Goal: Information Seeking & Learning: Learn about a topic

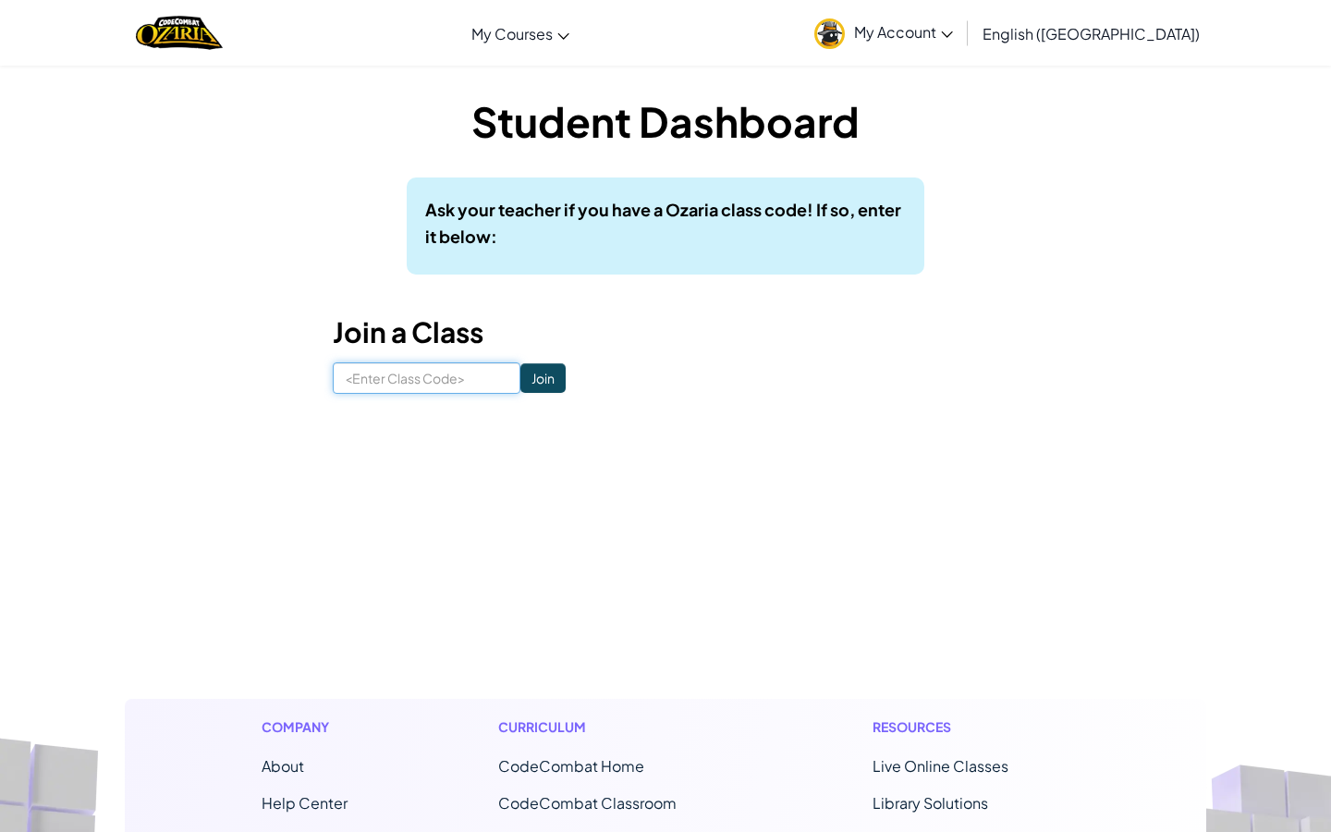
click at [450, 367] on input at bounding box center [427, 377] width 188 height 31
click at [398, 381] on input "ShelfDusYes" at bounding box center [427, 377] width 188 height 31
type input "ShelfDustYes"
click at [529, 383] on input "Join" at bounding box center [542, 378] width 45 height 30
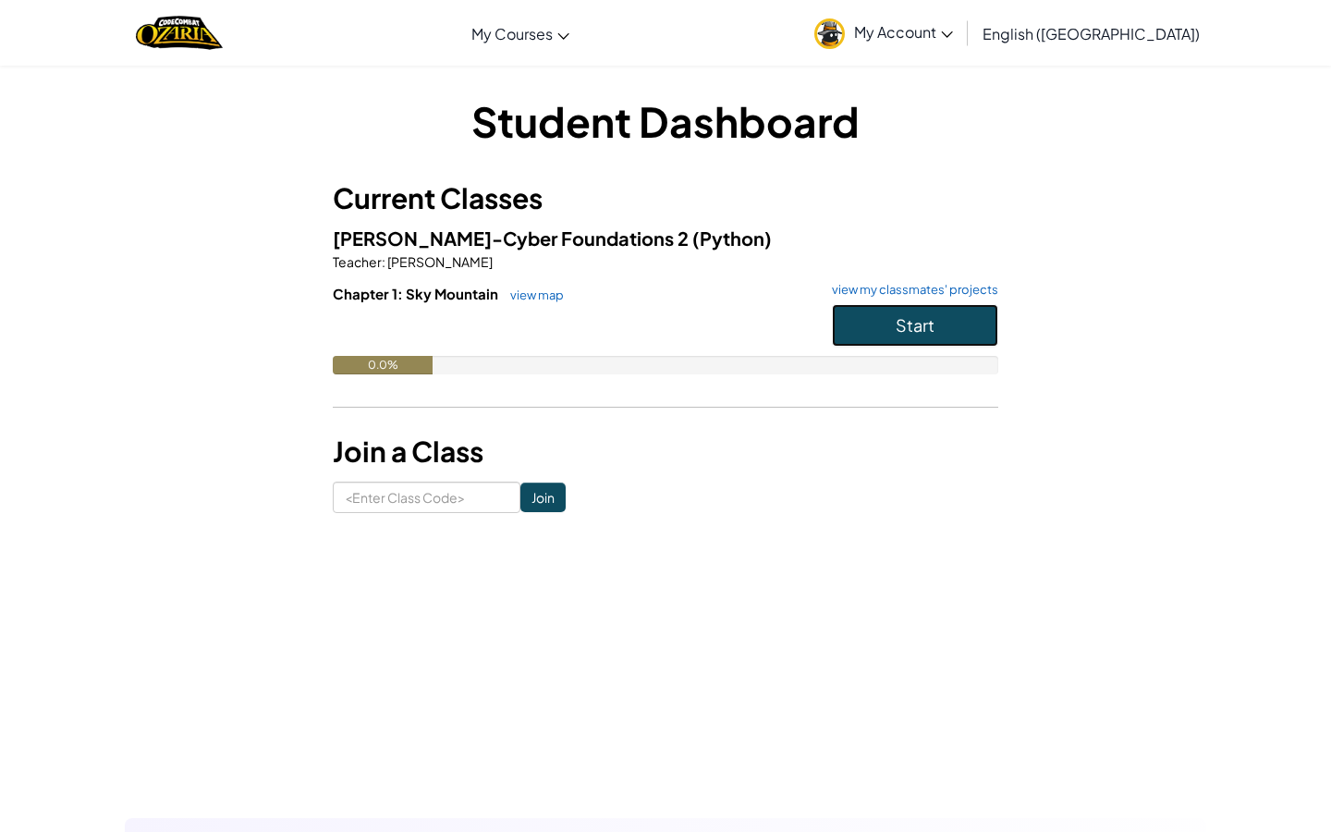
click at [948, 320] on button "Start" at bounding box center [915, 325] width 166 height 43
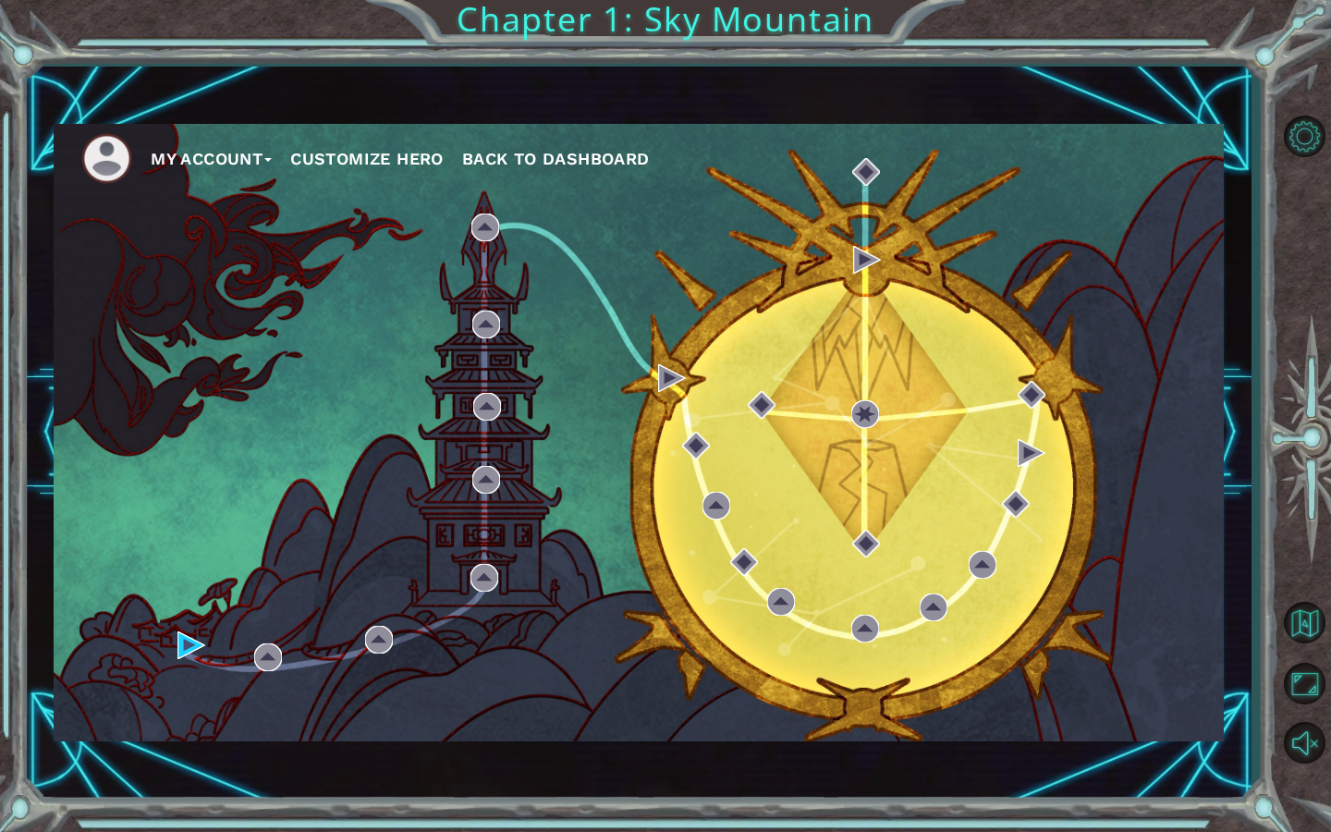
click at [369, 155] on button "Customize Hero" at bounding box center [366, 159] width 153 height 28
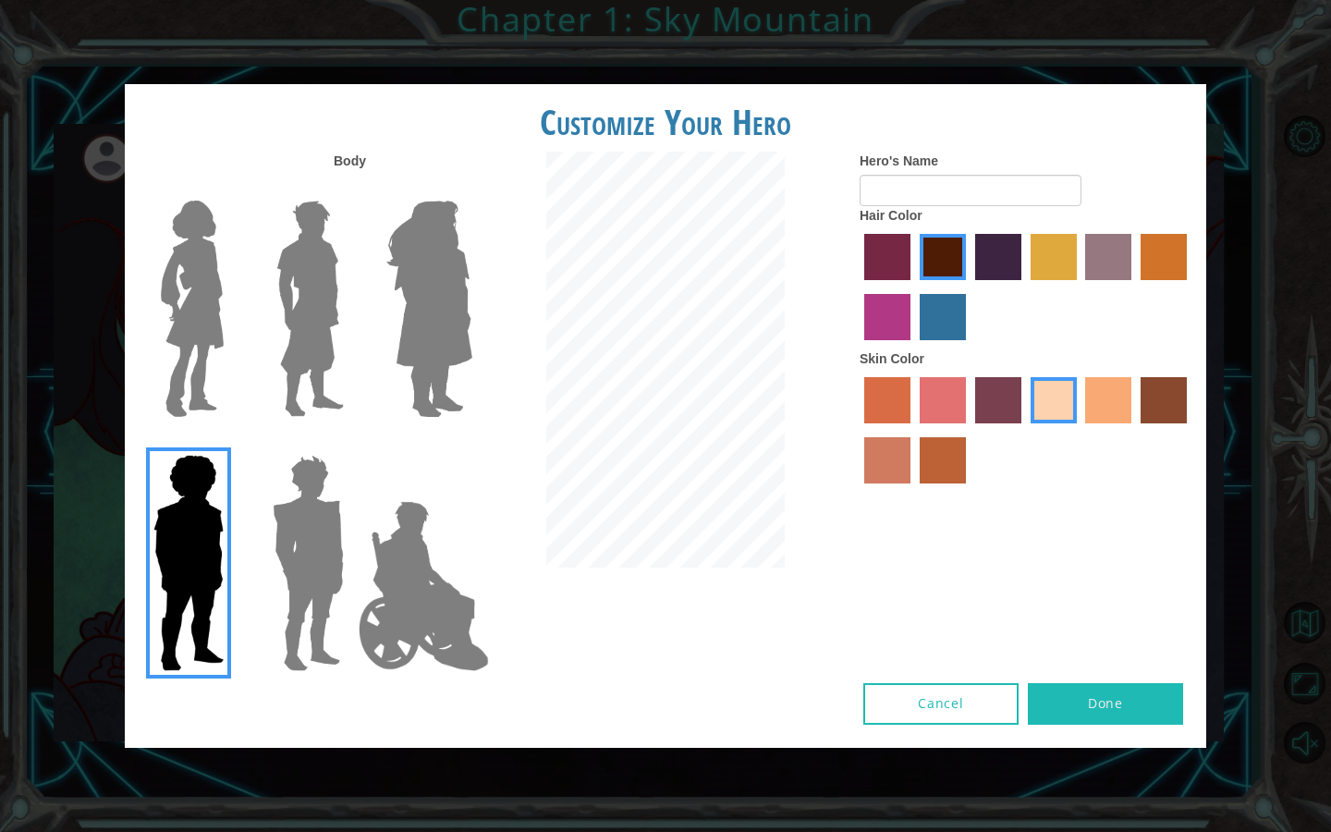
click at [454, 316] on img at bounding box center [429, 308] width 101 height 231
click at [471, 189] on input "Hero Amethyst" at bounding box center [471, 189] width 0 height 0
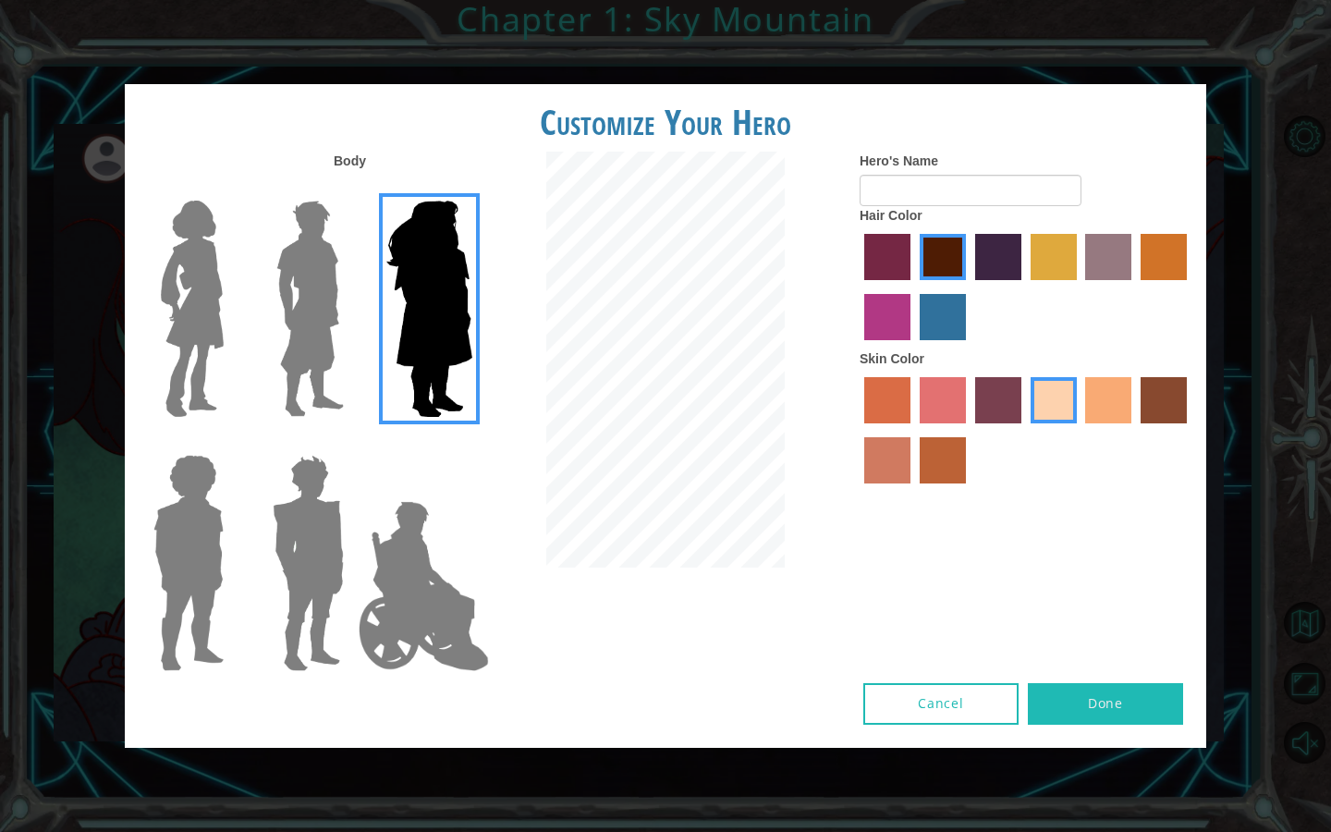
click at [477, 541] on img at bounding box center [423, 586] width 145 height 185
click at [471, 443] on input "Hero Jamie" at bounding box center [471, 443] width 0 height 0
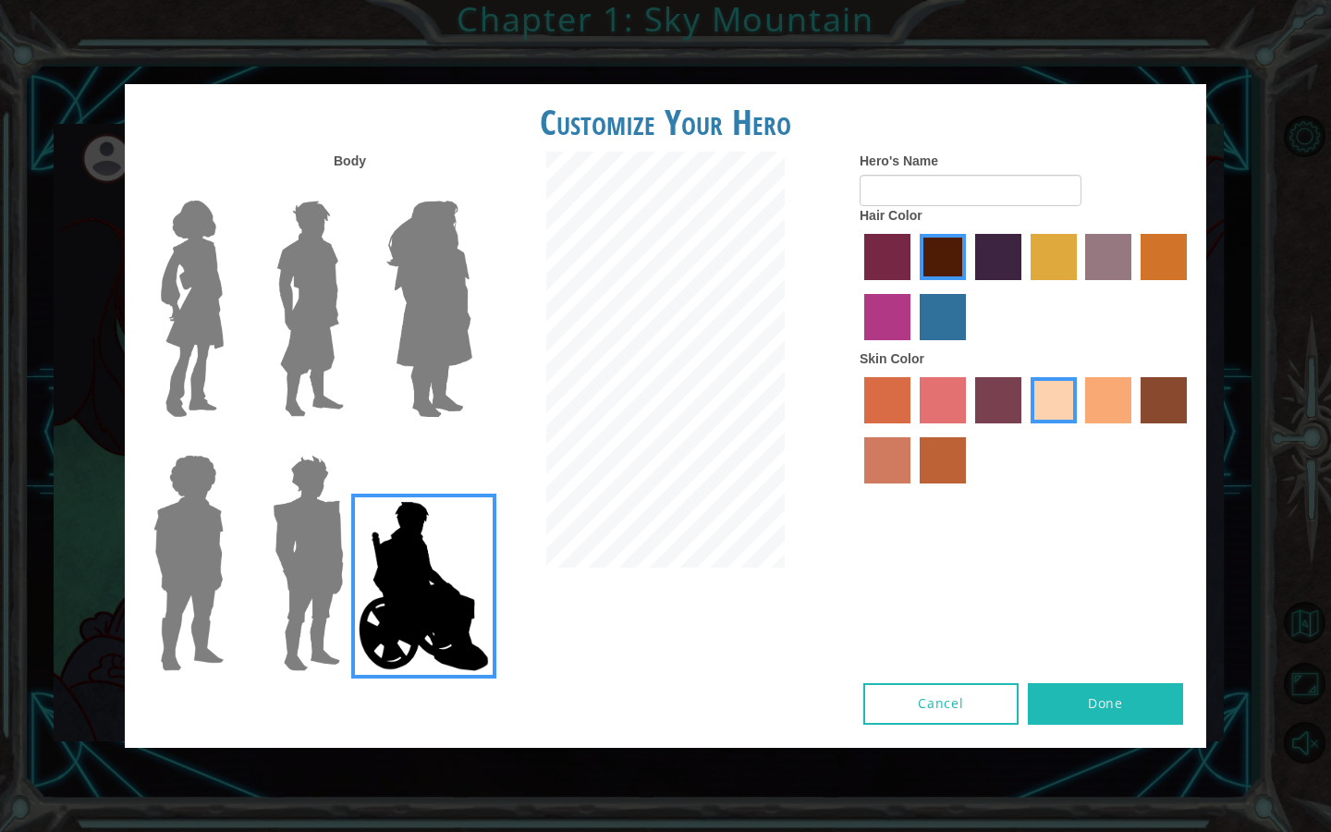
click at [387, 537] on img at bounding box center [423, 586] width 145 height 185
click at [471, 443] on input "Hero Jamie" at bounding box center [471, 443] width 0 height 0
click at [365, 537] on img at bounding box center [423, 586] width 145 height 185
click at [471, 443] on input "Hero Jamie" at bounding box center [471, 443] width 0 height 0
click at [323, 537] on img at bounding box center [308, 562] width 86 height 231
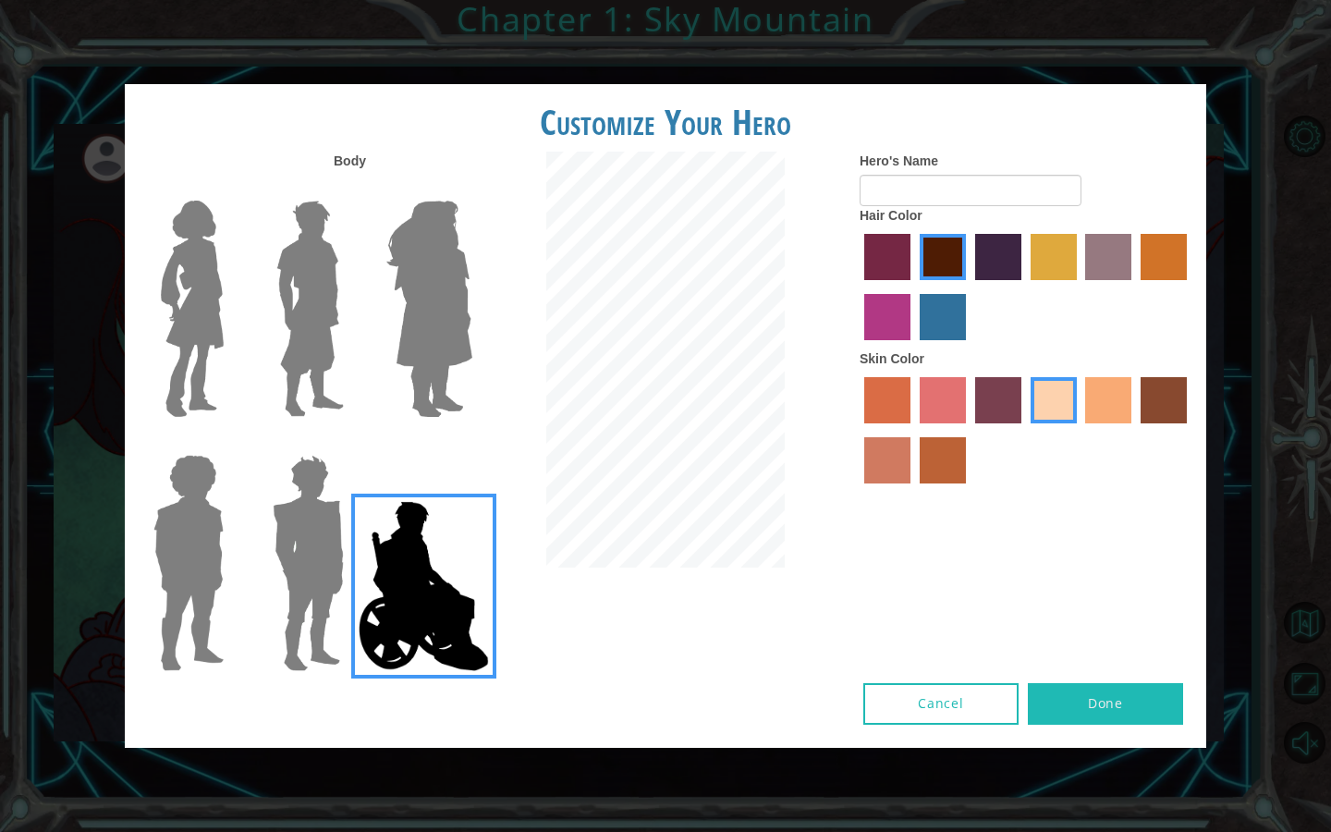
click at [351, 443] on input "Hero Garnet" at bounding box center [351, 443] width 0 height 0
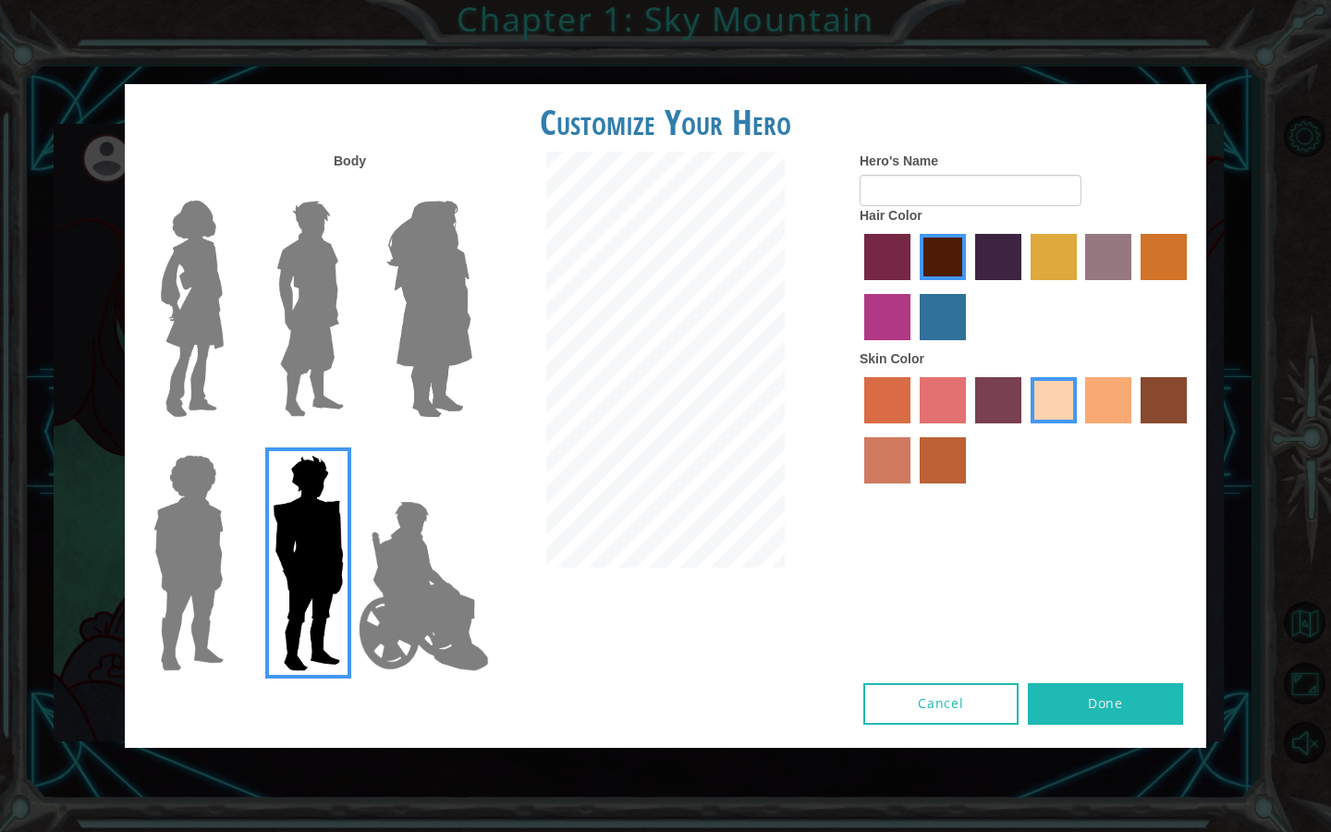
click at [301, 388] on img at bounding box center [310, 308] width 82 height 231
click at [351, 189] on input "Hero Lars" at bounding box center [351, 189] width 0 height 0
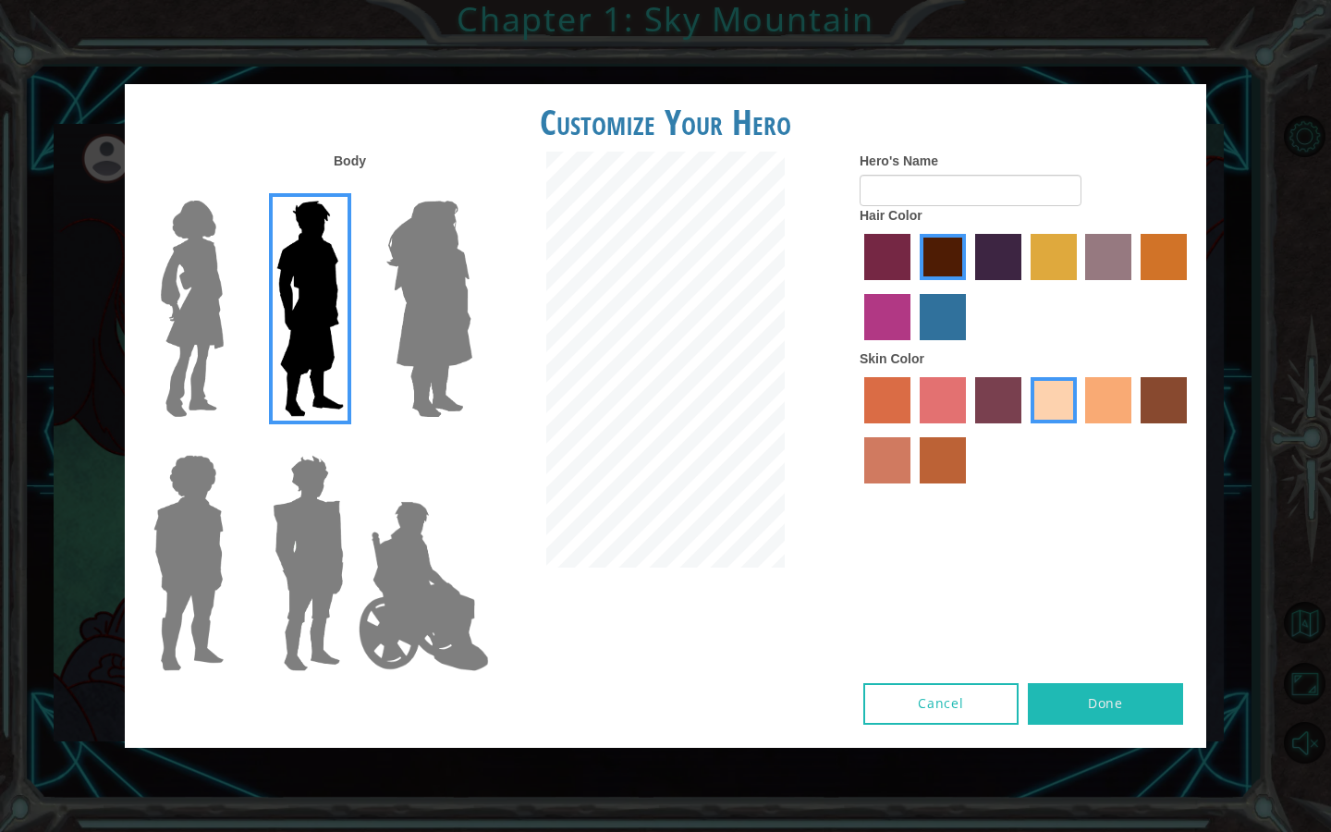
click at [224, 374] on img at bounding box center [192, 308] width 78 height 231
click at [231, 189] on input "Hero Connie" at bounding box center [231, 189] width 0 height 0
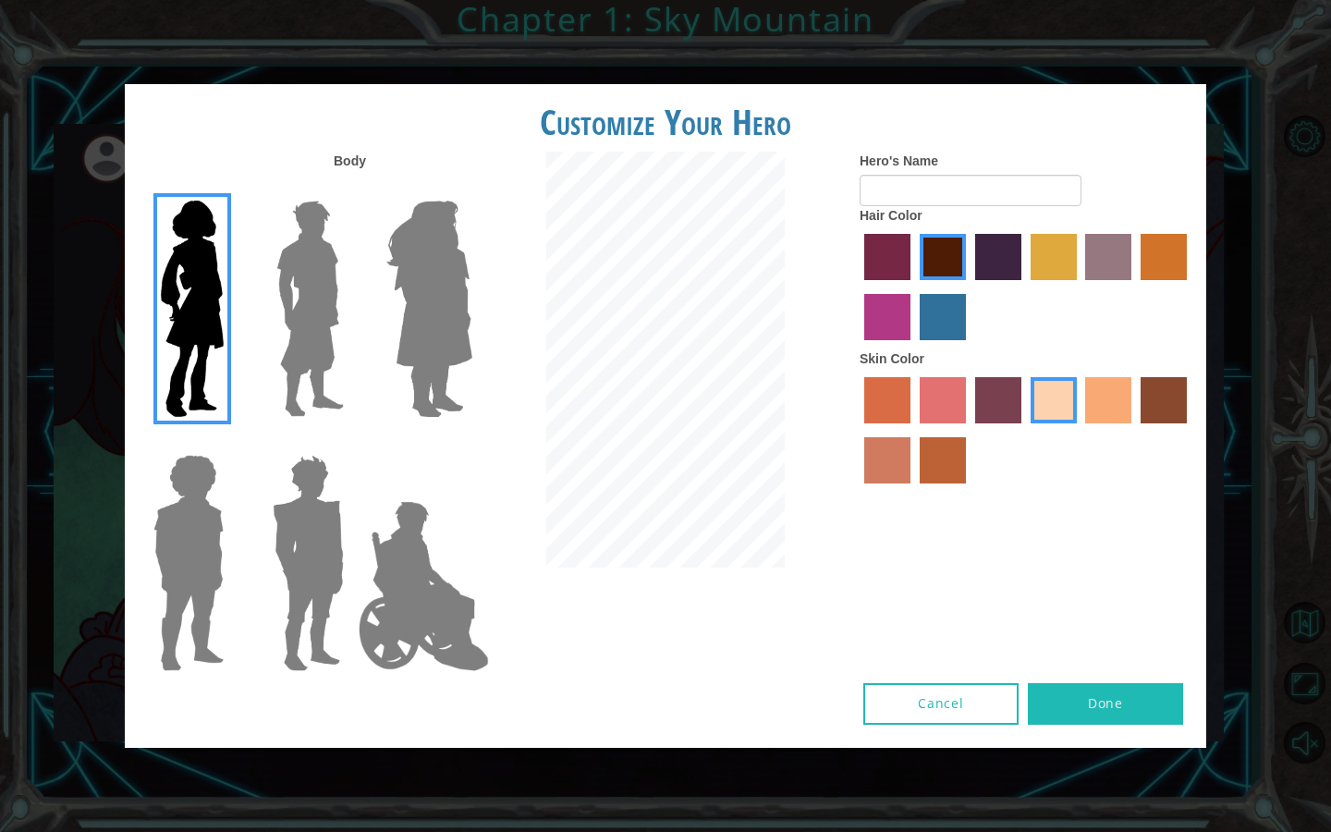
click at [905, 311] on label "medium red violet hair color" at bounding box center [887, 317] width 46 height 46
click at [1189, 287] on input "medium red violet hair color" at bounding box center [1189, 287] width 0 height 0
click at [874, 266] on label "paprika hair color" at bounding box center [887, 257] width 46 height 46
click at [858, 287] on input "paprika hair color" at bounding box center [858, 287] width 0 height 0
click at [953, 271] on label "maroon hair color" at bounding box center [943, 257] width 46 height 46
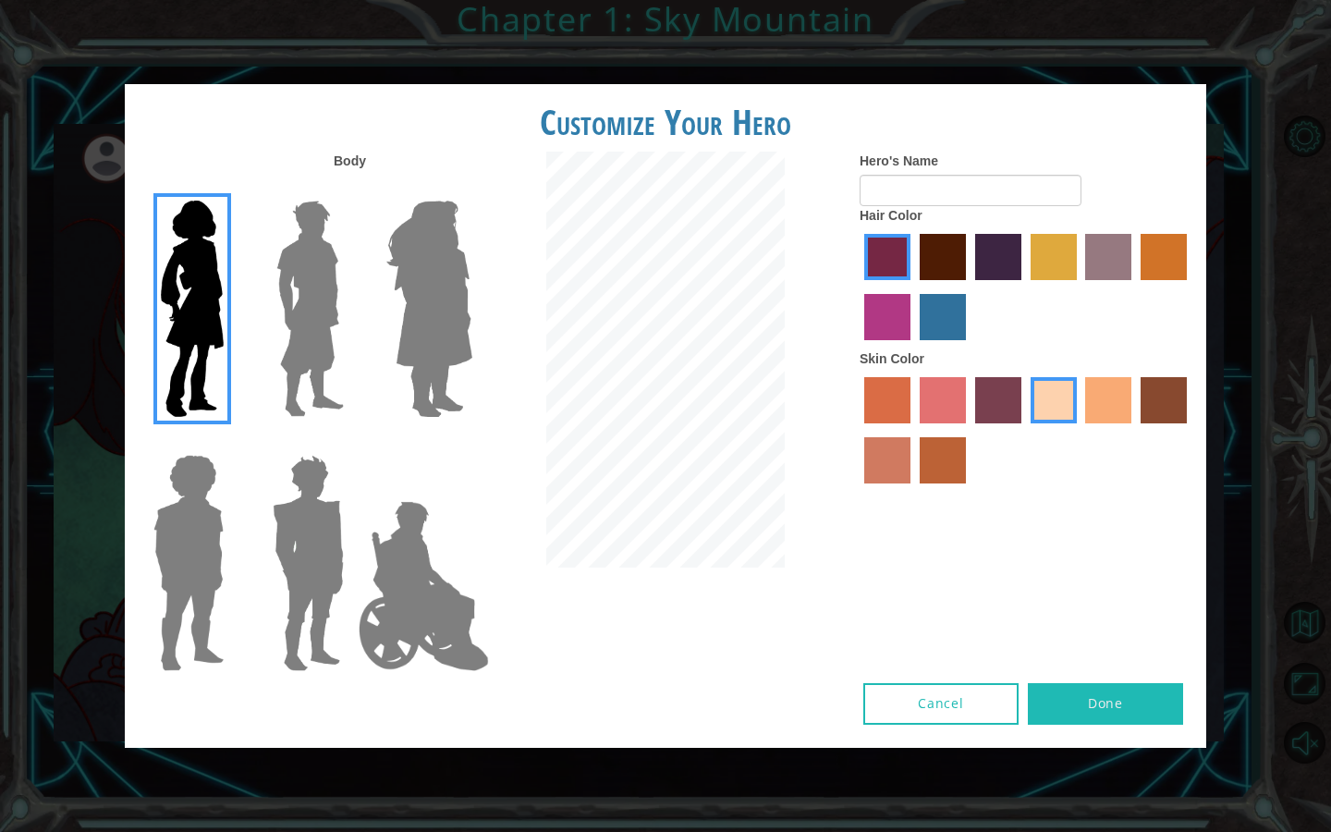
click at [913, 287] on input "maroon hair color" at bounding box center [913, 287] width 0 height 0
click at [994, 265] on label "hot purple hair color" at bounding box center [998, 257] width 46 height 46
click at [969, 287] on input "hot purple hair color" at bounding box center [969, 287] width 0 height 0
click at [1086, 252] on label "bazaar hair color" at bounding box center [1108, 257] width 46 height 46
click at [1079, 287] on input "bazaar hair color" at bounding box center [1079, 287] width 0 height 0
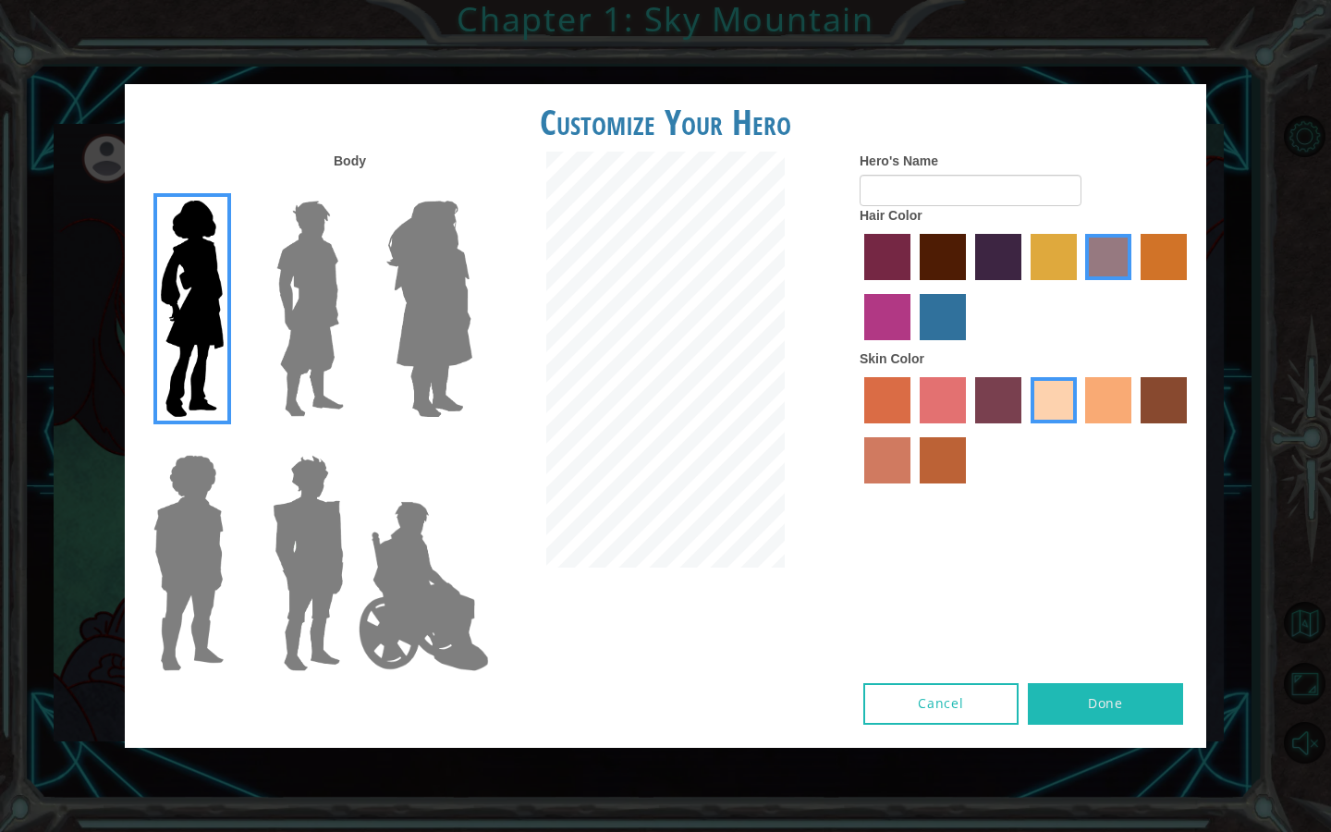
click at [1069, 262] on label "tulip tree hair color" at bounding box center [1054, 257] width 46 height 46
click at [1024, 287] on input "tulip tree hair color" at bounding box center [1024, 287] width 0 height 0
click at [1196, 252] on div "Hero's Name Hair Color Skin Color" at bounding box center [1026, 322] width 360 height 341
click at [1177, 252] on label "gold drop hair color" at bounding box center [1163, 257] width 46 height 46
click at [1134, 287] on input "gold drop hair color" at bounding box center [1134, 287] width 0 height 0
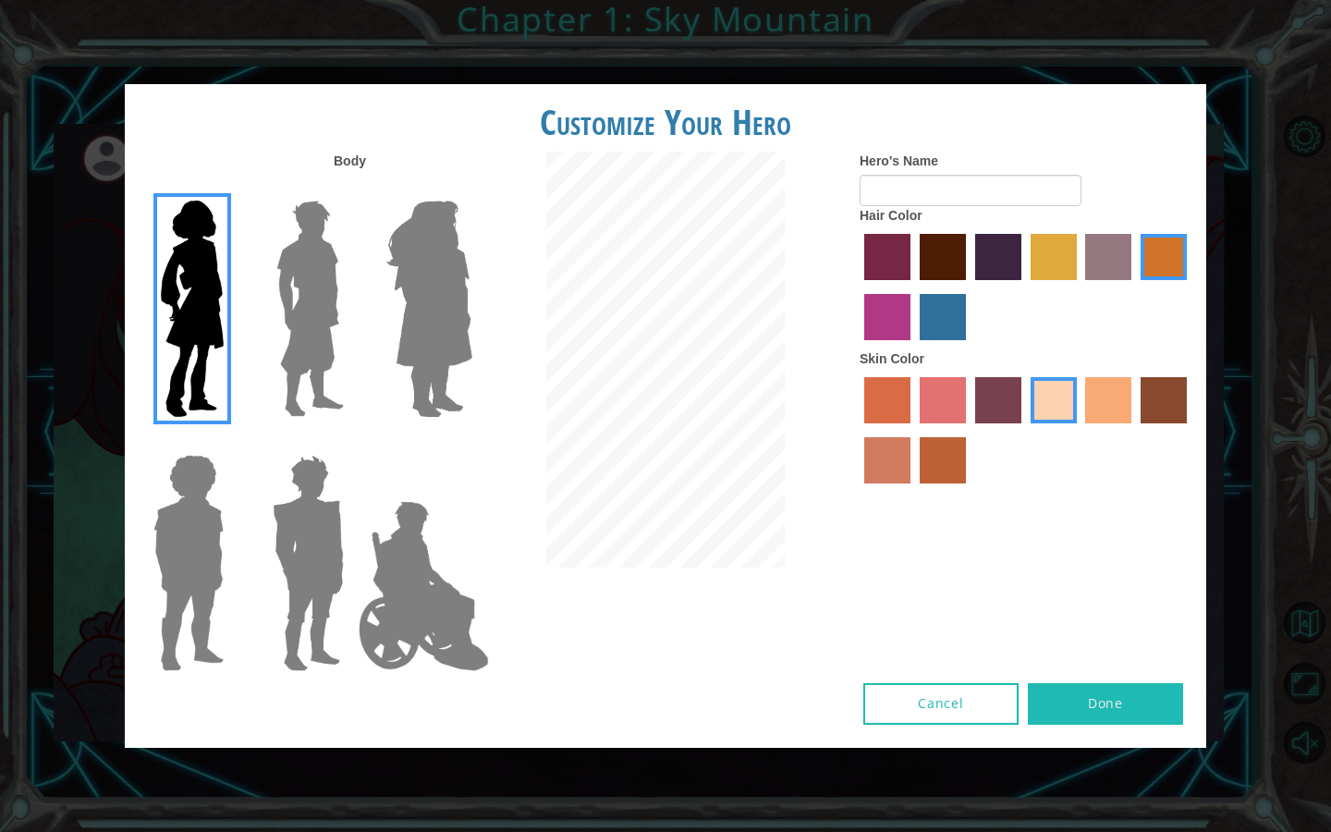
click at [943, 251] on label "maroon hair color" at bounding box center [943, 257] width 46 height 46
click at [913, 287] on input "maroon hair color" at bounding box center [913, 287] width 0 height 0
click at [958, 402] on label "froly skin color" at bounding box center [943, 400] width 46 height 46
click at [913, 430] on input "froly skin color" at bounding box center [913, 430] width 0 height 0
click at [949, 442] on label "smoke tree skin color" at bounding box center [943, 460] width 46 height 46
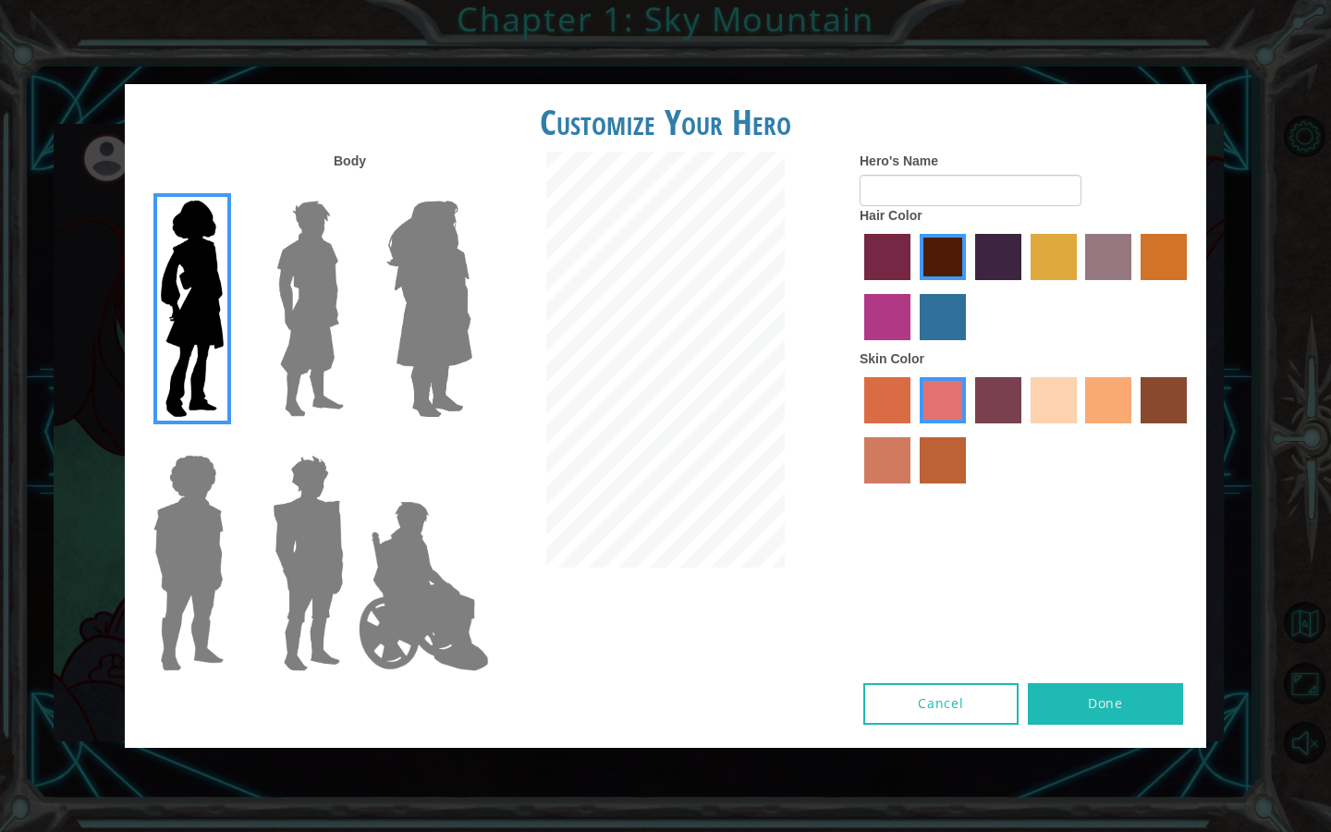
click at [913, 490] on input "smoke tree skin color" at bounding box center [913, 490] width 0 height 0
click at [896, 445] on label "burning sand skin color" at bounding box center [887, 460] width 46 height 46
click at [1189, 430] on input "burning sand skin color" at bounding box center [1189, 430] width 0 height 0
click at [896, 427] on div at bounding box center [1026, 432] width 333 height 120
click at [1159, 392] on label "karma skin color" at bounding box center [1163, 400] width 46 height 46
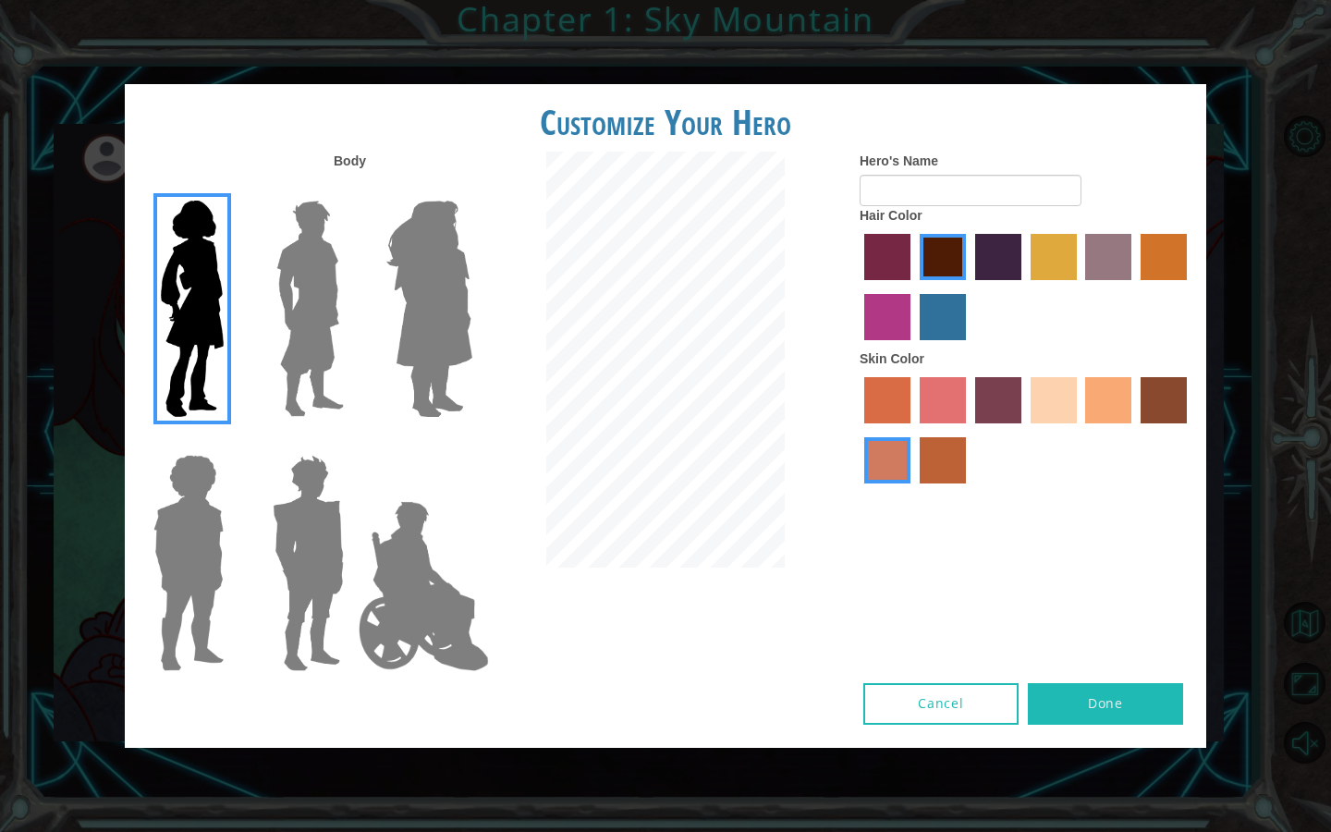
click at [1134, 430] on input "karma skin color" at bounding box center [1134, 430] width 0 height 0
click at [1072, 396] on label "sandy beach skin color" at bounding box center [1054, 400] width 46 height 46
click at [1024, 430] on input "sandy beach skin color" at bounding box center [1024, 430] width 0 height 0
click at [1086, 705] on button "Done" at bounding box center [1105, 704] width 155 height 42
click at [928, 719] on button "Cancel" at bounding box center [940, 704] width 155 height 42
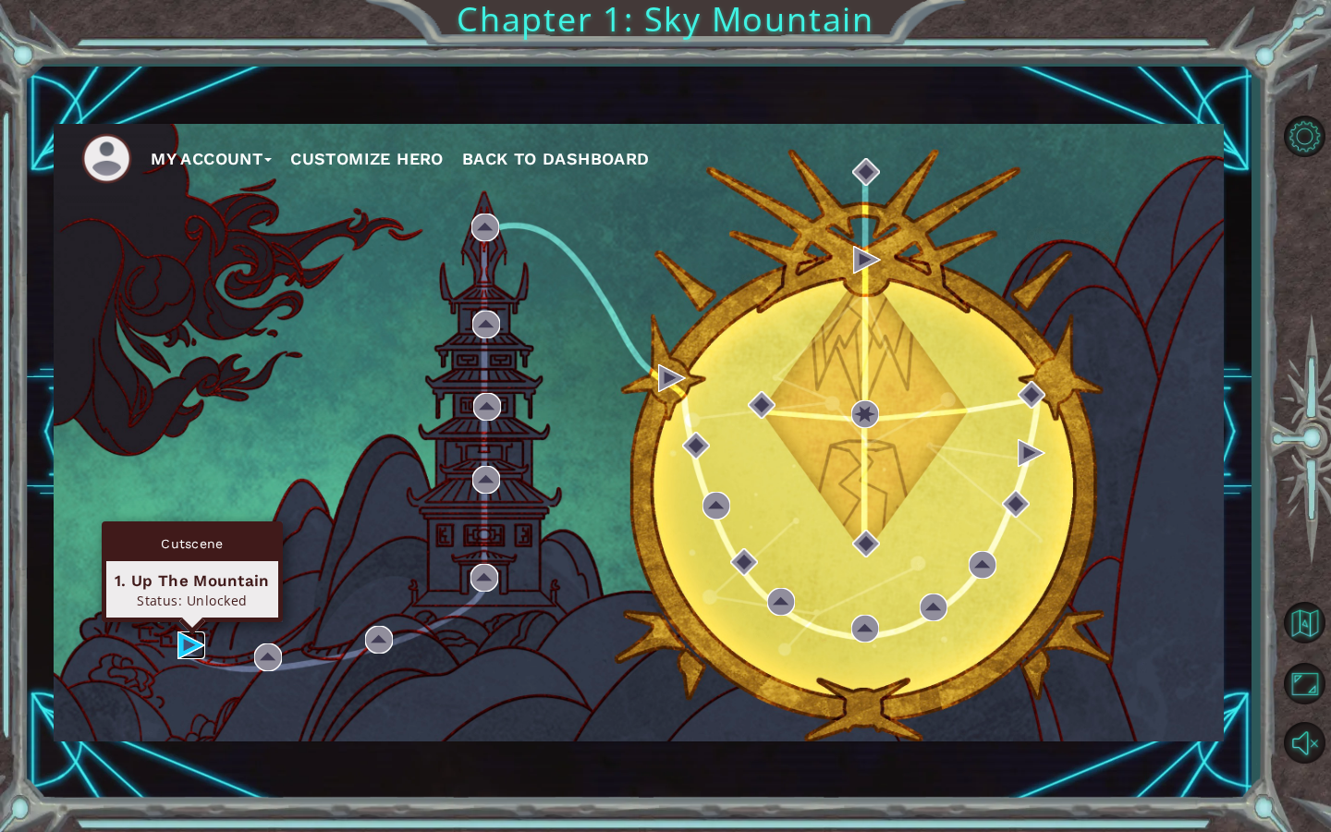
click at [180, 656] on img at bounding box center [191, 645] width 28 height 28
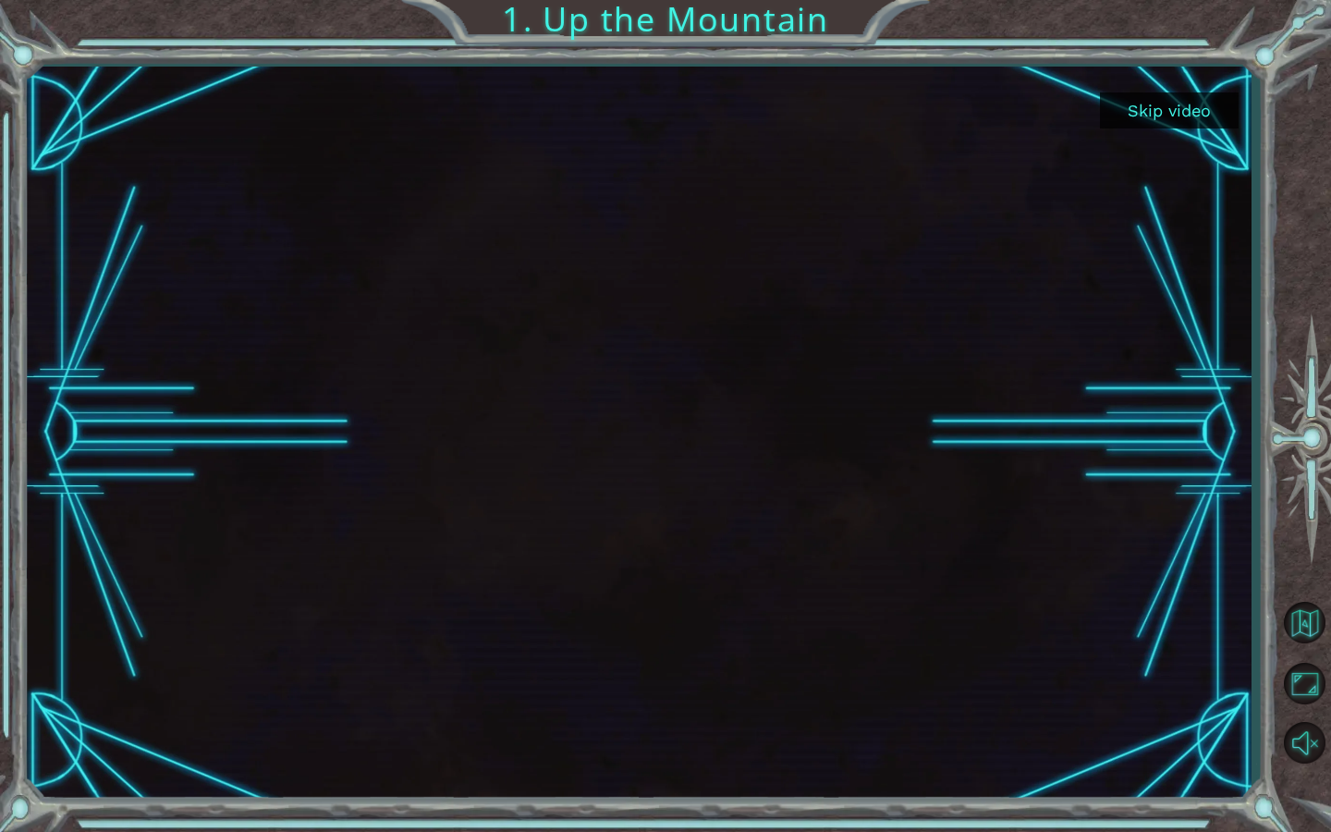
click at [1142, 106] on button "Skip video" at bounding box center [1169, 110] width 139 height 36
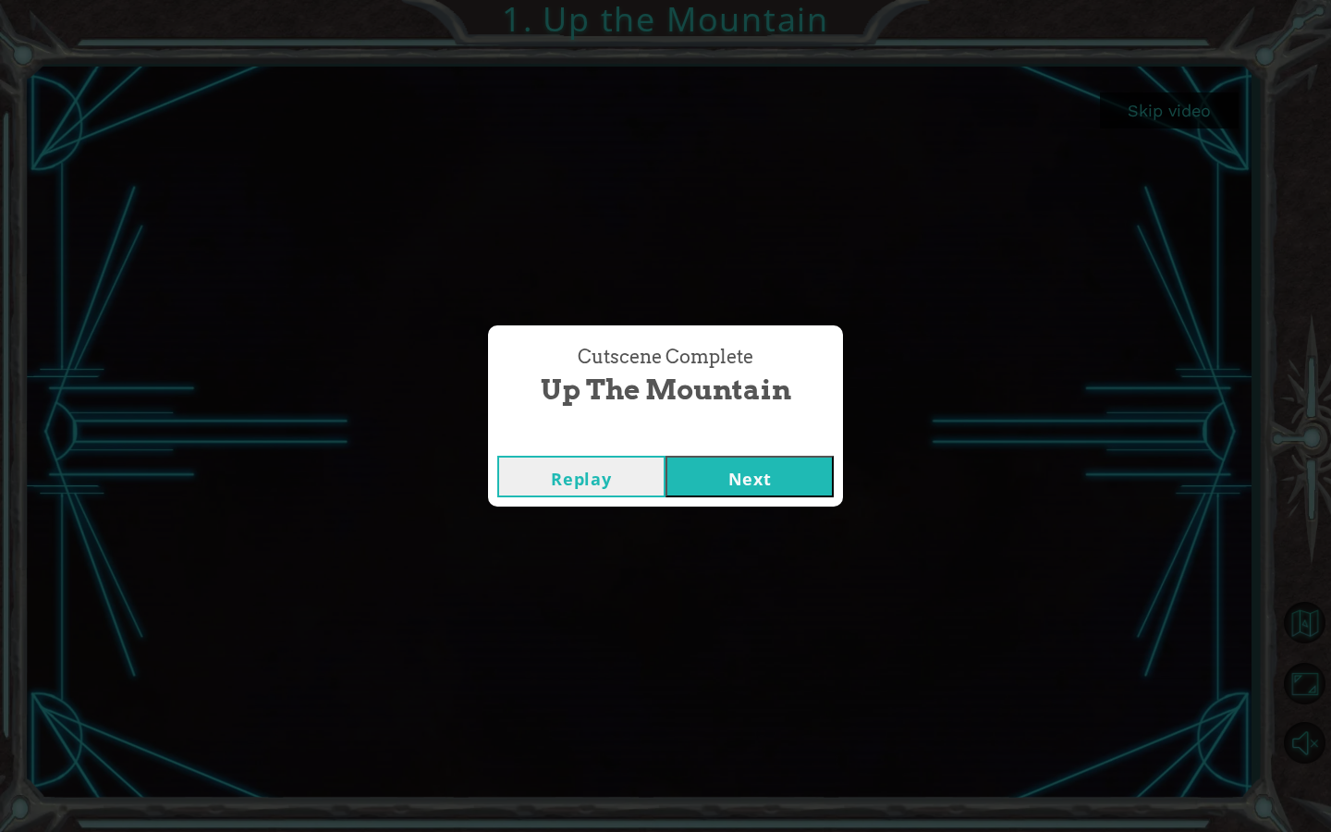
click at [746, 470] on button "Next" at bounding box center [749, 477] width 168 height 42
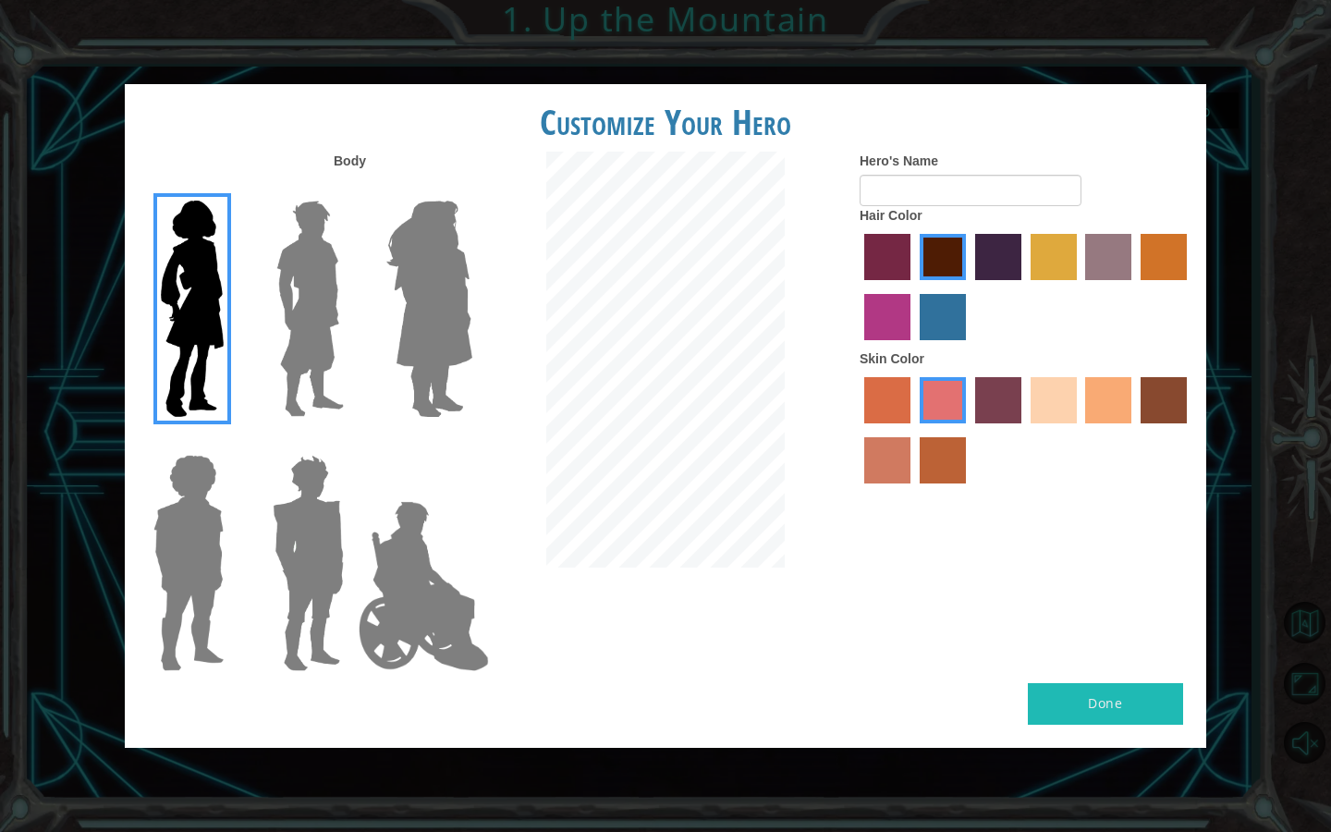
click at [948, 259] on label "maroon hair color" at bounding box center [943, 257] width 46 height 46
click at [913, 287] on input "maroon hair color" at bounding box center [913, 287] width 0 height 0
click at [1064, 407] on label "sandy beach skin color" at bounding box center [1054, 400] width 46 height 46
click at [1024, 430] on input "sandy beach skin color" at bounding box center [1024, 430] width 0 height 0
click at [981, 191] on input "Hero's Name" at bounding box center [971, 190] width 222 height 31
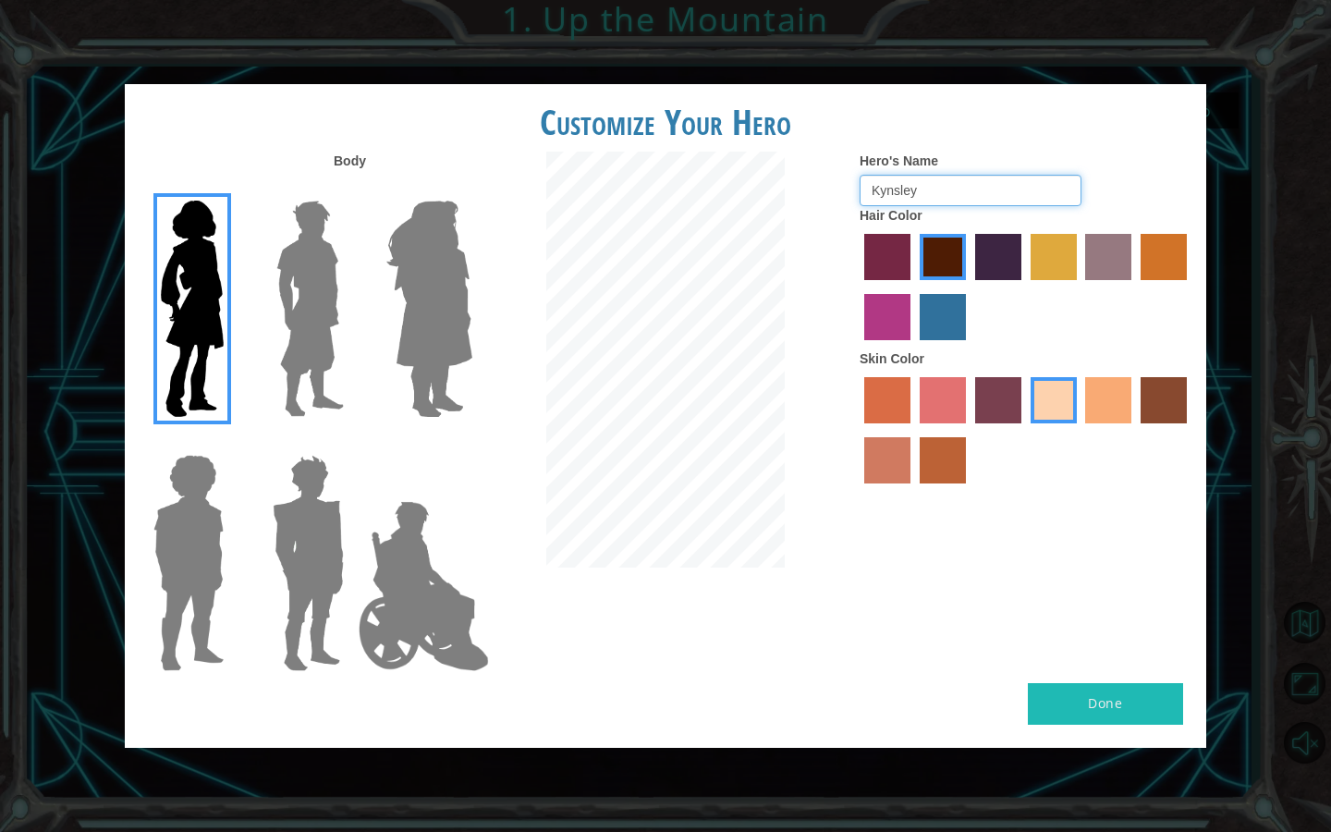
type input "Kynsley"
click at [1129, 699] on button "Done" at bounding box center [1105, 704] width 155 height 42
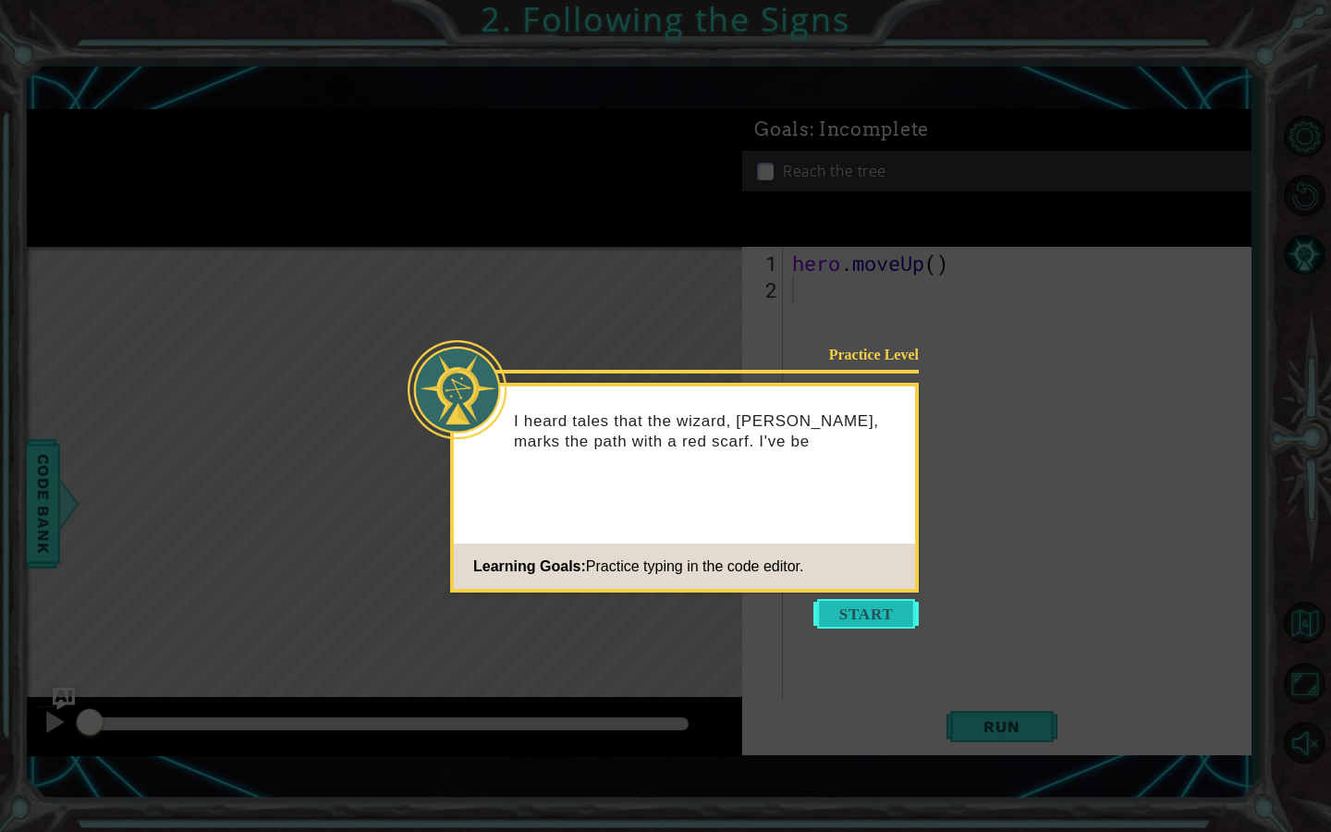
click at [900, 616] on button "Start" at bounding box center [865, 614] width 105 height 30
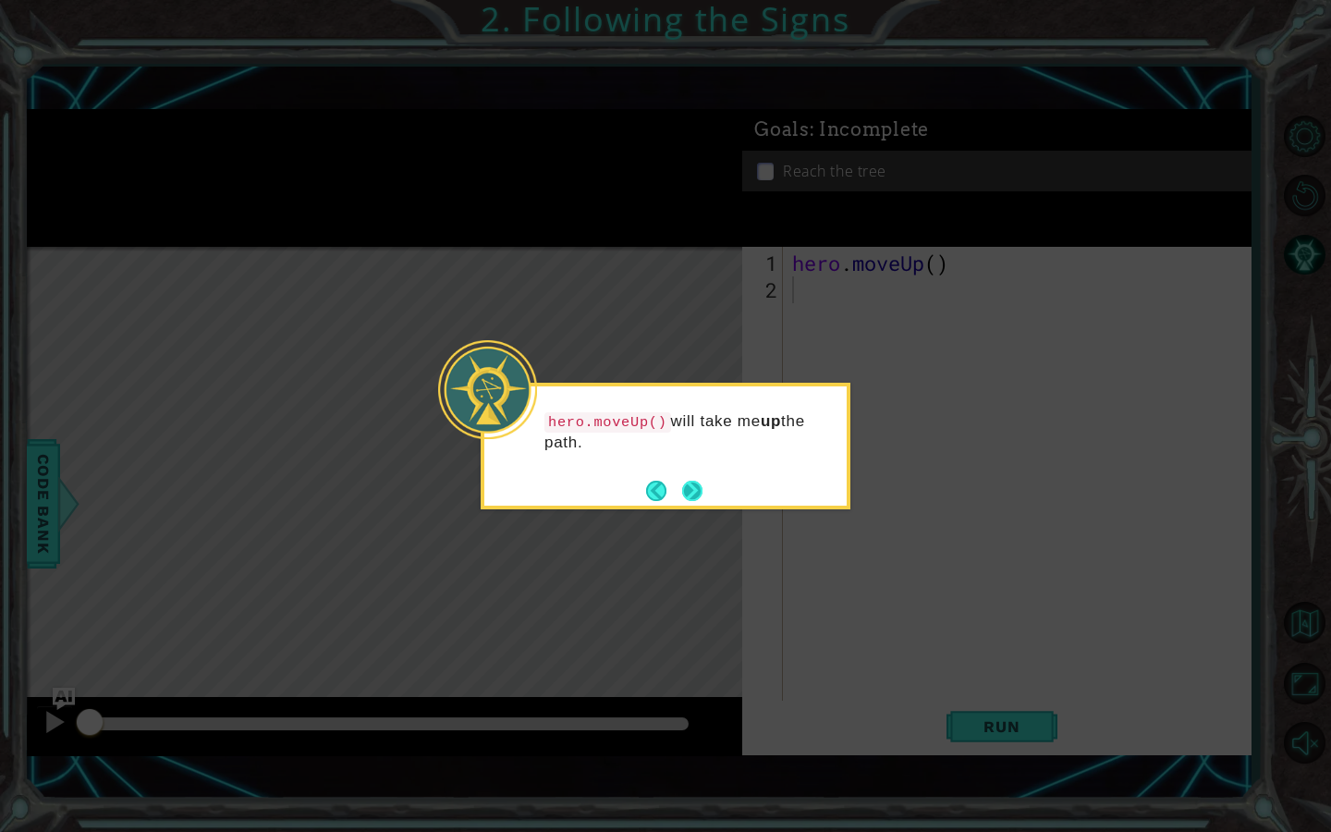
click at [683, 488] on button "Next" at bounding box center [692, 491] width 20 height 20
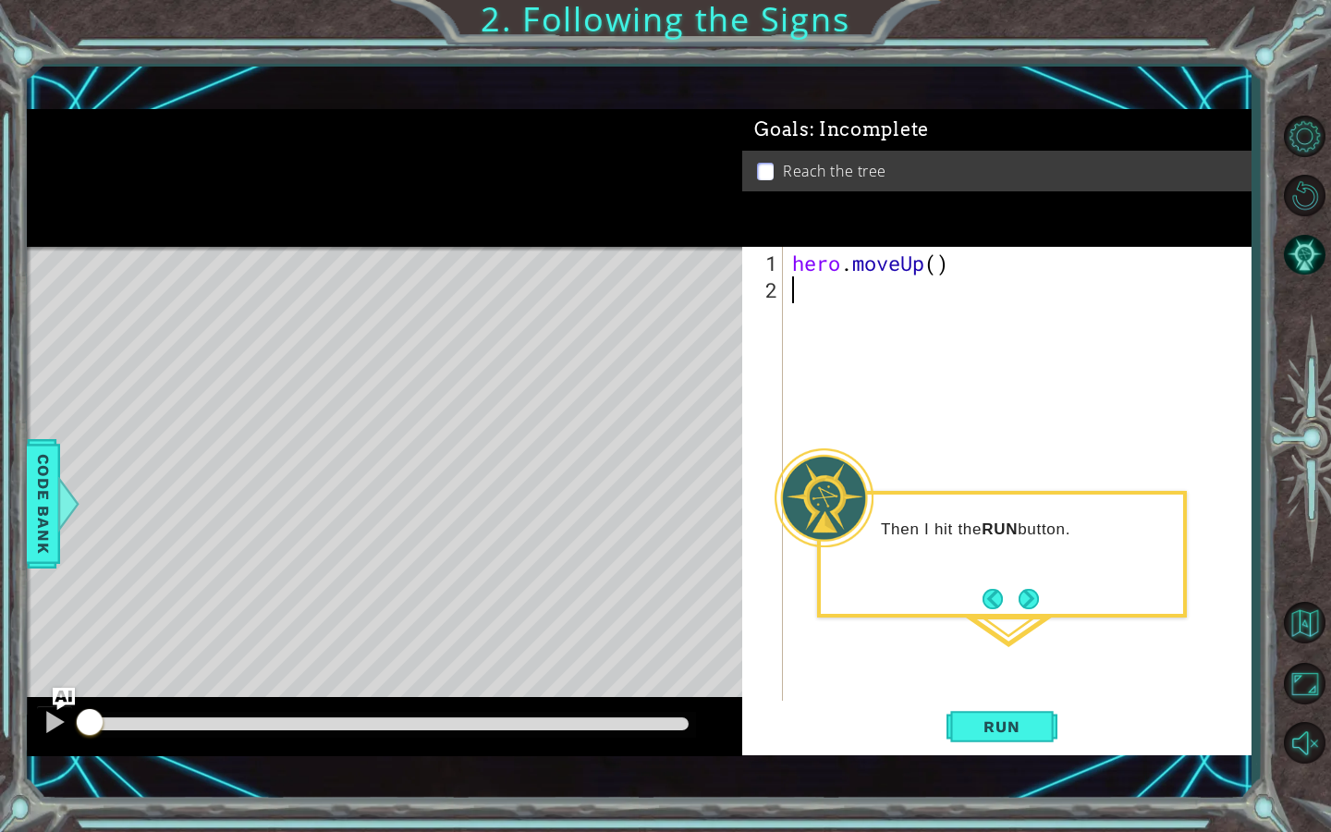
type textarea "h"
click at [976, 303] on div "h ero.moveUp press enter" at bounding box center [953, 335] width 349 height 67
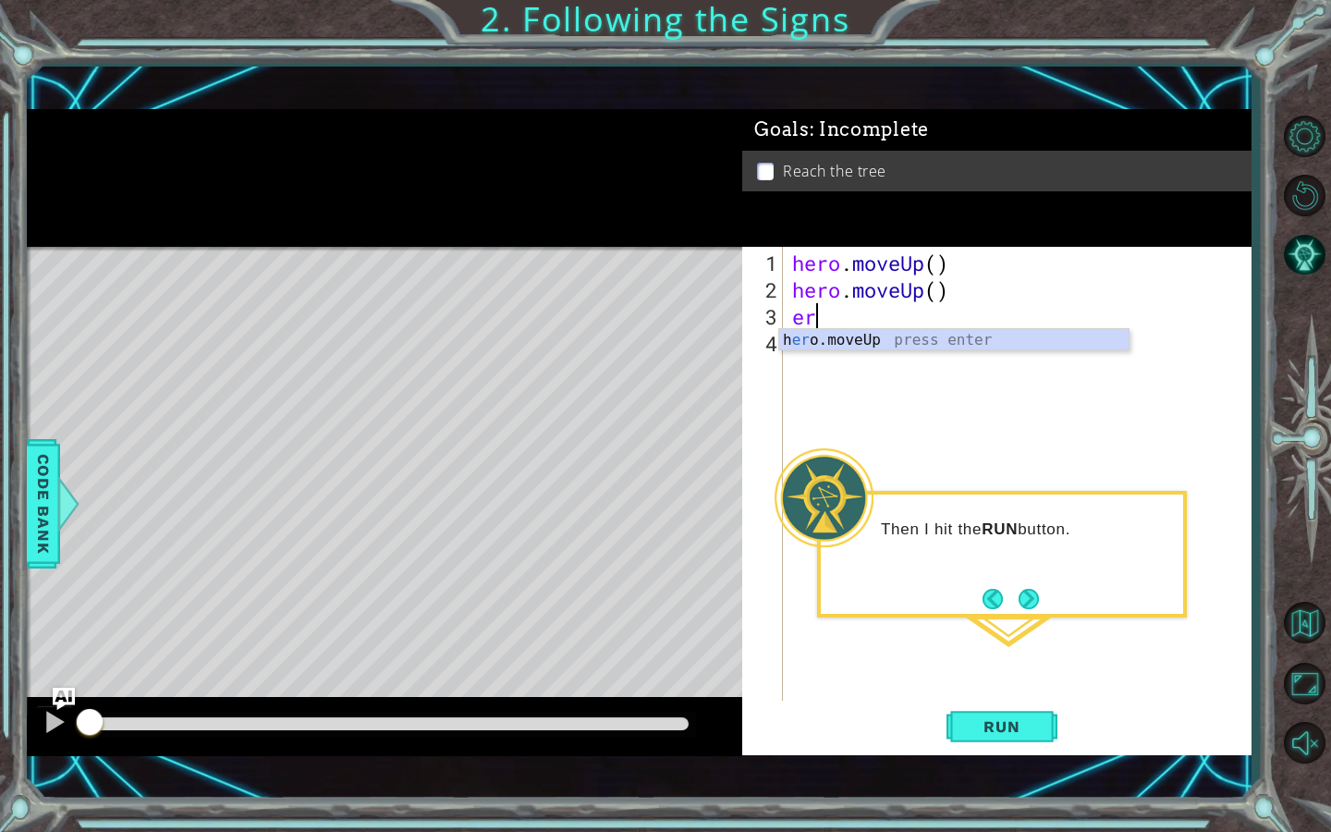
type textarea "e"
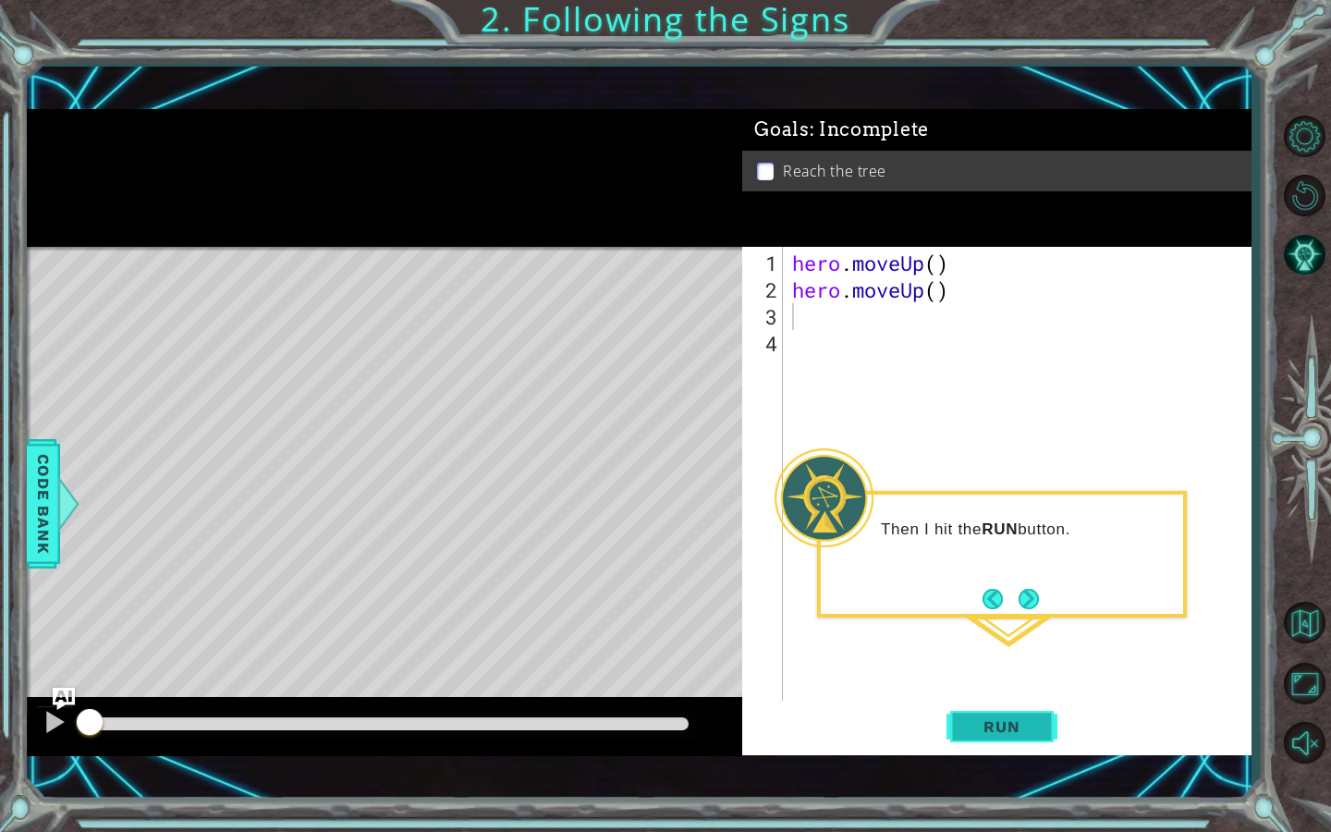
click at [983, 724] on span "Run" at bounding box center [1001, 726] width 73 height 18
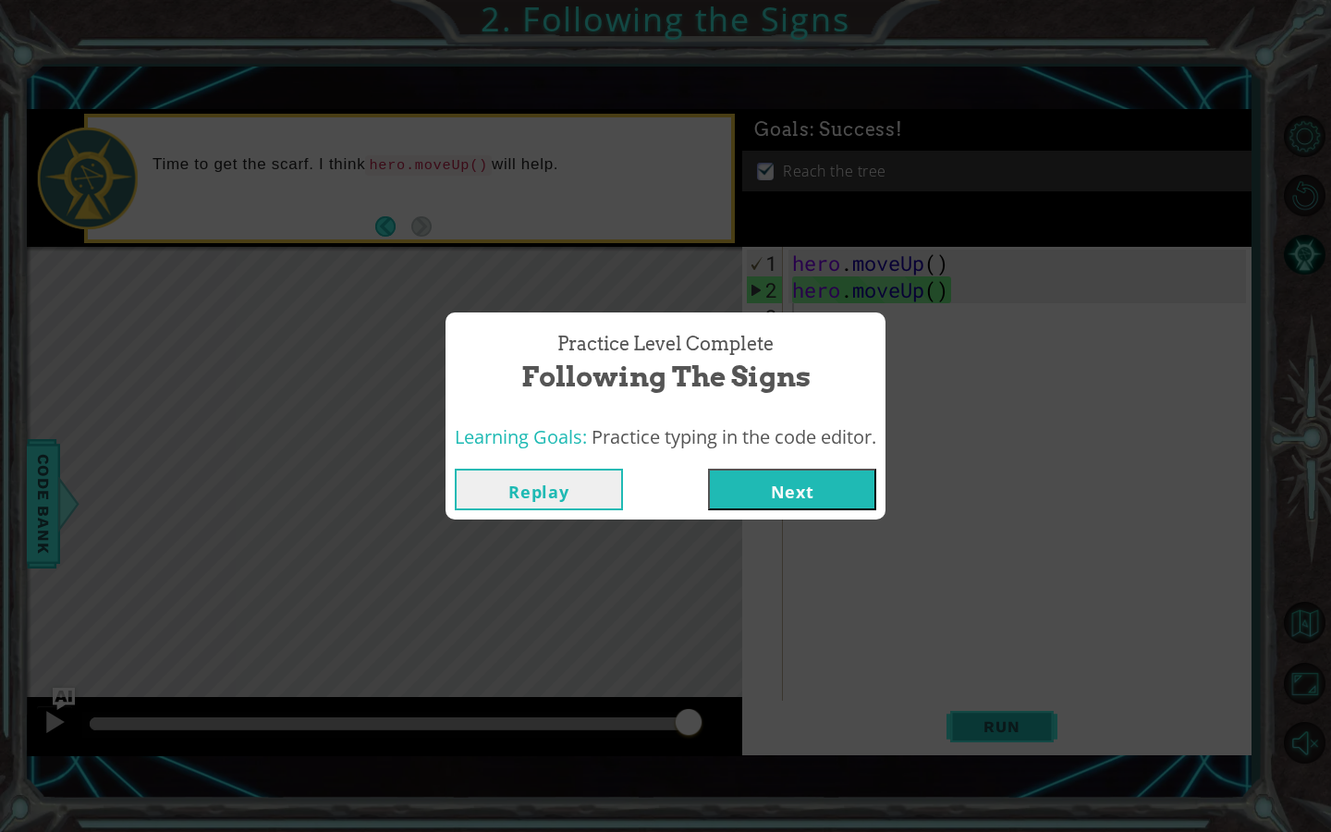
click at [983, 726] on div "Practice Level Complete Following the Signs Learning Goals: Practice typing in …" at bounding box center [665, 416] width 1331 height 832
click at [819, 485] on button "Next" at bounding box center [792, 490] width 168 height 42
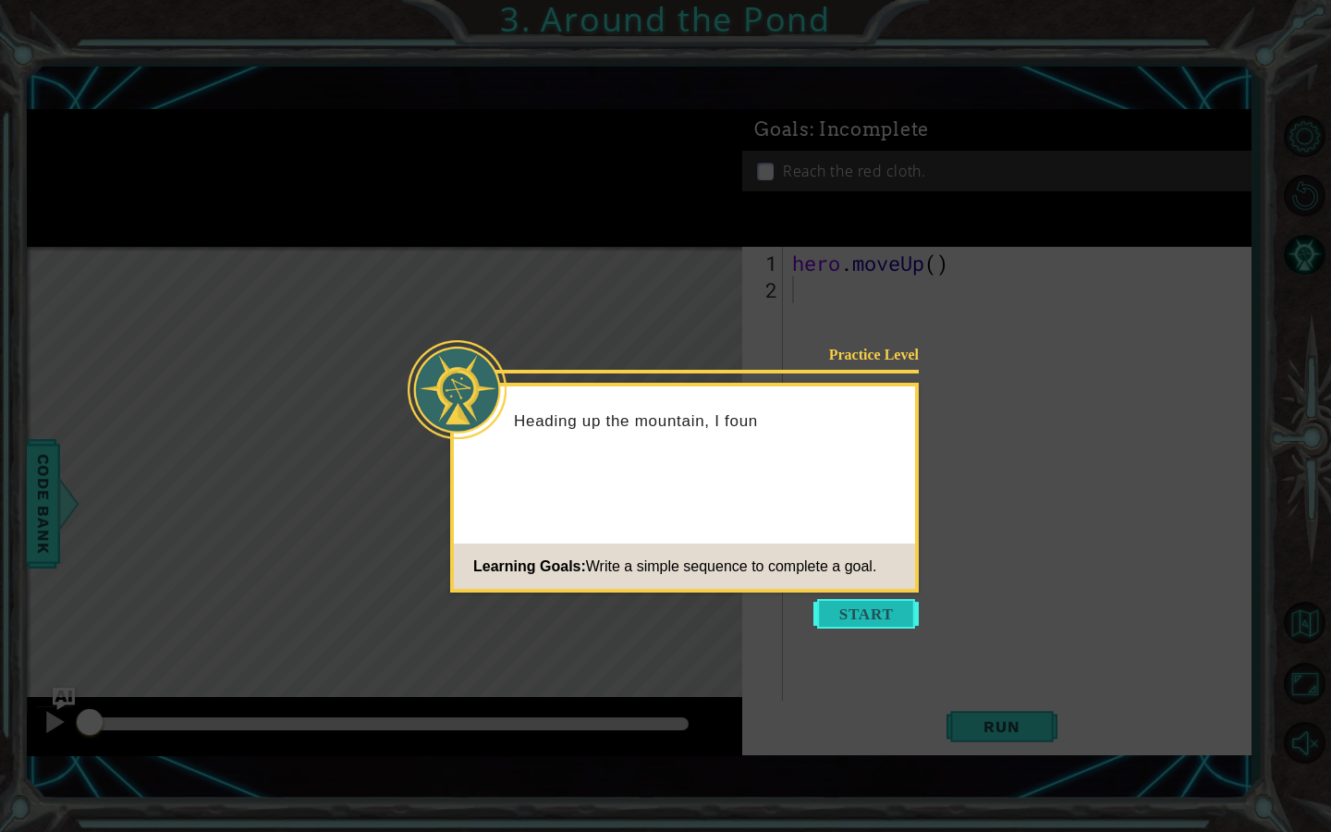
click at [876, 612] on button "Start" at bounding box center [865, 614] width 105 height 30
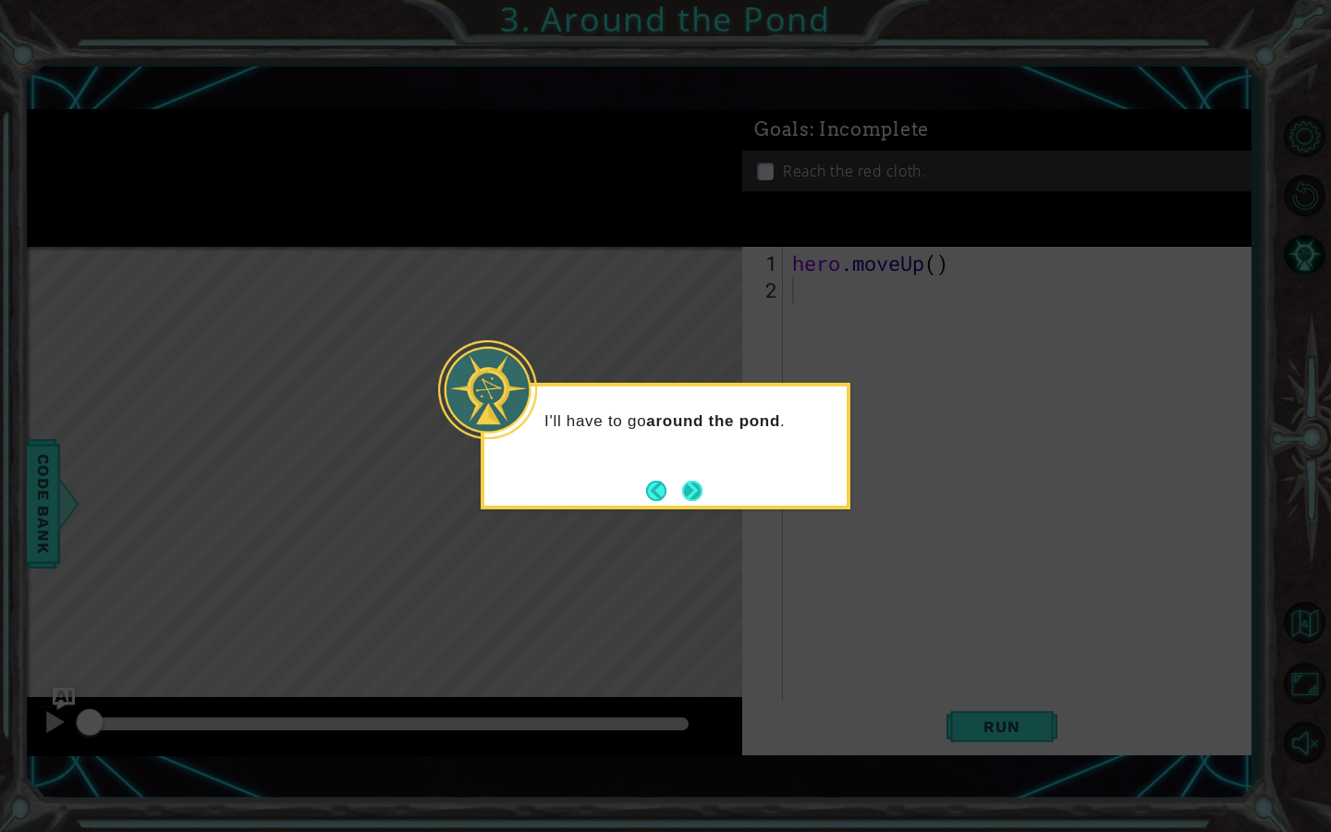
click at [702, 497] on button "Next" at bounding box center [692, 491] width 20 height 20
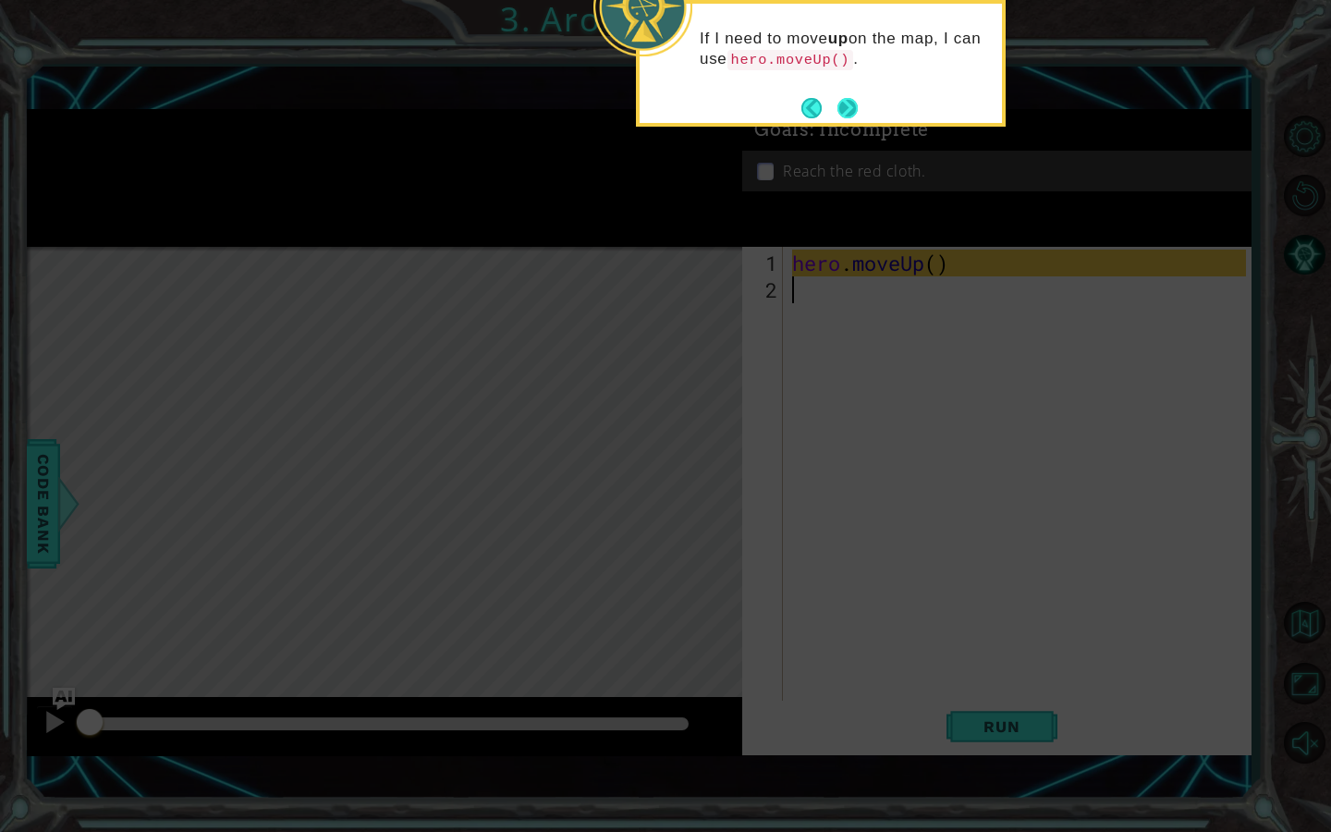
click at [841, 109] on button "Next" at bounding box center [848, 108] width 30 height 30
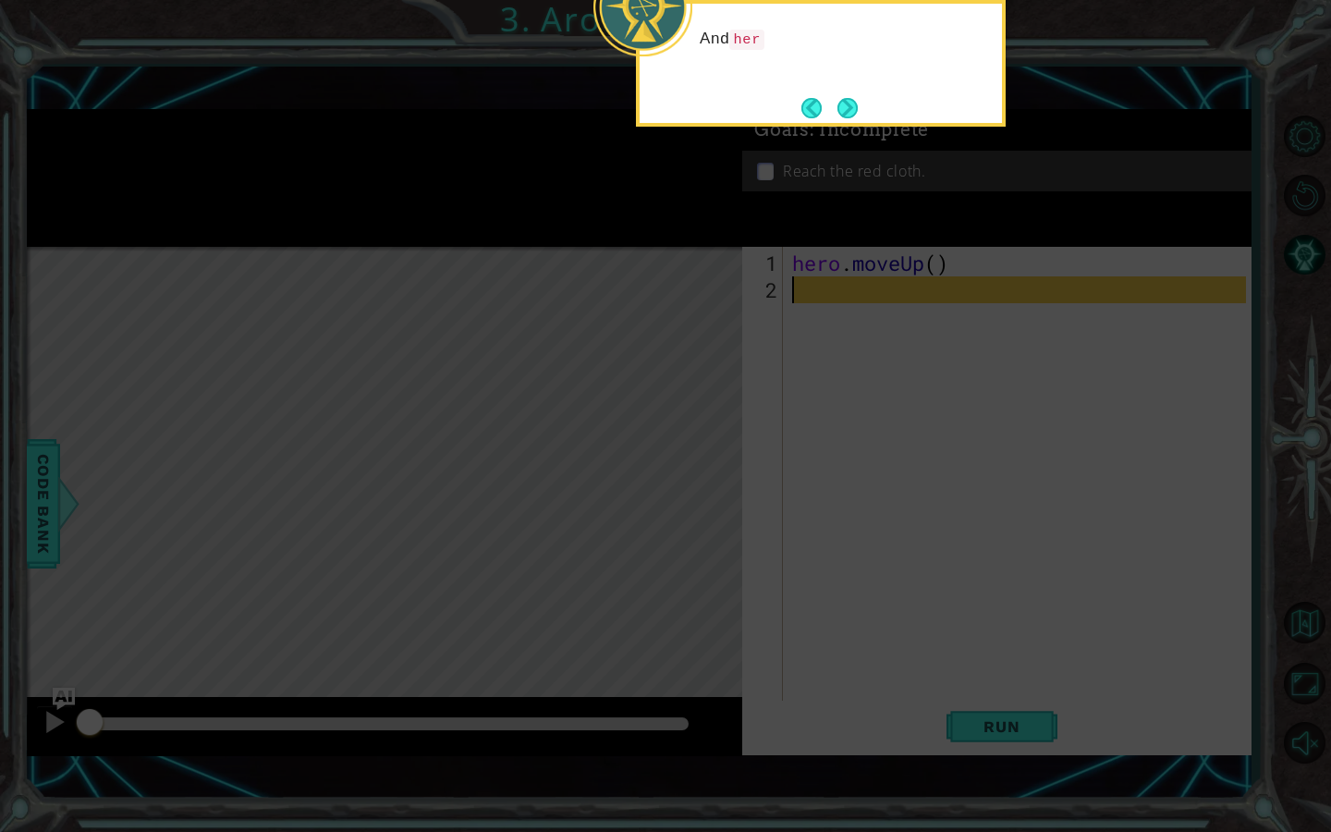
click at [841, 109] on button "Next" at bounding box center [847, 108] width 20 height 20
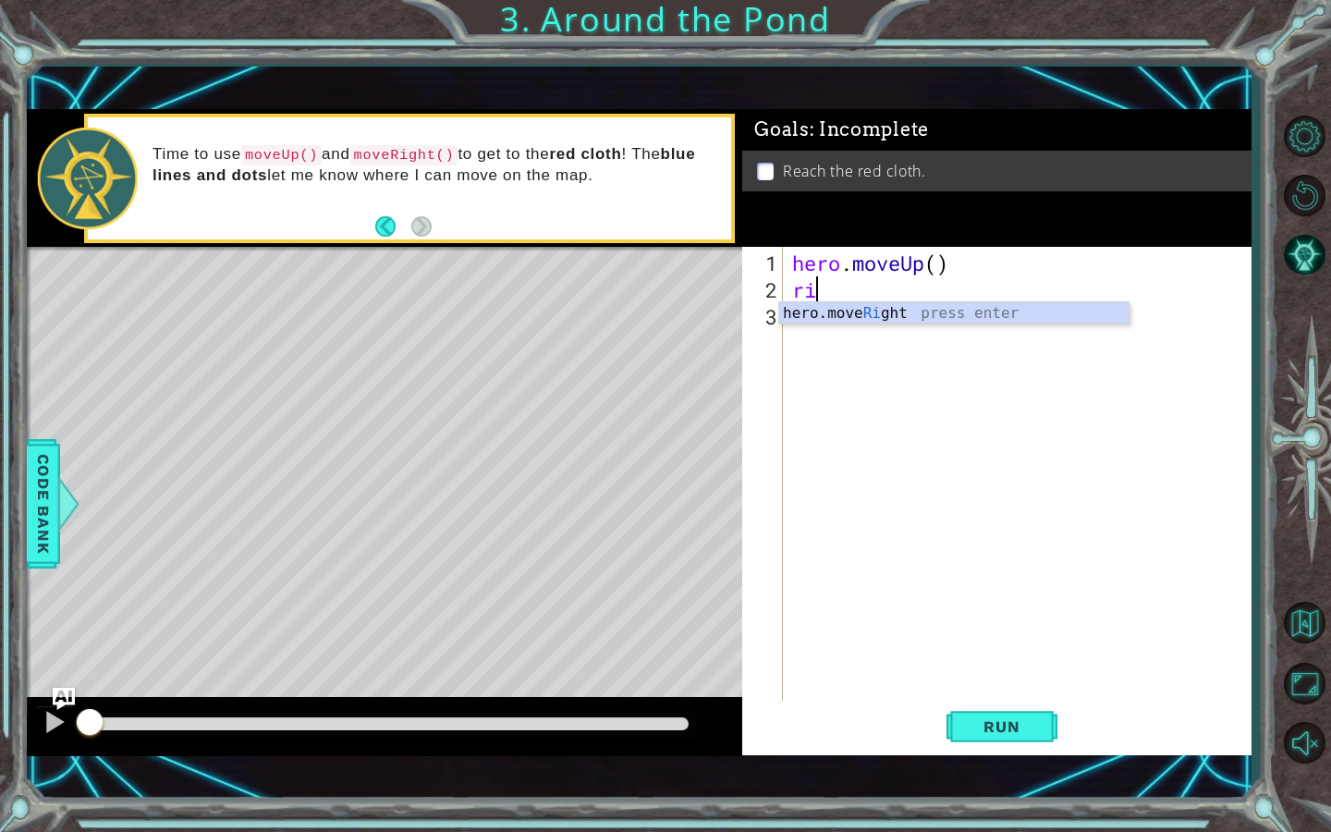
type textarea "r"
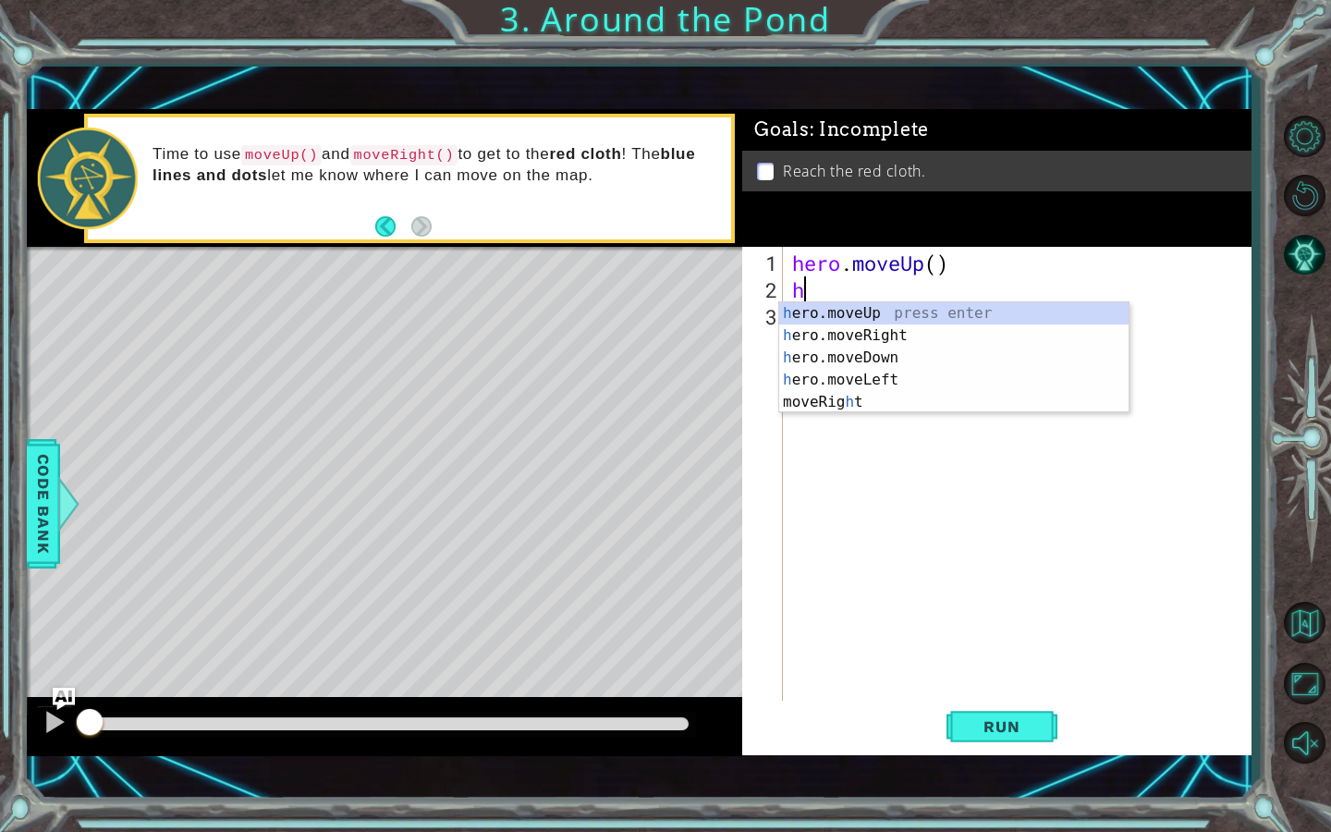
type textarea "her"
click at [961, 337] on div "her o.moveUp press enter her o.moveRight press enter her o.moveDown press enter…" at bounding box center [953, 368] width 349 height 133
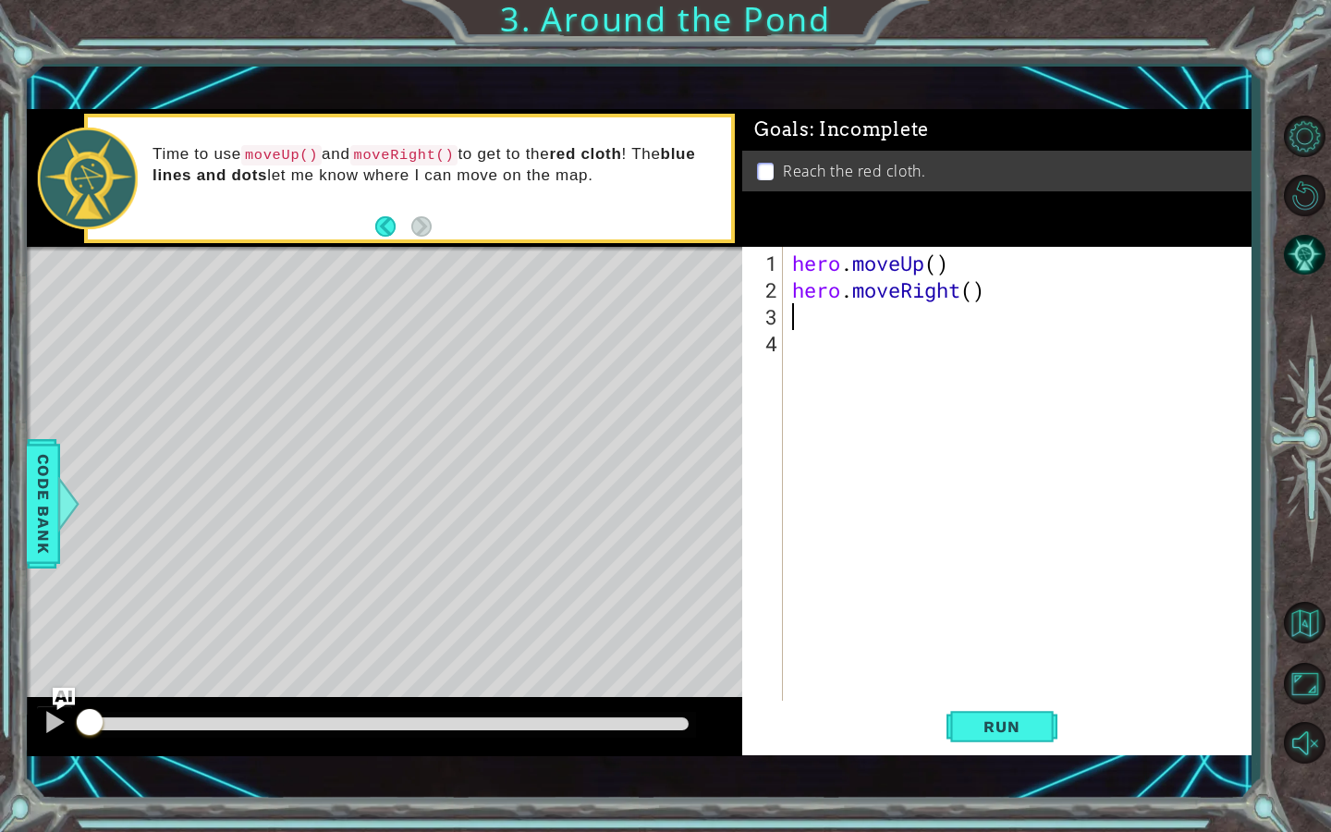
scroll to position [0, 0]
type textarea "he"
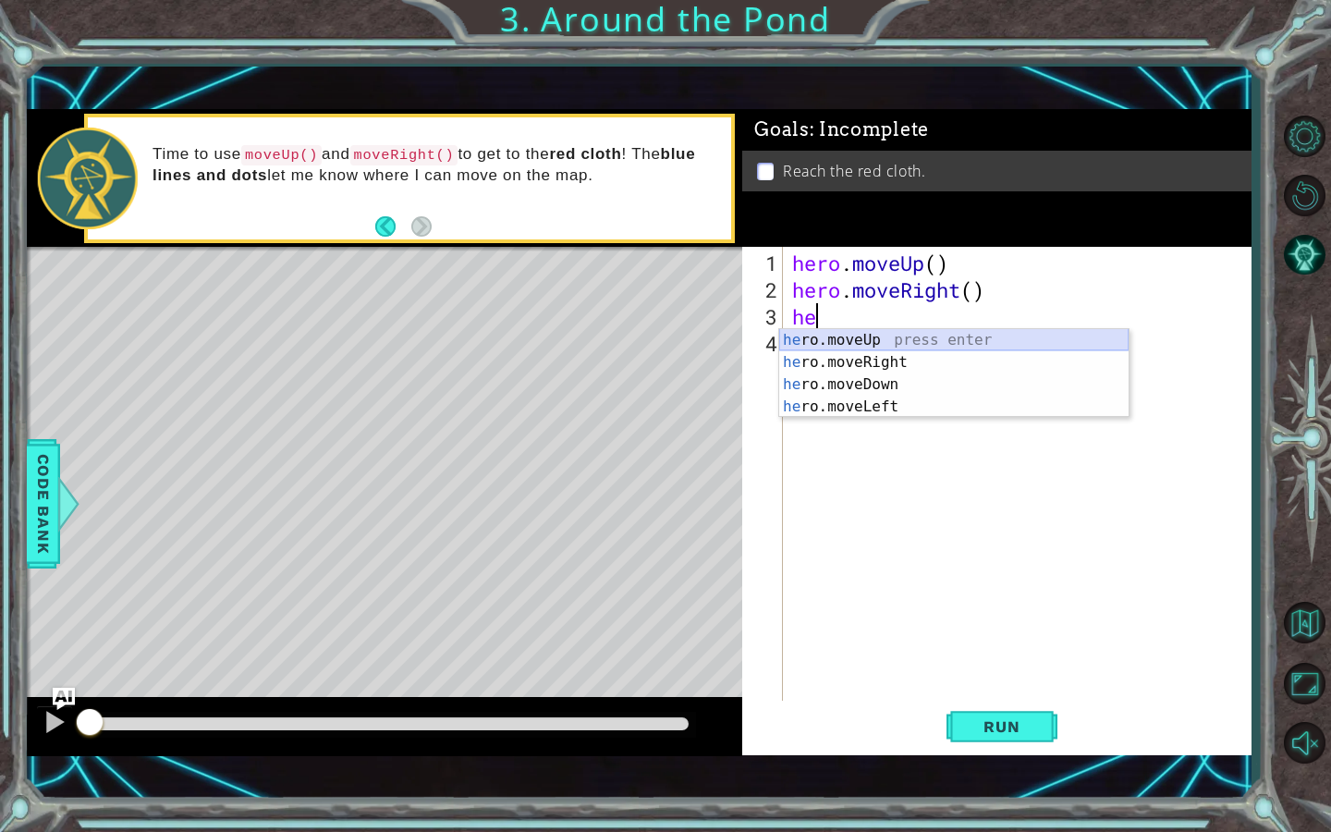
click at [913, 338] on div "he ro.moveUp press enter he ro.moveRight press enter he ro.moveDown press enter…" at bounding box center [953, 395] width 349 height 133
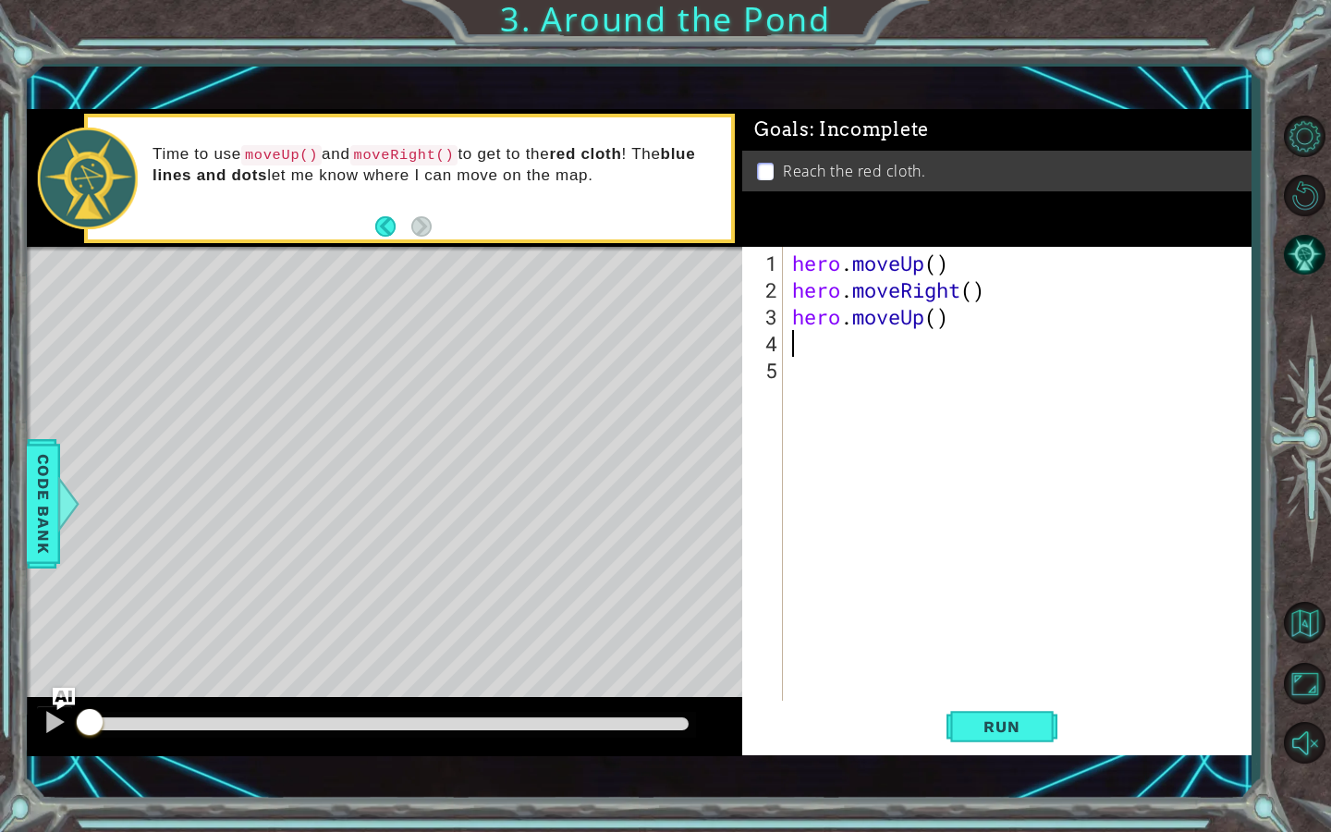
type textarea "h"
click at [1013, 719] on span "Run" at bounding box center [1001, 726] width 73 height 18
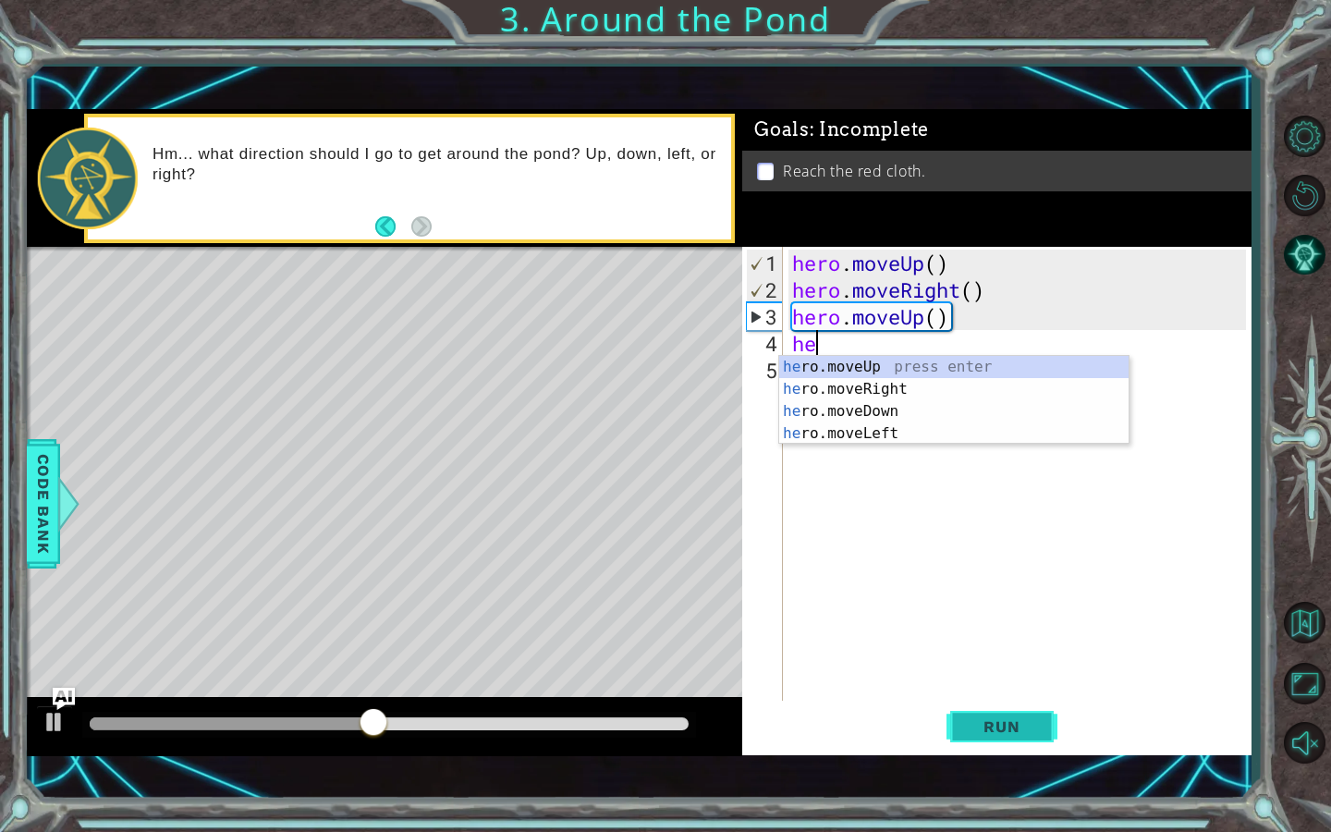
type textarea "her"
click at [915, 365] on div "her o.moveUp press enter her o.moveRight press enter her o.moveDown press enter…" at bounding box center [953, 422] width 349 height 133
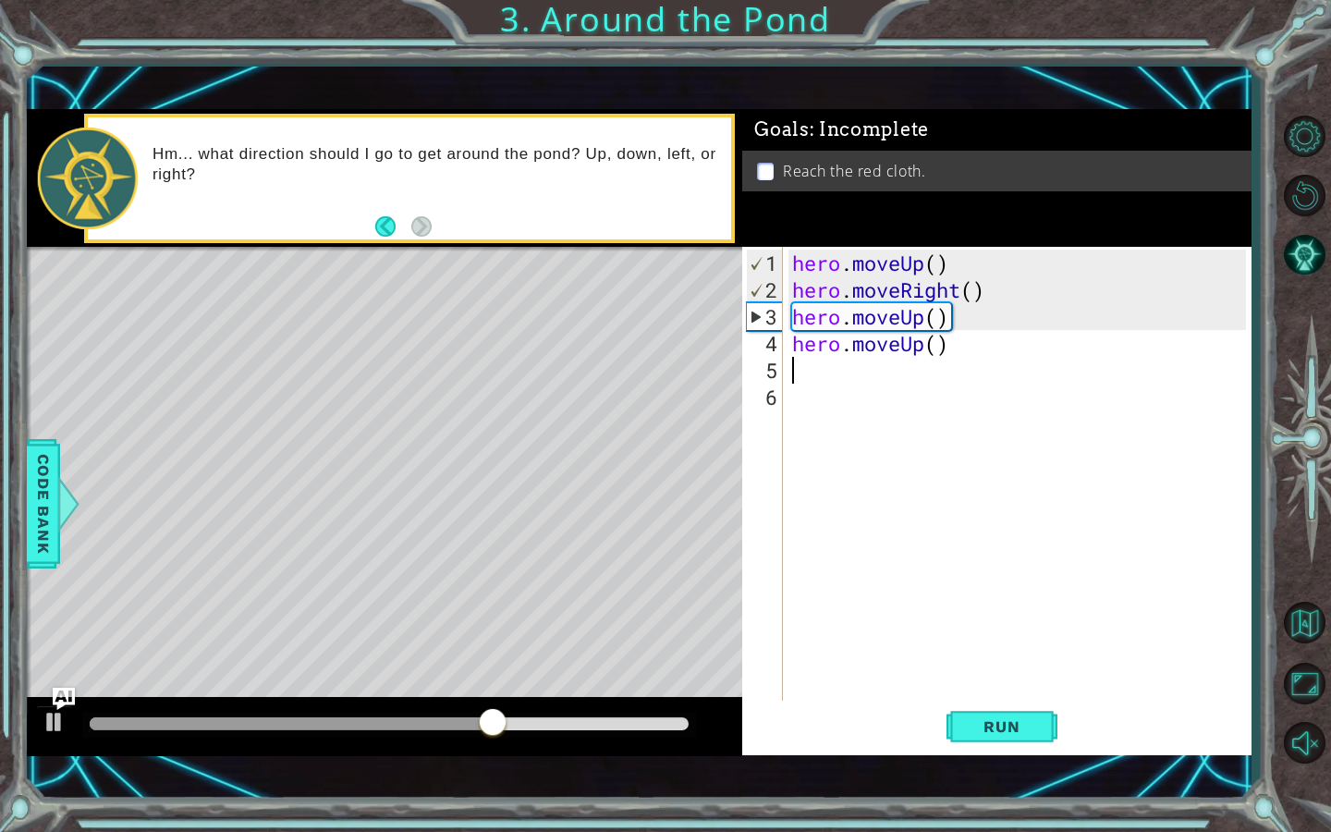
scroll to position [0, 0]
click at [1006, 730] on span "Run" at bounding box center [1001, 726] width 73 height 18
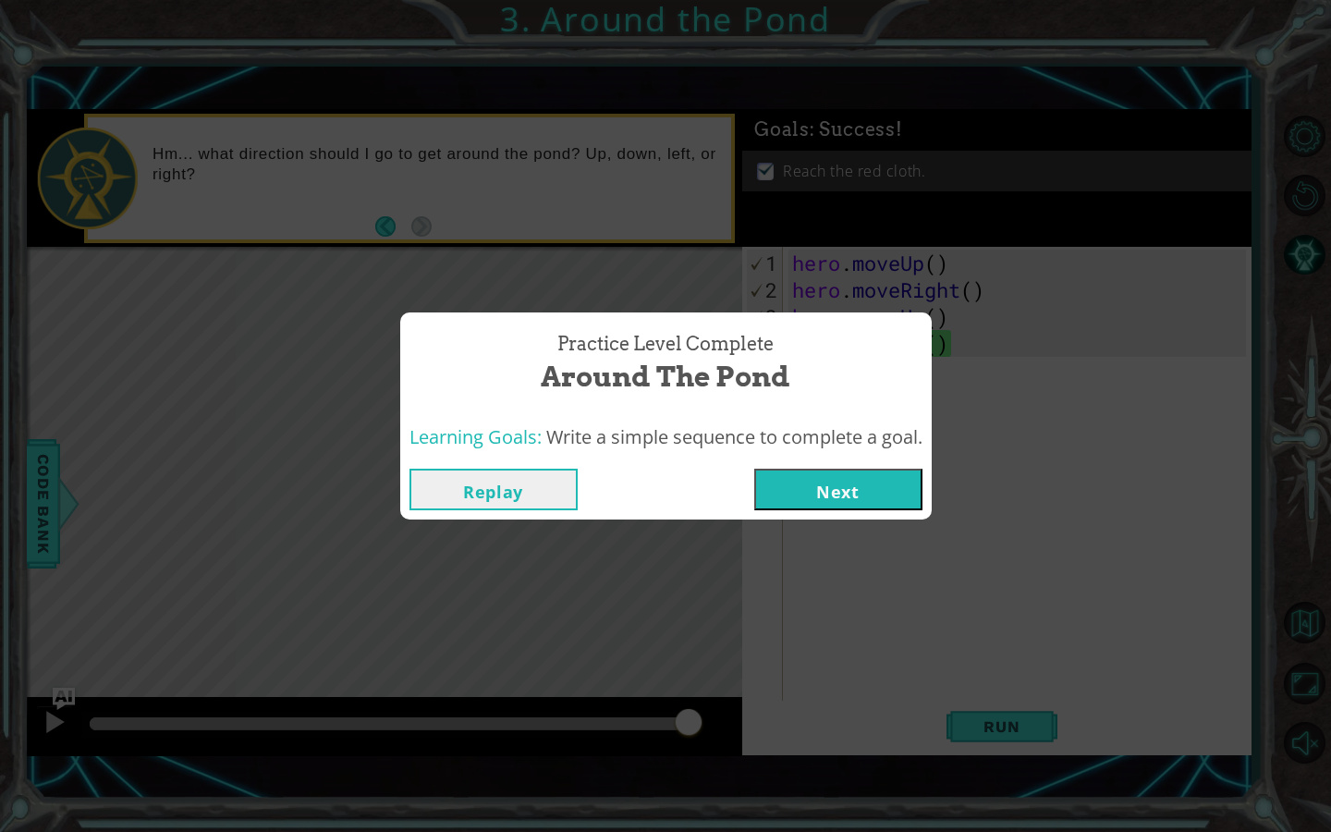
click at [824, 478] on button "Next" at bounding box center [838, 490] width 168 height 42
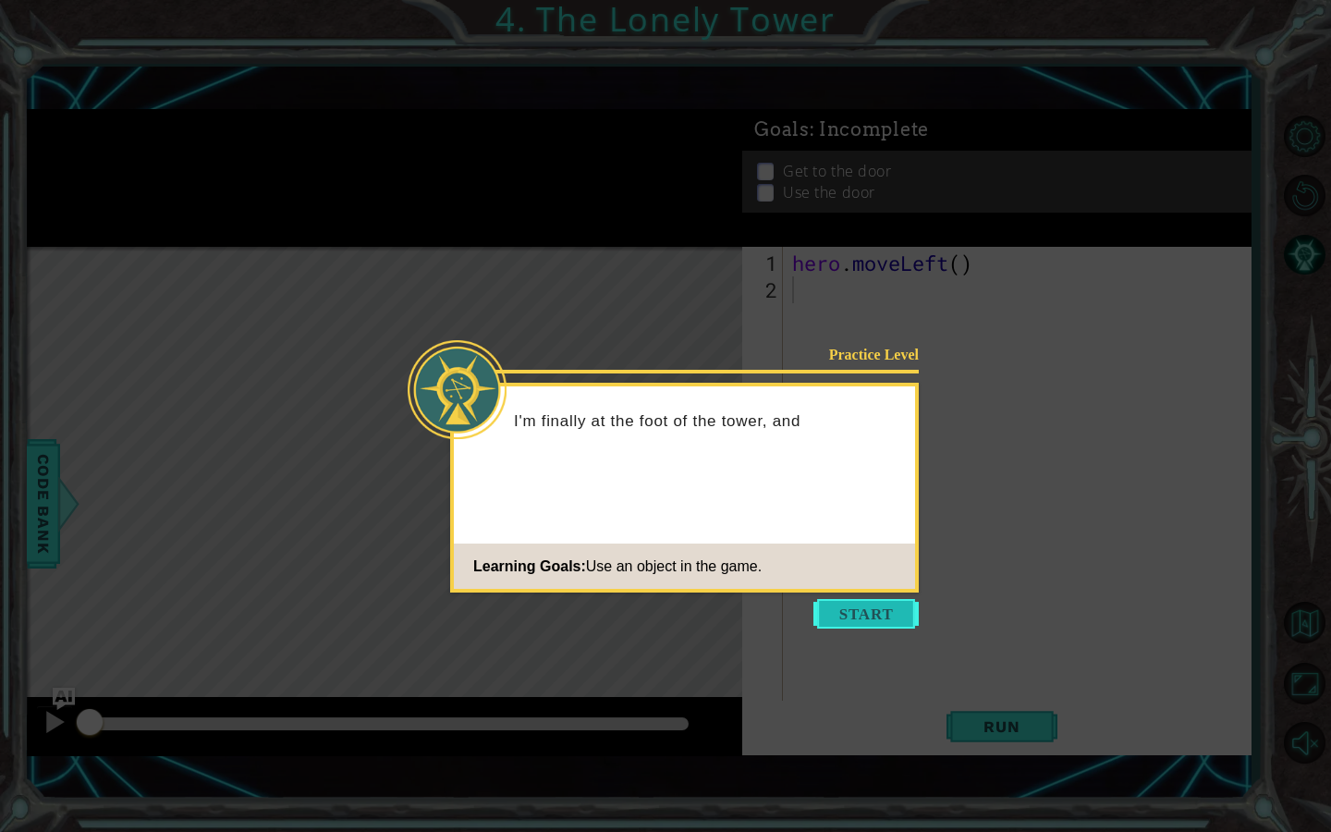
click at [880, 609] on button "Start" at bounding box center [865, 614] width 105 height 30
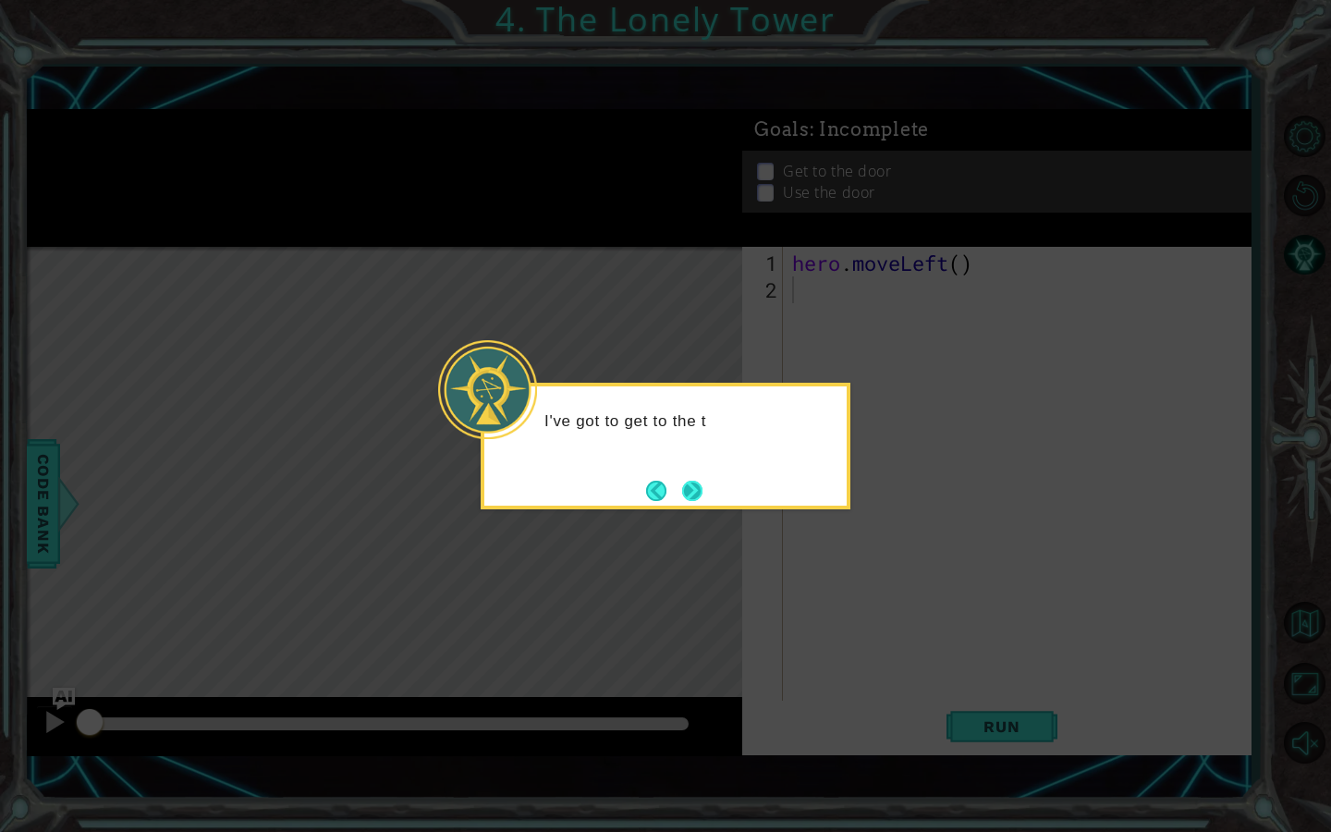
click at [690, 491] on button "Next" at bounding box center [692, 491] width 20 height 20
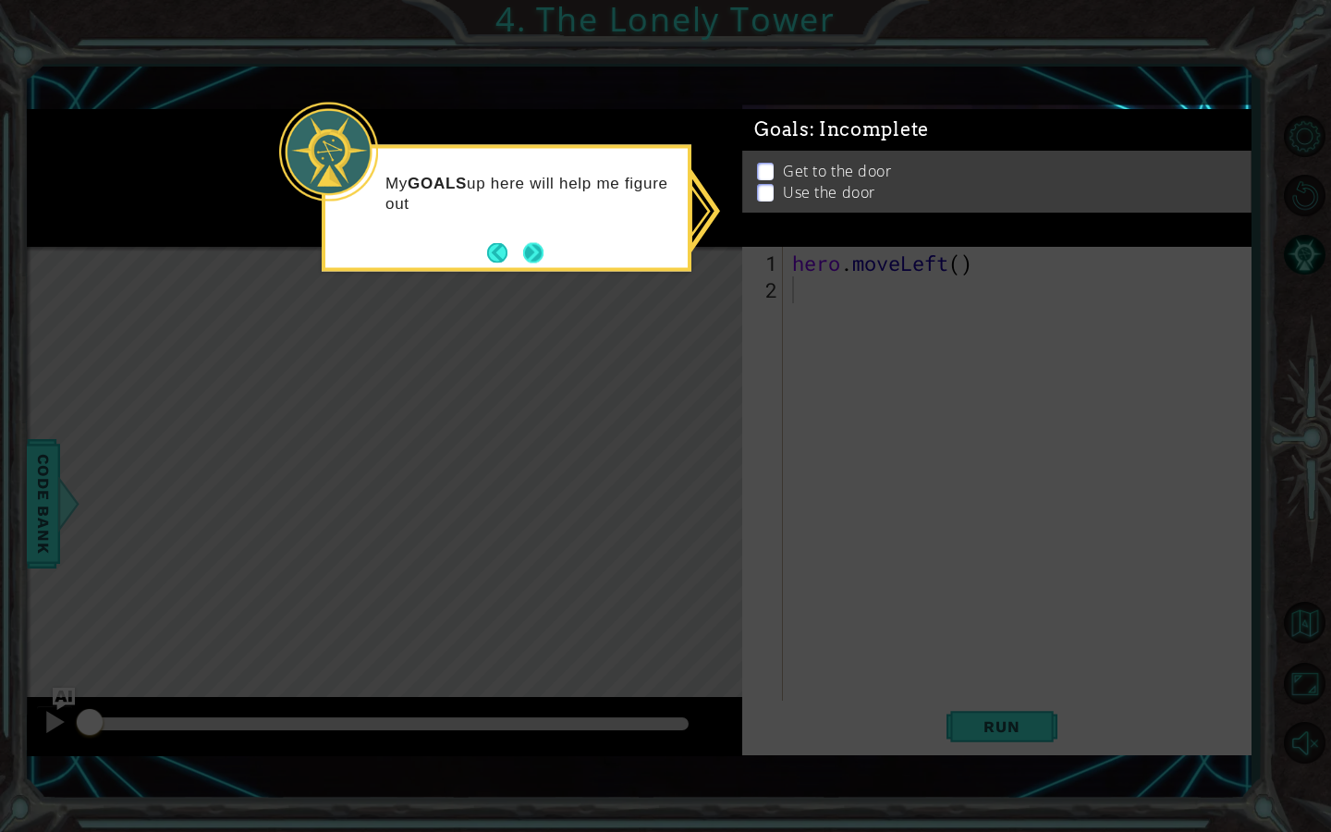
click at [538, 250] on button "Next" at bounding box center [533, 252] width 20 height 20
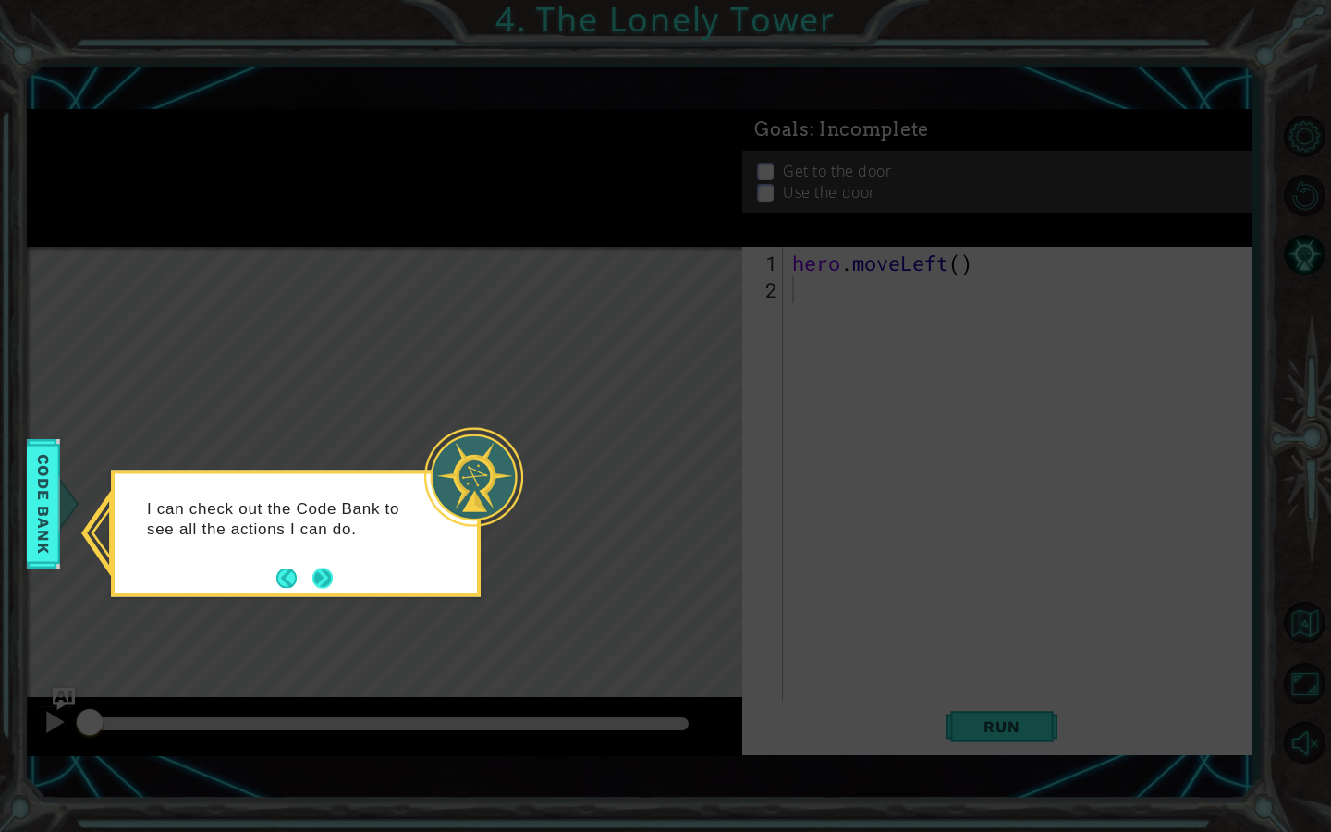
click at [319, 584] on button "Next" at bounding box center [322, 578] width 22 height 22
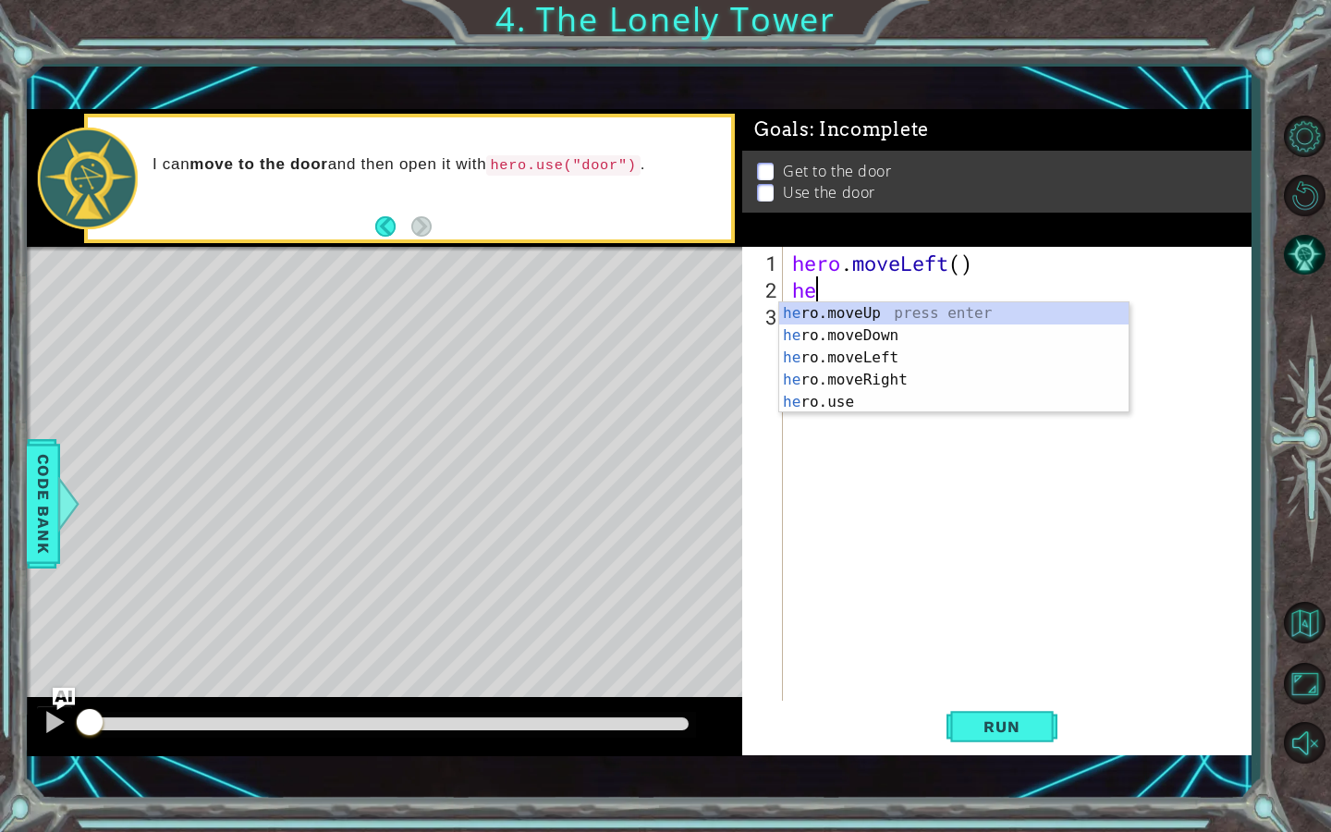
type textarea "her"
click at [821, 305] on div "her o.moveUp press enter her o.moveDown press enter her o.moveLeft press enter …" at bounding box center [953, 379] width 349 height 155
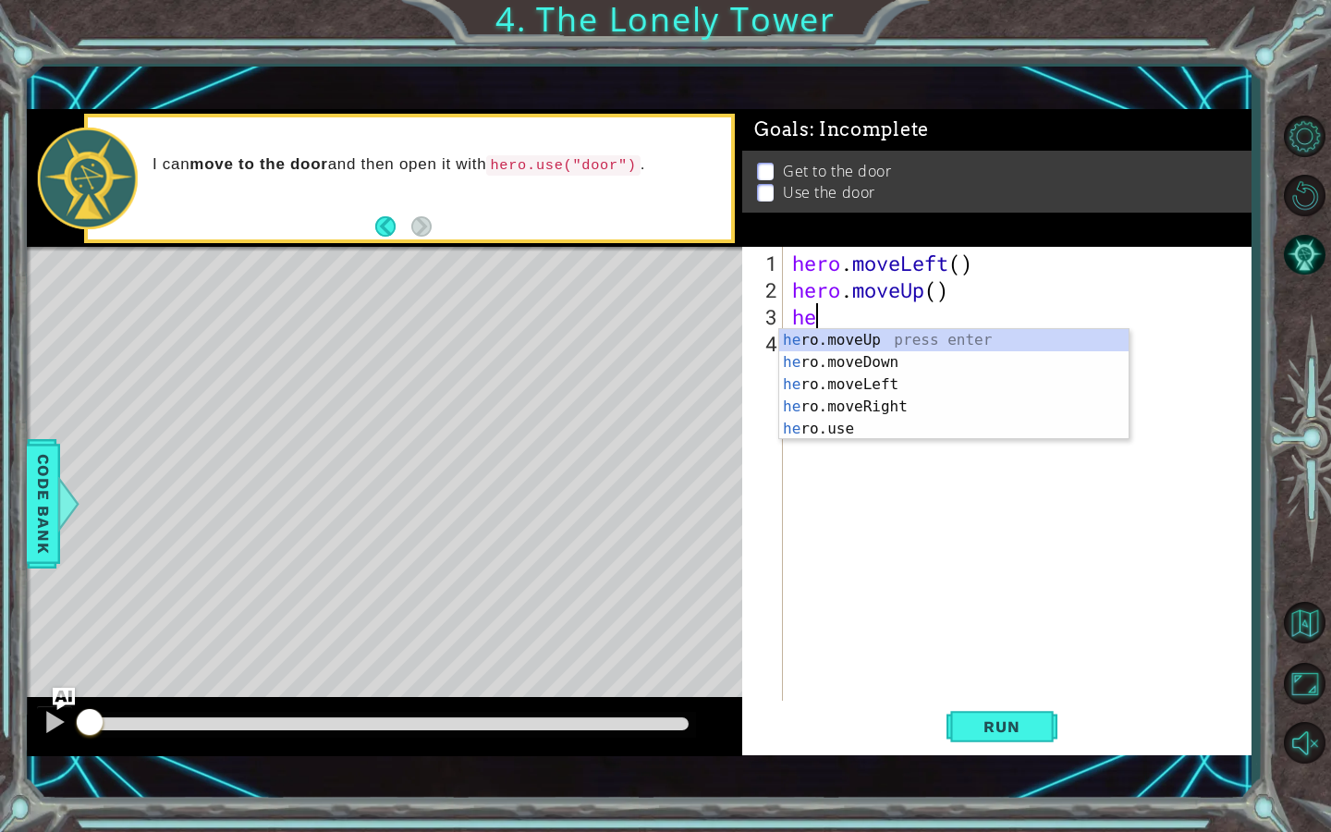
type textarea "her"
click at [811, 334] on div "her o.moveUp press enter her o.moveDown press enter her o.moveLeft press enter …" at bounding box center [953, 406] width 349 height 155
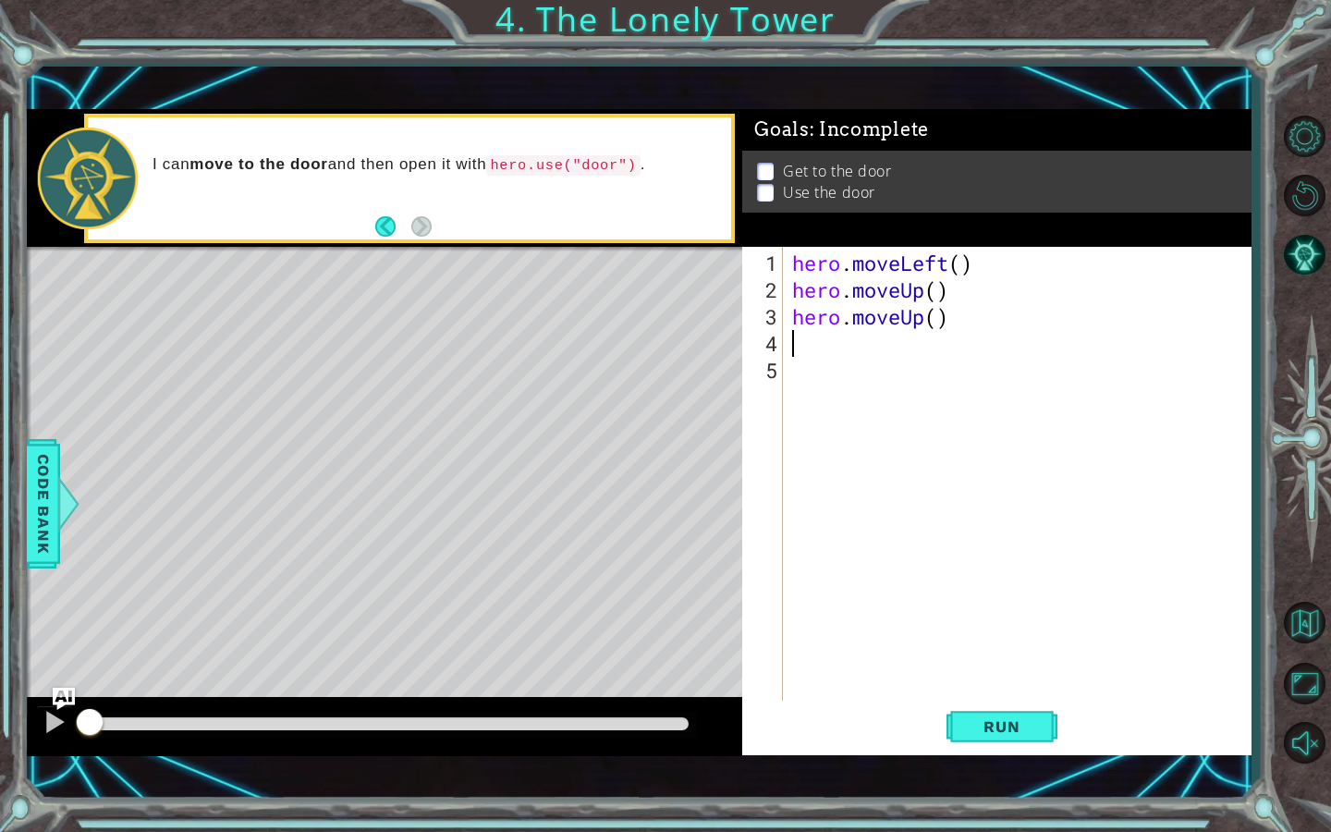
scroll to position [0, 0]
type textarea "he"
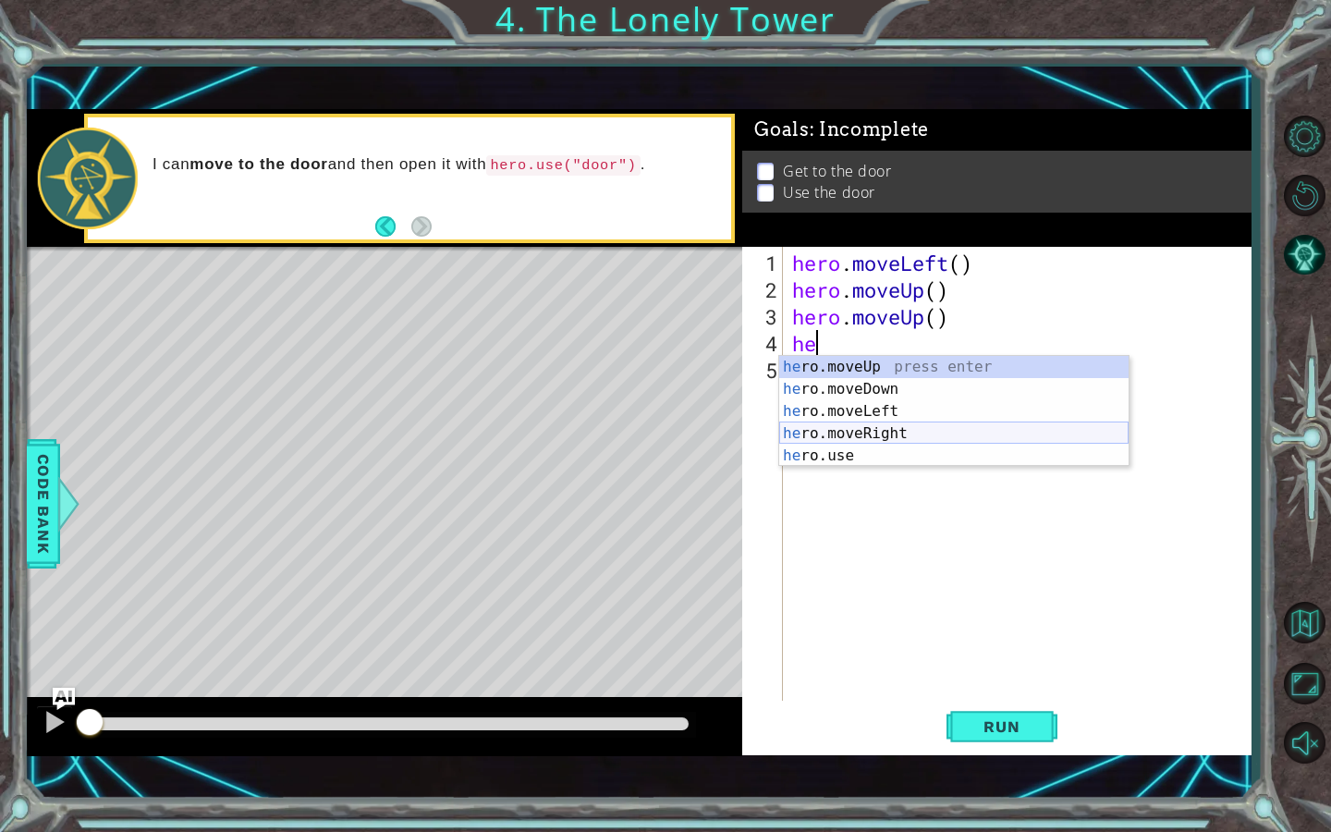
click at [843, 438] on div "he ro.moveUp press enter he ro.moveDown press enter he ro.moveLeft press enter …" at bounding box center [953, 433] width 349 height 155
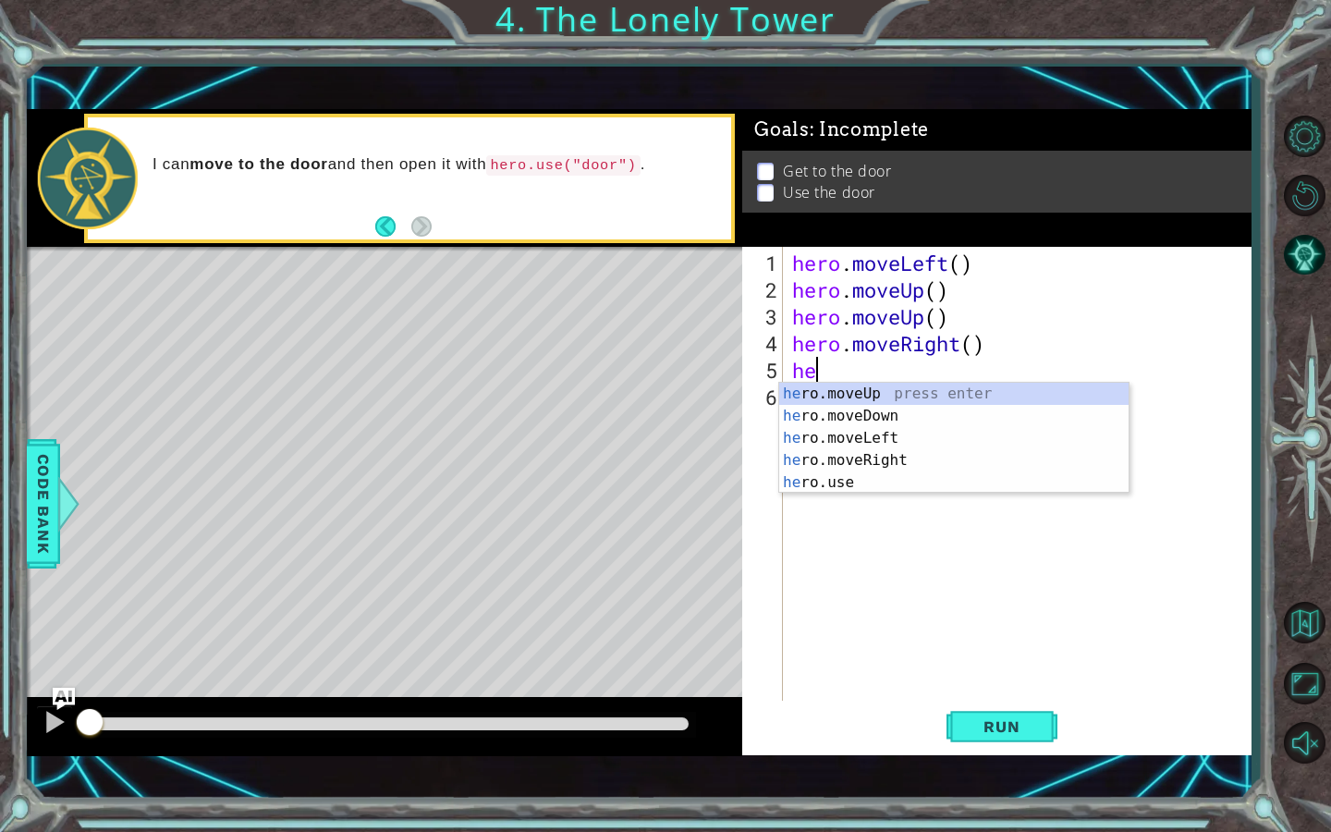
type textarea "her"
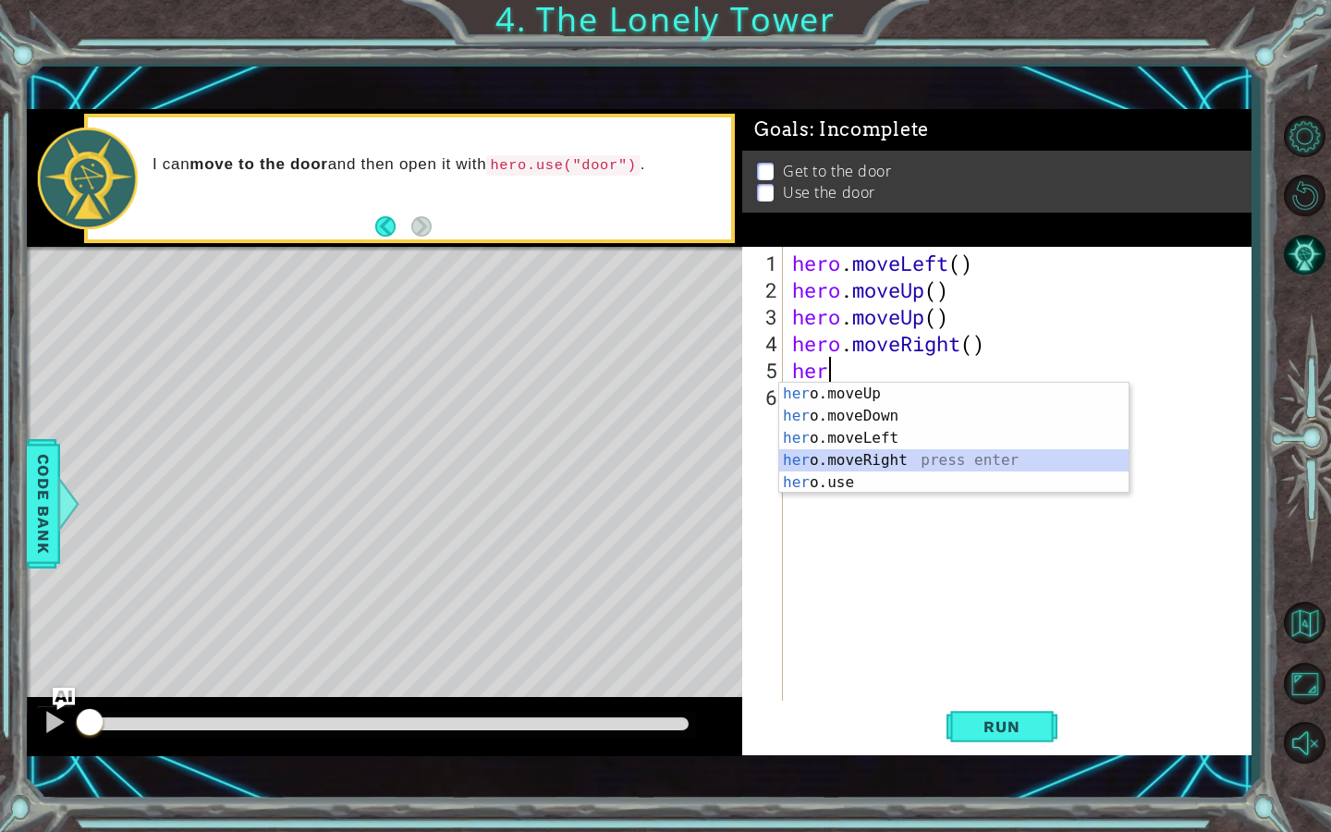
click at [920, 455] on div "her o.moveUp press enter her o.moveDown press enter her o.moveLeft press enter …" at bounding box center [953, 460] width 349 height 155
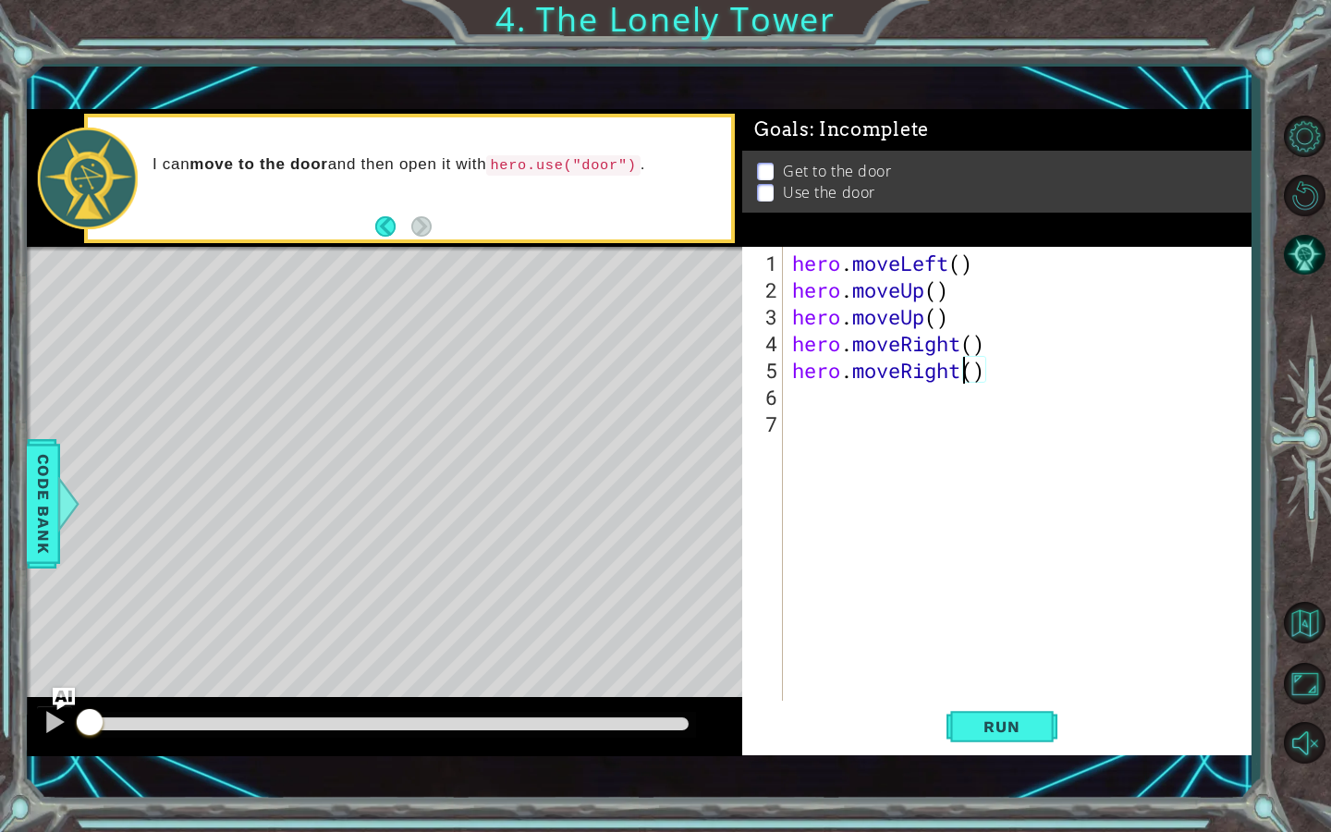
click at [968, 377] on div "hero . moveLeft ( ) hero . moveUp ( ) hero . moveUp ( ) hero . moveRight ( ) he…" at bounding box center [1021, 504] width 467 height 509
click at [967, 377] on div "hero . moveLeft ( ) hero . moveUp ( ) hero . moveUp ( ) hero . moveRight ( ) he…" at bounding box center [1021, 504] width 467 height 509
click at [995, 400] on div "hero.moveU p press enter" at bounding box center [953, 416] width 349 height 67
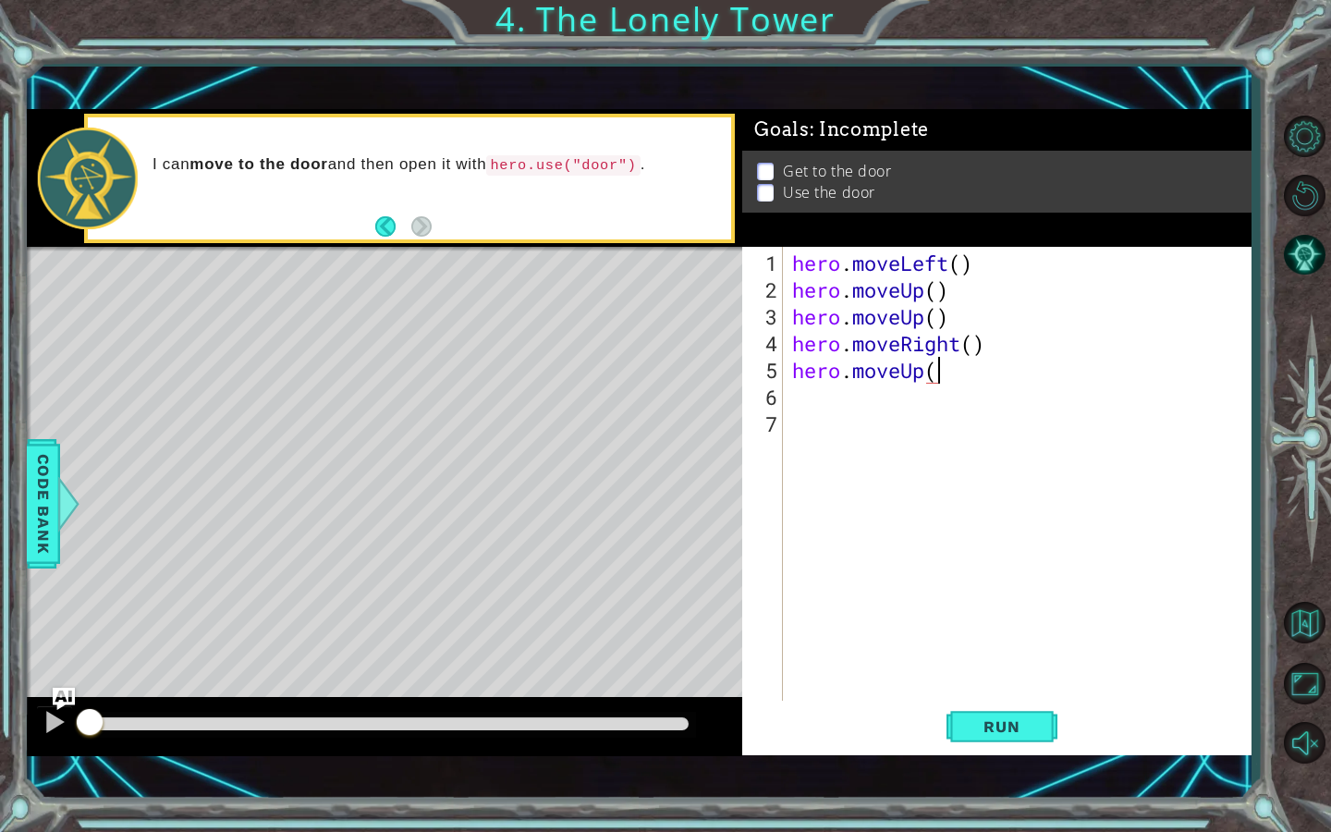
type textarea "hero.moveUp()"
click at [845, 411] on div "hero . moveLeft ( ) hero . moveUp ( ) hero . moveUp ( ) hero . moveRight ( ) he…" at bounding box center [1021, 504] width 467 height 509
click at [806, 391] on div "hero . moveLeft ( ) hero . moveUp ( ) hero . moveUp ( ) hero . moveRight ( ) he…" at bounding box center [1021, 504] width 467 height 509
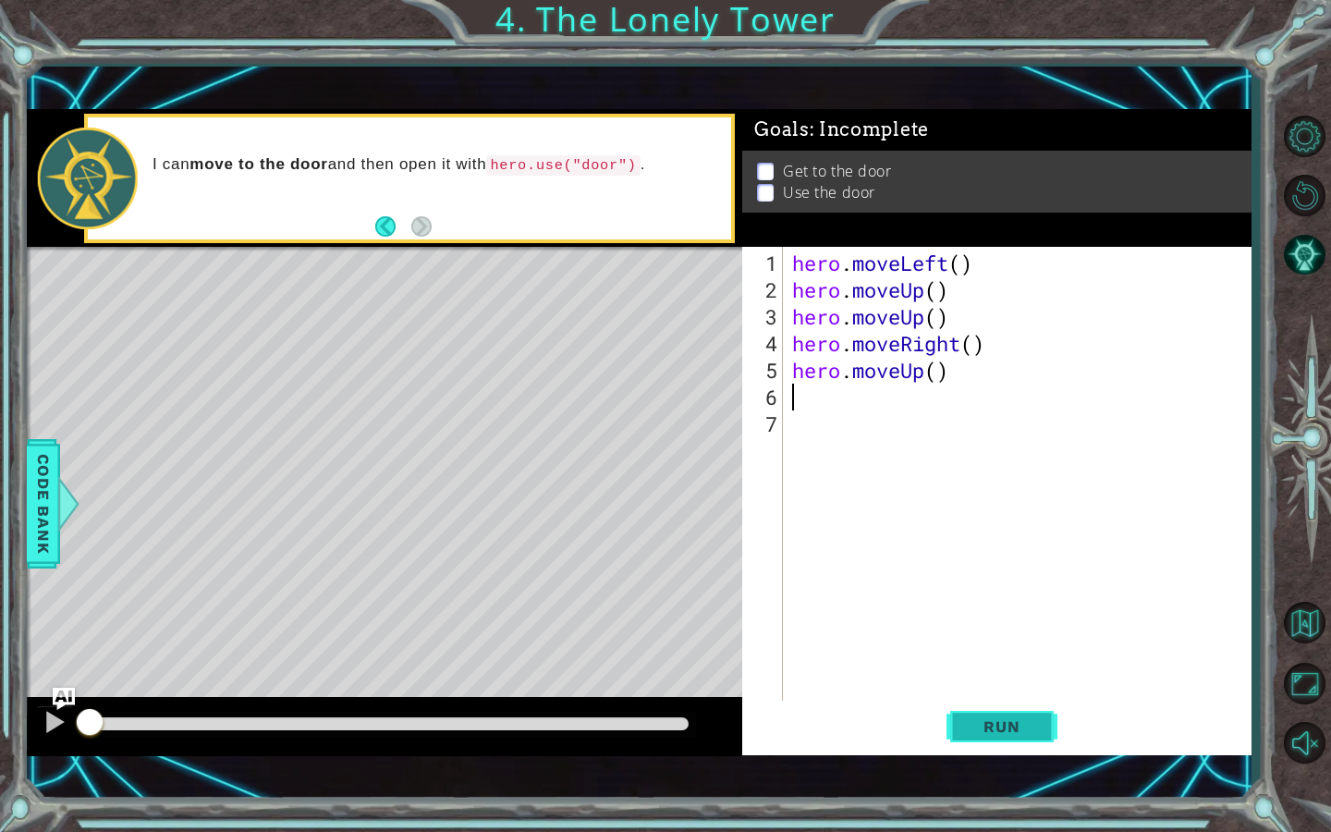
click at [1019, 713] on button "Run" at bounding box center [1001, 726] width 111 height 51
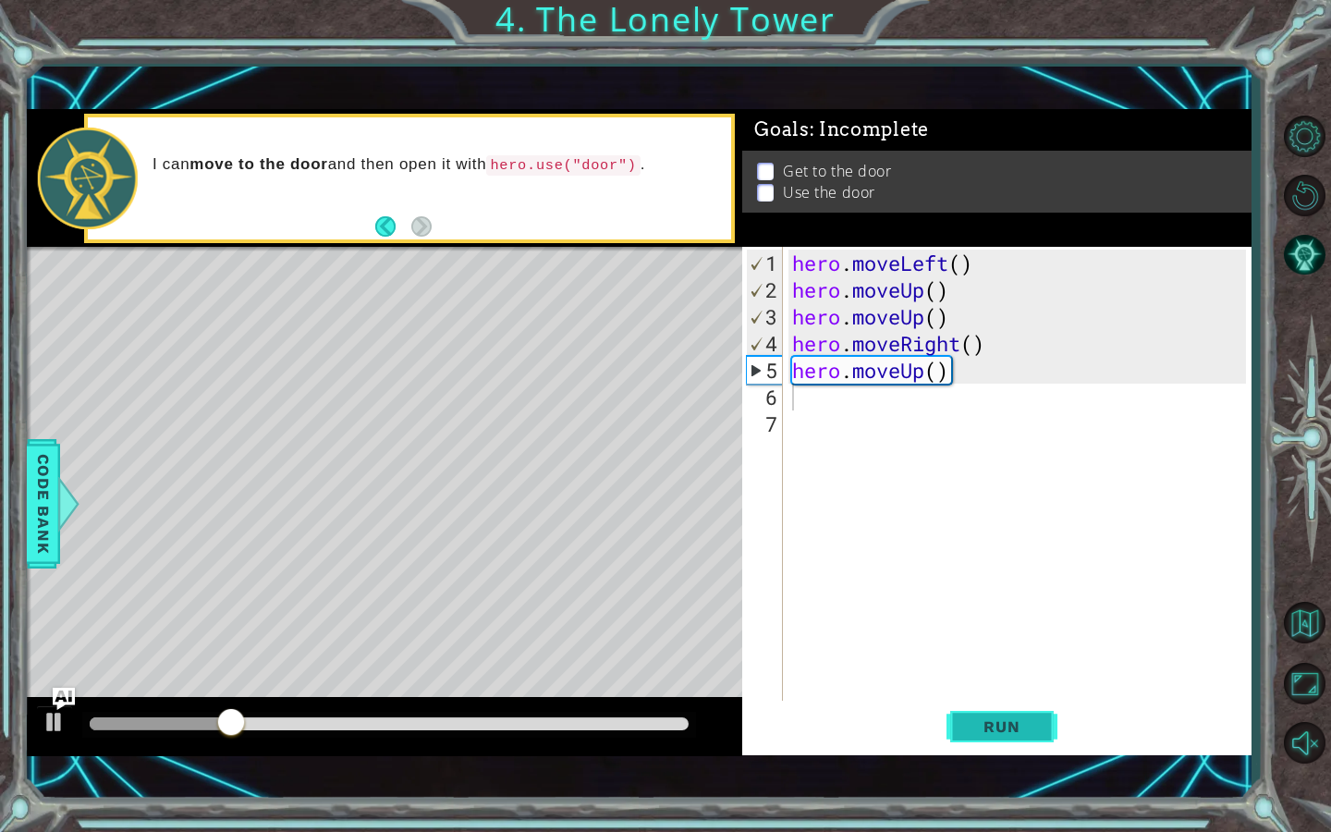
click at [994, 724] on span "Run" at bounding box center [1001, 726] width 73 height 18
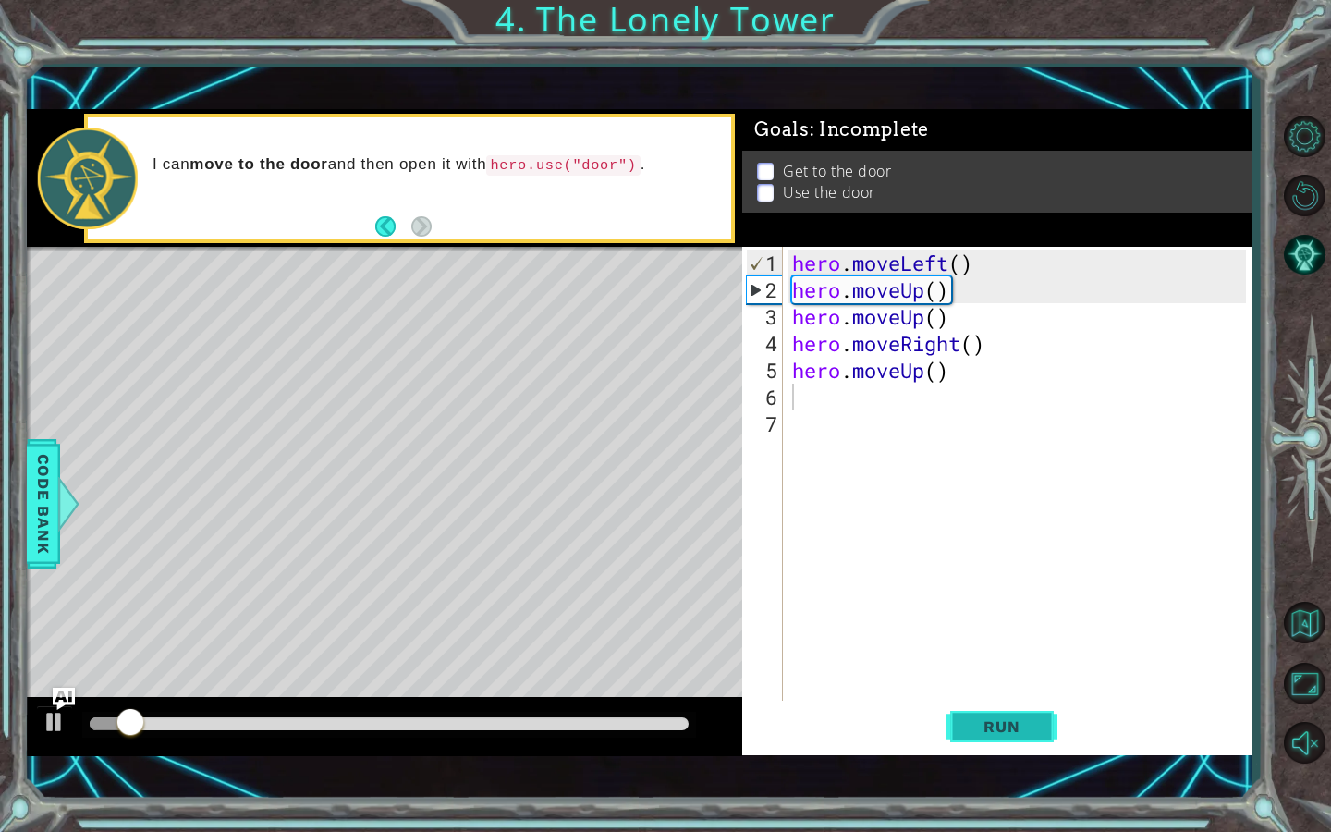
click at [994, 724] on span "Run" at bounding box center [1001, 726] width 73 height 18
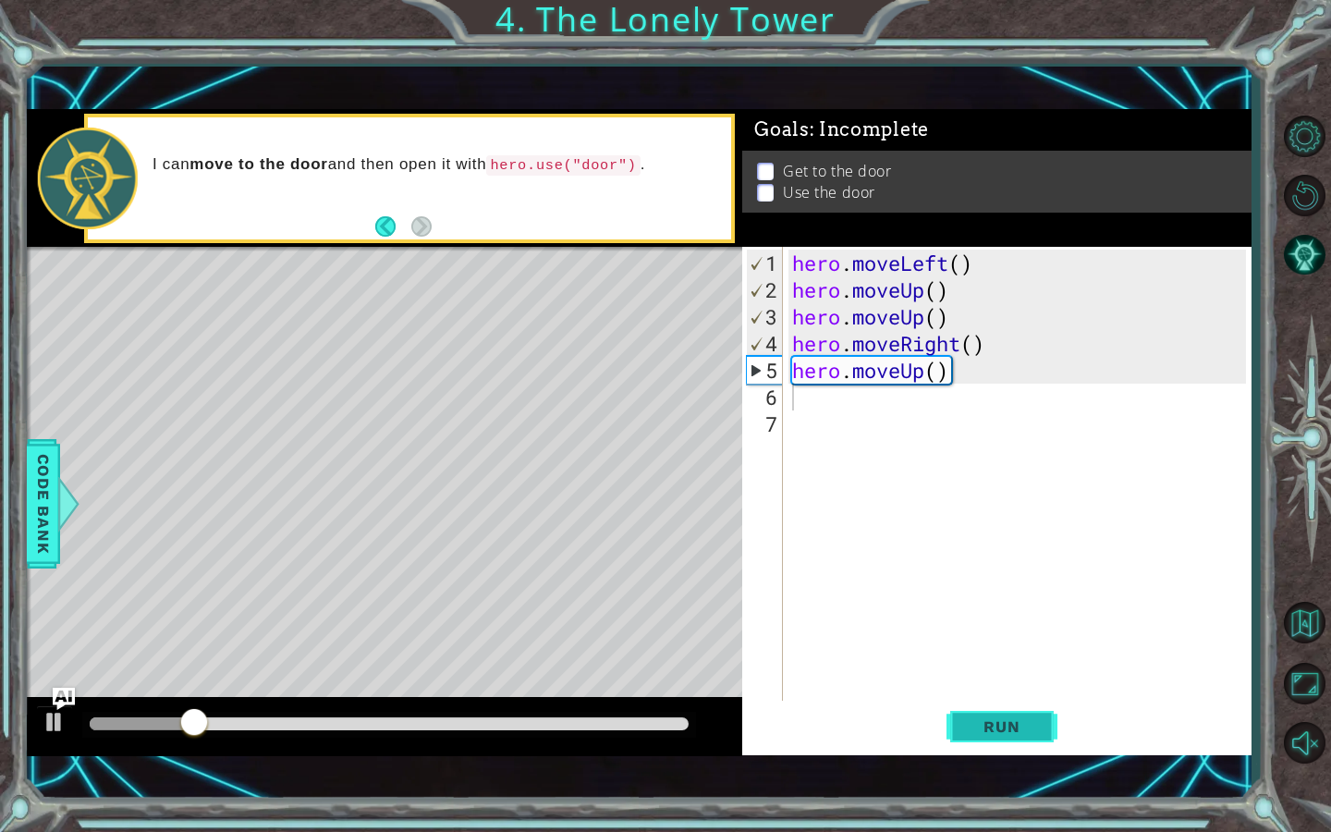
click at [994, 724] on span "Run" at bounding box center [1001, 726] width 73 height 18
click at [994, 720] on span "Run" at bounding box center [1001, 726] width 73 height 18
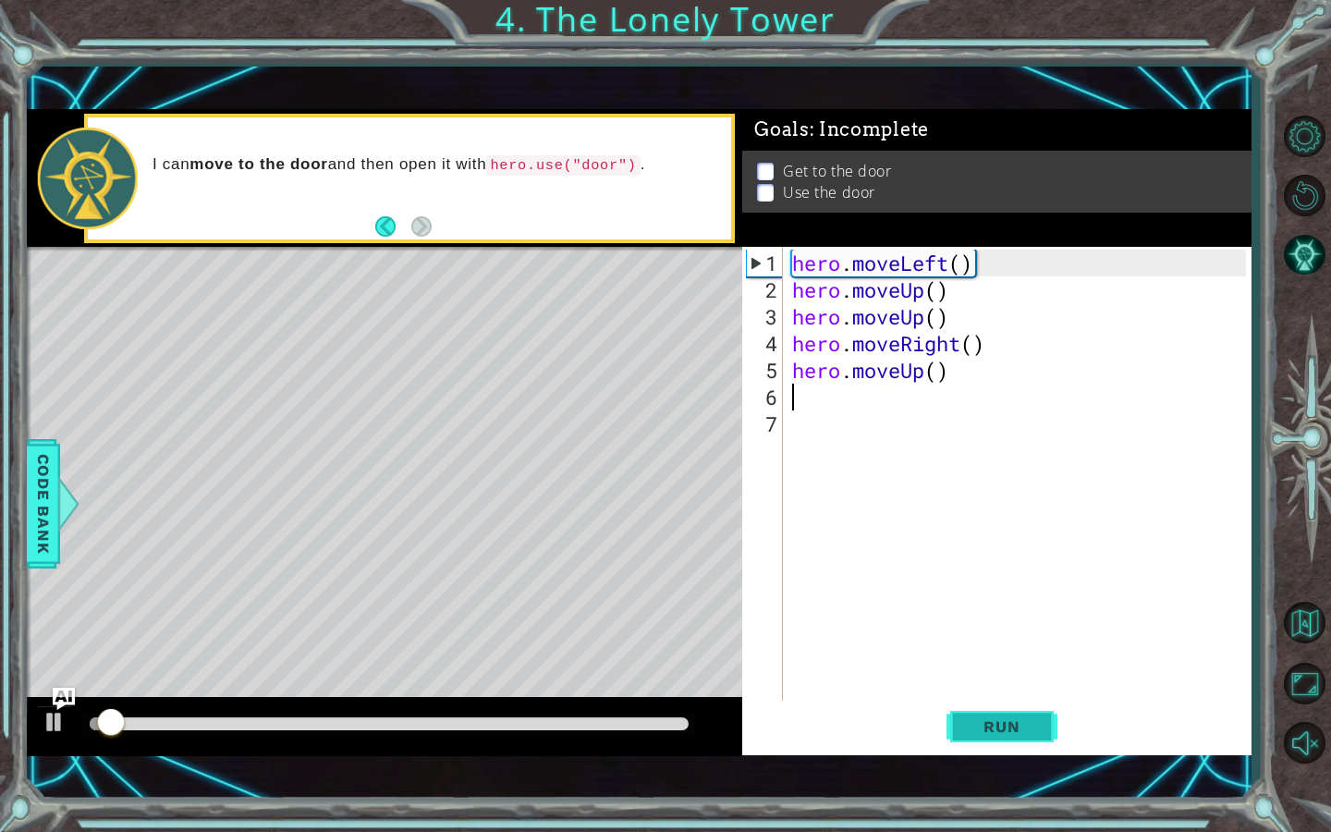
click at [994, 720] on span "Run" at bounding box center [1001, 726] width 73 height 18
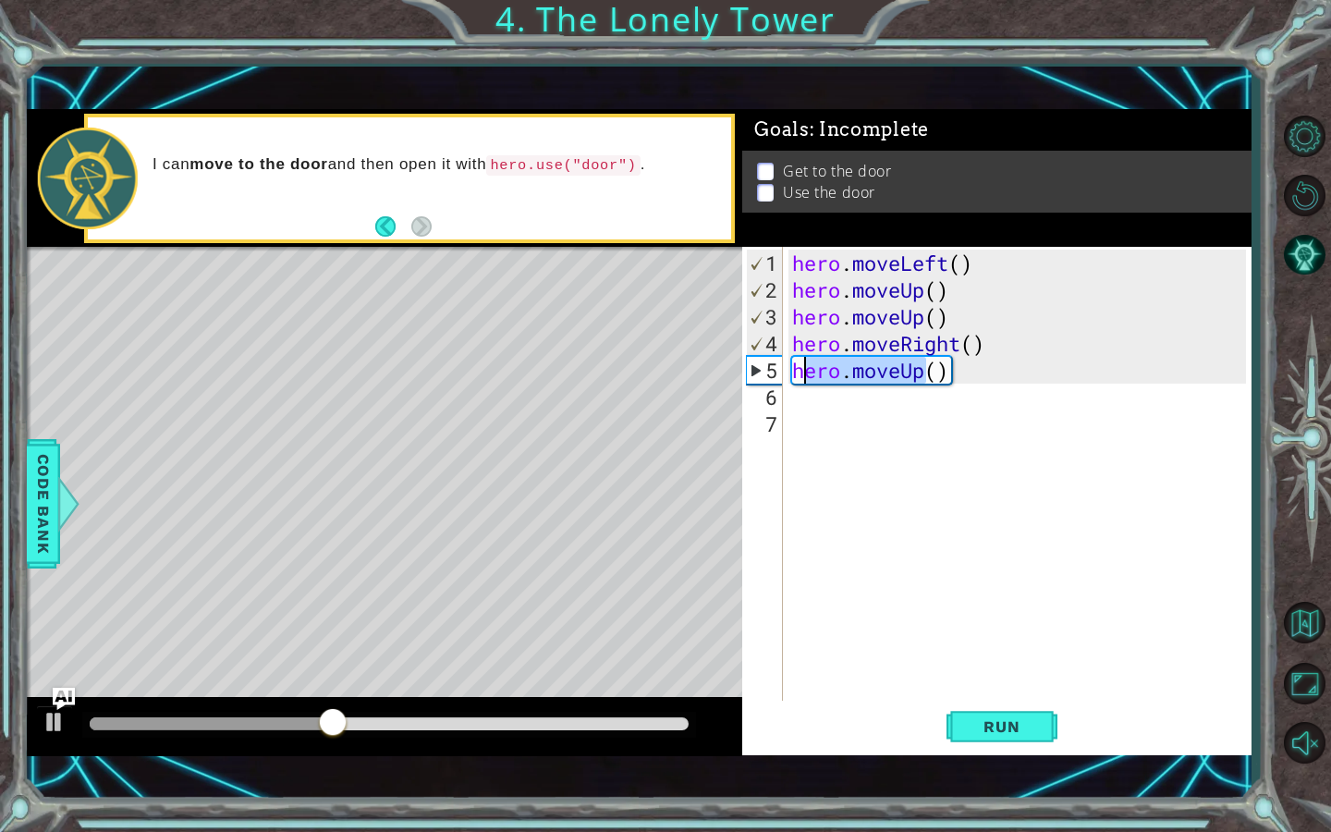
drag, startPoint x: 923, startPoint y: 380, endPoint x: 797, endPoint y: 369, distance: 127.1
click at [799, 368] on div "hero . moveLeft ( ) hero . moveUp ( ) hero . moveUp ( ) hero . moveRight ( ) he…" at bounding box center [1021, 504] width 467 height 509
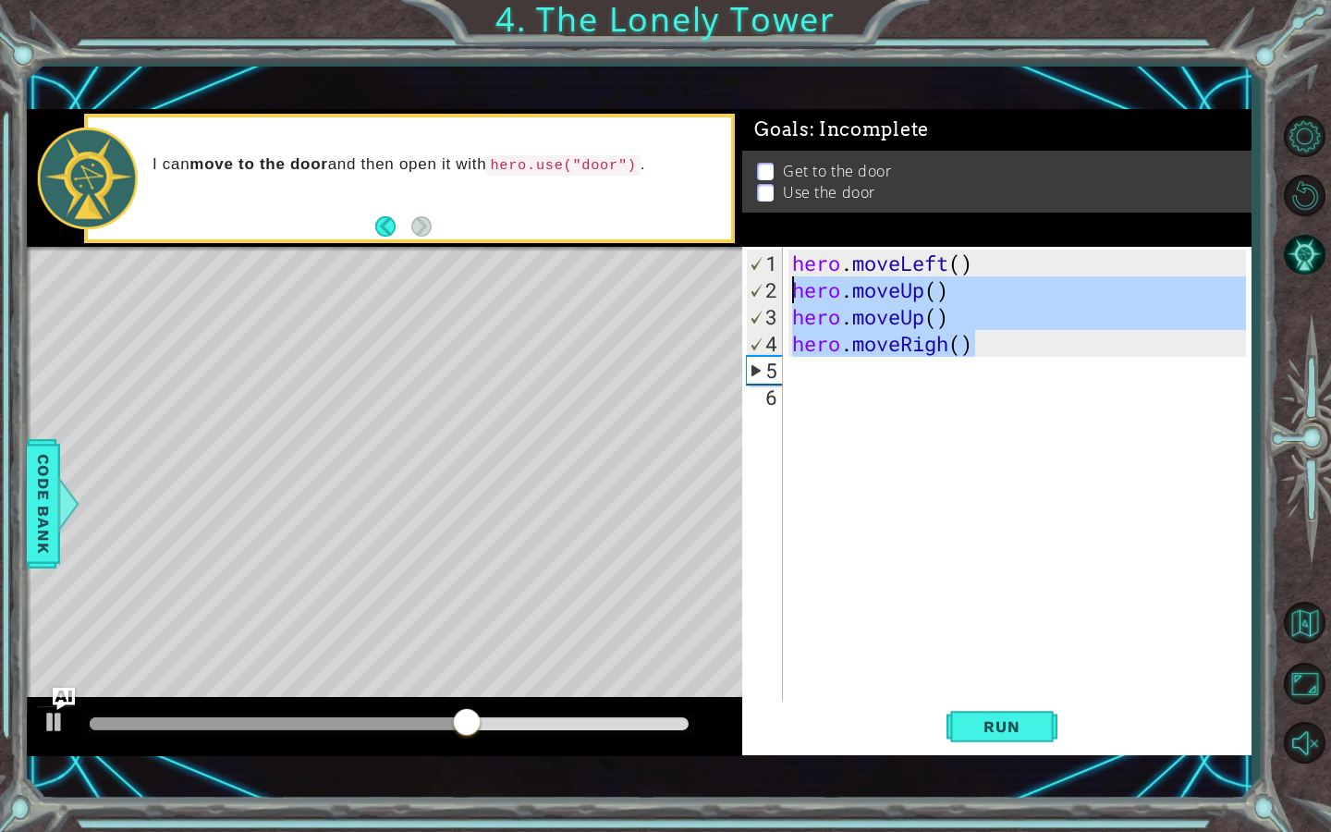
drag, startPoint x: 984, startPoint y: 339, endPoint x: 787, endPoint y: 292, distance: 203.3
click at [787, 292] on div "hero.moveRigh() 1 2 3 4 5 6 hero . moveLeft ( ) hero . moveUp ( ) hero . moveUp…" at bounding box center [994, 475] width 504 height 456
type textarea "hero.moveUp() hero.moveUp()"
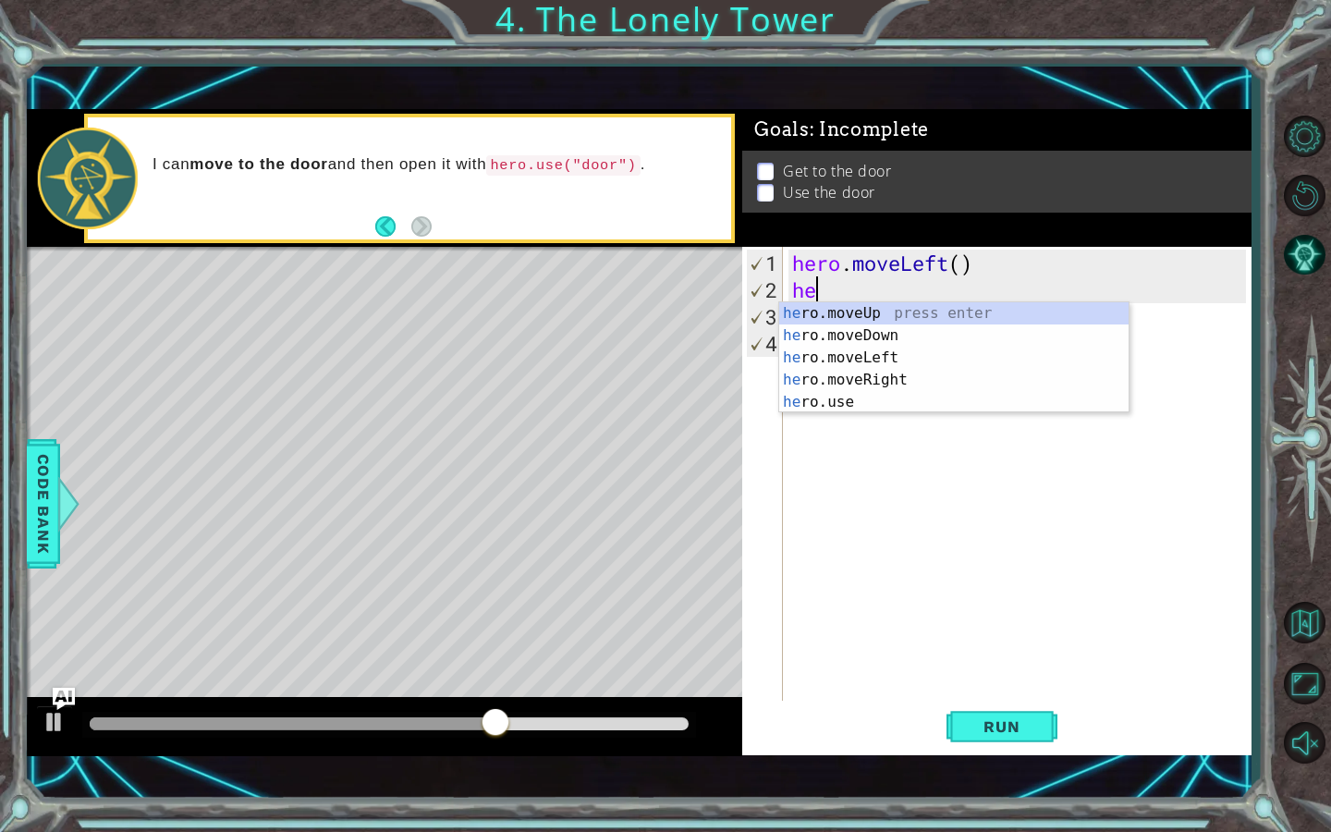
type textarea "hero"
click at [876, 357] on div "hero .moveUp press enter hero .moveDown press enter hero .moveLeft press enter …" at bounding box center [953, 379] width 349 height 155
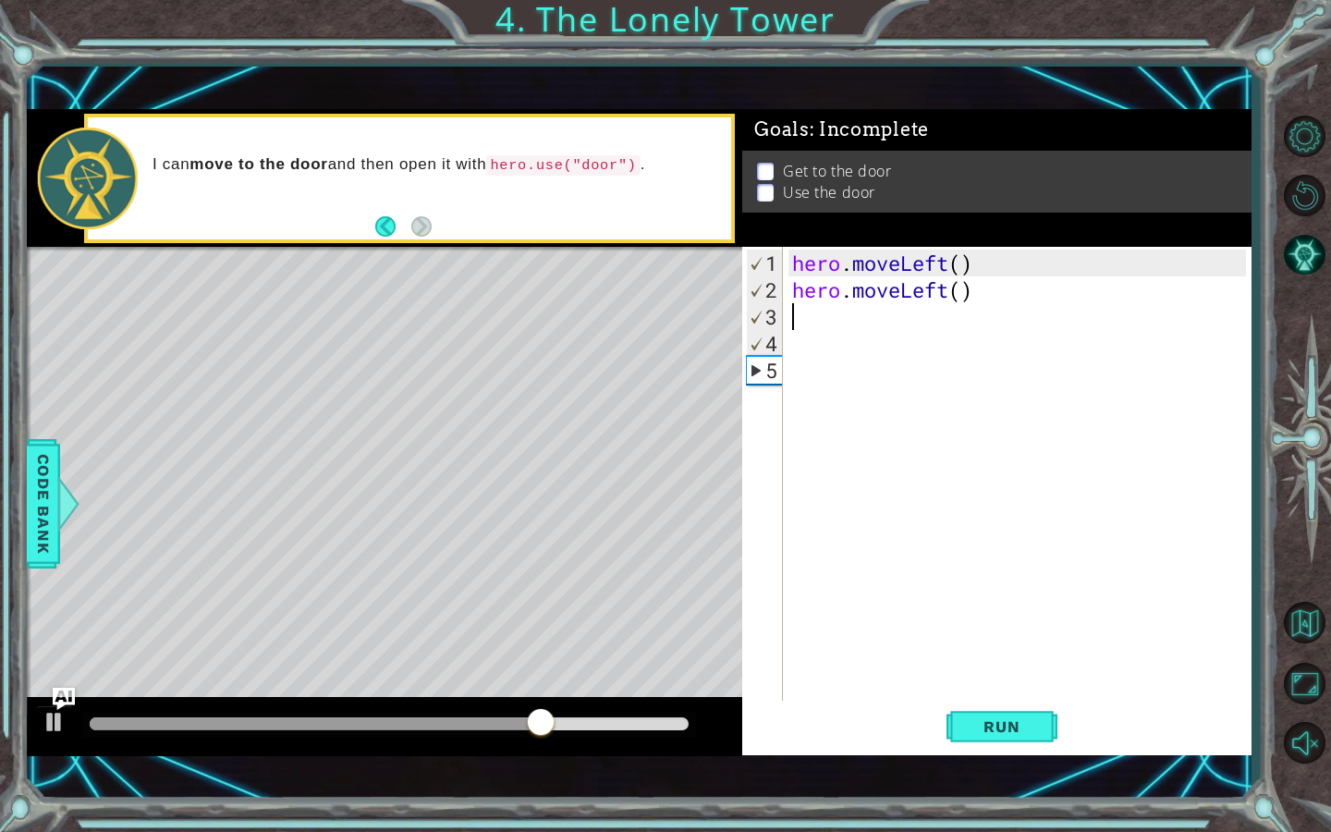
scroll to position [0, 0]
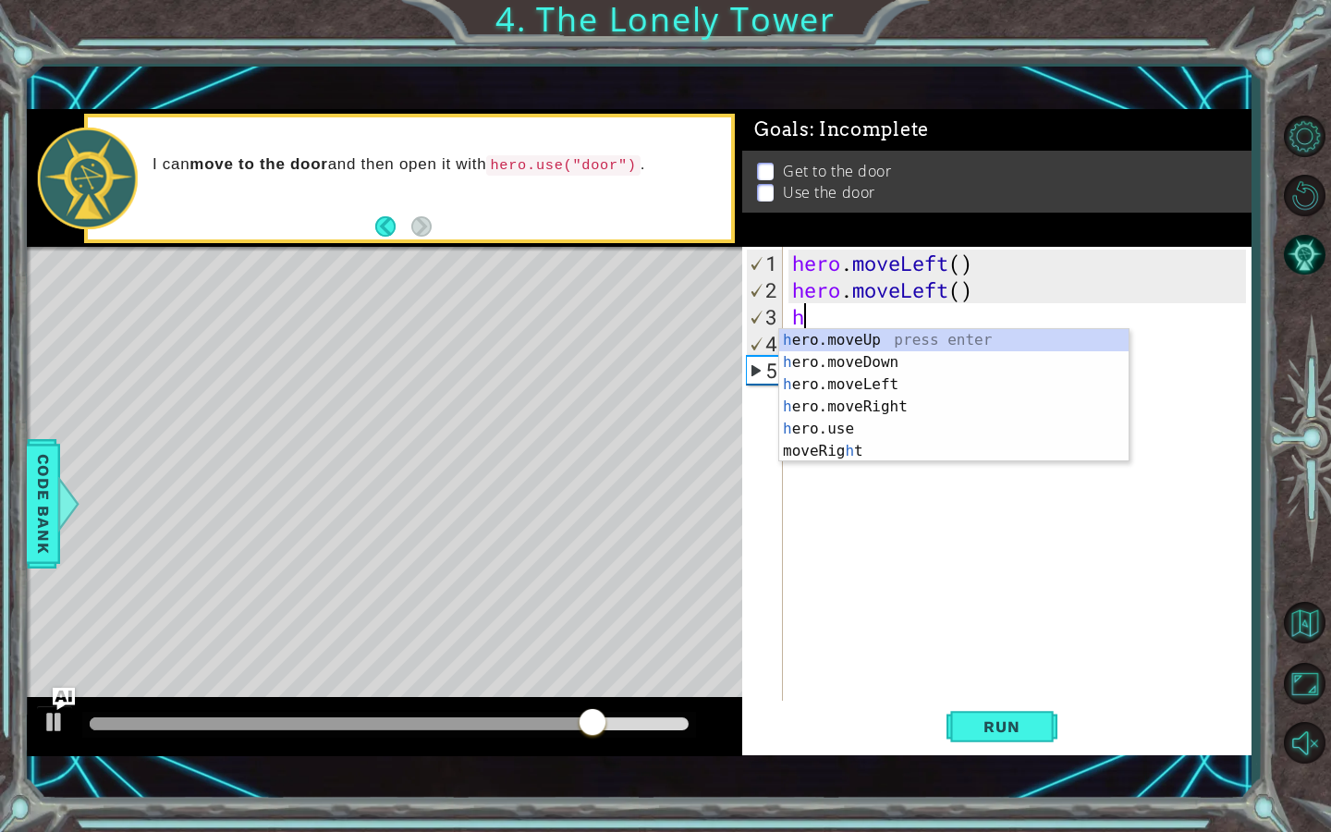
type textarea "he"
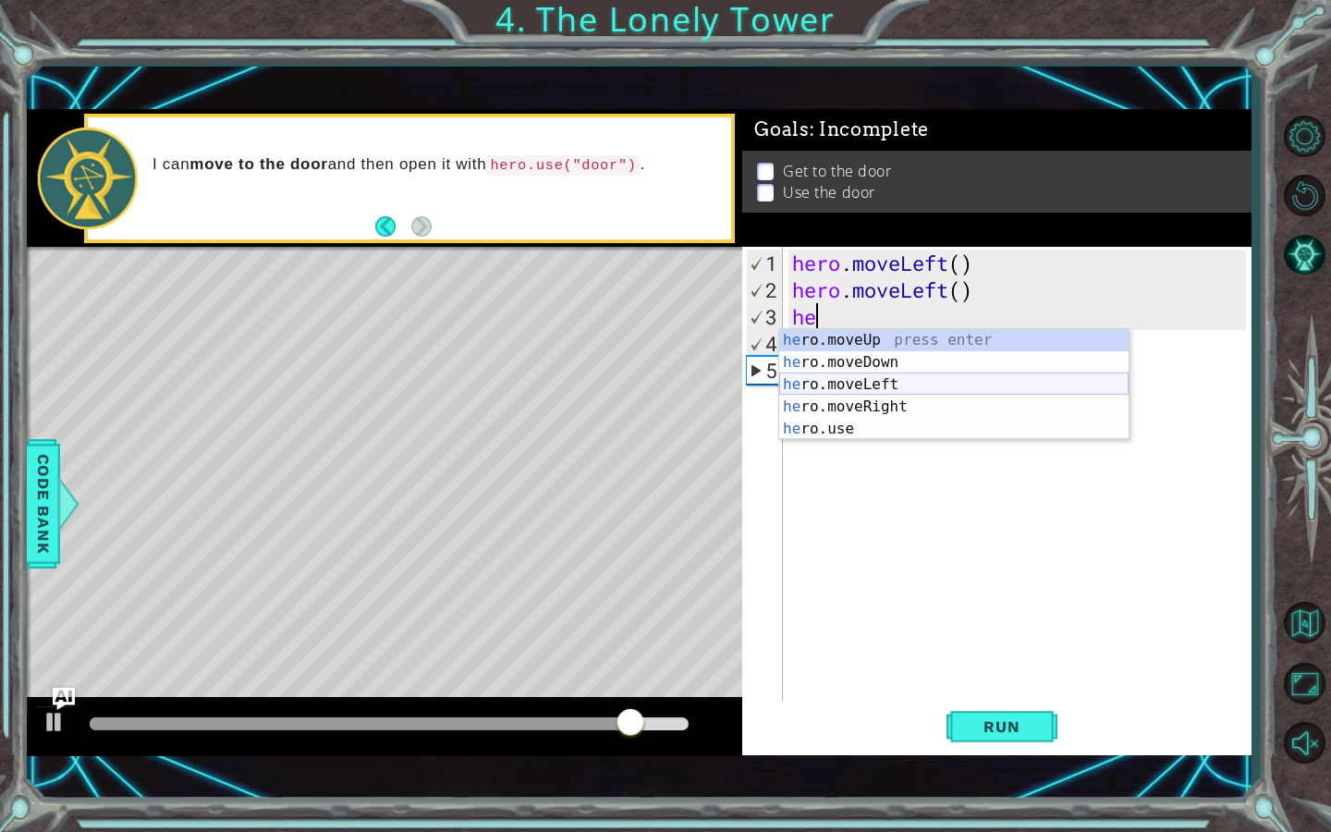
click at [887, 386] on div "he ro.moveUp press enter he ro.moveDown press enter he ro.moveLeft press enter …" at bounding box center [953, 406] width 349 height 155
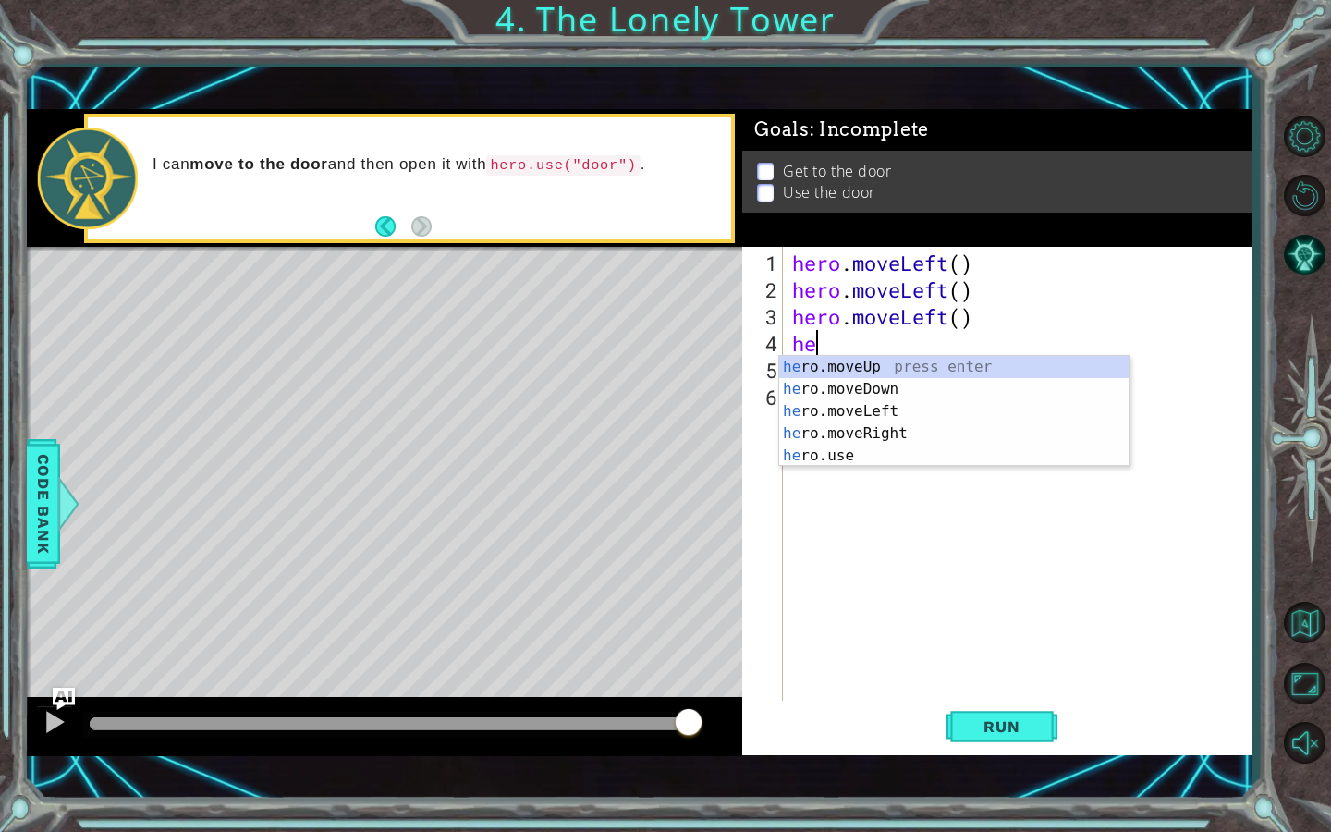
type textarea "her"
click at [877, 367] on div "her o.moveUp press enter her o.moveDown press enter her o.moveLeft press enter …" at bounding box center [953, 433] width 349 height 155
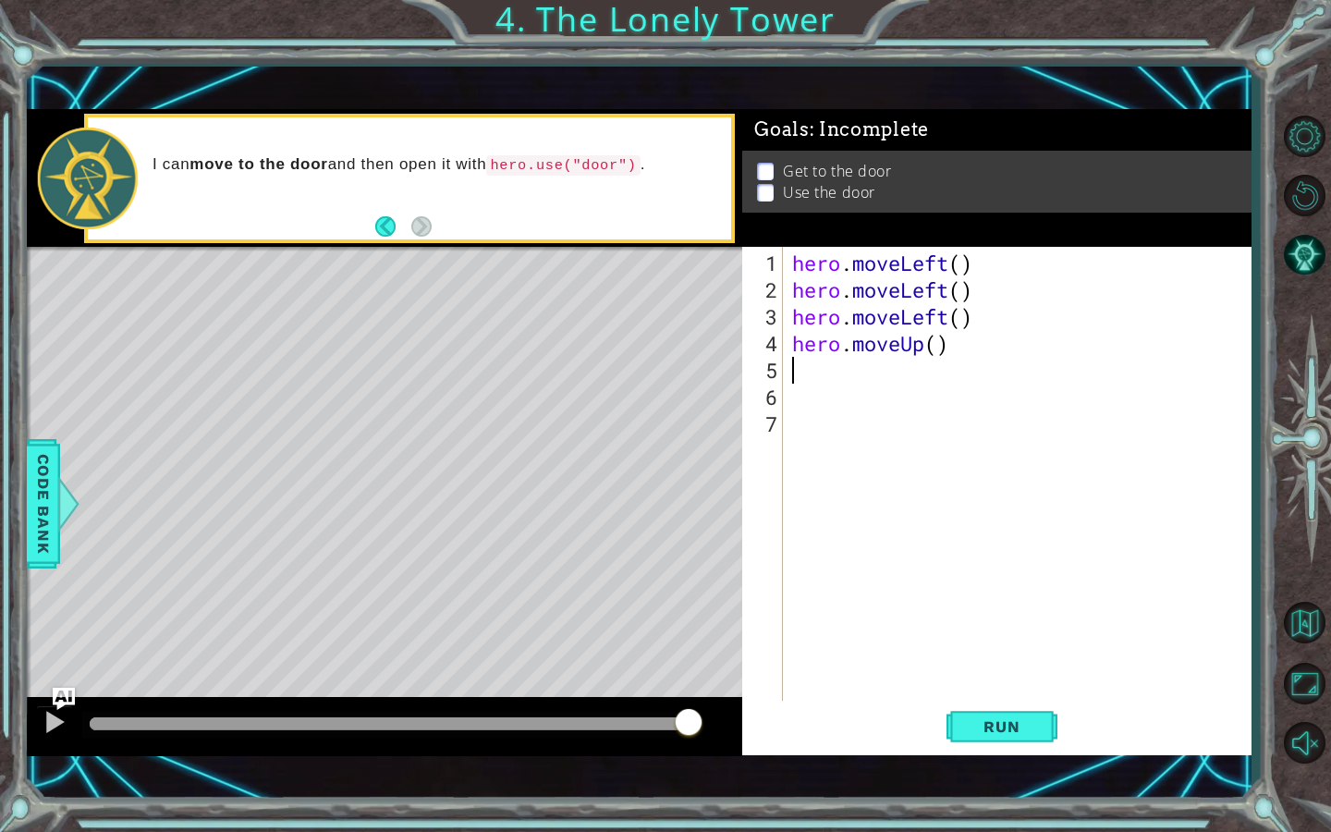
scroll to position [0, 0]
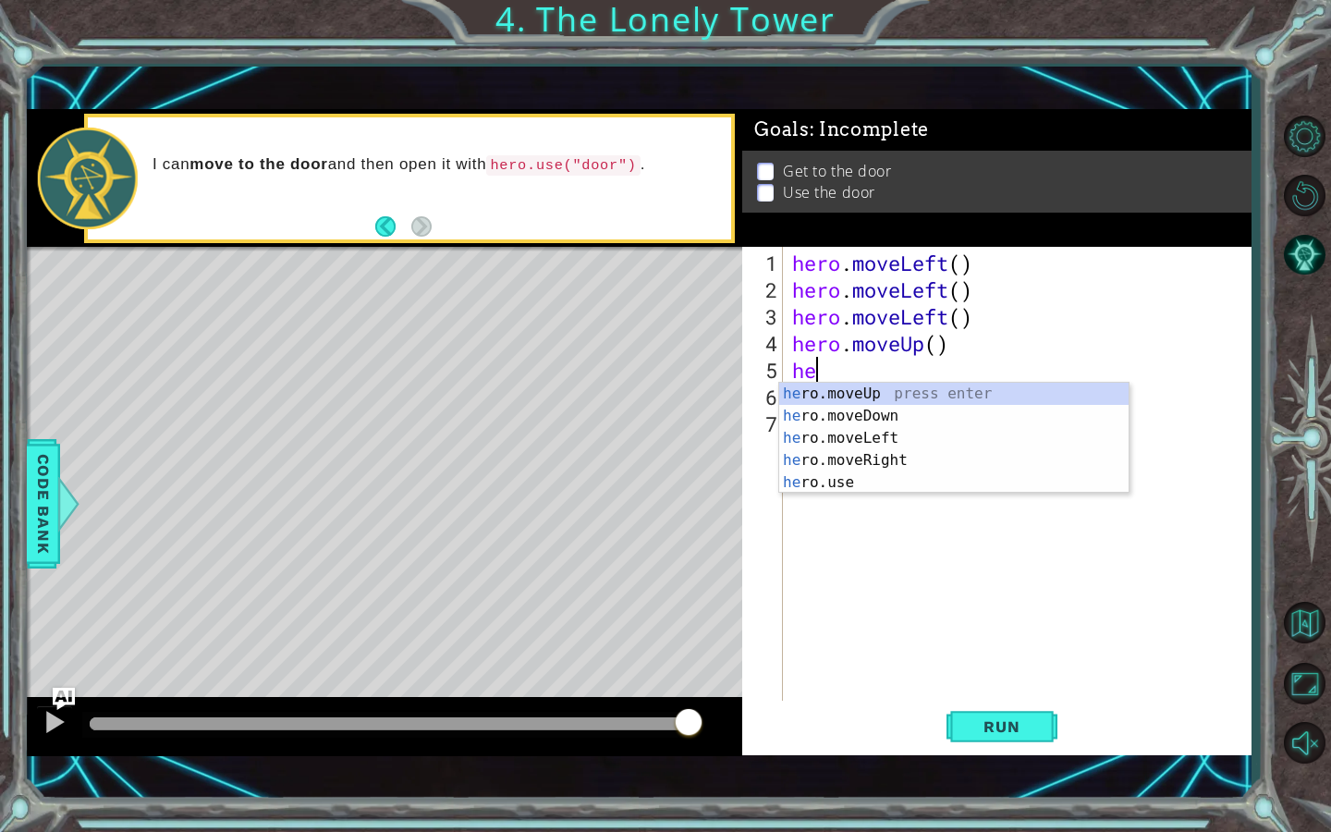
type textarea "her"
click at [912, 385] on div "her o.moveUp press enter her o.moveDown press enter her o.moveLeft press enter …" at bounding box center [953, 460] width 349 height 155
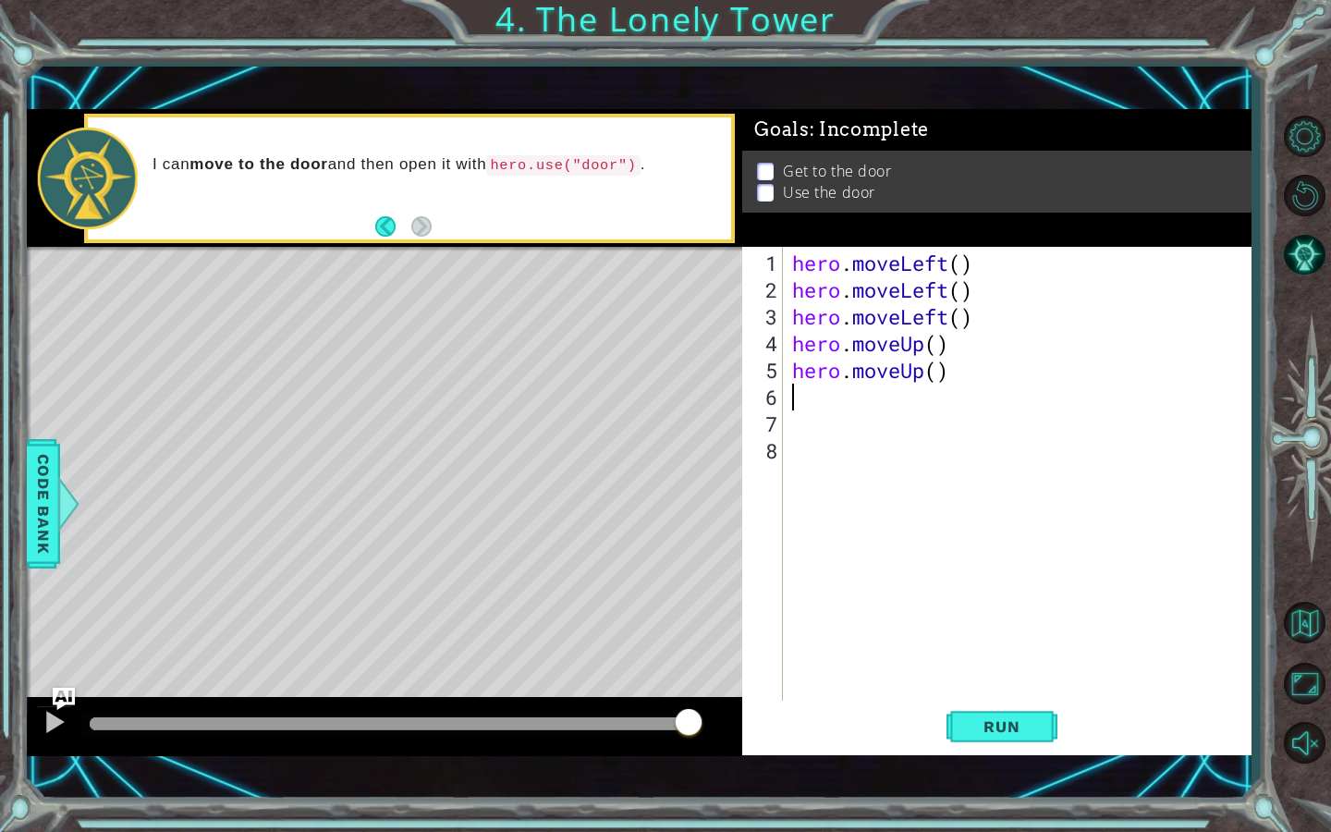
scroll to position [0, 0]
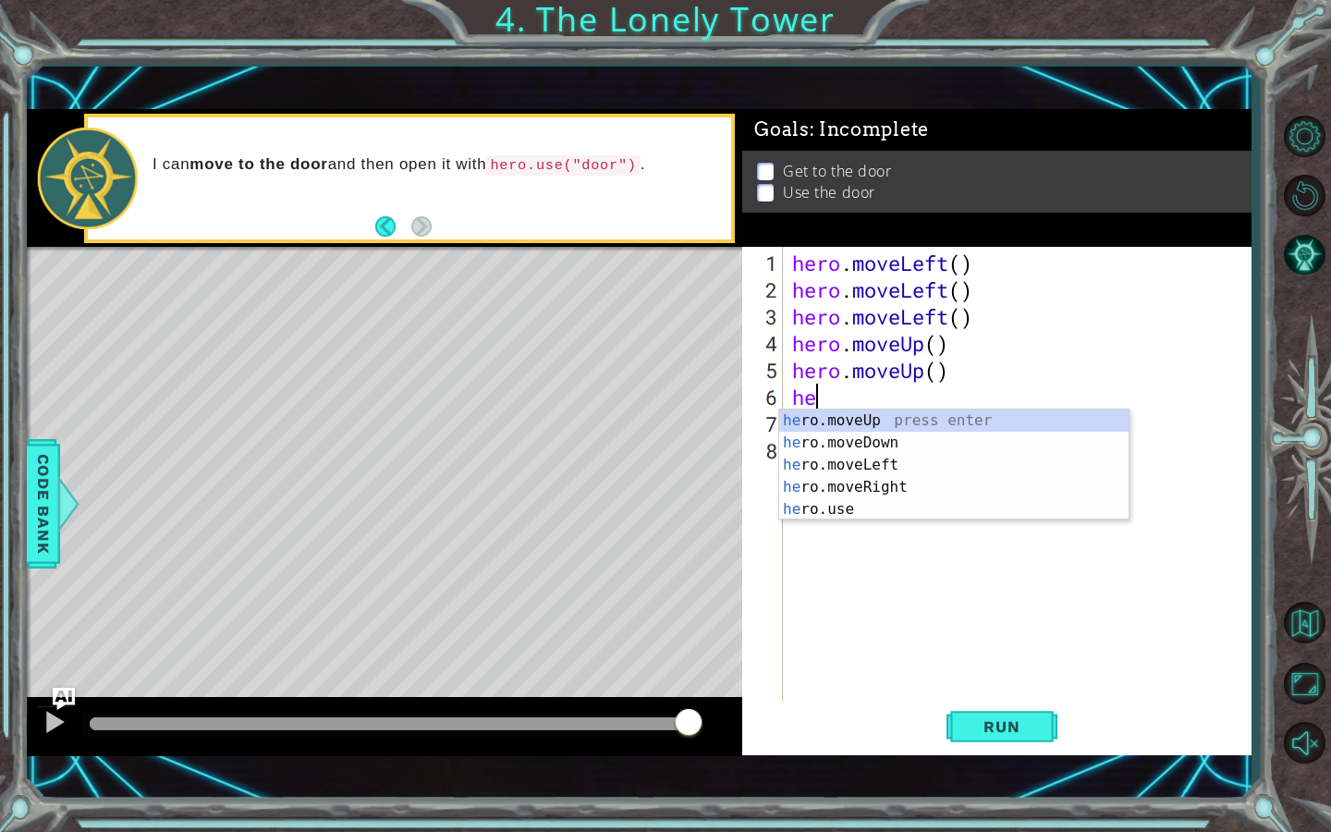
type textarea "her"
click at [906, 420] on div "her o.moveUp press enter her o.moveDown press enter her o.moveLeft press enter …" at bounding box center [953, 486] width 349 height 155
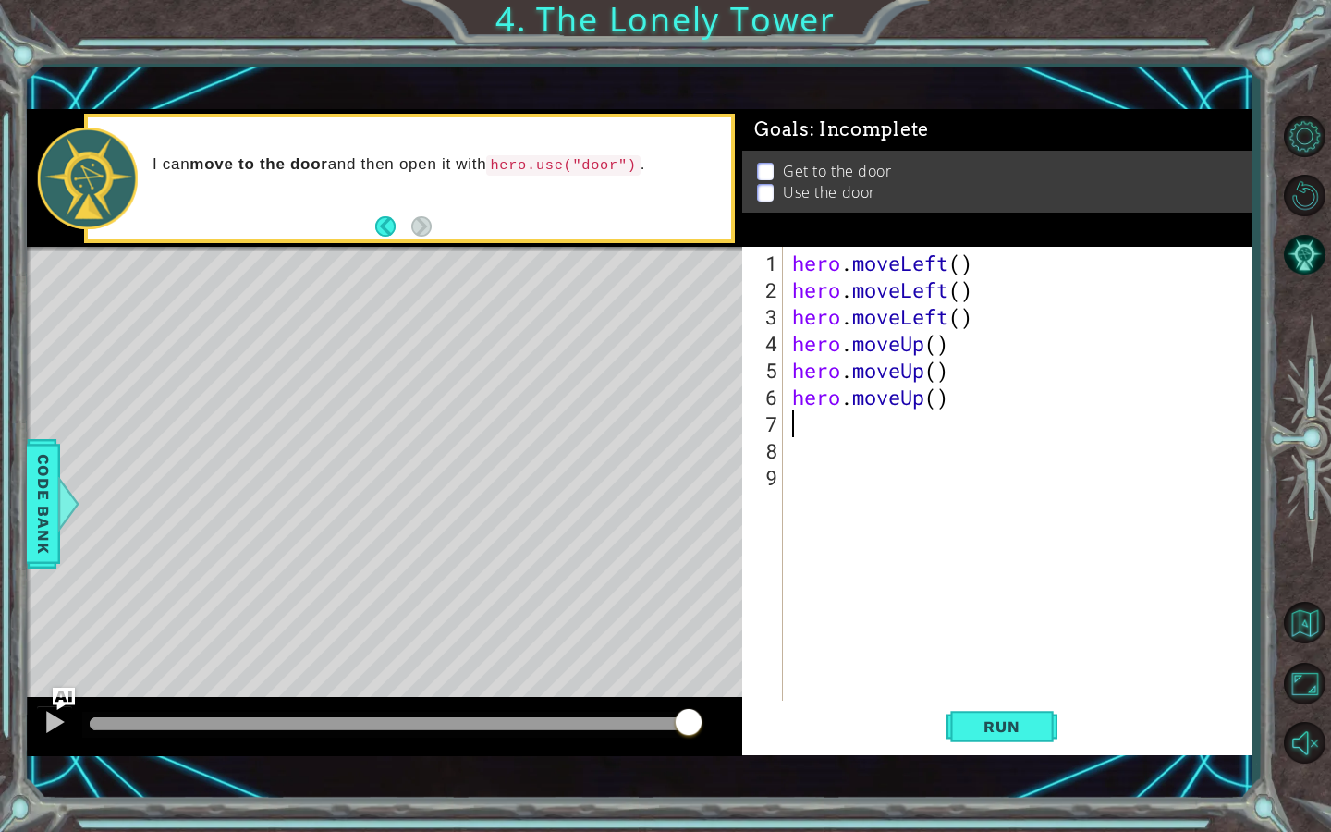
scroll to position [0, 0]
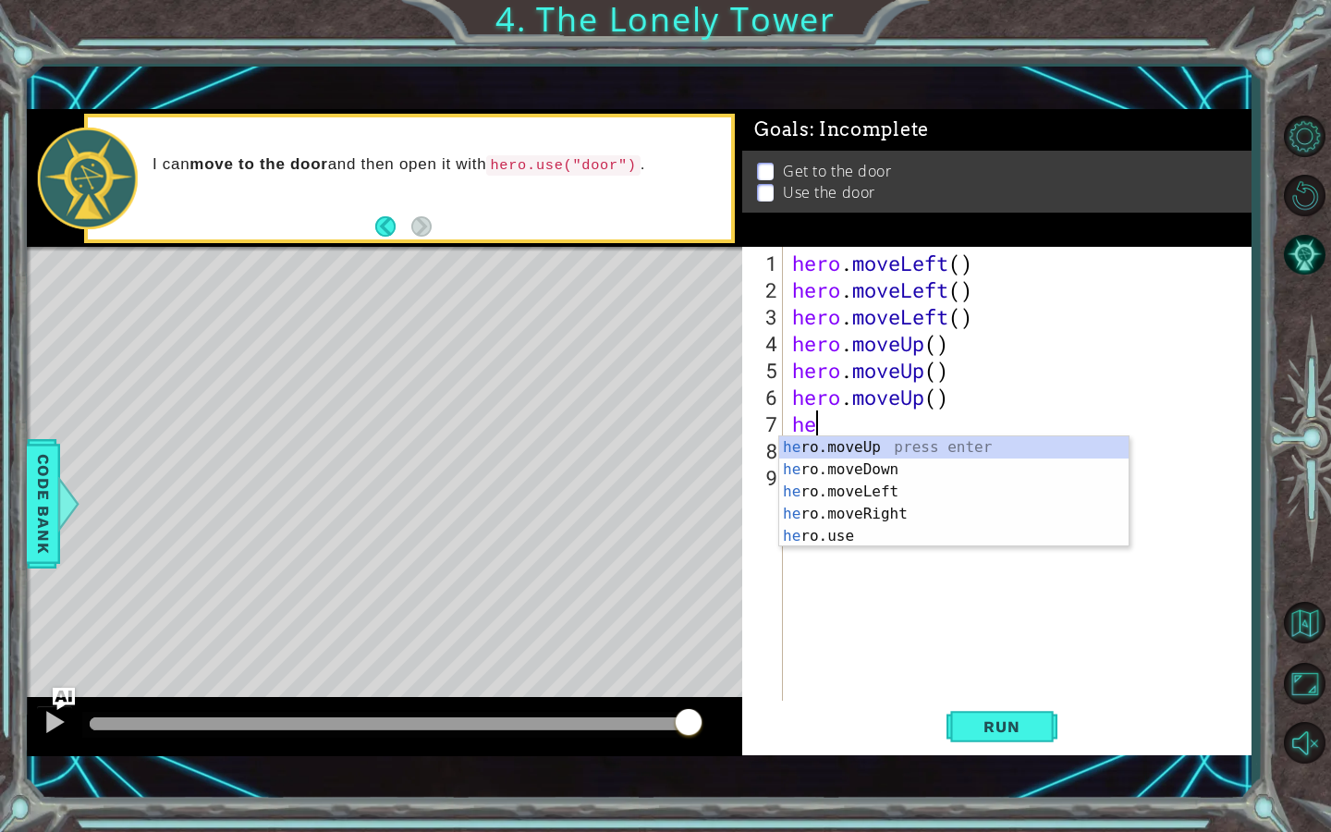
type textarea "her"
click at [917, 509] on div "her o.moveUp press enter her o.moveDown press enter her o.moveLeft press enter …" at bounding box center [953, 513] width 349 height 155
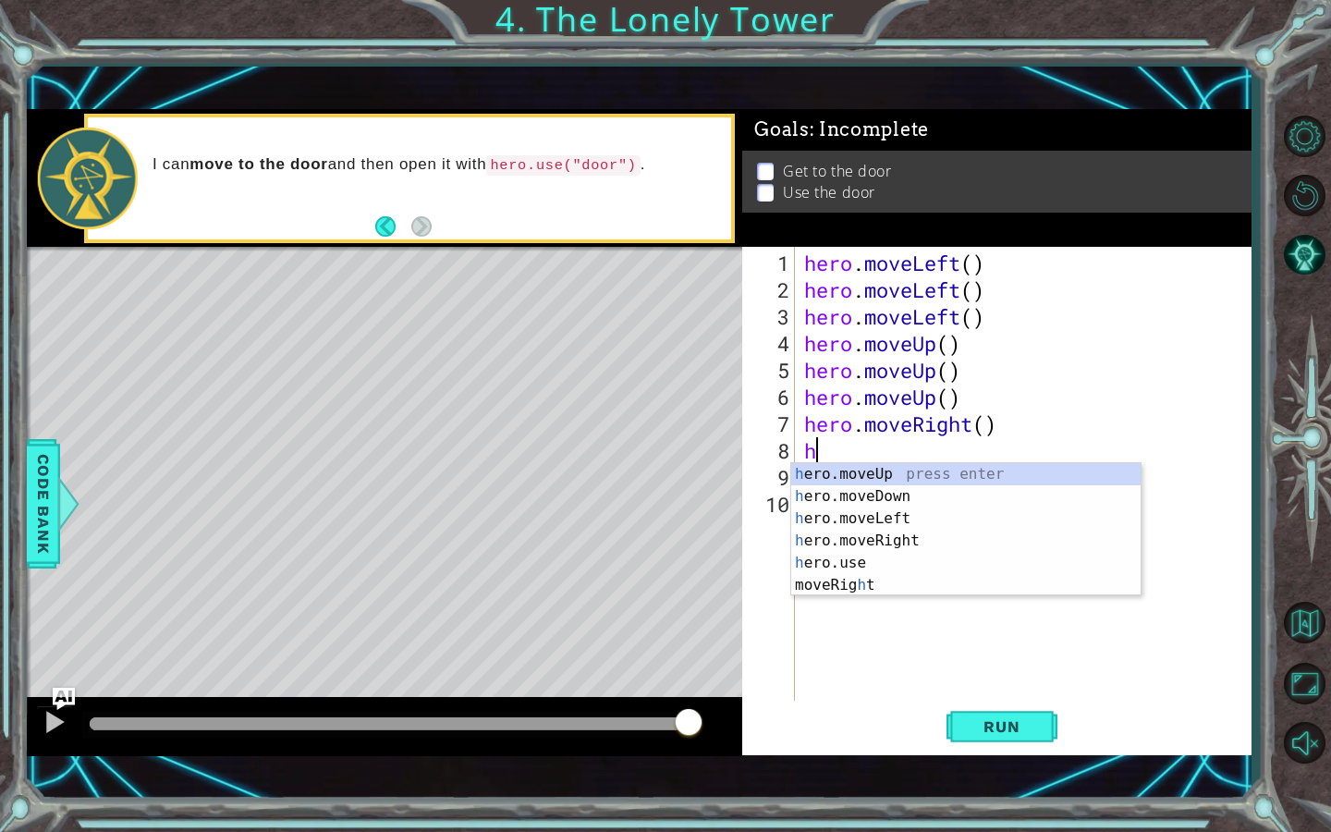
type textarea "her"
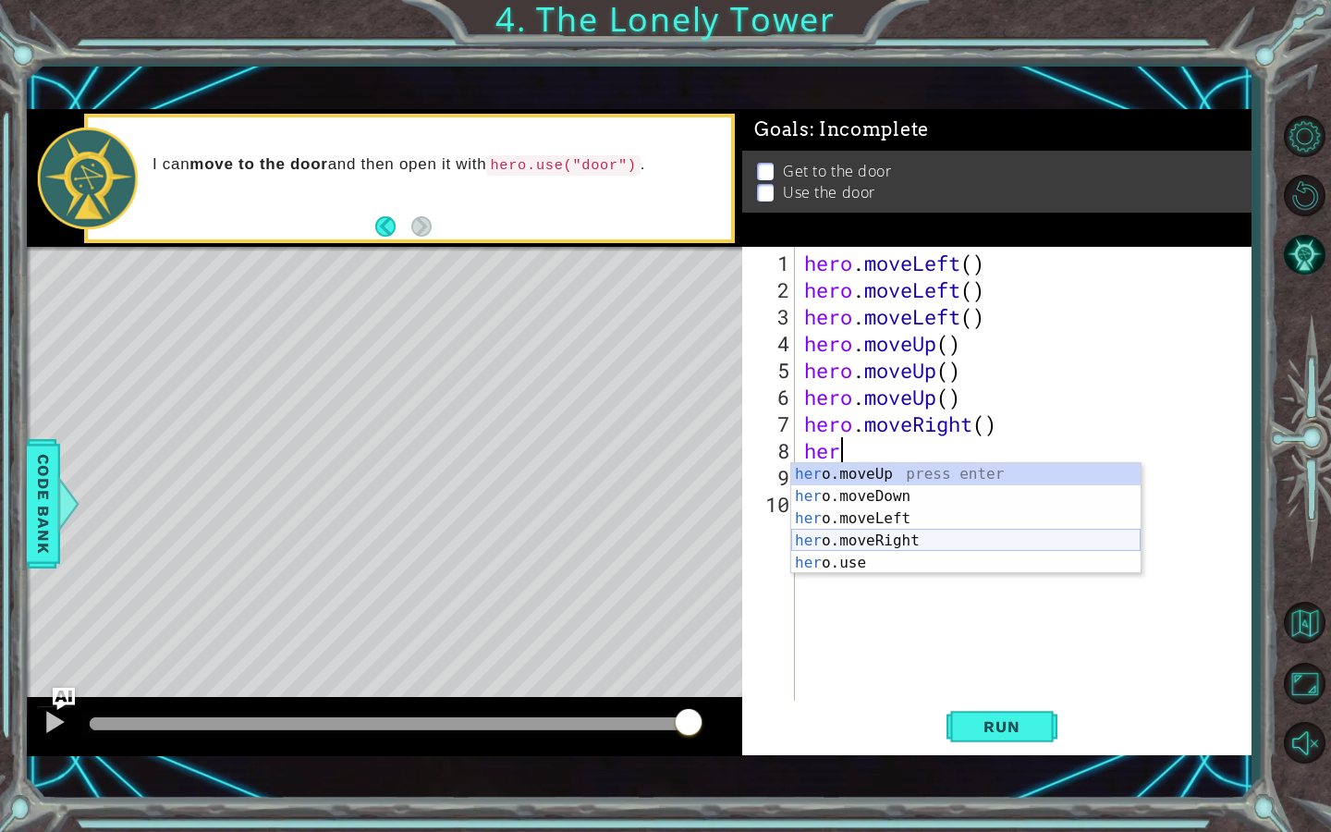
click at [890, 535] on div "her o.moveUp press enter her o.moveDown press enter her o.moveLeft press enter …" at bounding box center [965, 540] width 349 height 155
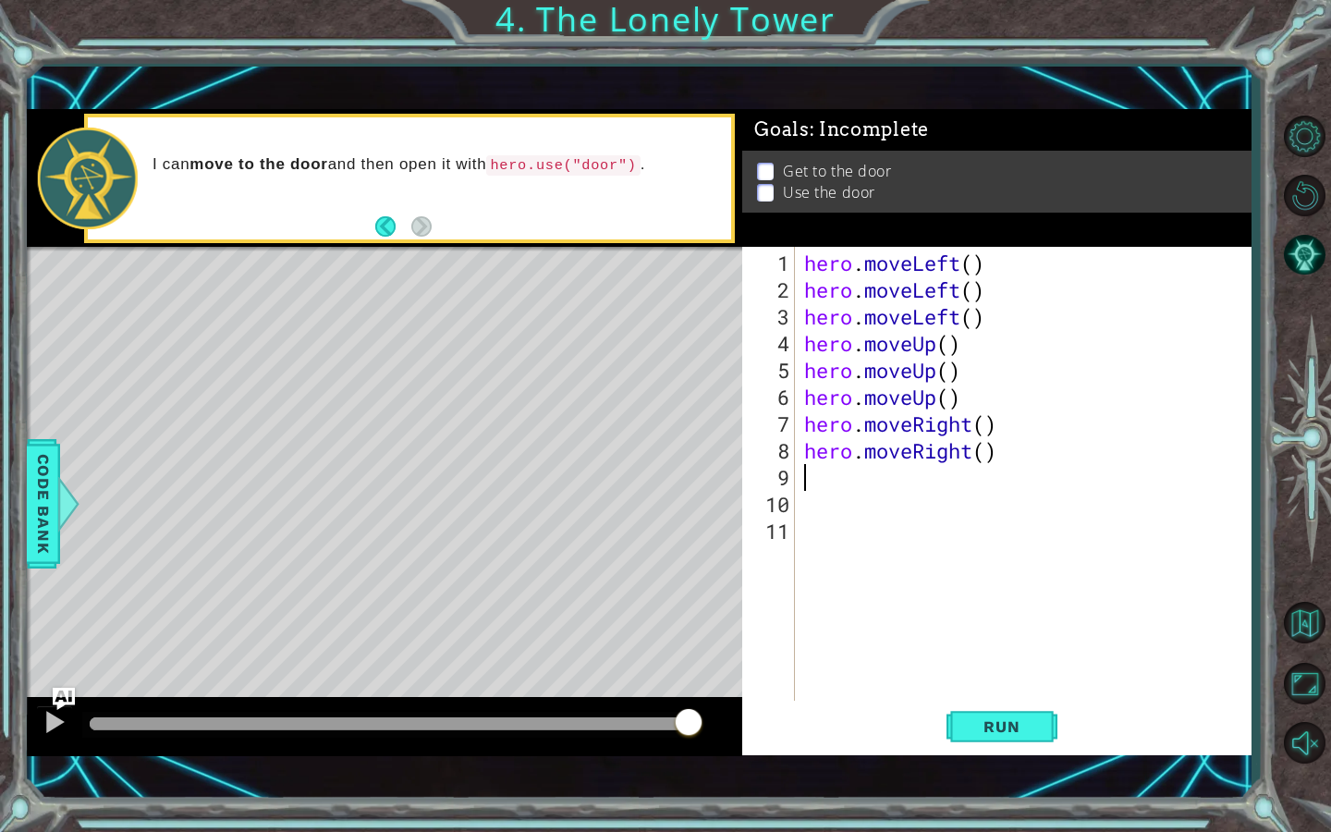
scroll to position [0, 0]
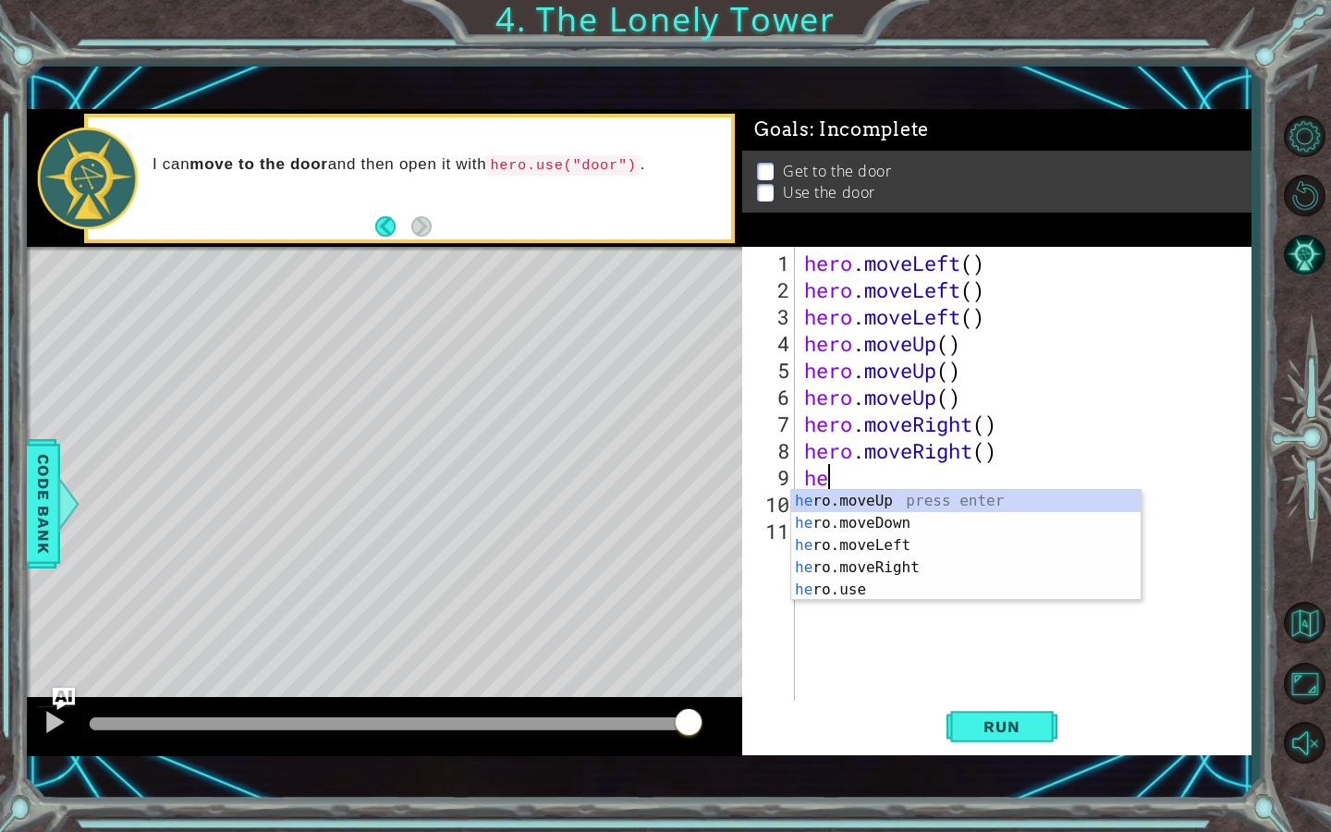
type textarea "hero"
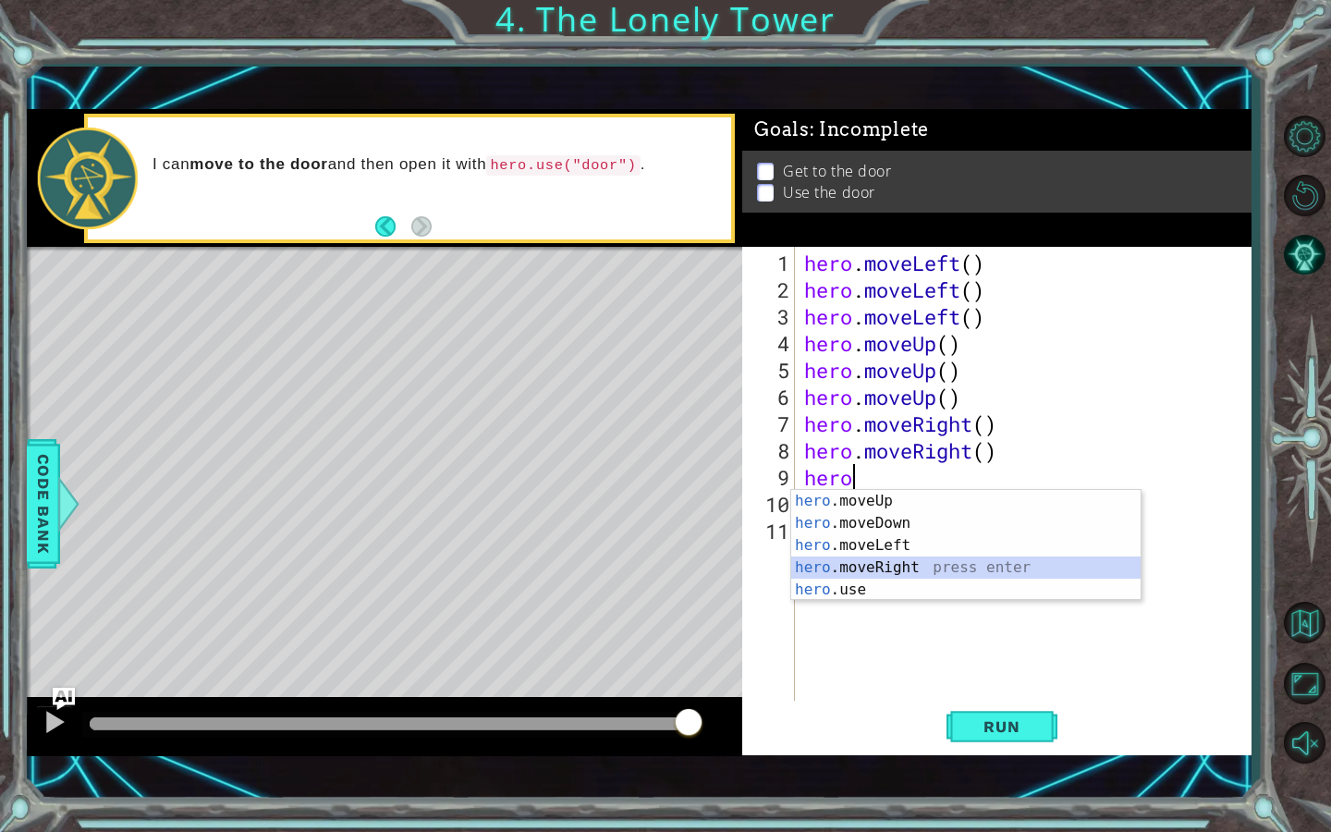
click at [903, 563] on div "hero .moveUp press enter hero .moveDown press enter hero .moveLeft press enter …" at bounding box center [965, 567] width 349 height 155
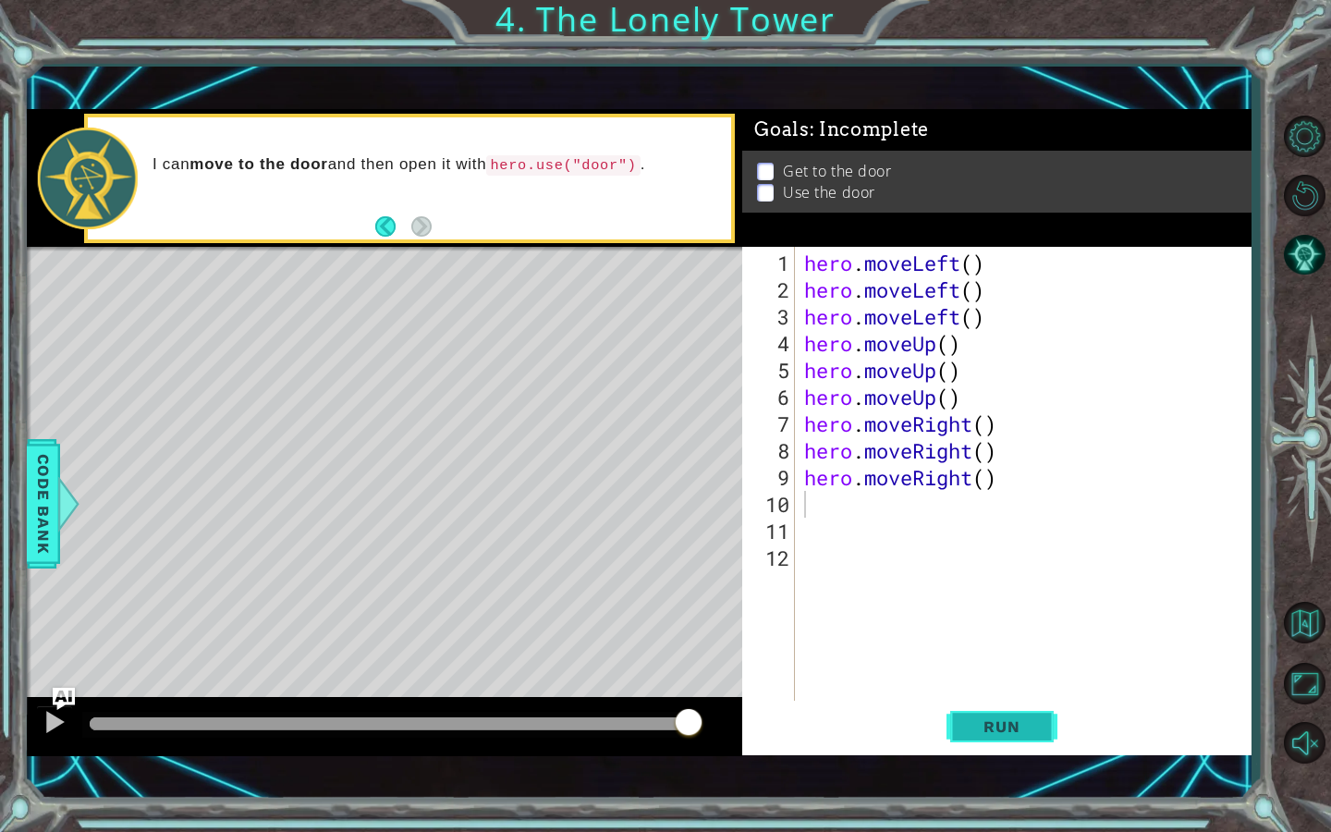
click at [1009, 719] on span "Run" at bounding box center [1001, 726] width 73 height 18
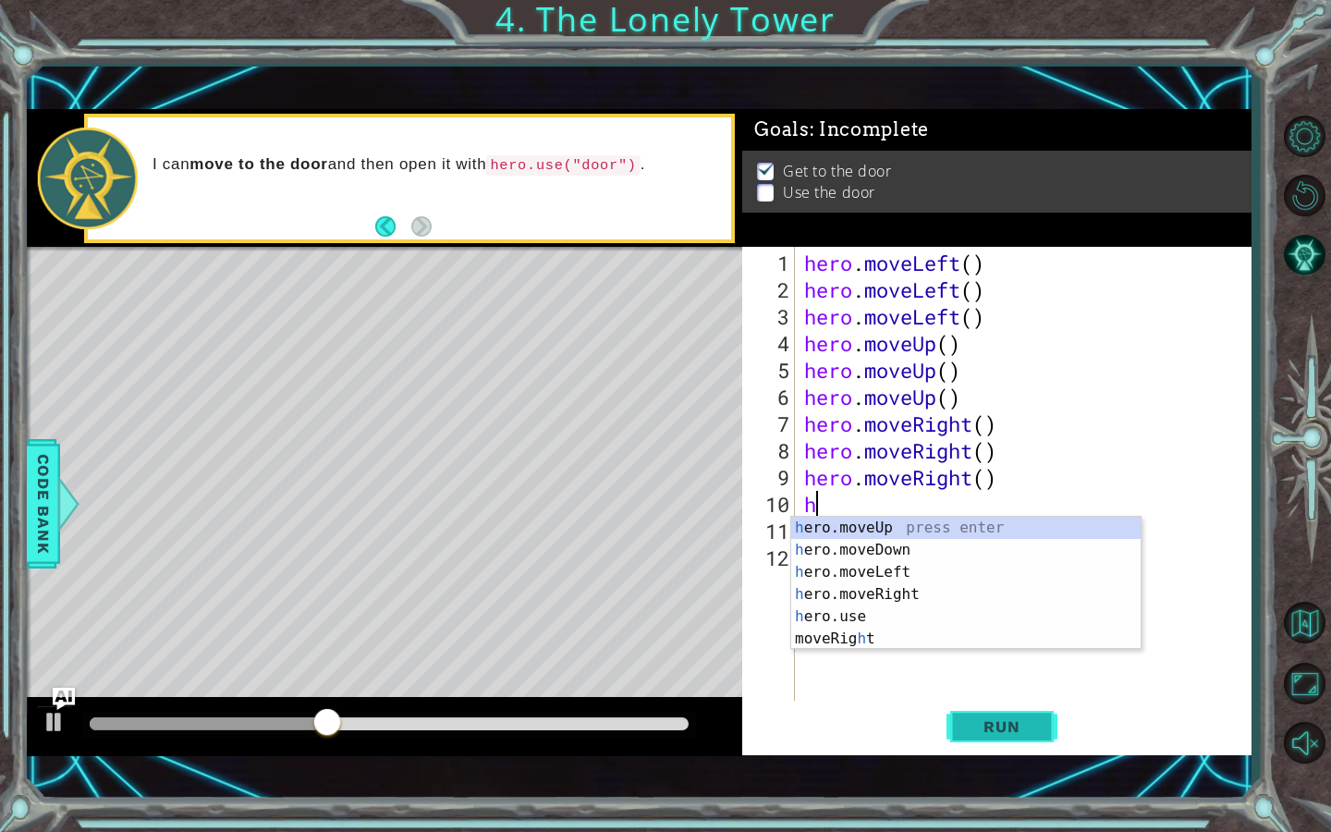
type textarea "her"
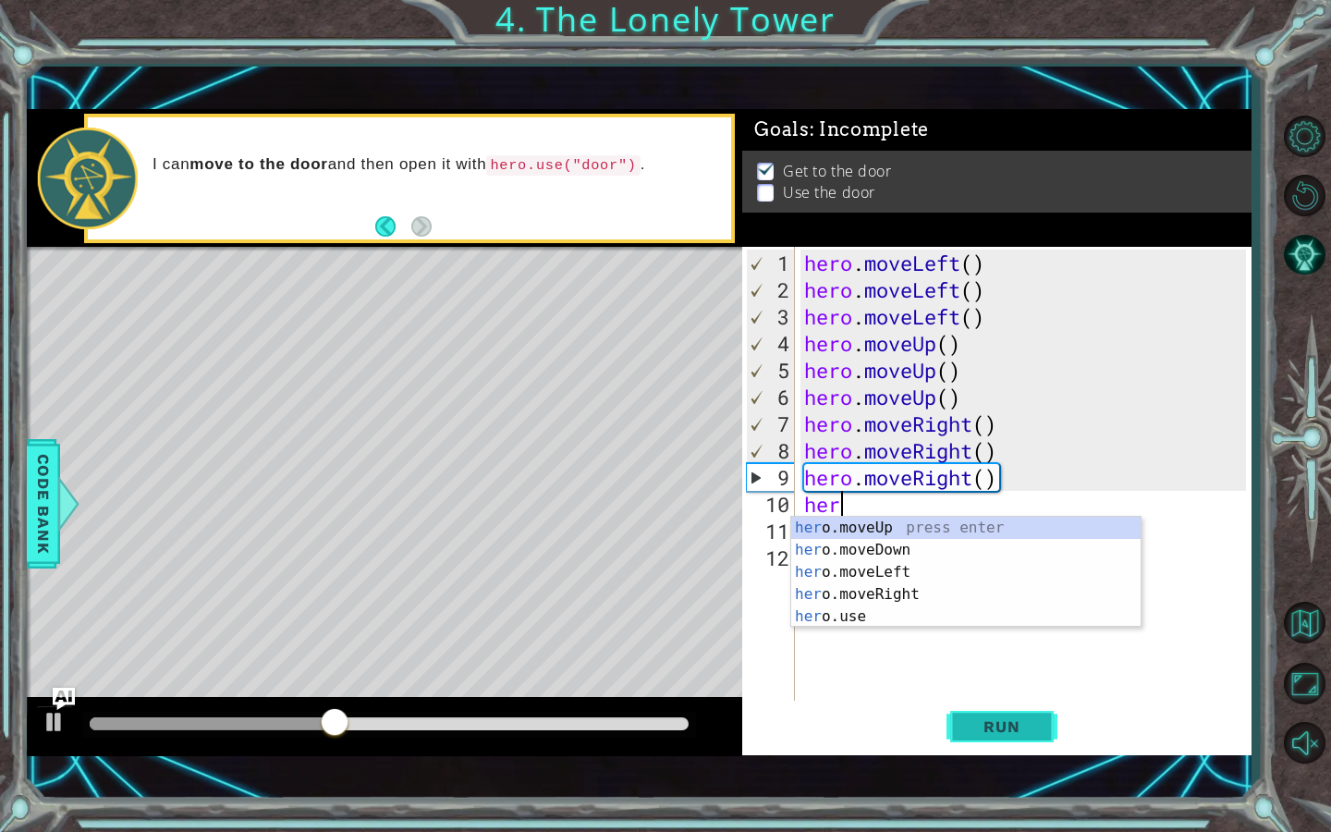
scroll to position [0, 1]
click at [933, 530] on div "her o.moveUp press enter her o.moveDown press enter her o.moveLeft press enter …" at bounding box center [965, 594] width 349 height 155
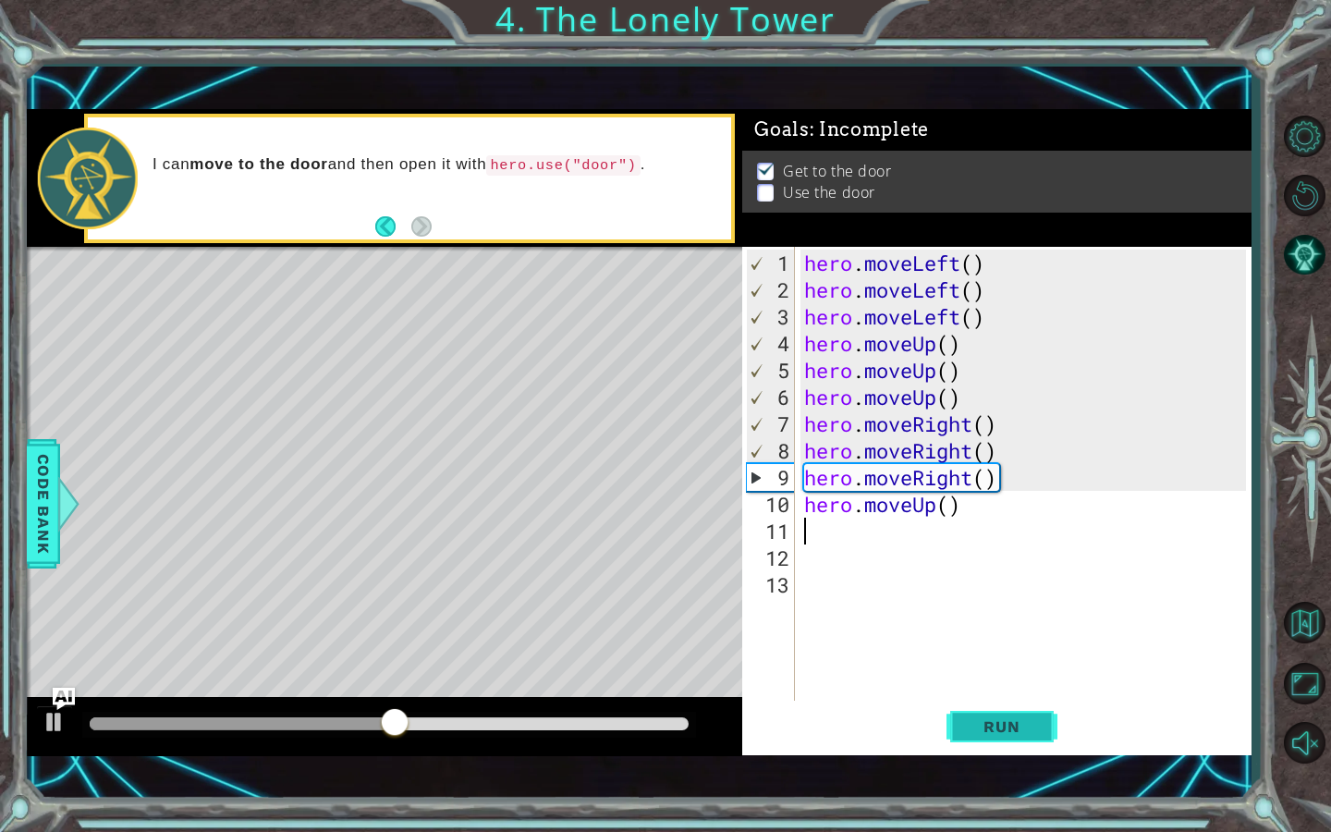
click at [990, 730] on span "Run" at bounding box center [1001, 726] width 73 height 18
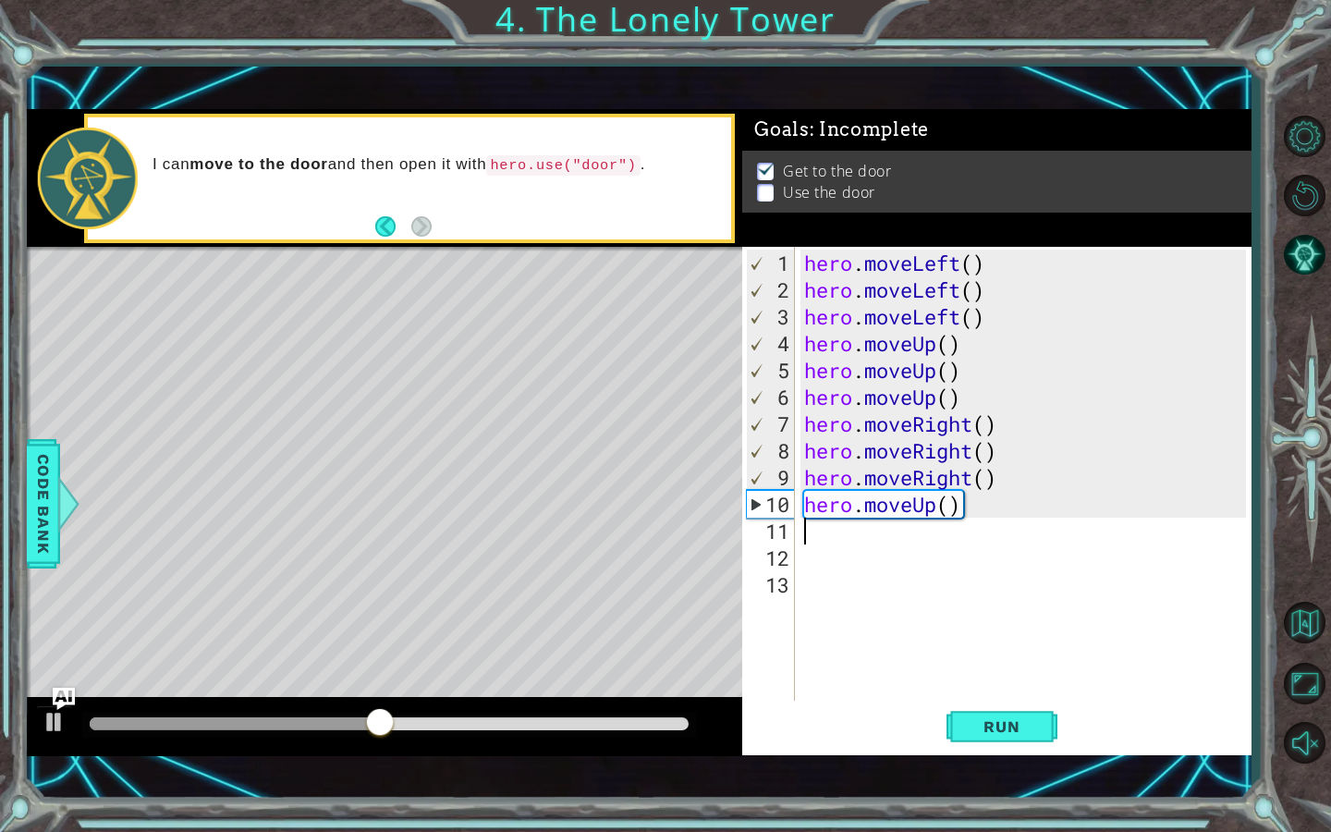
click at [930, 505] on div "hero . moveLeft ( ) hero . moveLeft ( ) hero . moveLeft ( ) hero . moveUp ( ) h…" at bounding box center [1028, 504] width 456 height 509
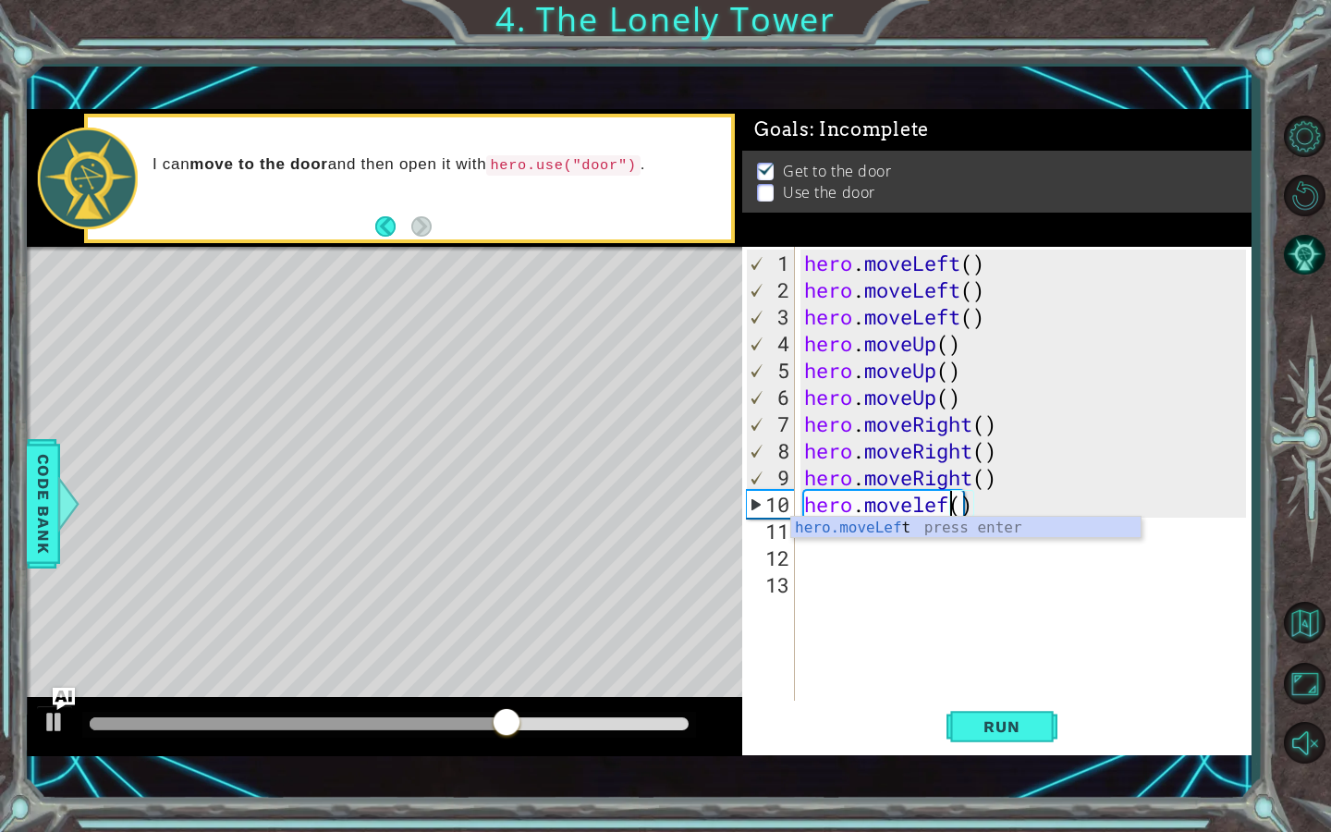
scroll to position [0, 7]
click at [964, 725] on button "Run" at bounding box center [1001, 726] width 111 height 51
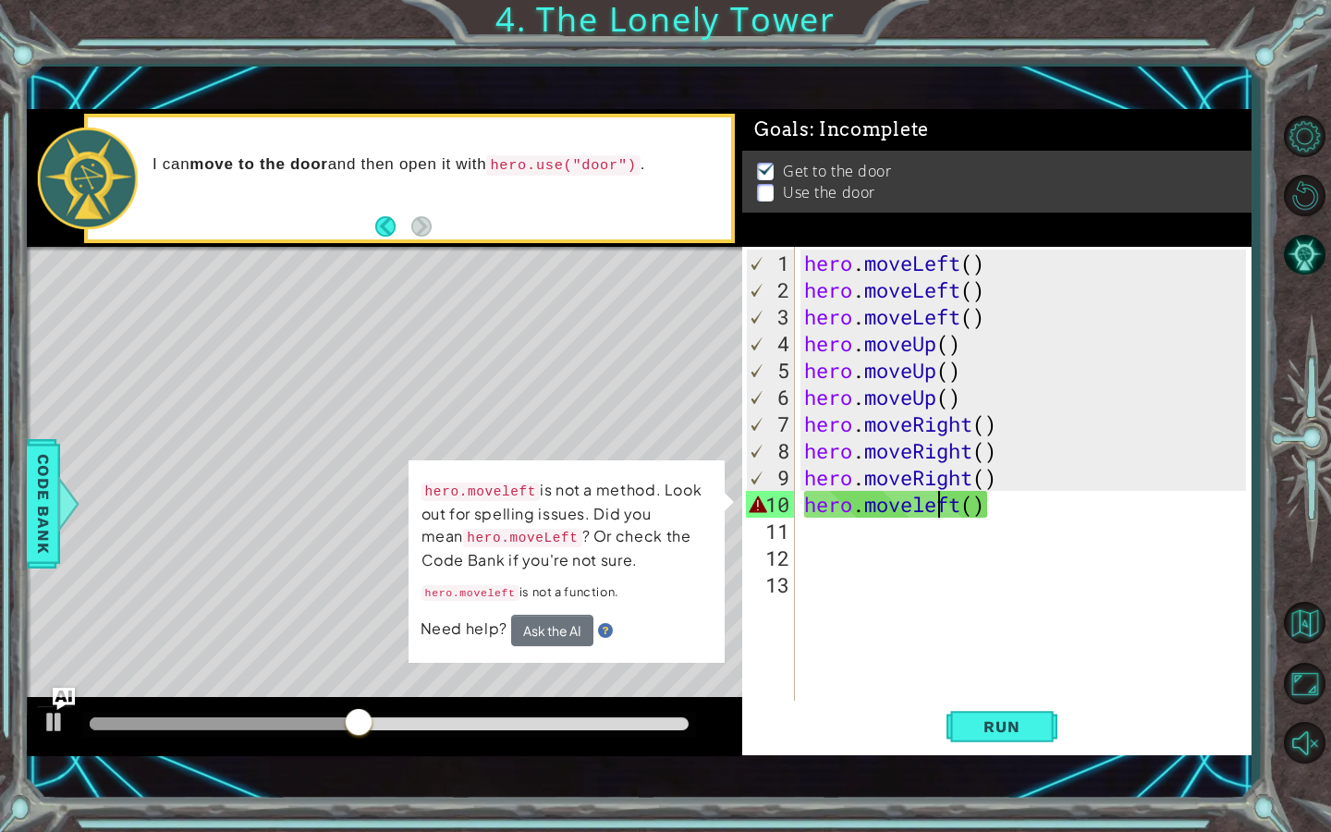
click at [935, 515] on div "hero . moveLeft ( ) hero . moveLeft ( ) hero . moveLeft ( ) hero . moveUp ( ) h…" at bounding box center [1028, 504] width 456 height 509
click at [935, 513] on div "hero . moveLeft ( ) hero . moveLeft ( ) hero . moveLeft ( ) hero . moveUp ( ) h…" at bounding box center [1028, 504] width 456 height 509
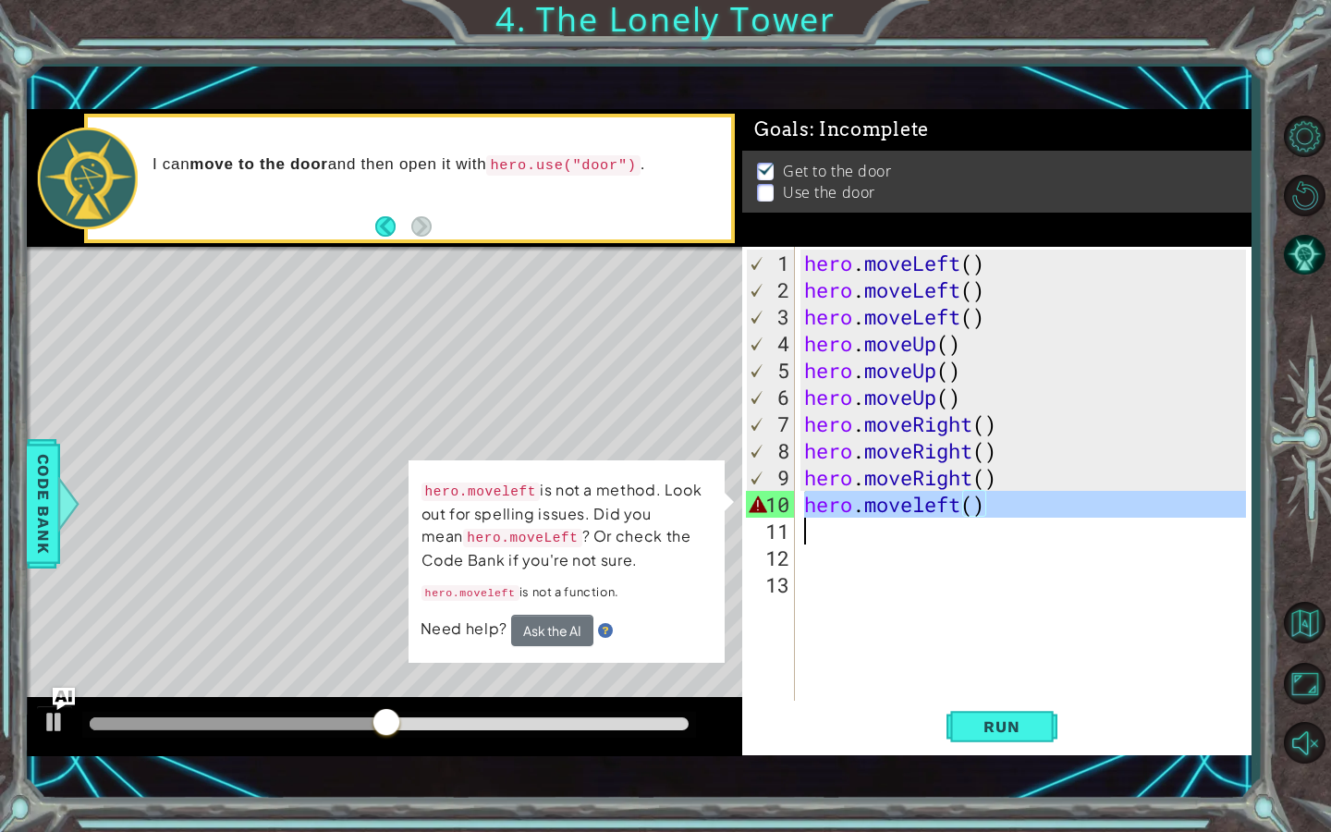
click at [935, 513] on div "hero . moveLeft ( ) hero . moveLeft ( ) hero . moveLeft ( ) hero . moveUp ( ) h…" at bounding box center [1028, 504] width 456 height 509
type textarea "he"
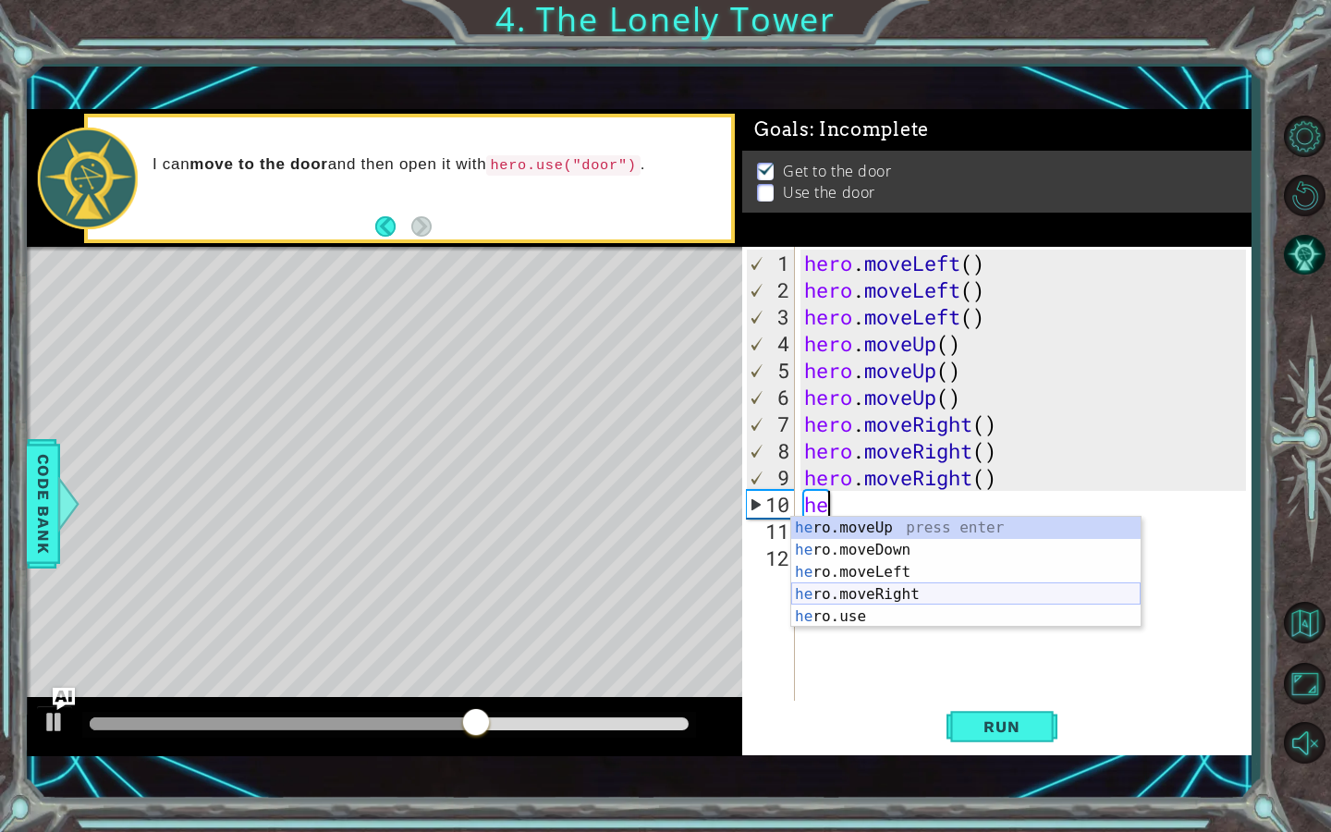
click at [965, 589] on div "he ro.moveUp press enter he ro.moveDown press enter he ro.moveLeft press enter …" at bounding box center [965, 594] width 349 height 155
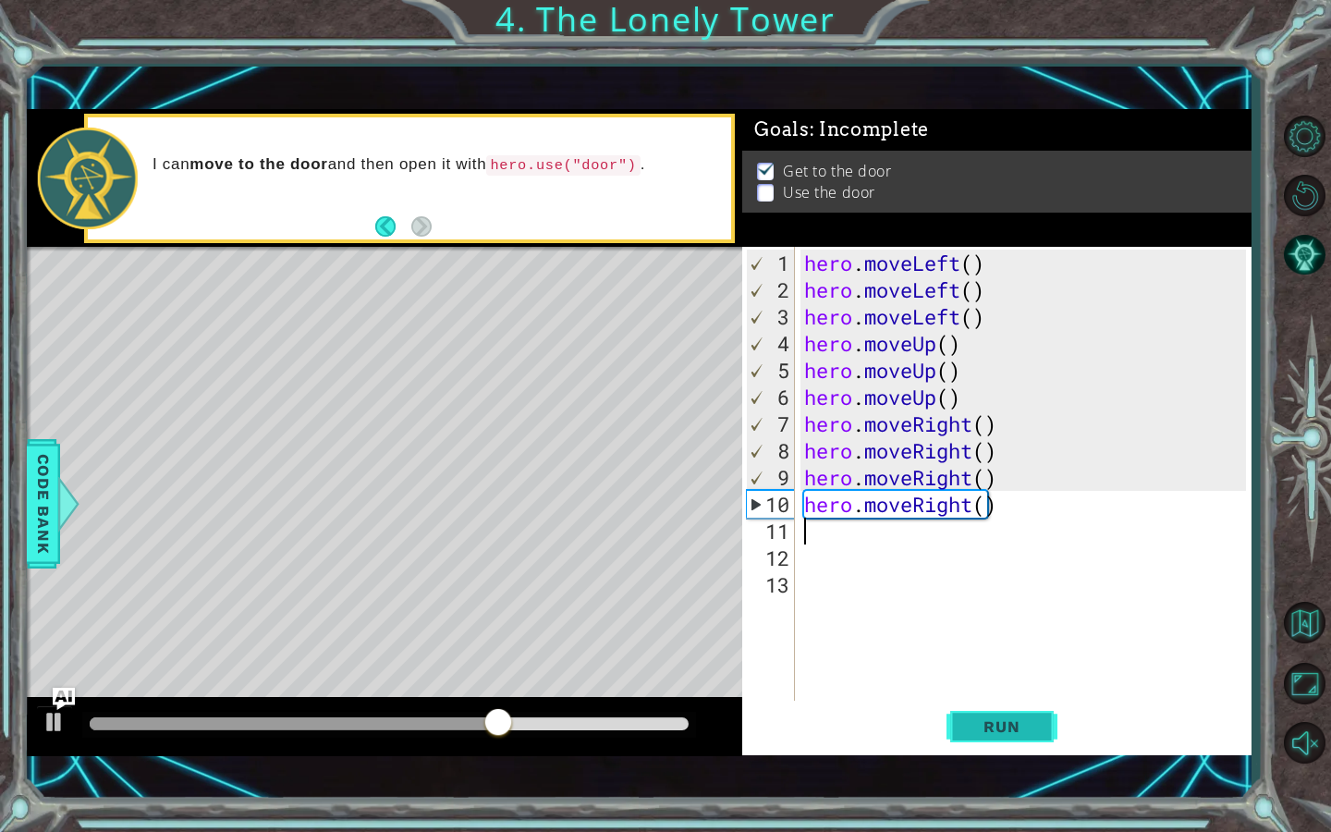
click at [970, 723] on span "Run" at bounding box center [1001, 726] width 73 height 18
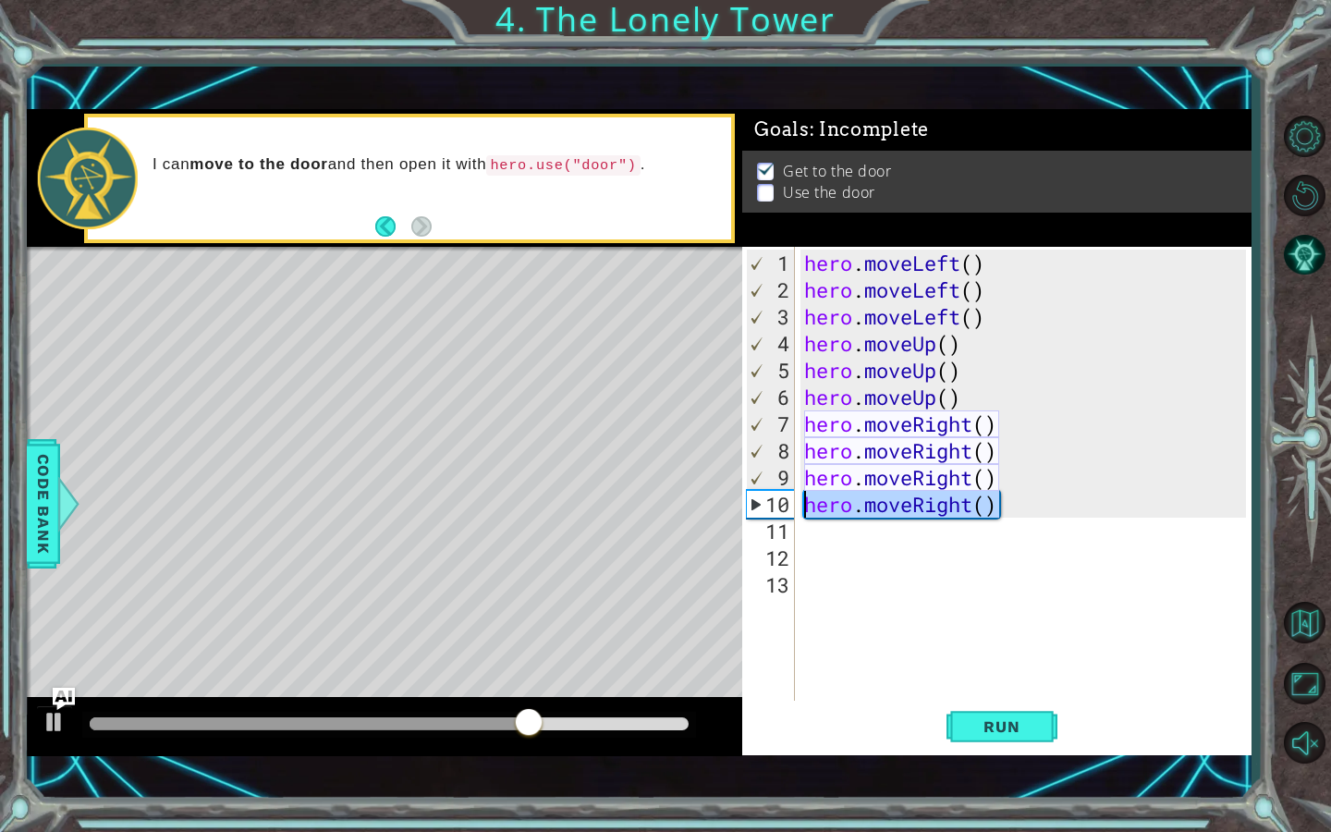
drag, startPoint x: 1012, startPoint y: 507, endPoint x: 798, endPoint y: 508, distance: 214.4
click at [798, 508] on div "1 2 3 4 5 6 7 8 9 10 11 12 13 hero . moveLeft ( ) hero . moveLeft ( ) hero . mo…" at bounding box center [994, 475] width 504 height 456
type textarea "hero.moveRight()"
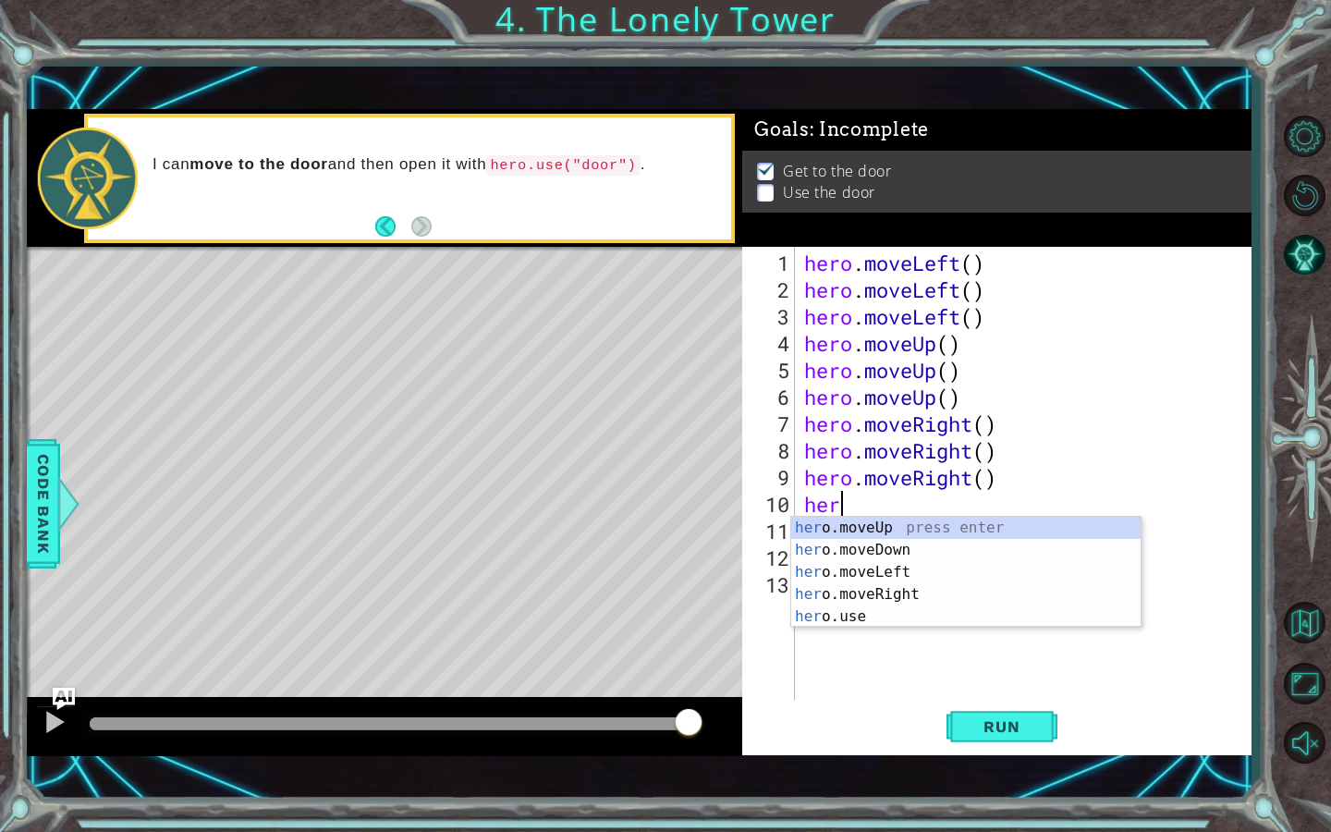
scroll to position [0, 1]
click at [859, 616] on div "her o.moveUp press enter her o.moveDown press enter her o.moveLeft press enter …" at bounding box center [965, 594] width 349 height 155
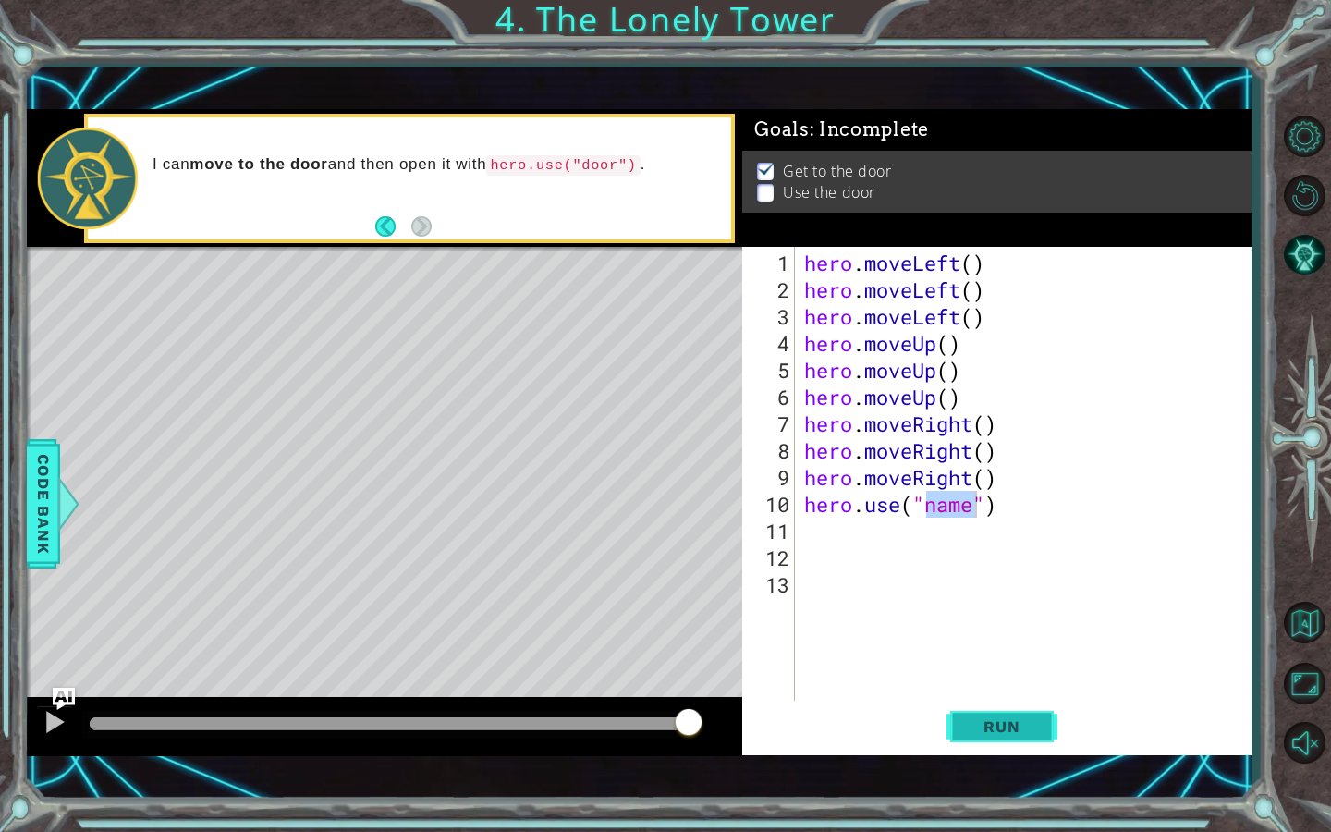
click at [1016, 735] on span "Run" at bounding box center [1001, 726] width 73 height 18
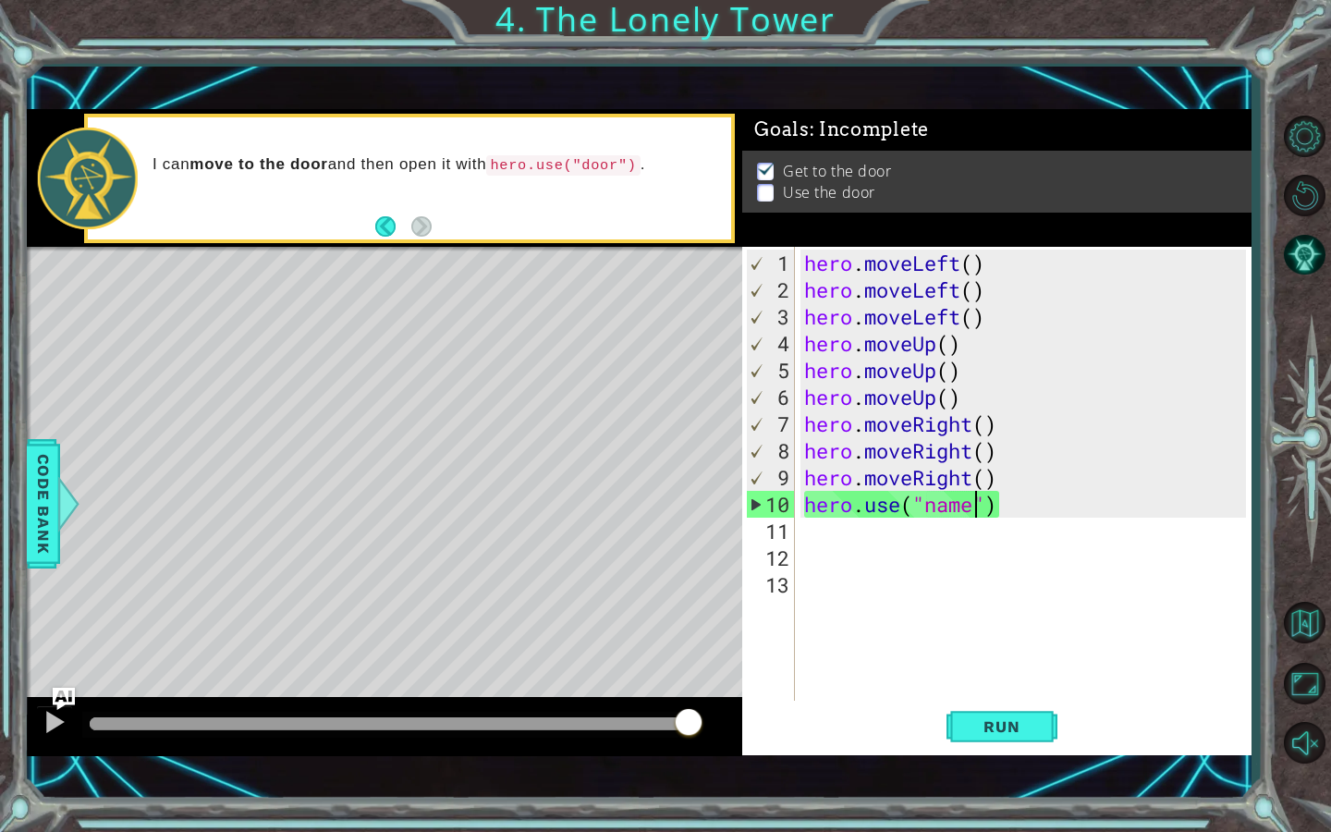
click at [942, 506] on div "hero . moveLeft ( ) hero . moveLeft ( ) hero . moveLeft ( ) hero . moveUp ( ) h…" at bounding box center [1028, 504] width 456 height 509
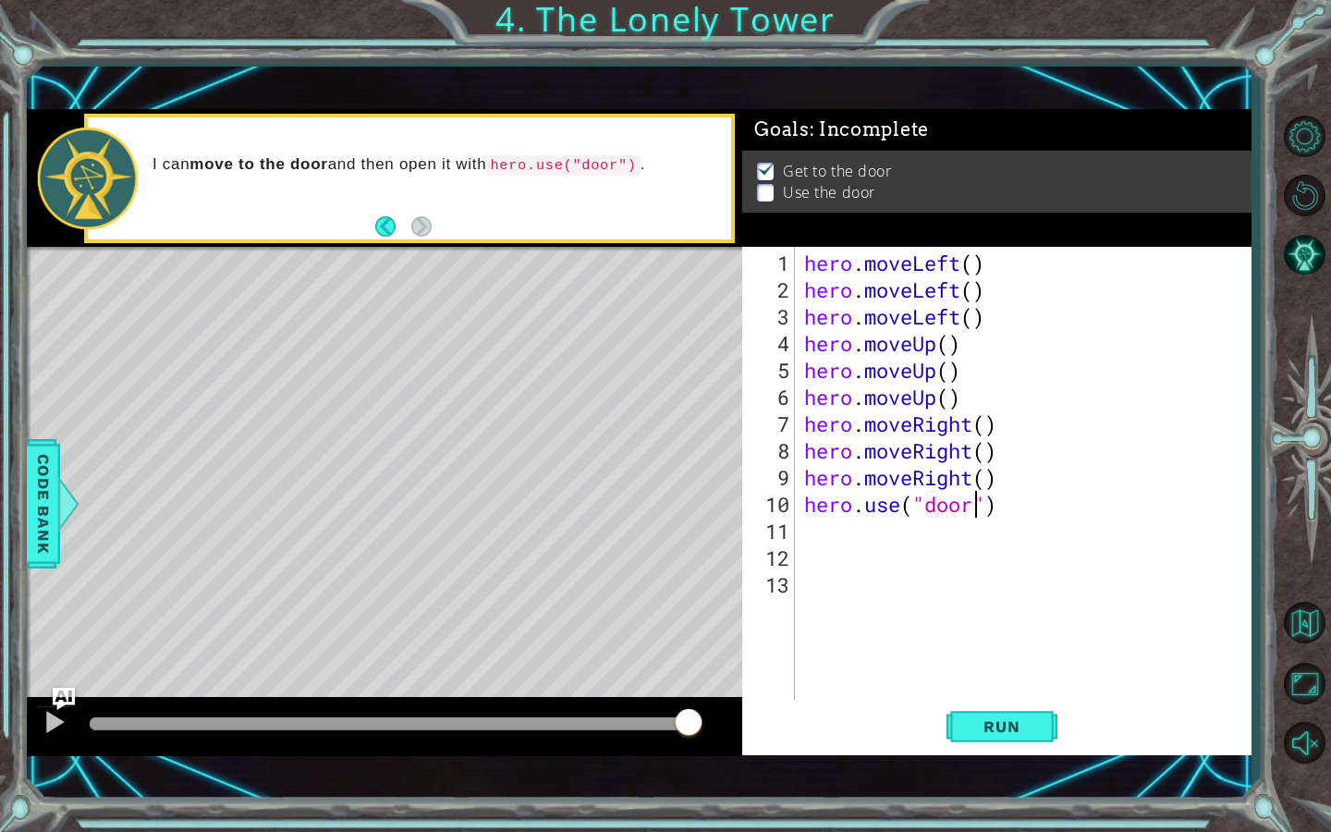
scroll to position [0, 7]
type textarea "hero.use("door")"
click at [1007, 731] on span "Run" at bounding box center [1001, 726] width 73 height 18
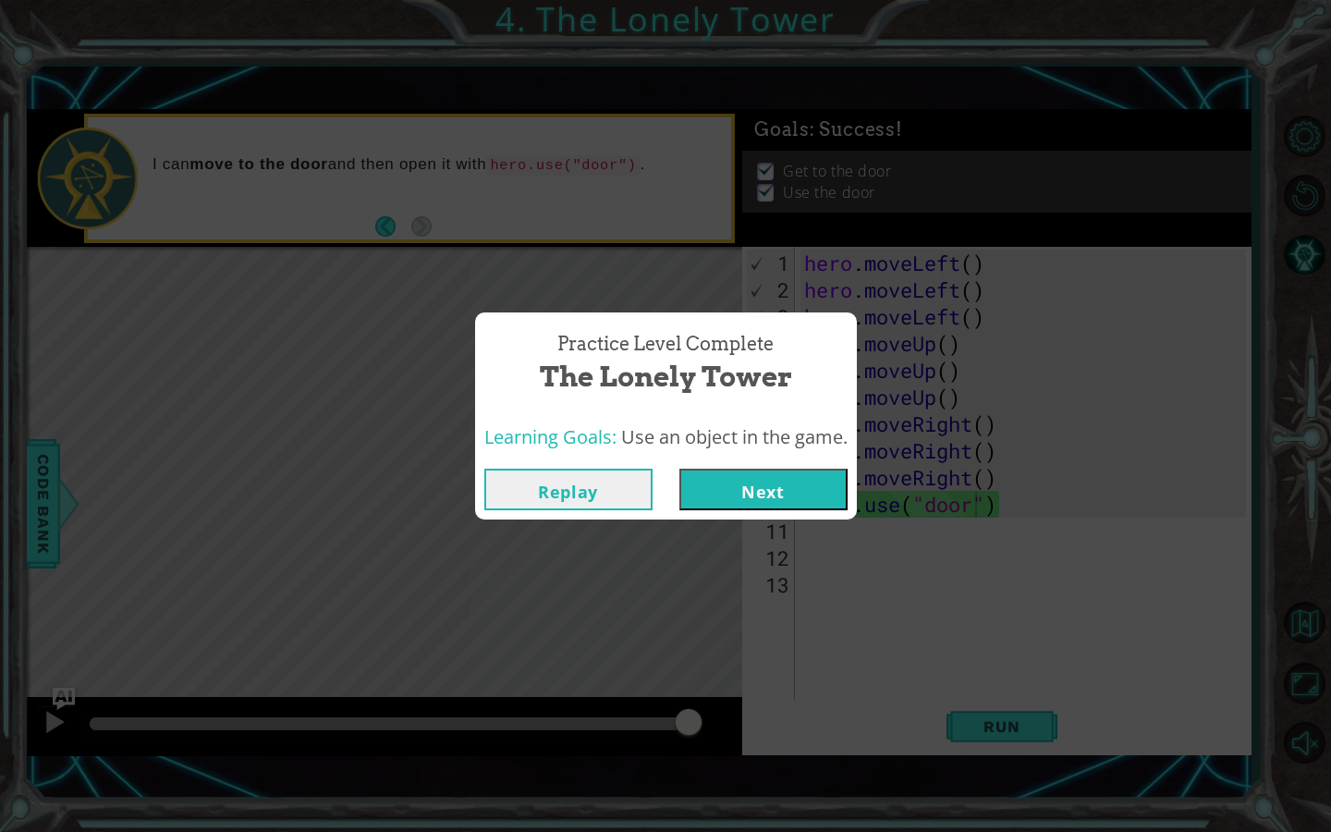
click at [774, 495] on button "Next" at bounding box center [763, 490] width 168 height 42
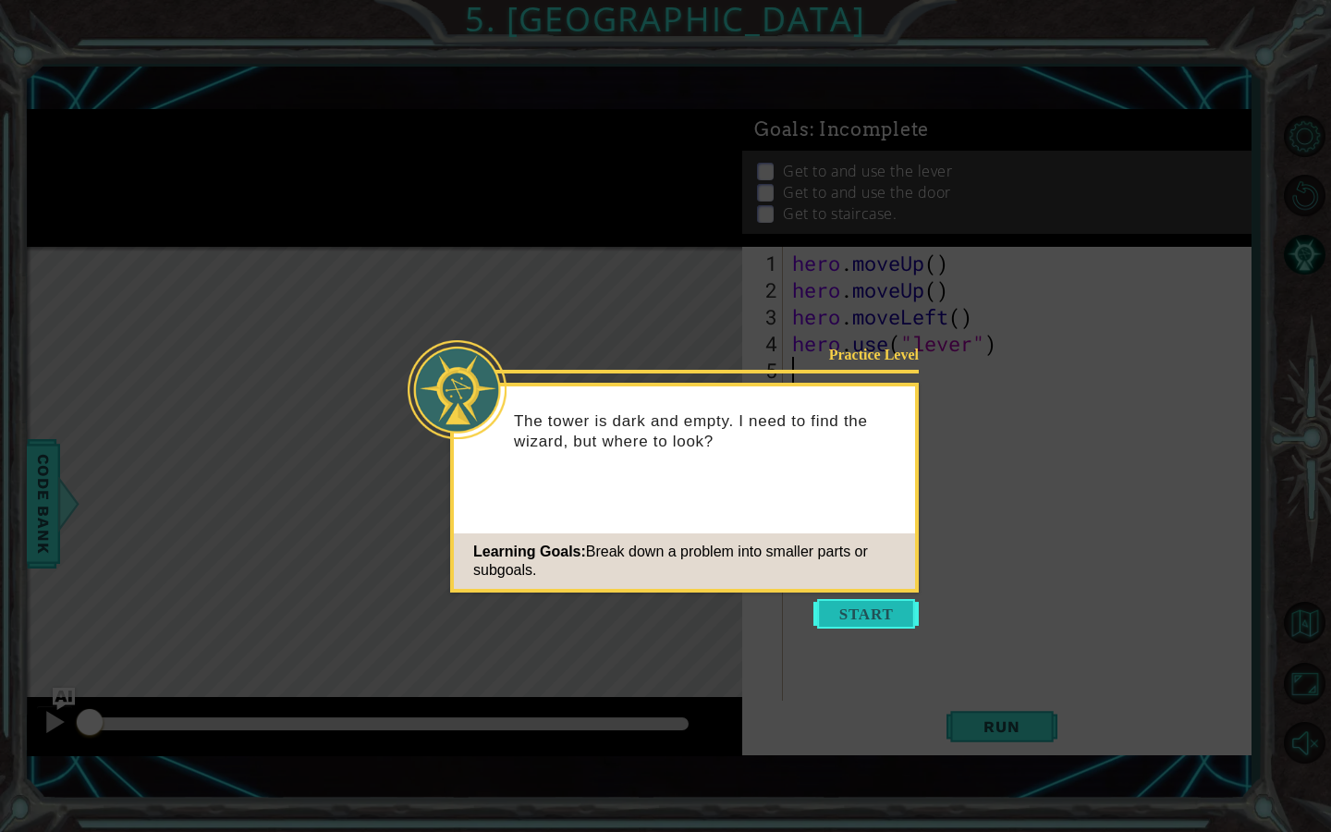
type textarea "hero.use("lever")"
click at [878, 615] on button "Start" at bounding box center [865, 614] width 105 height 30
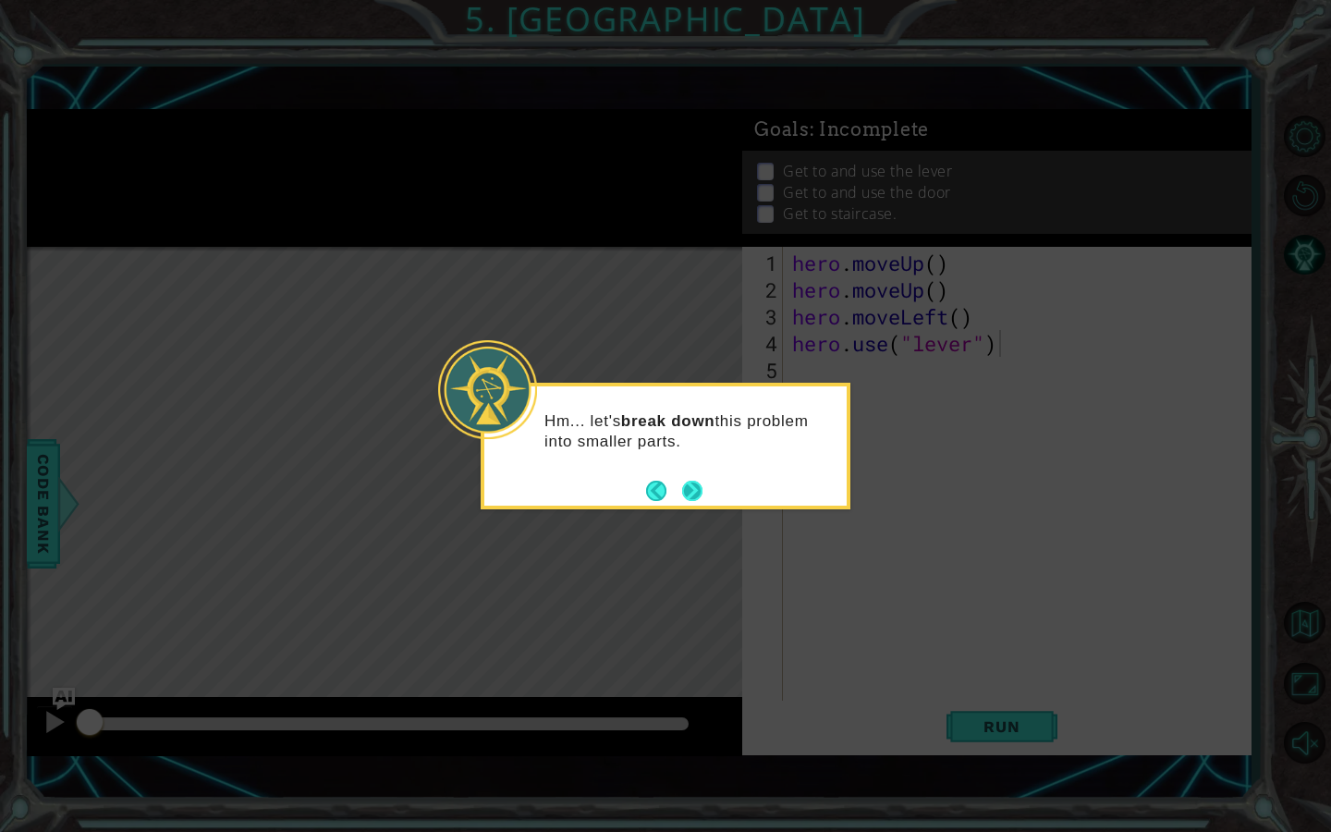
click at [693, 497] on button "Next" at bounding box center [692, 491] width 20 height 20
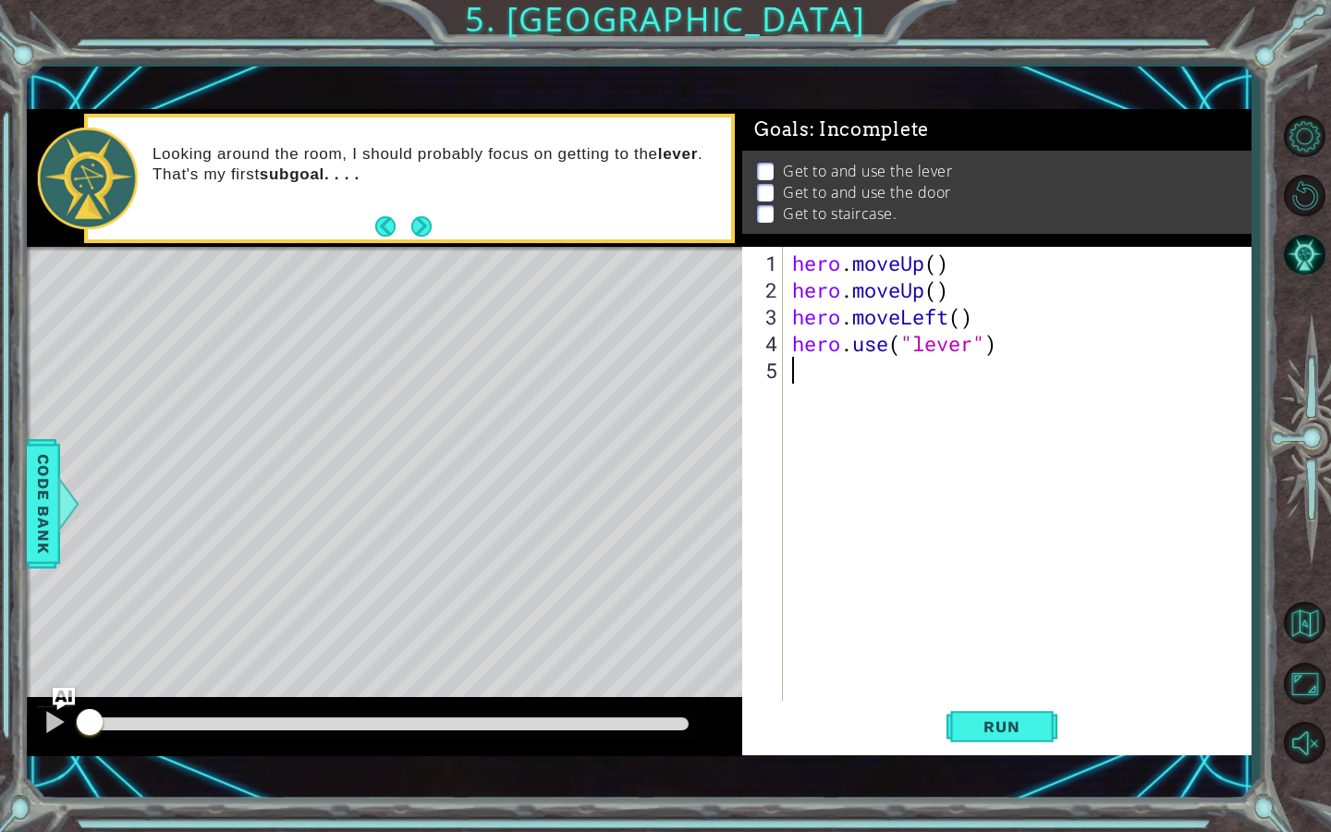
click at [800, 377] on div "hero . moveUp ( ) hero . moveUp ( ) hero . moveLeft ( ) hero . use ( "lever" )" at bounding box center [1021, 504] width 467 height 509
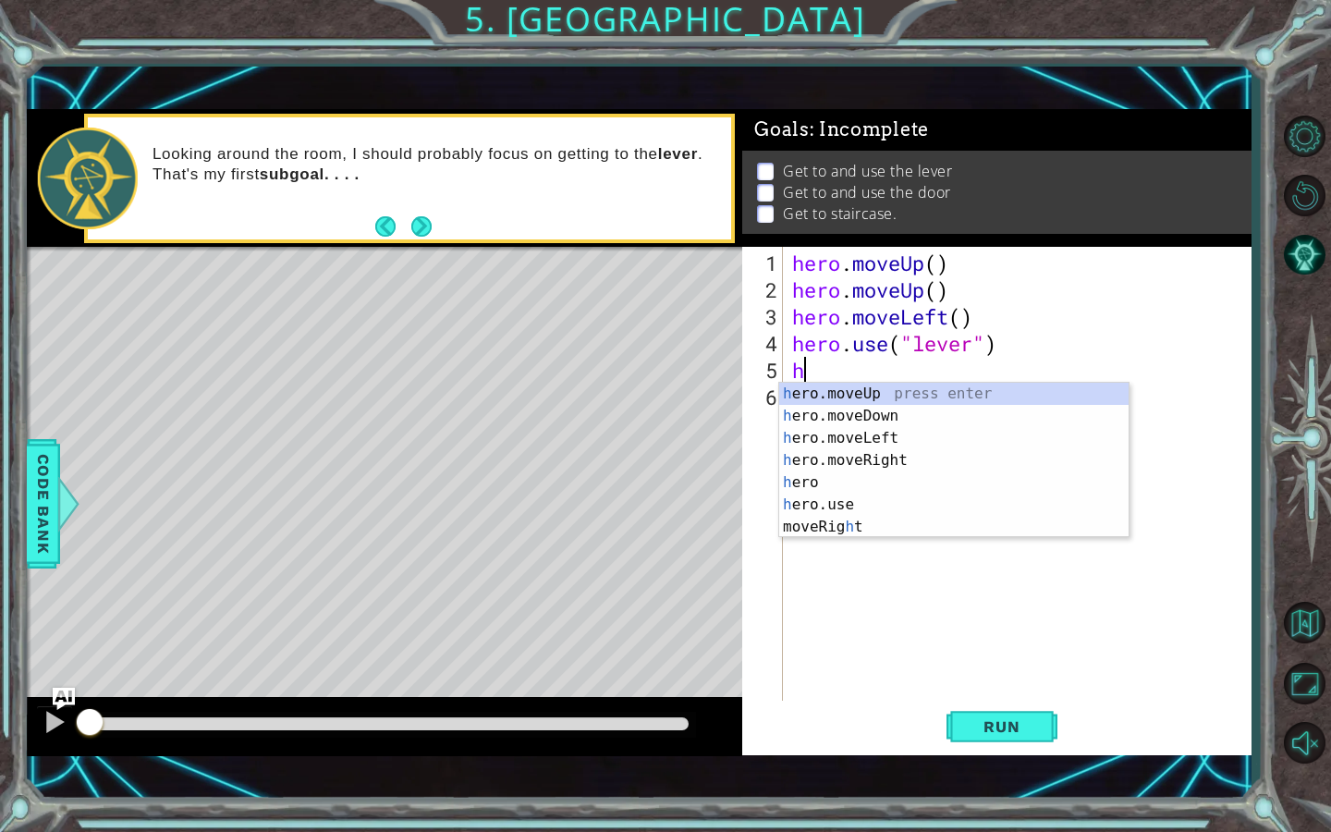
type textarea "he"
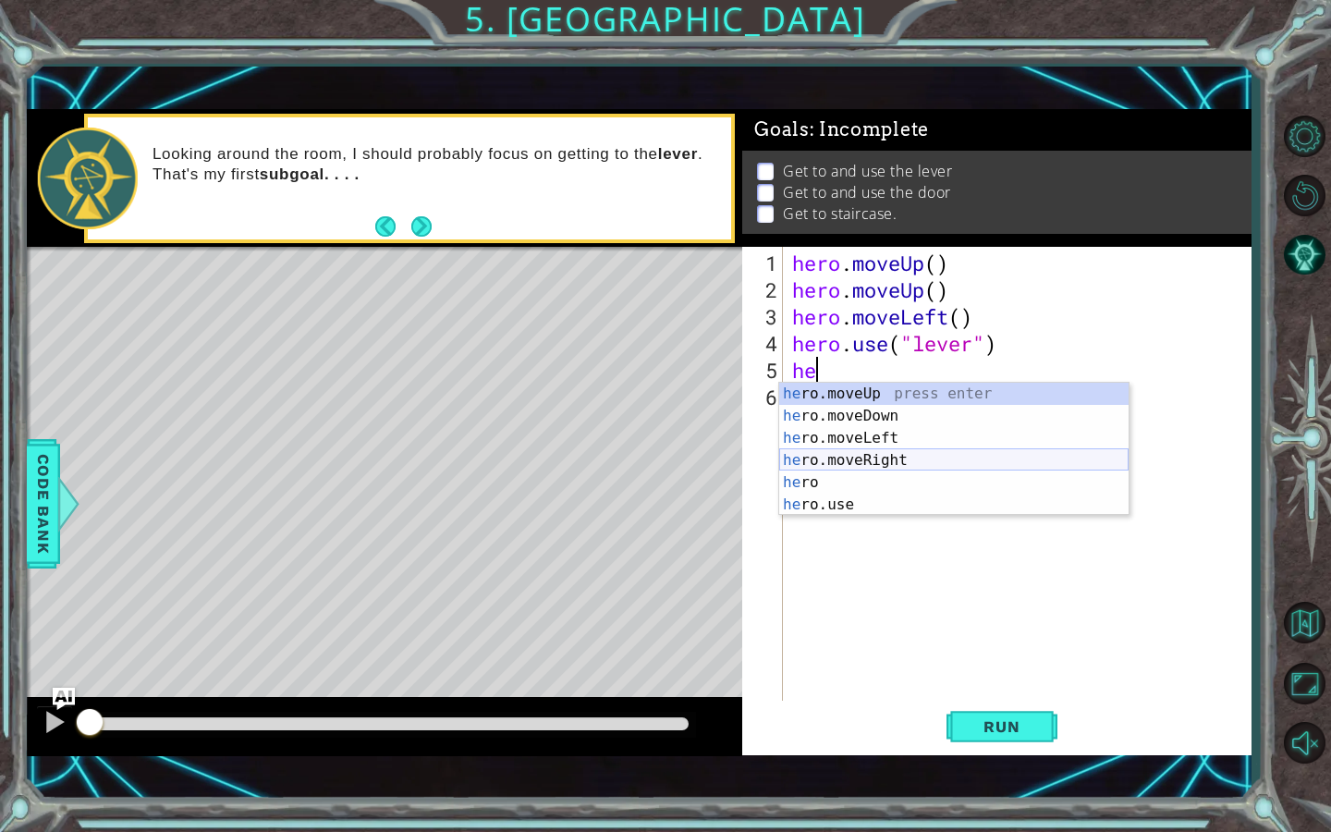
click at [876, 451] on div "he ro.moveUp press enter he ro.moveDown press enter he ro.moveLeft press enter …" at bounding box center [953, 471] width 349 height 177
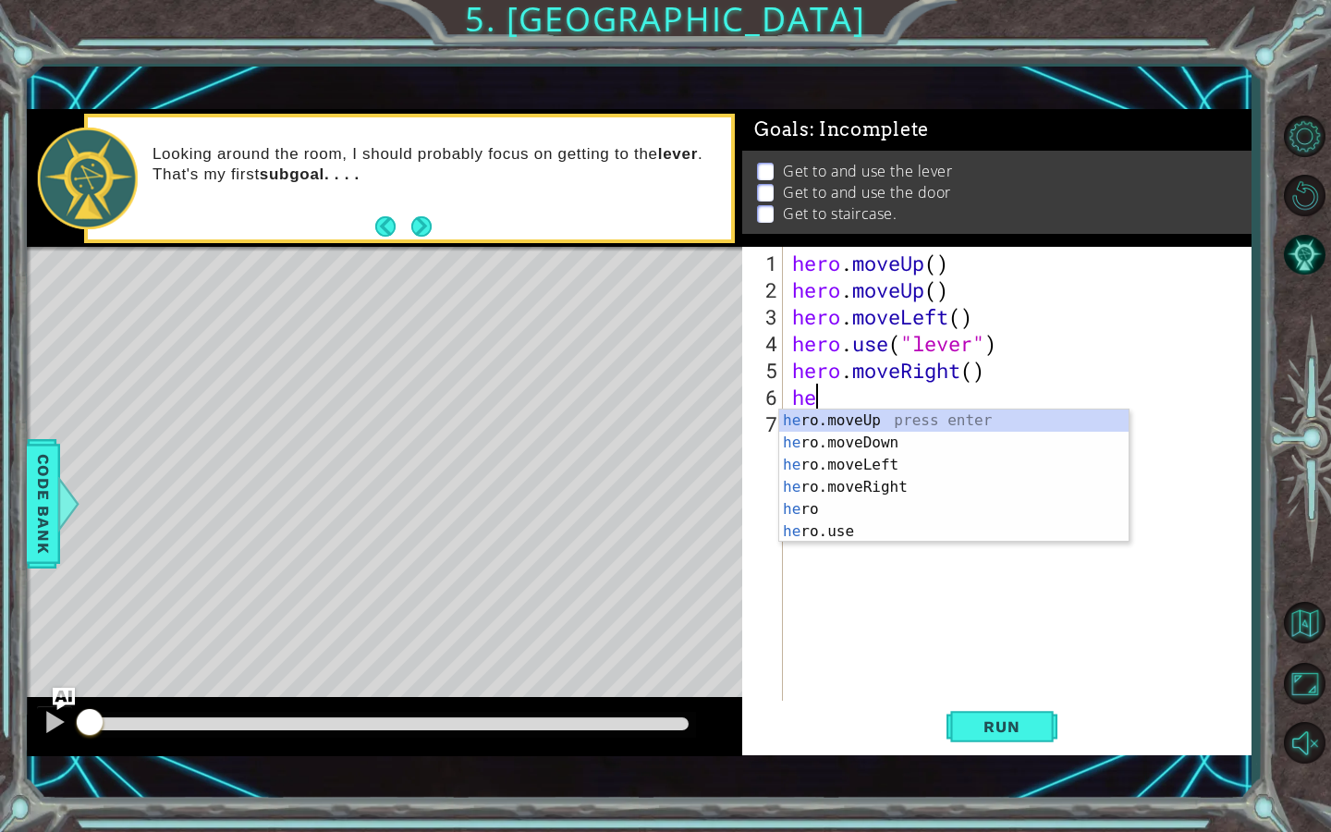
scroll to position [0, 1]
type textarea "hero"
click at [852, 506] on div "hero press enter hero .moveUp press enter hero .moveDown press enter hero .move…" at bounding box center [953, 497] width 349 height 177
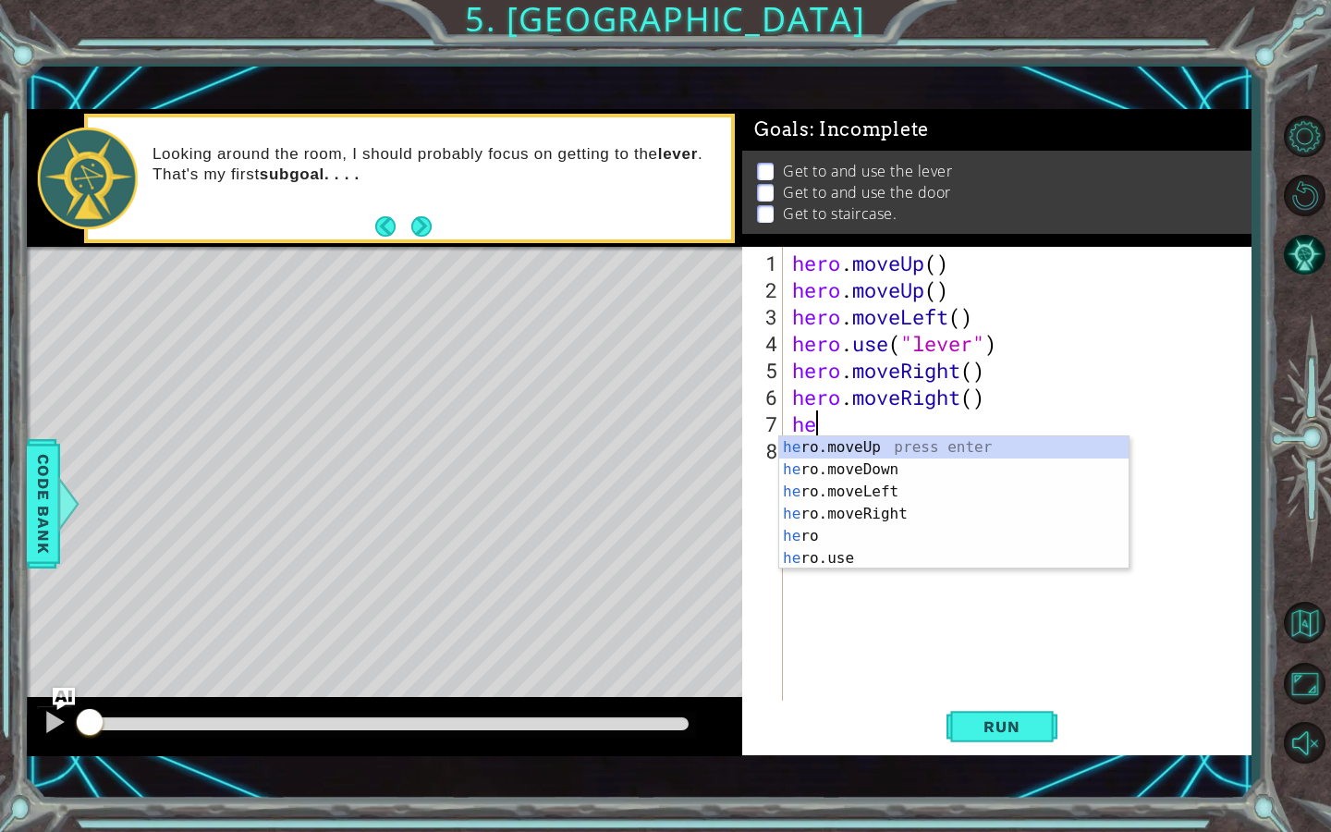
type textarea "her"
click at [856, 510] on div "her o.moveUp press enter her o.moveDown press enter her o.moveLeft press enter …" at bounding box center [953, 524] width 349 height 177
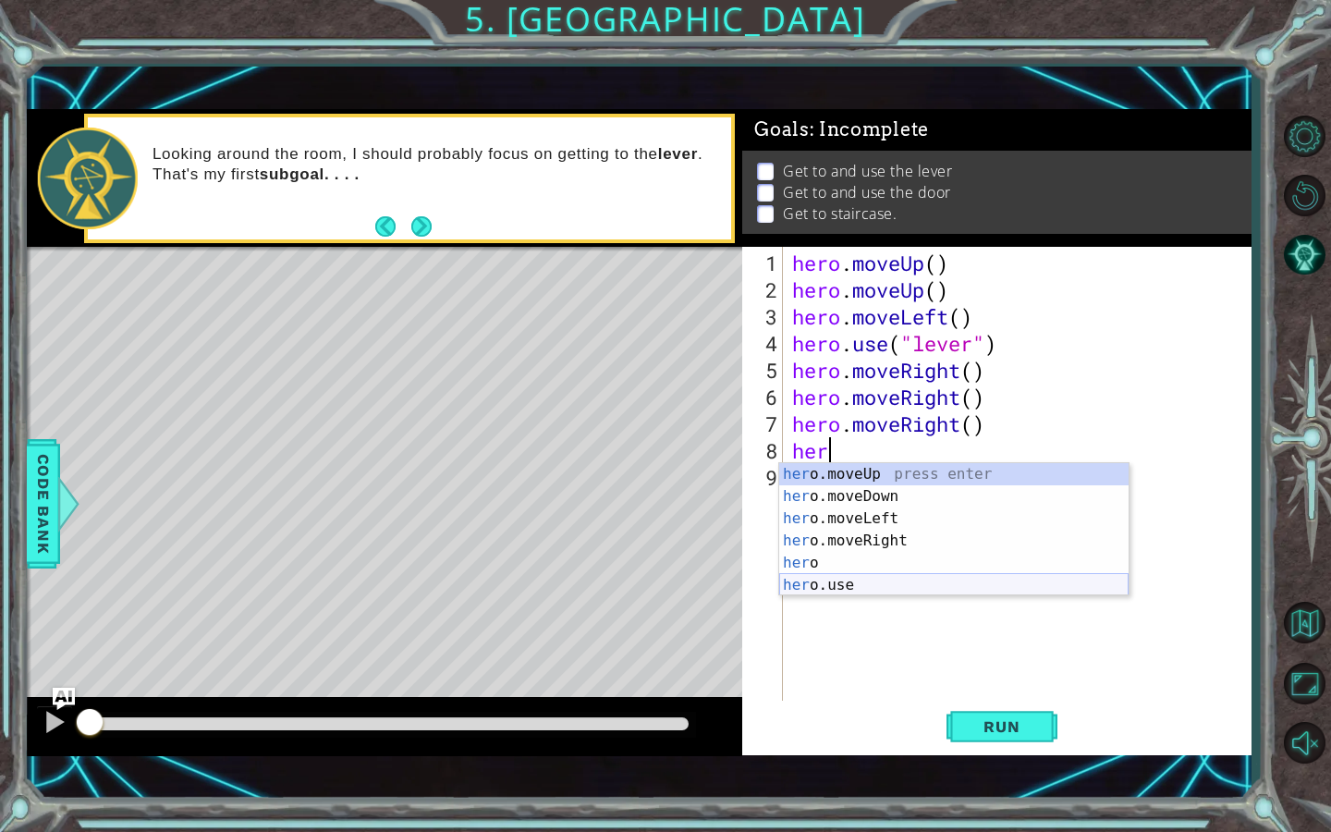
click at [884, 585] on div "her o.moveUp press enter her o.moveDown press enter her o.moveLeft press enter …" at bounding box center [953, 551] width 349 height 177
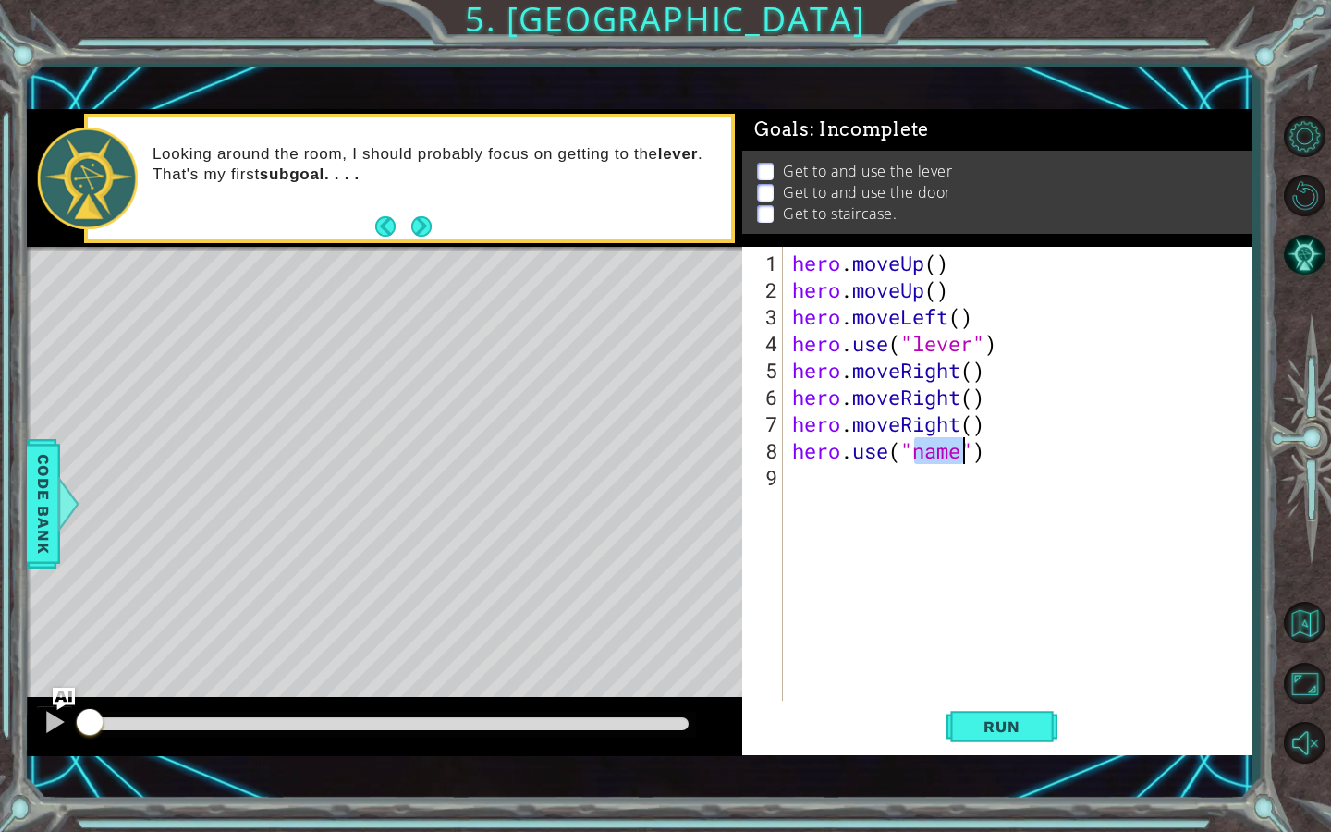
click at [931, 456] on div "hero . moveUp ( ) hero . moveUp ( ) hero . moveLeft ( ) hero . use ( "lever" ) …" at bounding box center [1021, 504] width 467 height 509
type textarea "hero.use("door")"
click at [804, 468] on div "hero . moveUp ( ) hero . moveUp ( ) hero . moveLeft ( ) hero . use ( "lever" ) …" at bounding box center [1021, 504] width 467 height 509
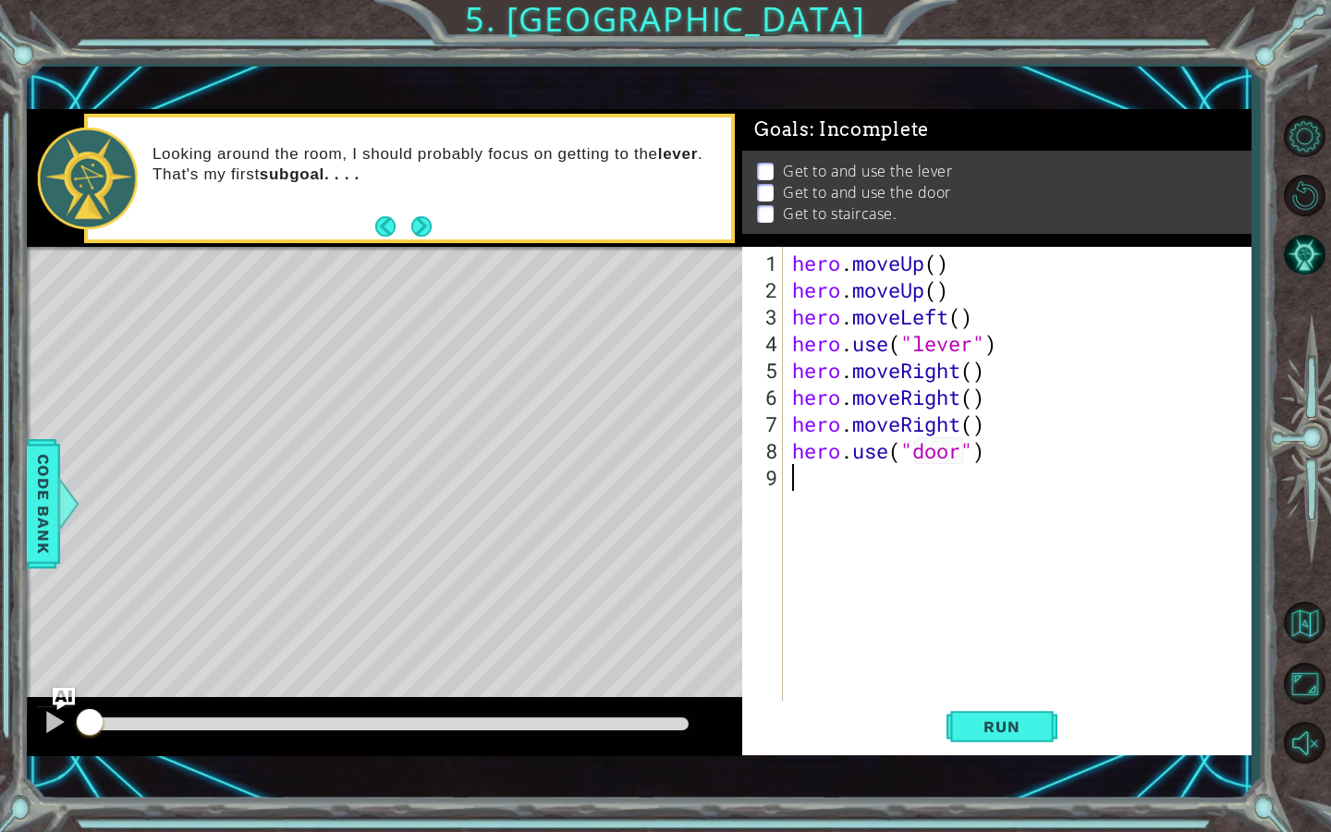
scroll to position [0, 0]
type textarea "s"
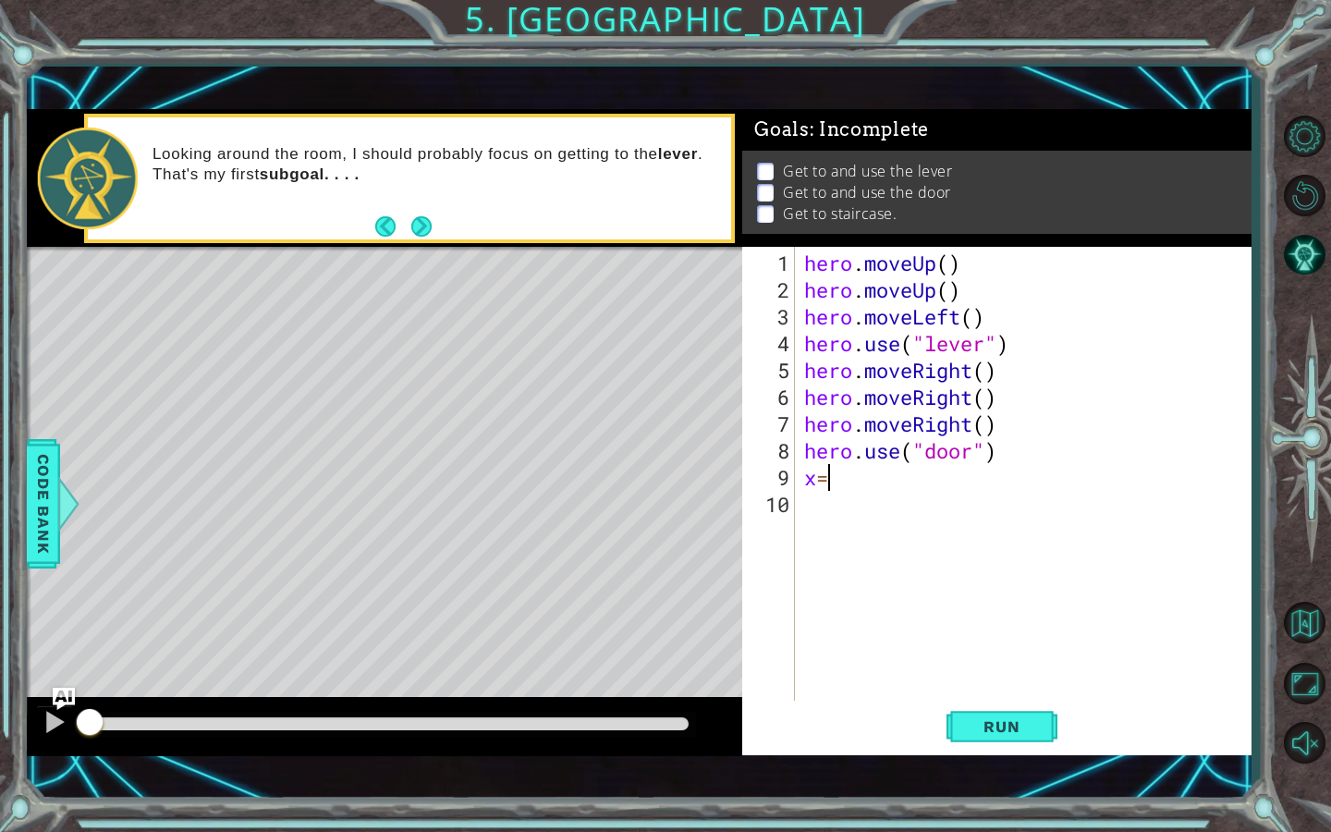
type textarea "x"
type textarea "z"
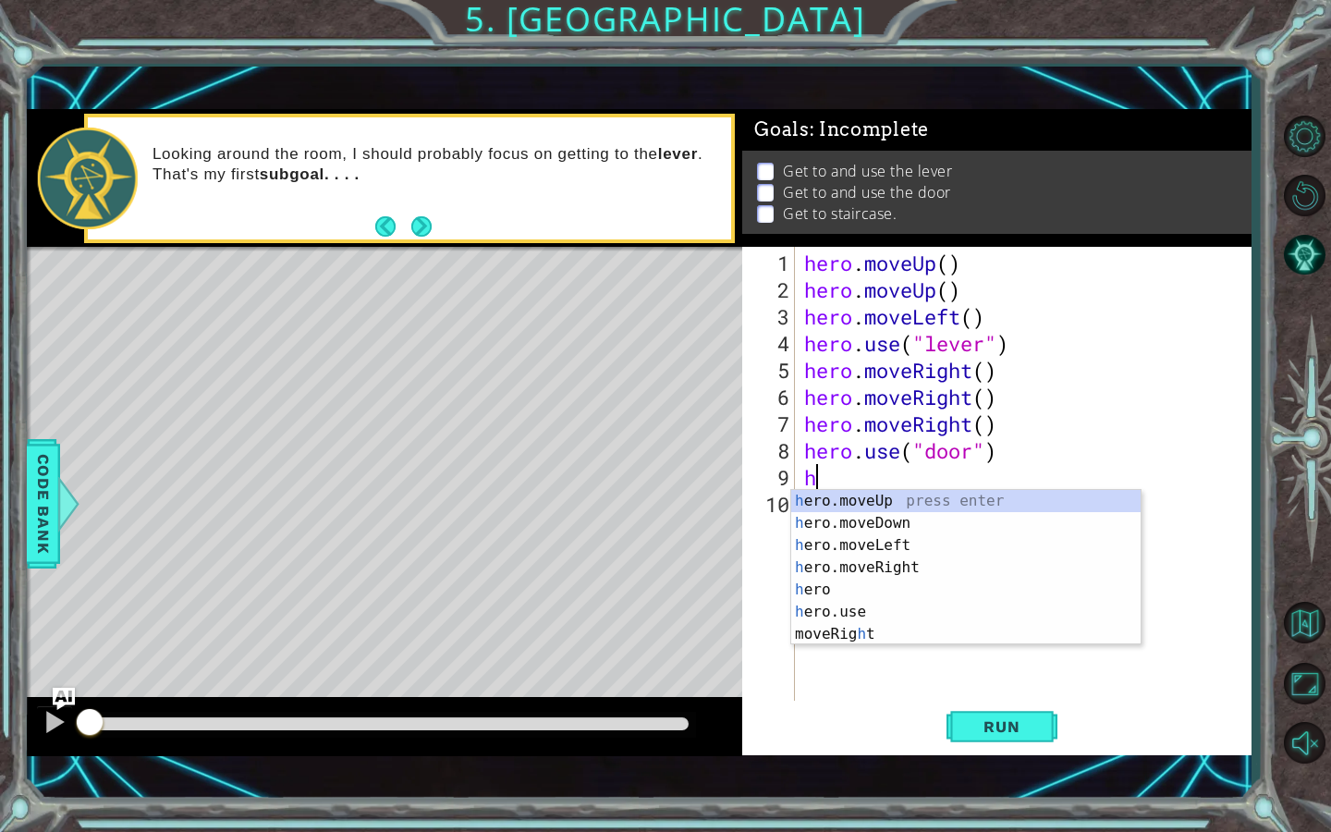
type textarea "he"
click at [854, 499] on div "he ro.moveUp press enter he ro.moveDown press enter he ro.moveLeft press enter …" at bounding box center [965, 578] width 349 height 177
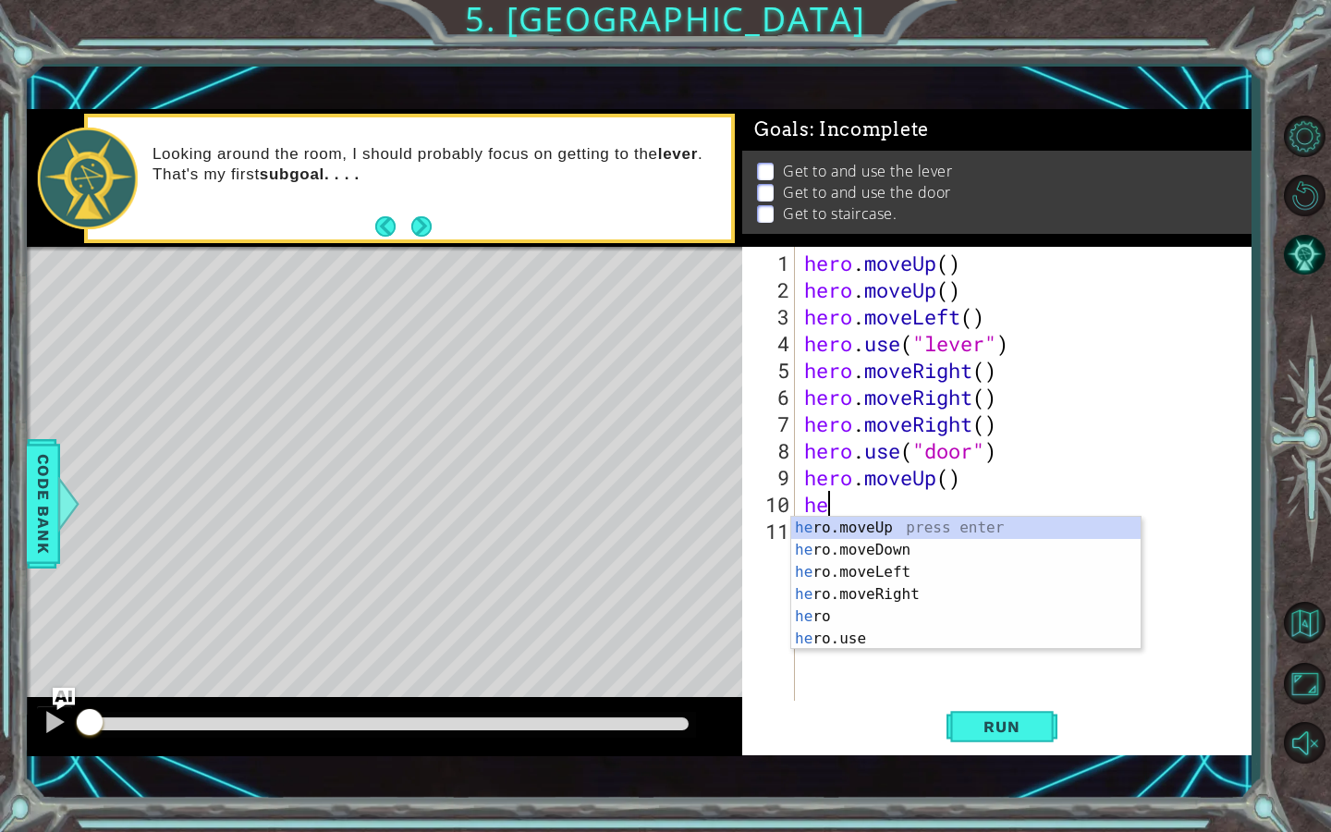
type textarea "her"
click at [933, 524] on div "her o.moveUp press enter her o.moveDown press enter her o.moveLeft press enter …" at bounding box center [965, 605] width 349 height 177
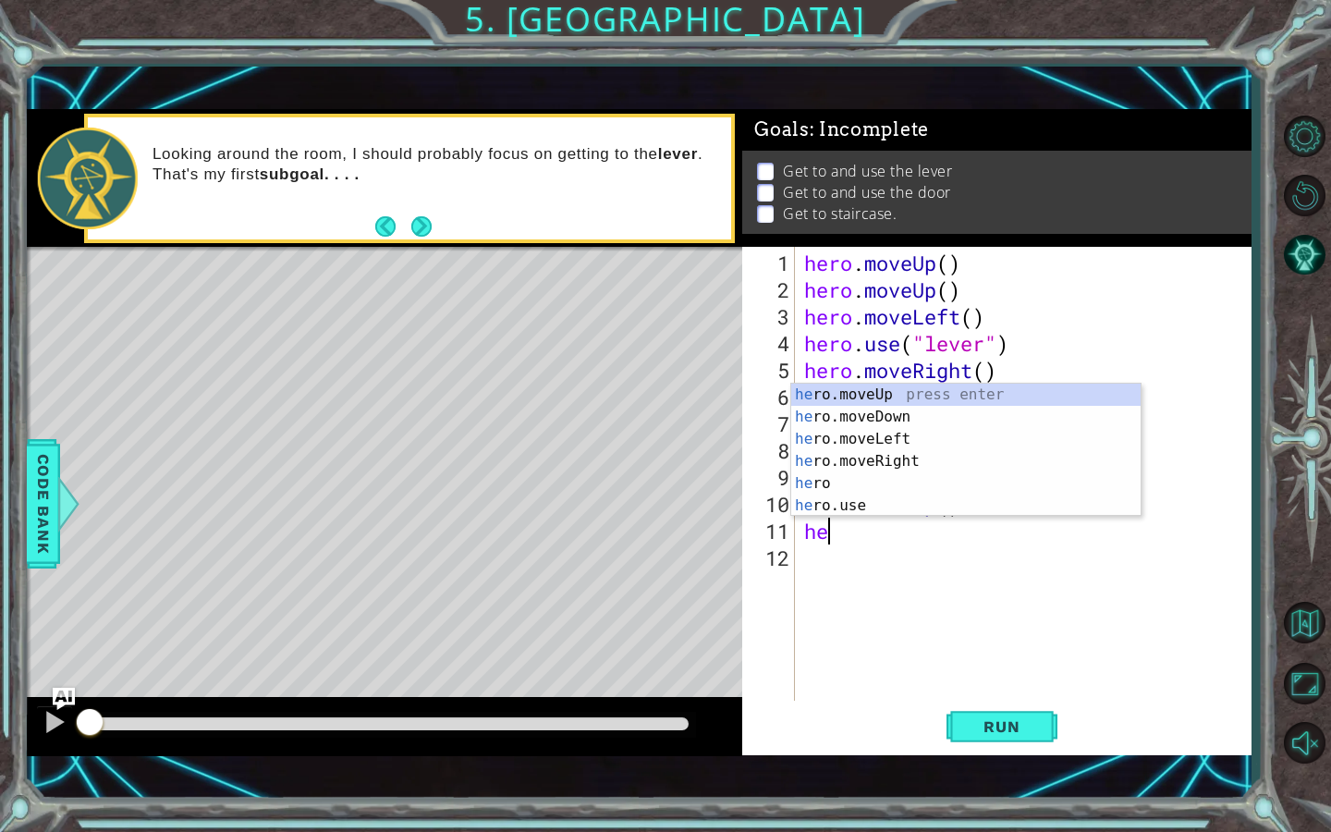
type textarea "her"
click at [926, 446] on div "her o.moveUp press enter her o.moveDown press enter her o.moveLeft press enter …" at bounding box center [965, 472] width 349 height 177
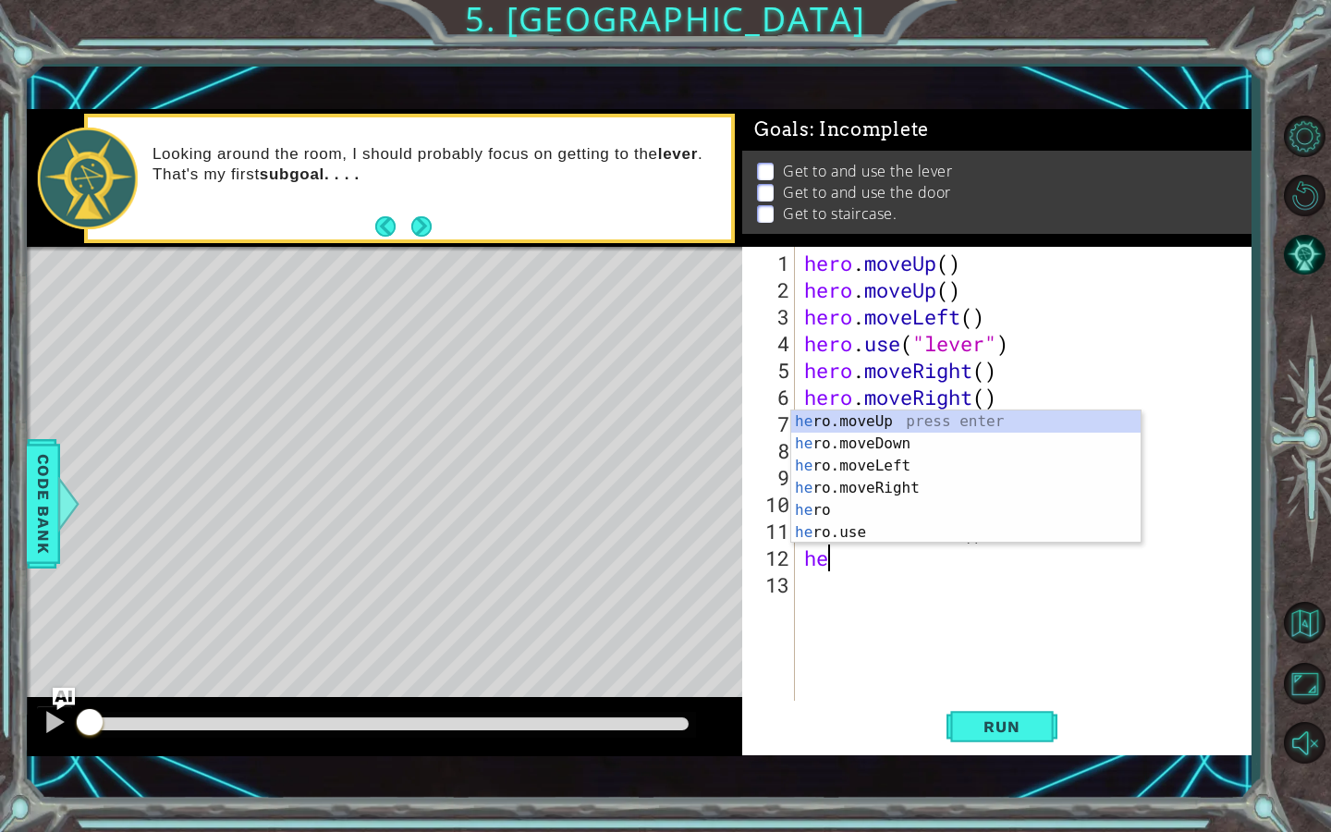
type textarea "her"
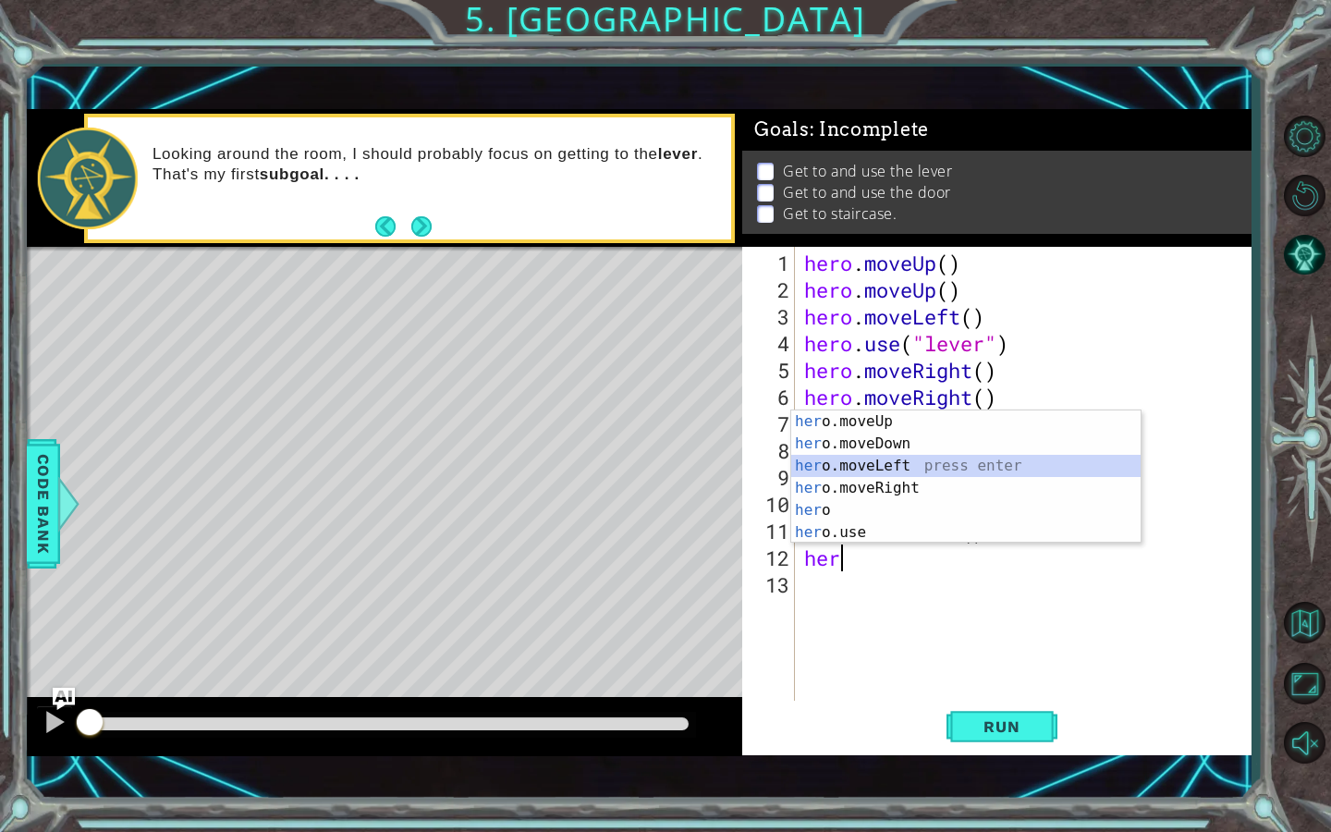
click at [874, 460] on div "her o.moveUp press enter her o.moveDown press enter her o.moveLeft press enter …" at bounding box center [965, 498] width 349 height 177
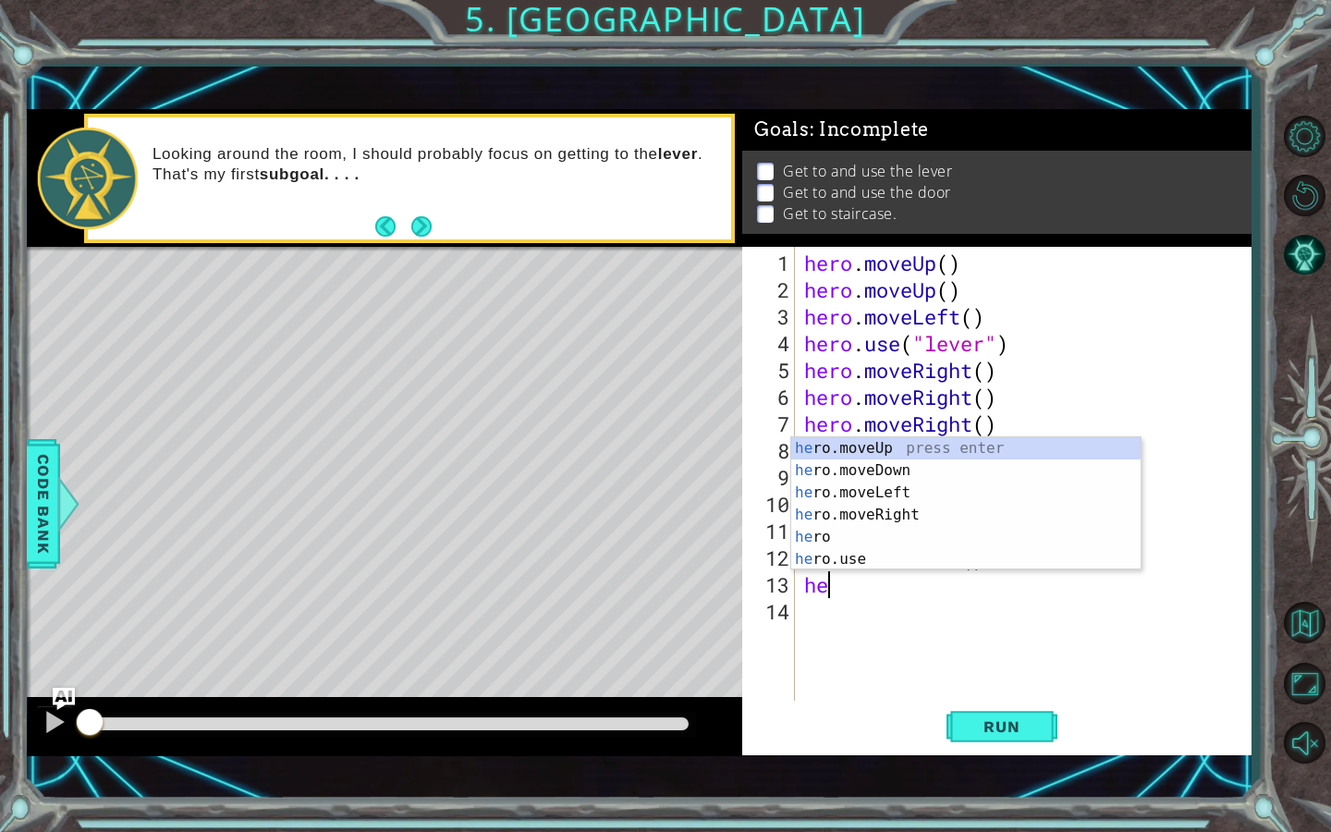
type textarea "her"
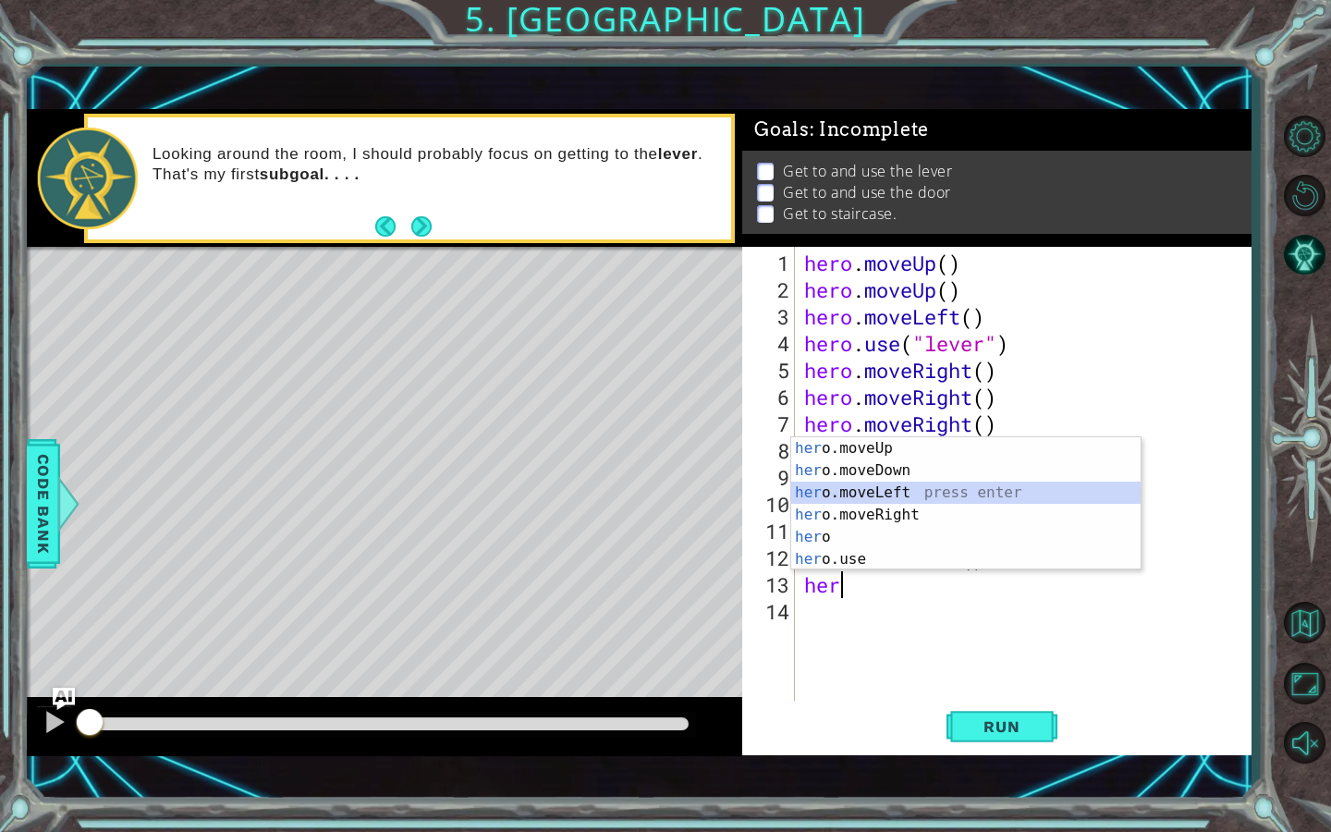
click at [885, 497] on div "her o.moveUp press enter her o.moveDown press enter her o.moveLeft press enter …" at bounding box center [965, 525] width 349 height 177
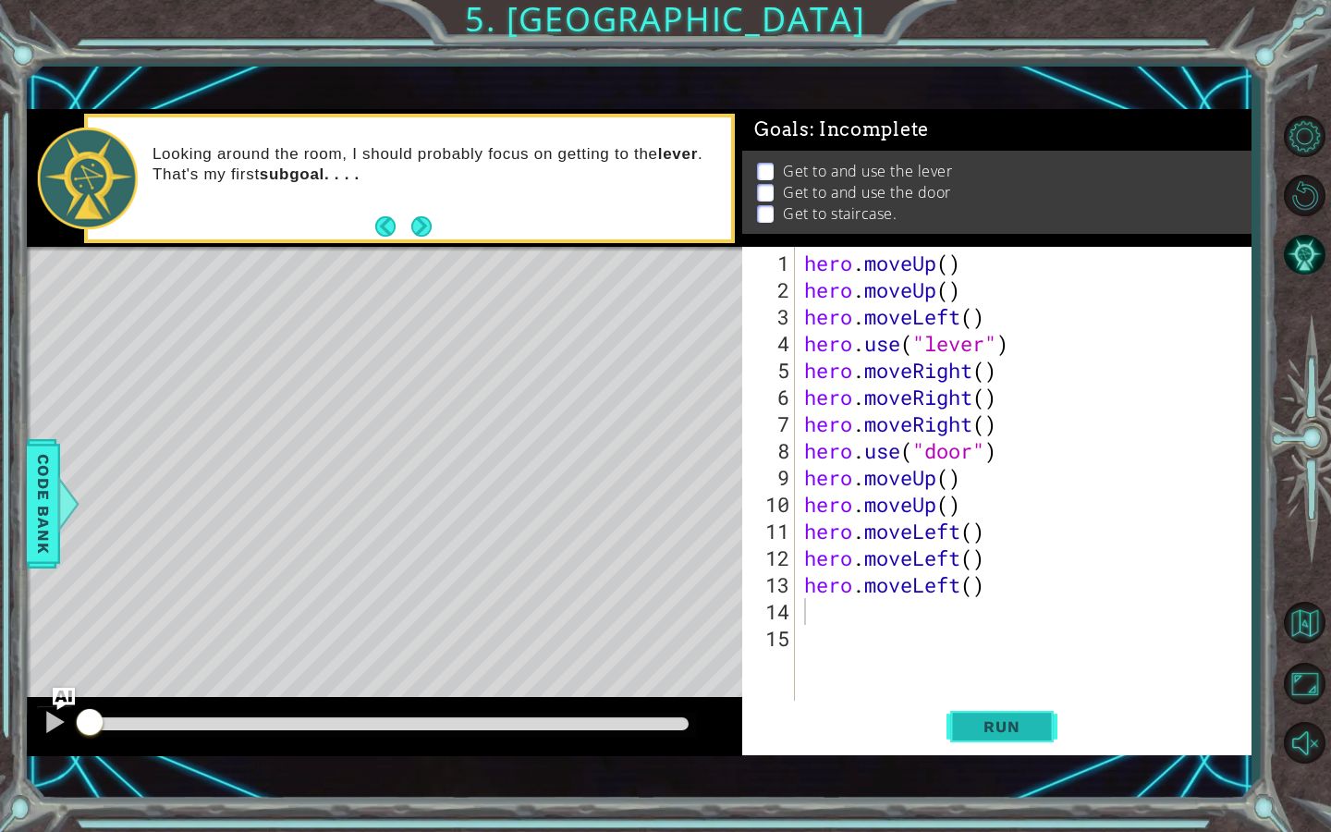
click at [1005, 719] on span "Run" at bounding box center [1001, 726] width 73 height 18
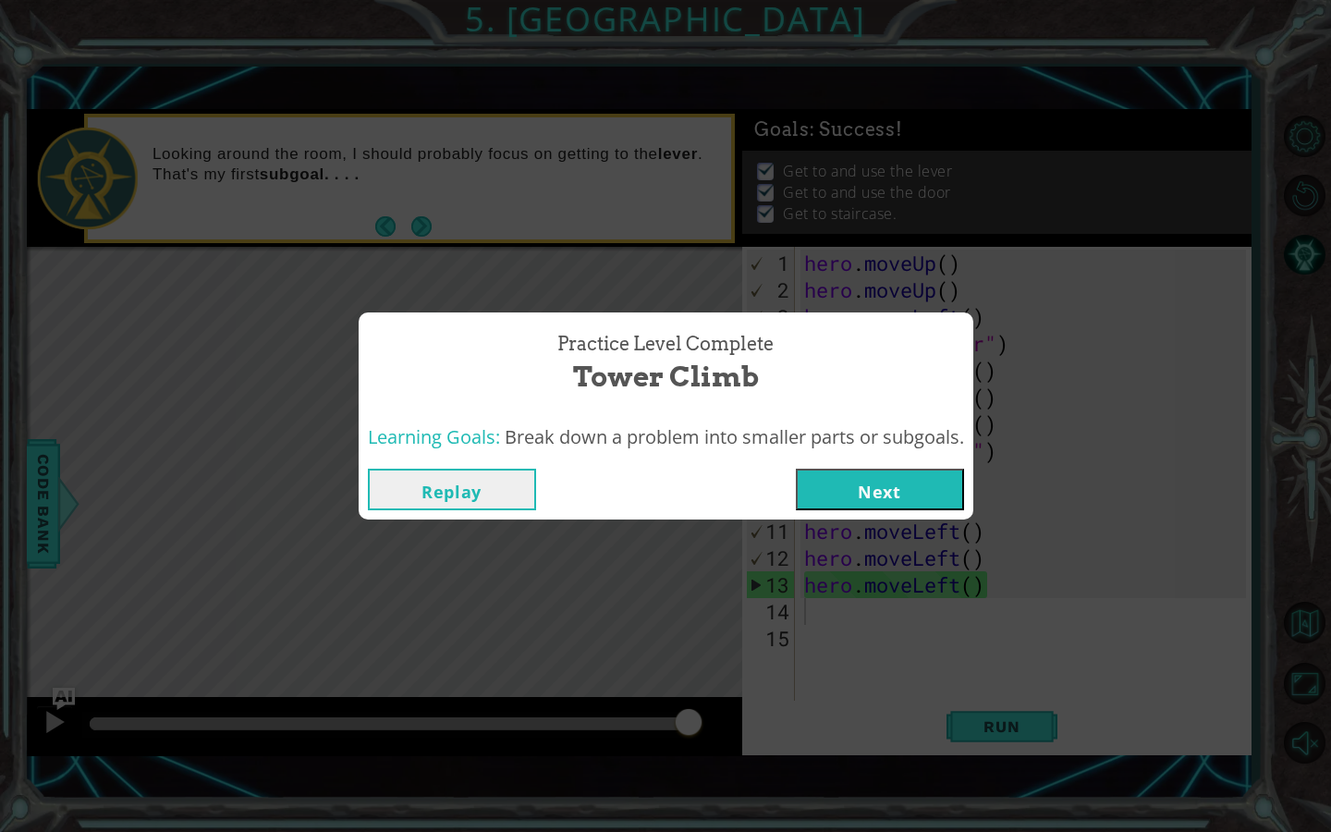
click at [921, 474] on button "Next" at bounding box center [880, 490] width 168 height 42
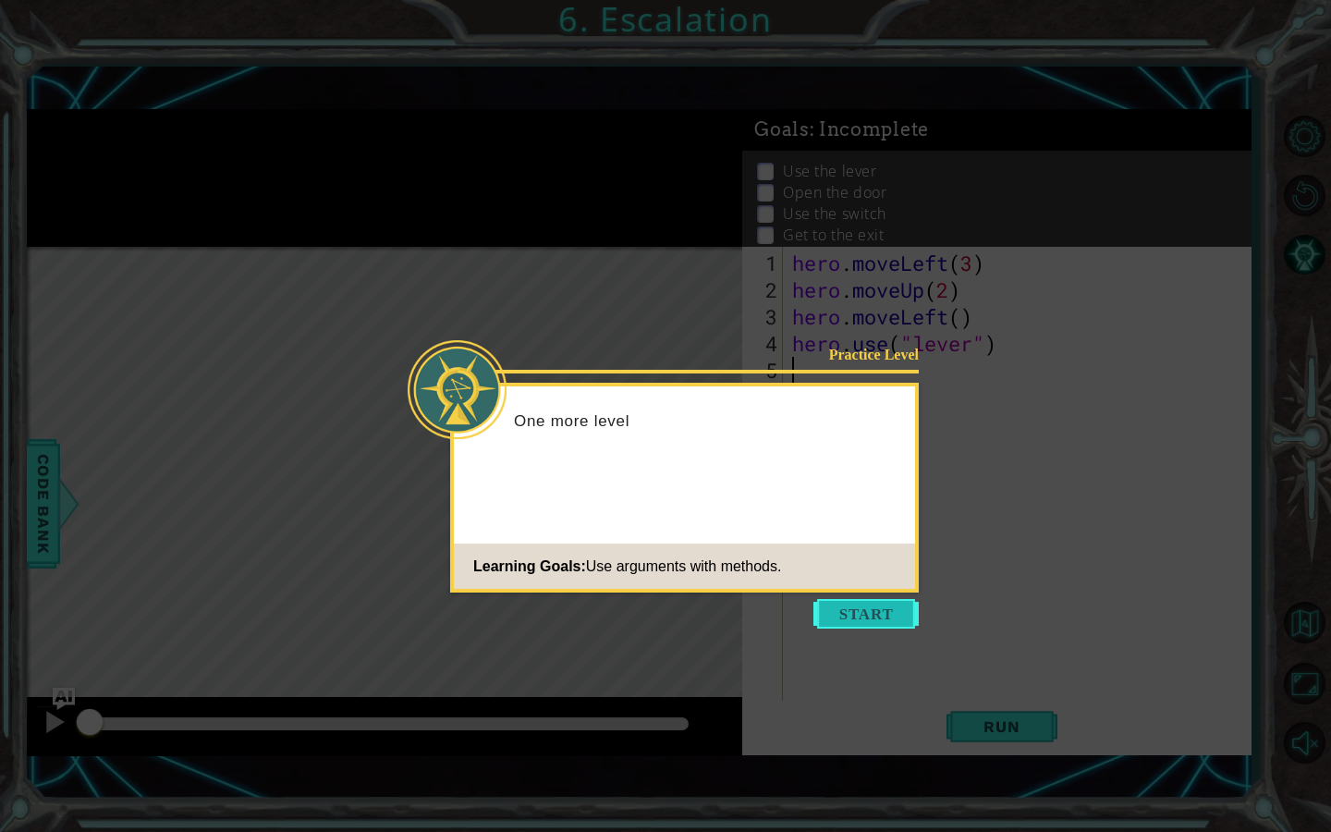
click at [857, 600] on button "Start" at bounding box center [865, 614] width 105 height 30
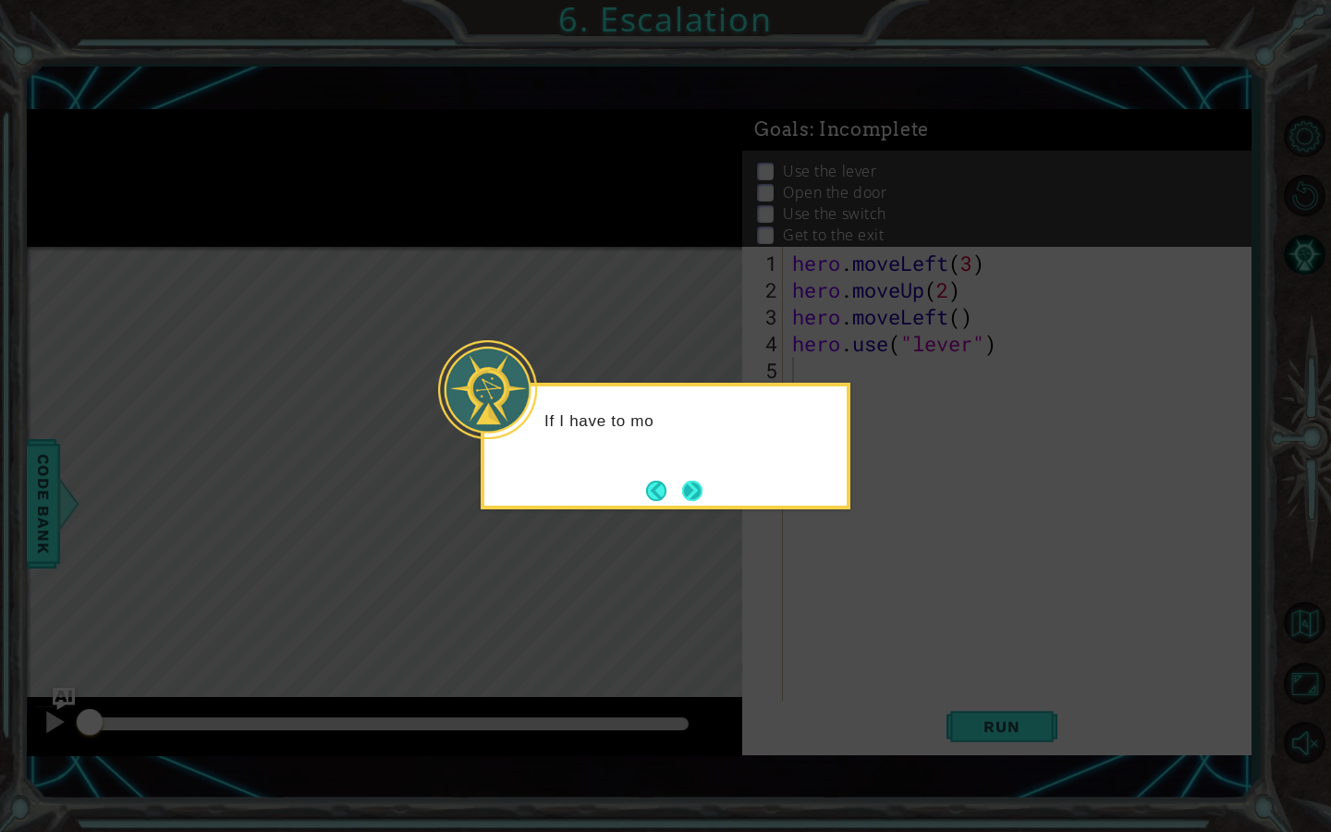
click at [692, 485] on button "Next" at bounding box center [691, 490] width 21 height 21
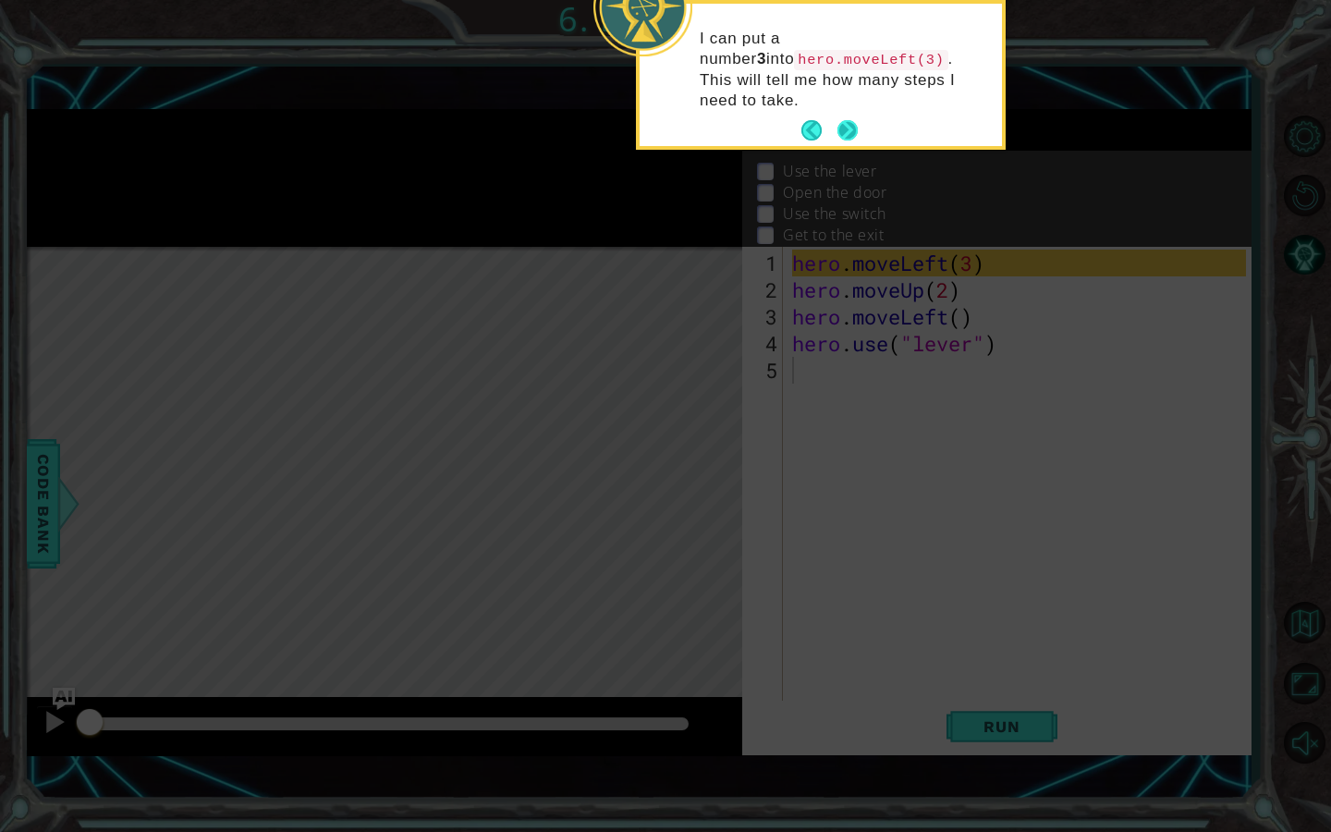
click at [849, 120] on button "Next" at bounding box center [847, 130] width 20 height 20
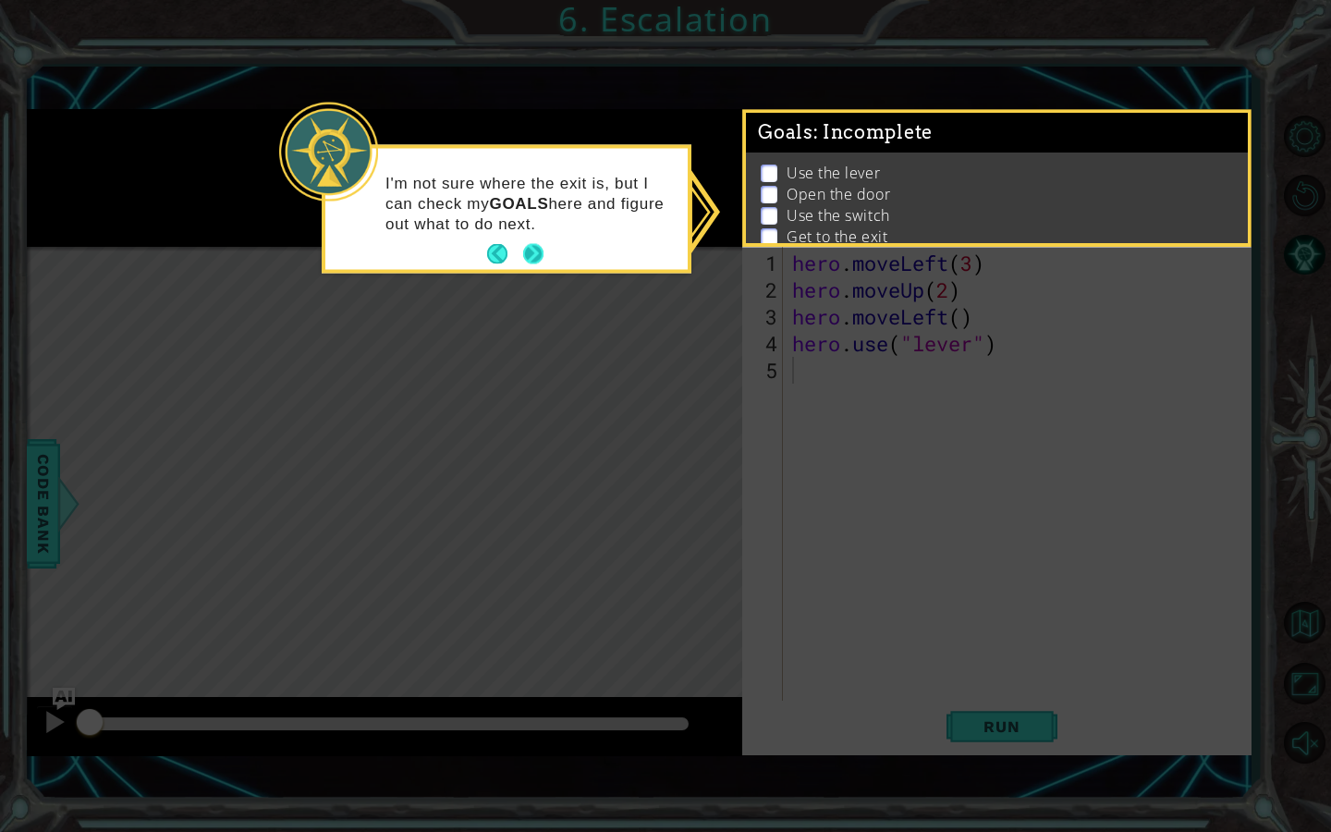
click at [542, 246] on button "Next" at bounding box center [533, 254] width 20 height 20
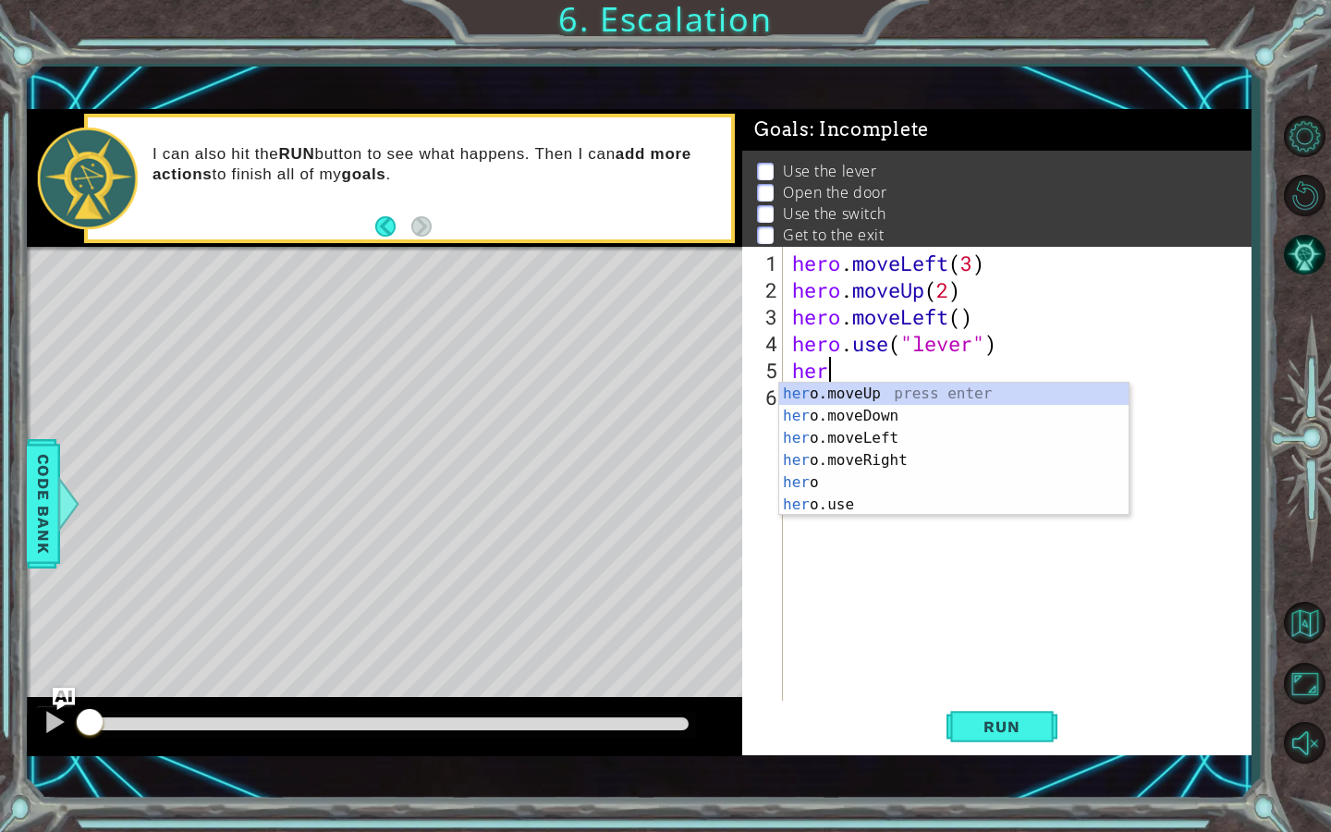
scroll to position [0, 1]
click at [798, 460] on div "hero press enter hero .moveUp press enter hero .moveDown press enter hero .move…" at bounding box center [953, 471] width 349 height 177
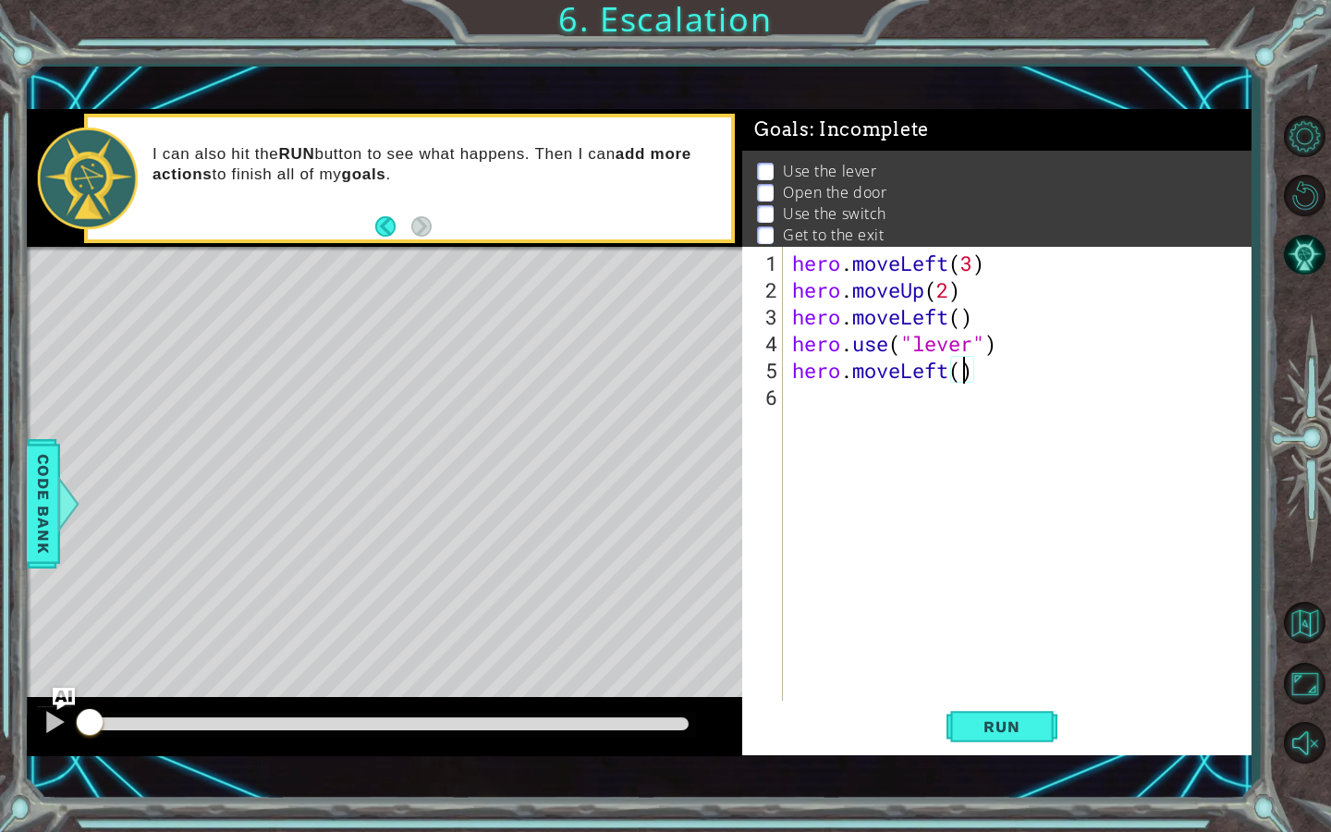
scroll to position [0, 7]
click at [1020, 741] on button "Run" at bounding box center [1001, 726] width 111 height 51
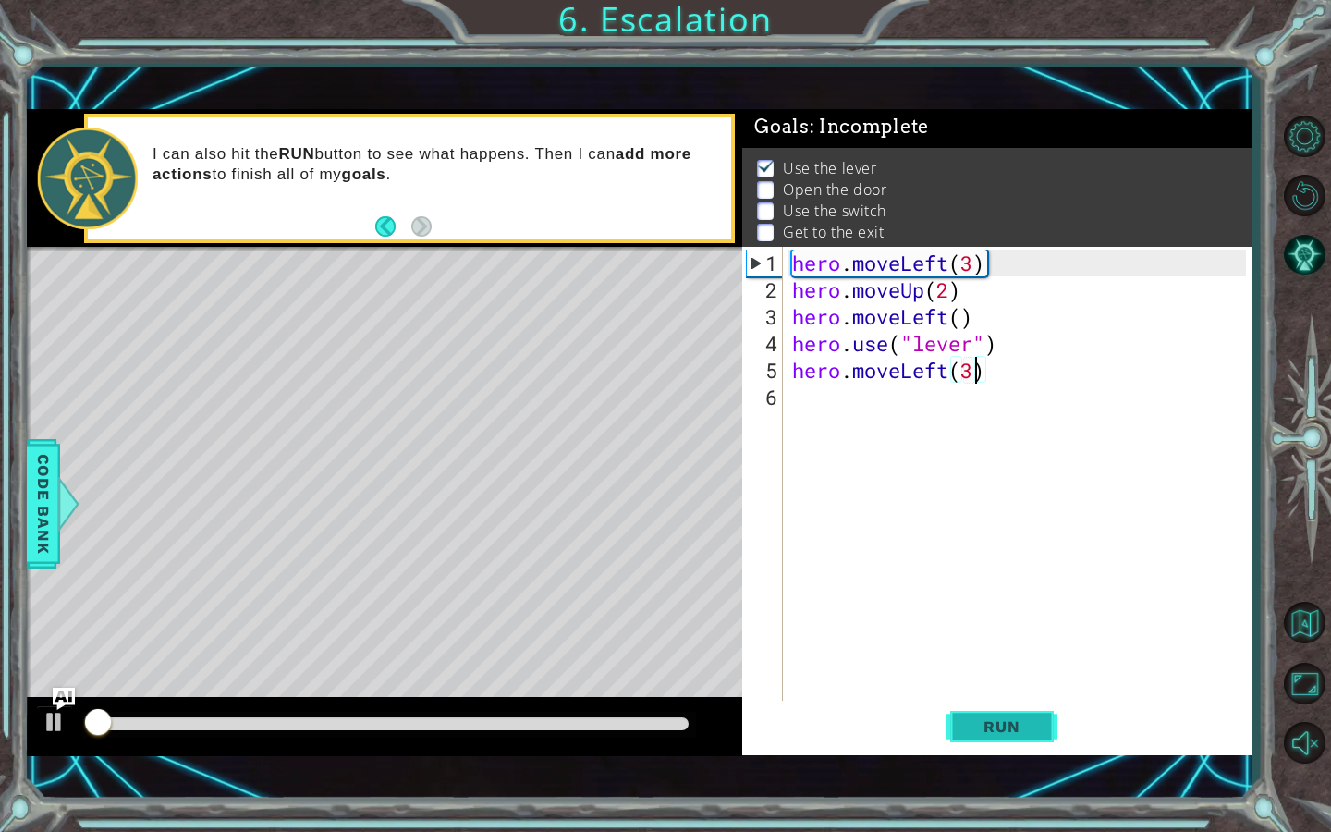
scroll to position [4, 0]
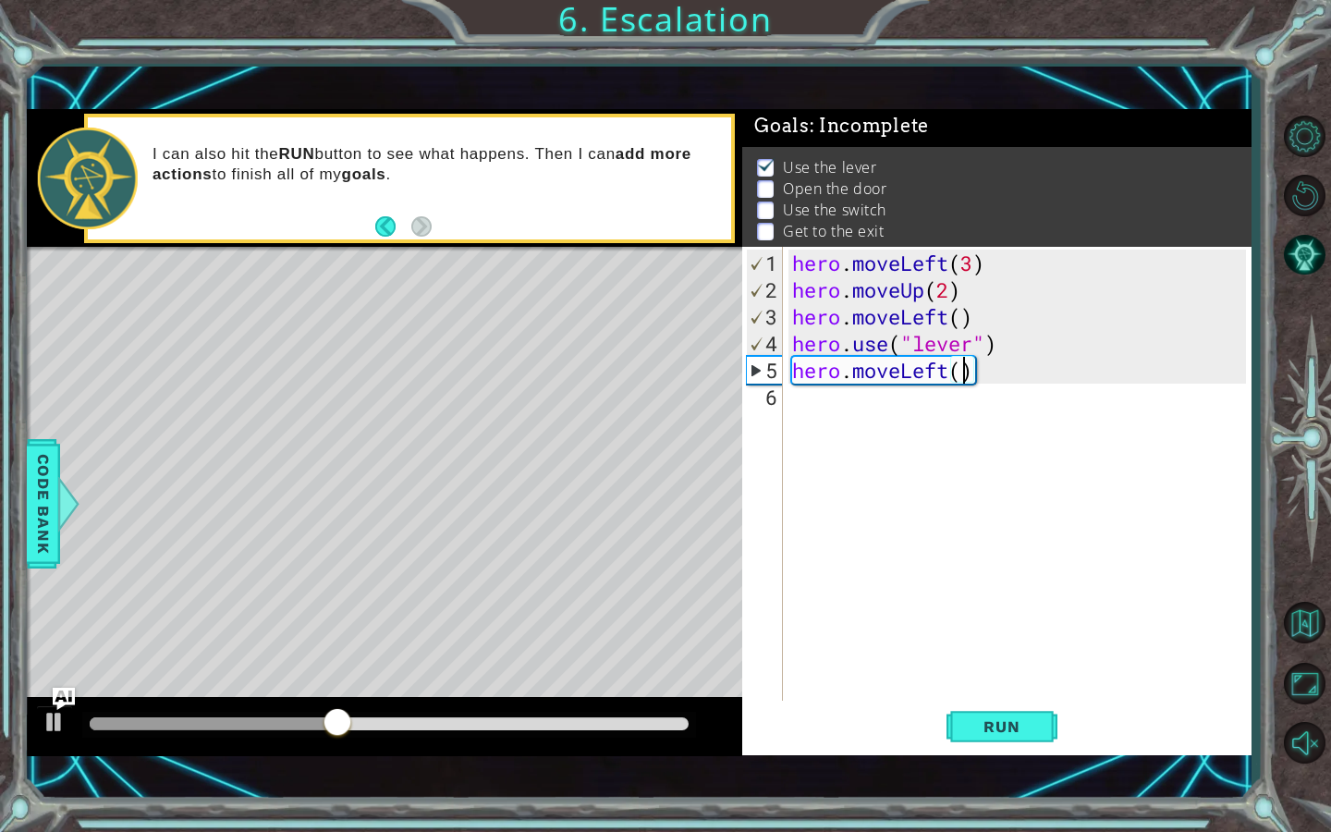
type textarea "hero.moveLeft(1)"
click at [1016, 738] on button "Run" at bounding box center [1001, 726] width 111 height 51
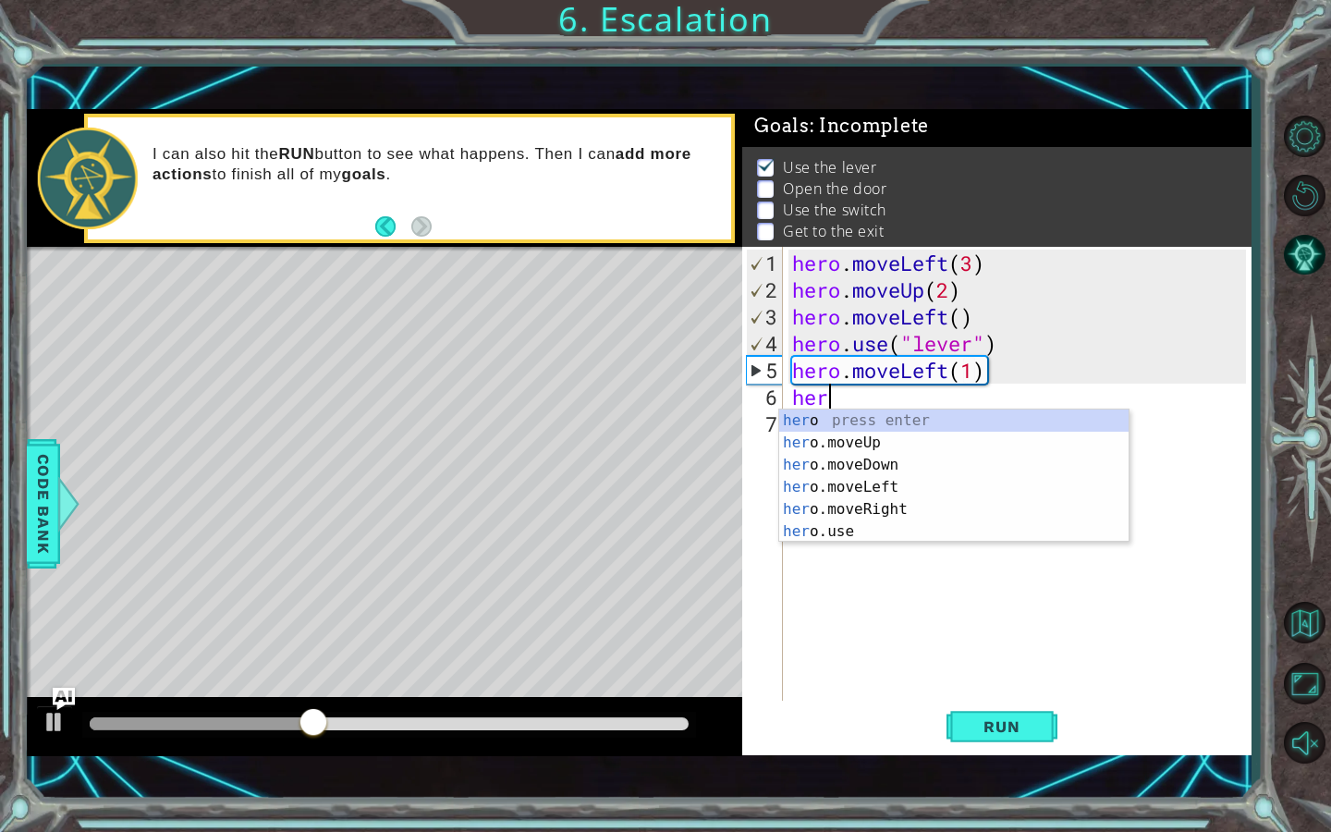
scroll to position [0, 1]
click at [874, 443] on div "hero press enter hero .moveUp press enter hero .moveDown press enter hero .move…" at bounding box center [953, 497] width 349 height 177
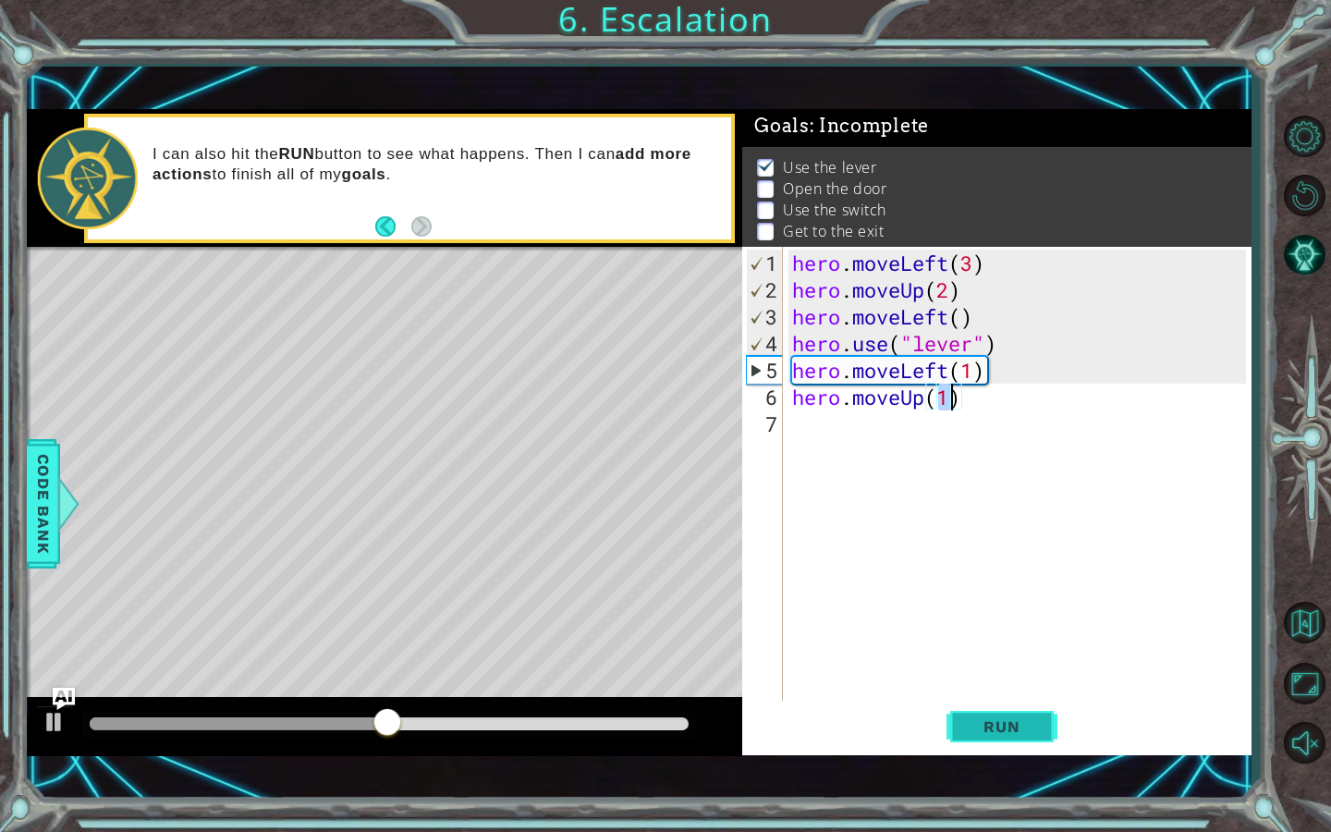
type textarea "hero.moveUp(1)"
click at [1000, 712] on button "Run" at bounding box center [1001, 726] width 111 height 51
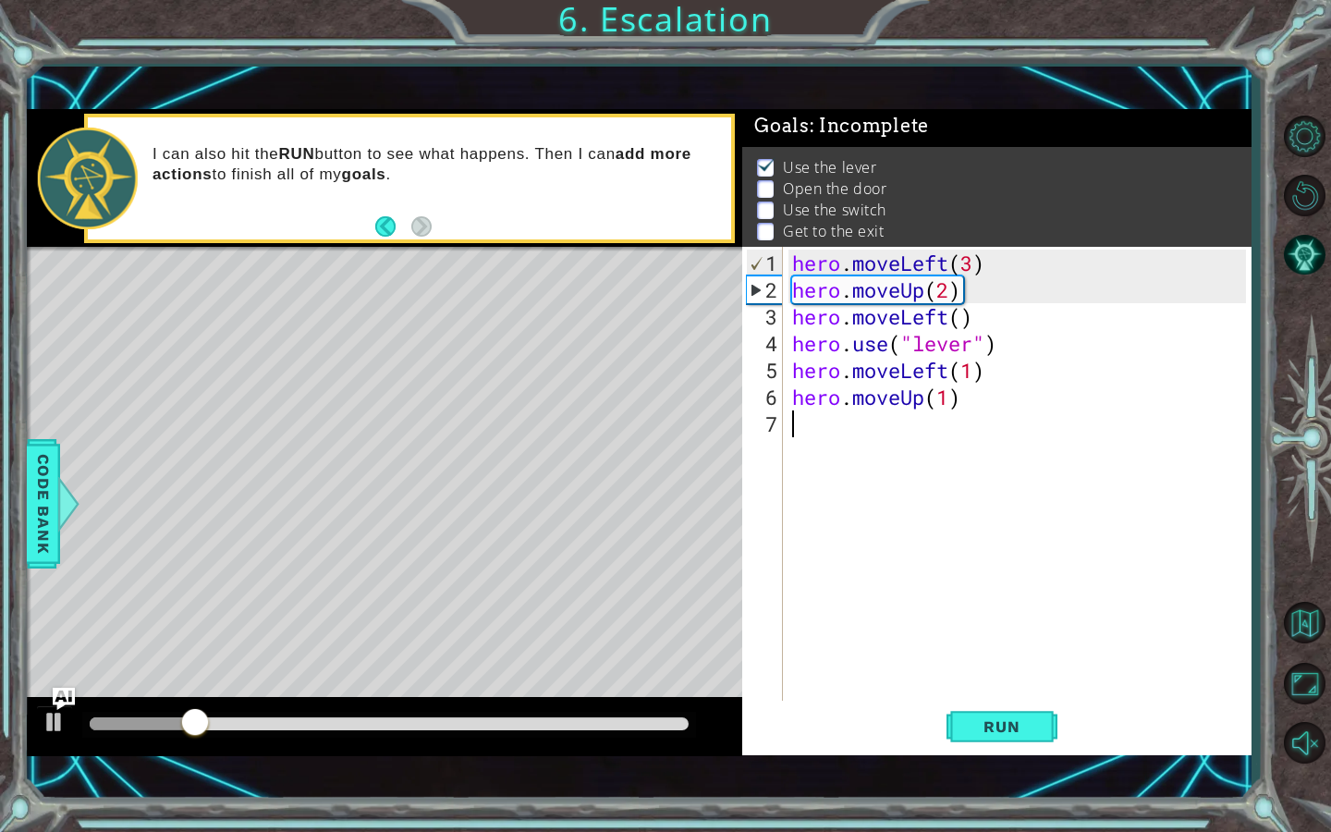
click at [812, 440] on div "hero . moveLeft ( 3 ) hero . moveUp ( 2 ) hero . moveLeft ( ) hero . use ( "lev…" at bounding box center [1021, 504] width 467 height 509
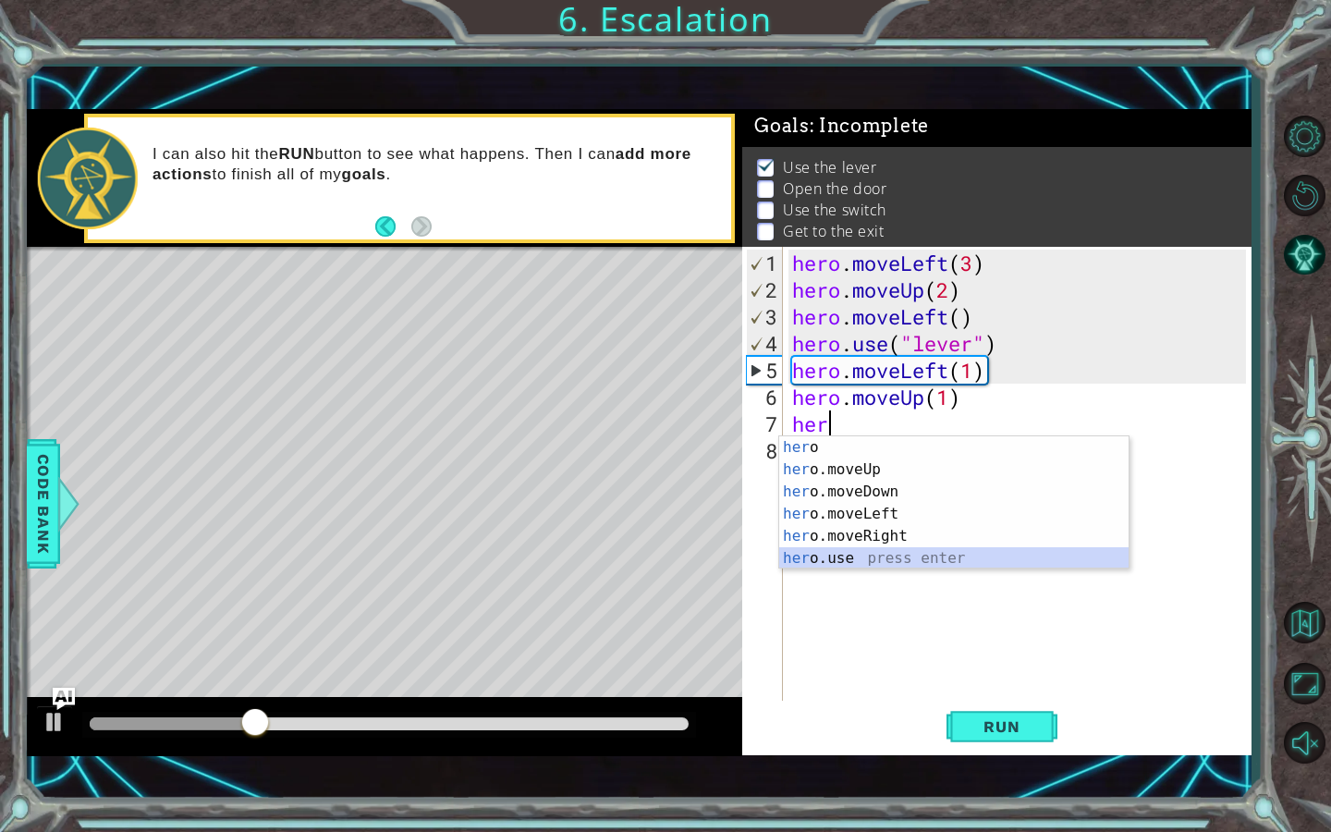
click at [892, 555] on div "her o press enter her o.moveUp press enter her o.moveDown press enter her o.mov…" at bounding box center [953, 524] width 349 height 177
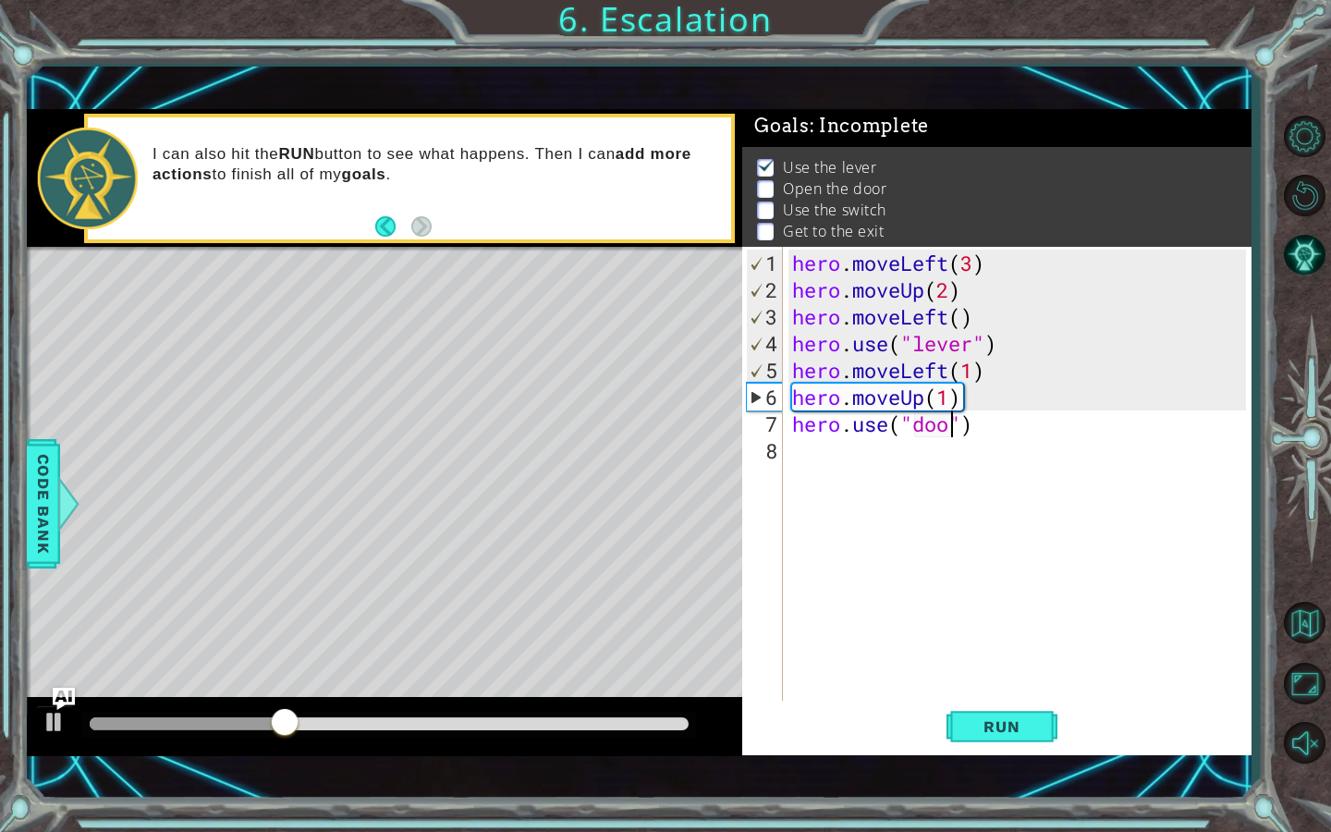
scroll to position [0, 7]
type textarea "hero.use("door")"
click at [971, 732] on span "Run" at bounding box center [1001, 726] width 73 height 18
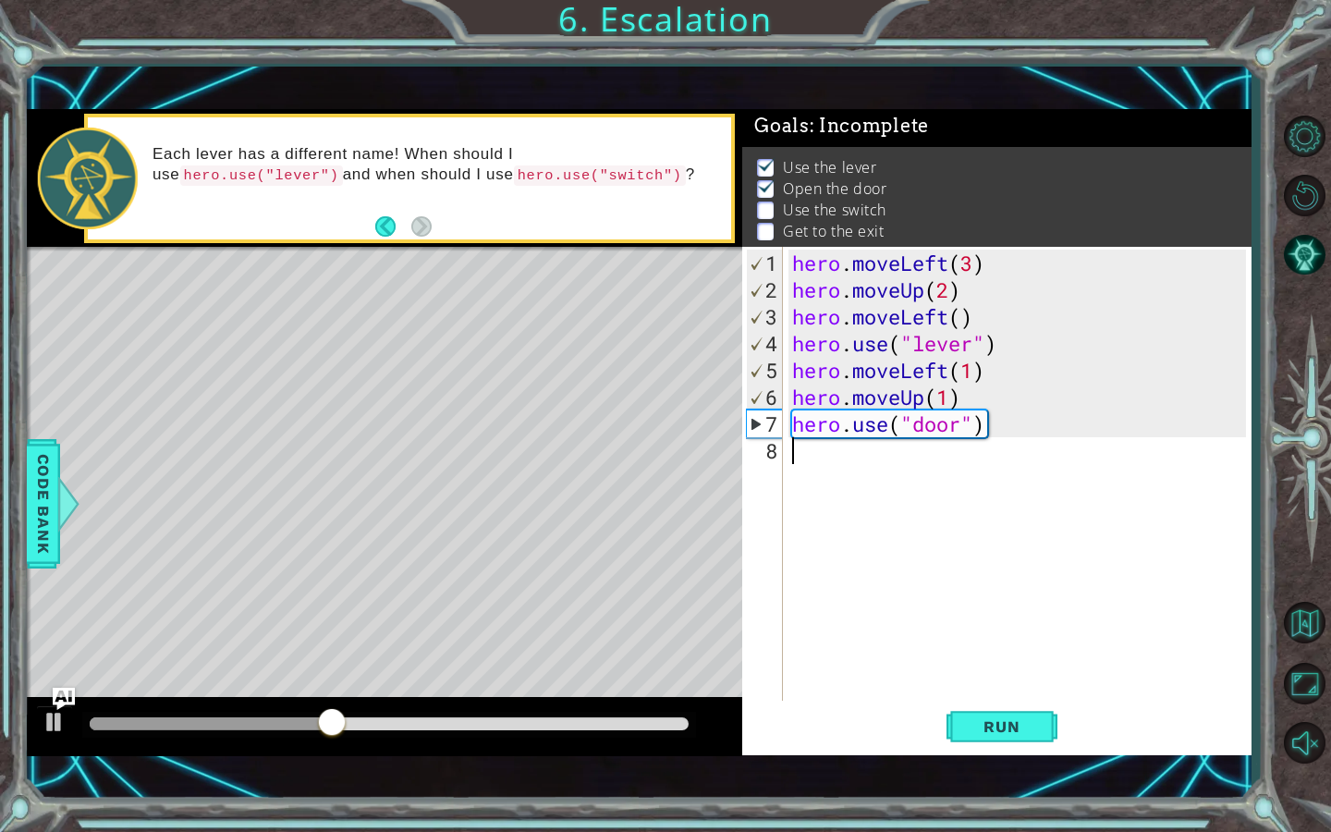
click at [799, 470] on div "hero . moveLeft ( 3 ) hero . moveUp ( 2 ) hero . moveLeft ( ) hero . use ( "lev…" at bounding box center [1021, 504] width 467 height 509
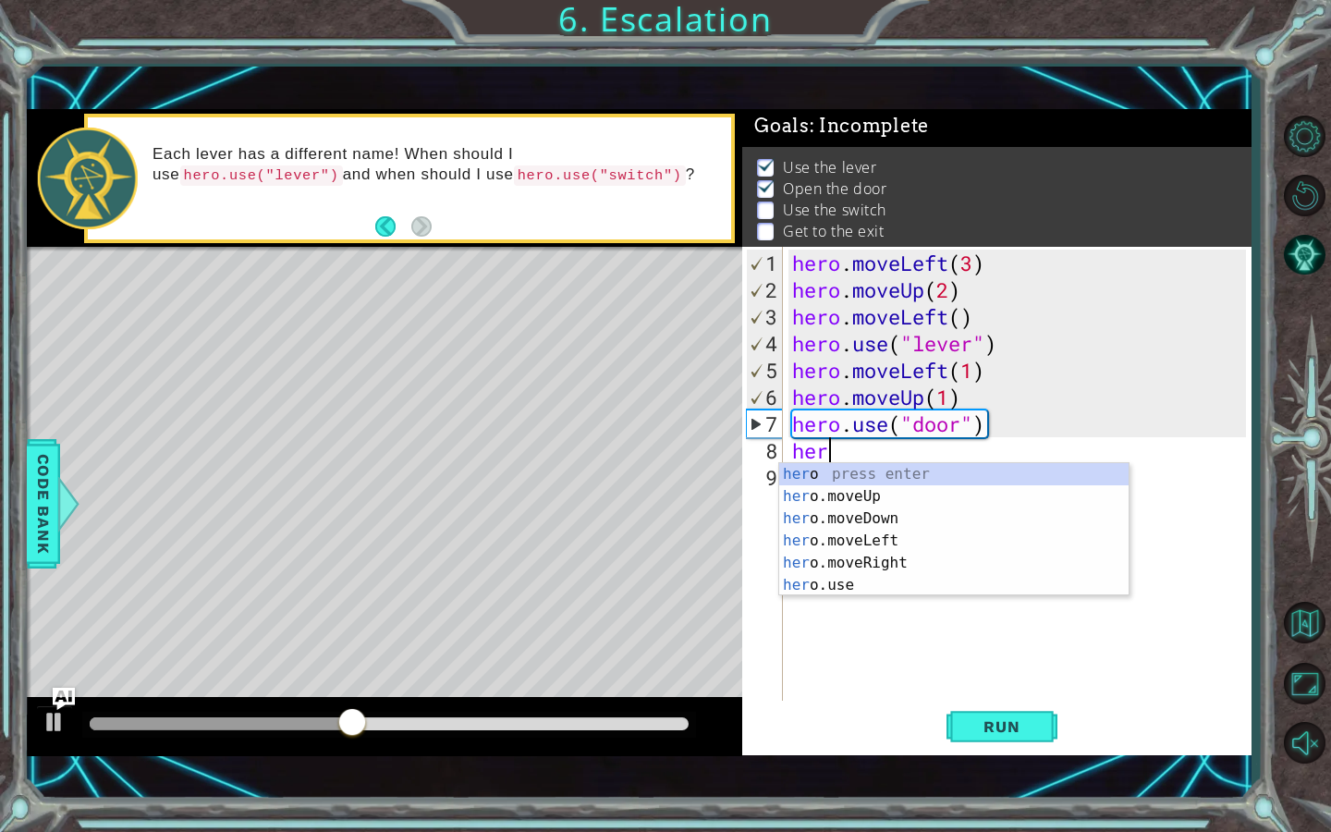
scroll to position [0, 1]
click at [834, 496] on div "her o press enter her o.moveUp press enter her o.moveDown press enter her o.mov…" at bounding box center [953, 551] width 349 height 177
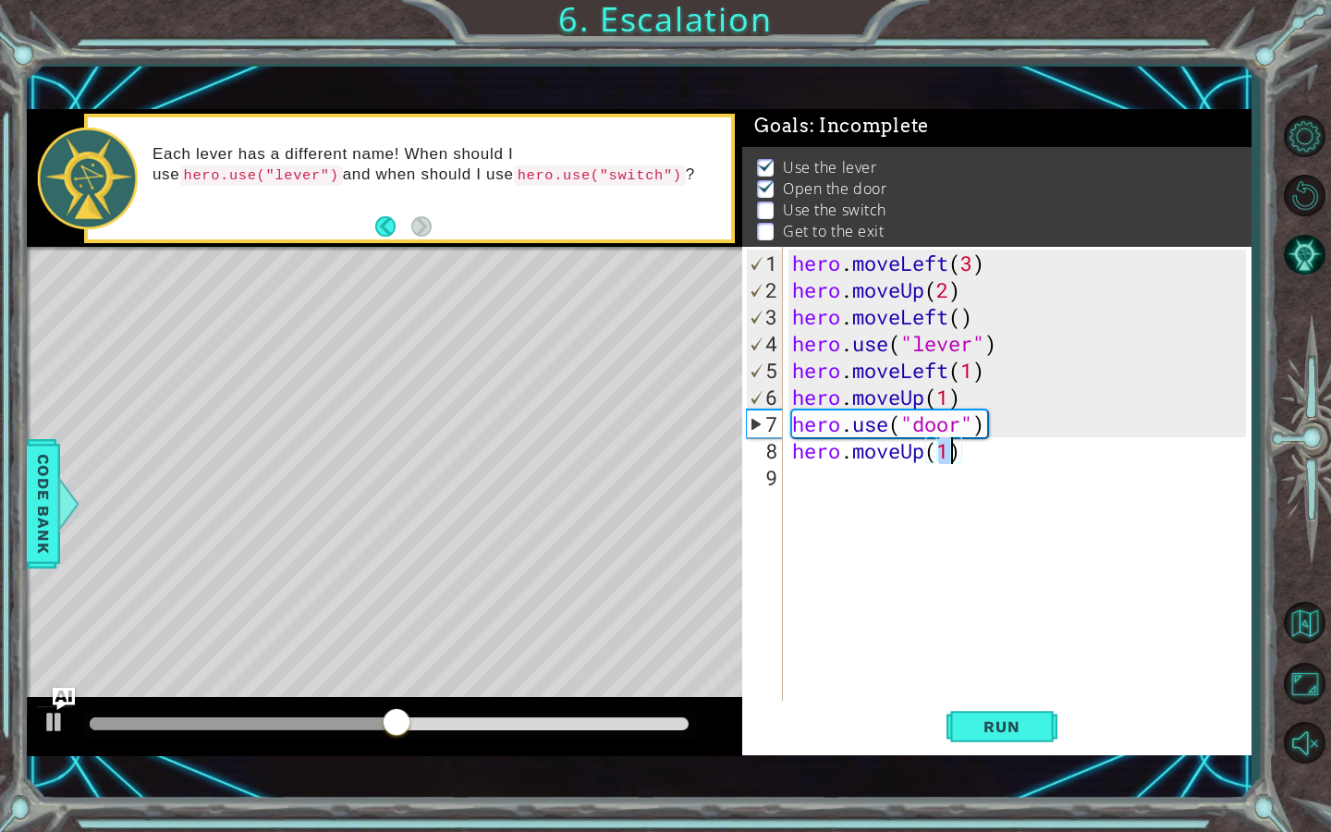
type textarea "hero.moveUp(2)"
click at [823, 476] on div "hero . moveLeft ( 3 ) hero . moveUp ( 2 ) hero . moveLeft ( ) hero . use ( "lev…" at bounding box center [1021, 504] width 467 height 509
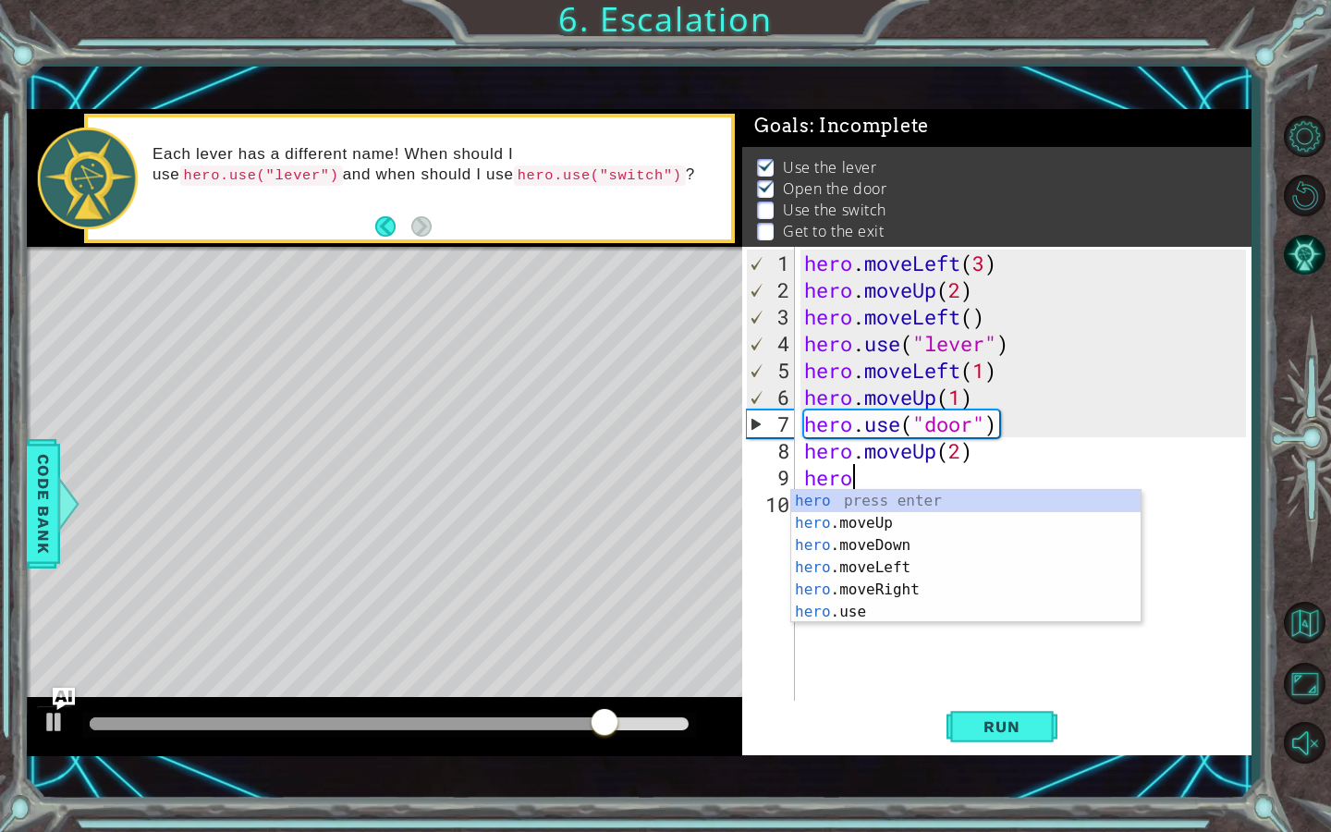
scroll to position [0, 1]
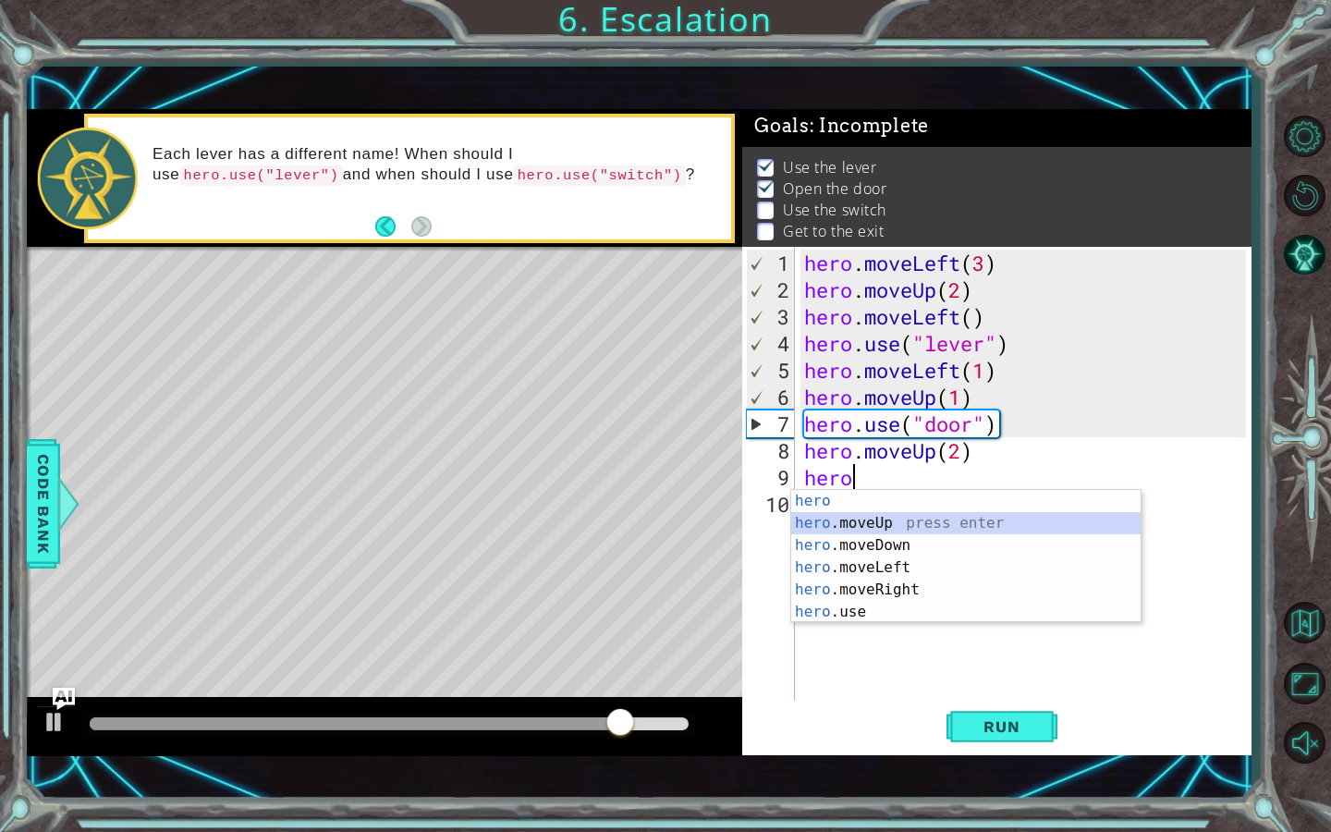
click at [880, 517] on div "hero press enter hero .moveUp press enter hero .moveDown press enter hero .move…" at bounding box center [965, 578] width 349 height 177
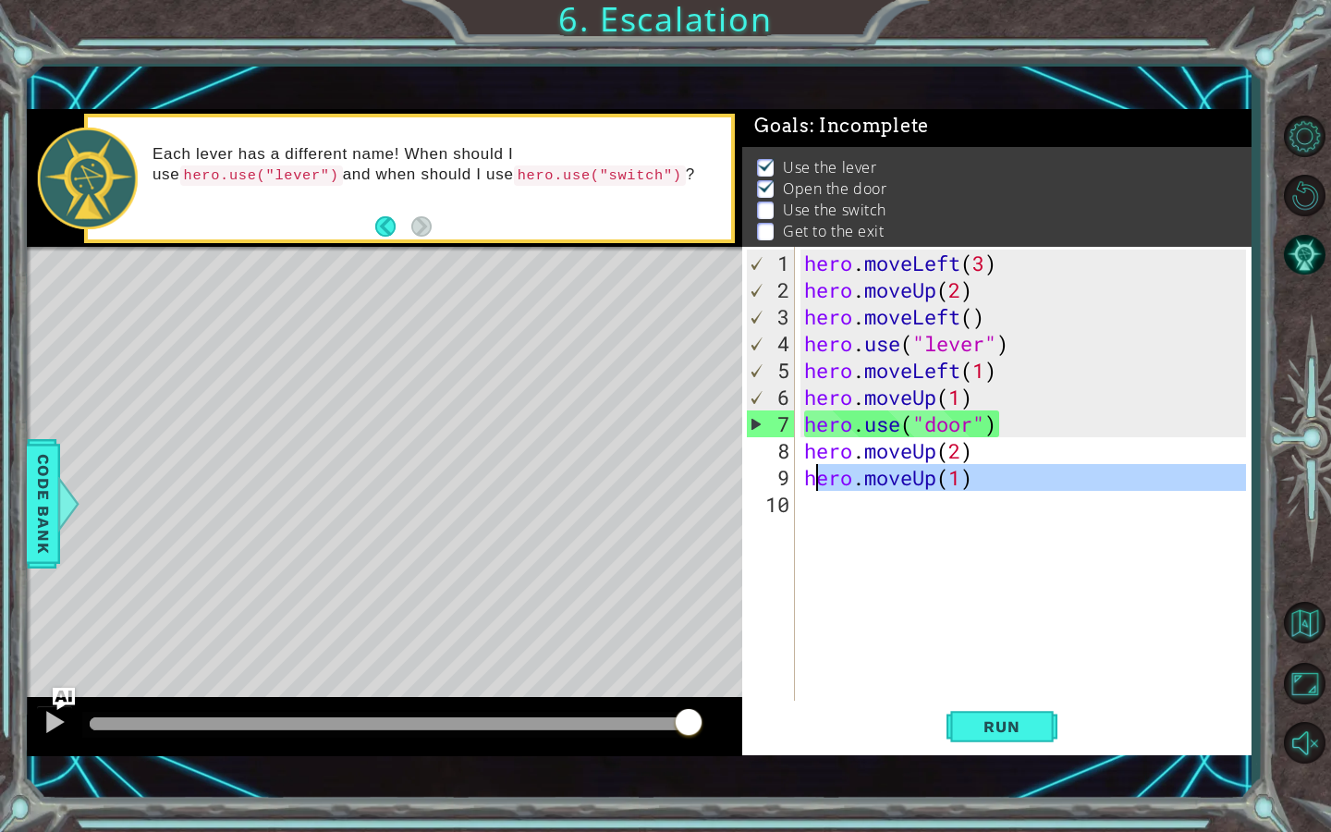
drag, startPoint x: 970, startPoint y: 490, endPoint x: 813, endPoint y: 482, distance: 156.4
click at [813, 482] on div "hero . moveLeft ( 3 ) hero . moveUp ( 2 ) hero . moveLeft ( ) hero . use ( "lev…" at bounding box center [1028, 504] width 456 height 509
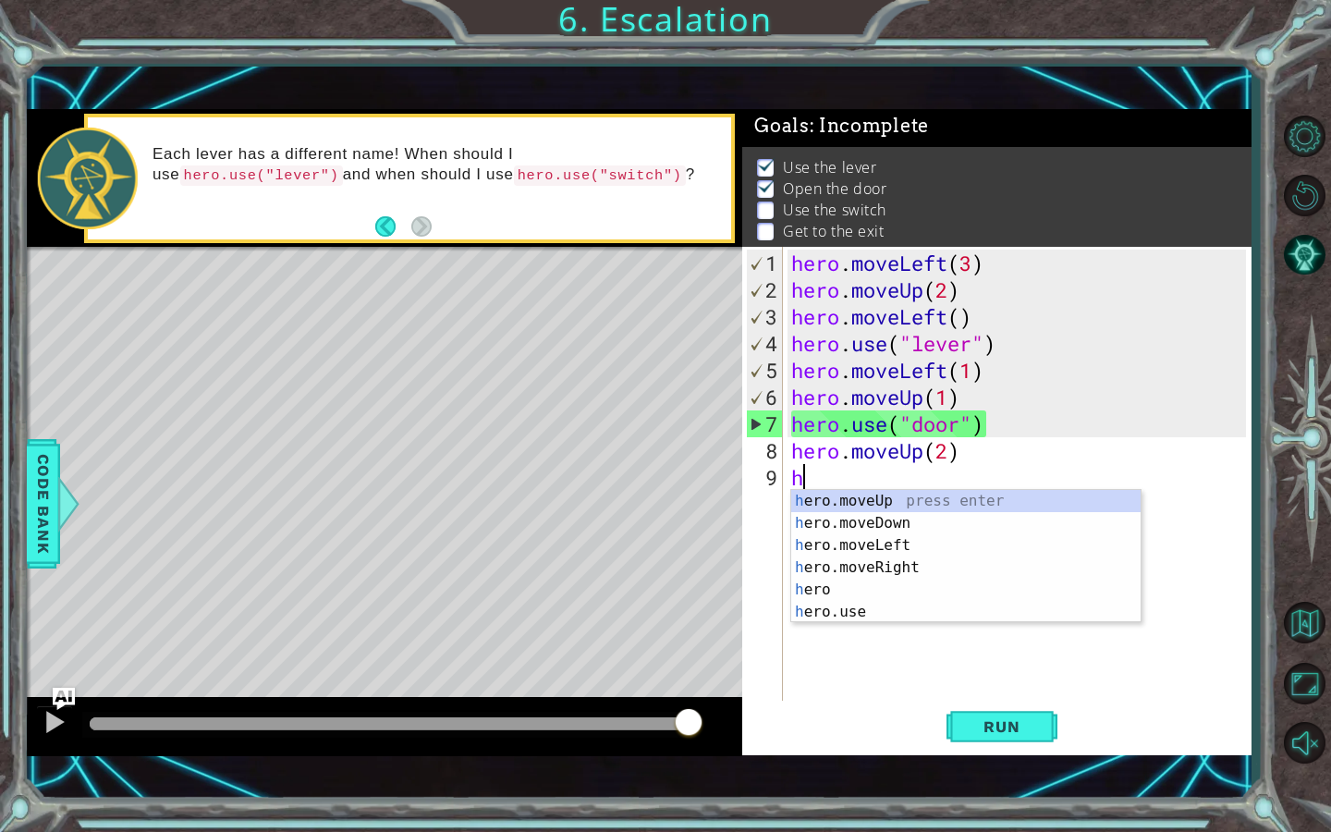
type textarea "h"
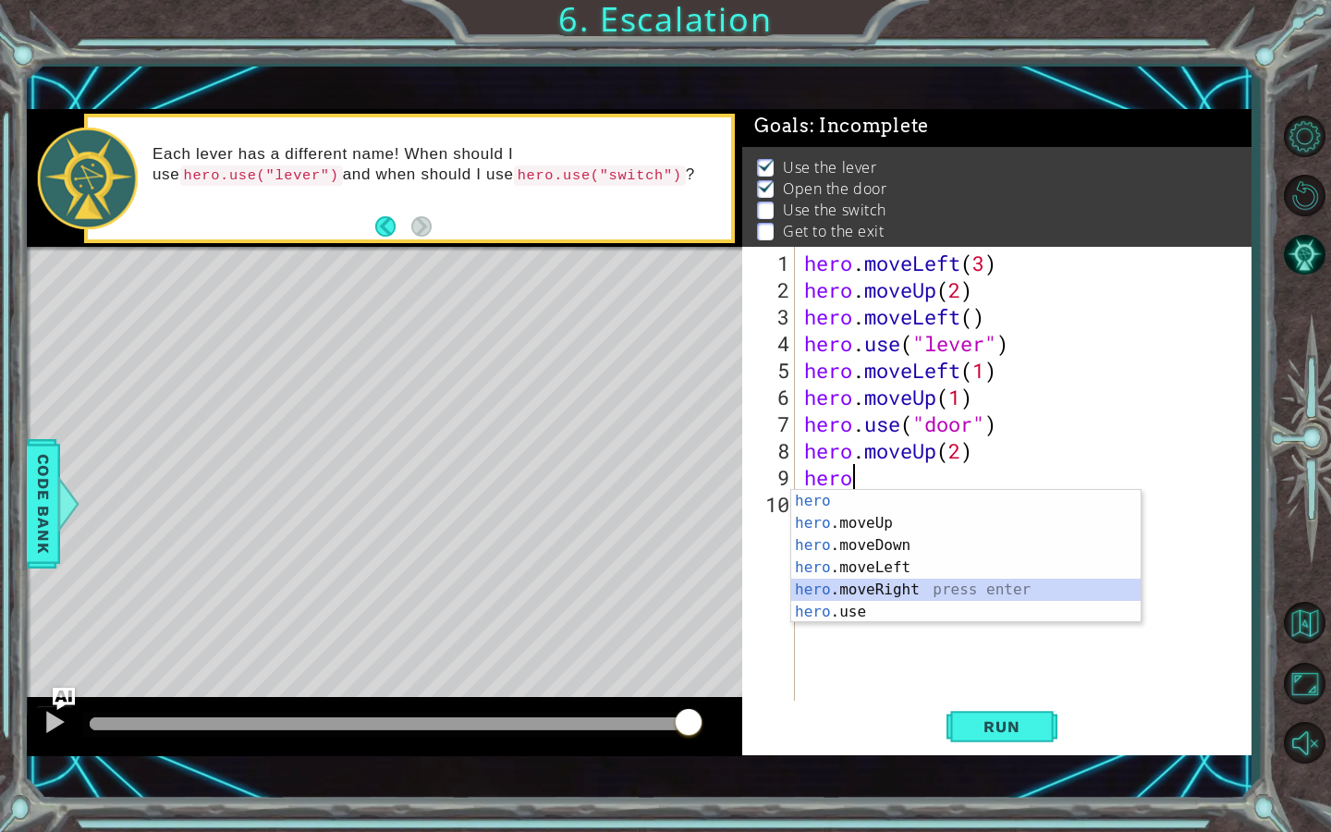
click at [895, 580] on div "hero press enter hero .moveUp press enter hero .moveDown press enter hero .move…" at bounding box center [965, 578] width 349 height 177
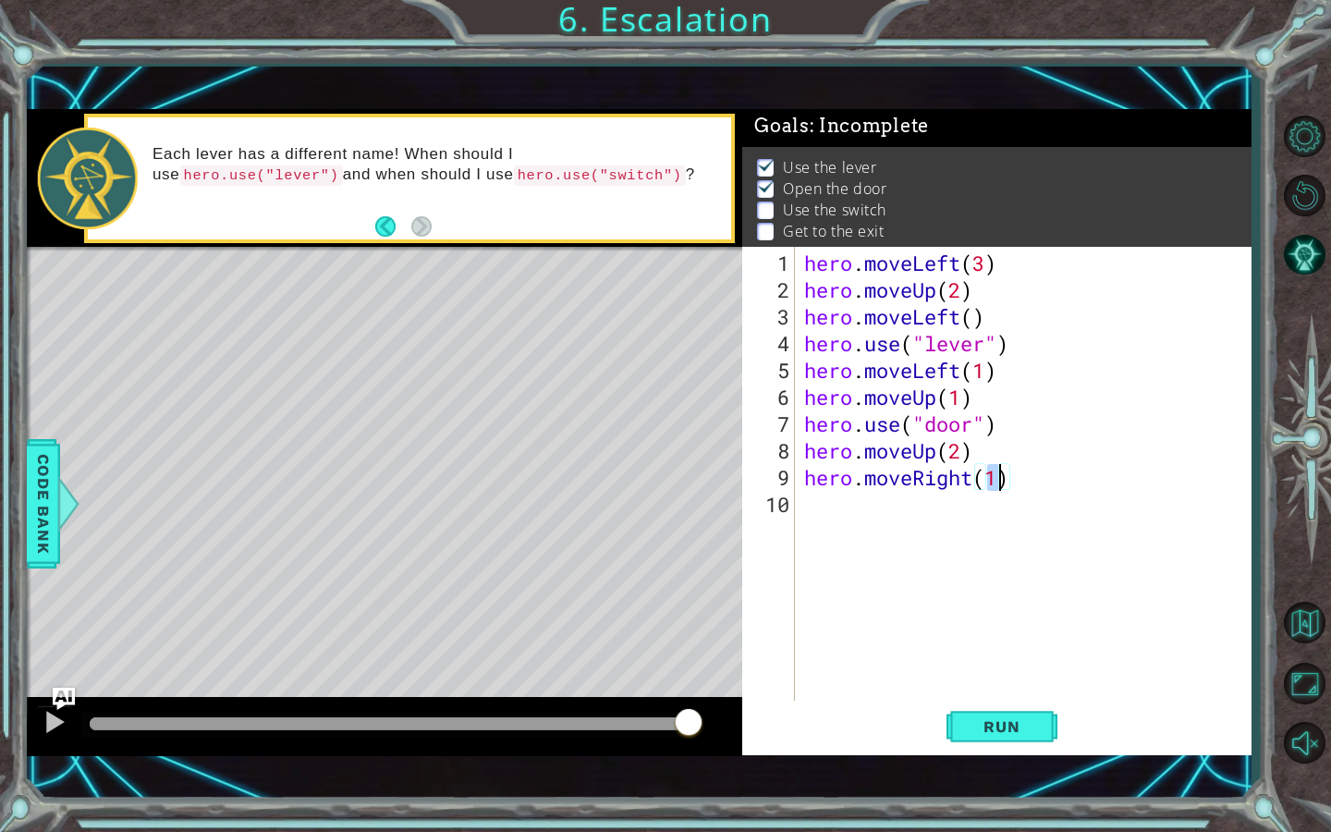
type textarea "hero.moveRight(2)"
click at [844, 501] on div "hero . moveLeft ( 3 ) hero . moveUp ( 2 ) hero . moveLeft ( ) hero . use ( "lev…" at bounding box center [1028, 504] width 456 height 509
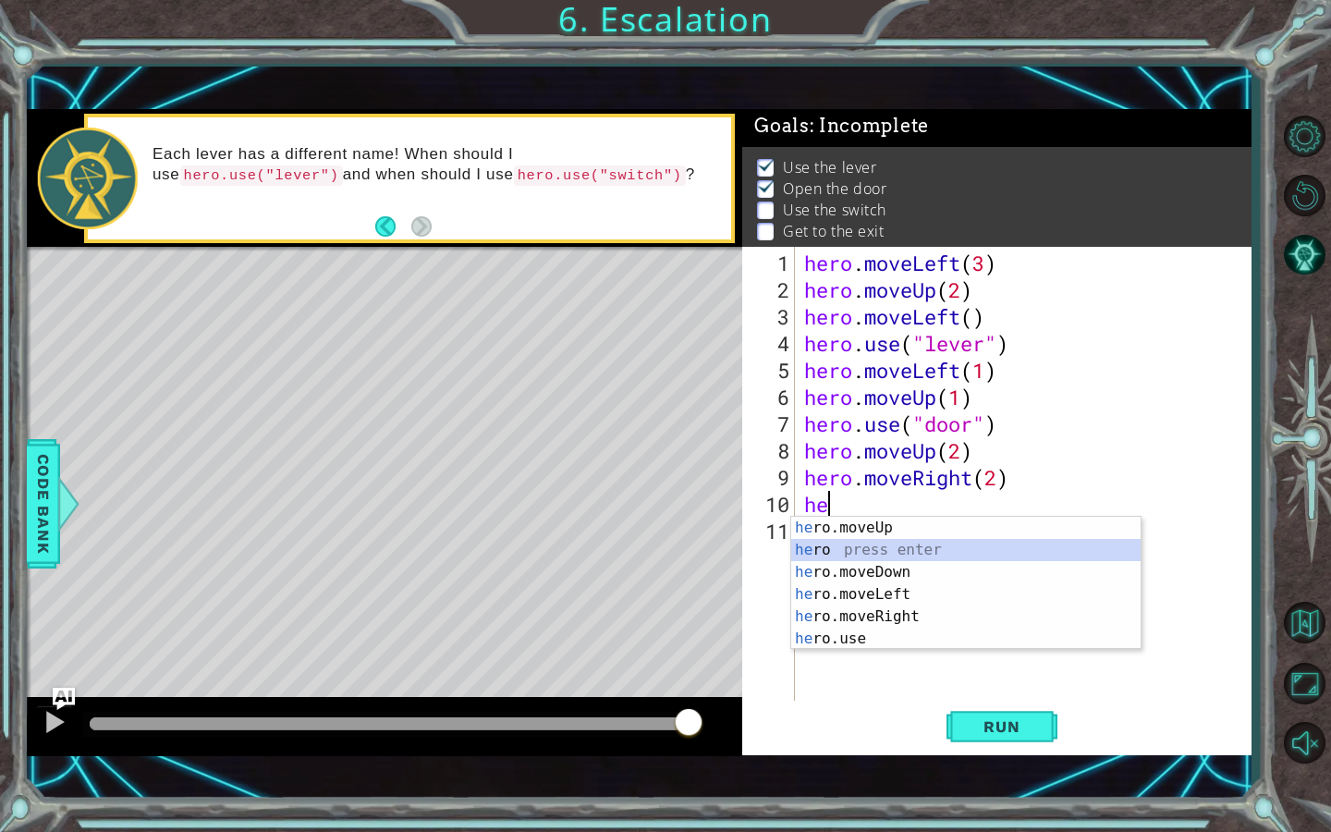
click at [883, 542] on div "he ro.moveUp press enter he ro press enter he ro.moveDown press enter he ro.mov…" at bounding box center [965, 605] width 349 height 177
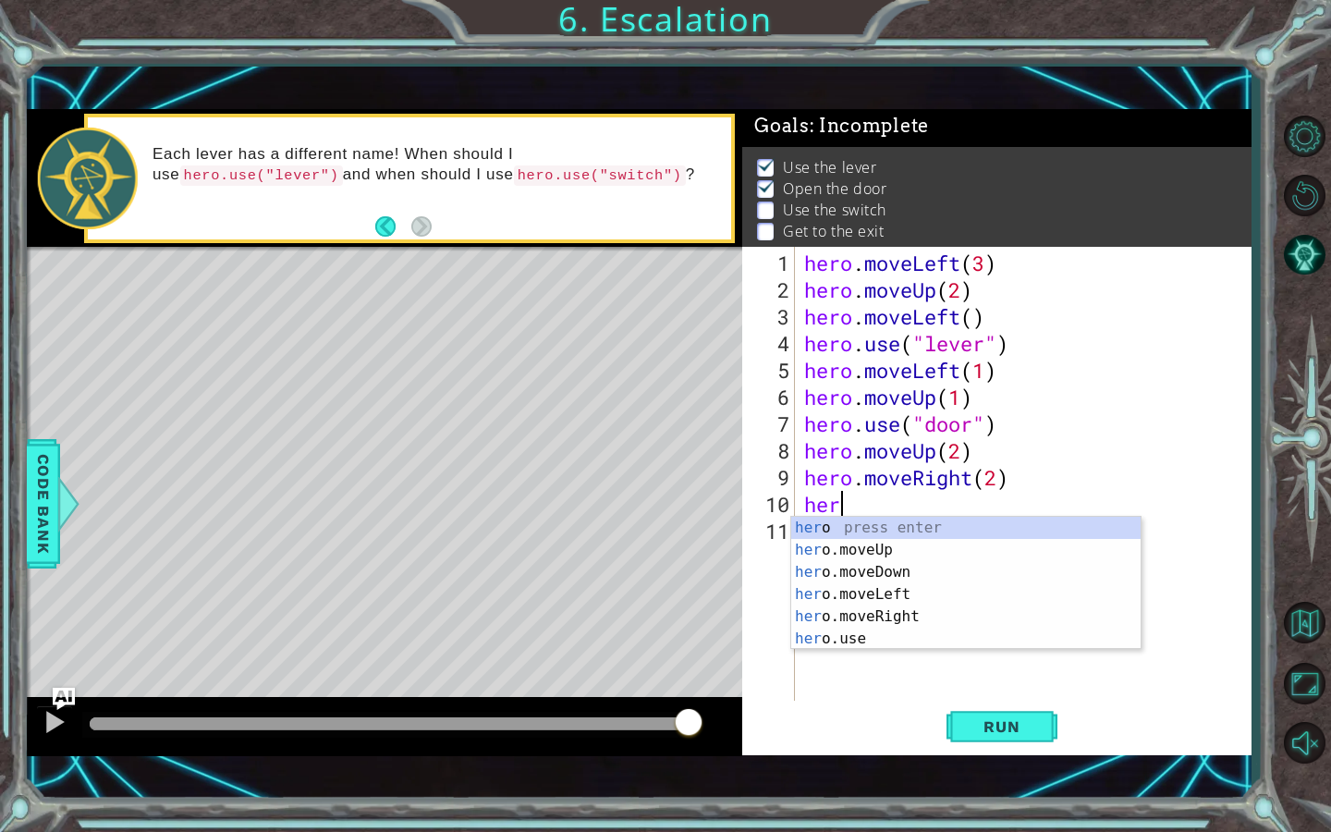
type textarea "h"
click at [907, 629] on div "her o press enter her o.moveUp press enter her o.moveDown press enter her o.mov…" at bounding box center [965, 605] width 349 height 177
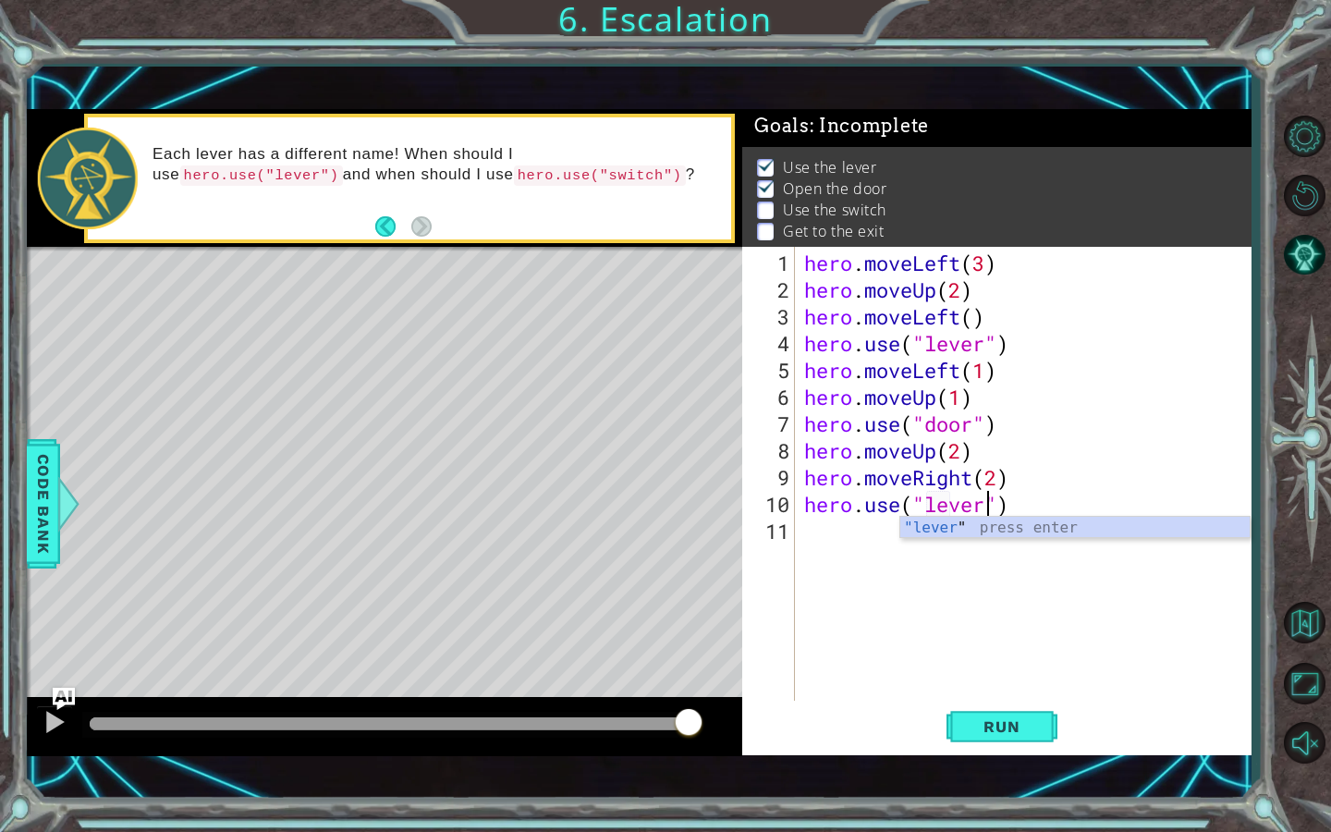
scroll to position [0, 8]
click at [1024, 730] on span "Run" at bounding box center [1001, 726] width 73 height 18
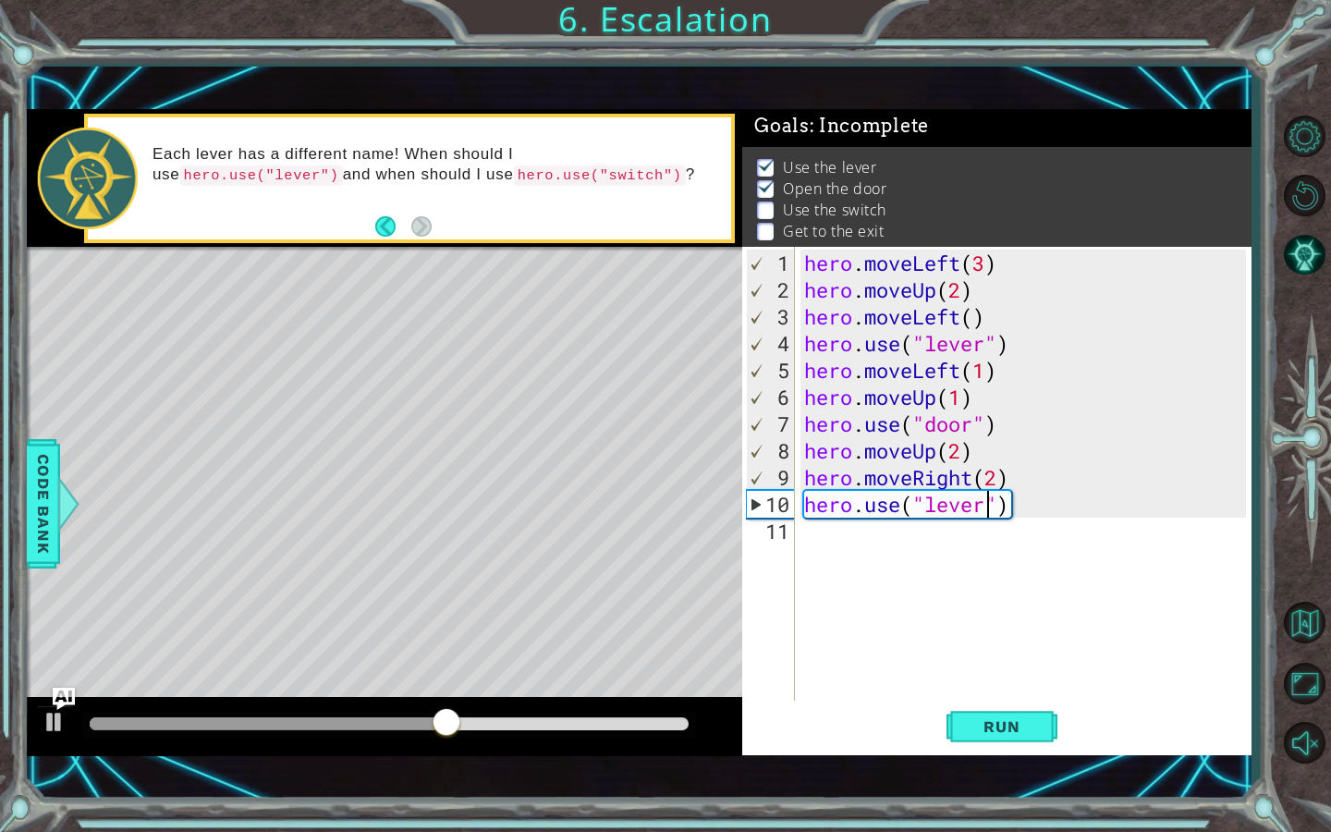
click at [995, 471] on div "hero . moveLeft ( 3 ) hero . moveUp ( 2 ) hero . moveLeft ( ) hero . use ( "lev…" at bounding box center [1028, 504] width 456 height 509
click at [1007, 717] on span "Run" at bounding box center [1001, 726] width 73 height 18
click at [955, 506] on div "hero . moveLeft ( 3 ) hero . moveUp ( 2 ) hero . moveLeft ( ) hero . use ( "lev…" at bounding box center [1028, 504] width 456 height 509
click at [998, 487] on div "hero . moveLeft ( 3 ) hero . moveUp ( 2 ) hero . moveLeft ( ) hero . use ( "lev…" at bounding box center [1028, 504] width 456 height 509
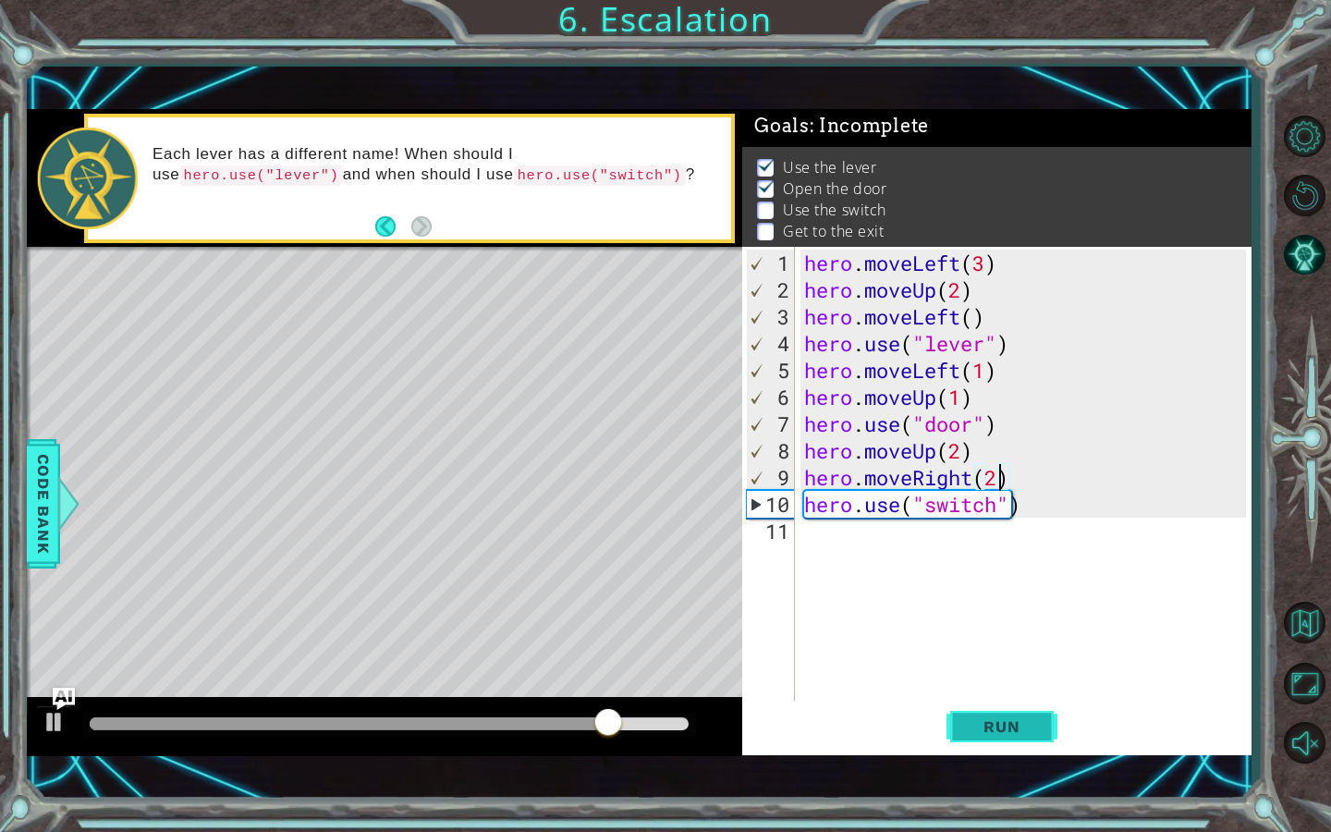
click at [1003, 737] on button "Run" at bounding box center [1001, 726] width 111 height 51
click at [983, 405] on div "hero . moveLeft ( 3 ) hero . moveUp ( 2 ) hero . moveLeft ( ) hero . use ( "lev…" at bounding box center [1028, 504] width 456 height 509
type textarea "hero.moveUp(1)"
click at [936, 650] on div "hero . moveLeft ( 3 ) hero . moveUp ( 2 ) hero . moveLeft ( ) hero . use ( "lev…" at bounding box center [1028, 504] width 456 height 509
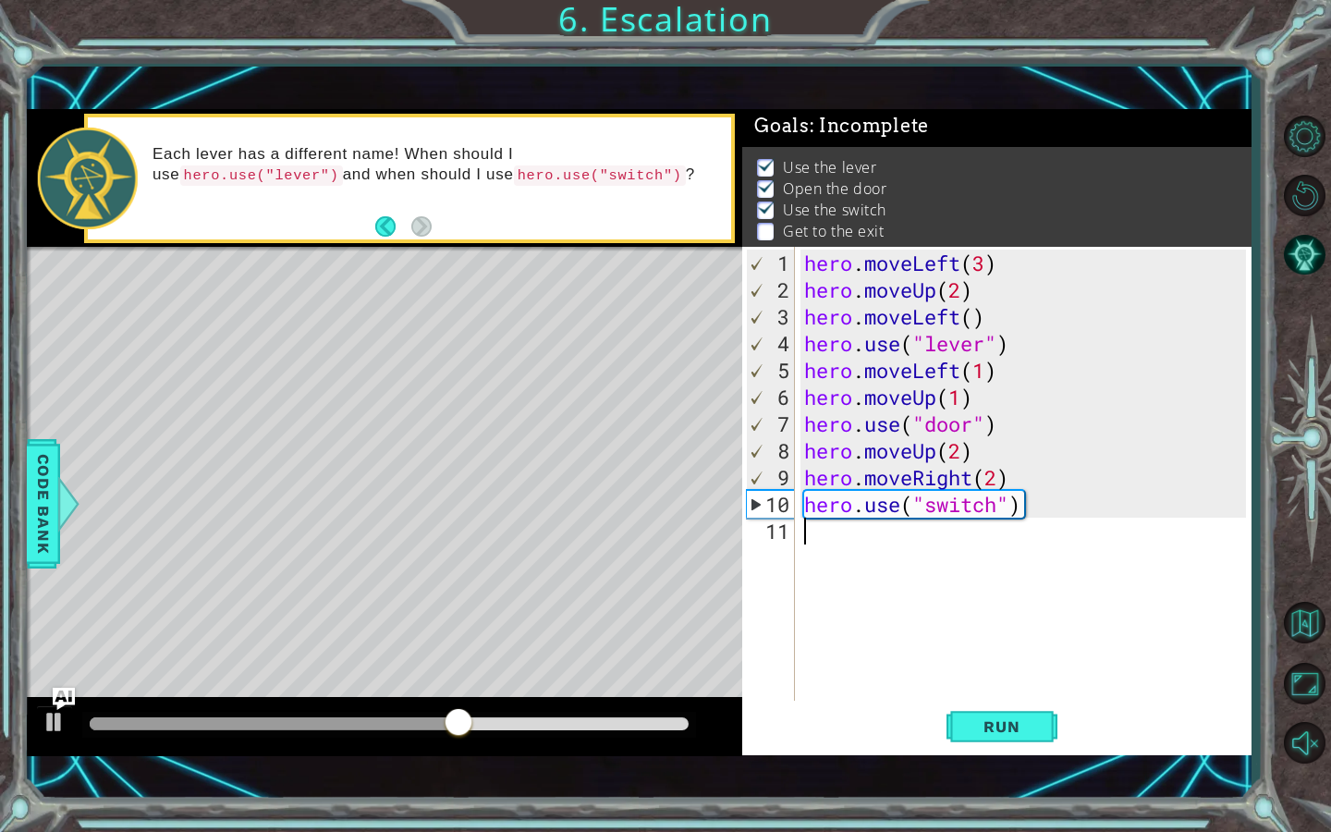
scroll to position [0, 0]
click at [855, 564] on div "hero . moveLeft ( 3 ) hero . moveUp ( 2 ) hero . moveLeft ( ) hero . use ( "lev…" at bounding box center [1028, 504] width 456 height 509
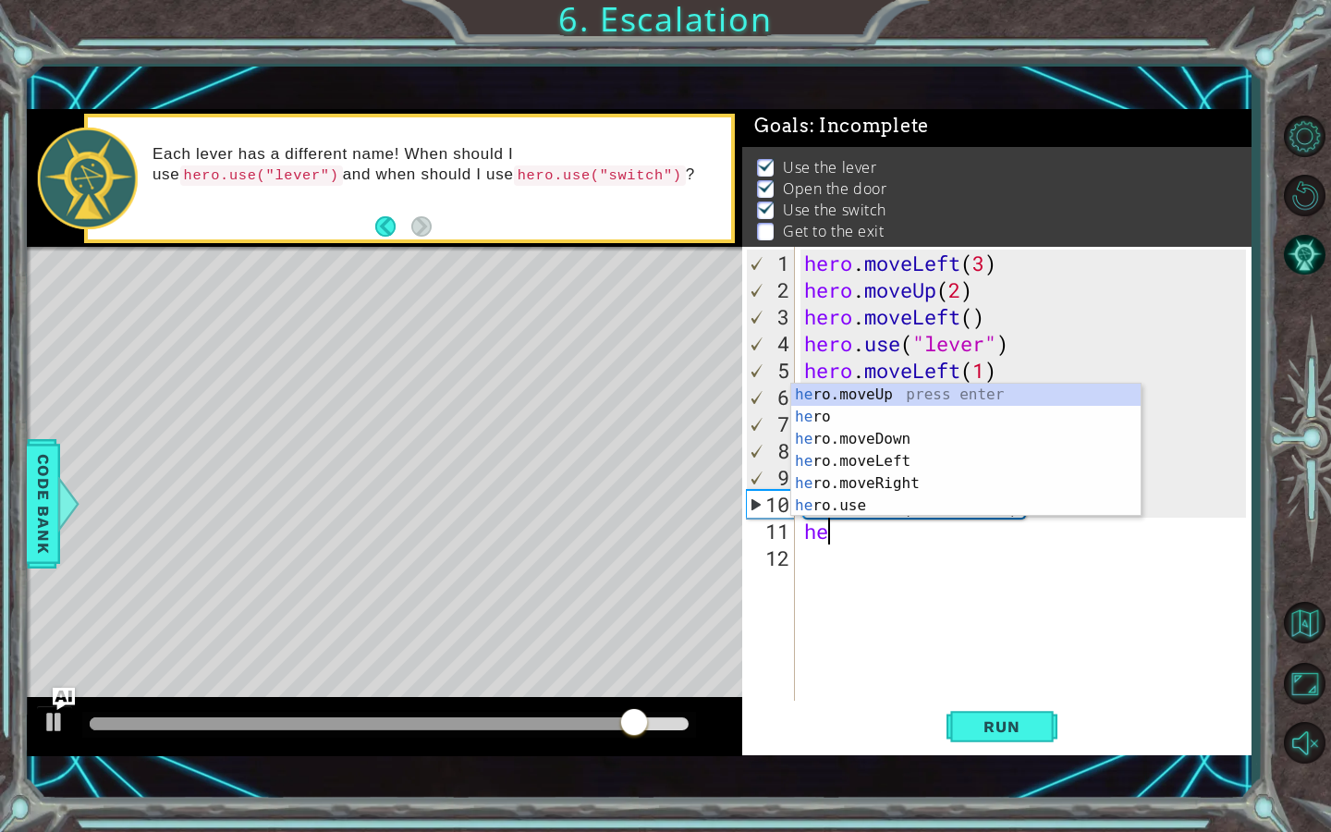
scroll to position [0, 1]
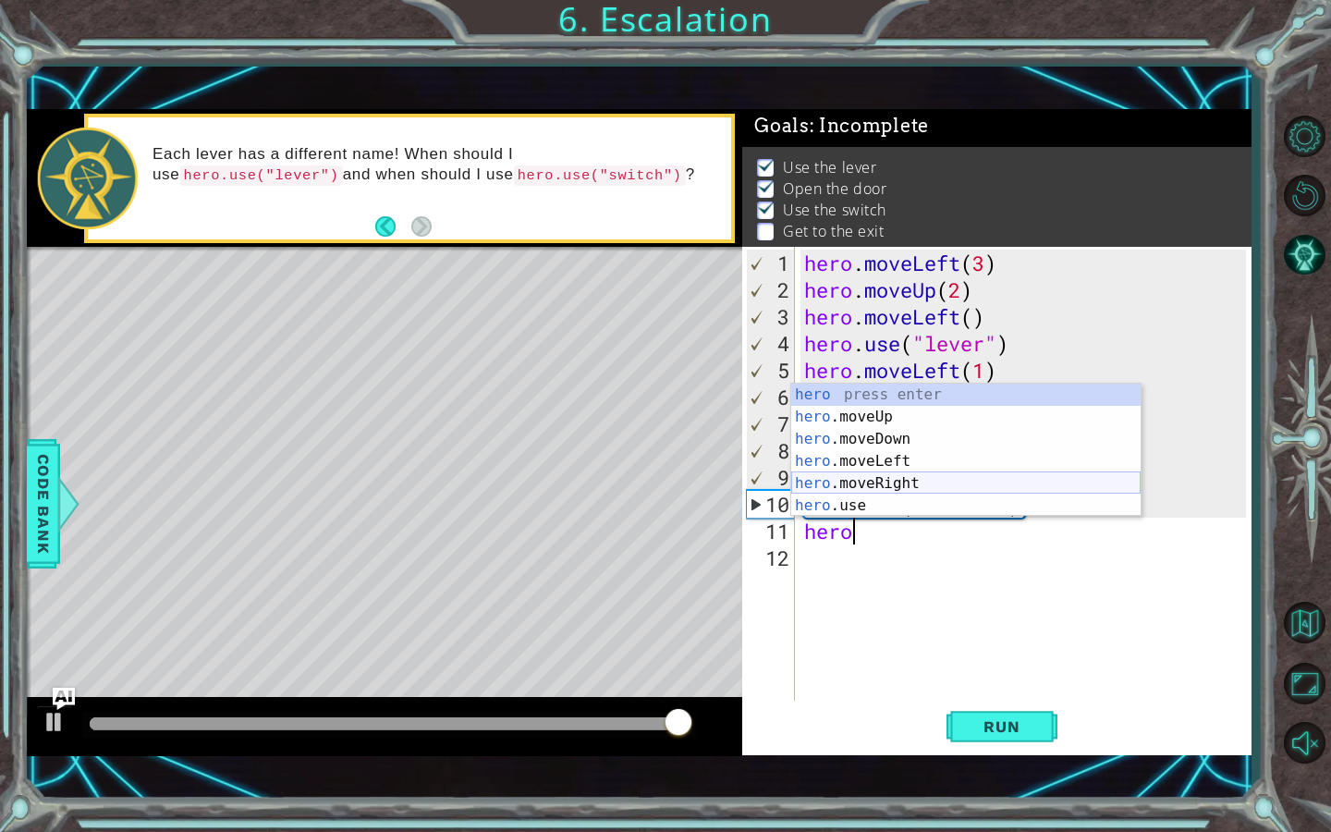
click at [919, 481] on div "hero press enter hero .moveUp press enter hero .moveDown press enter hero .move…" at bounding box center [965, 472] width 349 height 177
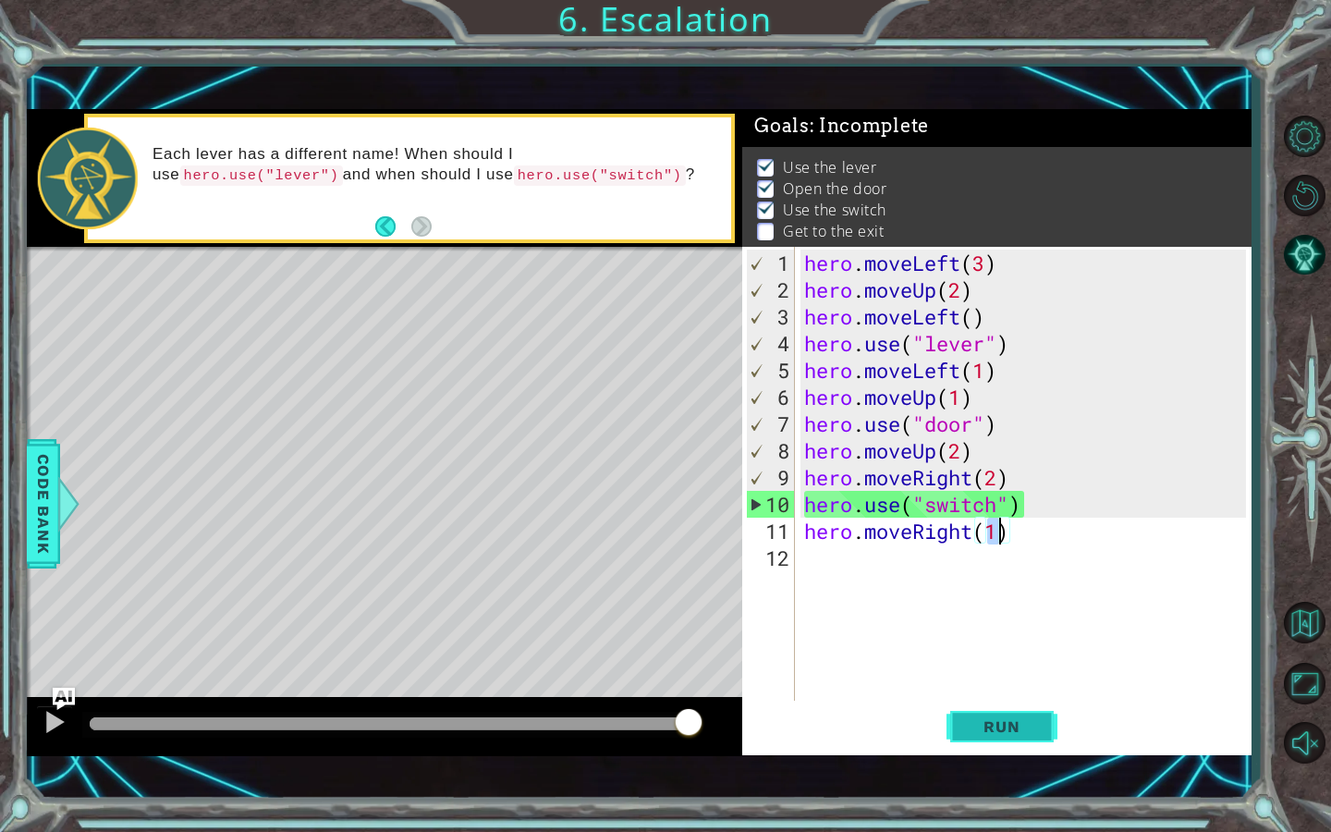
type textarea "hero.moveRight(1)"
click at [1019, 709] on button "Run" at bounding box center [1001, 726] width 111 height 51
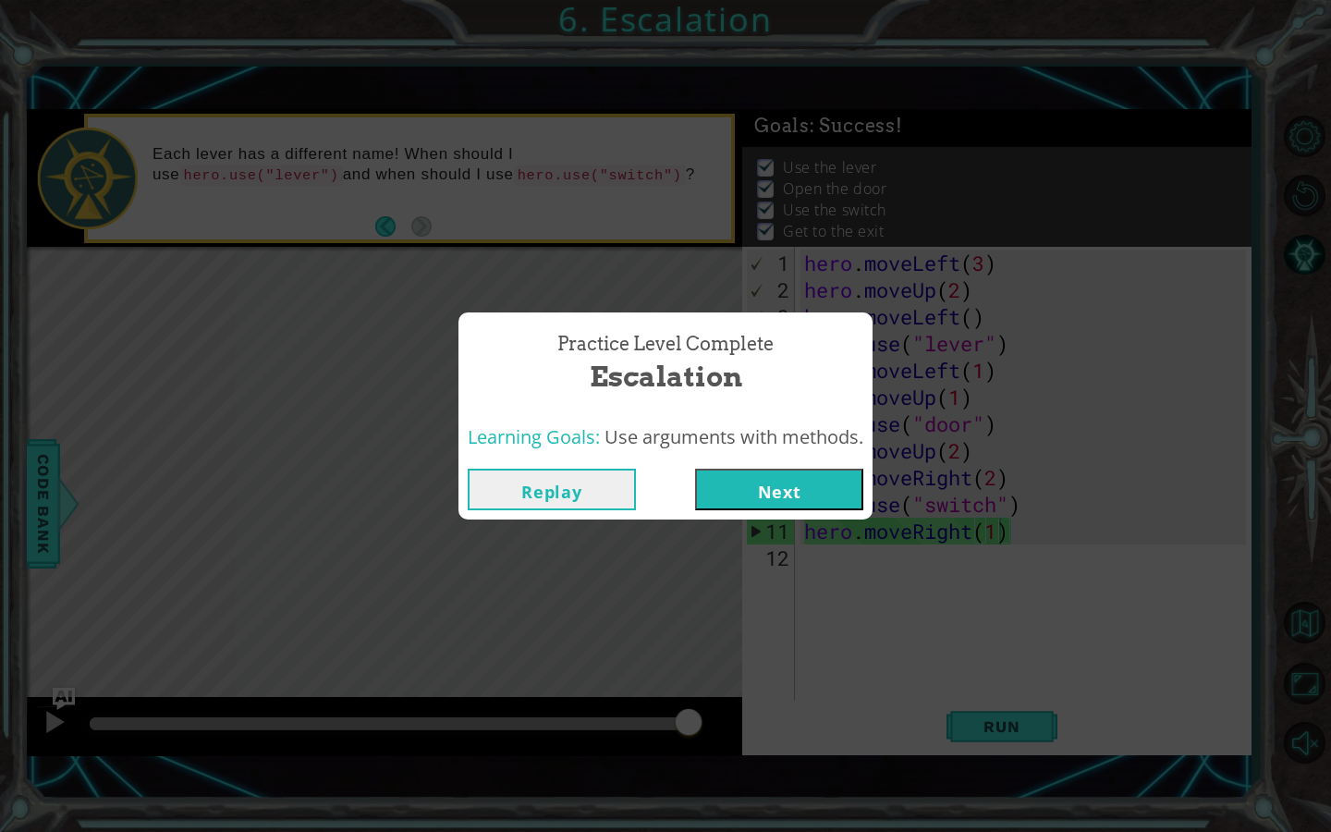
click at [799, 506] on button "Next" at bounding box center [779, 490] width 168 height 42
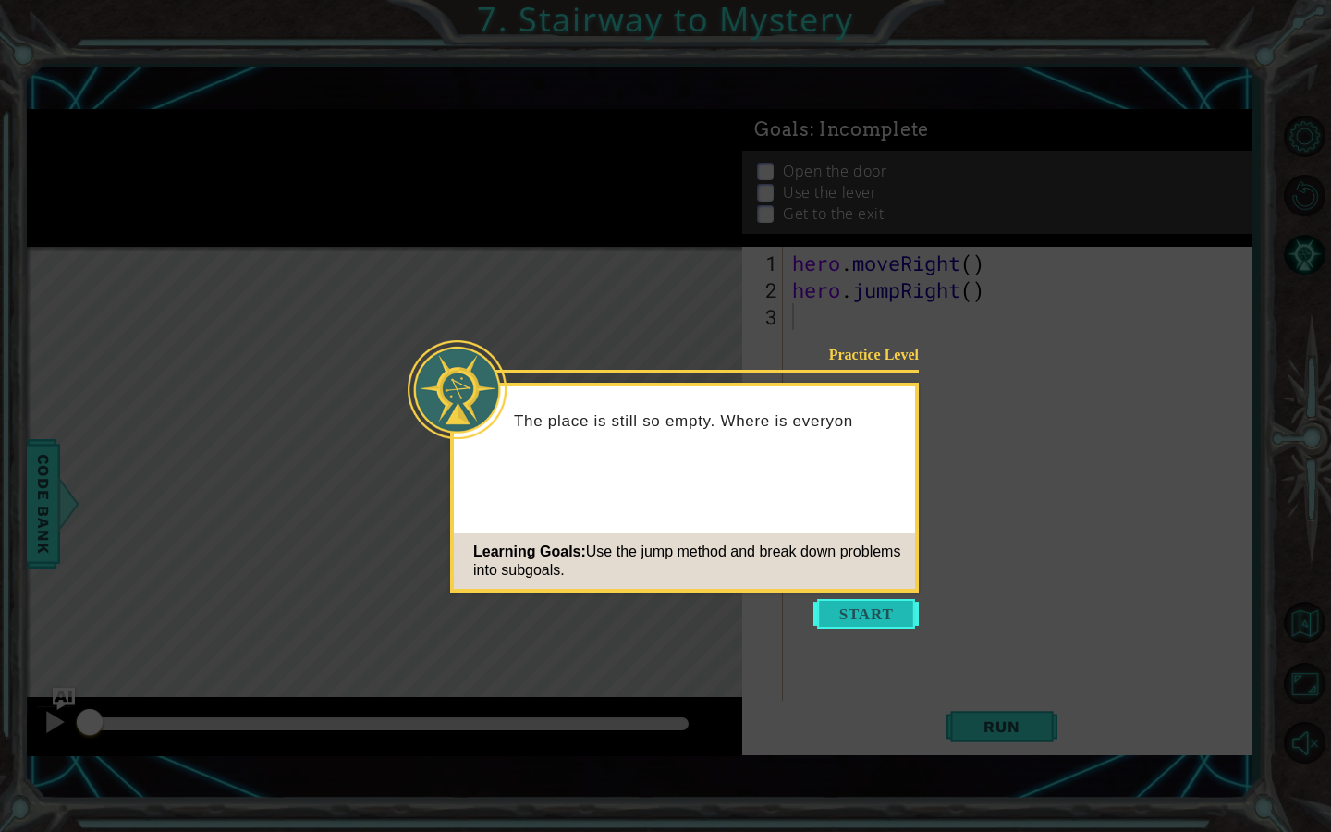
click at [895, 624] on button "Start" at bounding box center [865, 614] width 105 height 30
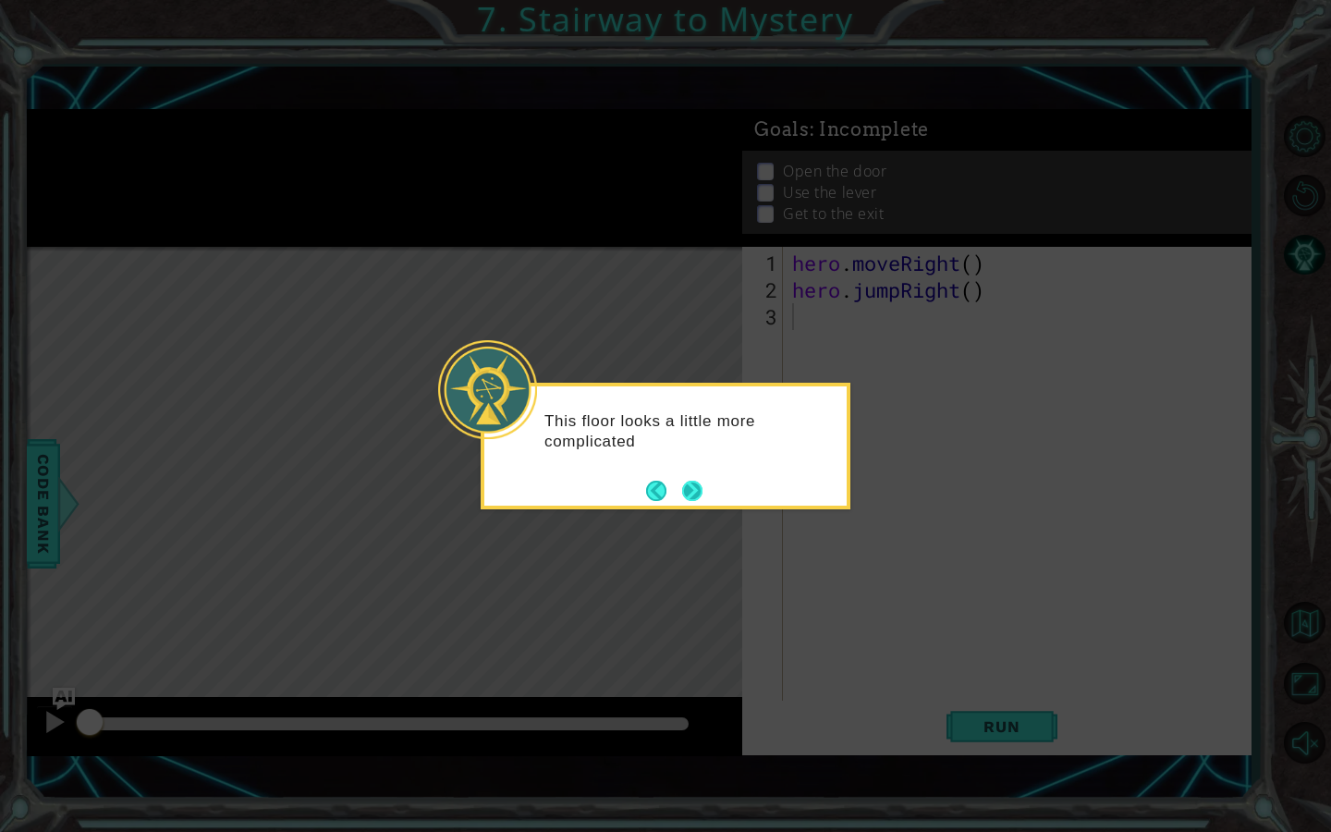
click at [701, 497] on button "Next" at bounding box center [691, 490] width 21 height 21
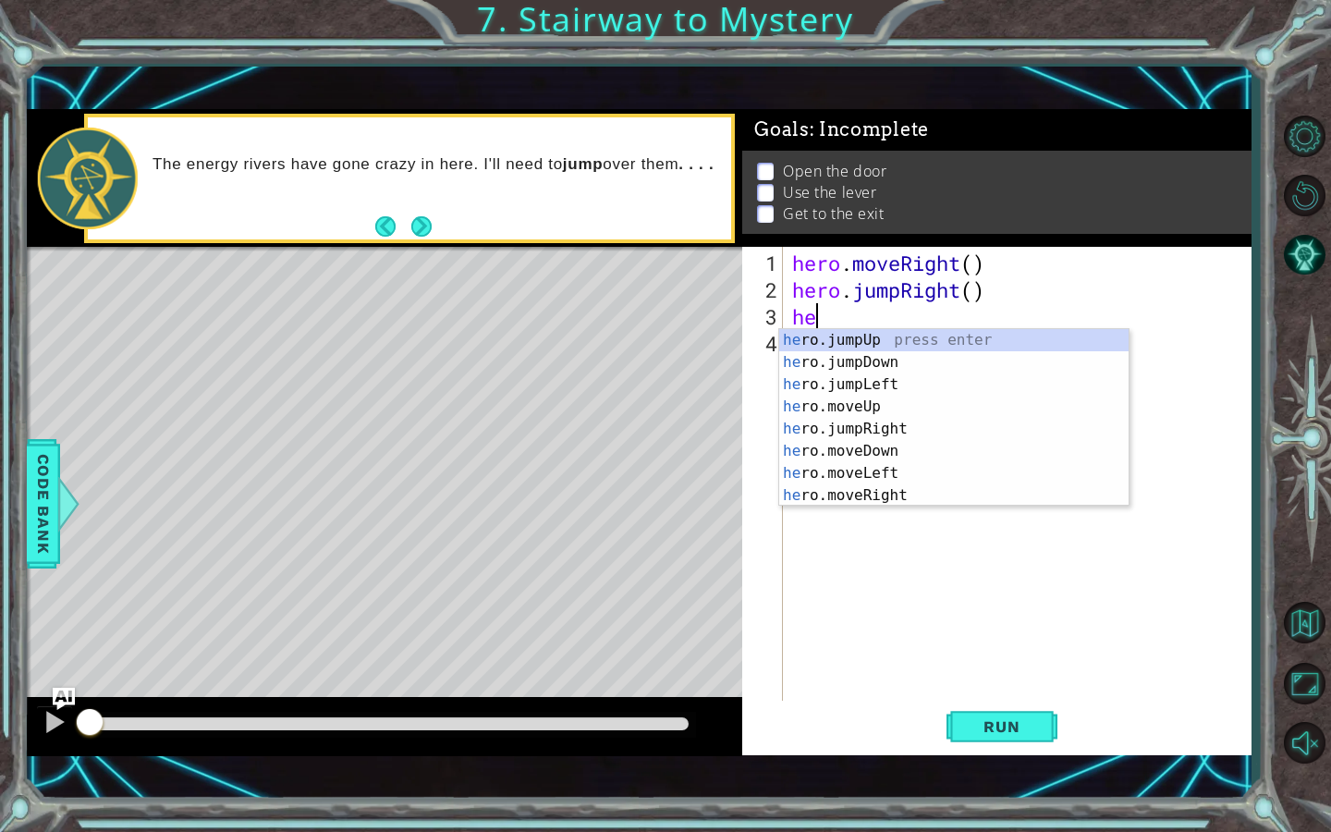
scroll to position [0, 1]
click at [920, 413] on div "her o.jumpUp press enter her o.jumpDown press enter her o.jumpLeft press enter …" at bounding box center [953, 440] width 349 height 222
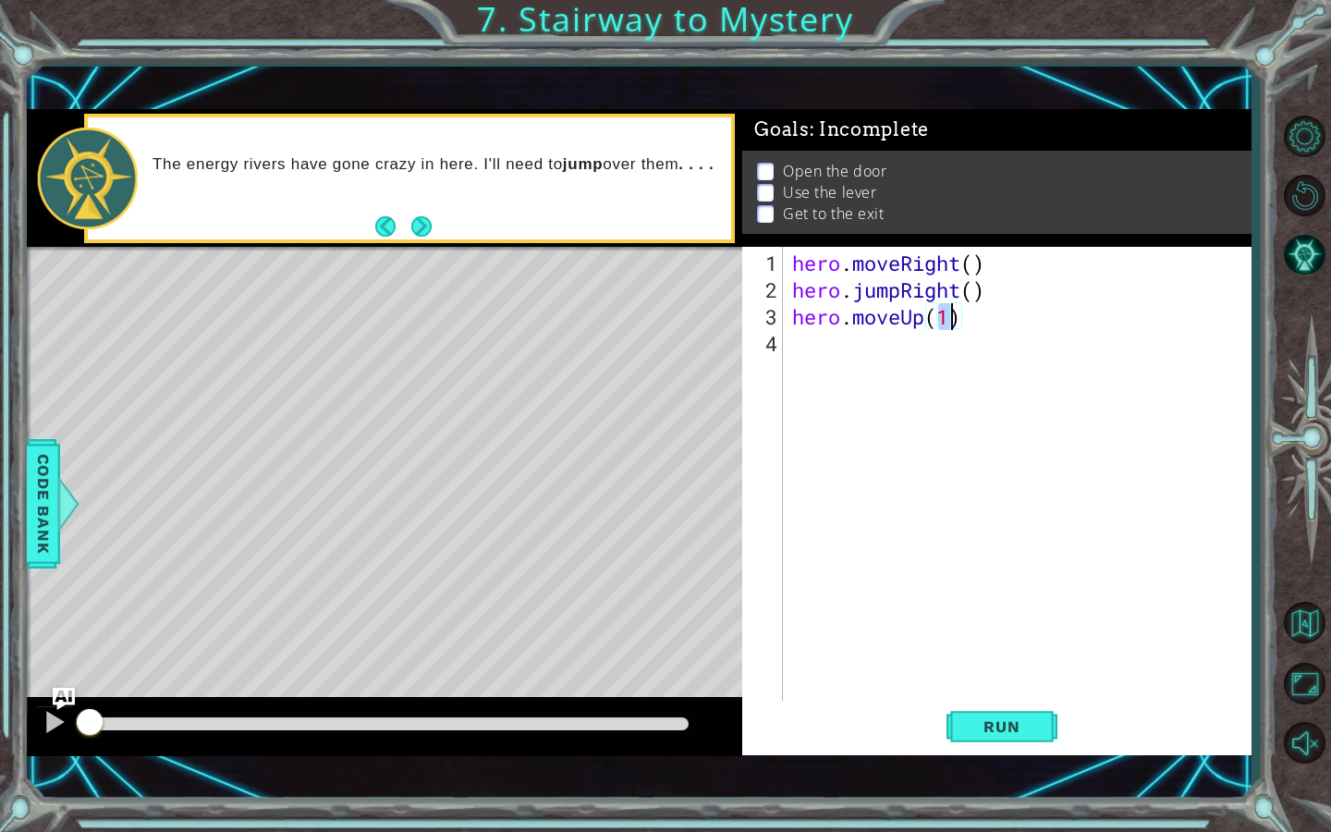
type textarea "hero.moveUp(2)"
click at [970, 343] on div "hero . moveRight ( ) hero . jumpRight ( ) hero . moveUp ( 2 )" at bounding box center [1021, 504] width 467 height 509
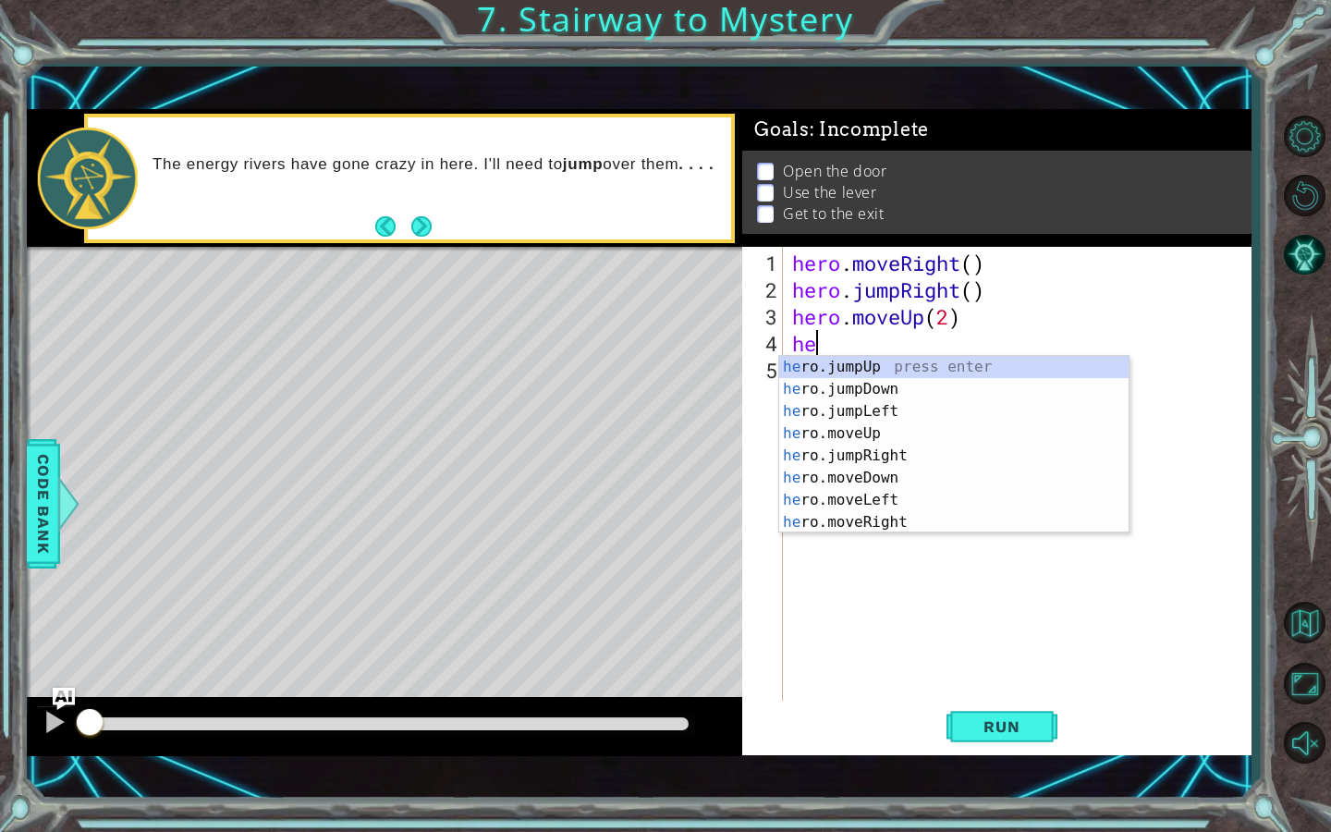
type textarea "h"
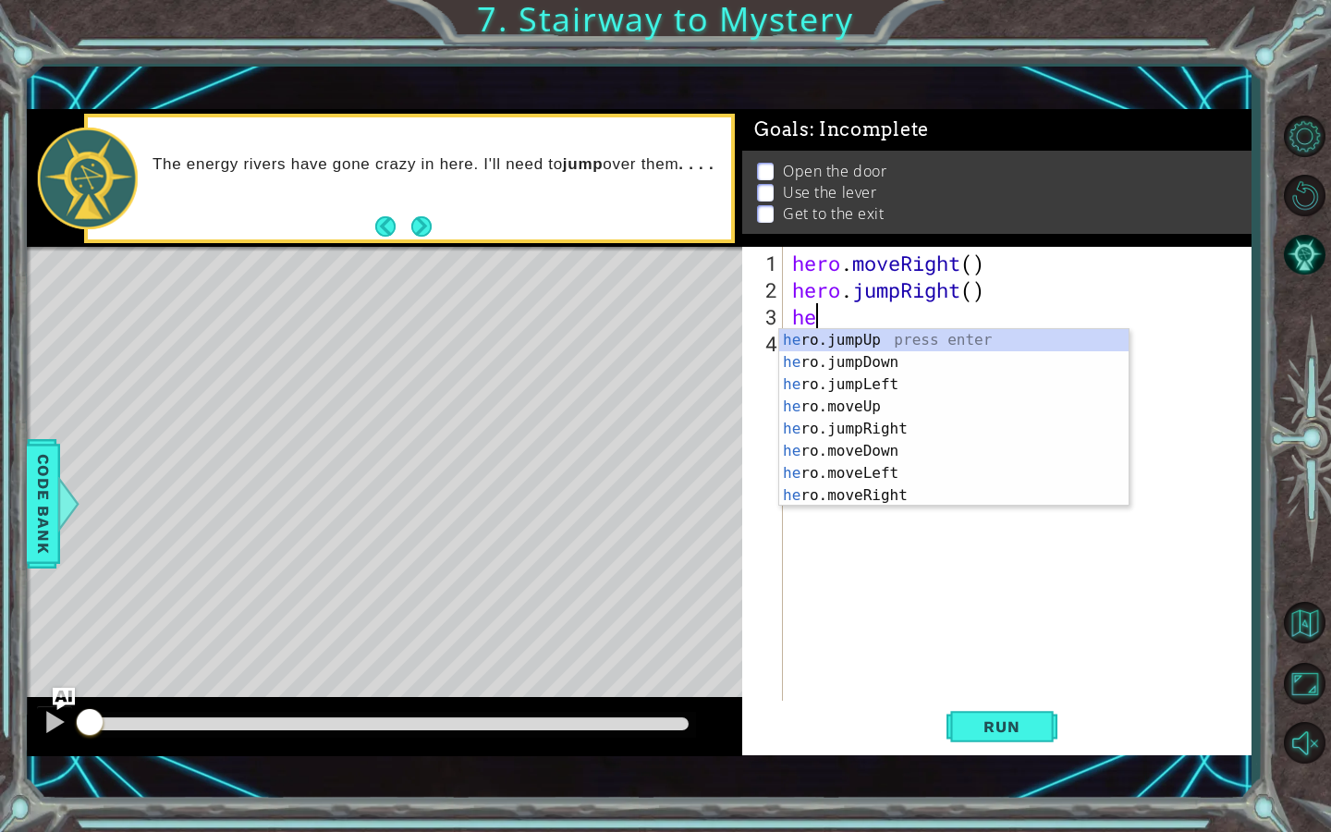
type textarea "h"
click at [923, 488] on div "he ro.jumpUp press enter he ro.jumpDown press enter he ro.jumpLeft press enter …" at bounding box center [953, 440] width 349 height 222
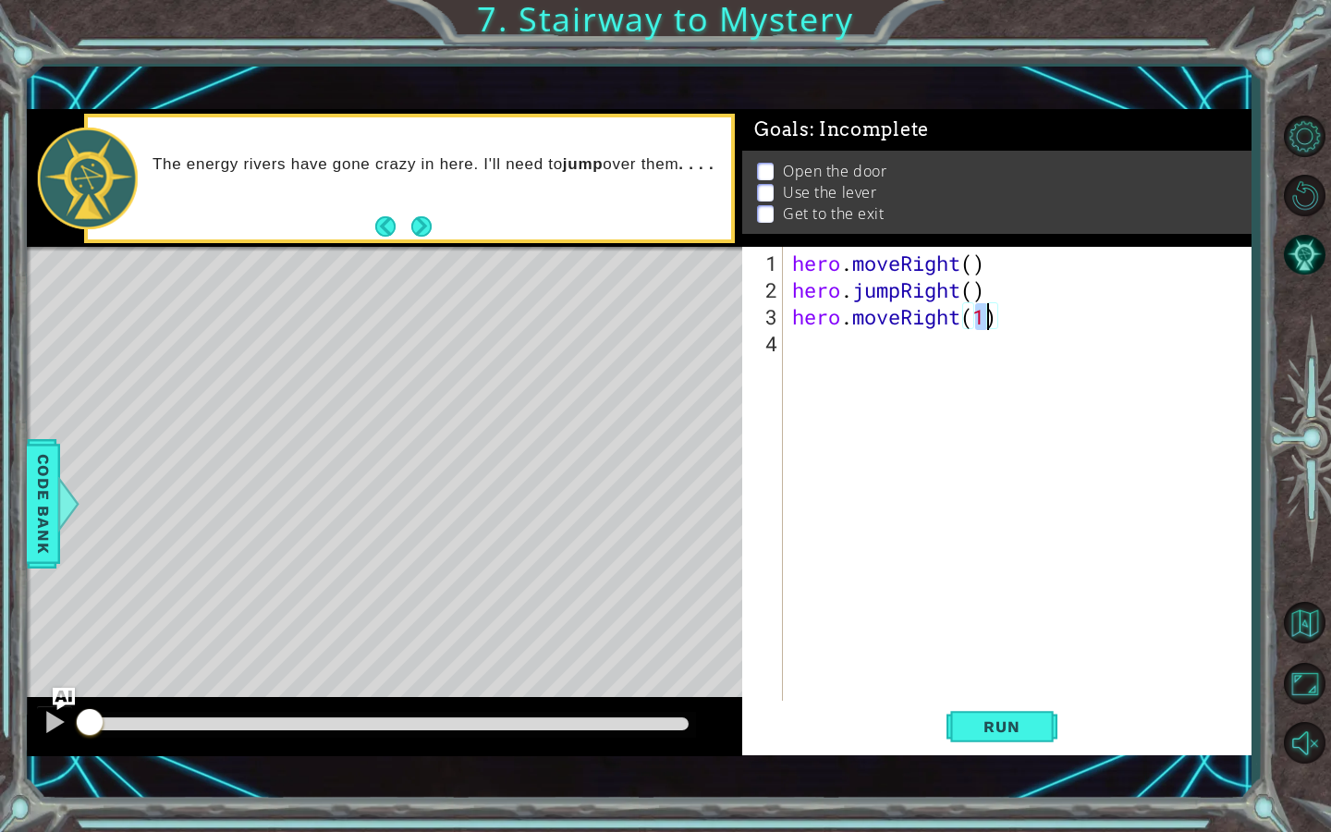
type textarea "hero.moveRight(3)"
click at [844, 348] on div "hero . moveRight ( ) hero . jumpRight ( ) hero . moveRight ( 3 )" at bounding box center [1021, 504] width 467 height 509
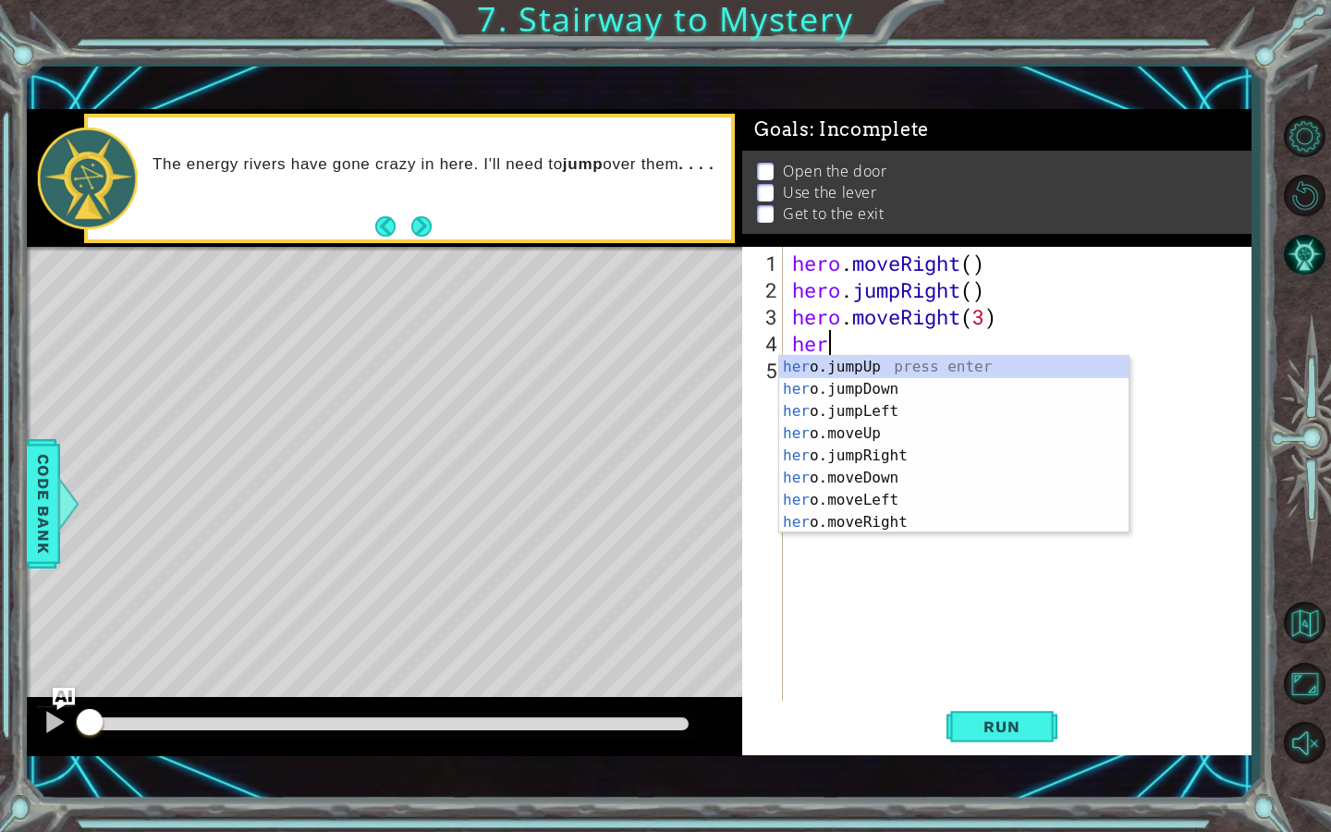
scroll to position [0, 1]
click at [866, 456] on div "hero .jumpUp press enter hero .jumpDown press enter hero .jumpLeft press enter …" at bounding box center [953, 467] width 349 height 222
type textarea "hero.moveUp(1)"
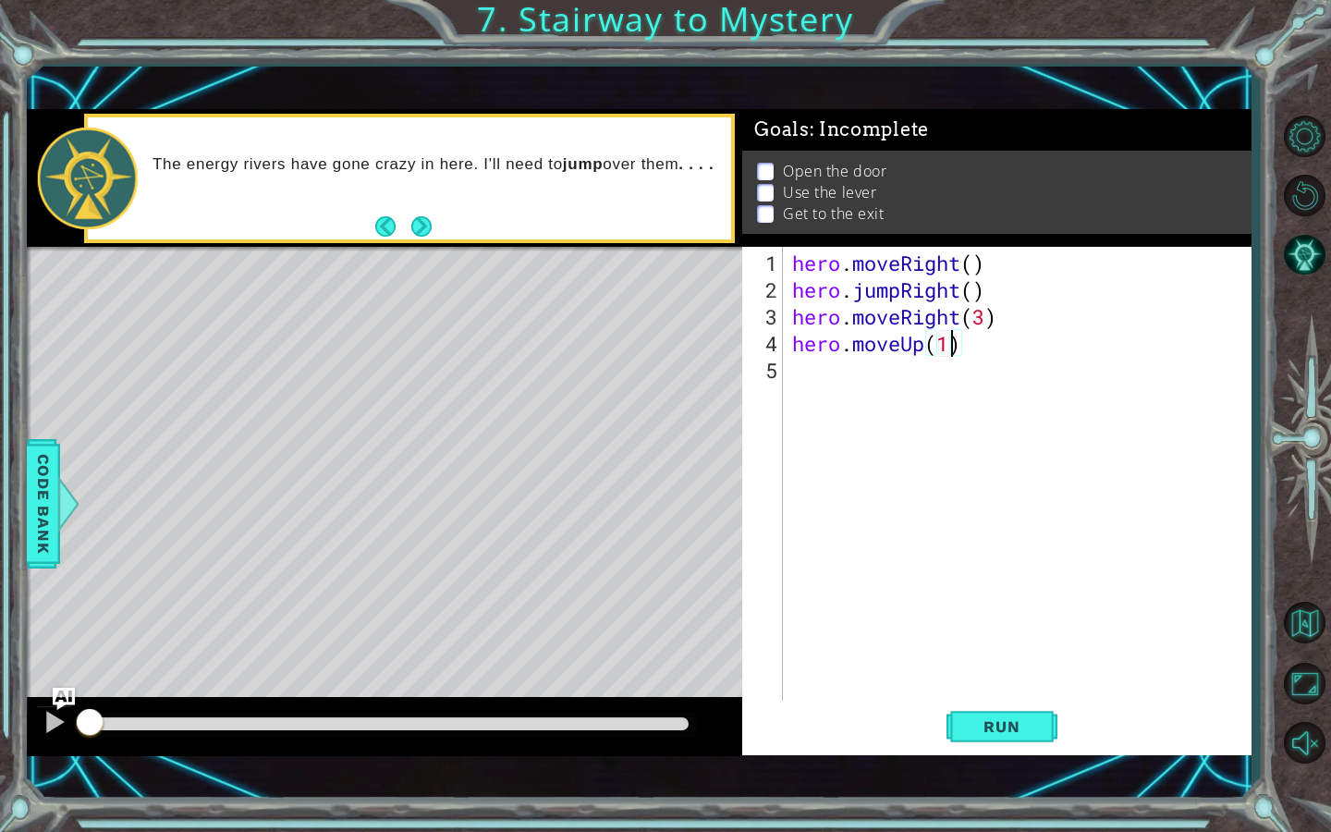
scroll to position [0, 6]
click at [790, 384] on div "hero . moveRight ( ) hero . jumpRight ( ) hero . moveRight ( 3 ) hero . moveUp …" at bounding box center [1021, 504] width 467 height 509
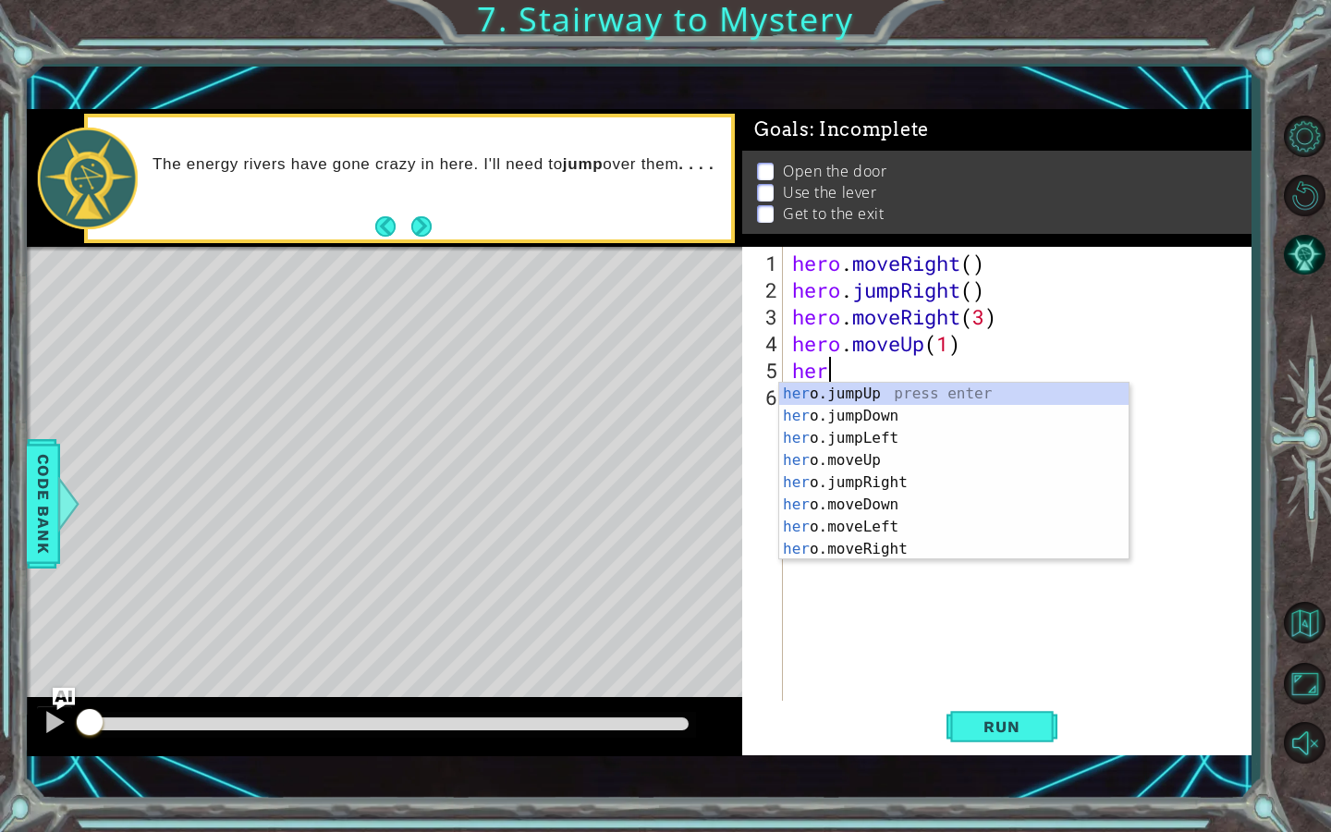
scroll to position [0, 1]
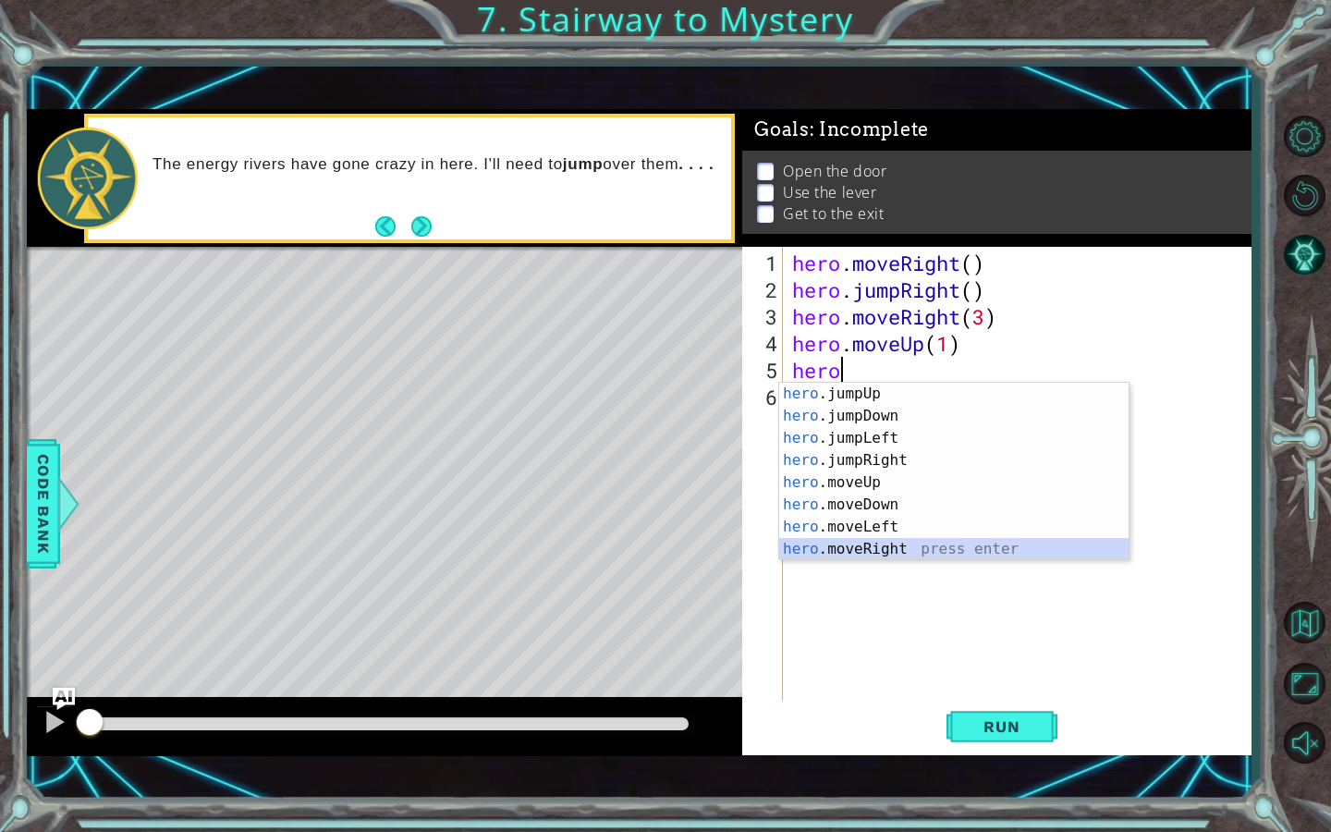
click at [865, 545] on div "hero .jumpUp press enter hero .jumpDown press enter hero .jumpLeft press enter …" at bounding box center [953, 494] width 349 height 222
type textarea "hero.moveRight(1)"
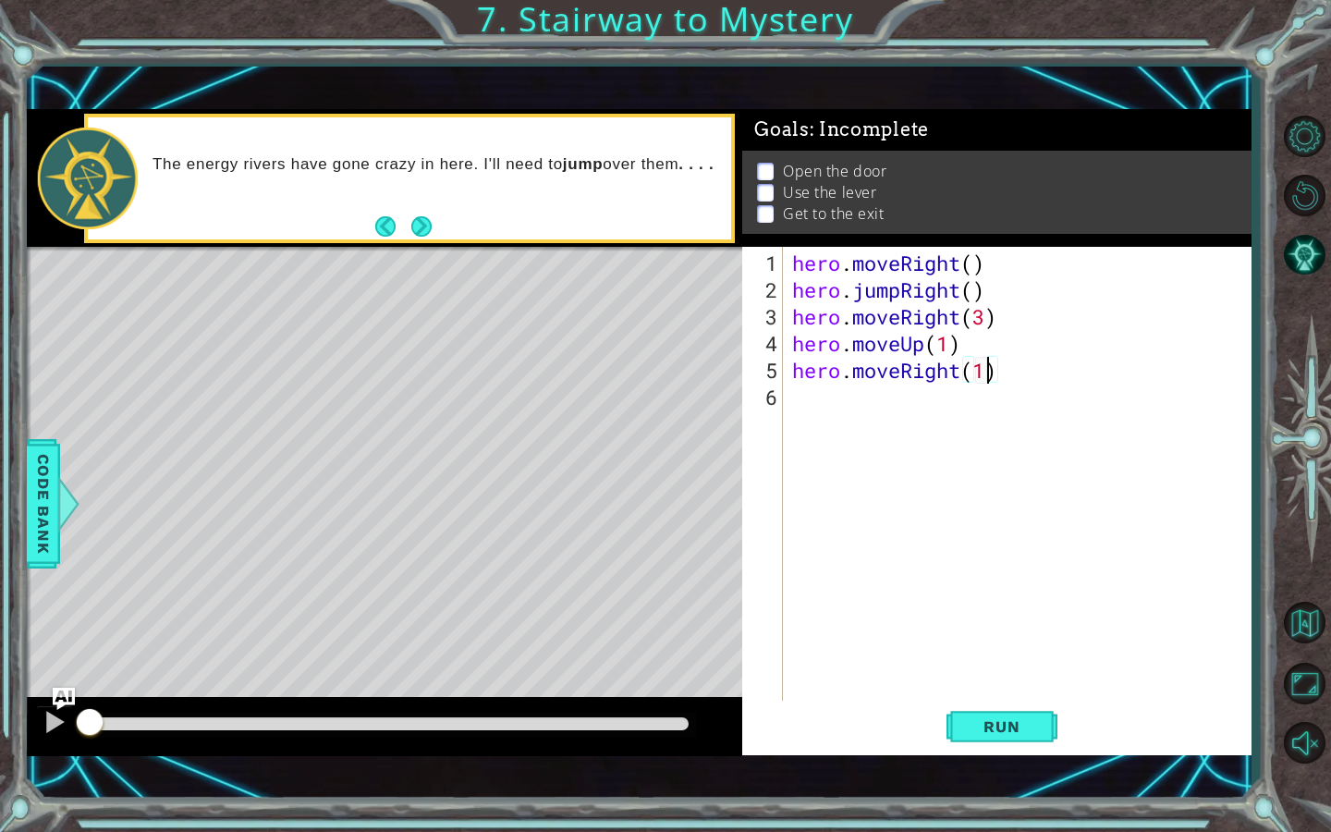
scroll to position [0, 8]
click at [848, 387] on div "hero . moveRight ( ) hero . jumpRight ( ) hero . moveRight ( 3 ) hero . moveUp …" at bounding box center [1021, 504] width 467 height 509
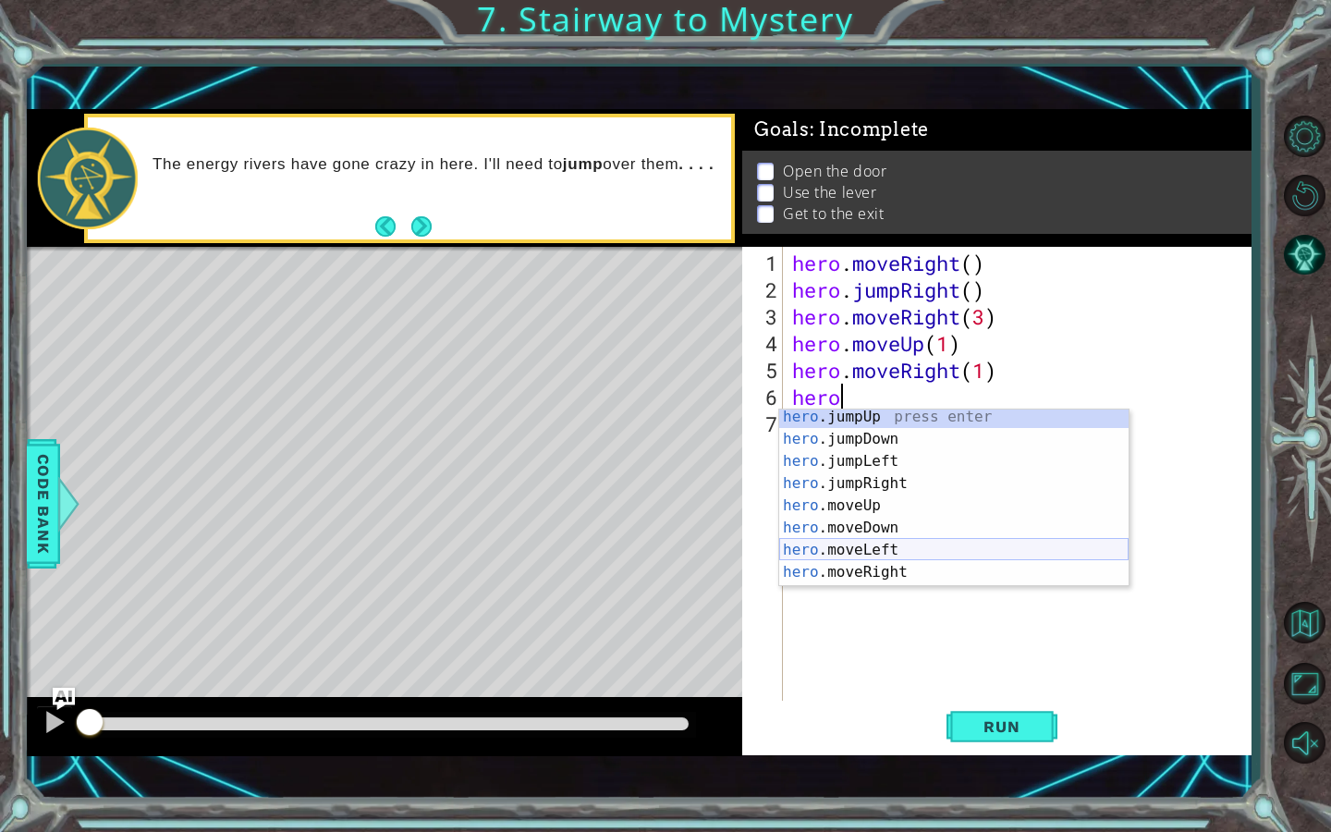
scroll to position [22, 0]
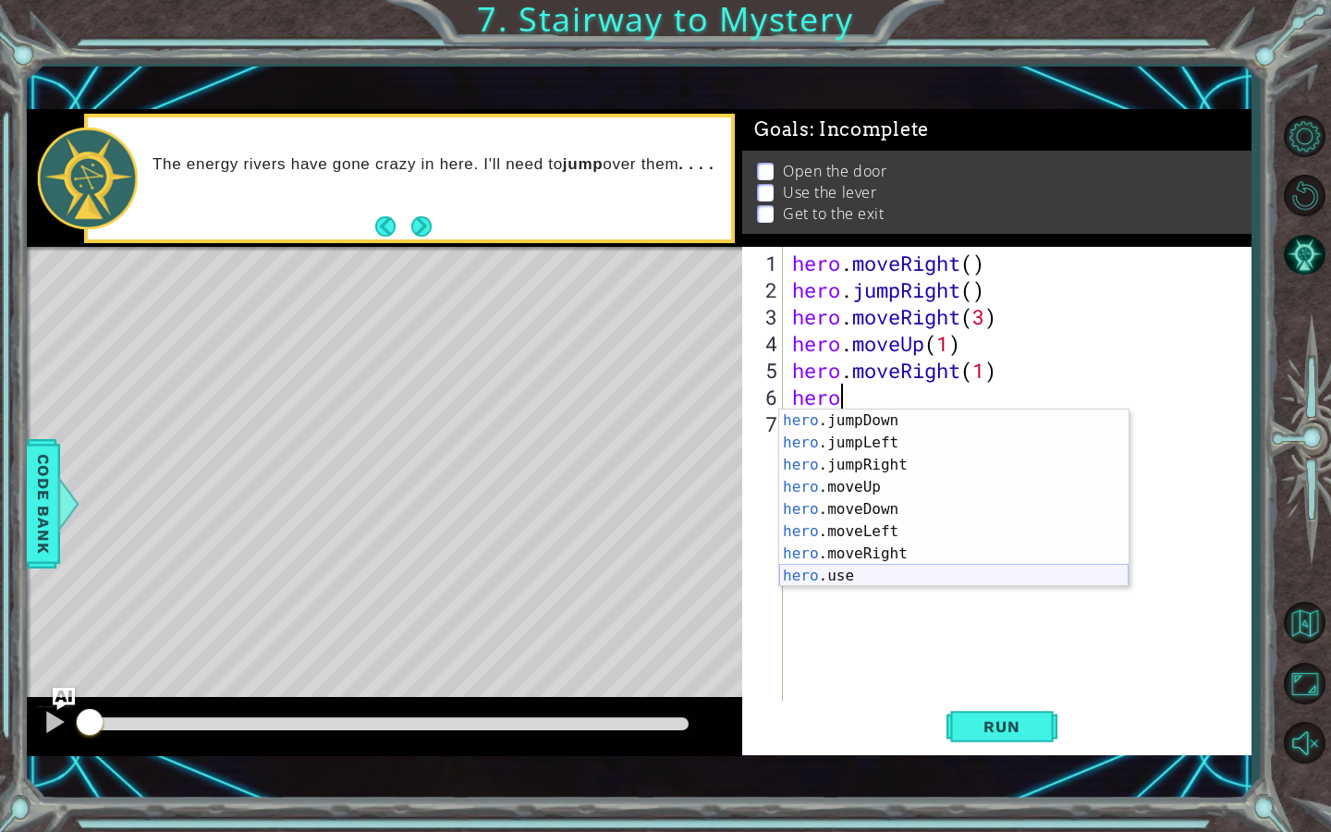
click at [861, 569] on div "hero .jumpDown press enter hero .jumpLeft press enter hero .jumpRight press ent…" at bounding box center [953, 520] width 349 height 222
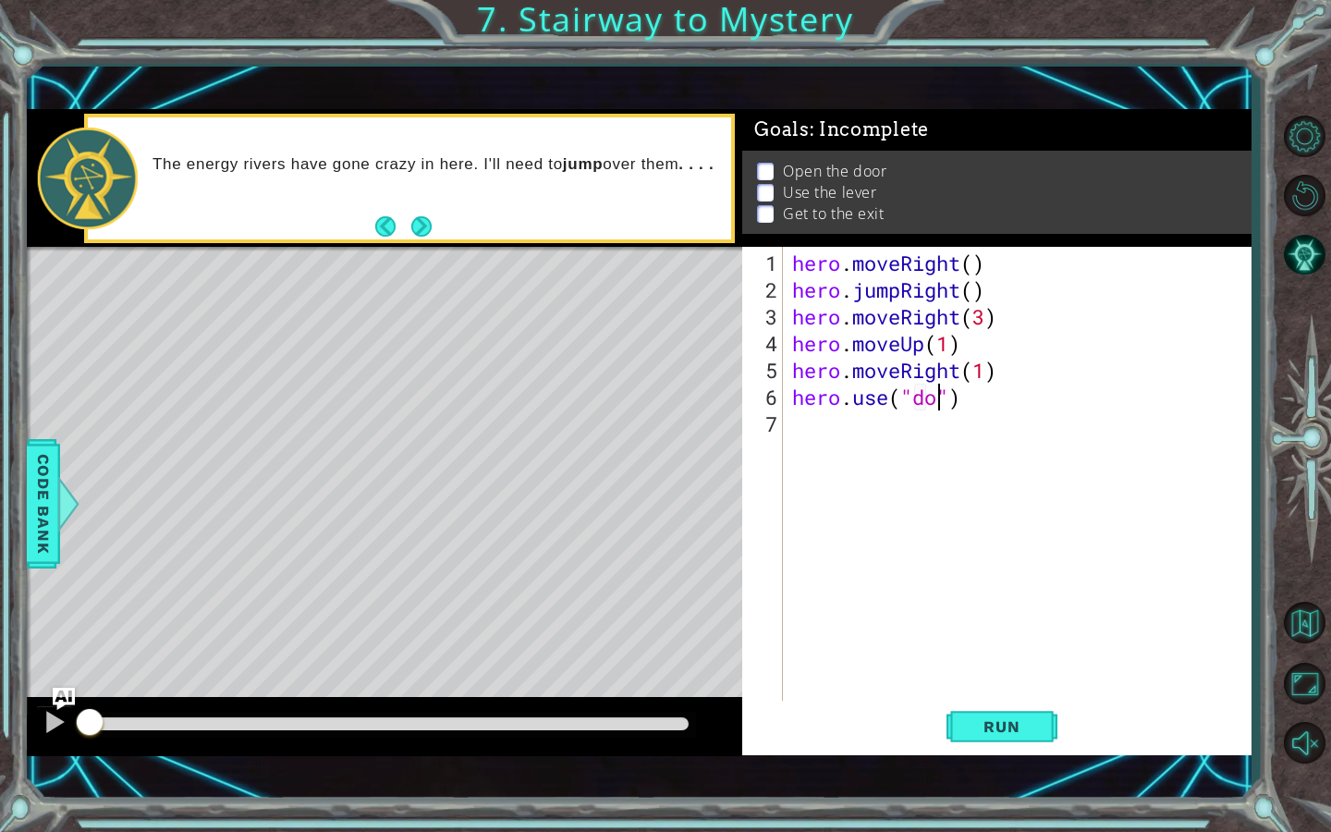
type textarea "hero.use("door")"
click at [794, 422] on div "hero . moveRight ( ) hero . jumpRight ( ) hero . moveRight ( 3 ) hero . moveUp …" at bounding box center [1021, 504] width 467 height 509
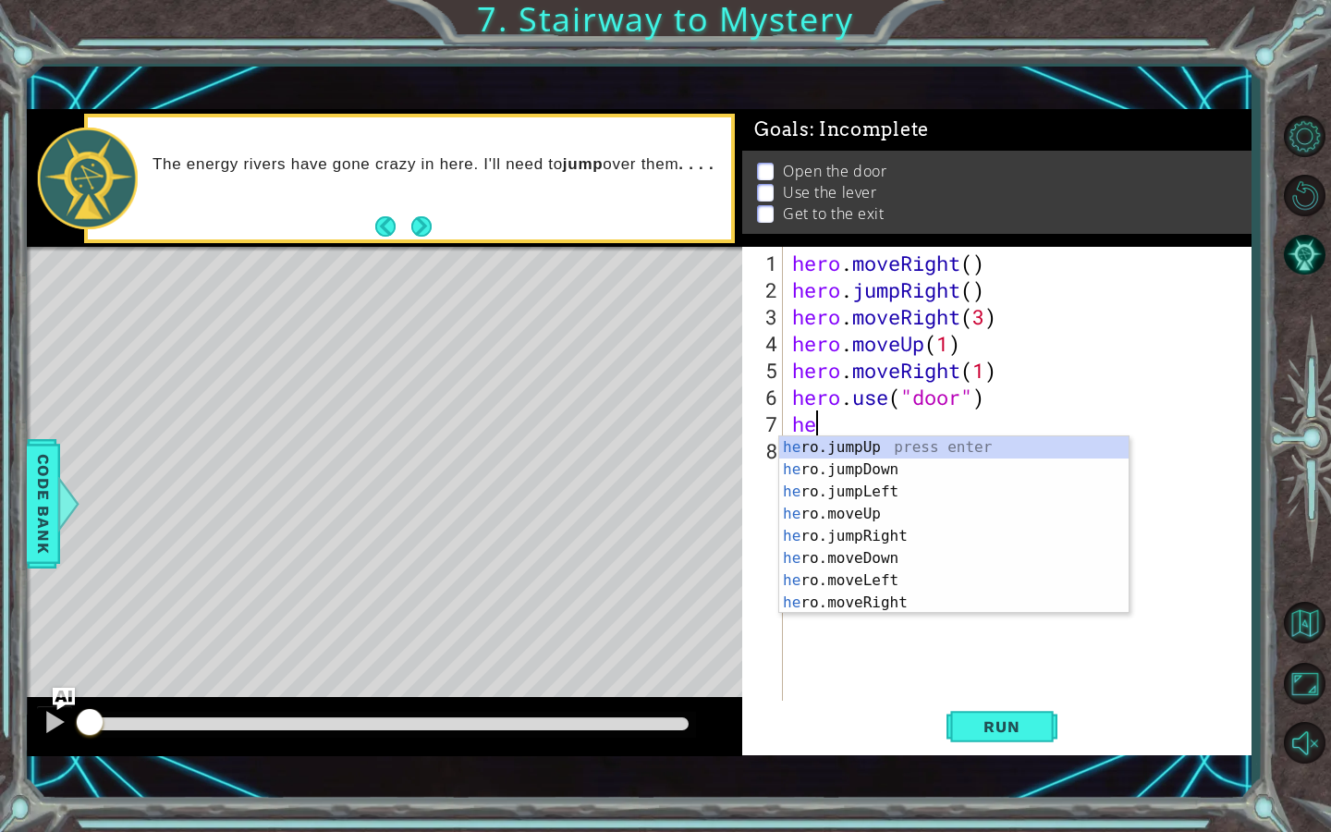
scroll to position [0, 1]
click at [899, 519] on div "her o.jumpUp press enter her o.jumpDown press enter her o.jumpLeft press enter …" at bounding box center [953, 547] width 349 height 222
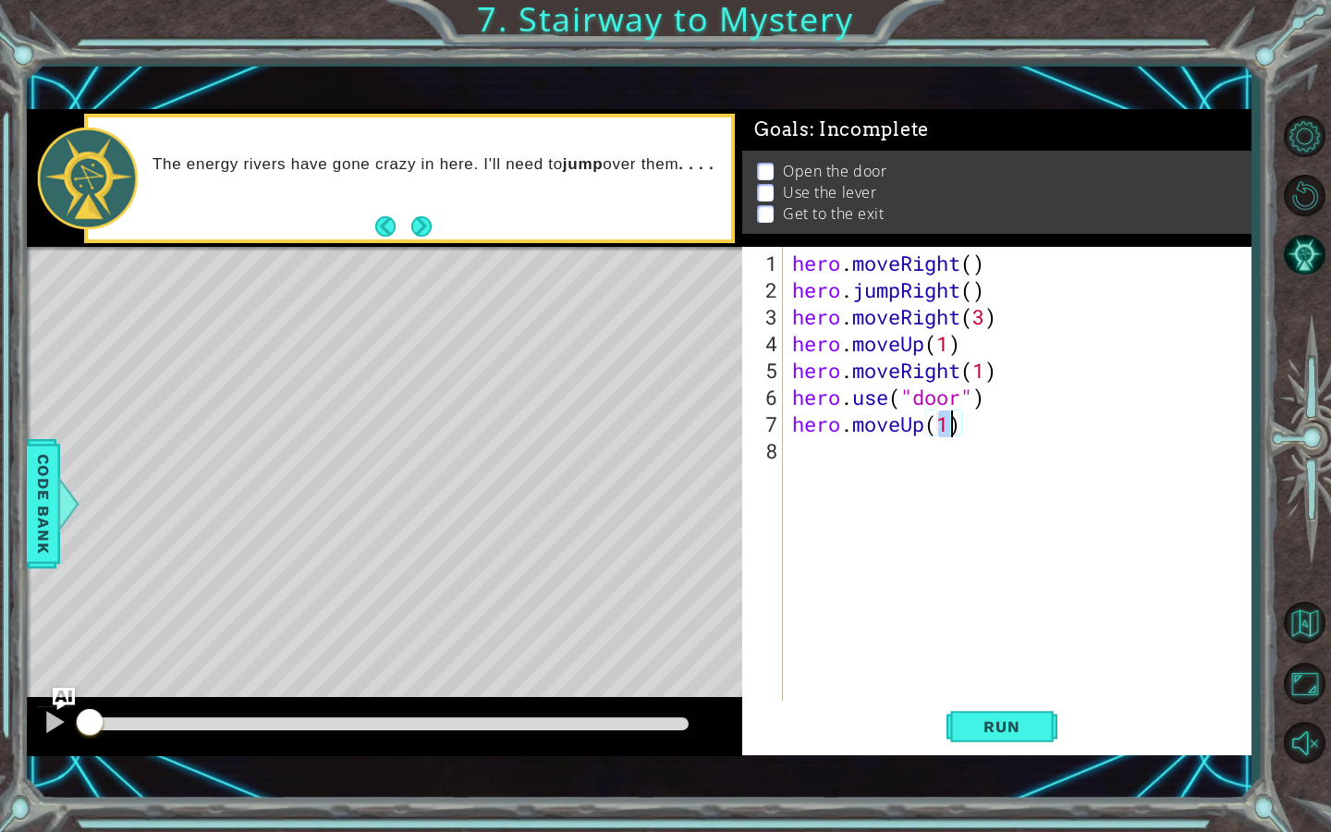
type textarea "hero.moveUp(2)"
click at [799, 468] on div "hero . moveRight ( ) hero . jumpRight ( ) hero . moveRight ( 3 ) hero . moveUp …" at bounding box center [1021, 504] width 467 height 509
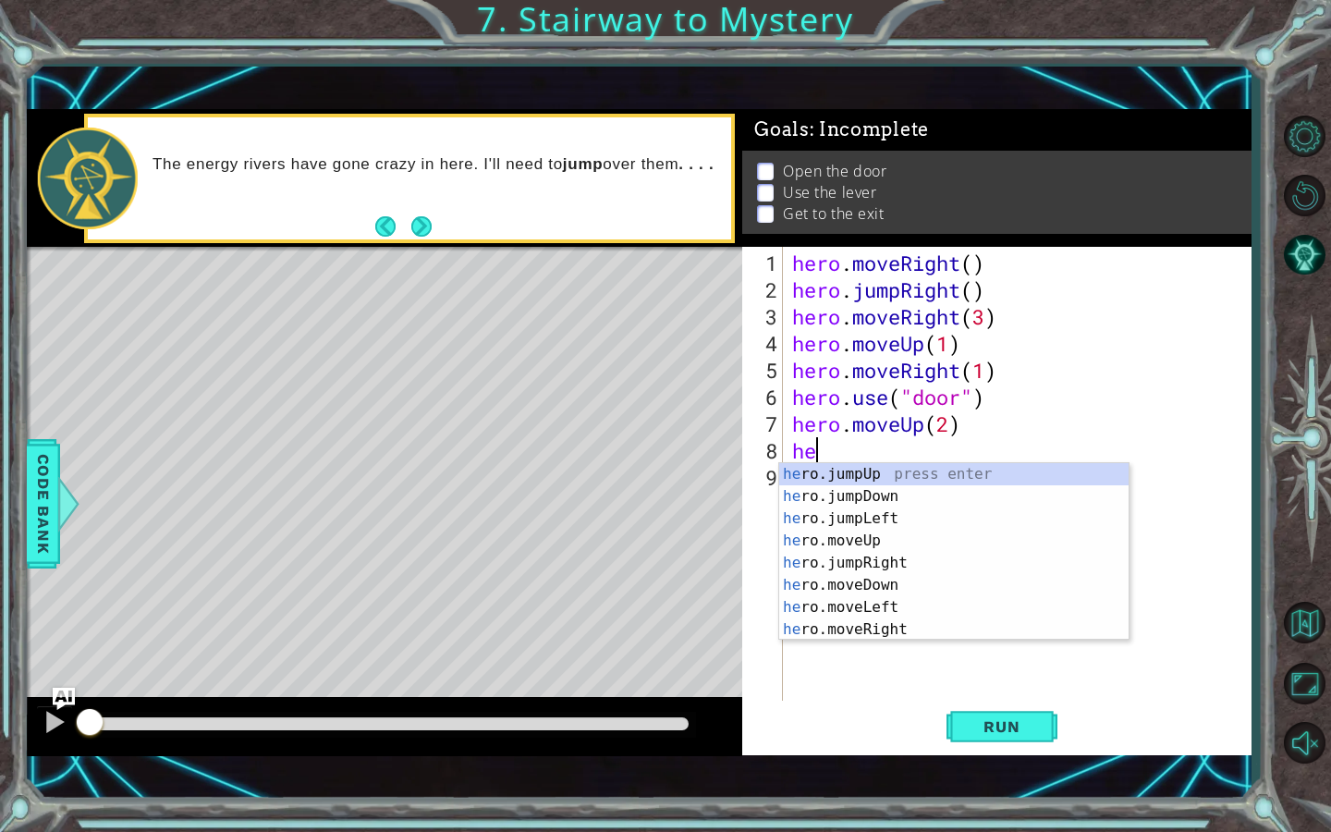
scroll to position [0, 1]
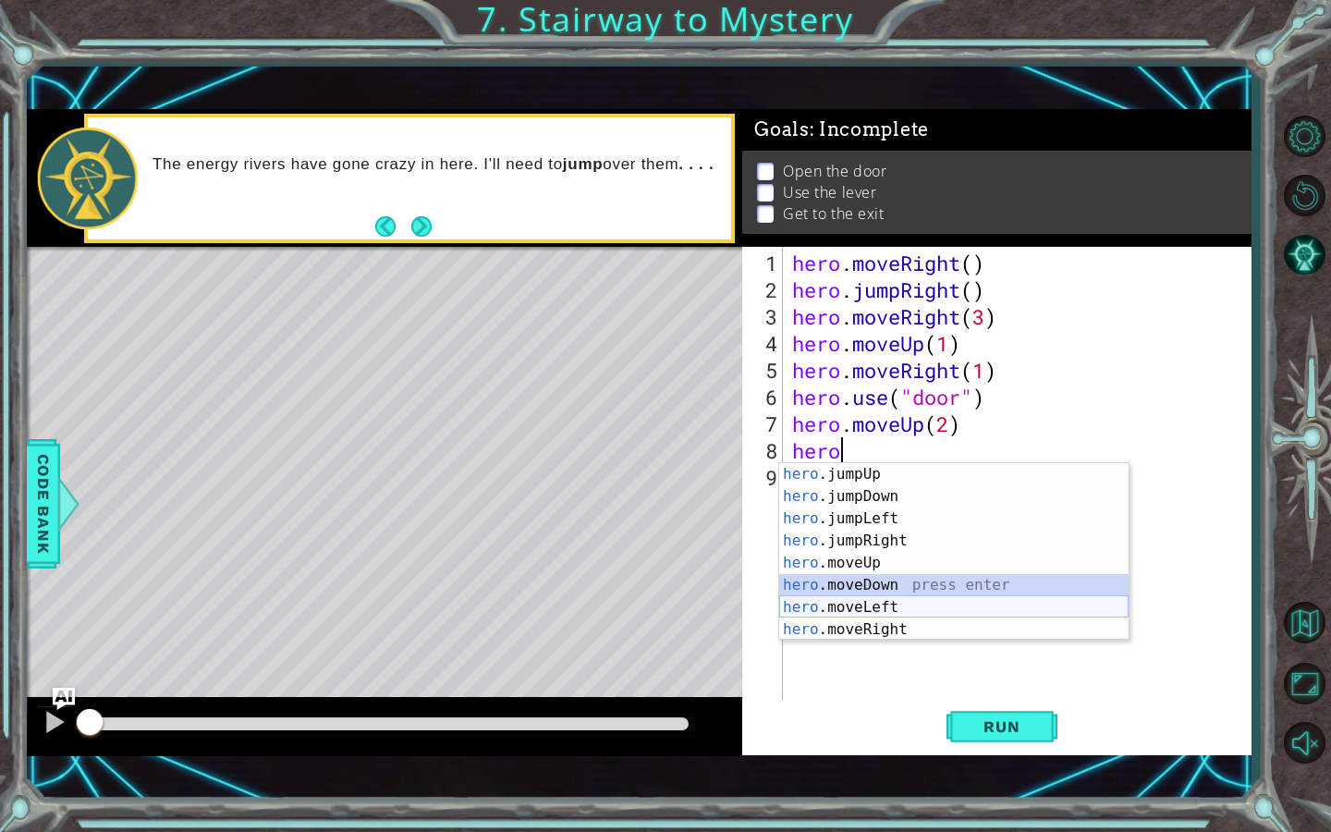
drag, startPoint x: 858, startPoint y: 596, endPoint x: 858, endPoint y: 607, distance: 11.1
click at [858, 607] on div "hero .jumpUp press enter hero .jumpDown press enter hero .jumpLeft press enter …" at bounding box center [953, 574] width 349 height 222
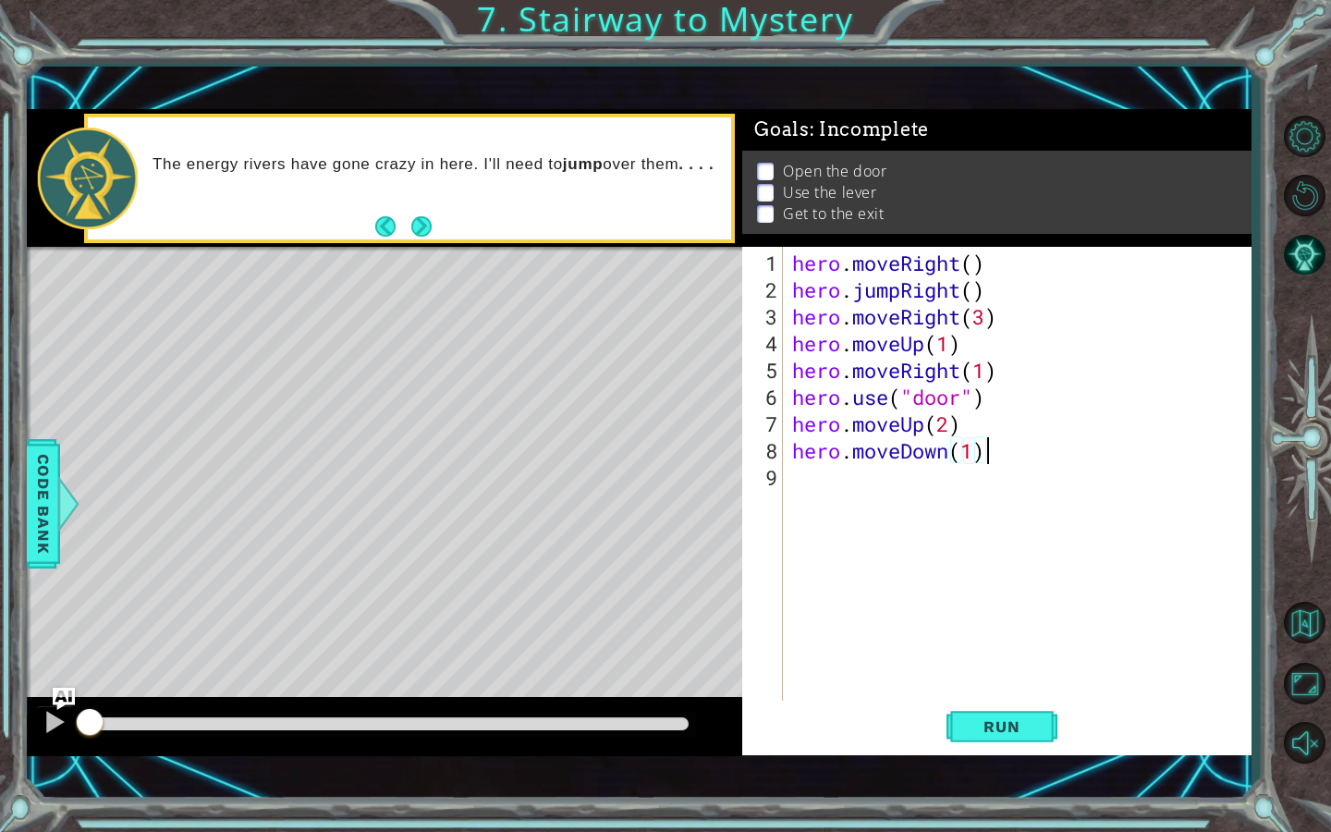
click at [986, 454] on div "hero . moveRight ( ) hero . jumpRight ( ) hero . moveRight ( 3 ) hero . moveUp …" at bounding box center [1021, 504] width 467 height 509
drag, startPoint x: 986, startPoint y: 454, endPoint x: 849, endPoint y: 453, distance: 136.8
click at [849, 453] on div "hero . moveRight ( ) hero . jumpRight ( ) hero . moveRight ( 3 ) hero . moveUp …" at bounding box center [1021, 504] width 467 height 509
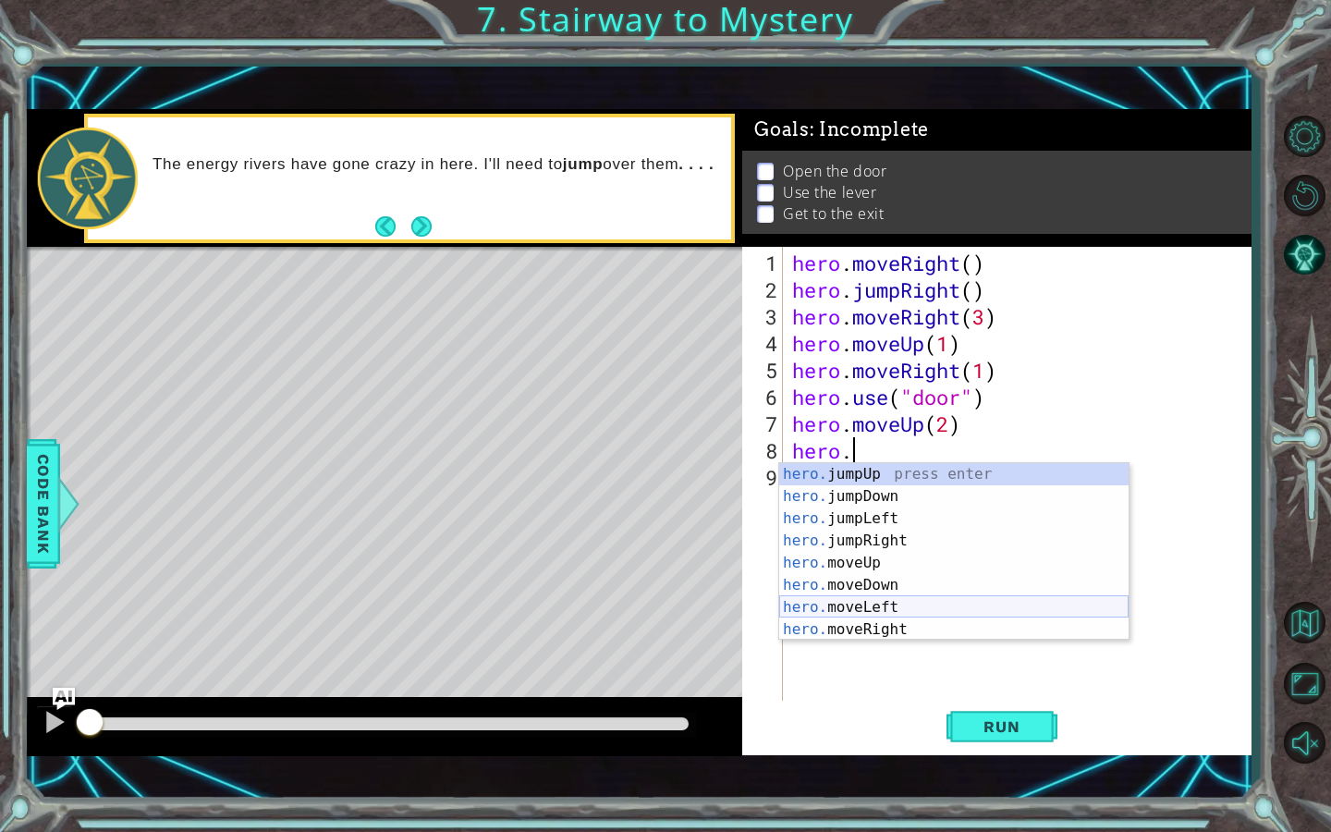
click at [884, 609] on div "hero. jumpUp press enter hero. jumpDown press enter hero. jumpLeft press enter …" at bounding box center [953, 574] width 349 height 222
type textarea "hero.moveLeft(1)"
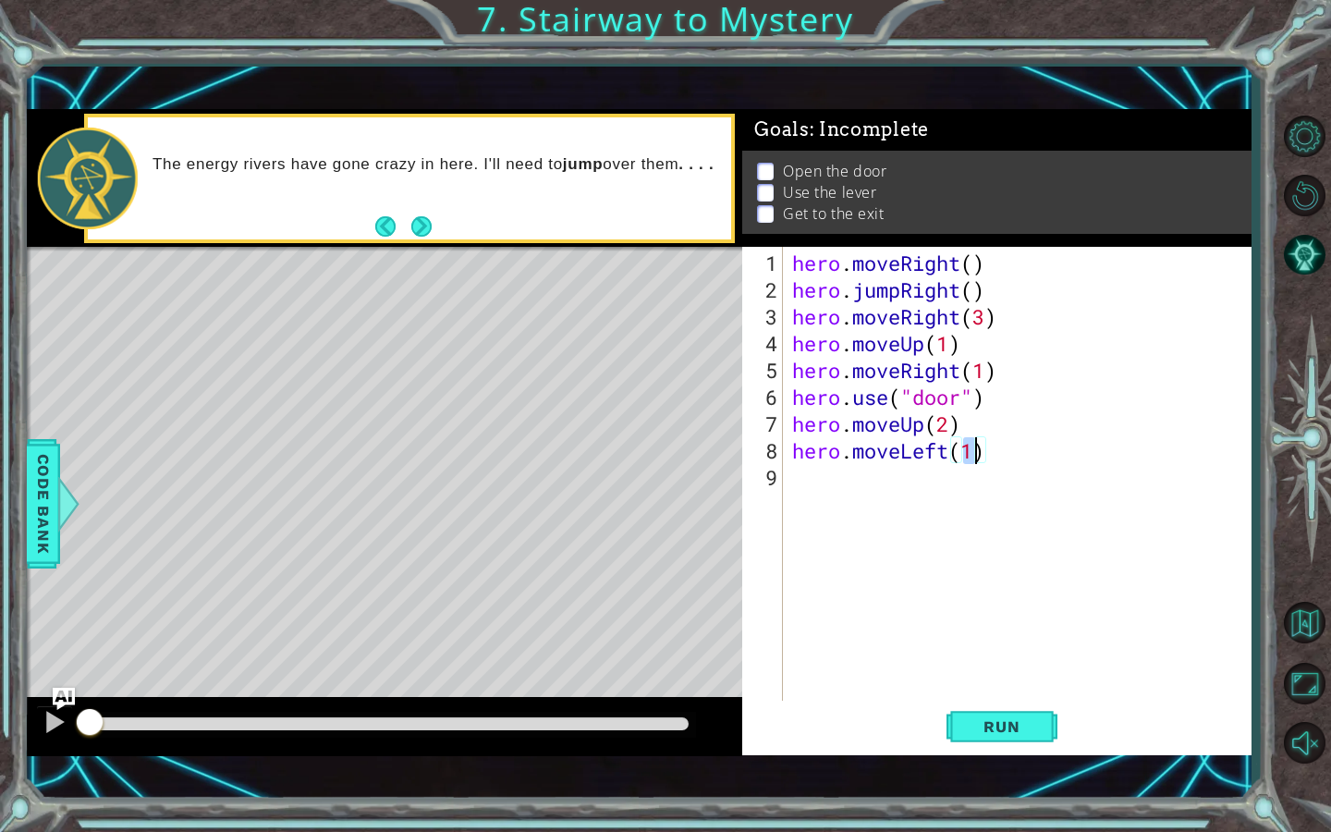
click at [831, 488] on div "hero . moveRight ( ) hero . jumpRight ( ) hero . moveRight ( 3 ) hero . moveUp …" at bounding box center [1021, 504] width 467 height 509
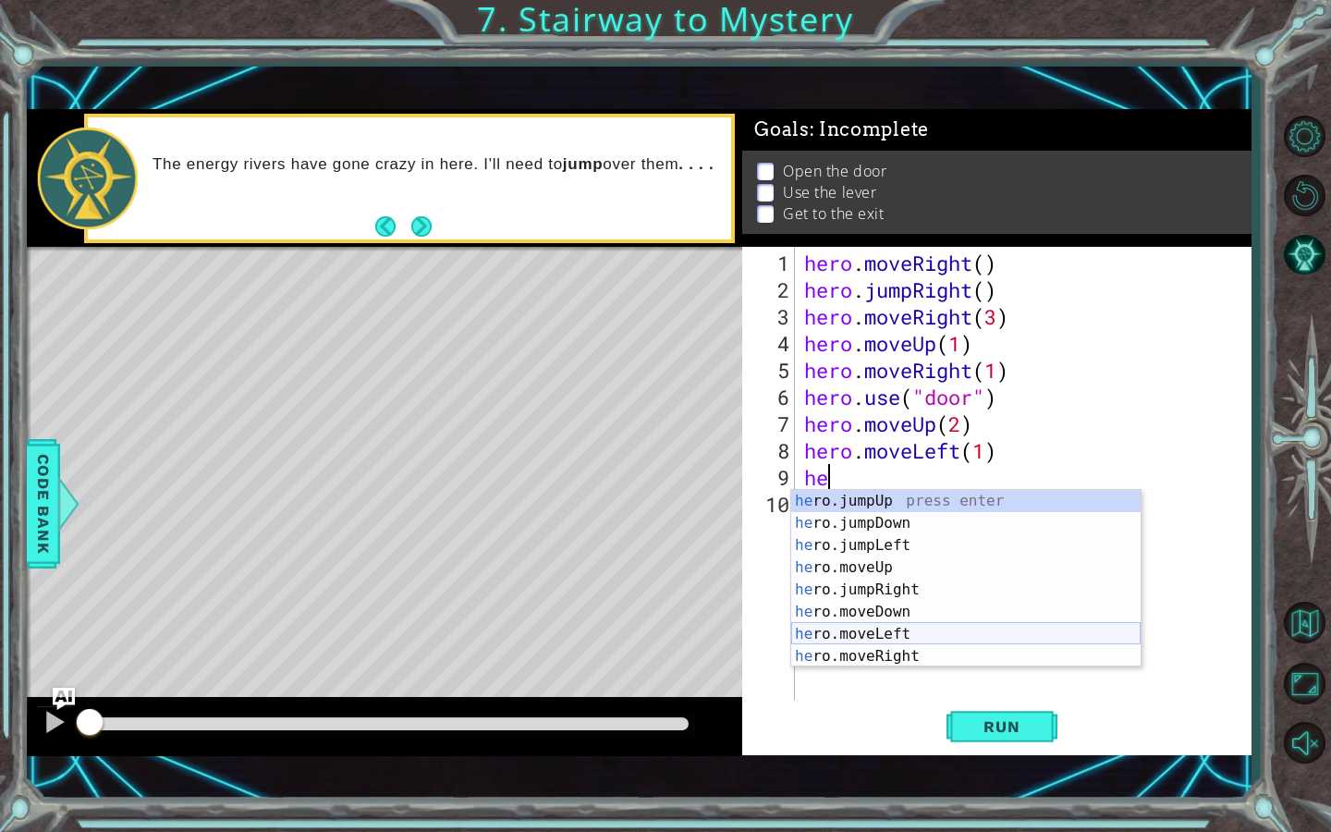
scroll to position [22, 0]
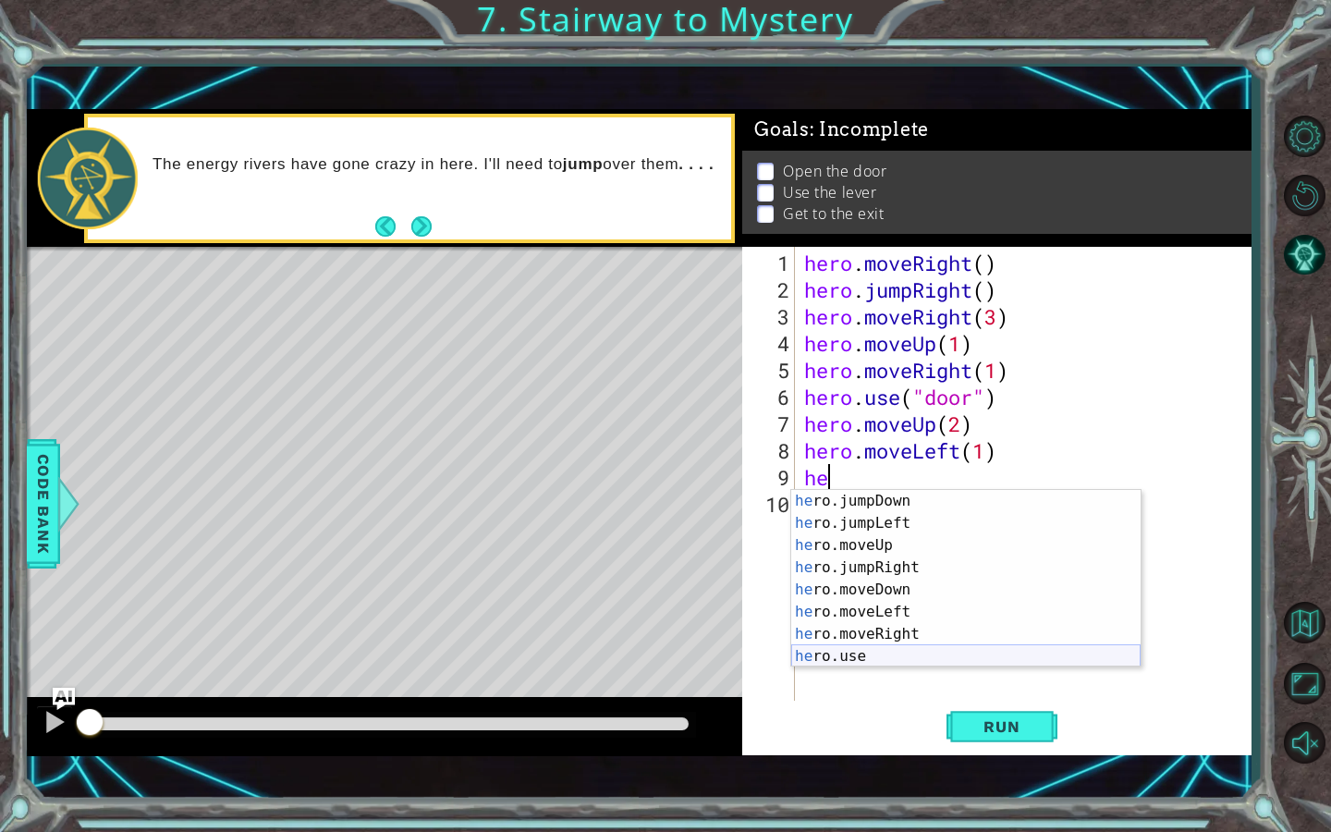
click at [889, 660] on div "he ro.jumpDown press enter he ro.jumpLeft press enter he ro.moveUp press enter …" at bounding box center [965, 601] width 349 height 222
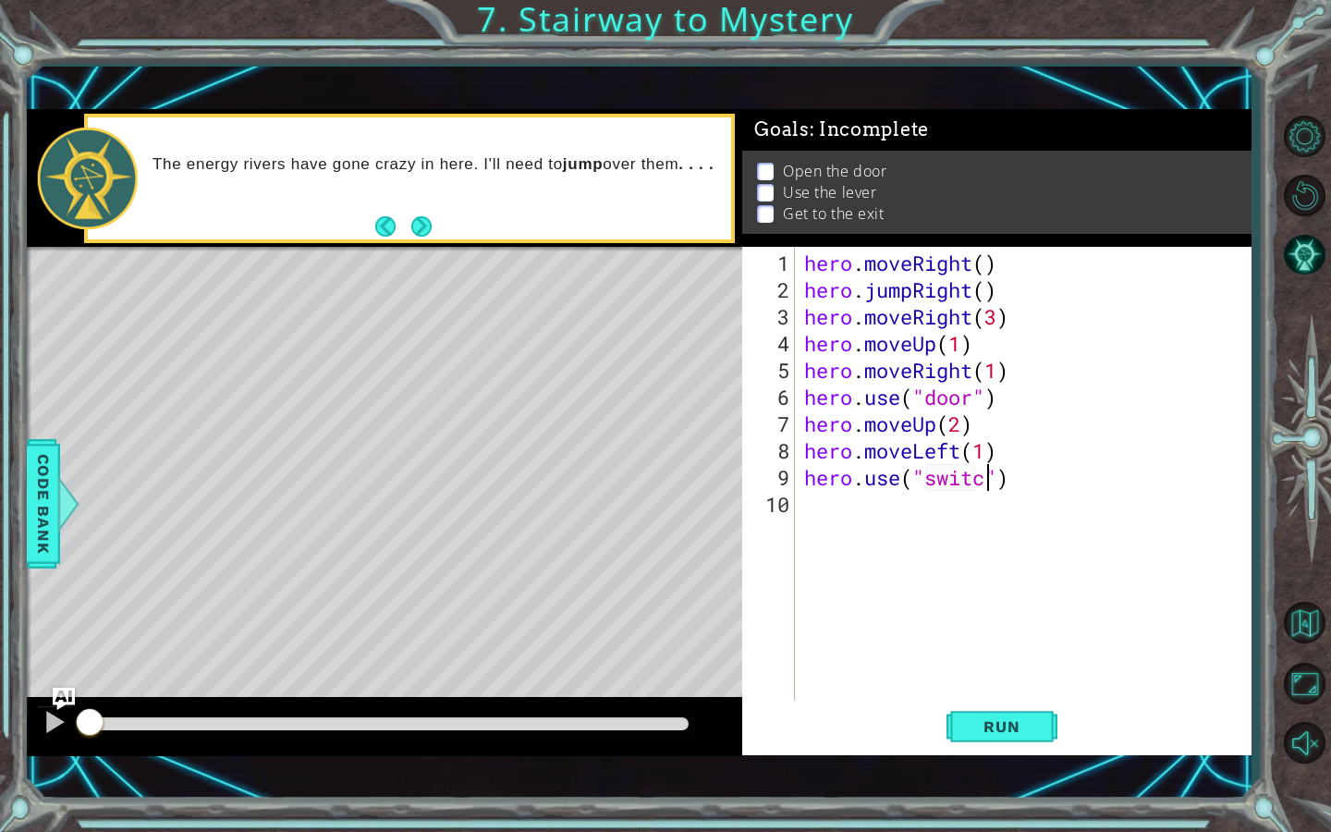
type textarea "hero.use("switch")"
click at [834, 515] on div "hero . moveRight ( ) hero . jumpRight ( ) hero . moveRight ( 3 ) hero . moveUp …" at bounding box center [1028, 504] width 456 height 509
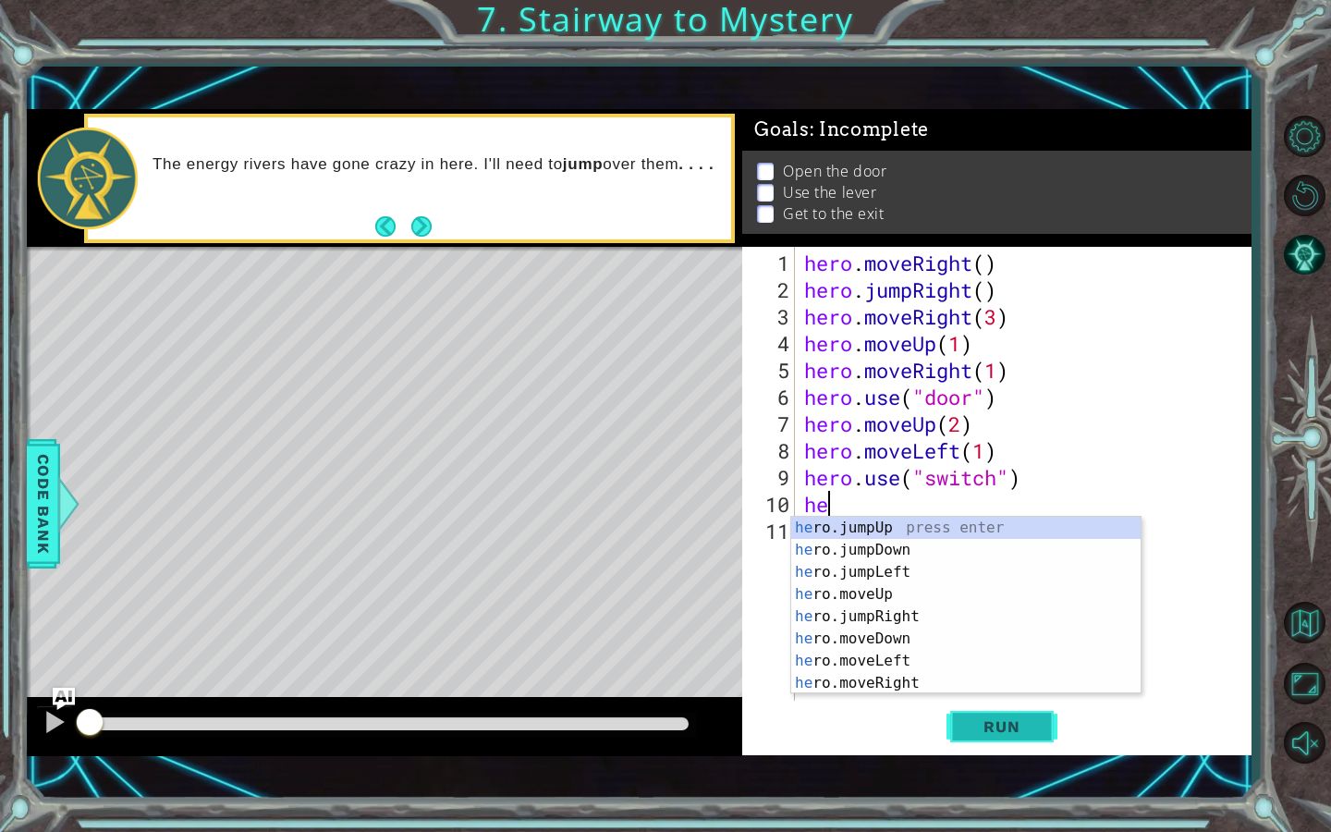
scroll to position [0, 1]
click at [938, 668] on div "her o.jumpUp press enter her o.jumpDown press enter her o.jumpLeft press enter …" at bounding box center [965, 628] width 349 height 222
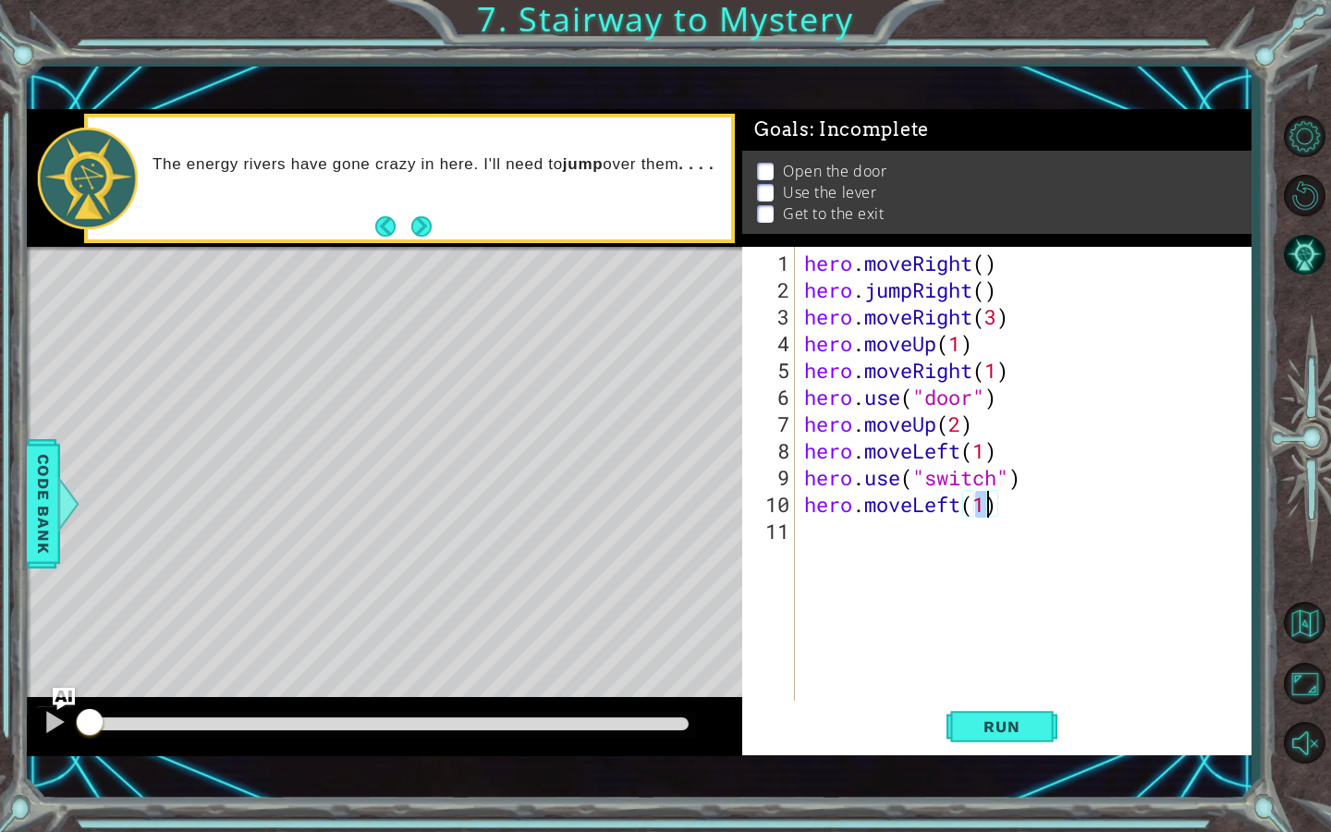
type textarea "hero.moveLeft(2)"
click at [848, 532] on div "hero . moveRight ( ) hero . jumpRight ( ) hero . moveRight ( 3 ) hero . moveUp …" at bounding box center [1028, 504] width 456 height 509
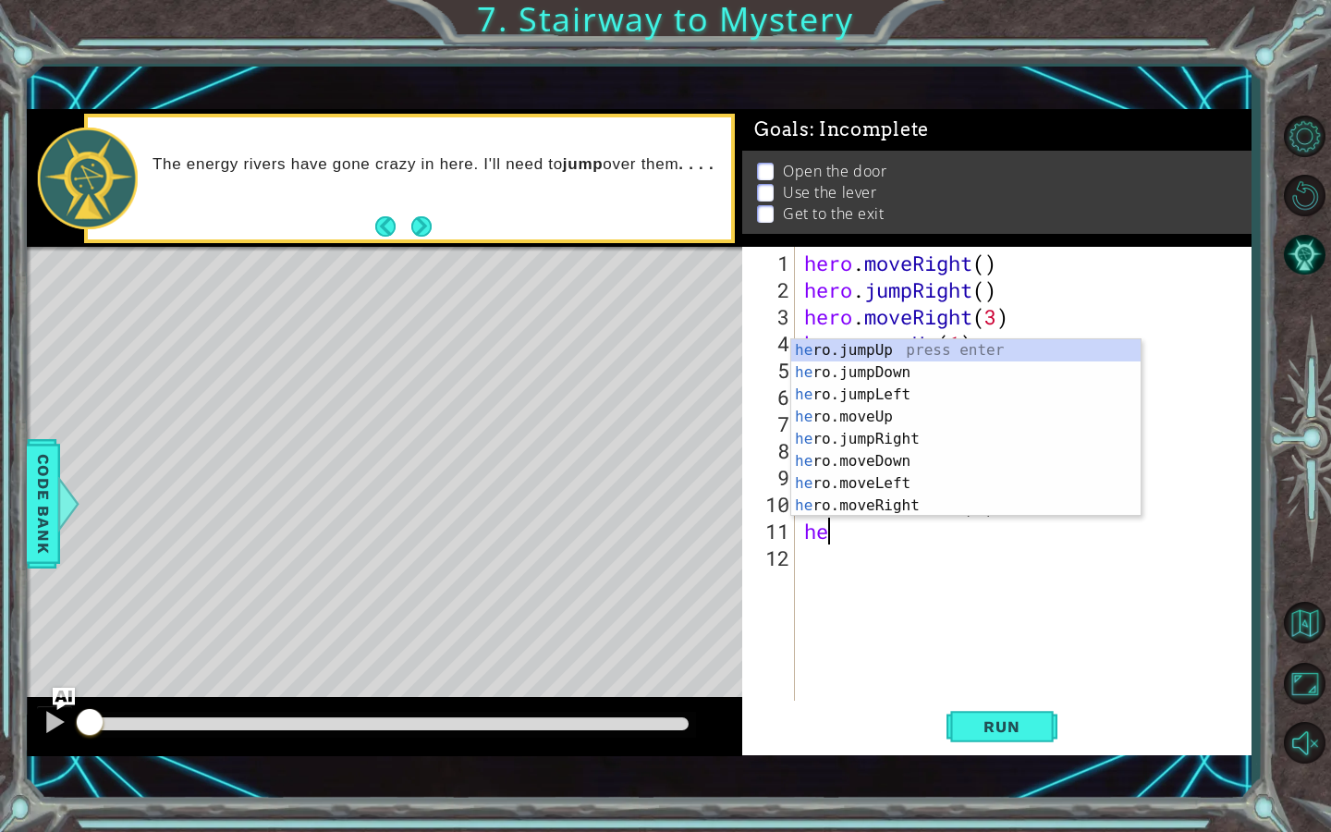
scroll to position [0, 1]
click at [886, 413] on div "her o.jumpUp press enter her o.jumpDown press enter her o.jumpLeft press enter …" at bounding box center [965, 450] width 349 height 222
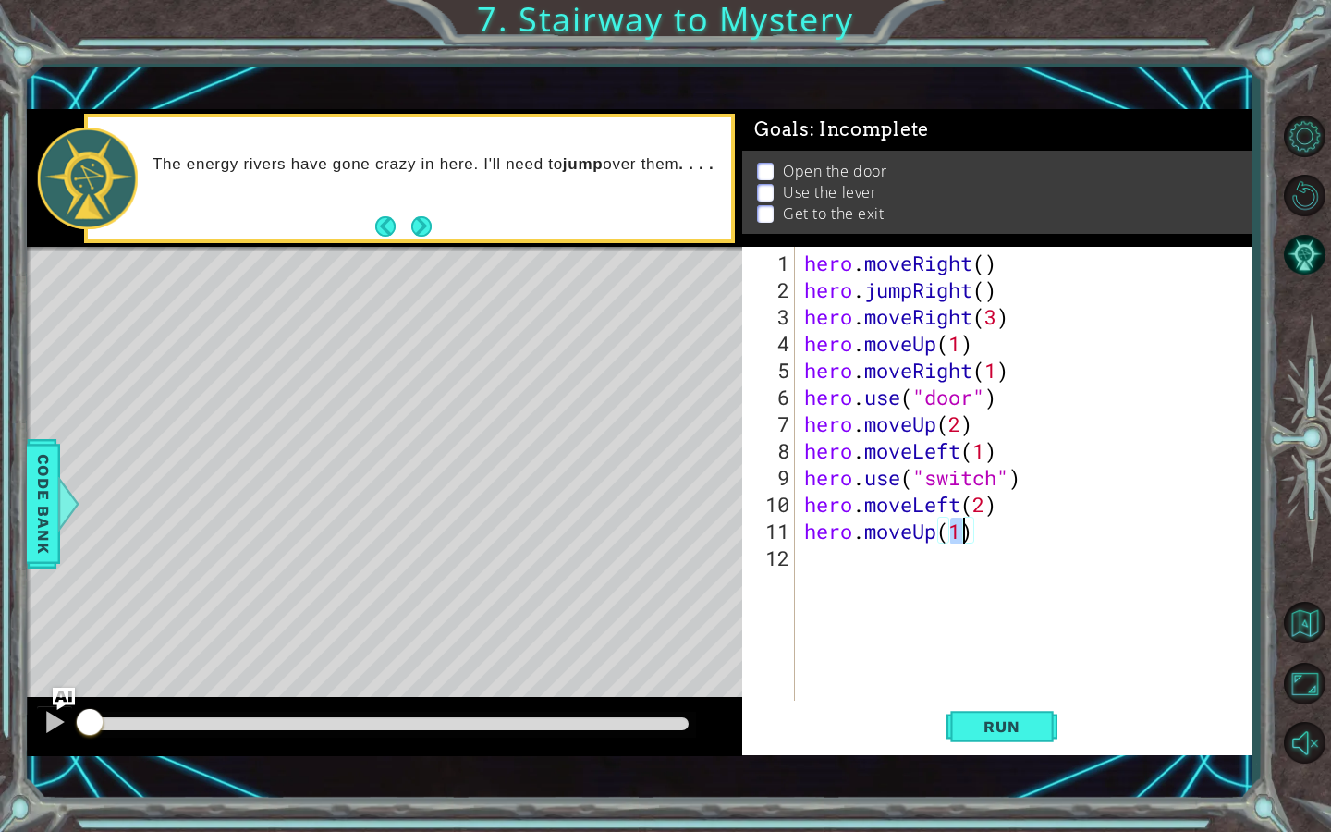
type textarea "hero.moveUp(2)"
click at [815, 565] on div "hero . moveRight ( ) hero . jumpRight ( ) hero . moveRight ( 3 ) hero . moveUp …" at bounding box center [1028, 504] width 456 height 509
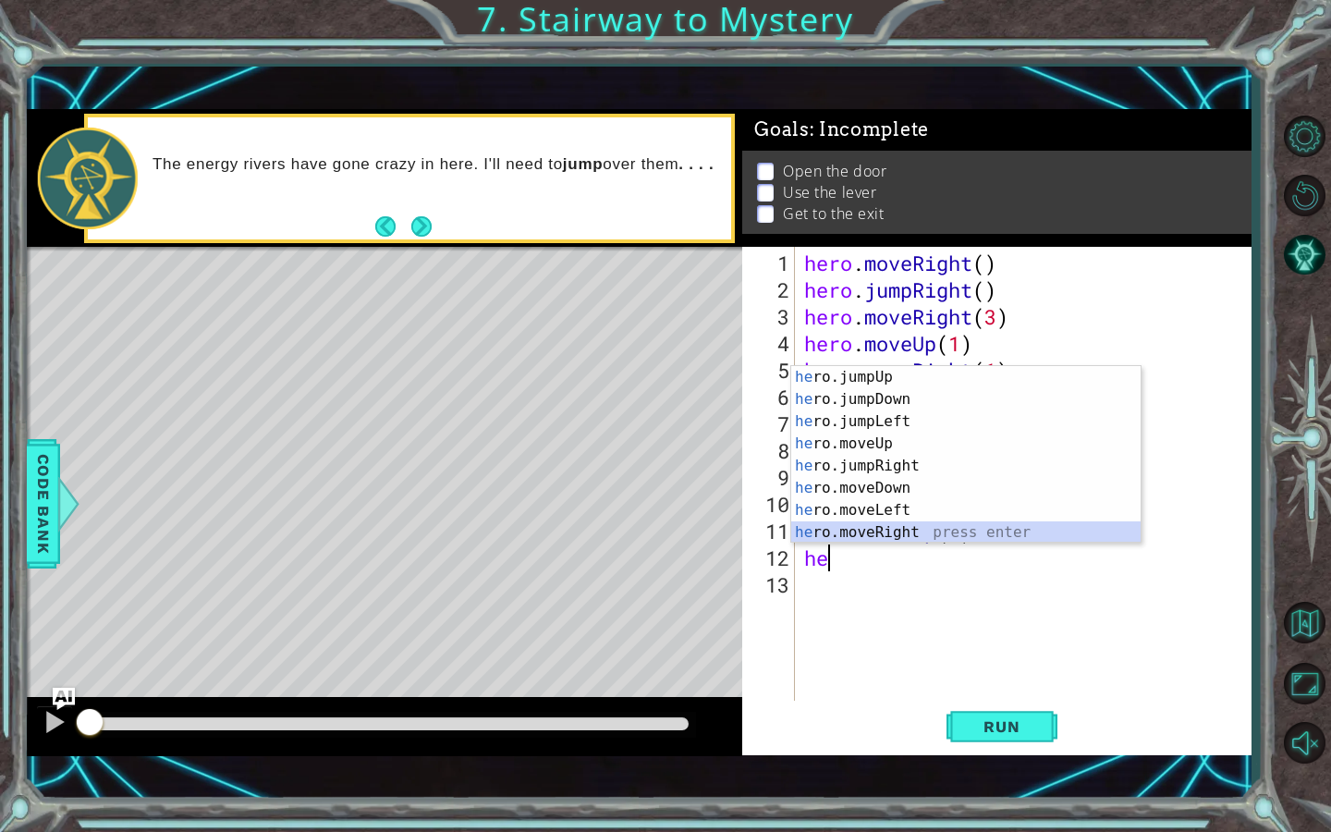
click at [904, 523] on div "he ro.jumpUp press enter he ro.jumpDown press enter he ro.jumpLeft press enter …" at bounding box center [965, 477] width 349 height 222
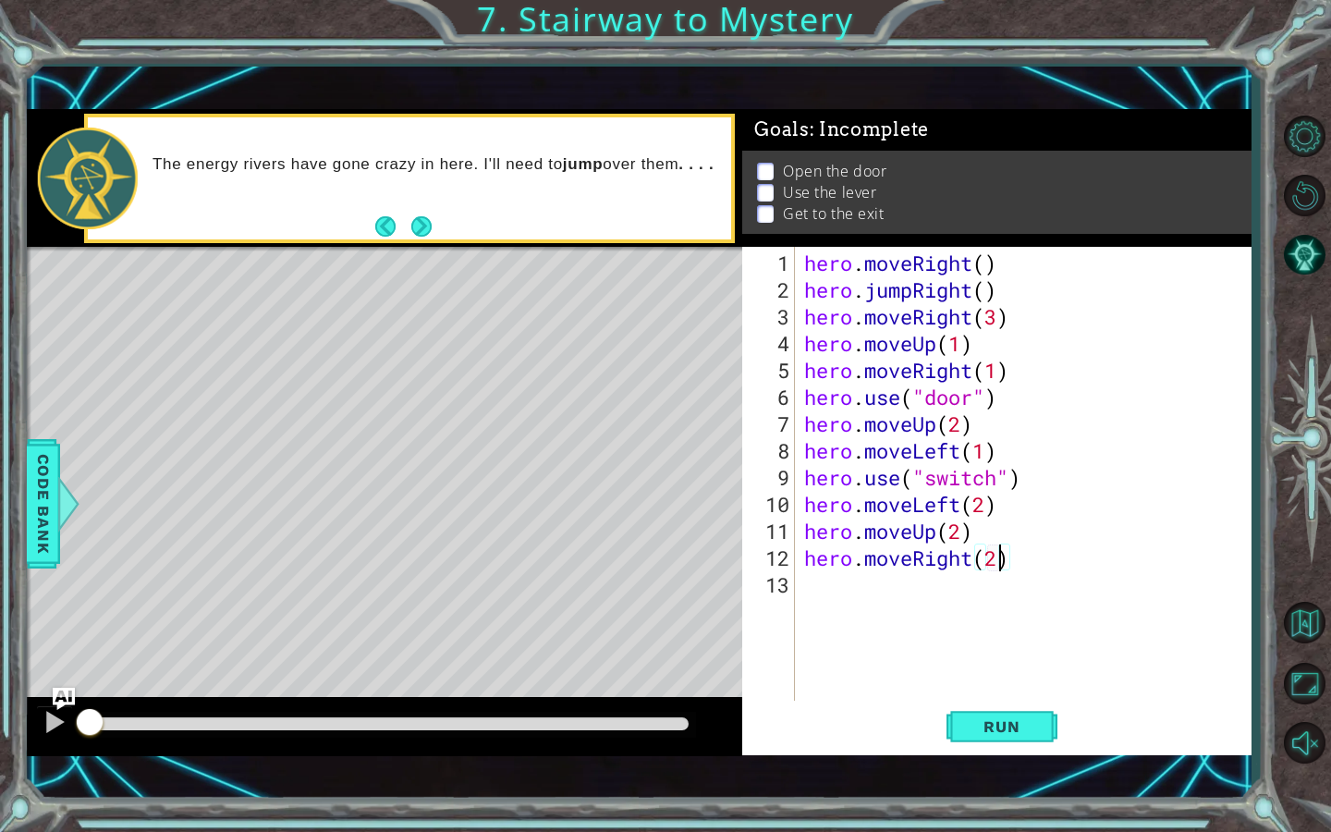
scroll to position [0, 8]
click at [1001, 725] on span "Run" at bounding box center [1001, 726] width 73 height 18
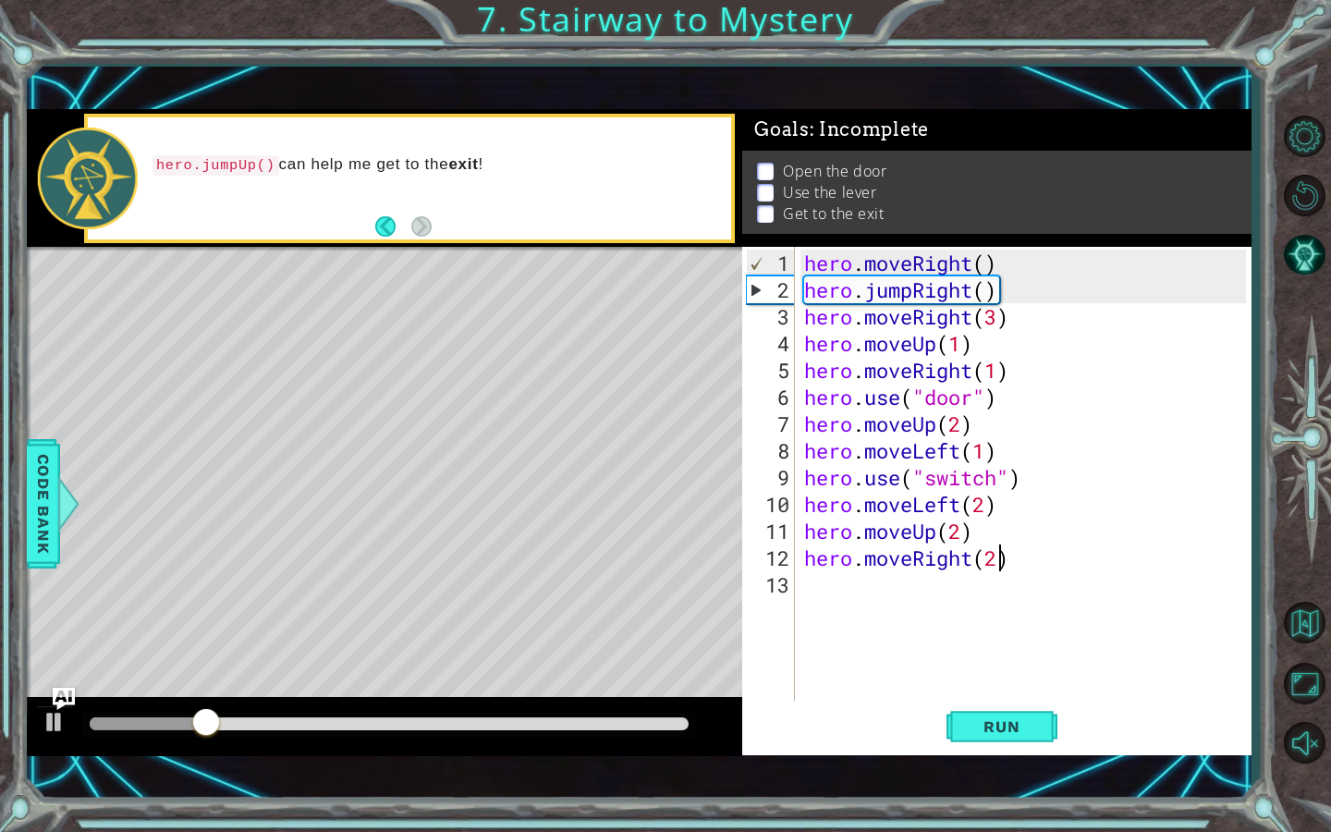
click at [957, 476] on div "hero . moveRight ( ) hero . jumpRight ( ) hero . moveRight ( 3 ) hero . moveUp …" at bounding box center [1028, 504] width 456 height 509
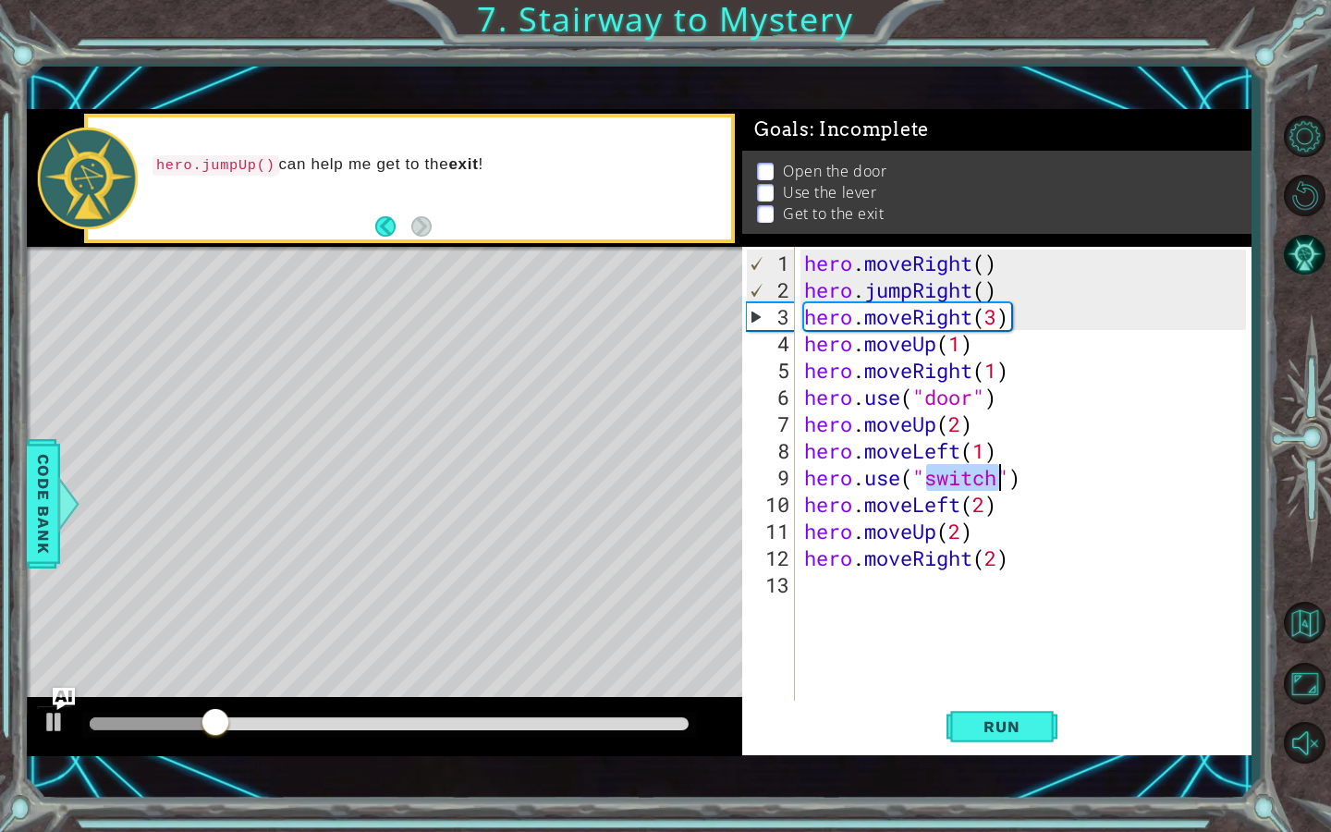
click at [957, 476] on div "hero . moveRight ( ) hero . jumpRight ( ) hero . moveRight ( 3 ) hero . moveUp …" at bounding box center [1028, 504] width 456 height 509
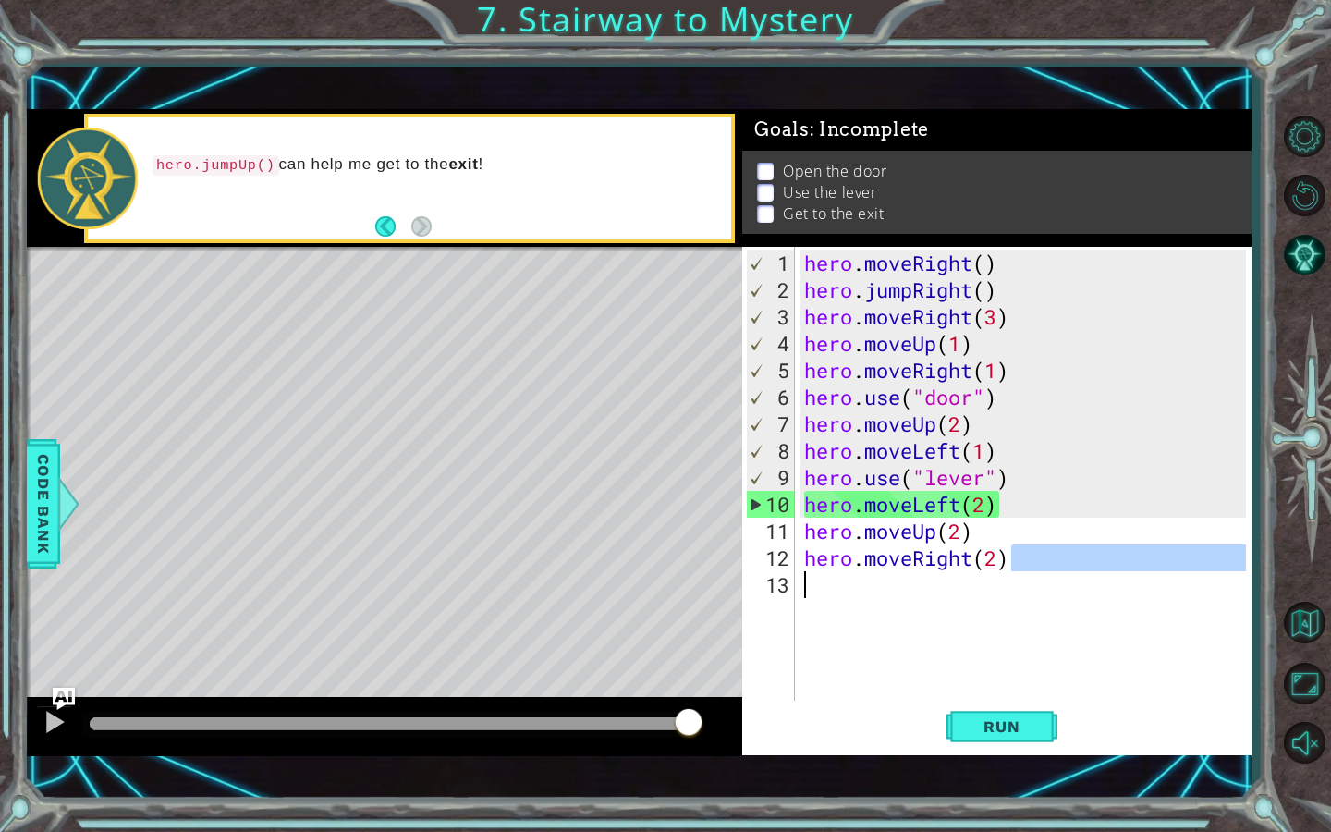
drag, startPoint x: 1038, startPoint y: 565, endPoint x: 956, endPoint y: 582, distance: 84.1
click at [956, 582] on div "hero . moveRight ( ) hero . jumpRight ( ) hero . moveRight ( 3 ) hero . moveUp …" at bounding box center [1028, 504] width 456 height 509
type textarea "hero.moveRight(2)"
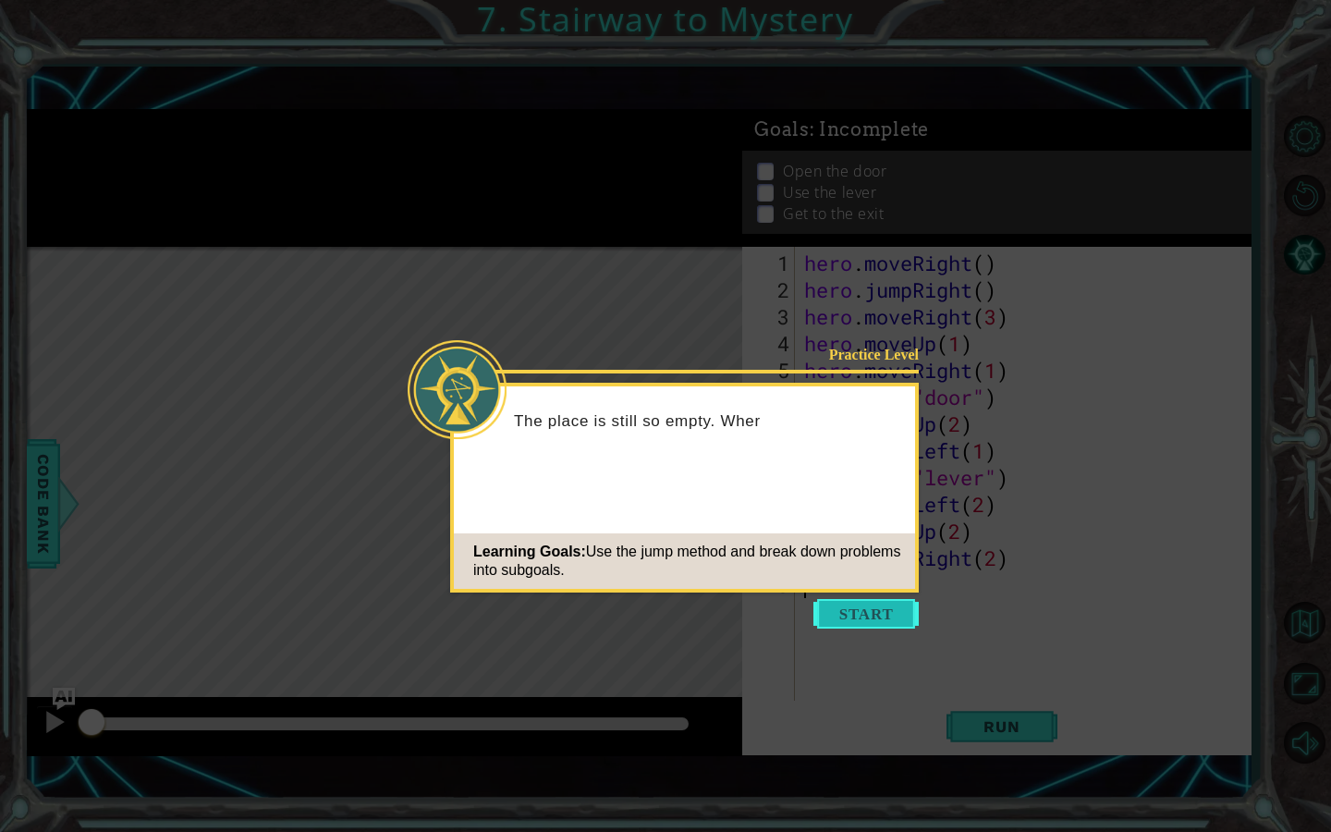
click at [872, 619] on button "Start" at bounding box center [865, 614] width 105 height 30
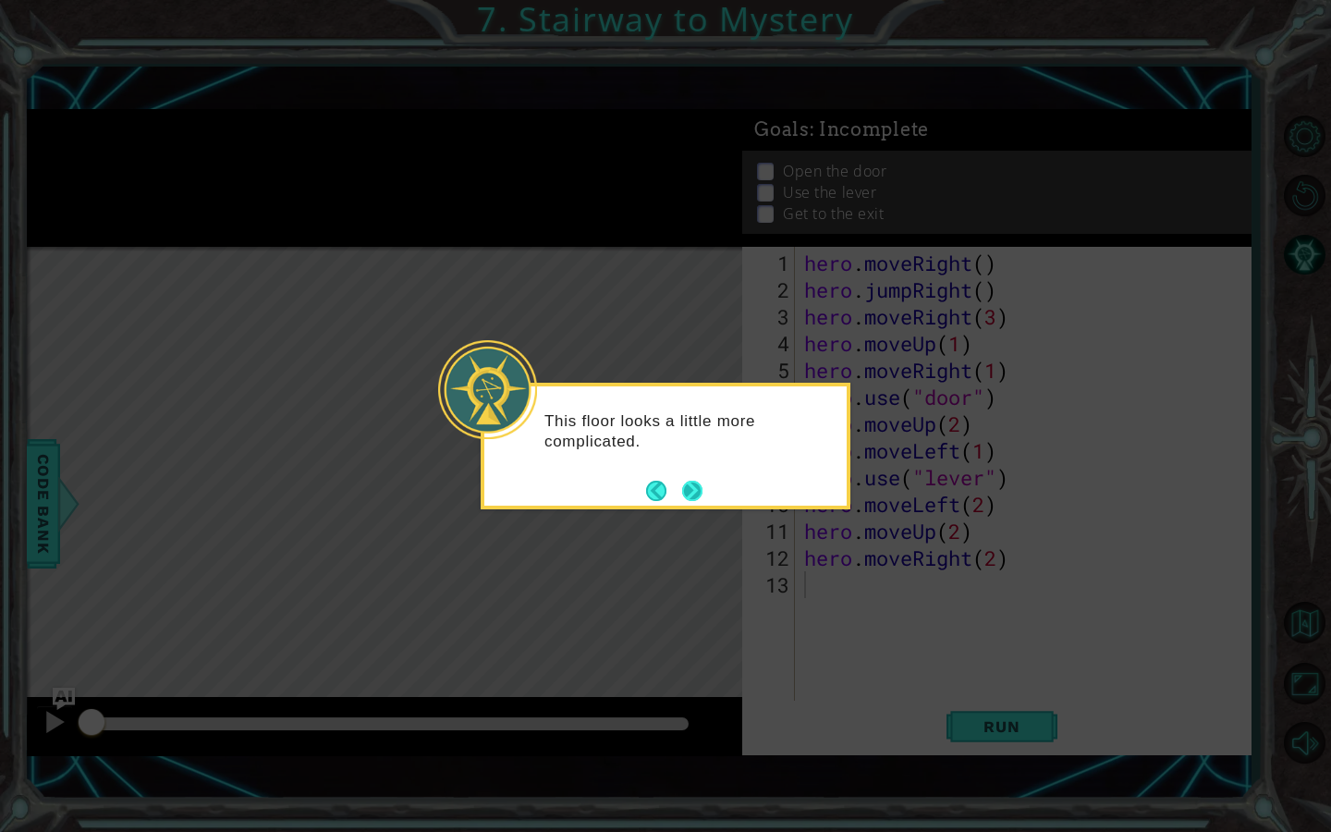
click at [702, 487] on button "Next" at bounding box center [692, 491] width 30 height 30
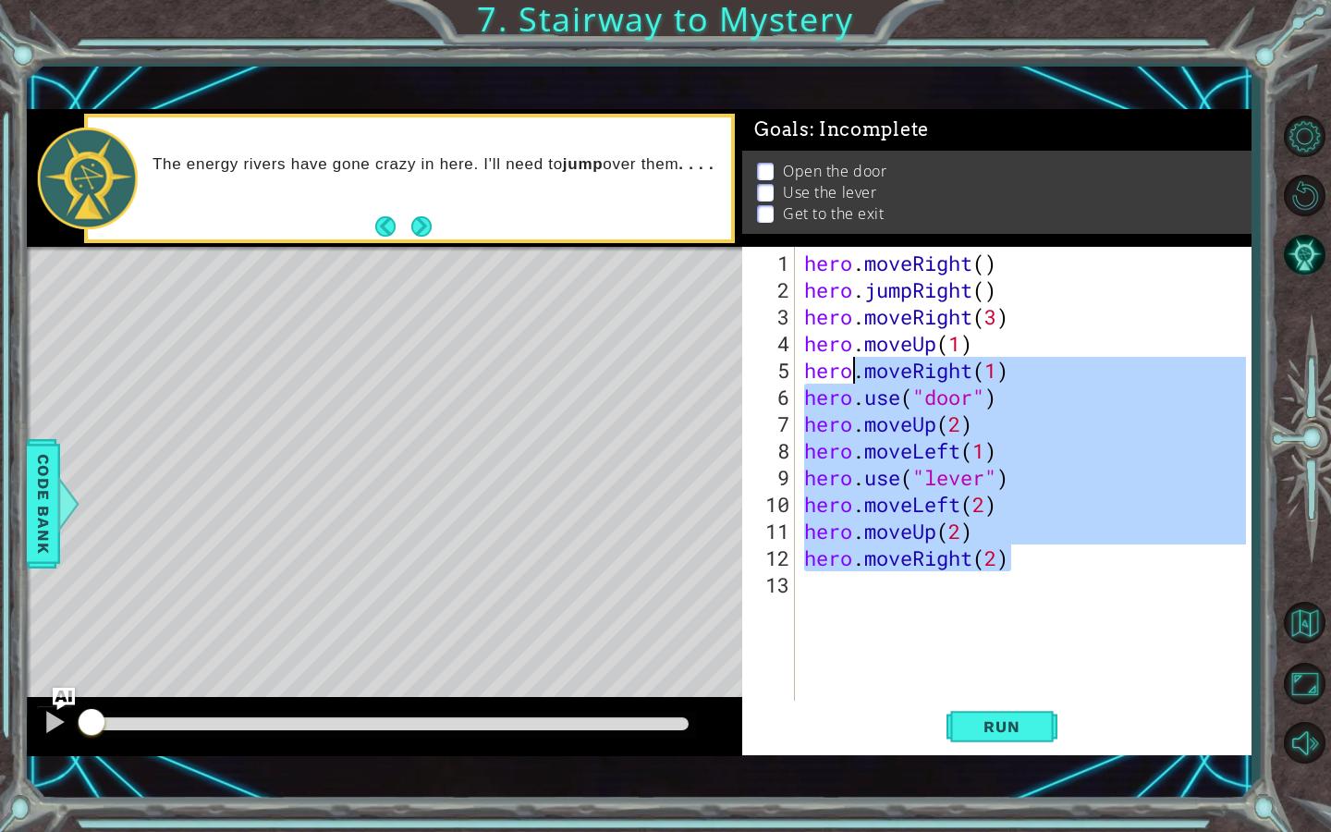
drag, startPoint x: 1037, startPoint y: 567, endPoint x: 851, endPoint y: 369, distance: 271.3
click at [851, 370] on div "hero . moveRight ( ) hero . jumpRight ( ) hero . moveRight ( 3 ) hero . moveUp …" at bounding box center [1027, 504] width 455 height 509
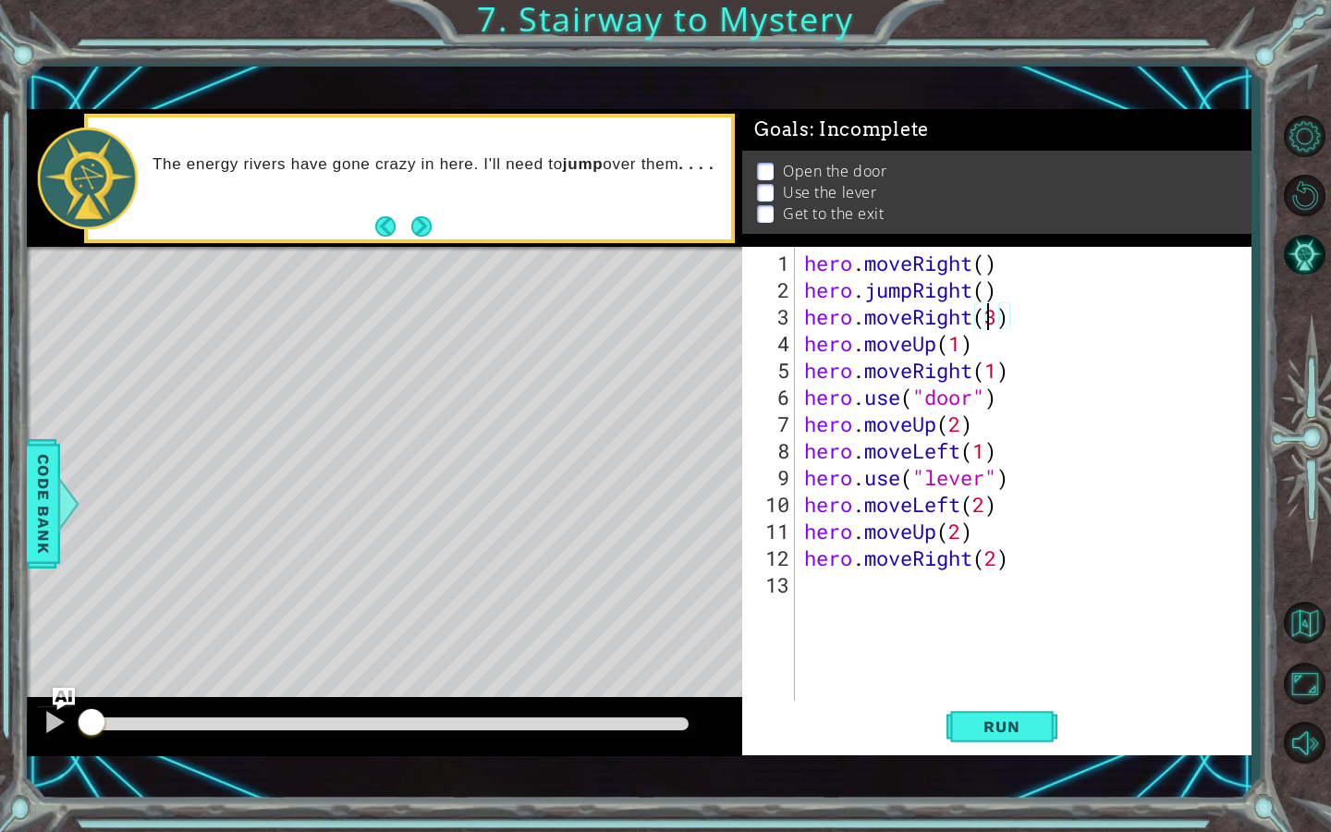
click at [992, 323] on div "hero . moveRight ( ) hero . jumpRight ( ) hero . moveRight ( 3 ) hero . moveUp …" at bounding box center [1027, 504] width 455 height 509
click at [994, 323] on div "hero . moveRight ( ) hero . jumpRight ( ) hero . moveRight ( 3 ) hero . moveUp …" at bounding box center [1027, 504] width 455 height 509
type textarea "hero.moveRight(1)"
drag, startPoint x: 1017, startPoint y: 368, endPoint x: 808, endPoint y: 369, distance: 208.9
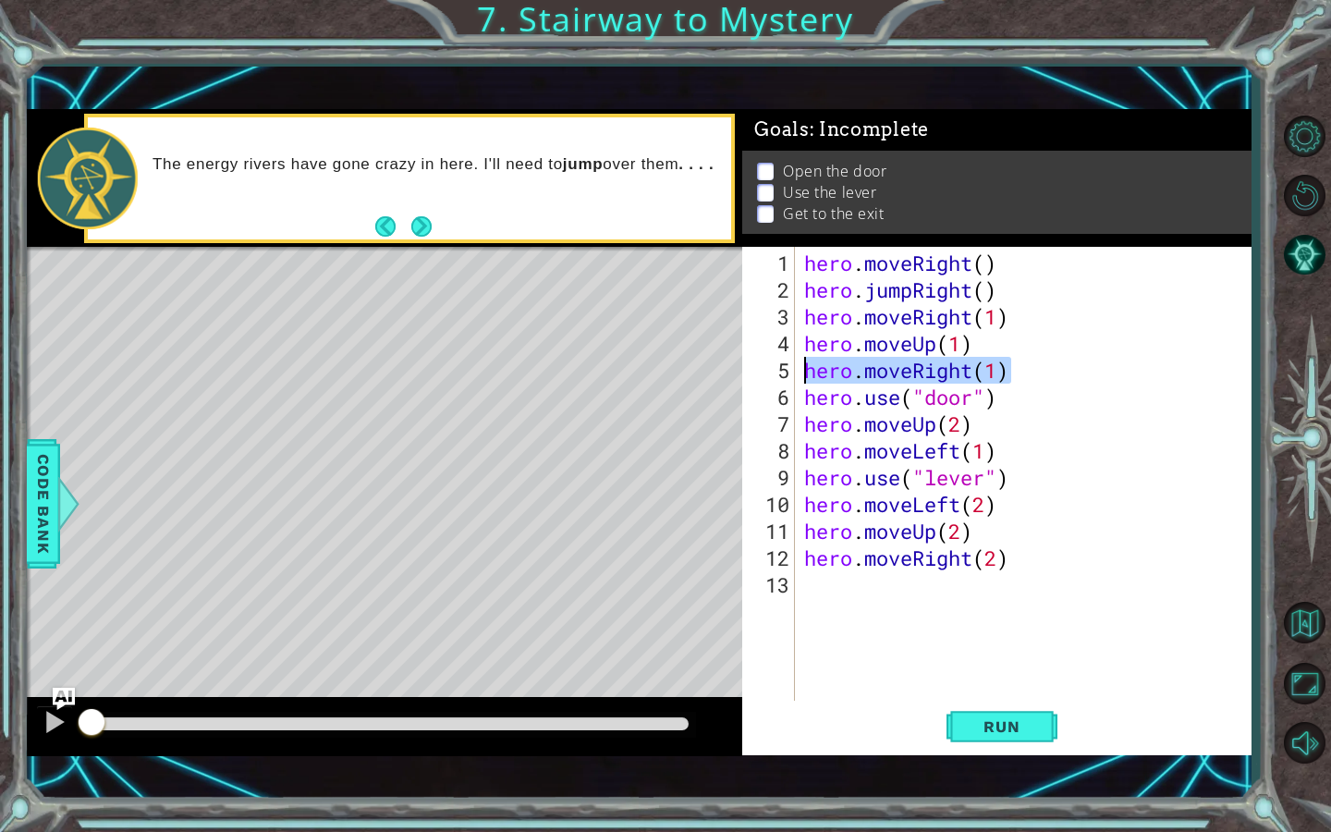
click at [808, 369] on div "hero . moveRight ( ) hero . jumpRight ( ) hero . moveRight ( 1 ) hero . moveUp …" at bounding box center [1027, 504] width 455 height 509
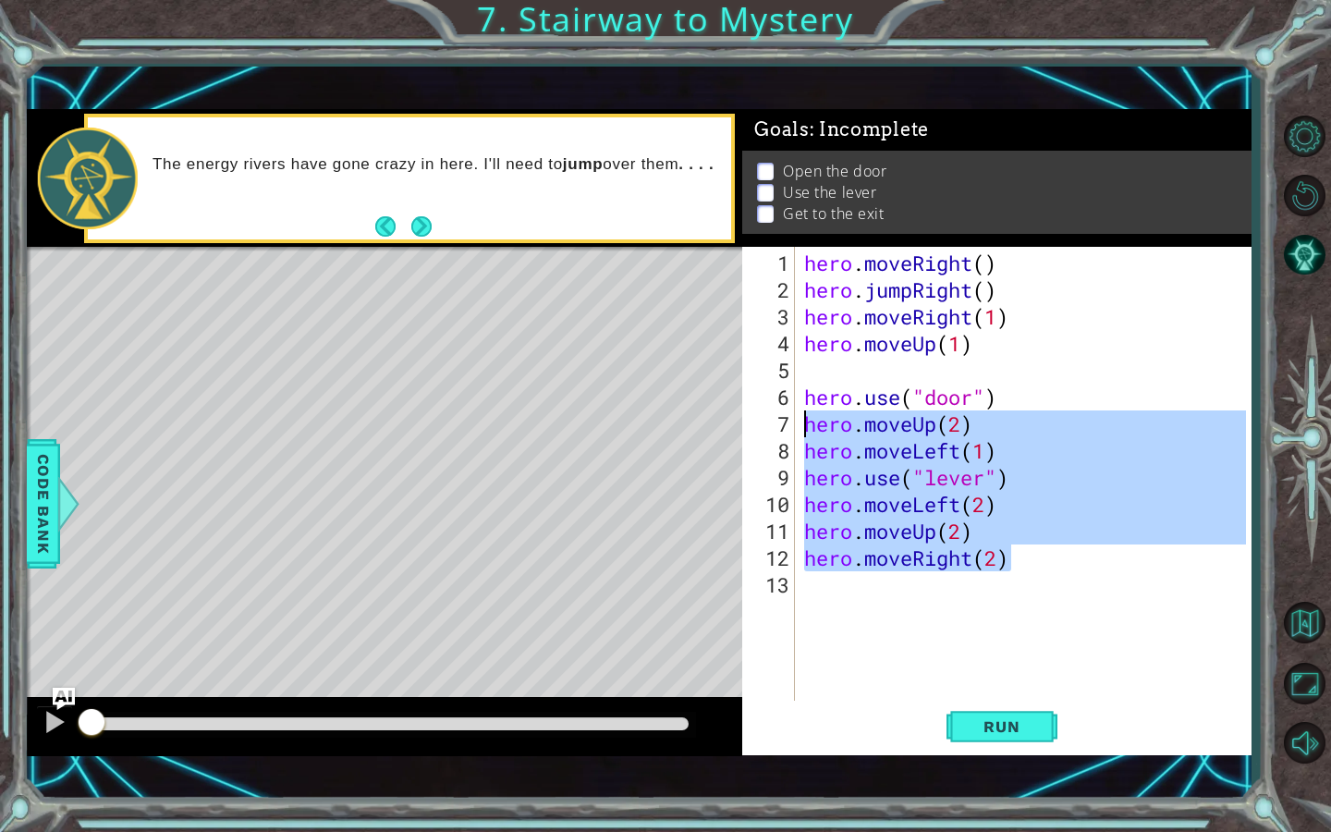
drag, startPoint x: 1017, startPoint y: 548, endPoint x: 794, endPoint y: 414, distance: 259.9
click at [794, 414] on div "1 2 3 4 5 6 7 8 9 10 11 12 13 hero . moveRight ( ) hero . jumpRight ( ) hero . …" at bounding box center [994, 475] width 504 height 456
type textarea "hero.moveUp(2) hero.moveLeft(1)"
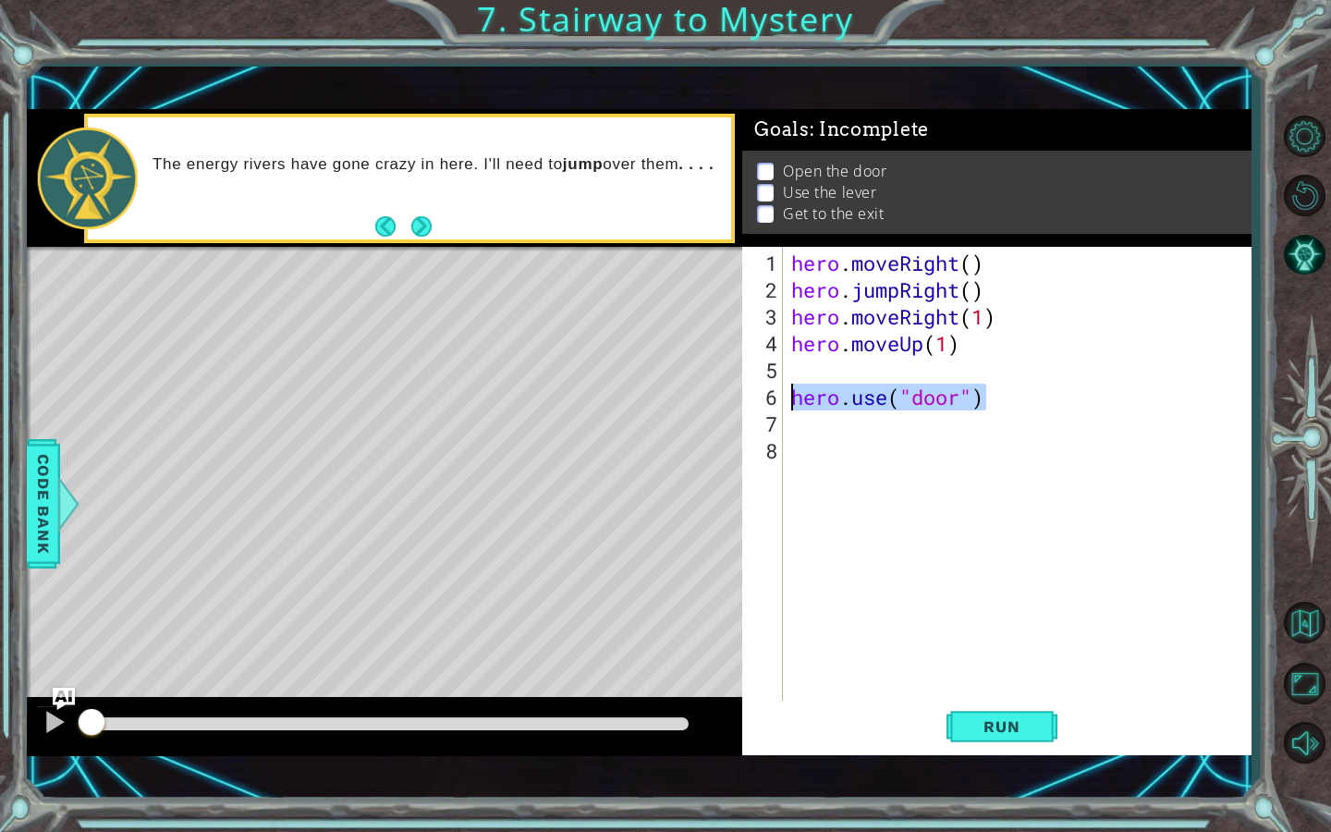
drag, startPoint x: 1000, startPoint y: 400, endPoint x: 777, endPoint y: 396, distance: 222.8
click at [777, 396] on div "1 2 3 4 5 6 7 8 hero . moveRight ( ) hero . jumpRight ( ) hero . moveRight ( 1 …" at bounding box center [994, 475] width 504 height 456
type textarea "hero.use("door")"
click at [804, 373] on div "hero . moveRight ( ) hero . jumpRight ( ) hero . moveRight ( 1 ) hero . moveUp …" at bounding box center [1021, 504] width 468 height 509
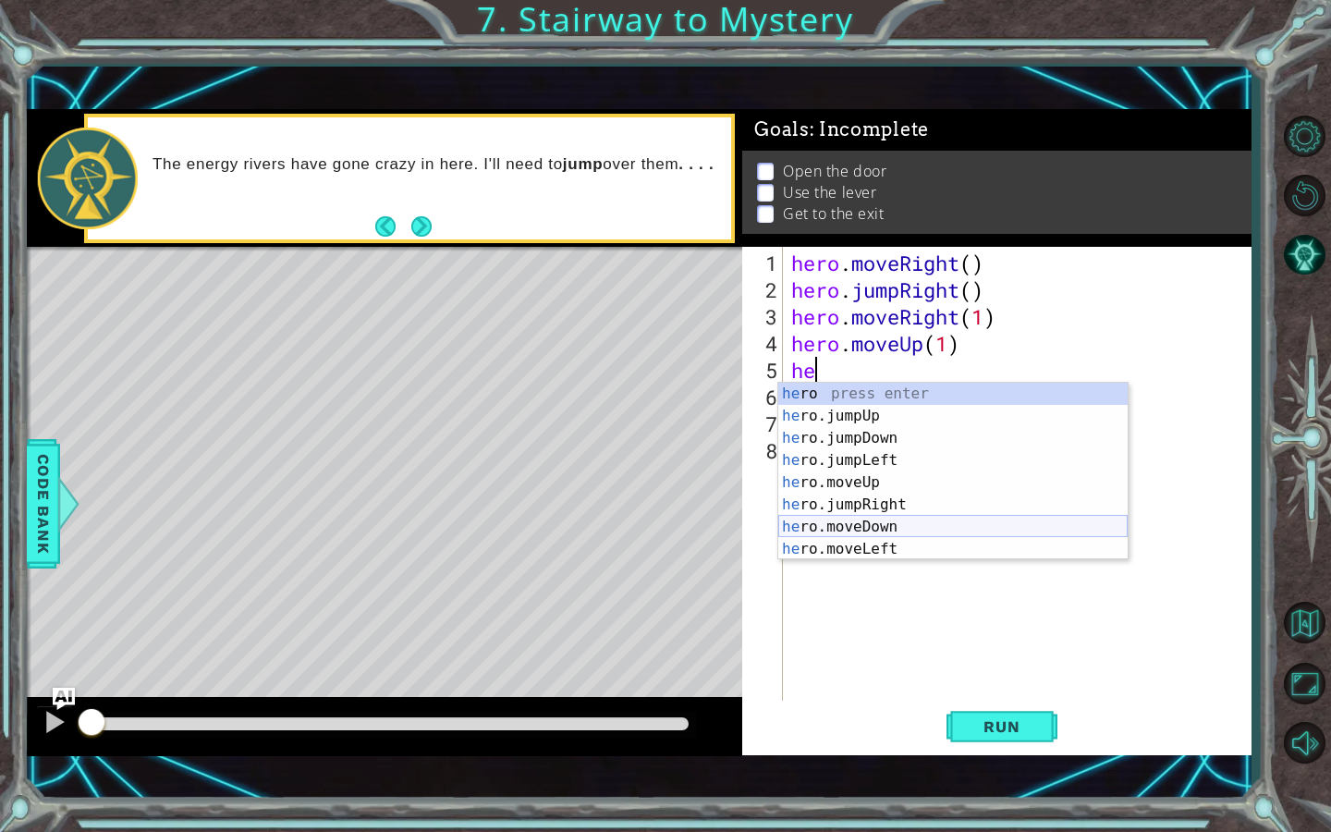
scroll to position [44, 0]
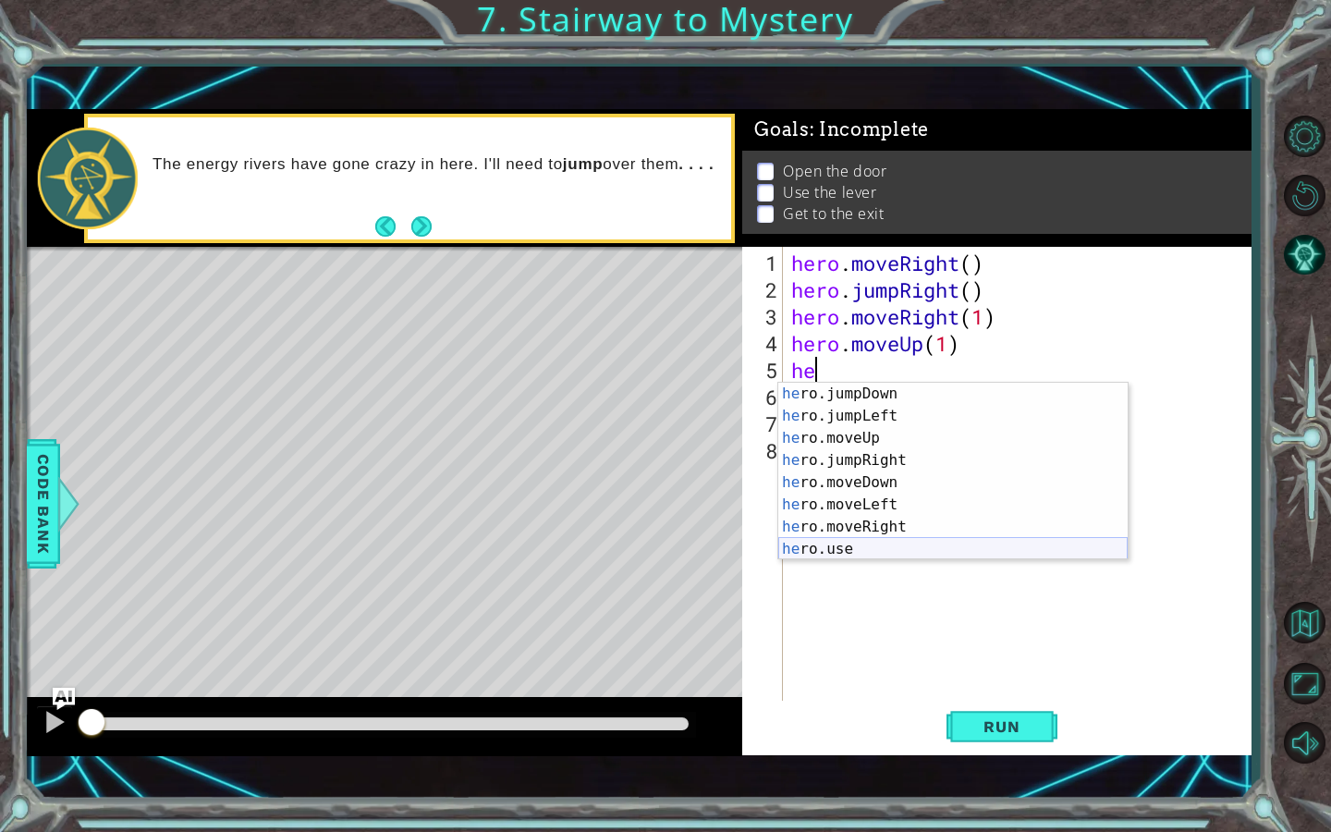
click at [897, 540] on div "he ro.jumpDown press enter he ro.jumpLeft press enter he ro.moveUp press enter …" at bounding box center [952, 494] width 349 height 222
type textarea "hero.use("name")"
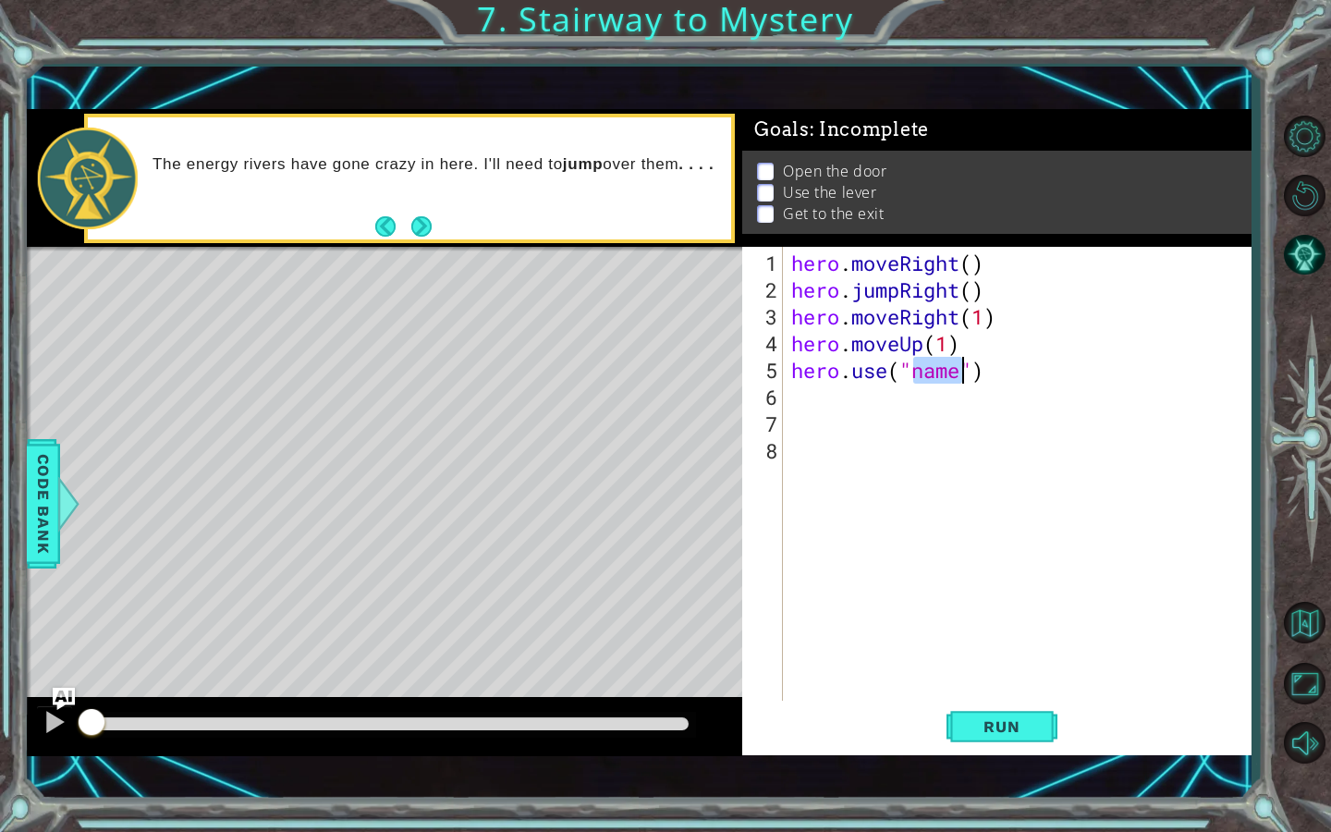
click at [945, 385] on div "hero . moveRight ( ) hero . jumpRight ( ) hero . moveRight ( 1 ) hero . moveUp …" at bounding box center [1021, 504] width 468 height 509
click at [946, 377] on div "hero . moveRight ( ) hero . jumpRight ( ) hero . moveRight ( 1 ) hero . moveUp …" at bounding box center [1021, 504] width 468 height 509
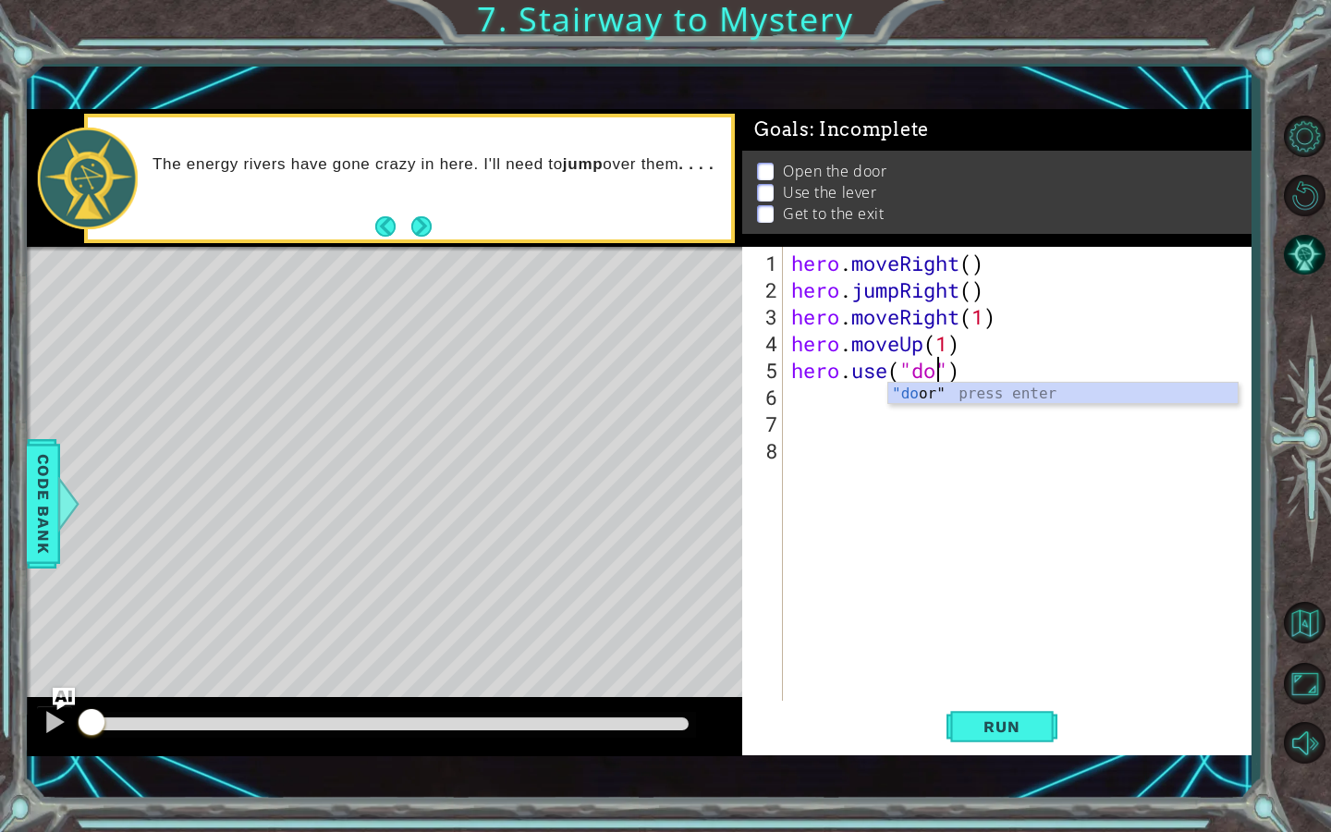
type textarea "hero.use("door")"
click at [799, 408] on div "hero . moveRight ( ) hero . jumpRight ( ) hero . moveRight ( 1 ) hero . moveUp …" at bounding box center [1021, 504] width 468 height 509
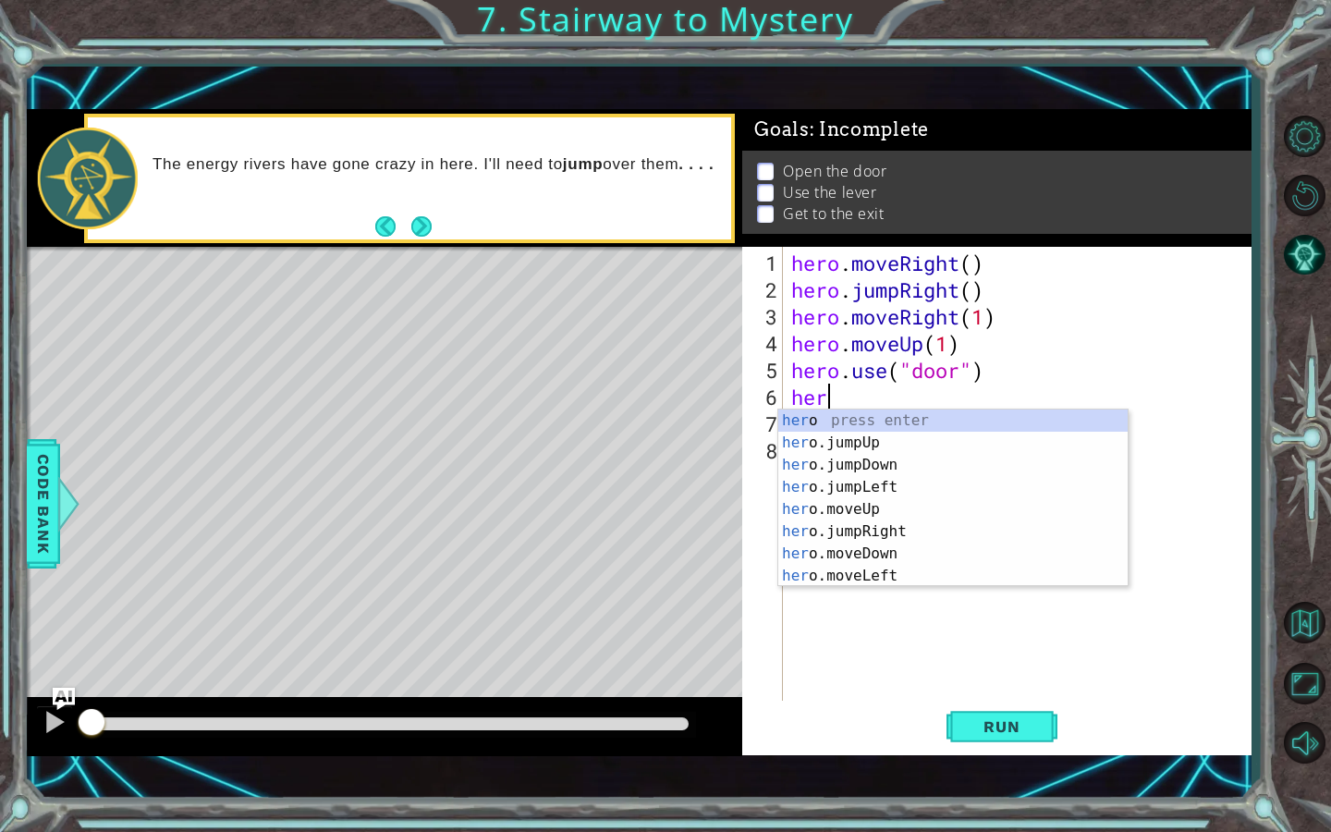
scroll to position [0, 1]
click at [889, 516] on div "her o press enter her o.jumpUp press enter her o.jumpDown press enter her o.jum…" at bounding box center [952, 520] width 349 height 222
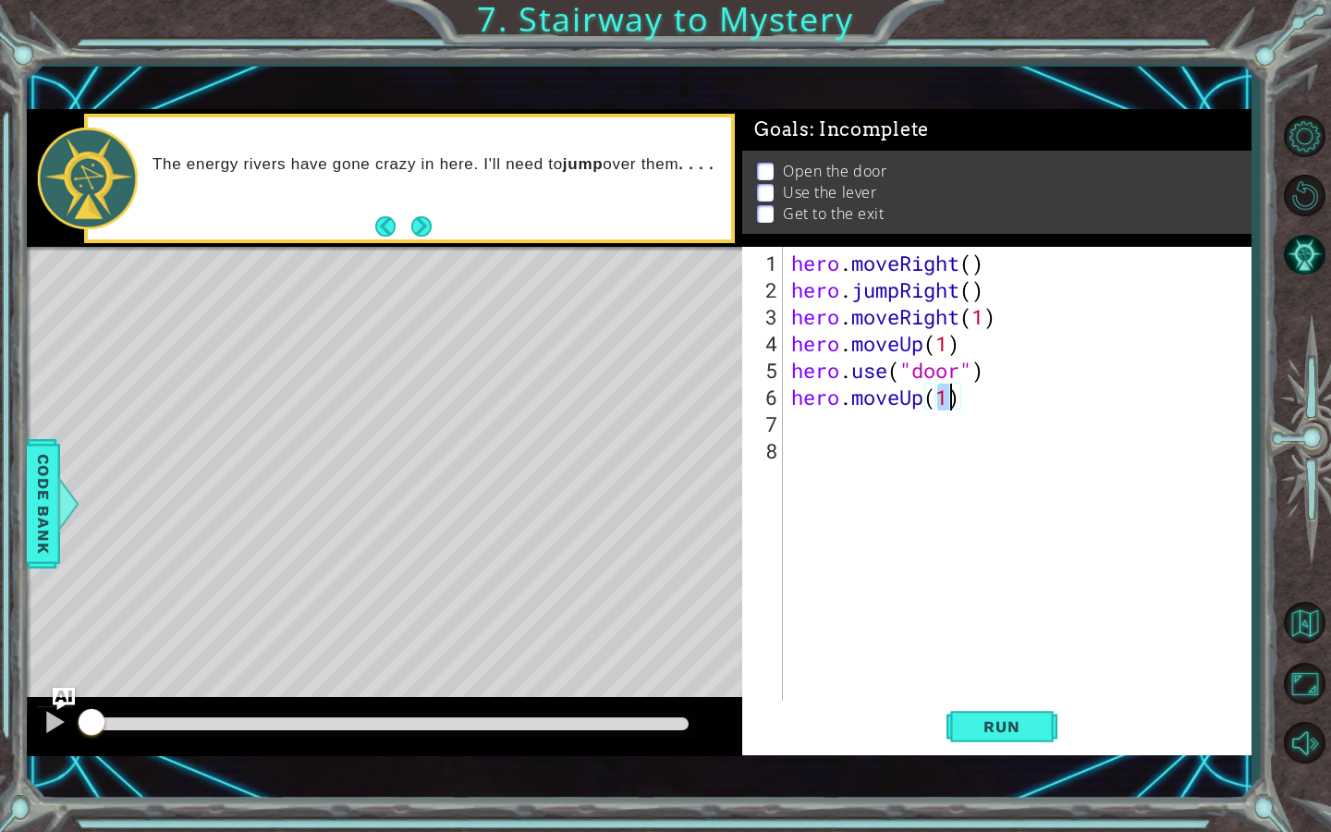
type textarea "hero.moveUp(2)"
click at [800, 427] on div "hero . moveRight ( ) hero . jumpRight ( ) hero . moveRight ( 1 ) hero . moveUp …" at bounding box center [1021, 504] width 468 height 509
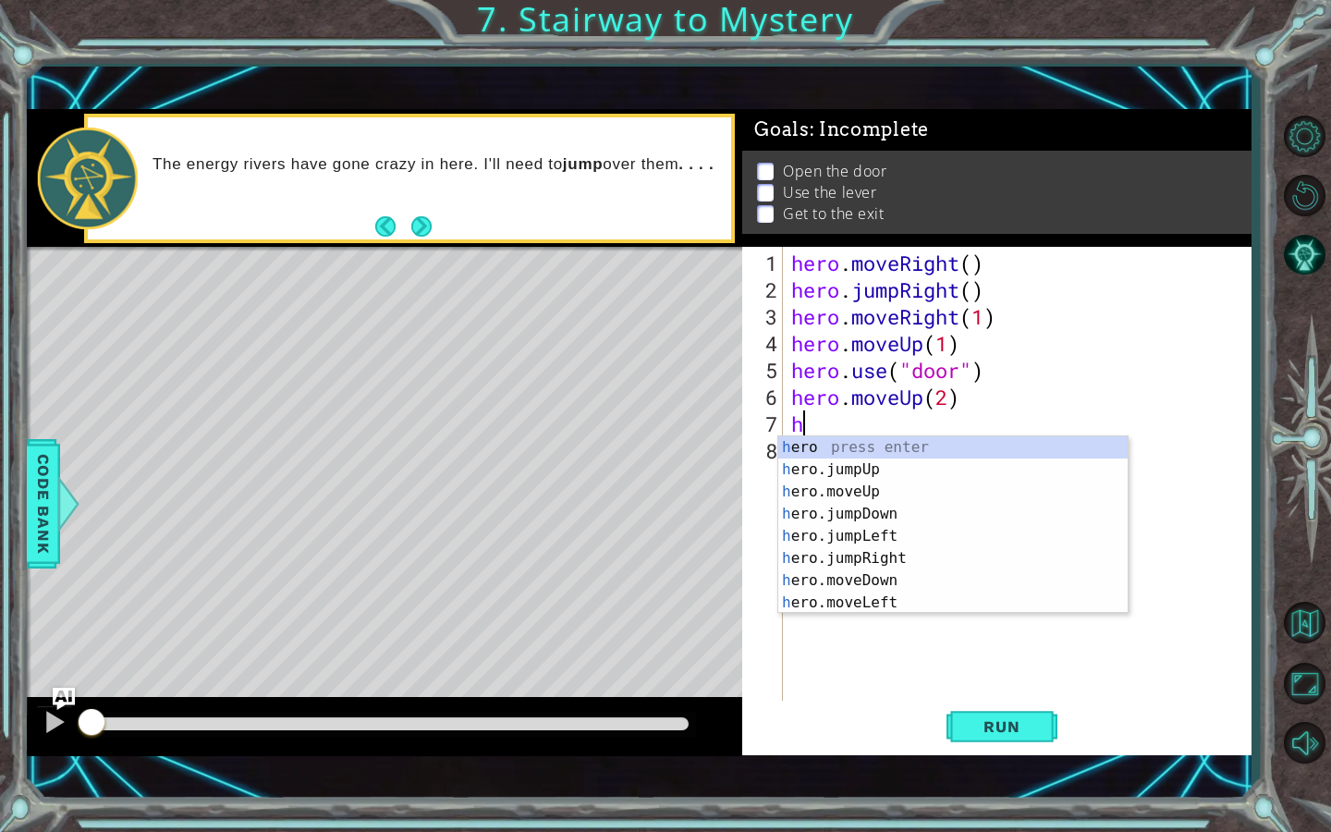
type textarea "he"
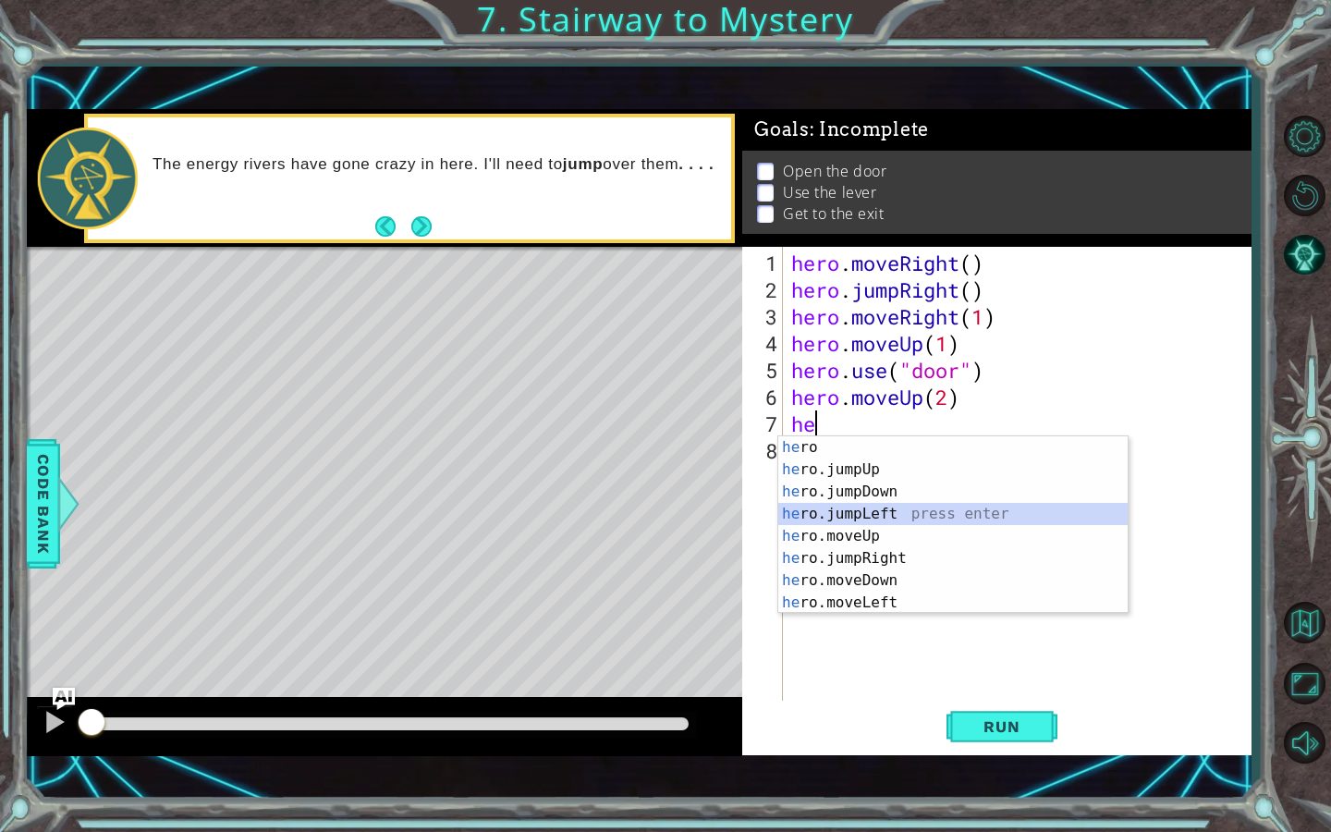
click at [914, 512] on div "he ro press enter he ro.jumpUp press enter he ro.jumpDown press enter he ro.jum…" at bounding box center [952, 547] width 349 height 222
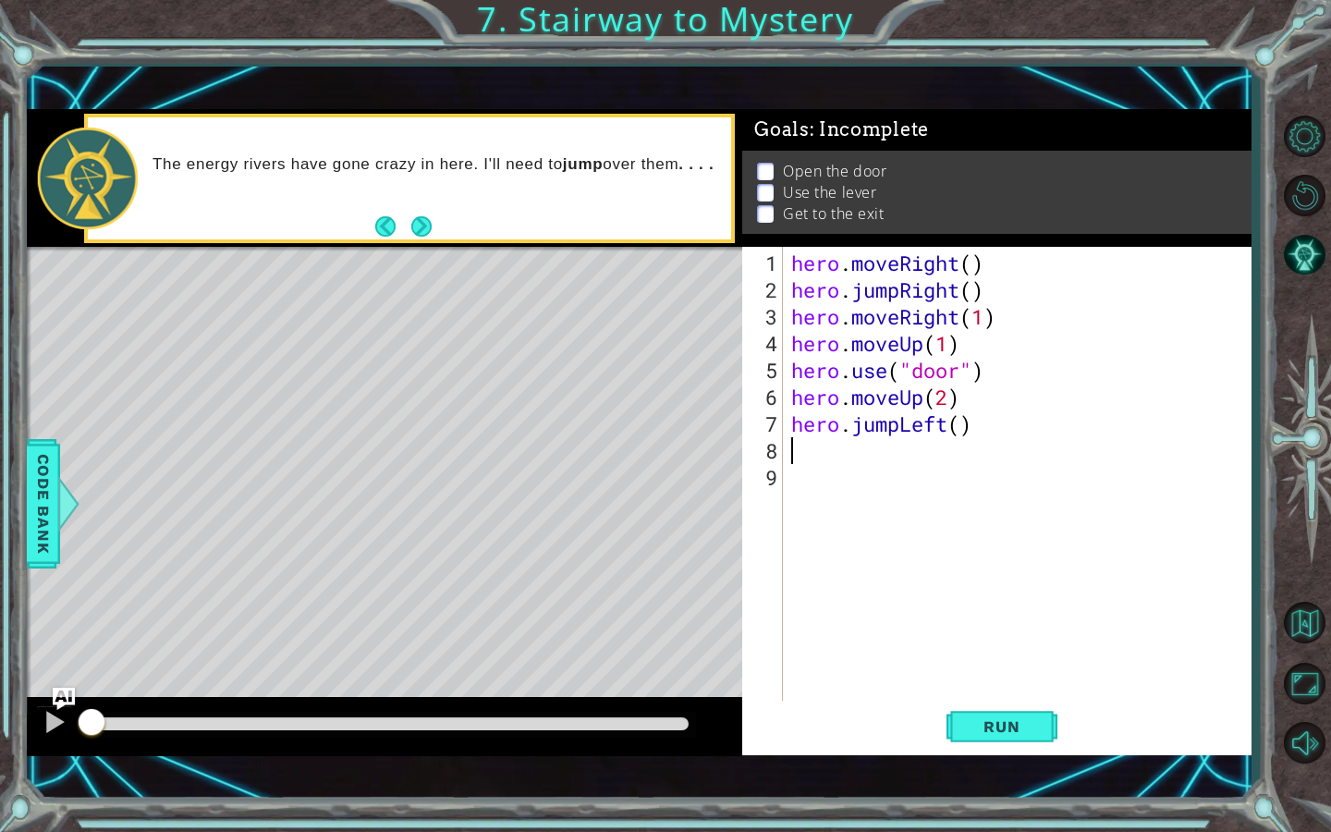
click at [959, 425] on div "hero . moveRight ( ) hero . jumpRight ( ) hero . moveRight ( 1 ) hero . moveUp …" at bounding box center [1021, 504] width 468 height 509
type textarea "hero.jumpLeft(2)"
click at [796, 445] on div "hero . moveRight ( ) hero . jumpRight ( ) hero . moveRight ( 1 ) hero . moveUp …" at bounding box center [1021, 504] width 468 height 509
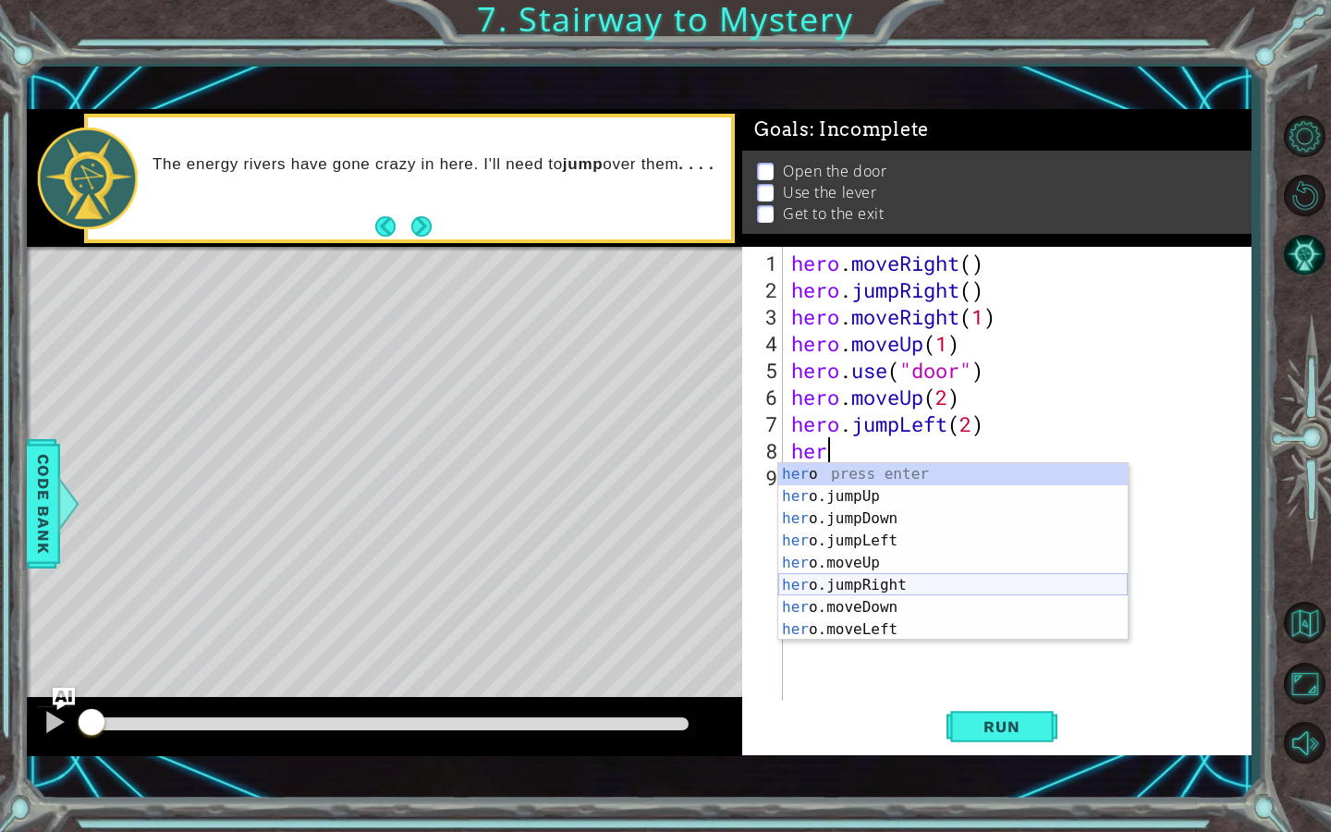
scroll to position [44, 0]
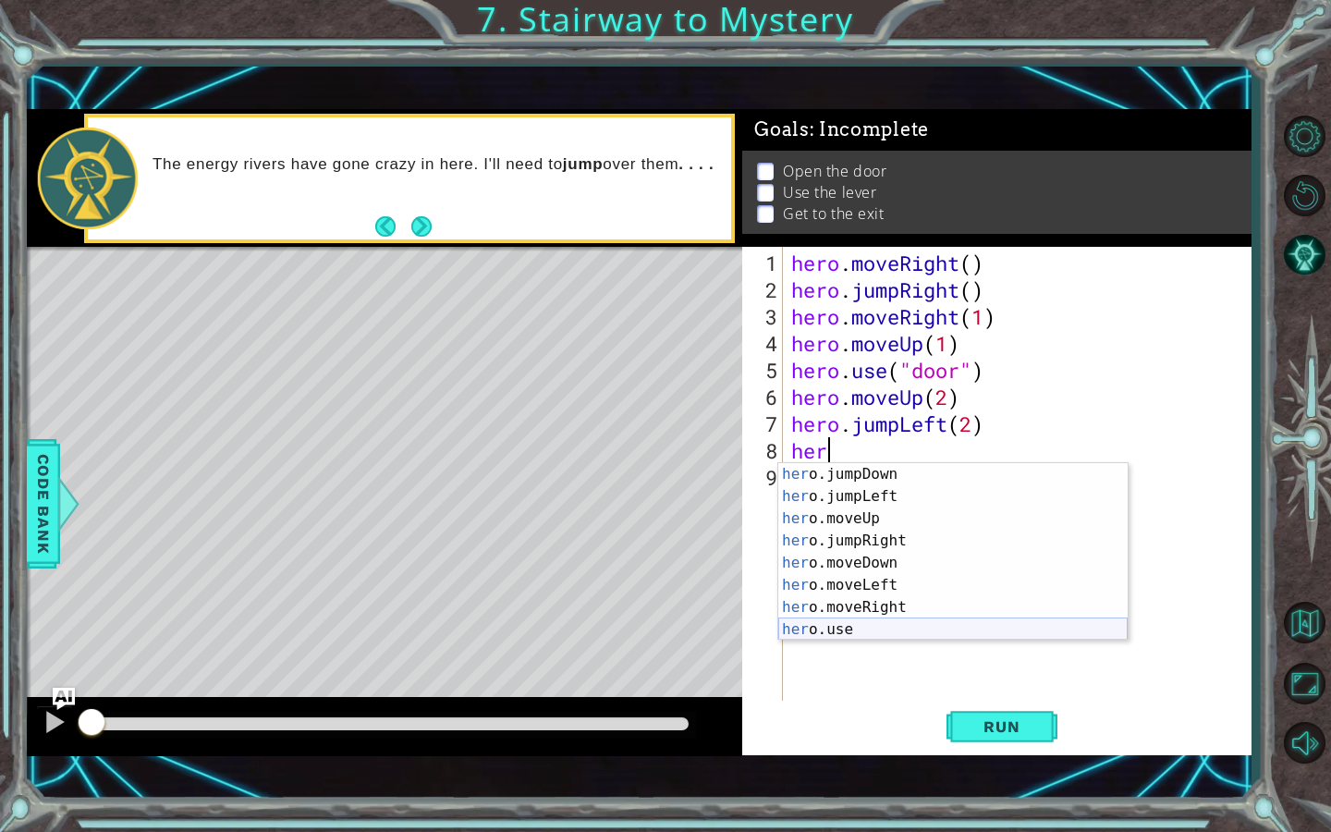
click at [859, 625] on div "her o.jumpDown press enter her o.jumpLeft press enter her o.moveUp press enter …" at bounding box center [952, 574] width 349 height 222
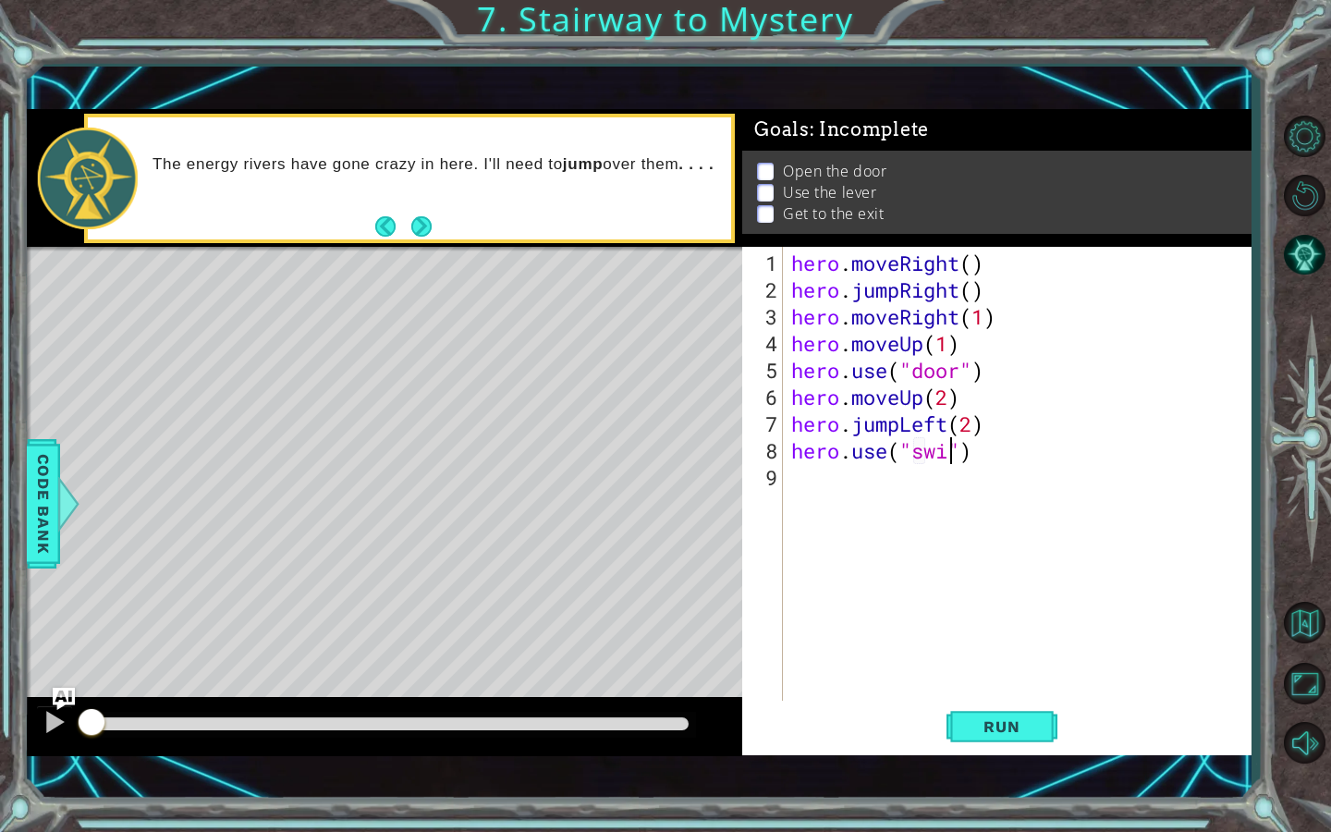
scroll to position [0, 7]
type textarea "hero.use("lever")"
click at [794, 497] on div "hero . moveRight ( ) hero . jumpRight ( ) hero . moveRight ( 1 ) hero . moveUp …" at bounding box center [1021, 504] width 468 height 509
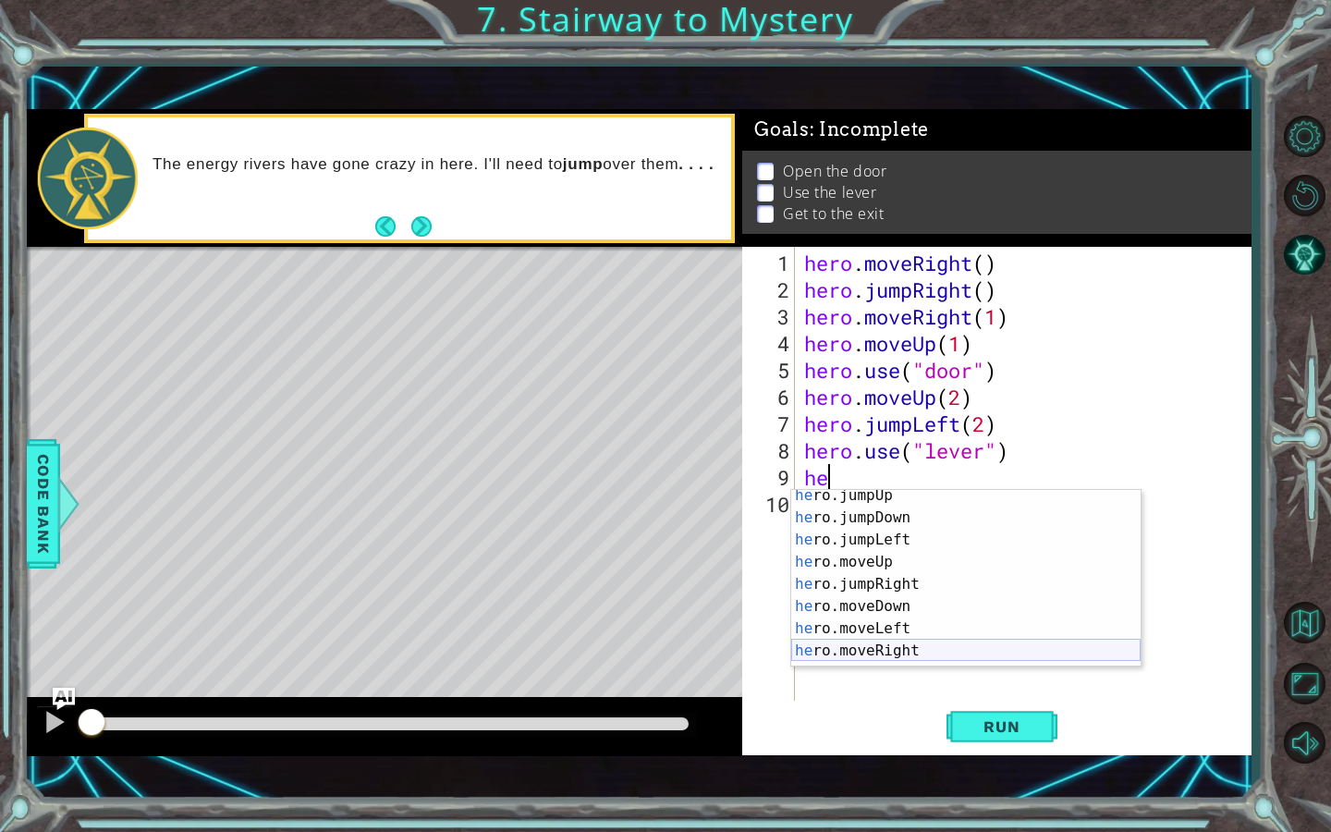
scroll to position [40, 0]
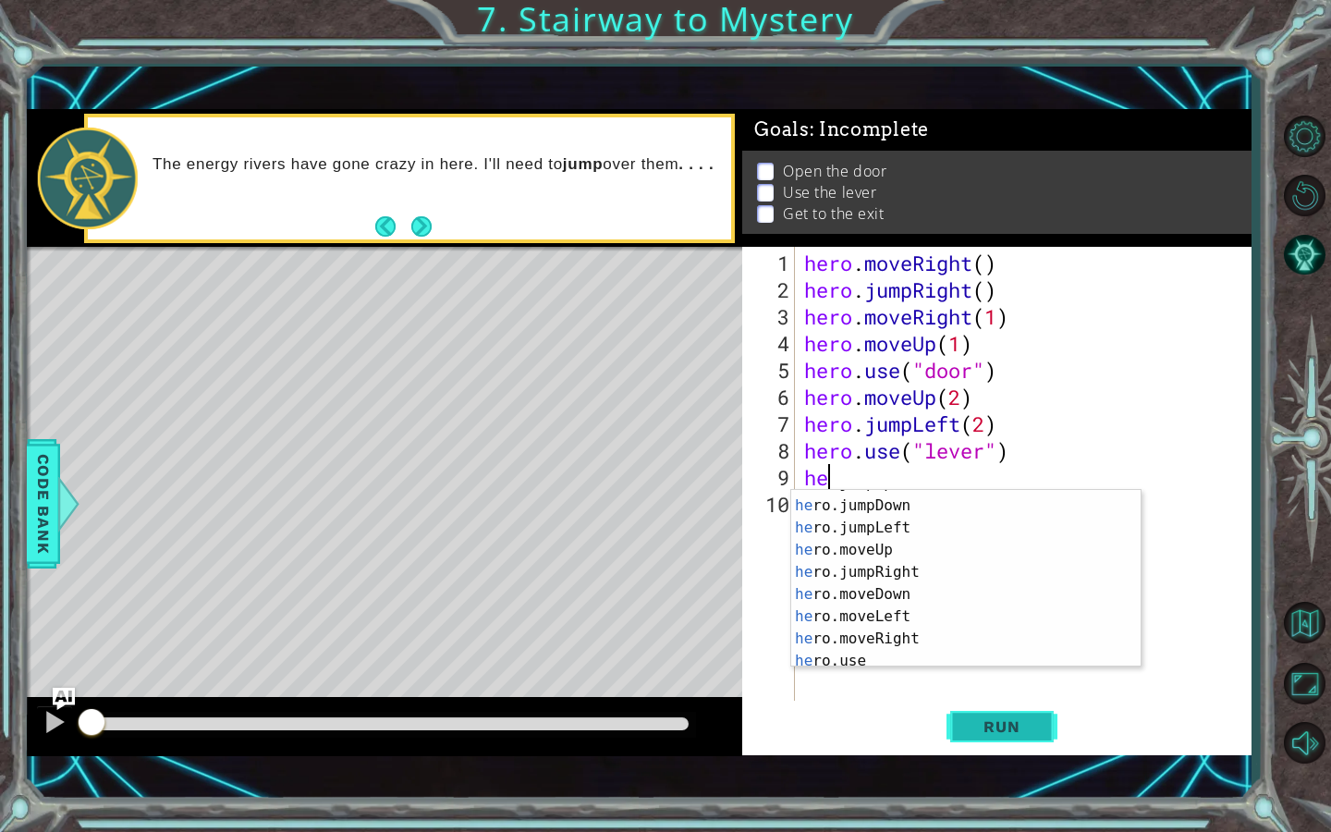
type textarea "h"
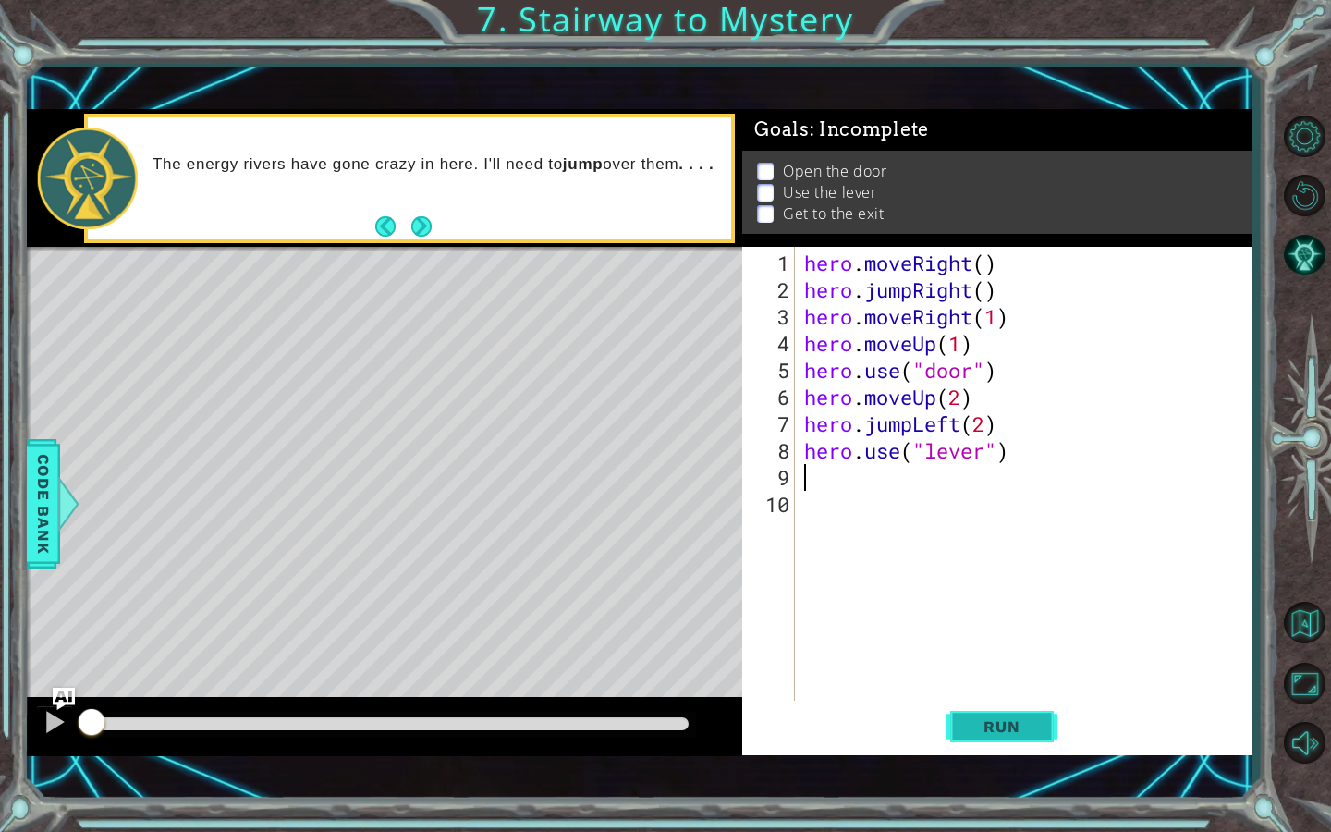
click at [1011, 724] on span "Run" at bounding box center [1001, 726] width 73 height 18
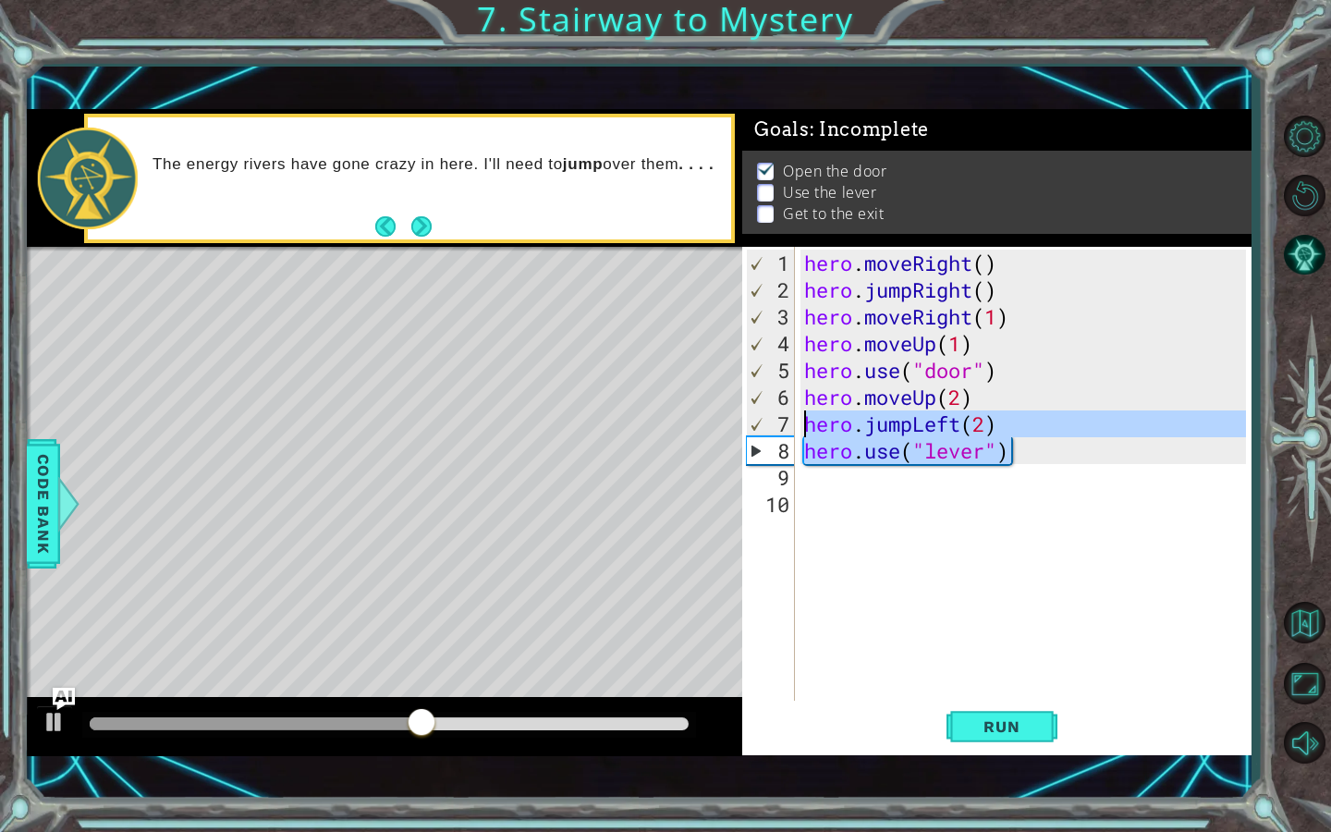
drag, startPoint x: 1019, startPoint y: 441, endPoint x: 792, endPoint y: 429, distance: 227.7
click at [792, 429] on div "1 2 3 4 5 6 7 8 9 10 hero . moveRight ( ) hero . jumpRight ( ) hero . moveRight…" at bounding box center [994, 475] width 504 height 456
type textarea "hero.jumpLeft(2) hero.use("lever")"
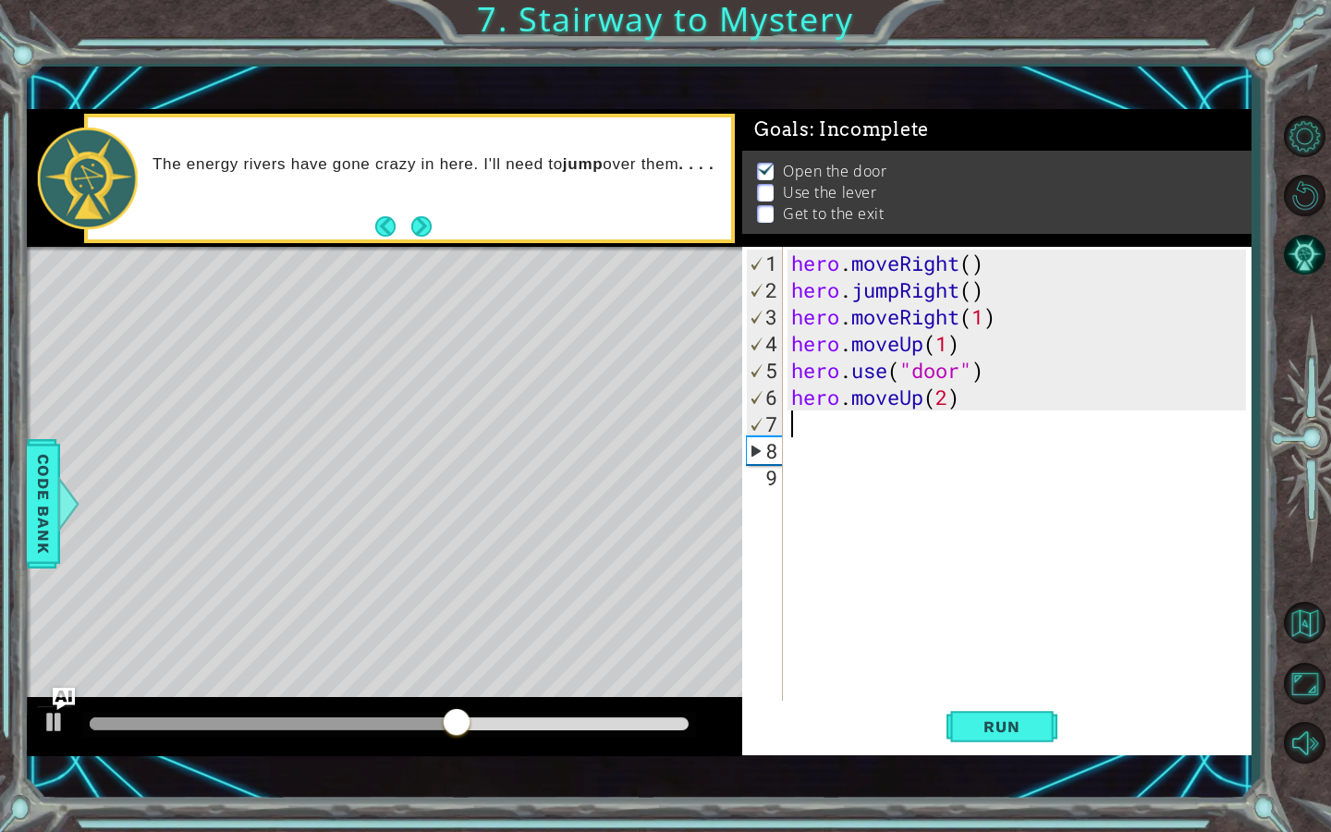
click at [977, 399] on div "hero . moveRight ( ) hero . jumpRight ( ) hero . moveRight ( 1 ) hero . moveUp …" at bounding box center [1021, 504] width 468 height 509
type textarea "hero.moveUp(2)"
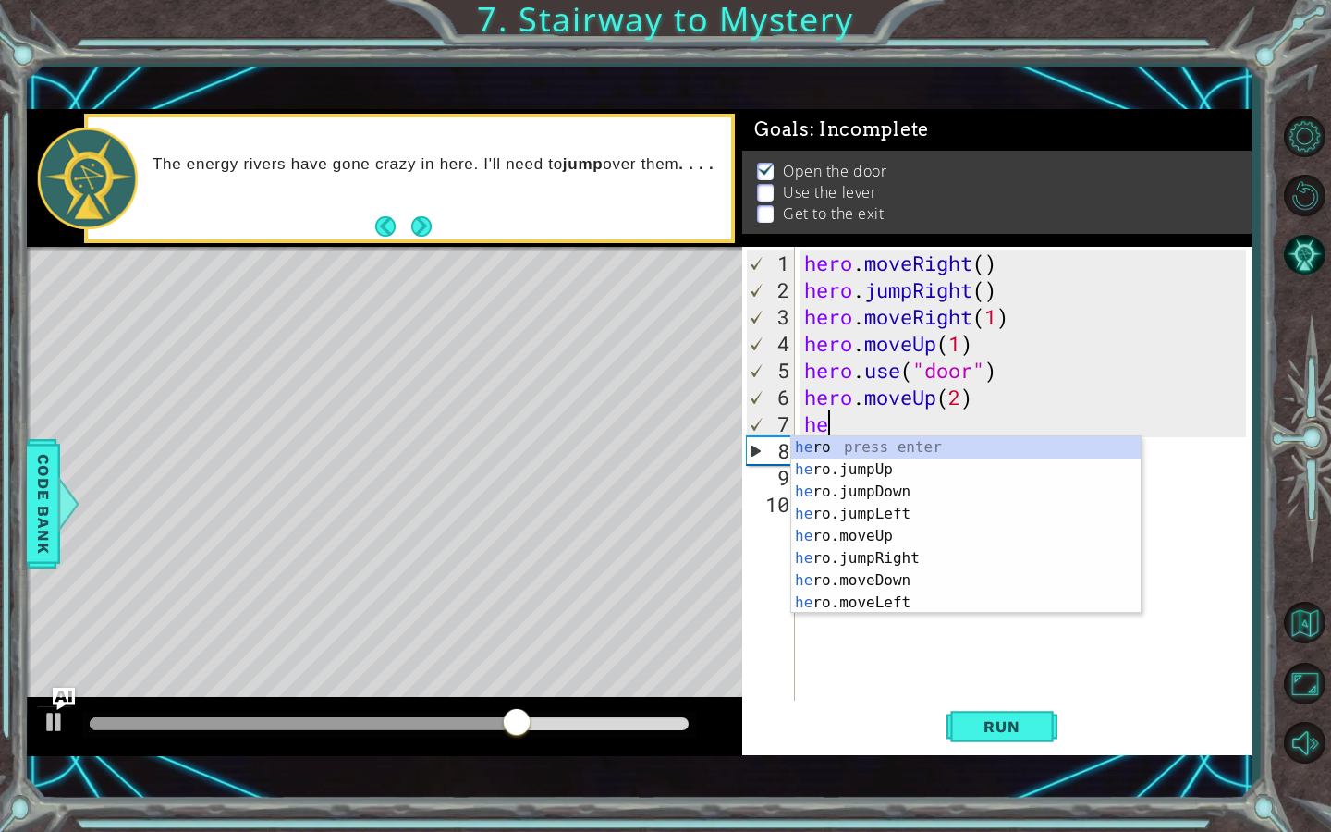
scroll to position [0, 1]
click at [954, 594] on div "her o press enter her o.jumpUp press enter her o.jumpDown press enter her o.jum…" at bounding box center [965, 547] width 349 height 222
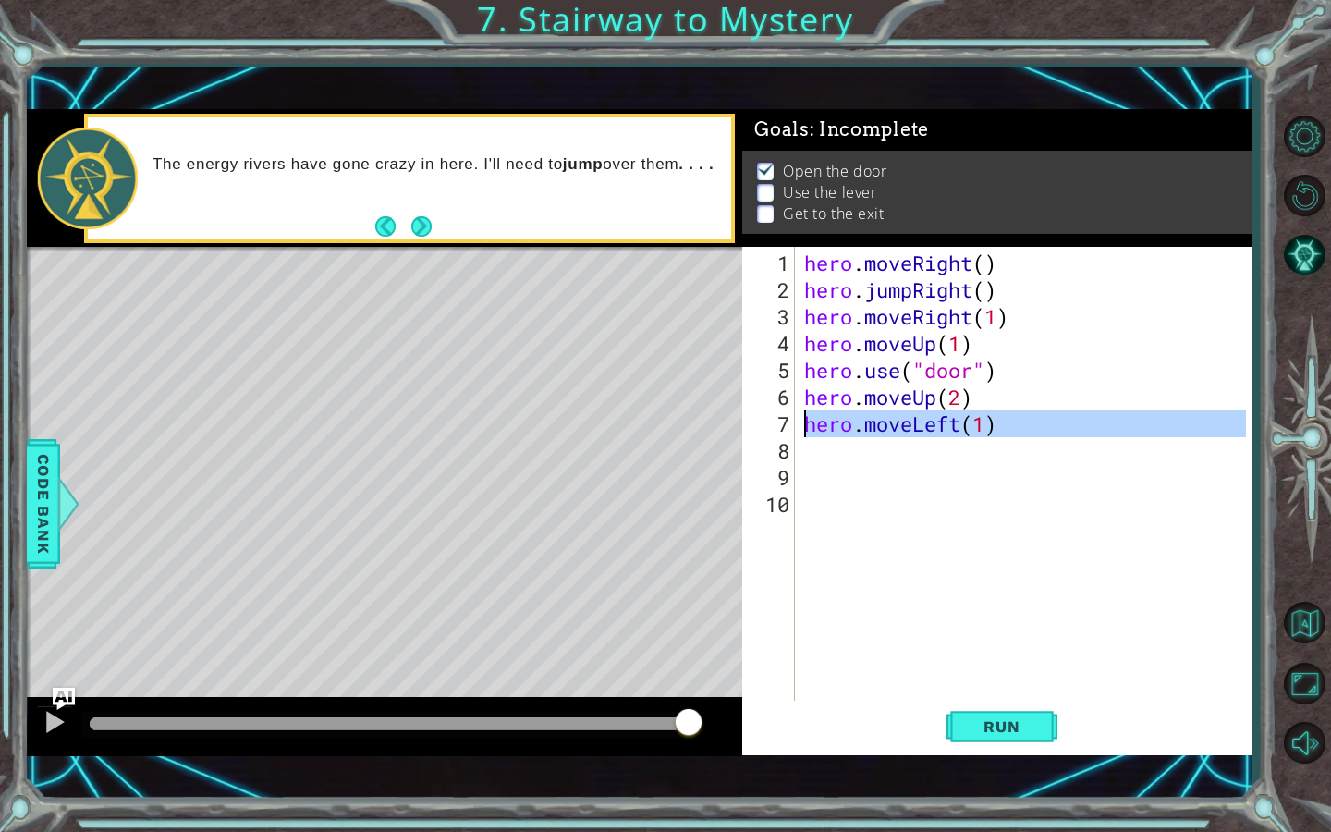
drag, startPoint x: 1004, startPoint y: 435, endPoint x: 803, endPoint y: 431, distance: 200.6
click at [803, 431] on div "hero . moveRight ( ) hero . jumpRight ( ) hero . moveRight ( 1 ) hero . moveUp …" at bounding box center [1028, 504] width 456 height 509
type textarea "hero.moveLeft(1)"
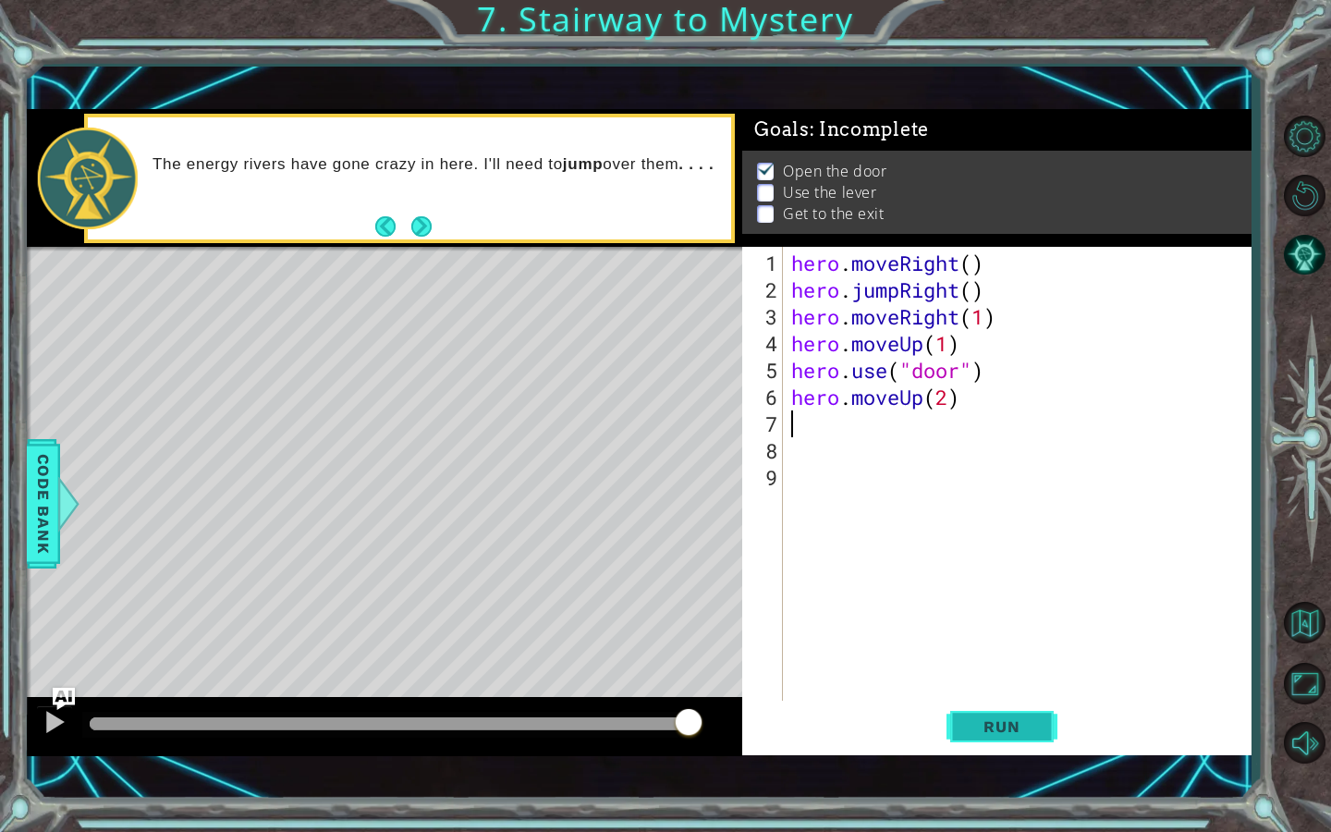
click at [978, 720] on span "Run" at bounding box center [1001, 726] width 73 height 18
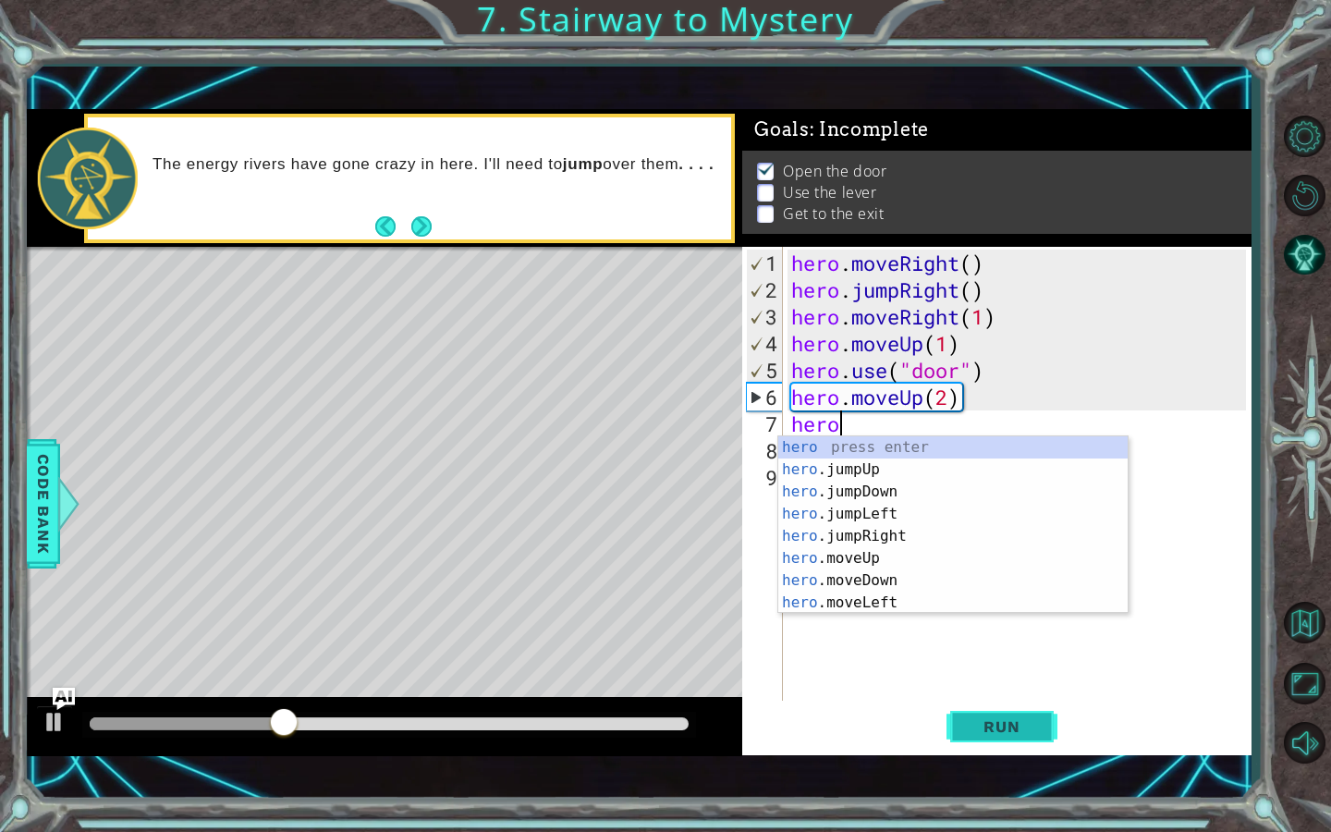
scroll to position [0, 1]
click at [884, 606] on div "hero press enter hero .jumpUp press enter hero .jumpDown press enter hero .jump…" at bounding box center [952, 547] width 349 height 222
type textarea "hero.moveLeft(1)"
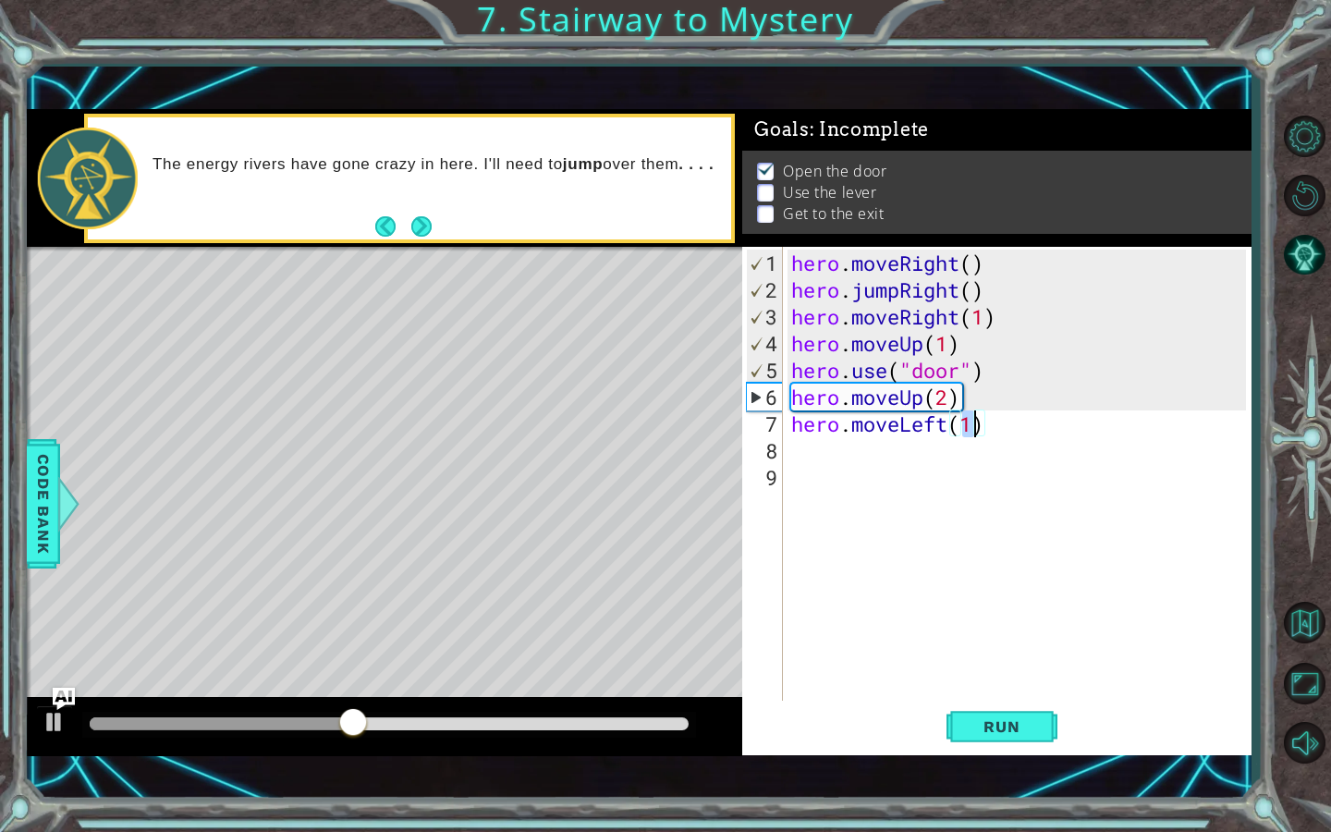
scroll to position [0, 7]
click at [795, 462] on div "hero . moveRight ( ) hero . jumpRight ( ) hero . moveRight ( 1 ) hero . moveUp …" at bounding box center [1021, 504] width 468 height 509
click at [795, 453] on div "hero . moveRight ( ) hero . jumpRight ( ) hero . moveRight ( 1 ) hero . moveUp …" at bounding box center [1021, 504] width 468 height 509
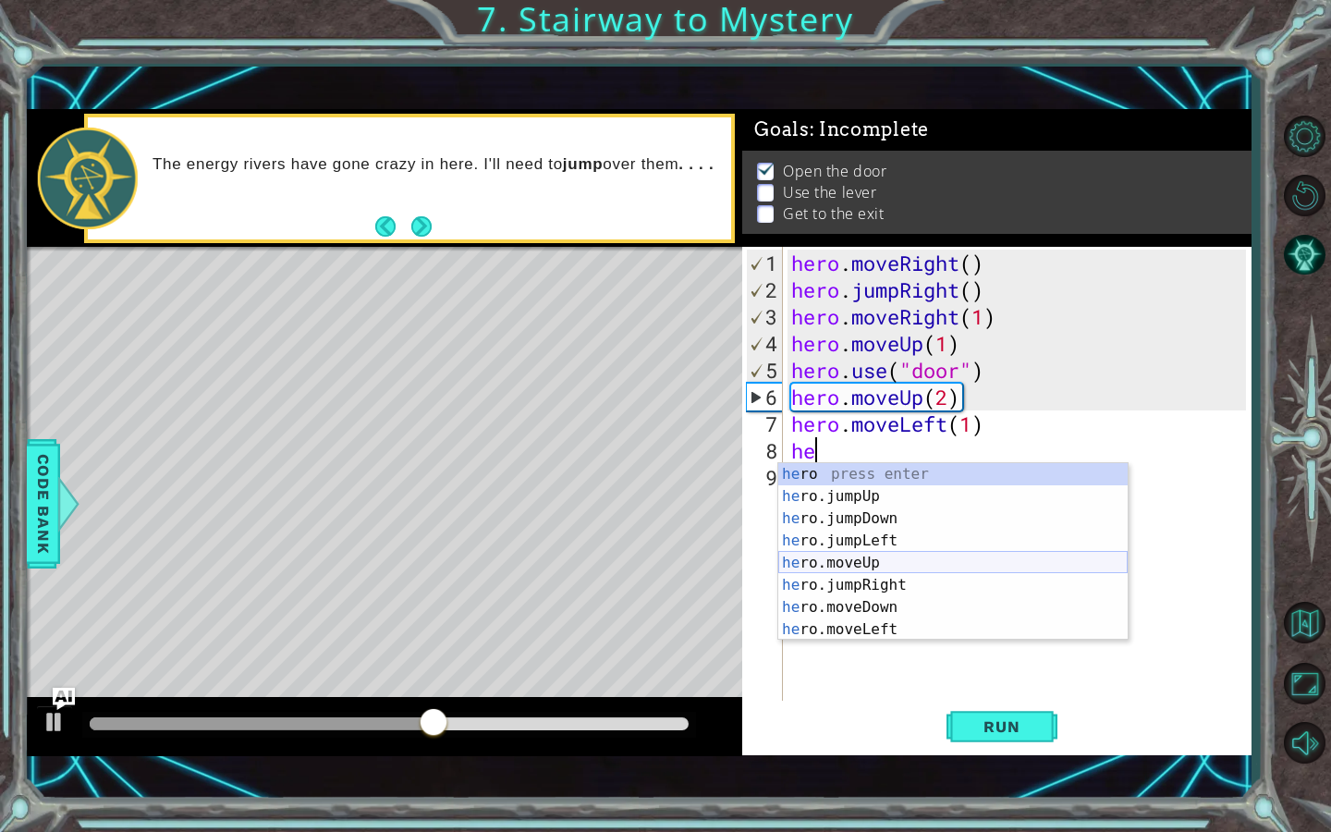
scroll to position [44, 0]
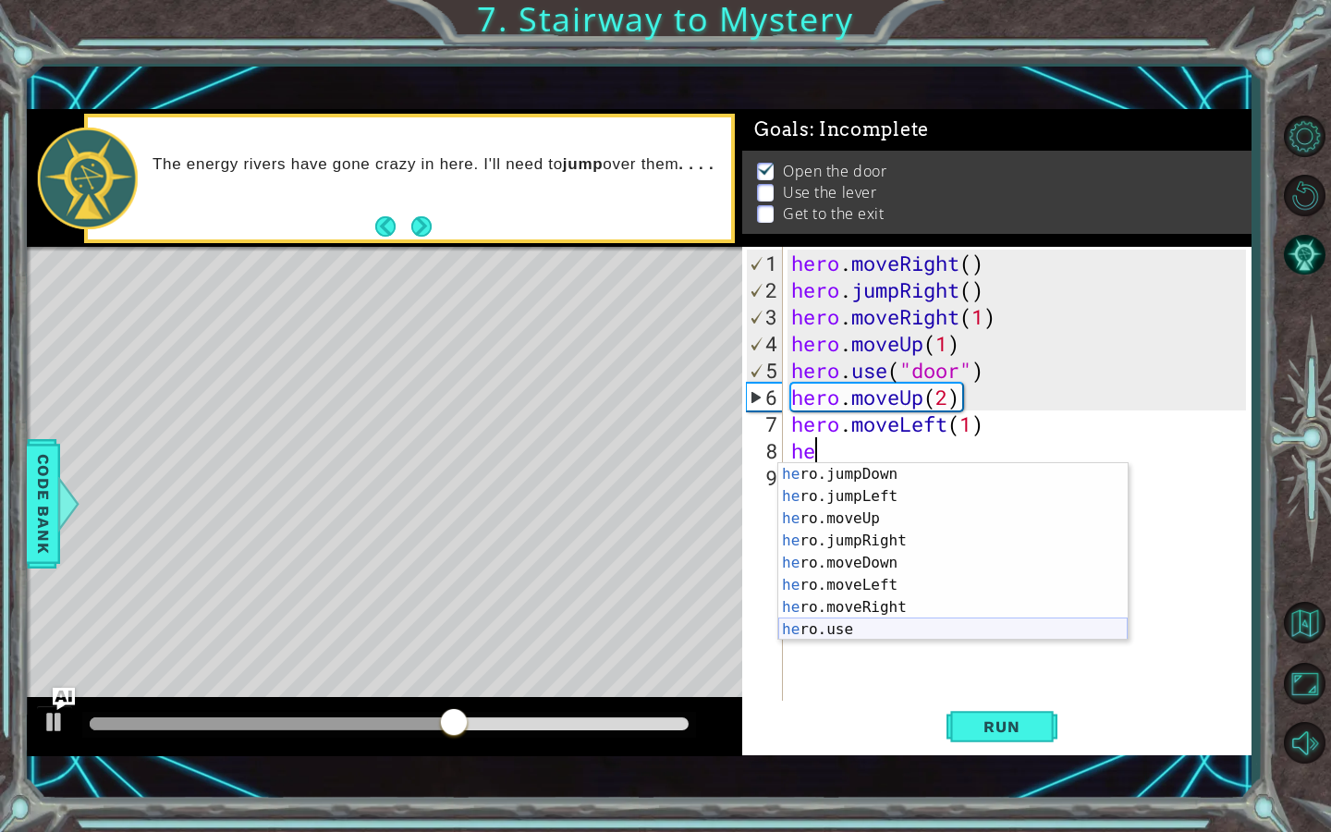
click at [887, 620] on div "he ro.jumpDown press enter he ro.jumpLeft press enter he ro.moveUp press enter …" at bounding box center [952, 574] width 349 height 222
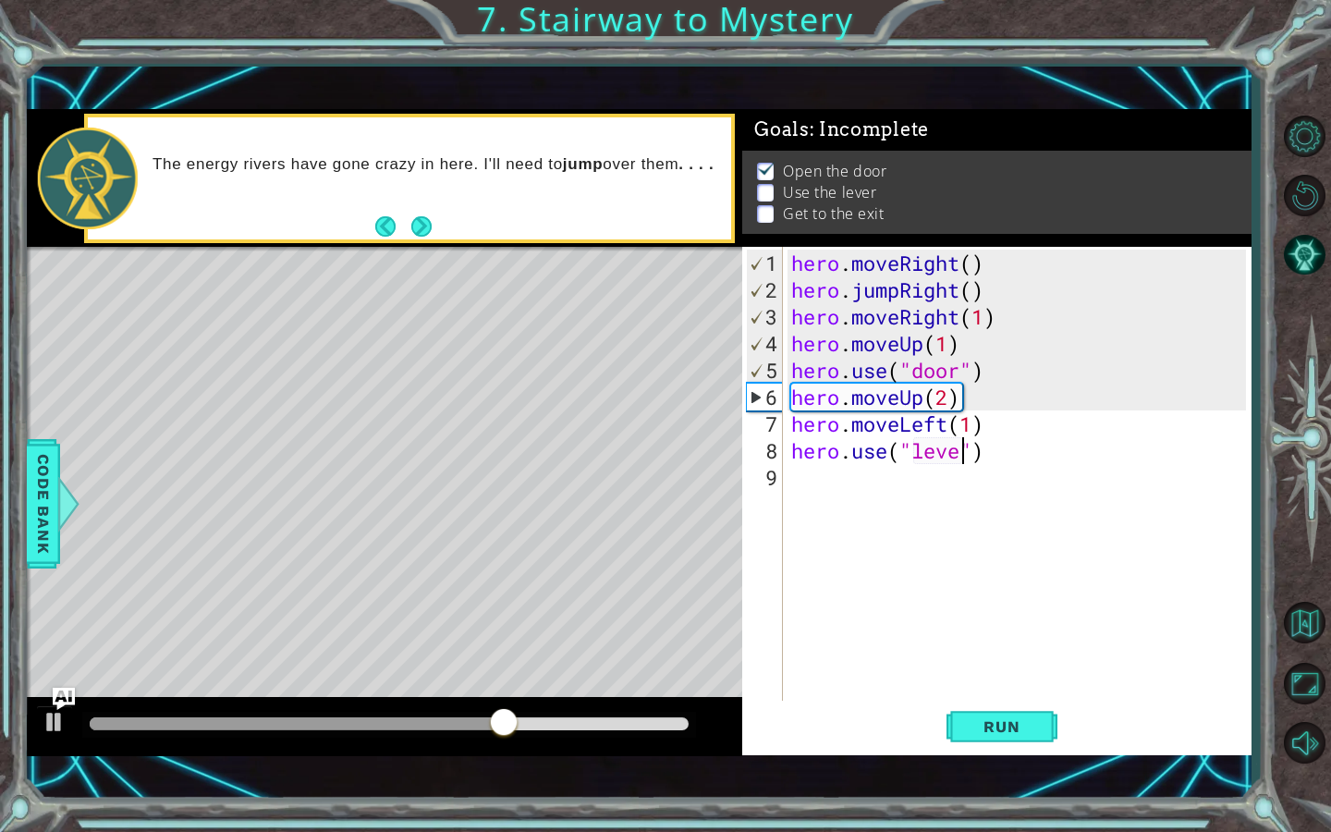
scroll to position [0, 8]
type textarea "hero.use("lever")"
click at [784, 469] on div "hero.use("lever") 1 2 3 4 5 6 7 8 9 hero . moveRight ( ) hero . jumpRight ( ) h…" at bounding box center [994, 475] width 504 height 456
click at [799, 472] on div "hero . moveRight ( ) hero . jumpRight ( ) hero . moveRight ( 1 ) hero . moveUp …" at bounding box center [1021, 504] width 468 height 509
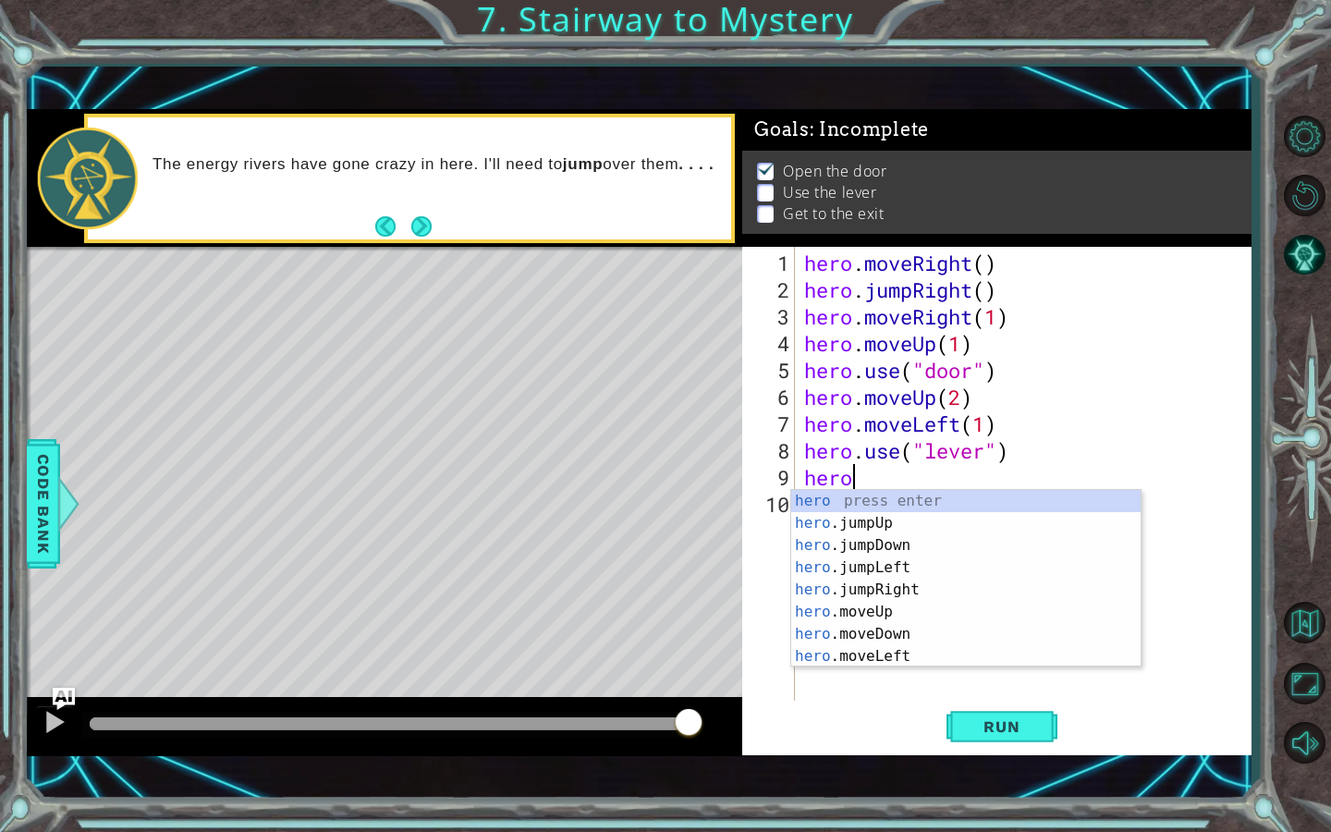
scroll to position [0, 1]
click at [905, 662] on div "hero press enter hero .jumpUp press enter hero .jumpDown press enter hero .jump…" at bounding box center [965, 601] width 349 height 222
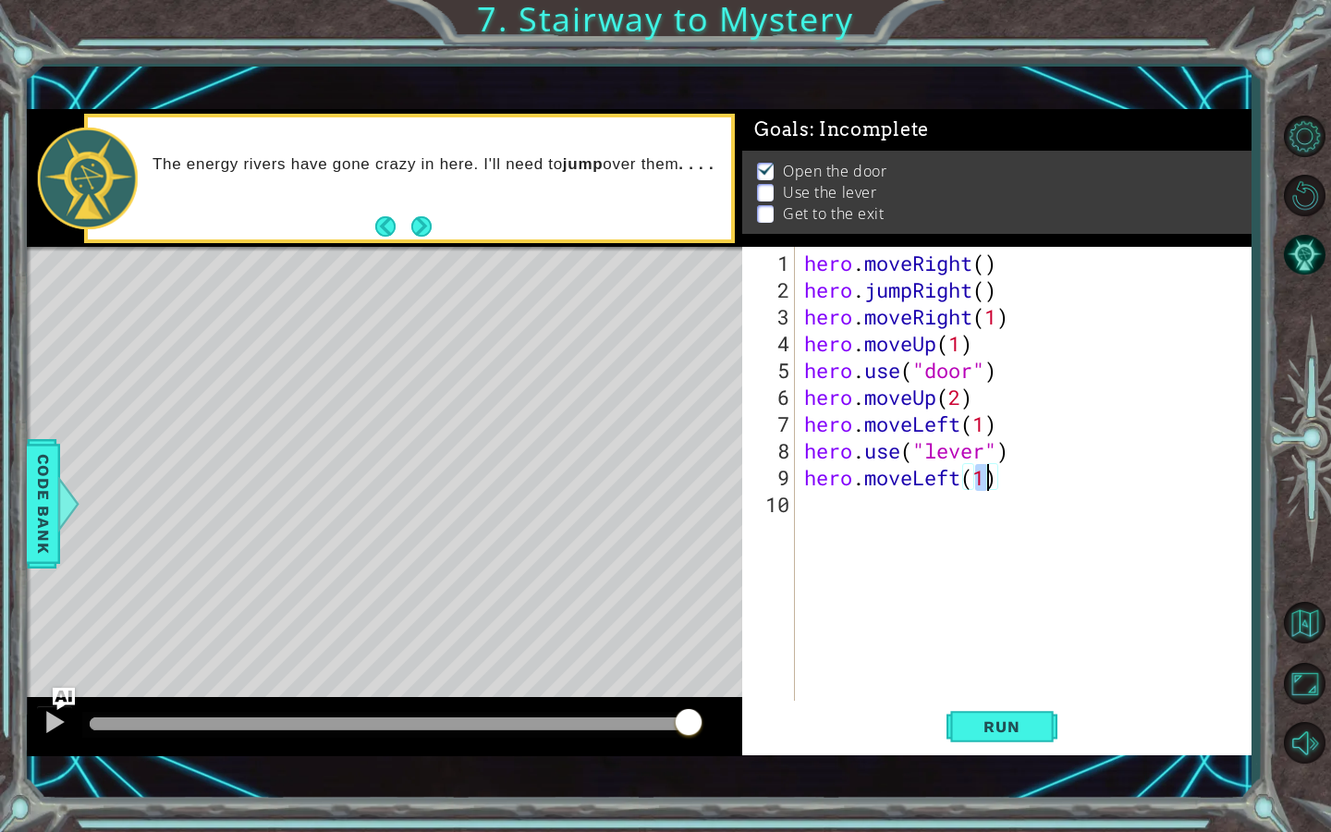
type textarea "hero.moveLeft(2)"
click at [800, 503] on div "hero . moveRight ( ) hero . jumpRight ( ) hero . moveRight ( 1 ) hero . moveUp …" at bounding box center [1028, 504] width 456 height 509
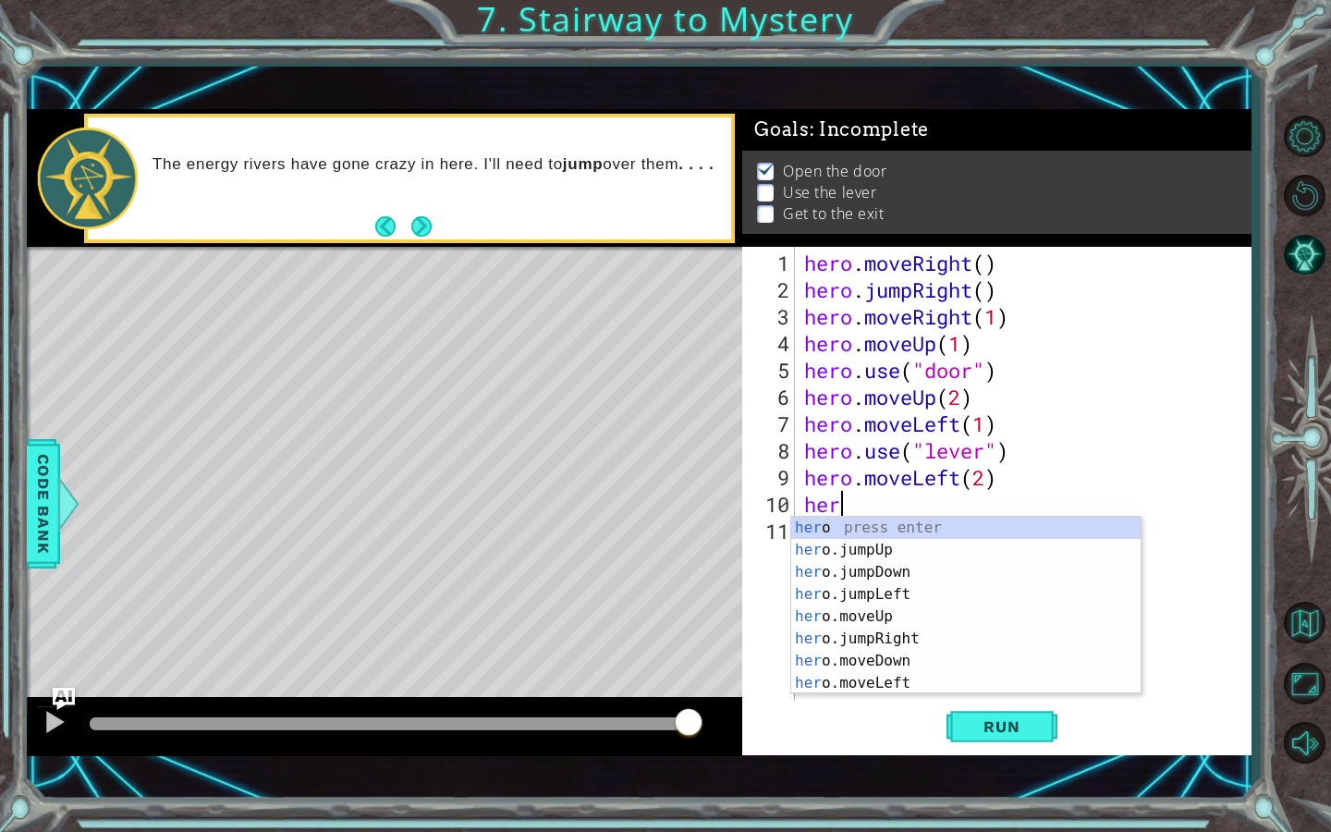
type textarea "hero"
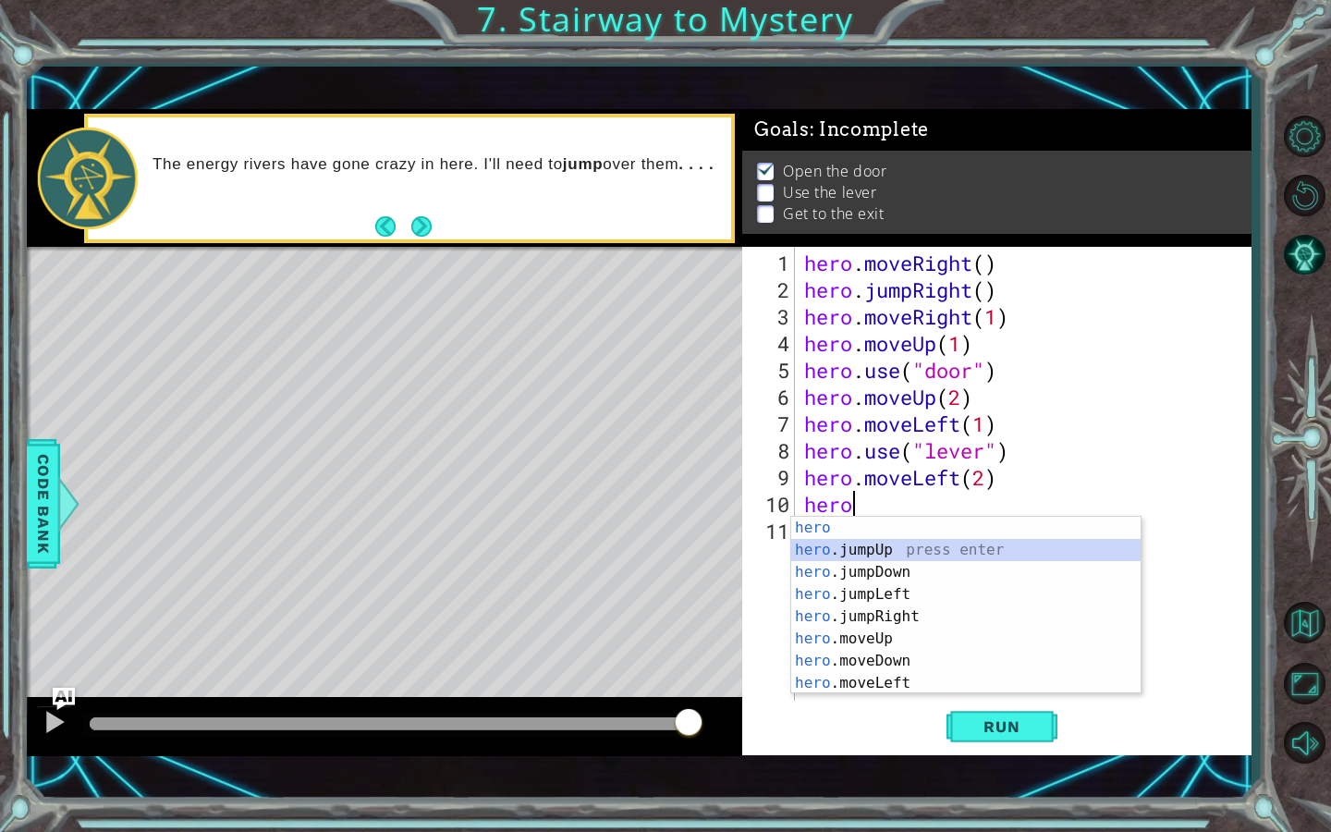
click at [934, 556] on div "hero press enter hero .jumpUp press enter hero .jumpDown press enter hero .jump…" at bounding box center [965, 628] width 349 height 222
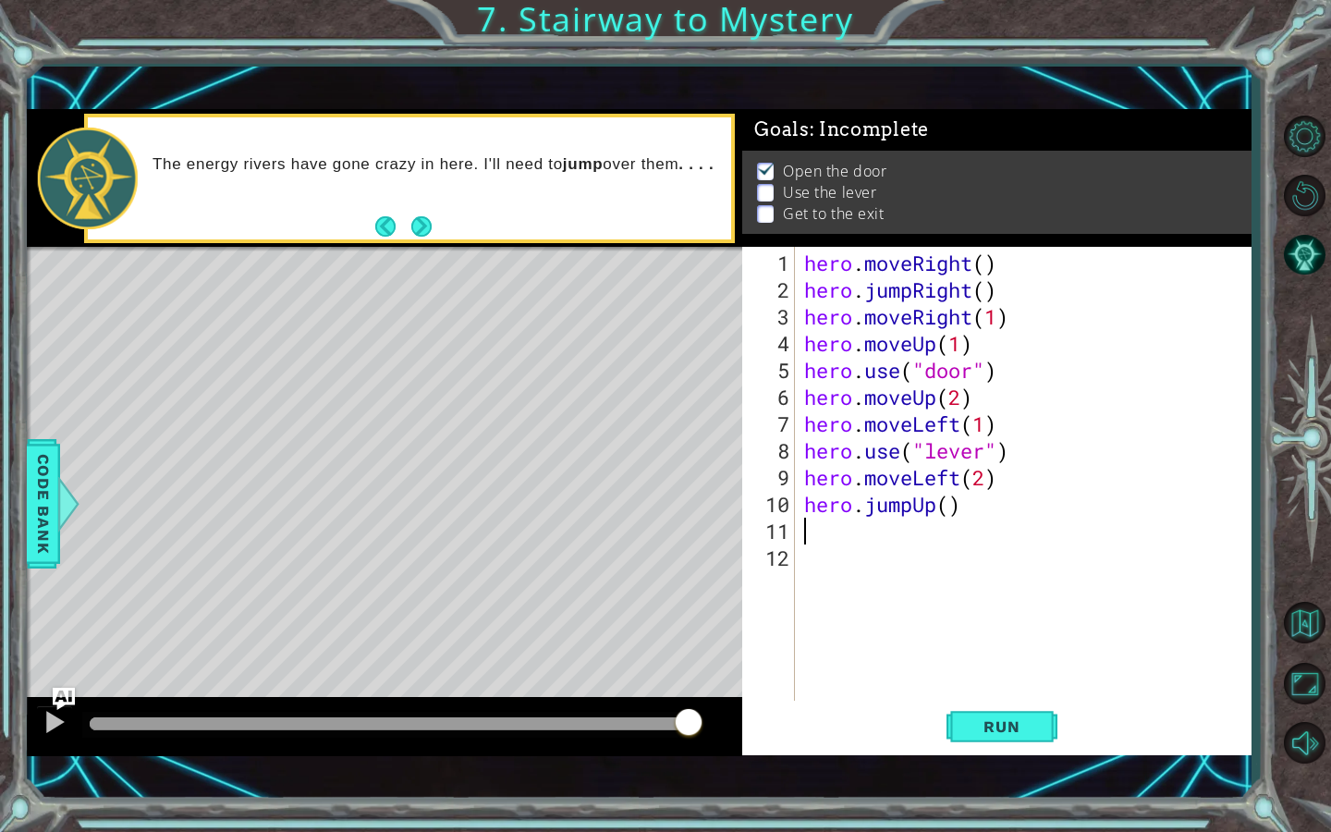
type textarea "1"
click at [945, 502] on div "hero . moveRight ( ) hero . jumpRight ( ) hero . moveRight ( 1 ) hero . moveUp …" at bounding box center [1028, 504] width 456 height 509
type textarea "hero.jumpUp(1)"
click at [811, 531] on div "hero . moveRight ( ) hero . jumpRight ( ) hero . moveRight ( 1 ) hero . moveUp …" at bounding box center [1028, 504] width 456 height 509
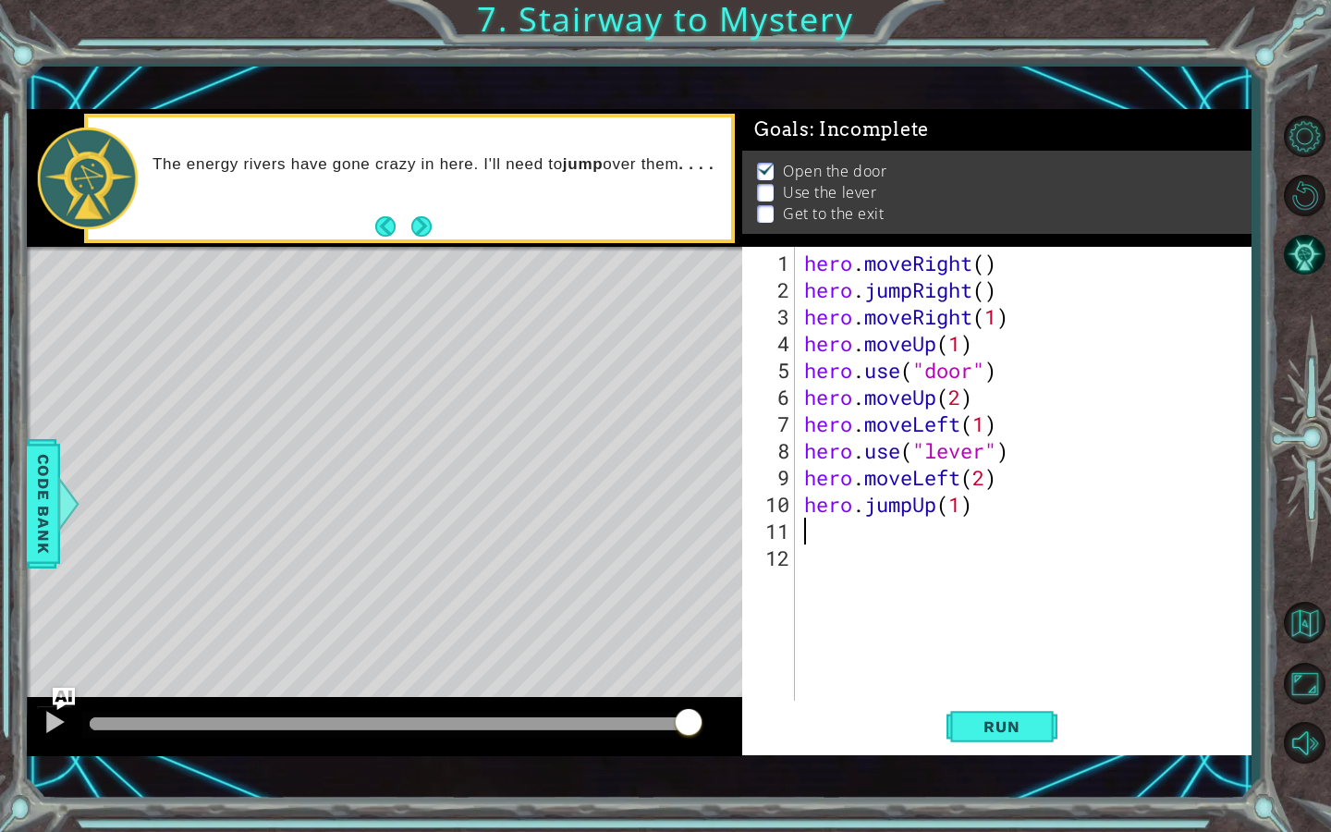
scroll to position [0, 0]
click at [985, 721] on span "Run" at bounding box center [1001, 726] width 73 height 18
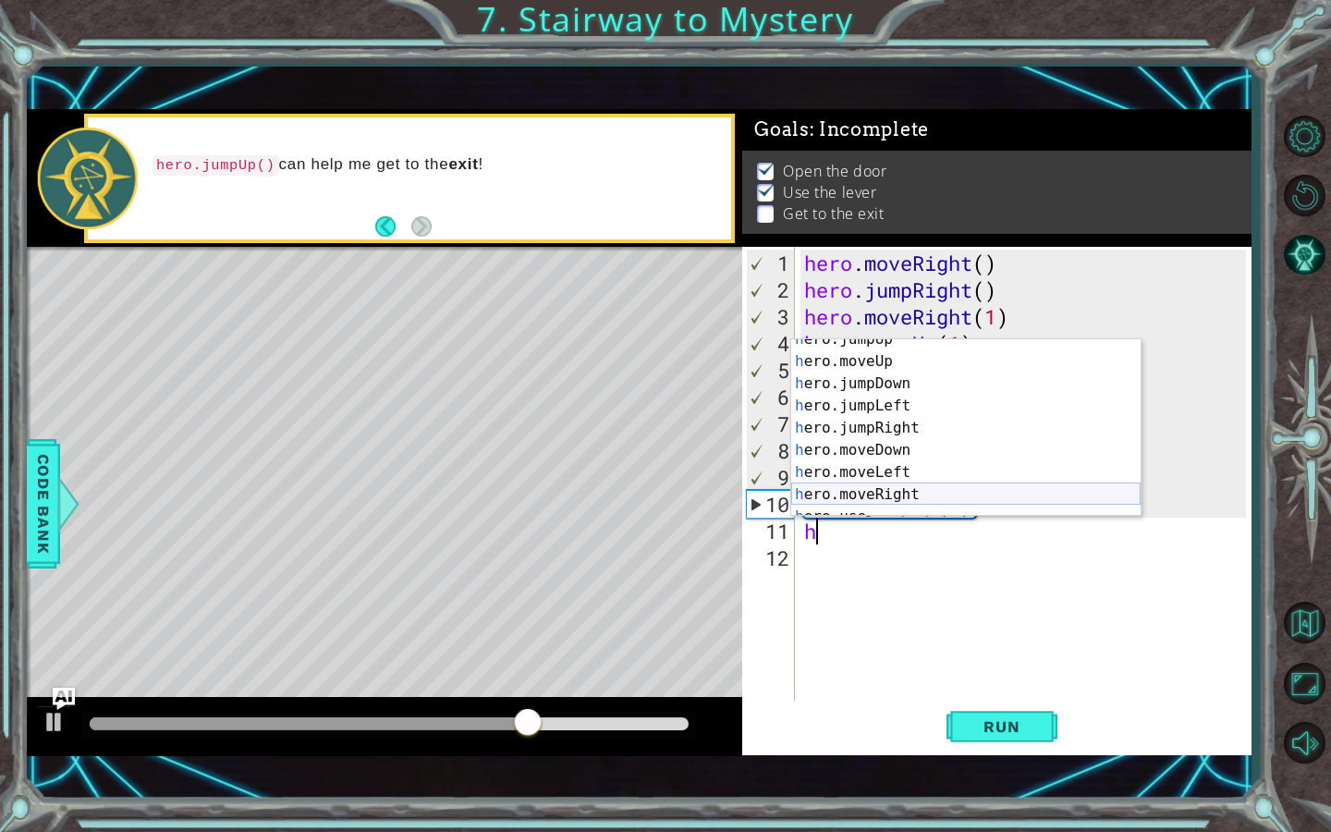
scroll to position [44, 0]
click at [889, 486] on div "h ero.moveUp press enter h ero.jumpDown press enter h ero.jumpLeft press enter …" at bounding box center [965, 450] width 349 height 222
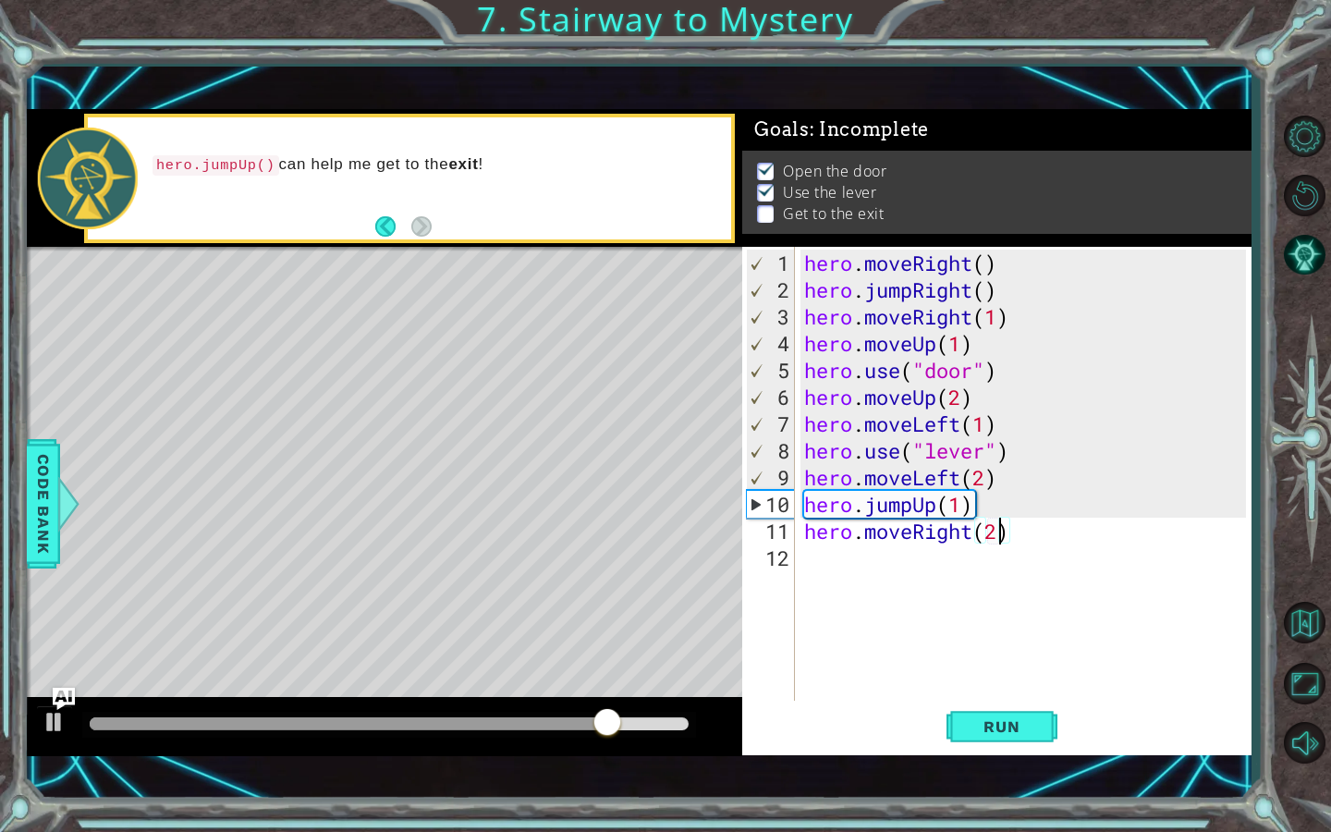
scroll to position [0, 8]
type textarea "hero.moveRight(2)"
click at [1022, 728] on span "Run" at bounding box center [1001, 726] width 73 height 18
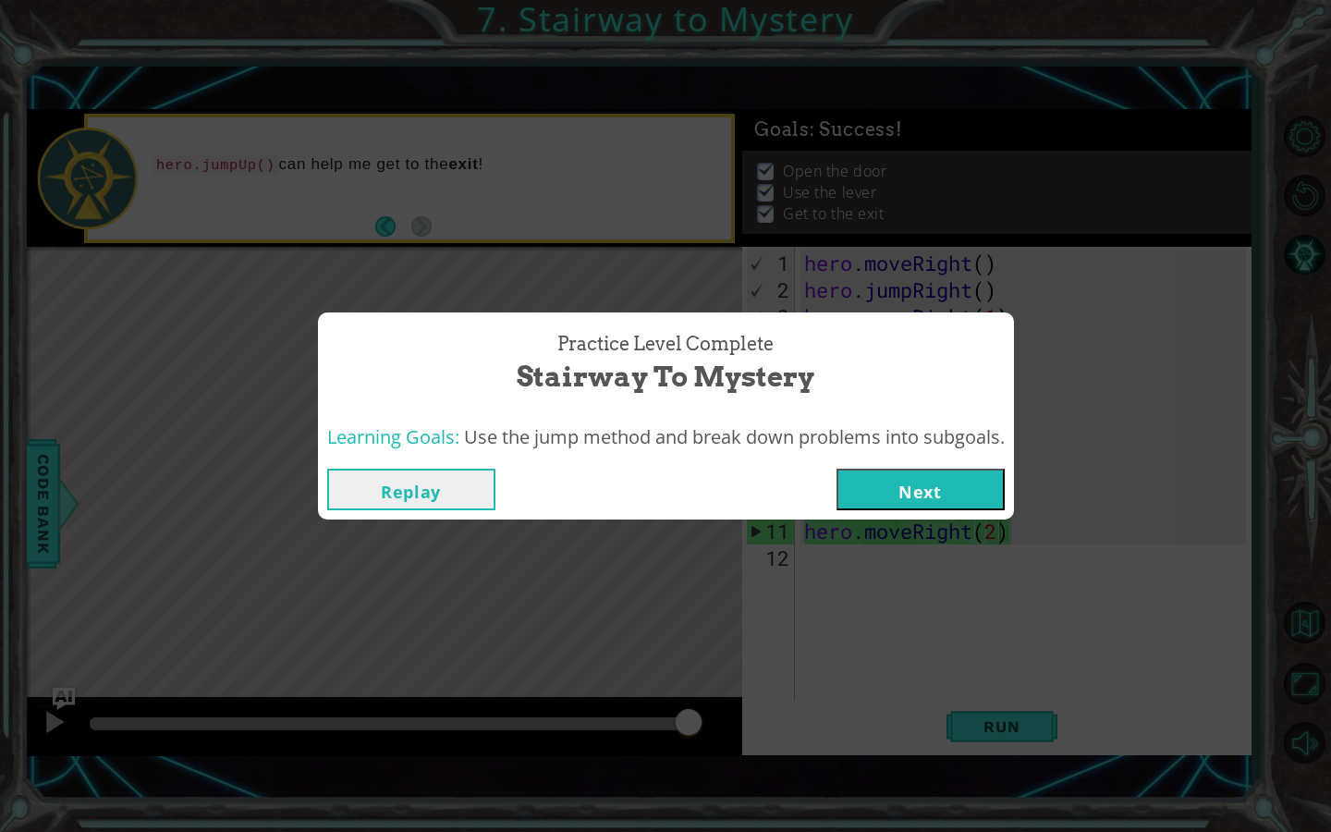
click at [872, 497] on button "Next" at bounding box center [920, 490] width 168 height 42
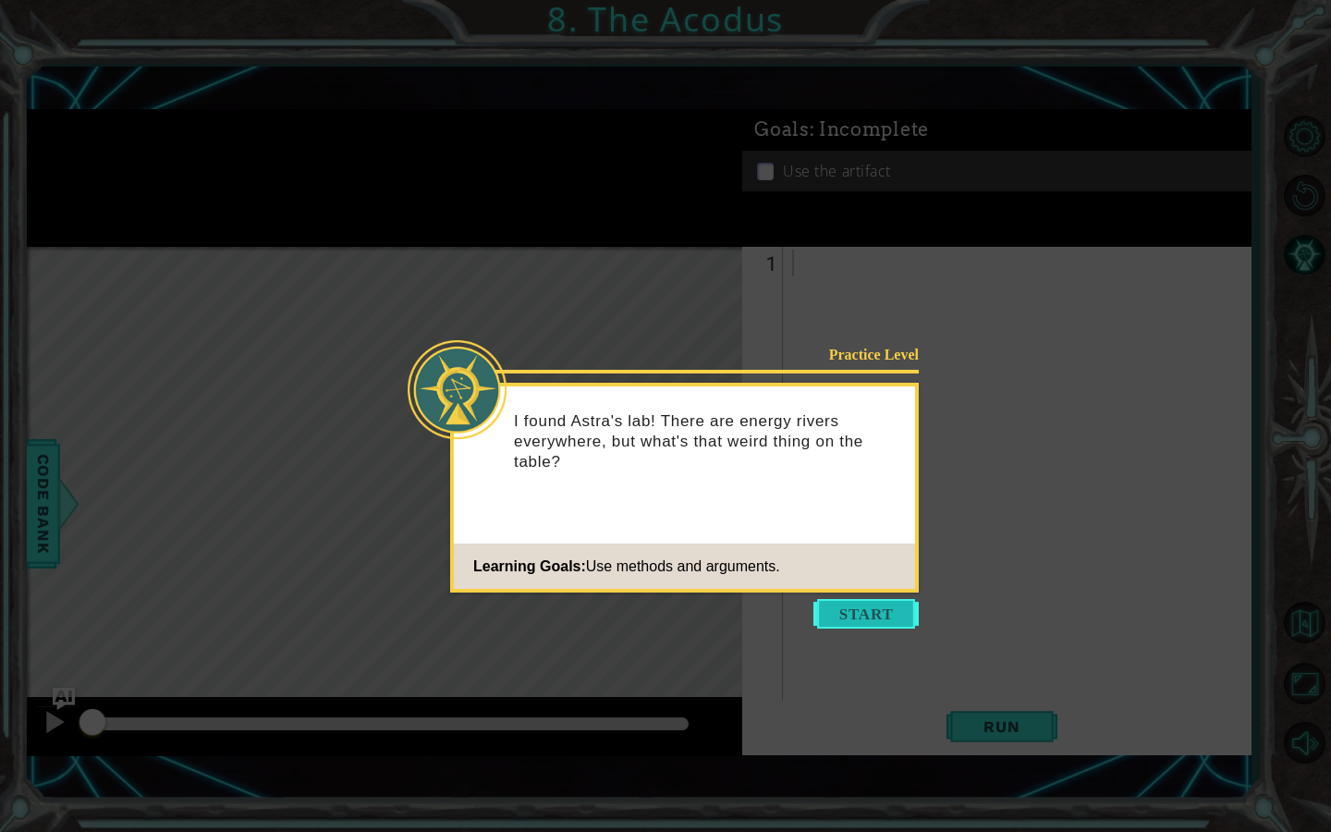
click at [884, 615] on button "Start" at bounding box center [865, 614] width 105 height 30
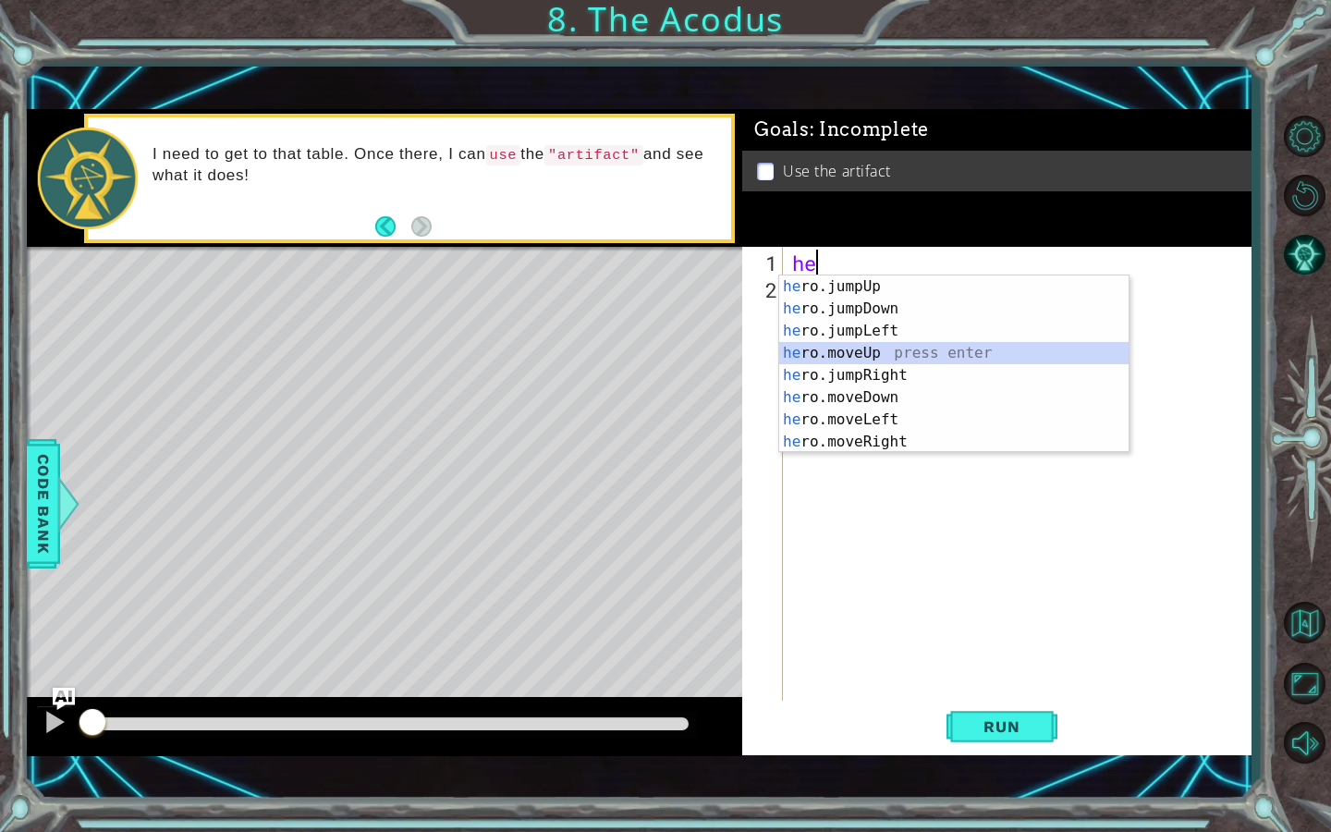
click at [903, 354] on div "he ro.jumpUp press enter he ro.jumpDown press enter he ro.jumpLeft press enter …" at bounding box center [953, 386] width 349 height 222
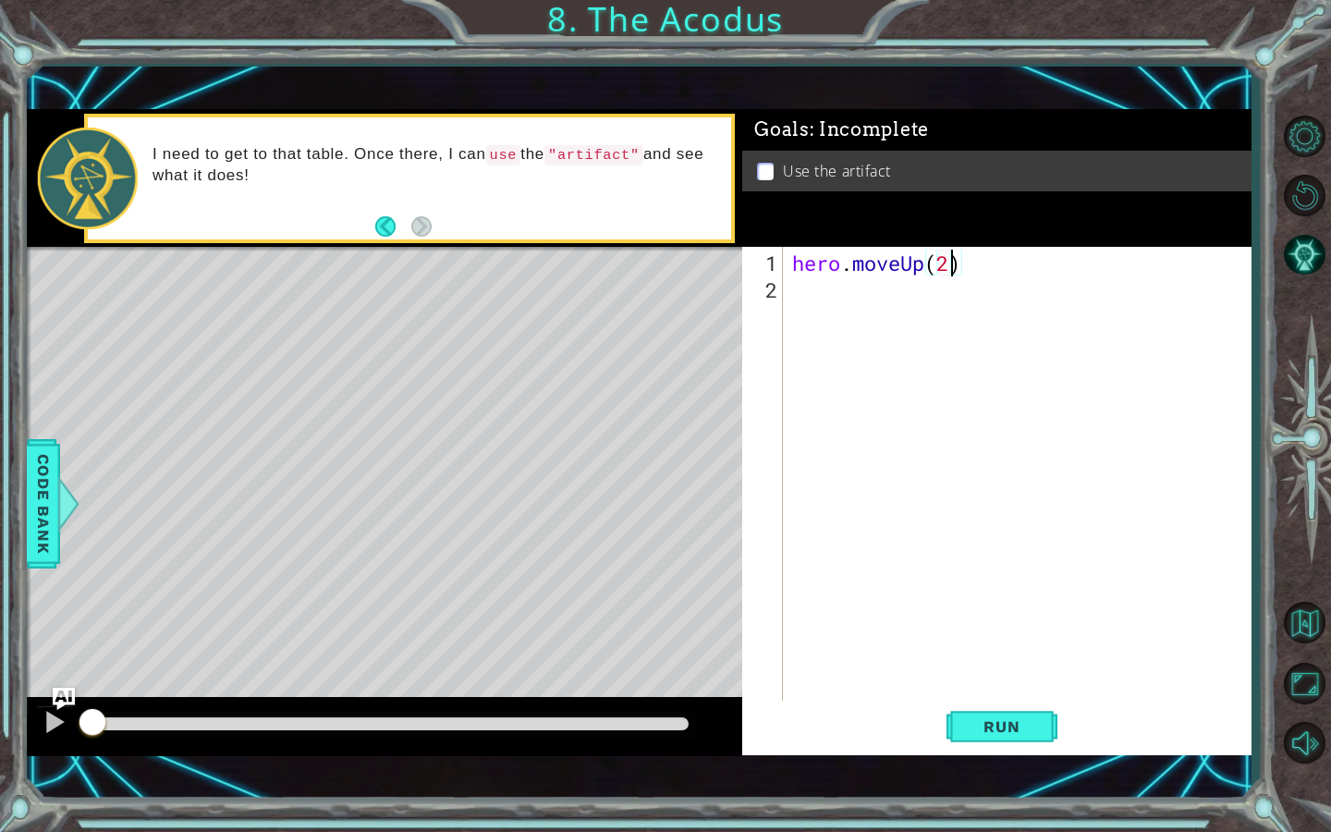
scroll to position [0, 6]
click at [800, 290] on div "hero . moveUp ( 2 )" at bounding box center [1021, 504] width 467 height 509
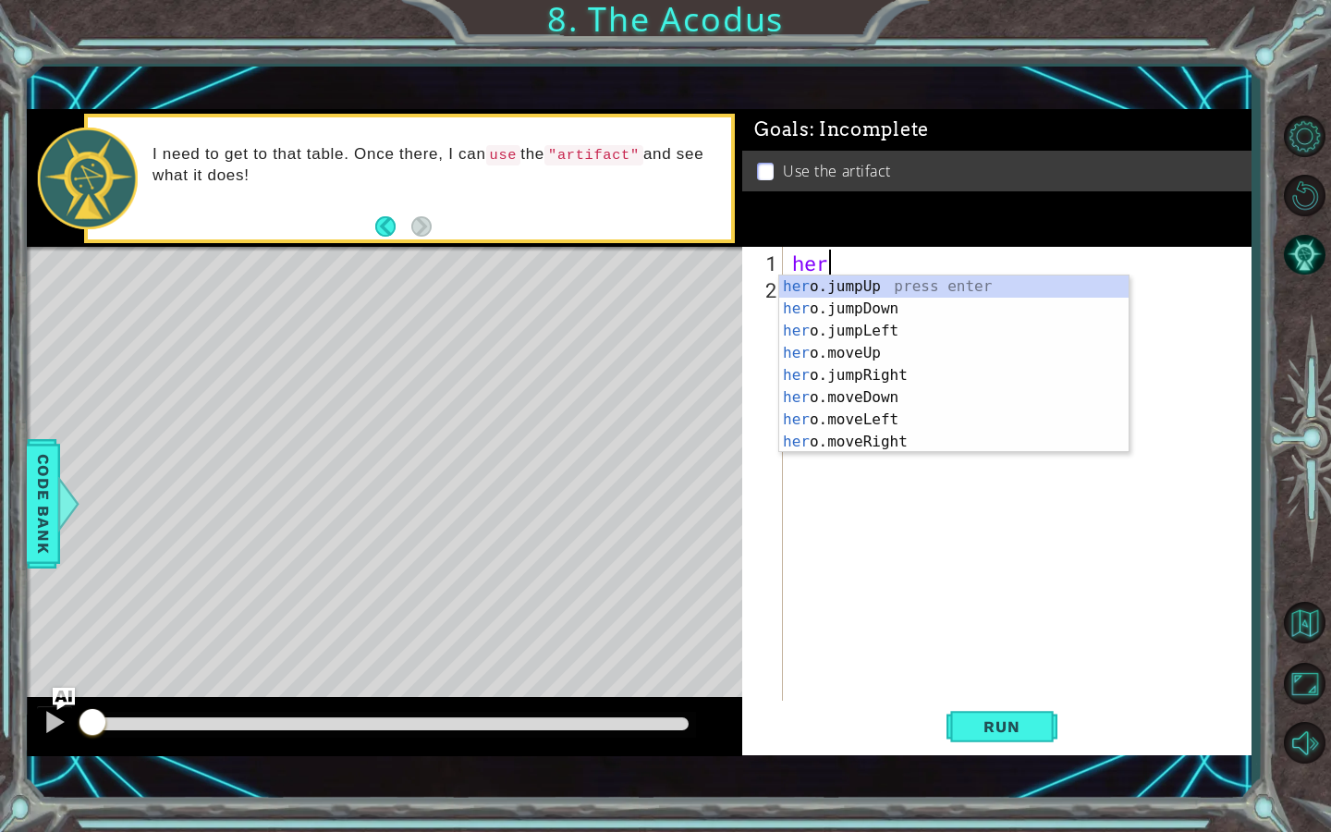
scroll to position [0, 1]
click at [918, 360] on div "her o.jumpUp press enter her o.jumpDown press enter her o.jumpLeft press enter …" at bounding box center [953, 386] width 349 height 222
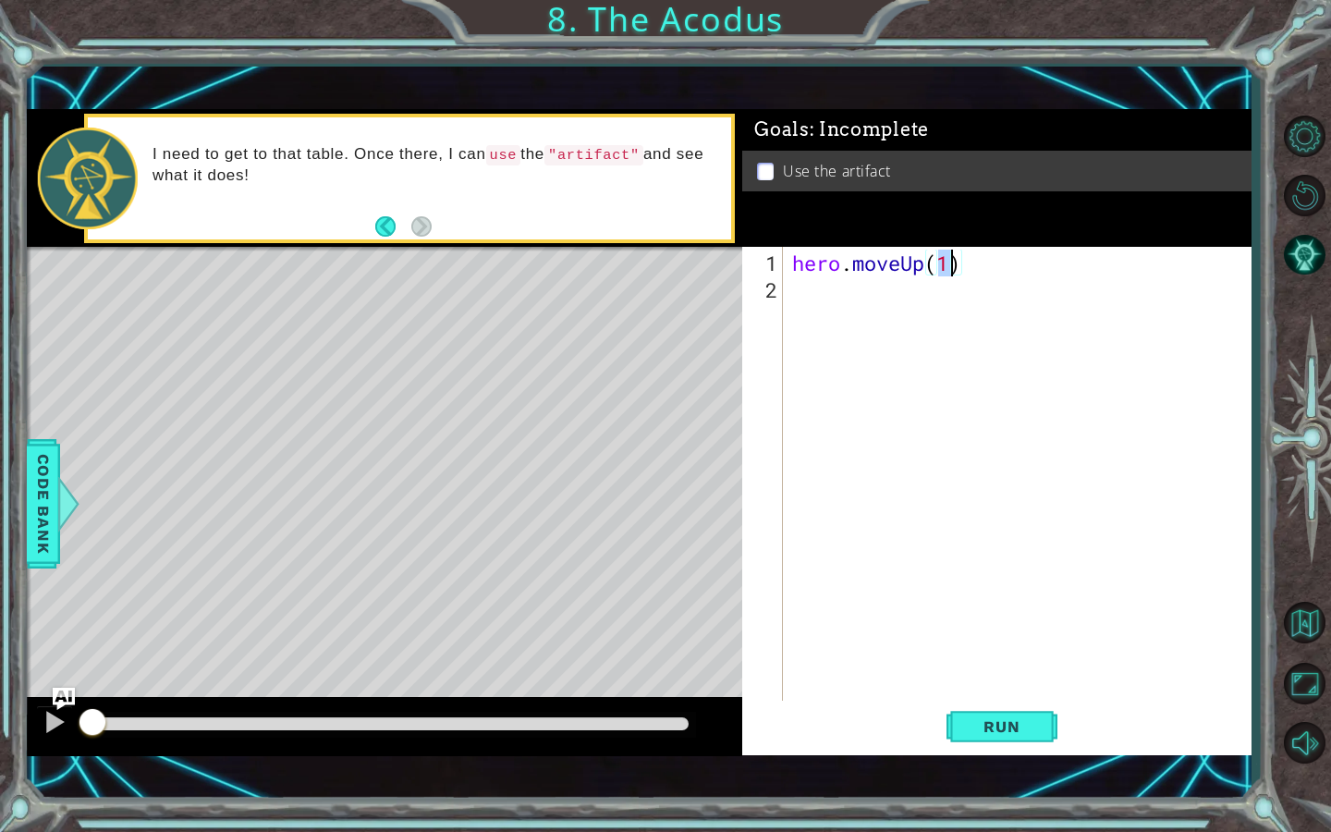
type textarea "hero.moveUp(2)"
click at [814, 299] on div "hero . moveUp ( 2 )" at bounding box center [1021, 504] width 467 height 509
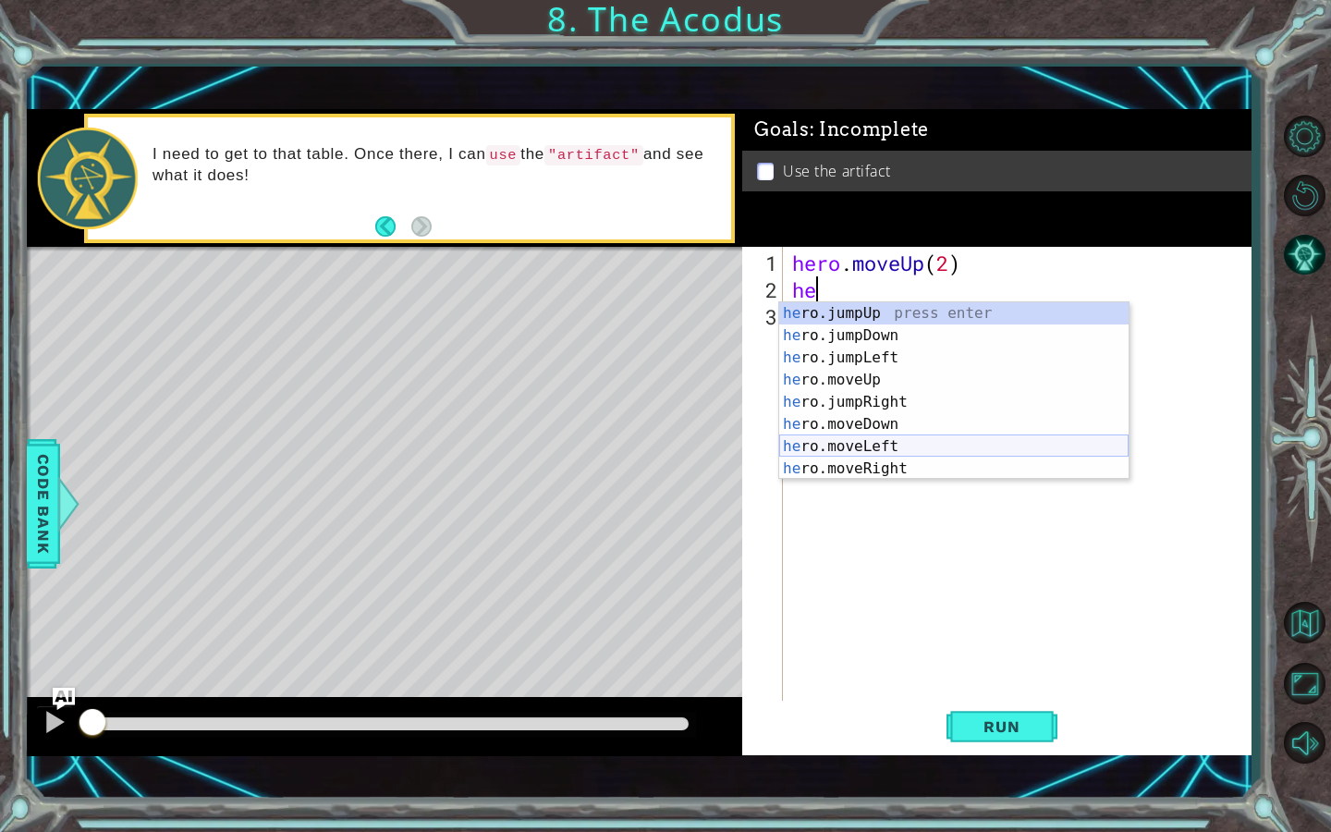
click at [873, 444] on div "he ro.jumpUp press enter he ro.jumpDown press enter he ro.jumpLeft press enter …" at bounding box center [953, 413] width 349 height 222
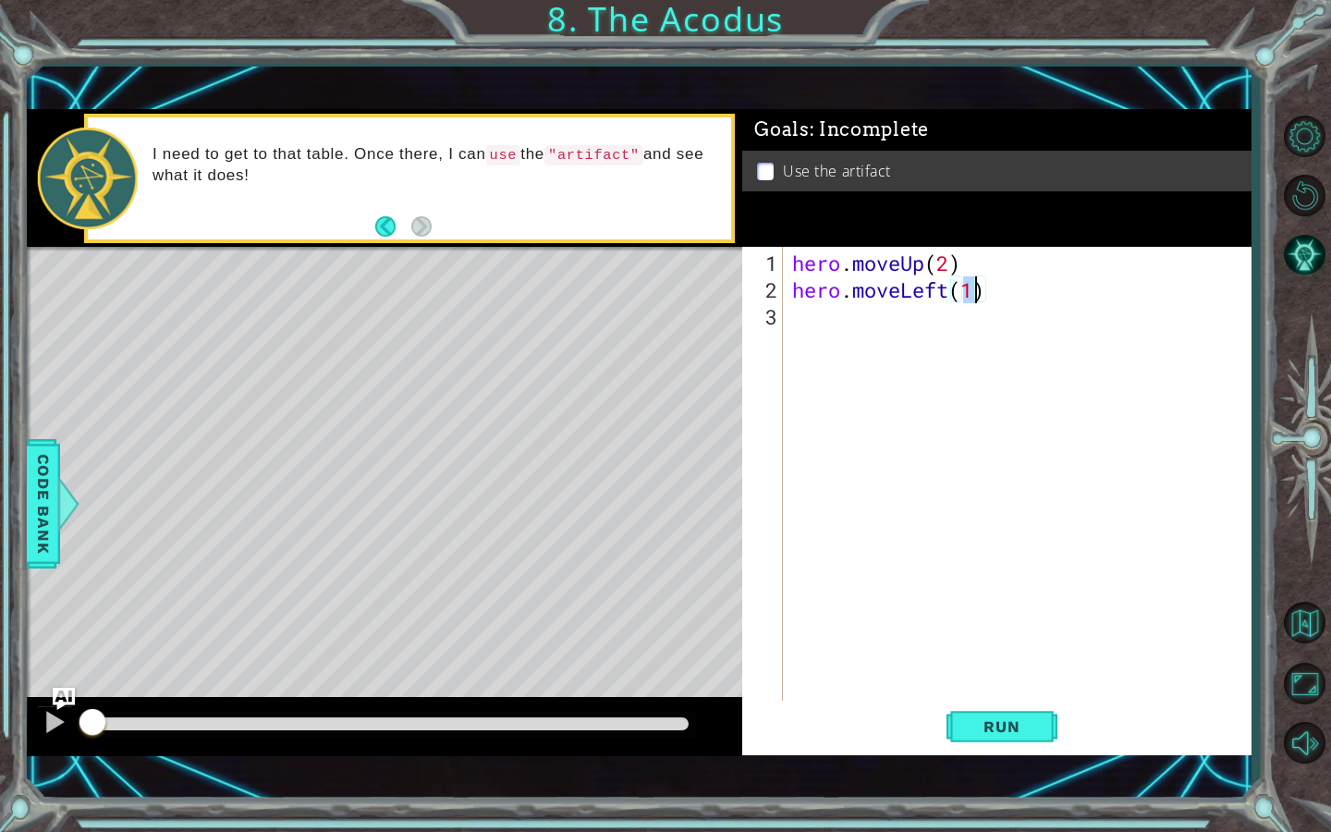
scroll to position [0, 7]
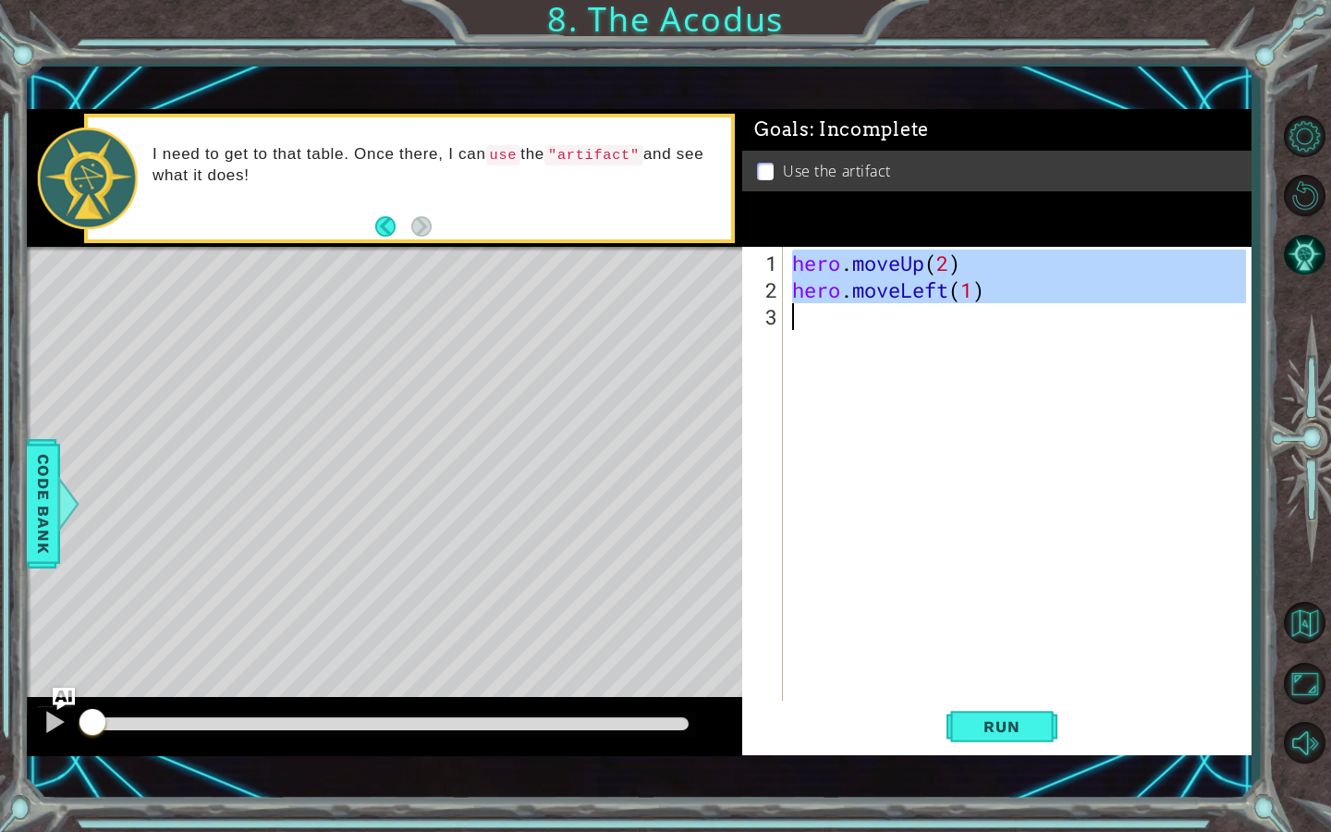
click at [809, 314] on div "hero . moveUp ( 2 ) hero . moveLeft ( 1 )" at bounding box center [1021, 504] width 467 height 509
type textarea "hero.moveLeft(1)"
click at [820, 312] on div "hero . moveUp ( 2 ) hero . moveLeft ( 1 )" at bounding box center [1021, 504] width 467 height 509
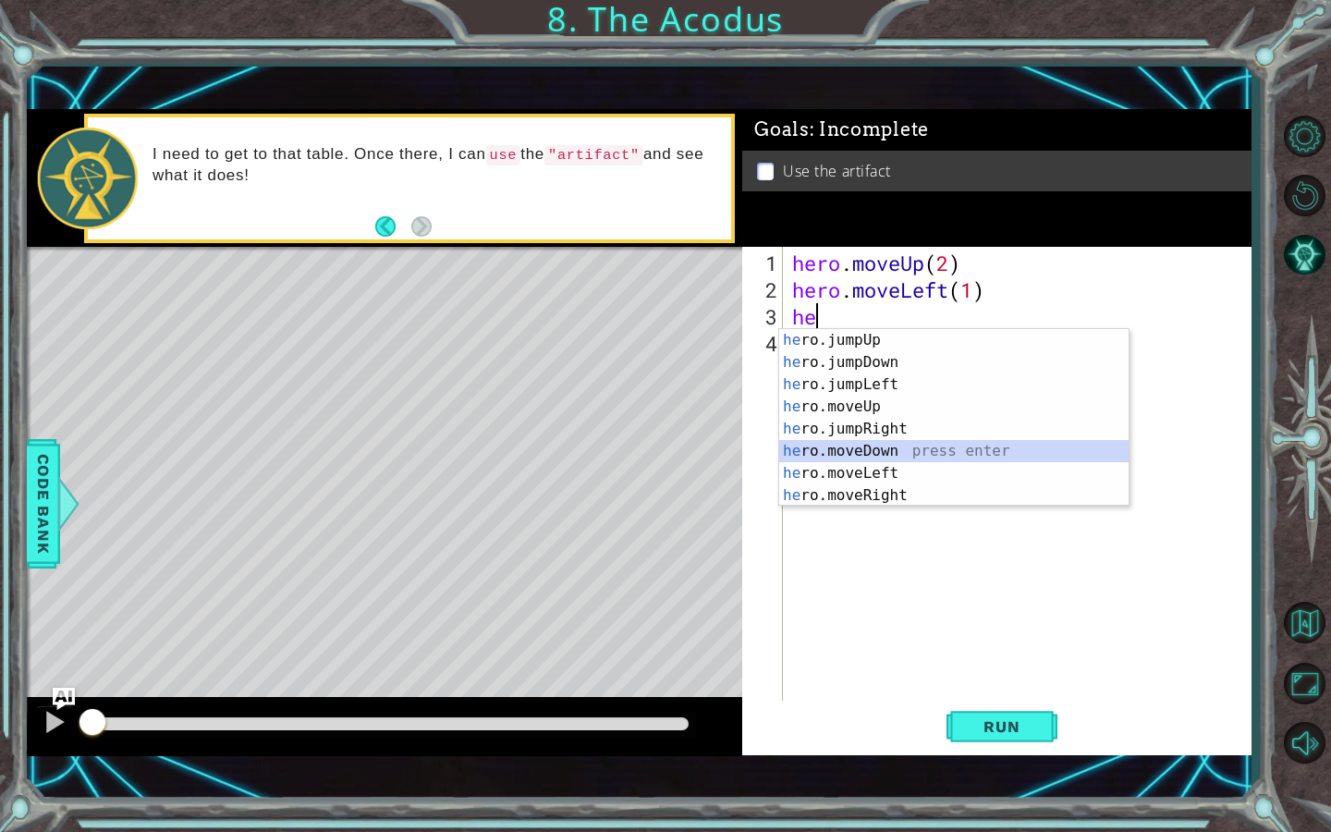
click at [923, 448] on div "he ro.jumpUp press enter he ro.jumpDown press enter he ro.jumpLeft press enter …" at bounding box center [953, 440] width 349 height 222
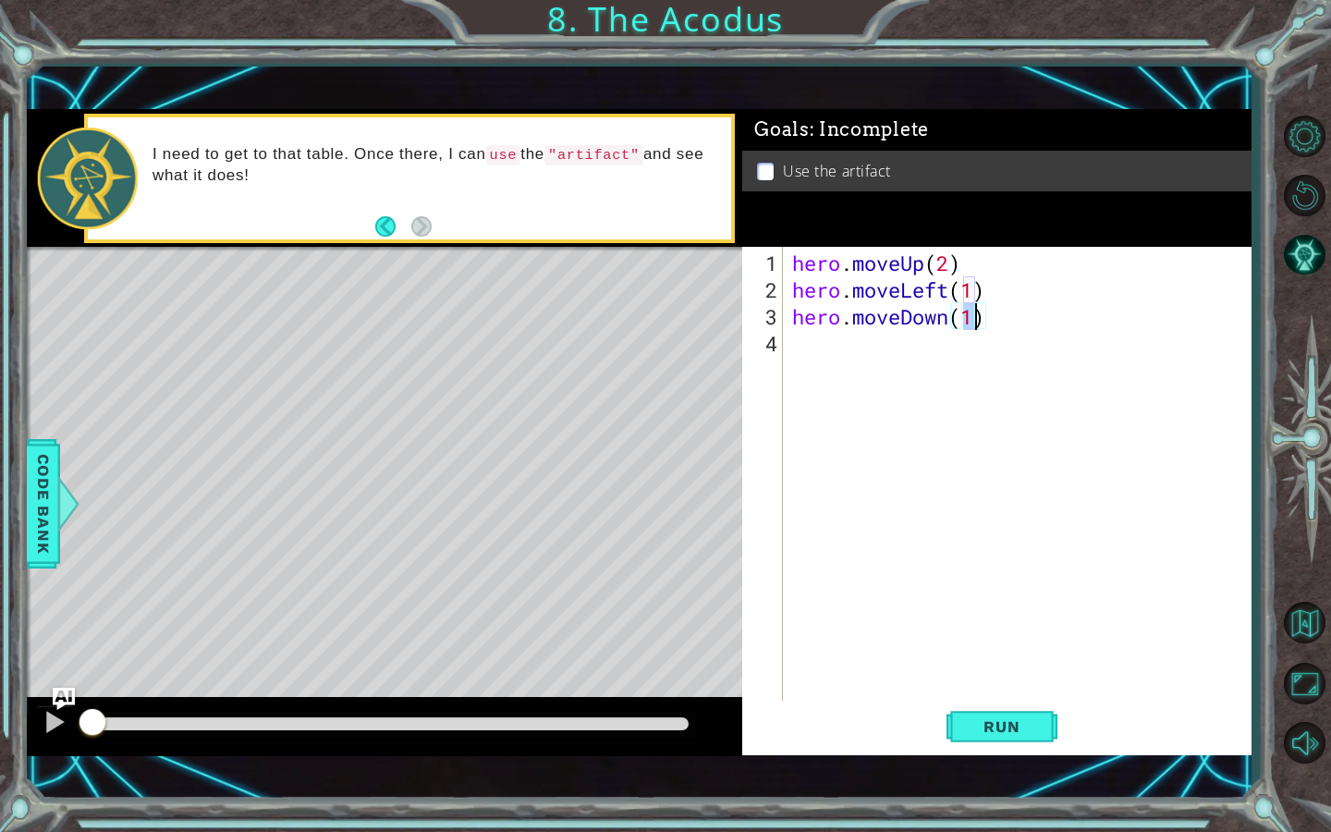
type textarea "hero.moveDown(2)"
click at [803, 345] on div "hero . moveUp ( 2 ) hero . moveLeft ( 1 ) hero . moveDown ( 2 )" at bounding box center [1021, 504] width 467 height 509
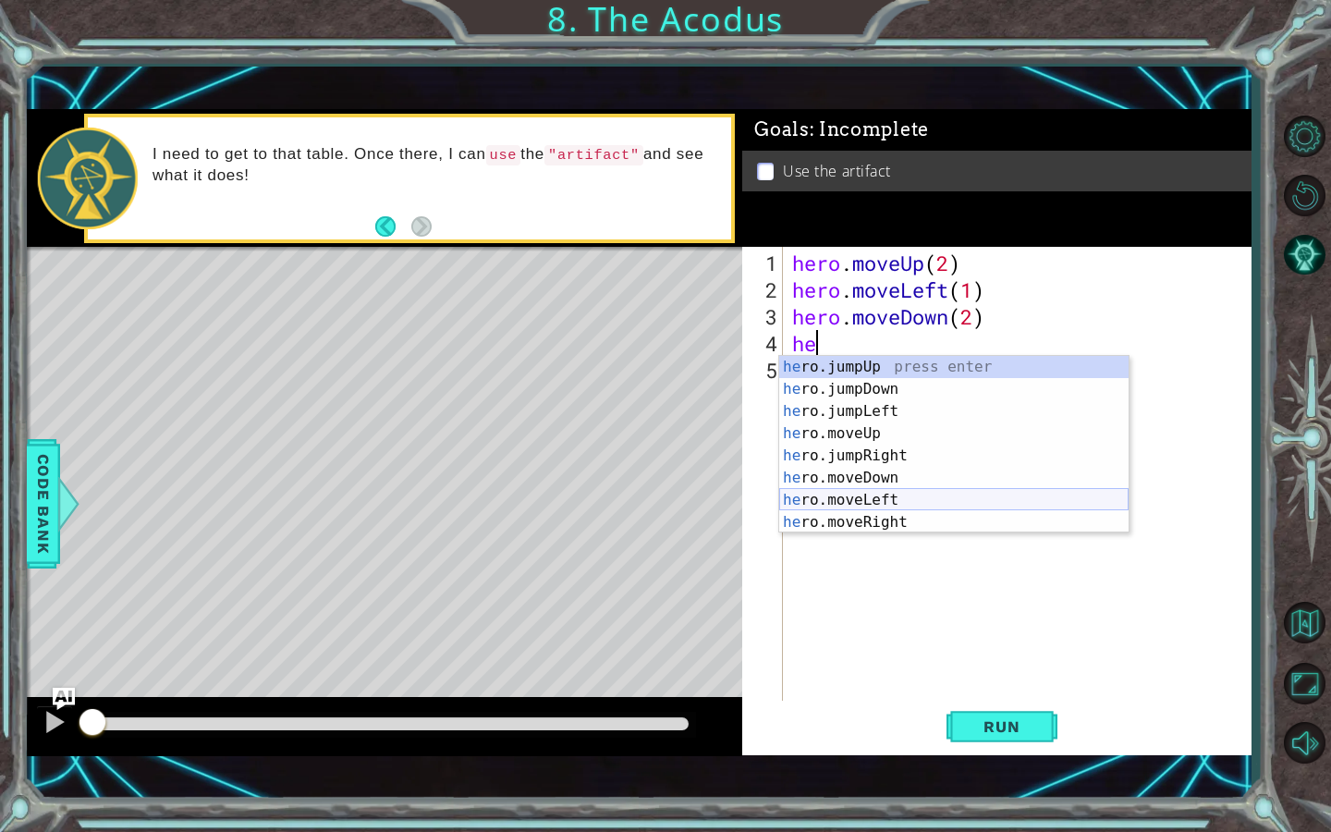
click at [881, 502] on div "he ro.jumpUp press enter he ro.jumpDown press enter he ro.jumpLeft press enter …" at bounding box center [953, 467] width 349 height 222
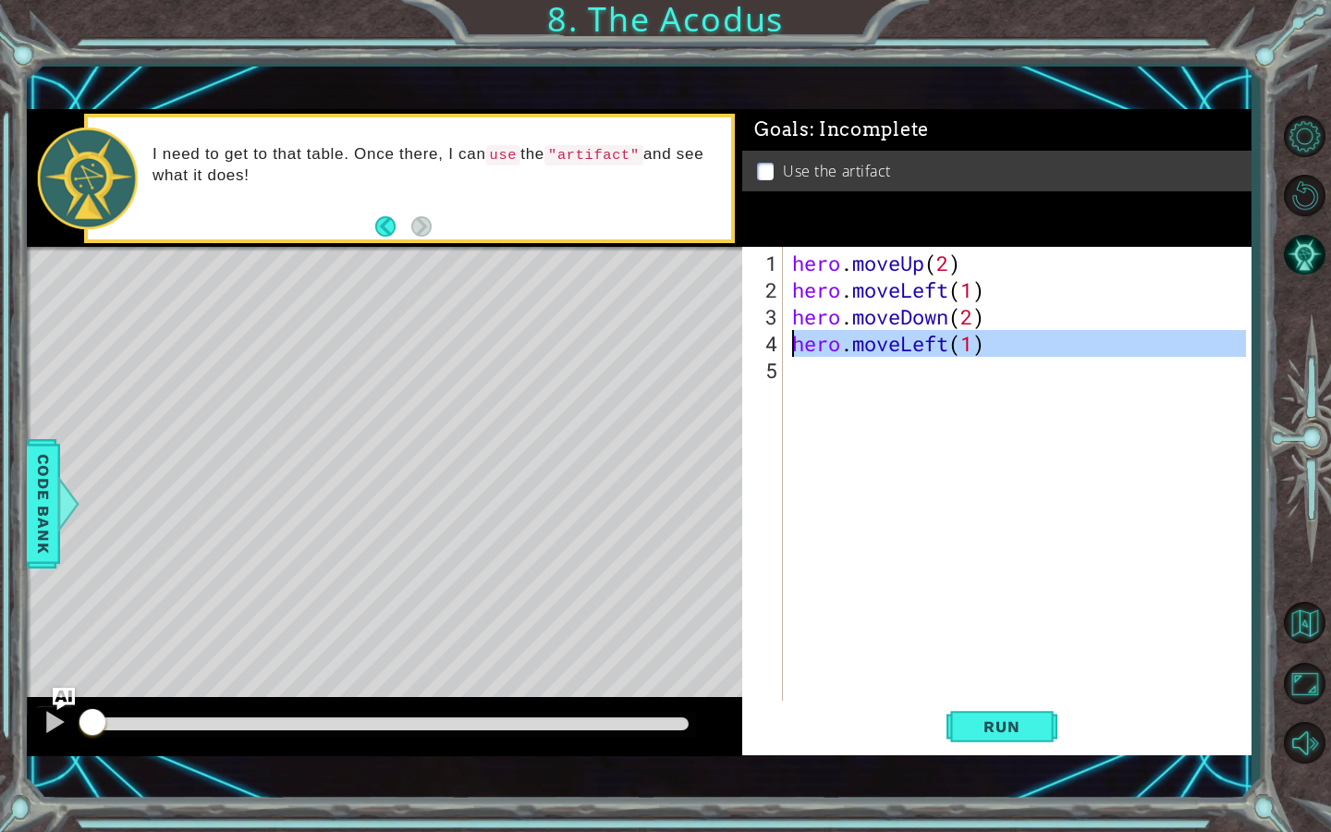
drag, startPoint x: 1024, startPoint y: 355, endPoint x: 796, endPoint y: 348, distance: 228.4
click at [796, 348] on div "hero . moveUp ( 2 ) hero . moveLeft ( 1 ) hero . moveDown ( 2 ) hero . moveLeft…" at bounding box center [1021, 504] width 467 height 509
type textarea "hero.moveLeft(1)"
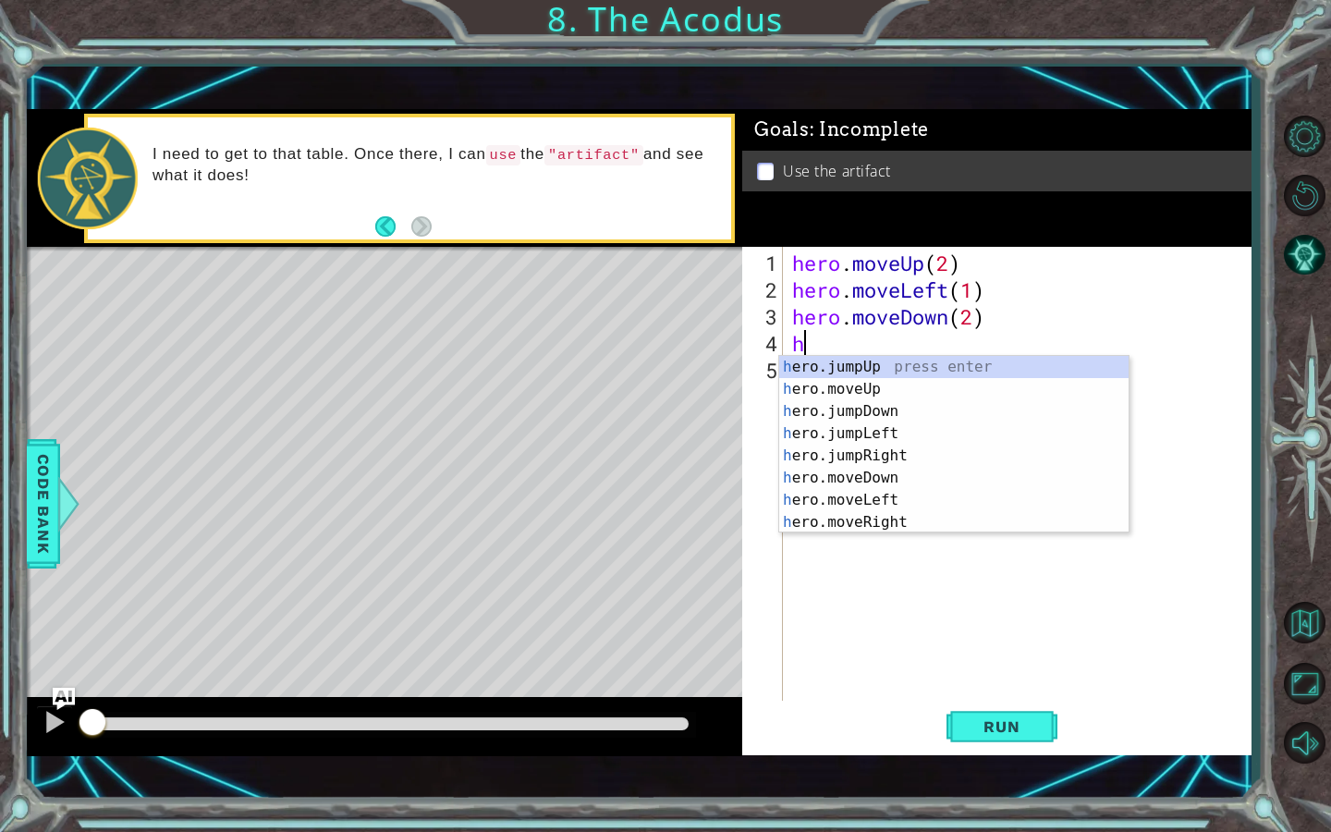
type textarea "he"
click at [917, 409] on div "he ro.jumpUp press enter he ro.jumpDown press enter he ro.jumpLeft press enter …" at bounding box center [953, 467] width 349 height 222
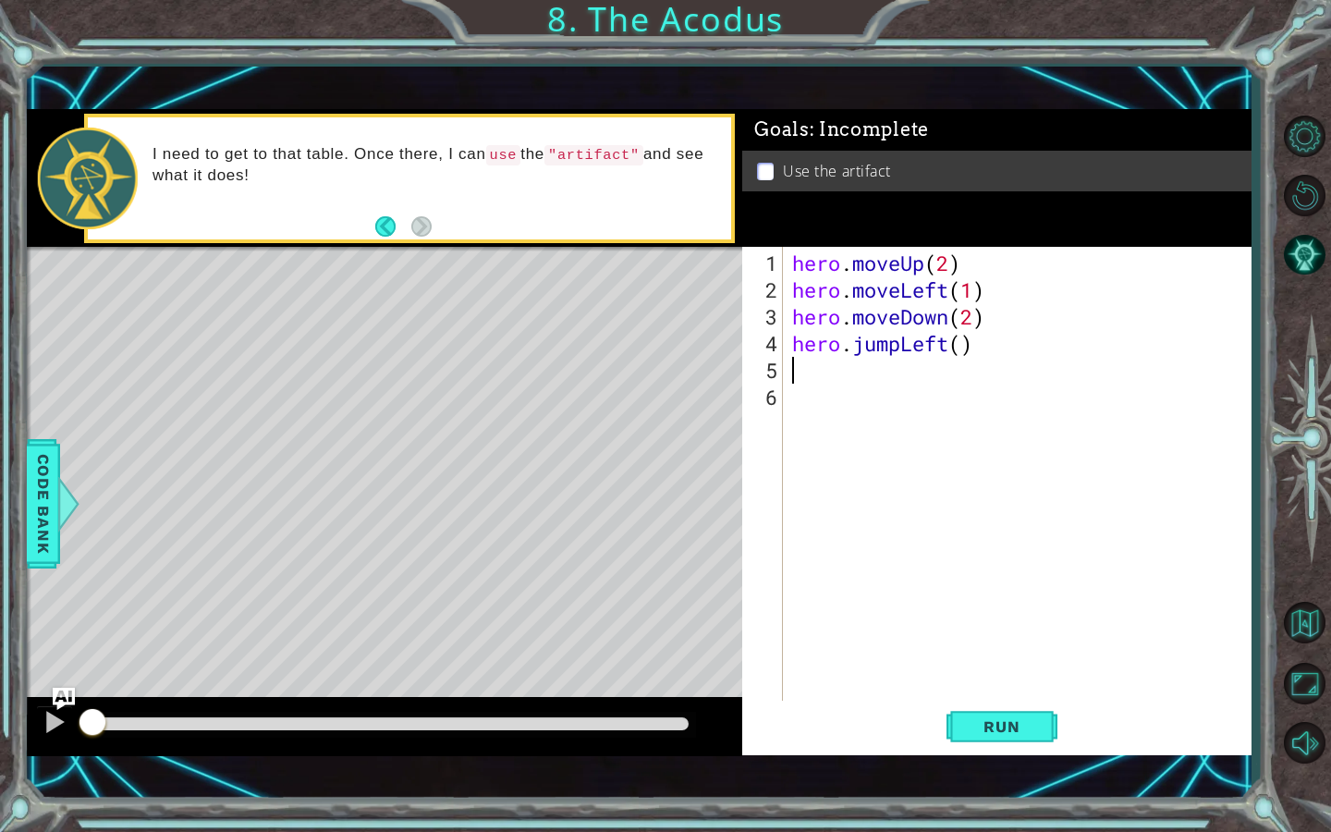
click at [964, 349] on div "hero . moveUp ( 2 ) hero . moveLeft ( 1 ) hero . moveDown ( 2 ) hero . jumpLeft…" at bounding box center [1021, 504] width 467 height 509
type textarea "hero.jumpLeft(1)"
click at [807, 371] on div "hero . moveUp ( 2 ) hero . moveLeft ( 1 ) hero . moveDown ( 2 ) hero . jumpLeft…" at bounding box center [1021, 504] width 467 height 509
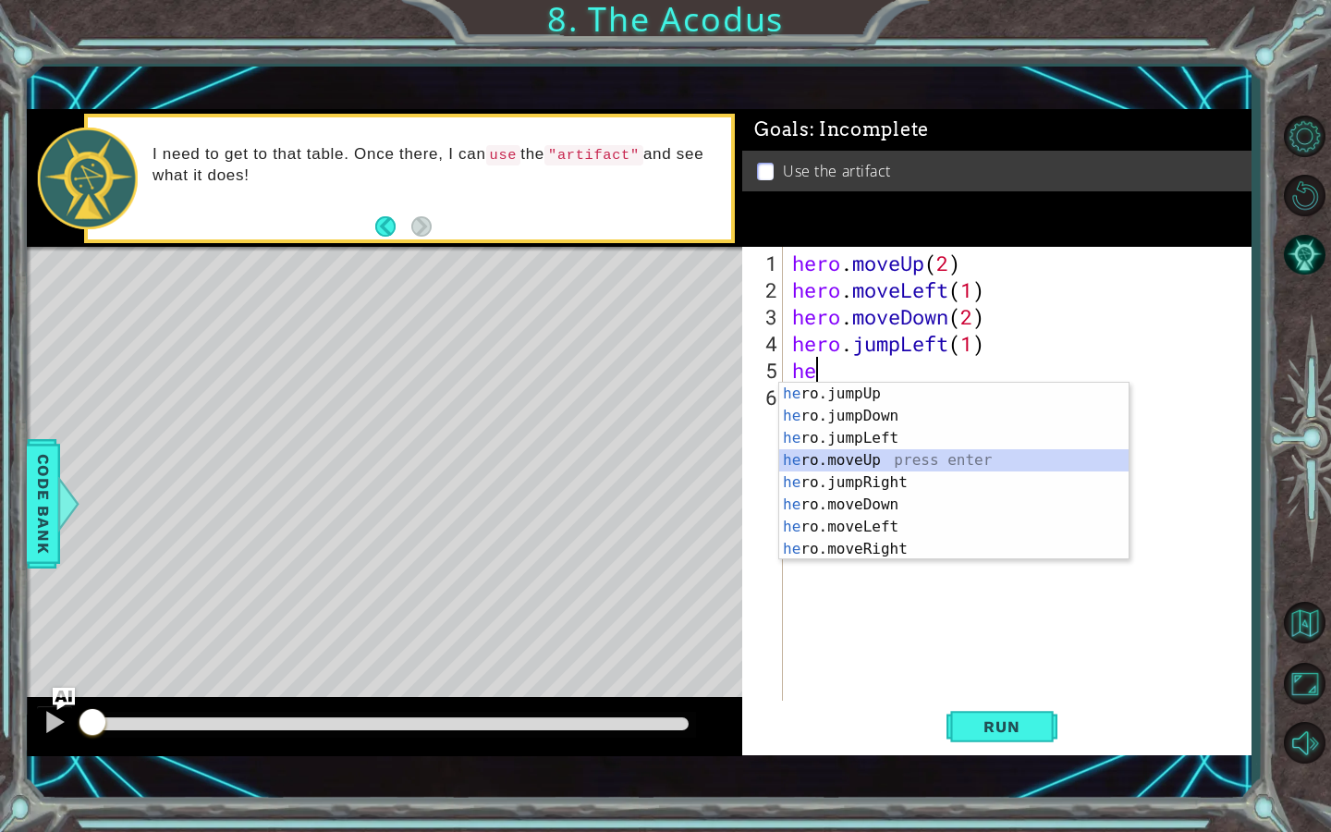
click at [912, 459] on div "he ro.jumpUp press enter he ro.jumpDown press enter he ro.jumpLeft press enter …" at bounding box center [953, 494] width 349 height 222
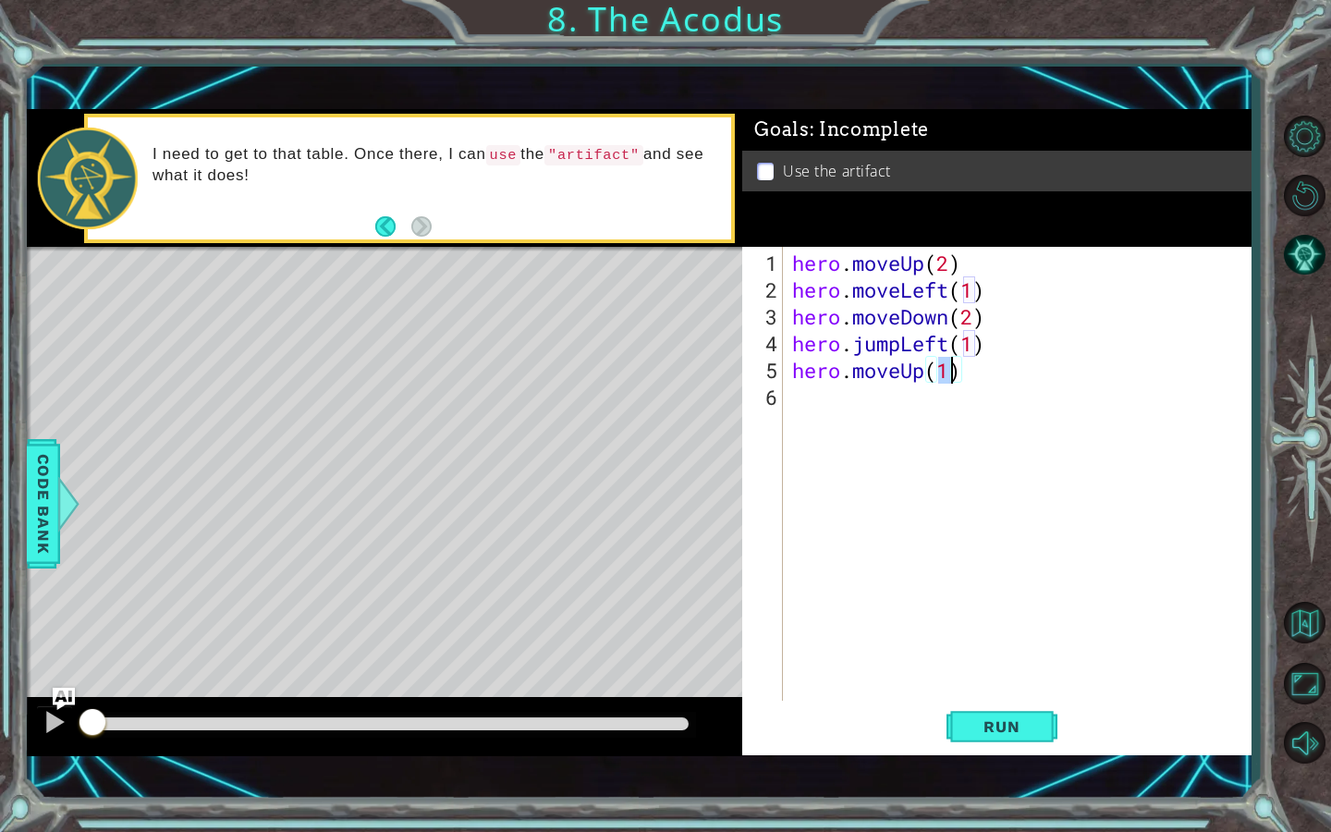
type textarea "hero.moveUp(2)"
click at [801, 396] on div "hero . moveUp ( 2 ) hero . moveLeft ( 1 ) hero . moveDown ( 2 ) hero . jumpLeft…" at bounding box center [1021, 504] width 467 height 509
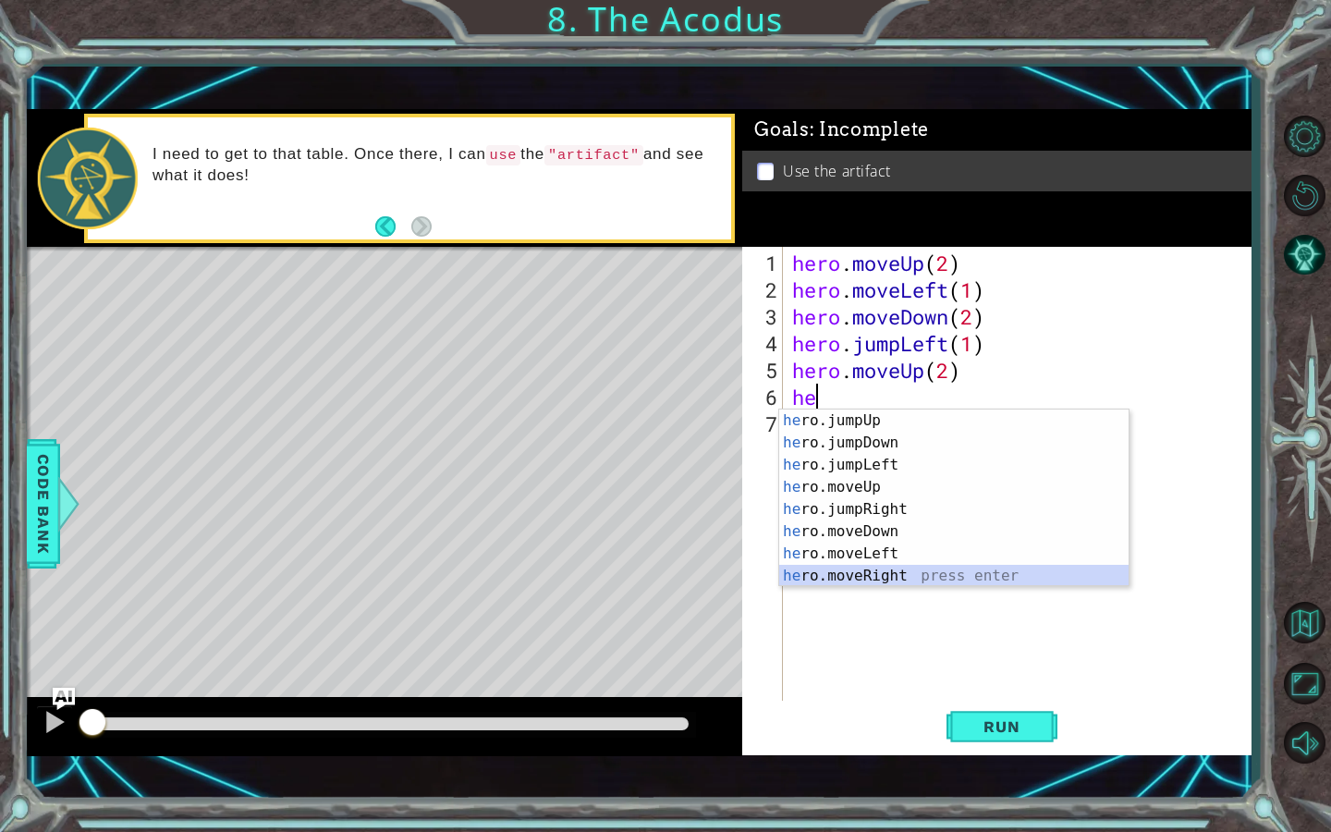
click at [883, 573] on div "he ro.jumpUp press enter he ro.jumpDown press enter he ro.jumpLeft press enter …" at bounding box center [953, 520] width 349 height 222
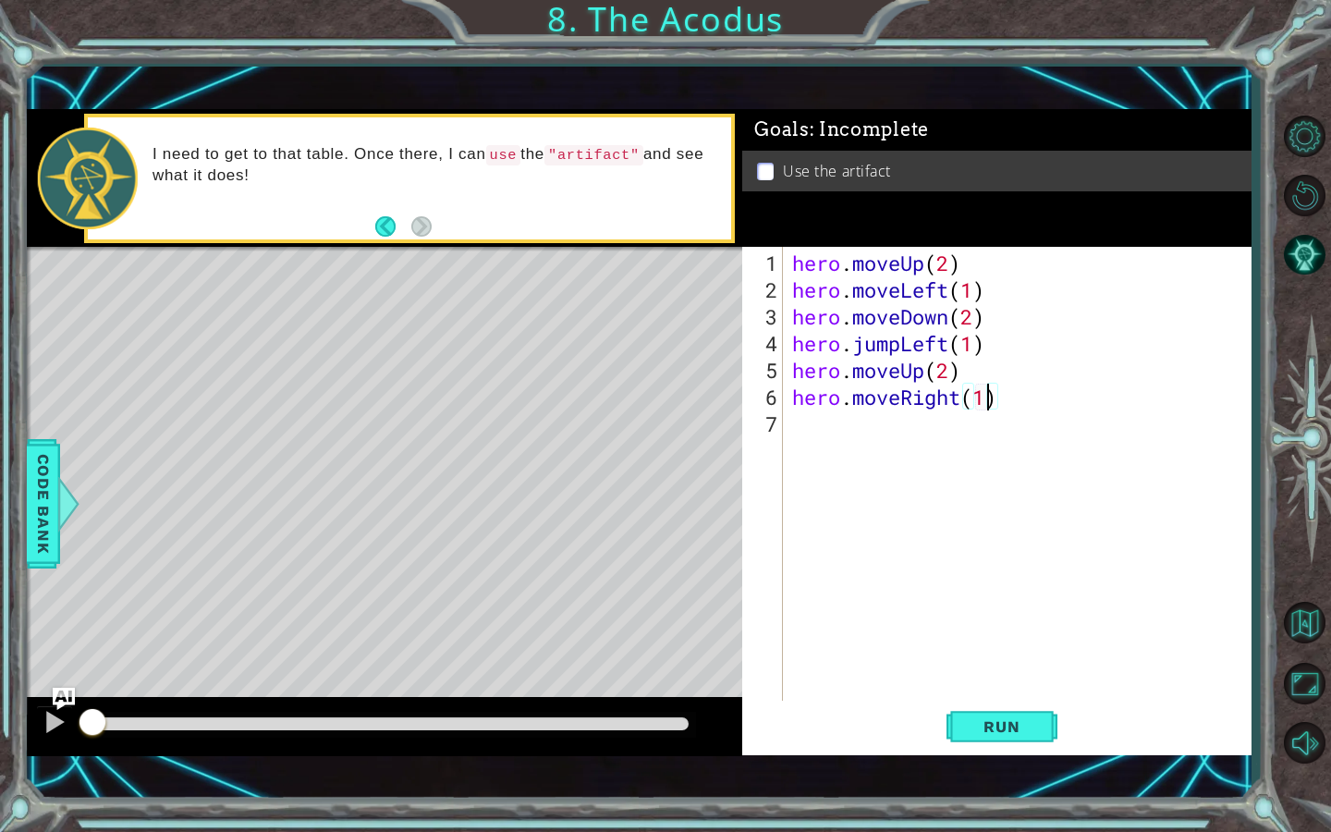
scroll to position [0, 8]
type textarea "hero.moveRight(1)"
click at [1001, 733] on span "Run" at bounding box center [1001, 726] width 73 height 18
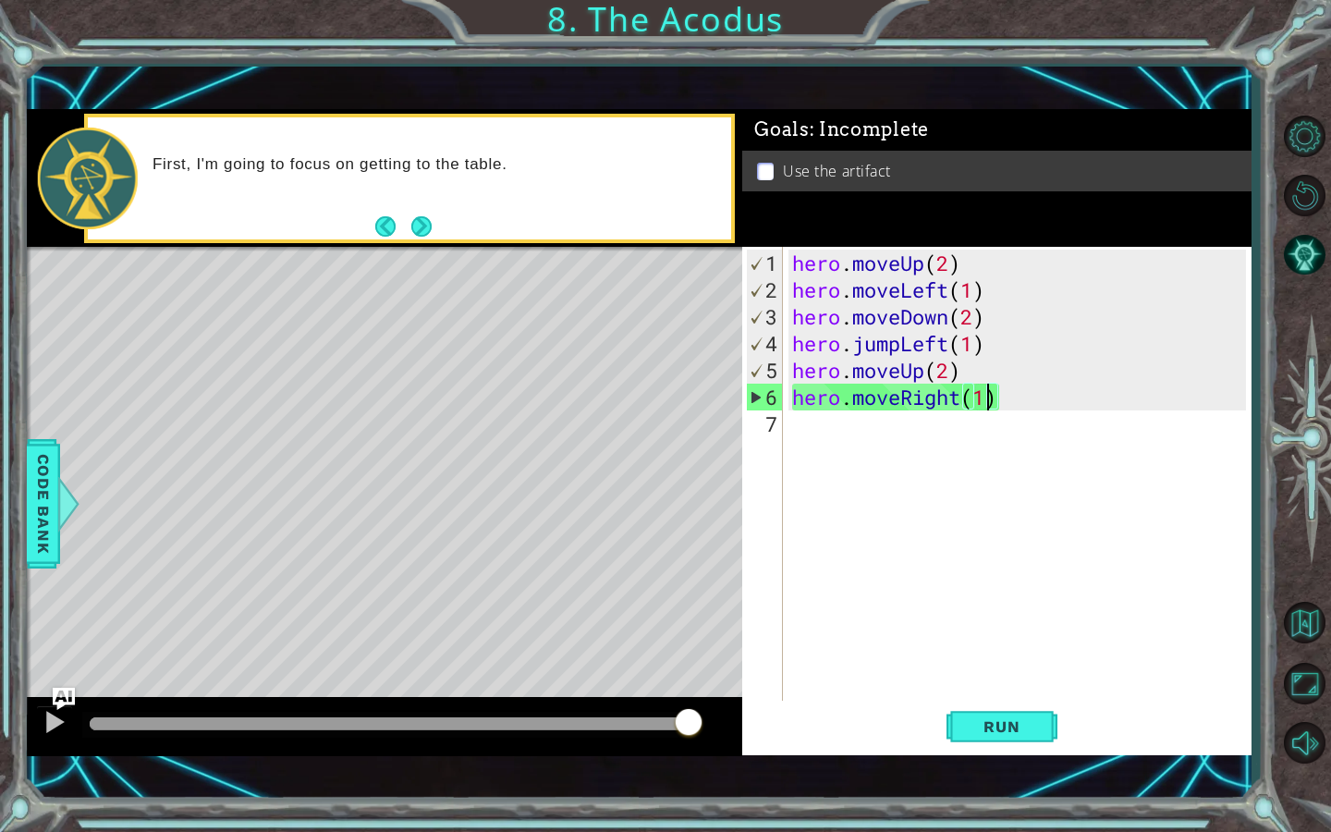
click at [824, 446] on div "hero . moveUp ( 2 ) hero . moveLeft ( 1 ) hero . moveDown ( 2 ) hero . jumpLeft…" at bounding box center [1021, 504] width 467 height 509
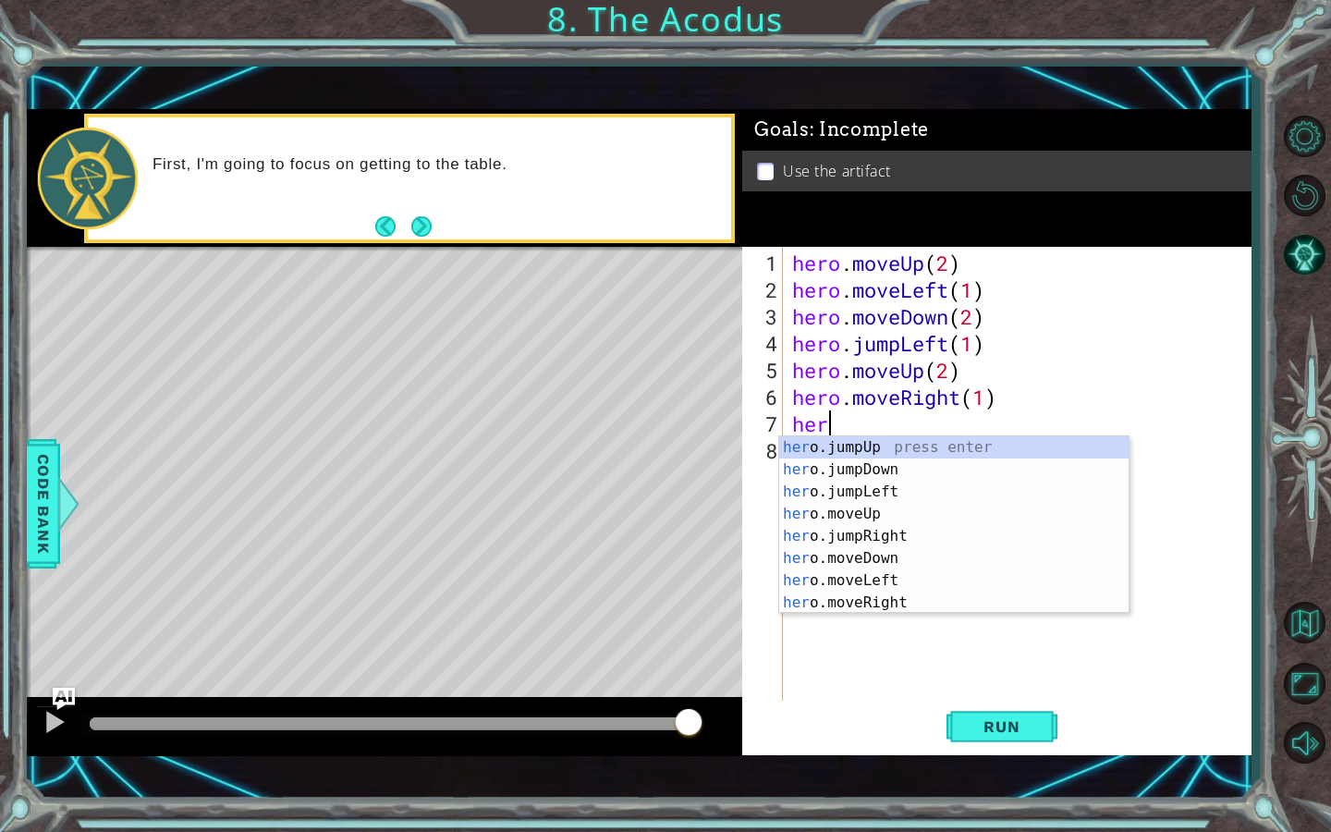
scroll to position [0, 1]
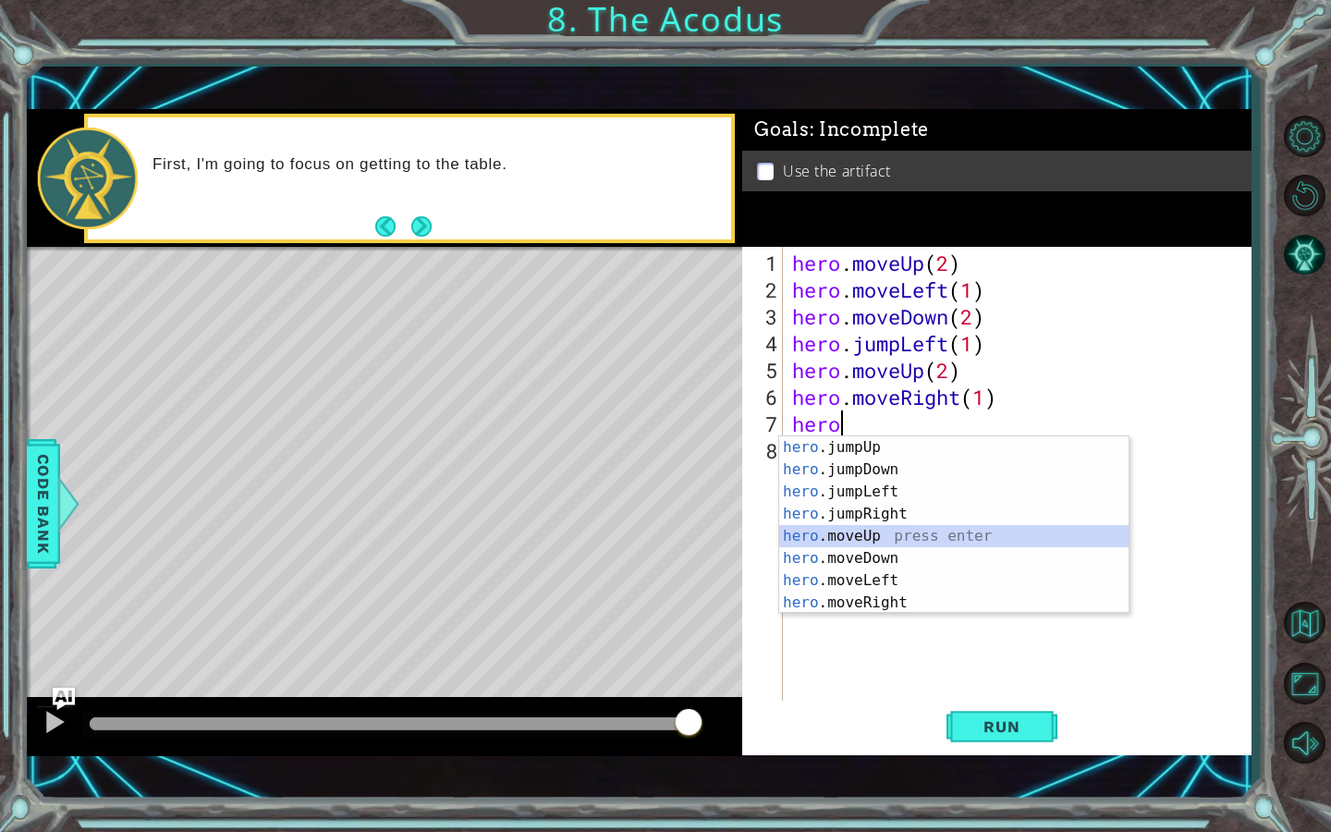
click at [873, 531] on div "hero .jumpUp press enter hero .jumpDown press enter hero .jumpLeft press enter …" at bounding box center [953, 547] width 349 height 222
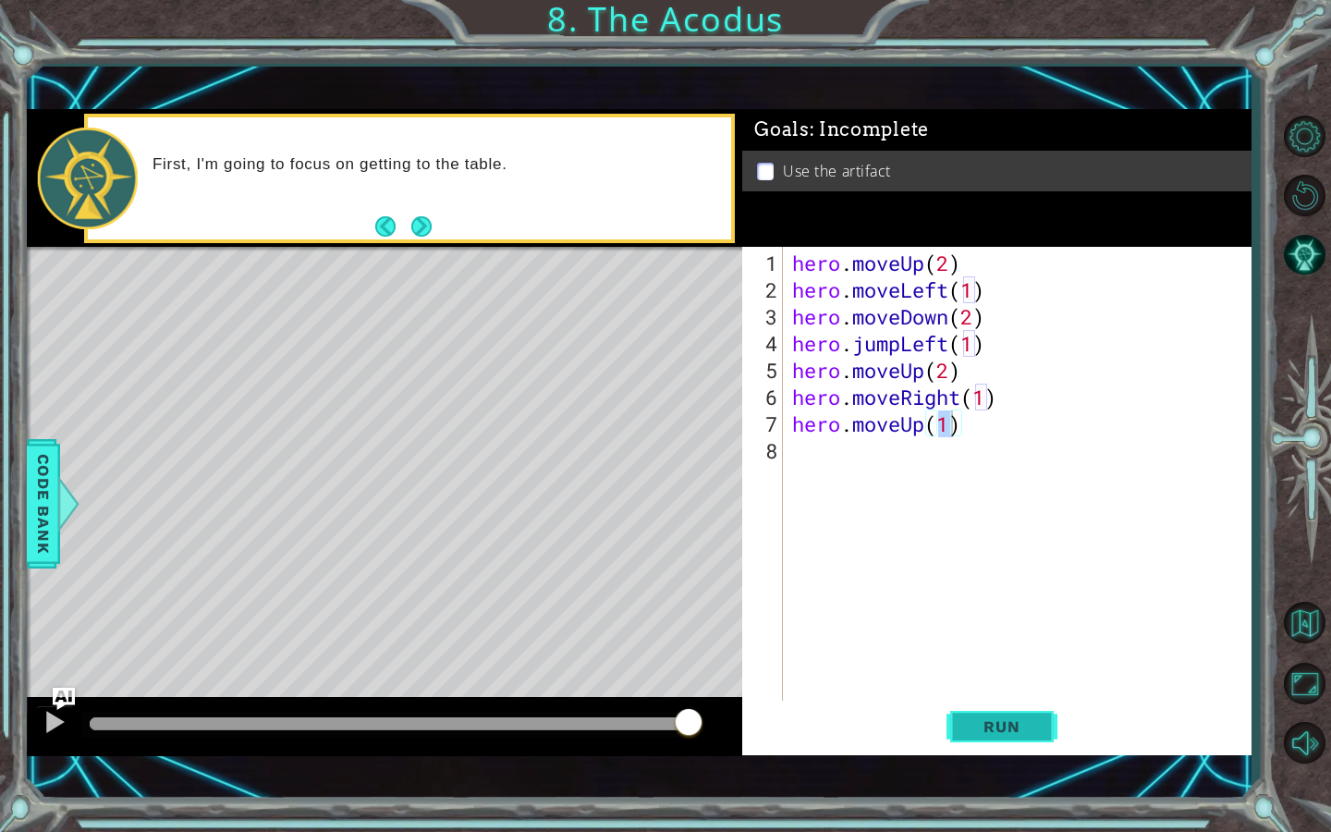
click at [997, 738] on button "Run" at bounding box center [1001, 726] width 111 height 51
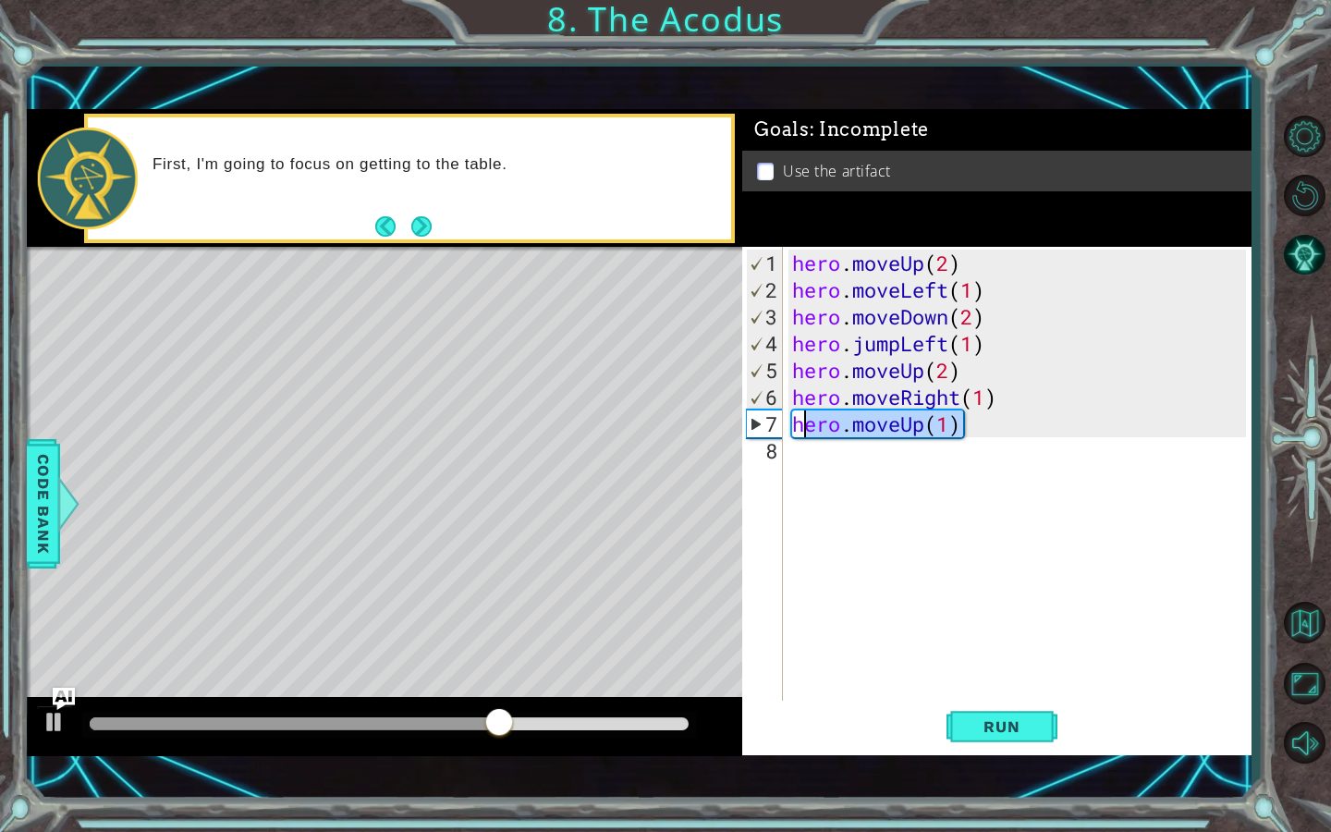
drag, startPoint x: 982, startPoint y: 418, endPoint x: 799, endPoint y: 416, distance: 183.0
click at [799, 416] on div "hero . moveUp ( 2 ) hero . moveLeft ( 1 ) hero . moveDown ( 2 ) hero . jumpLeft…" at bounding box center [1021, 504] width 467 height 509
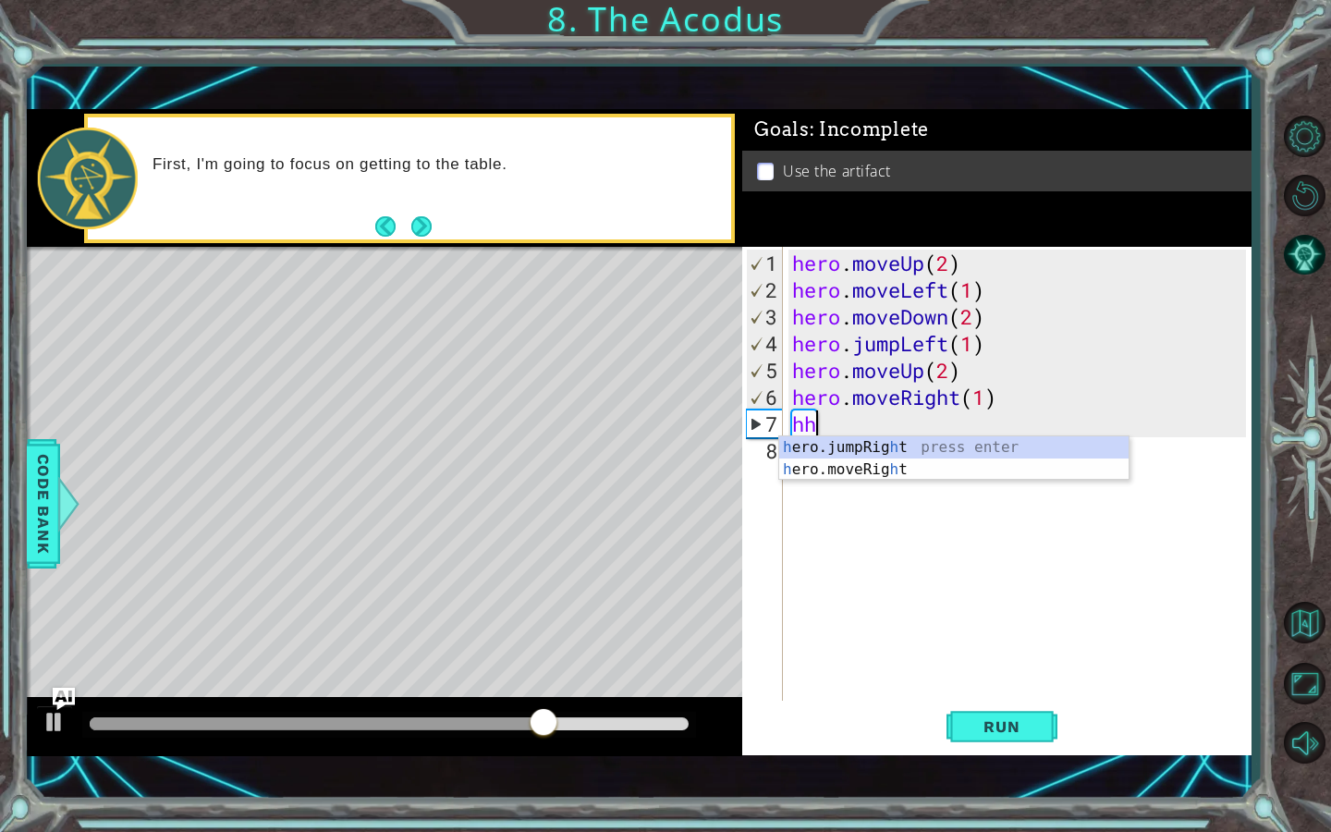
scroll to position [0, 0]
type textarea "h"
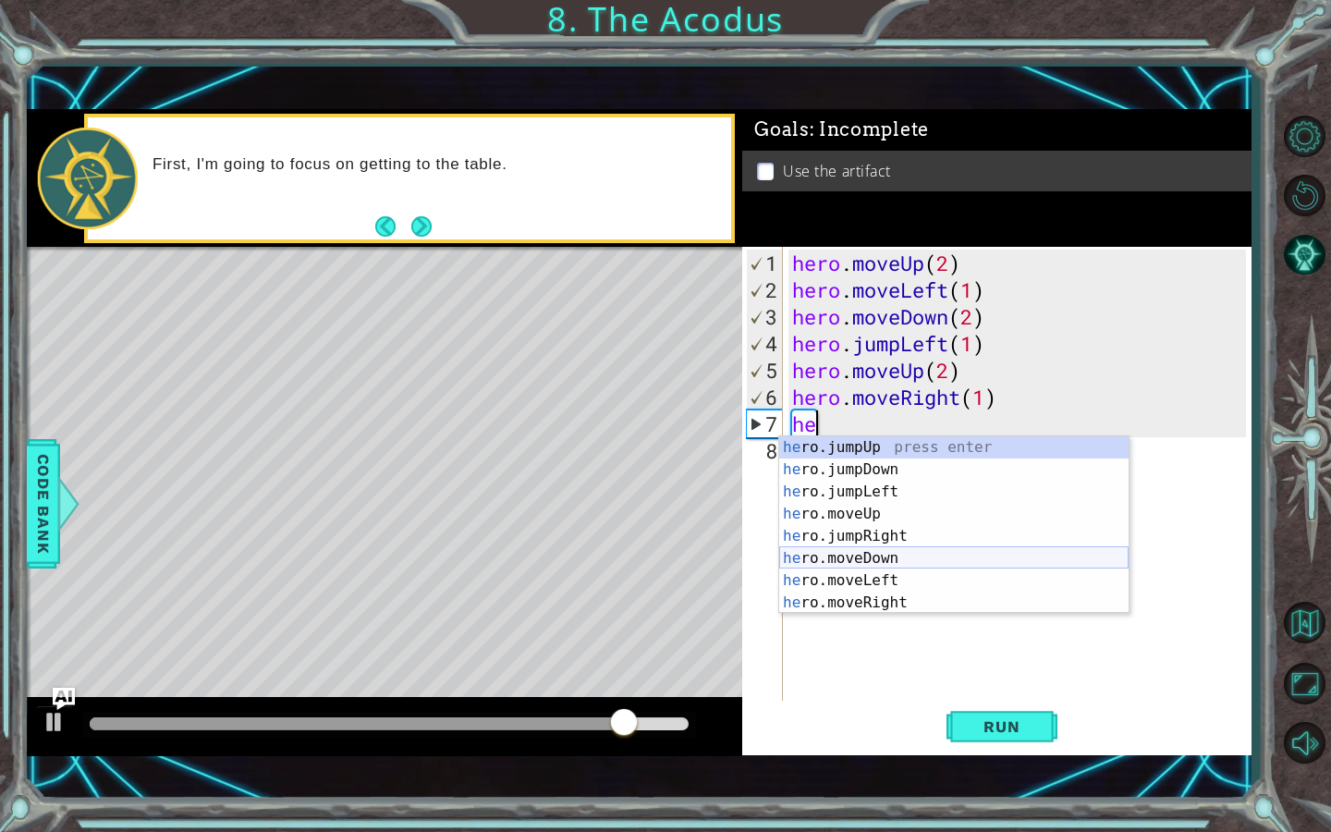
scroll to position [22, 0]
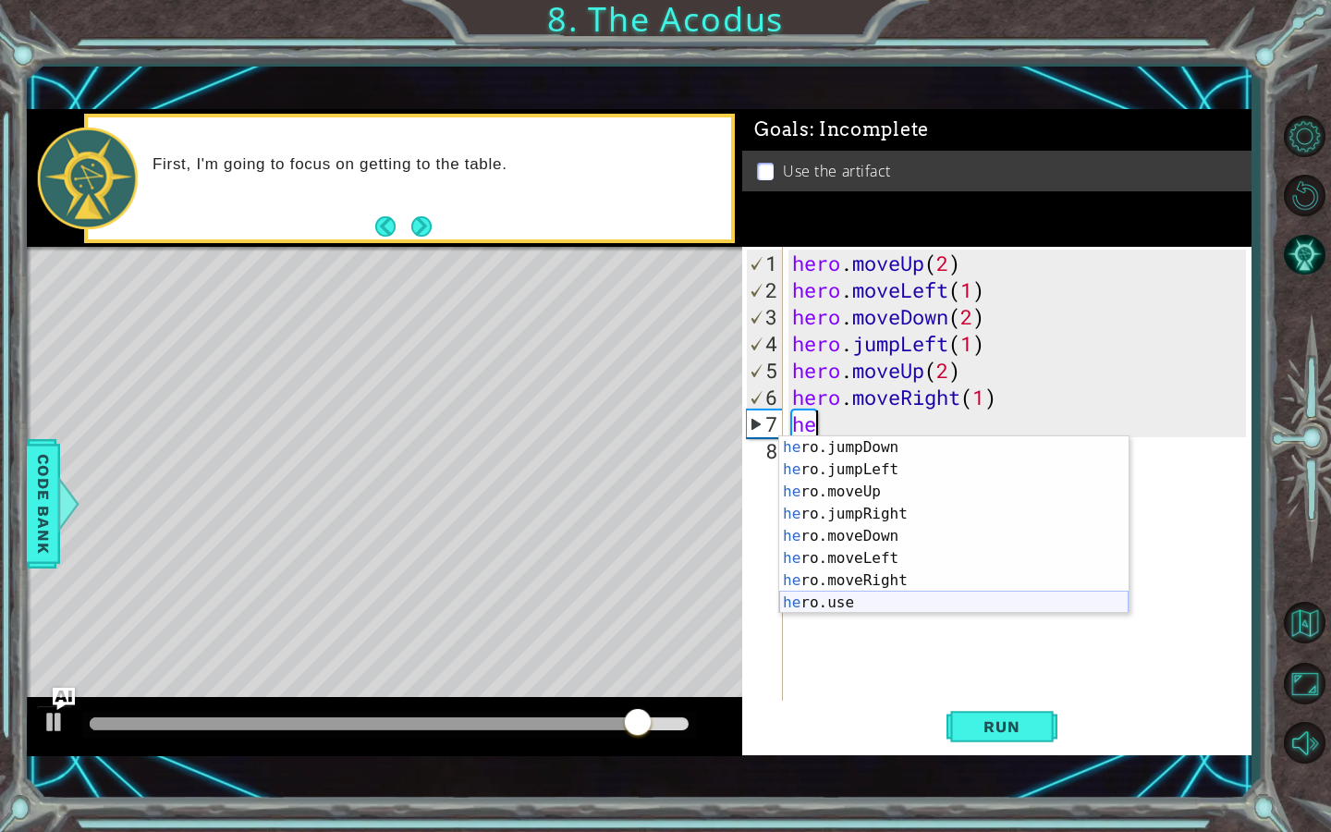
click at [887, 599] on div "he ro.jumpDown press enter he ro.jumpLeft press enter he ro.moveUp press enter …" at bounding box center [953, 547] width 349 height 222
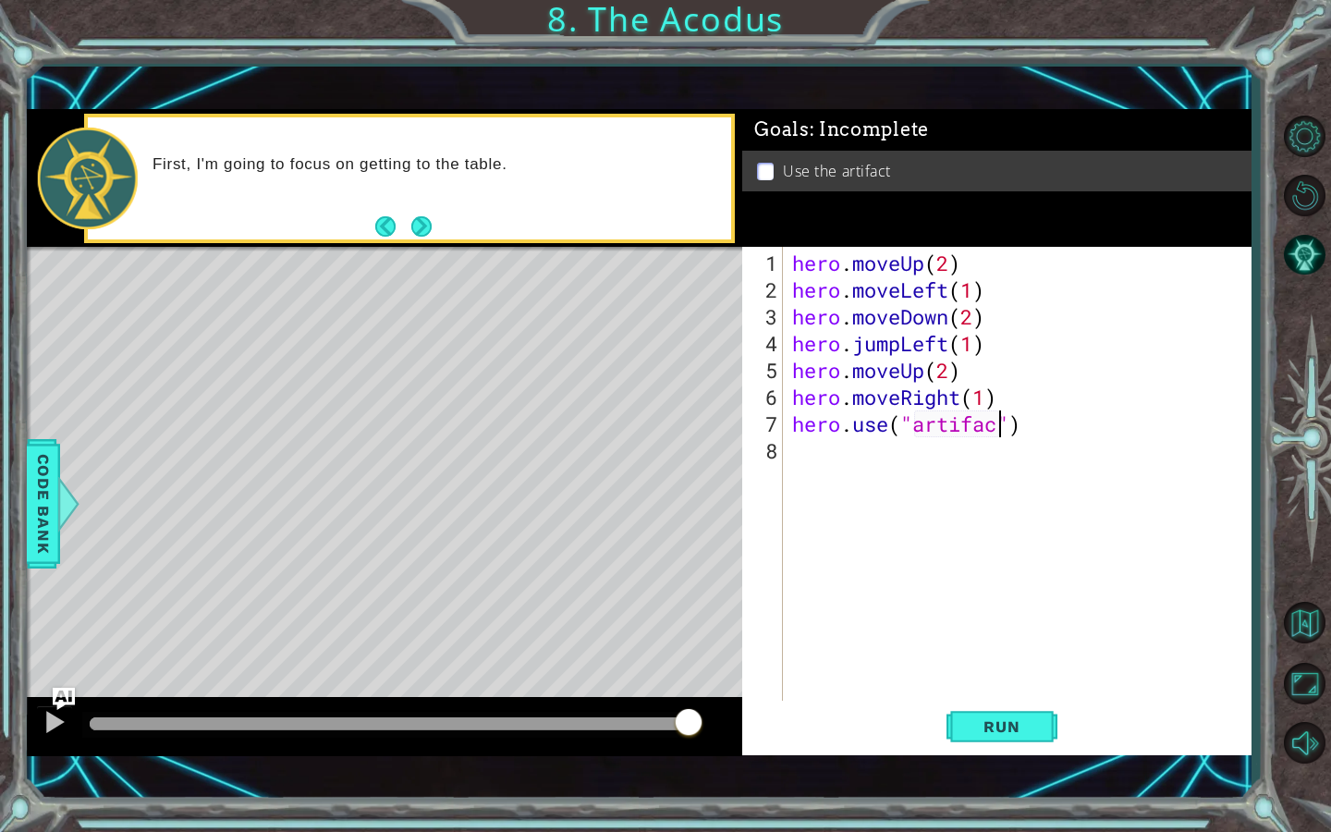
scroll to position [0, 10]
type textarea "hero.use("artifact")"
click at [1024, 733] on span "Run" at bounding box center [1001, 726] width 73 height 18
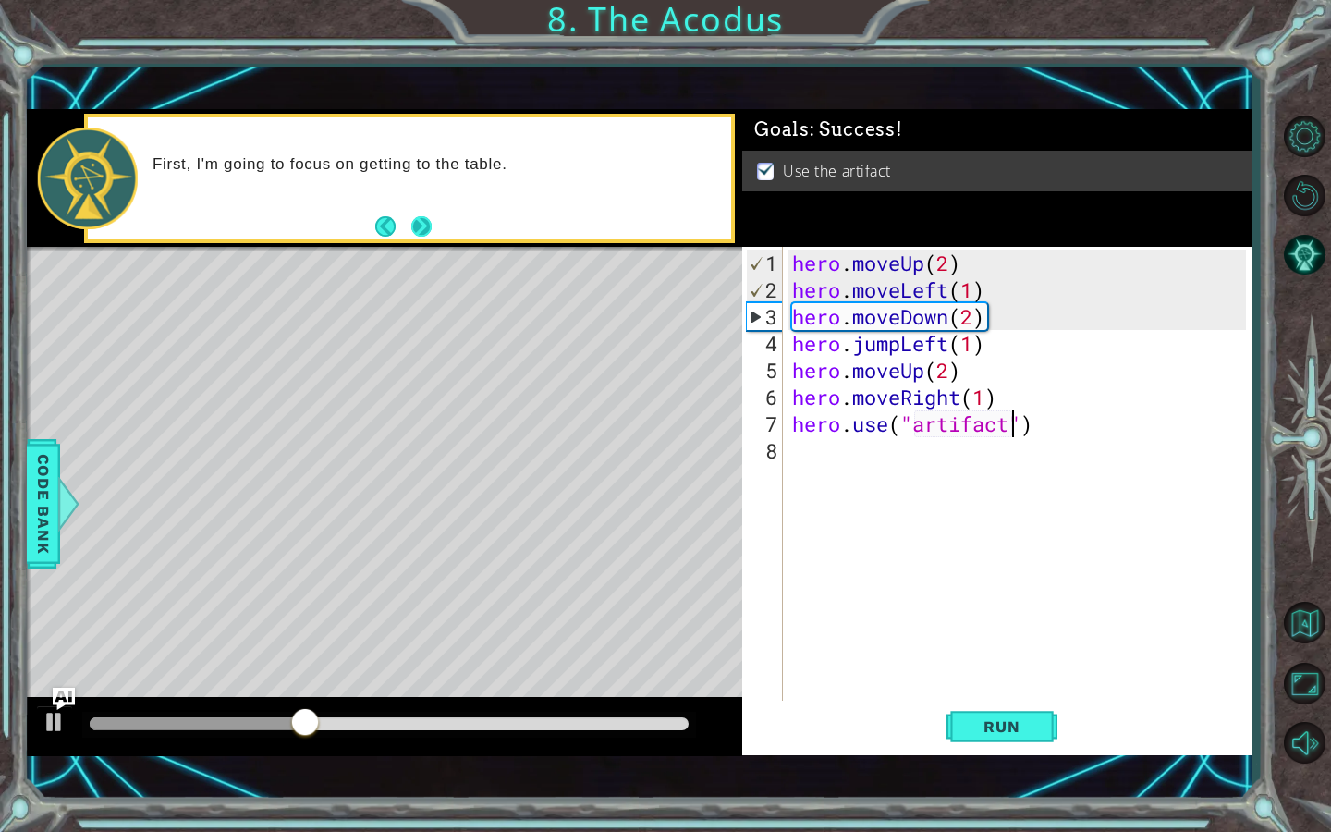
click at [416, 233] on button "Next" at bounding box center [421, 226] width 20 height 20
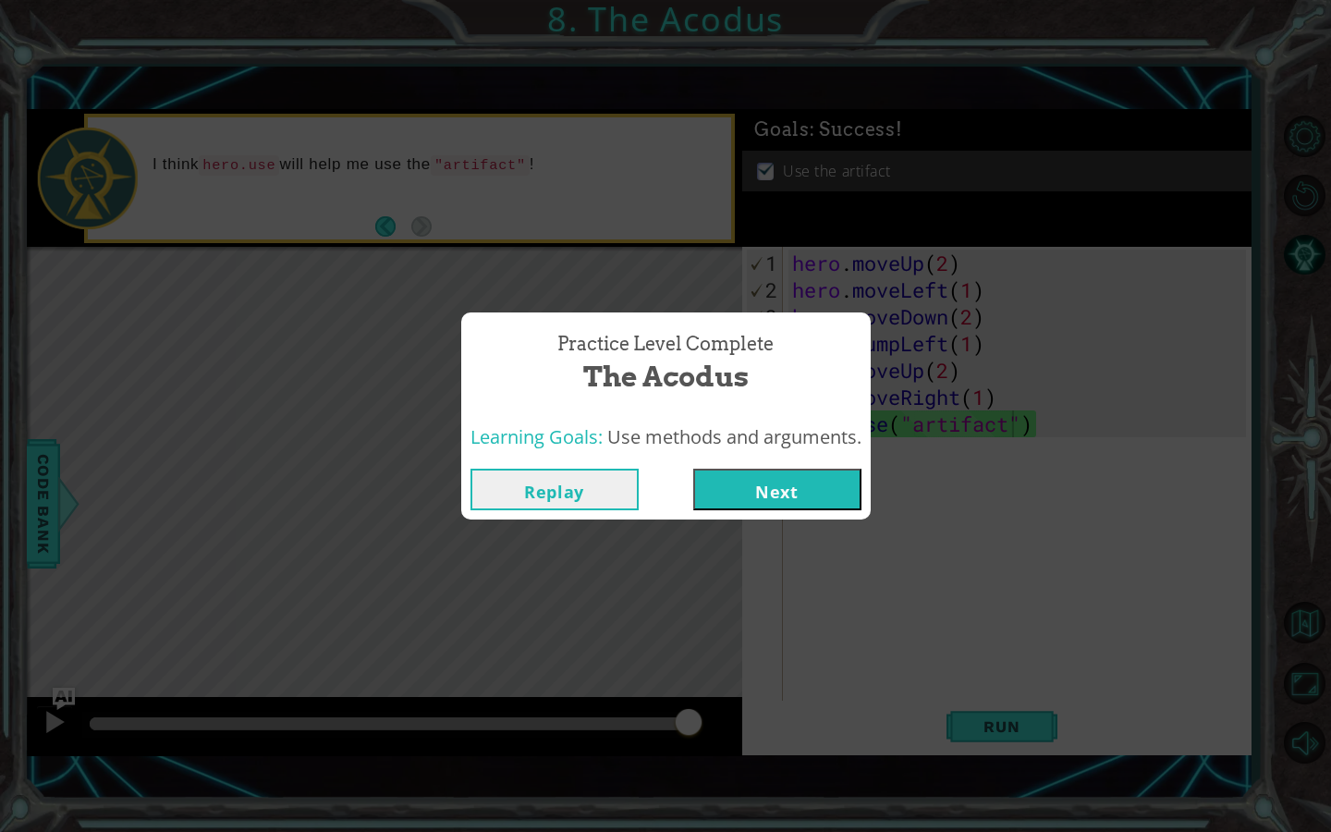
click at [741, 516] on div "Replay Next" at bounding box center [665, 489] width 409 height 60
click at [752, 483] on button "Next" at bounding box center [777, 490] width 168 height 42
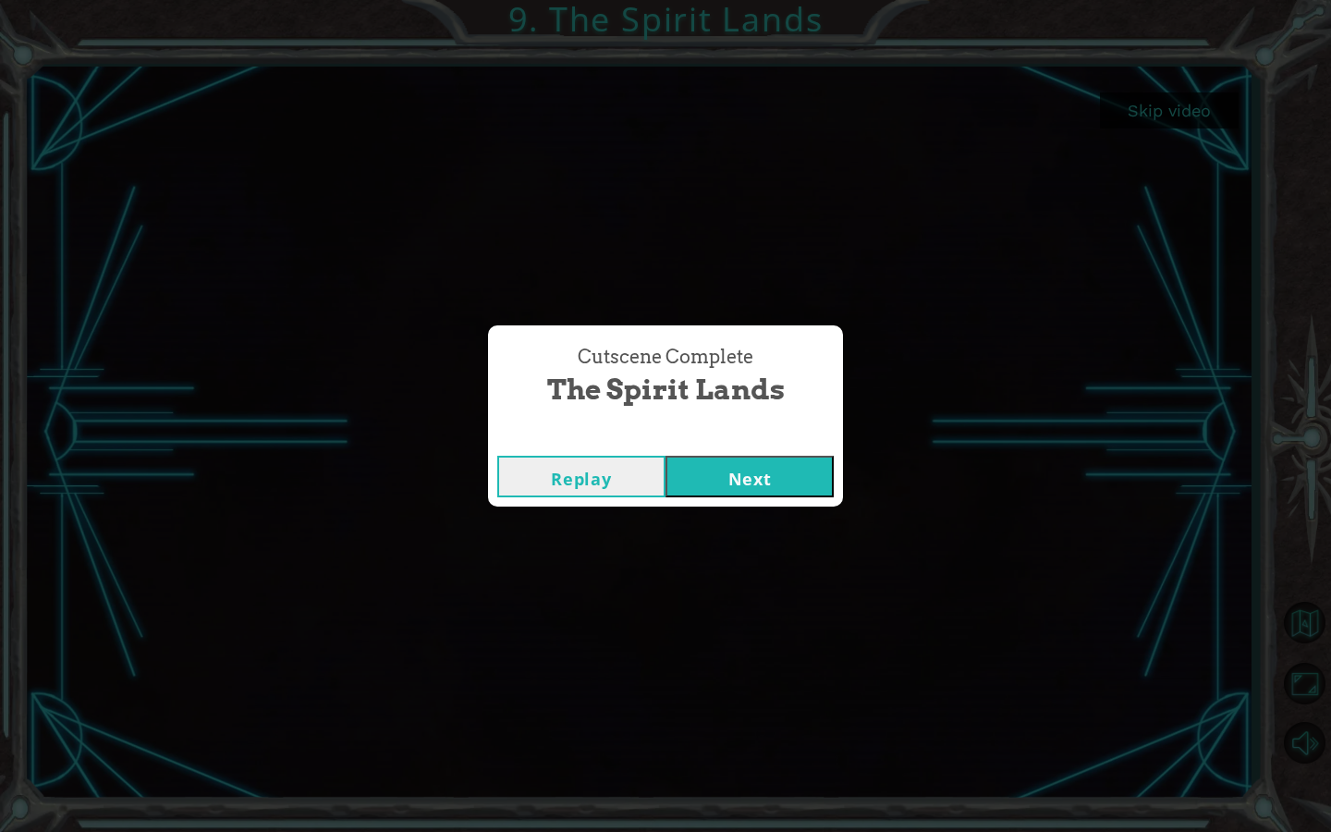
click at [769, 475] on button "Next" at bounding box center [749, 477] width 168 height 42
